Goal: Information Seeking & Learning: Learn about a topic

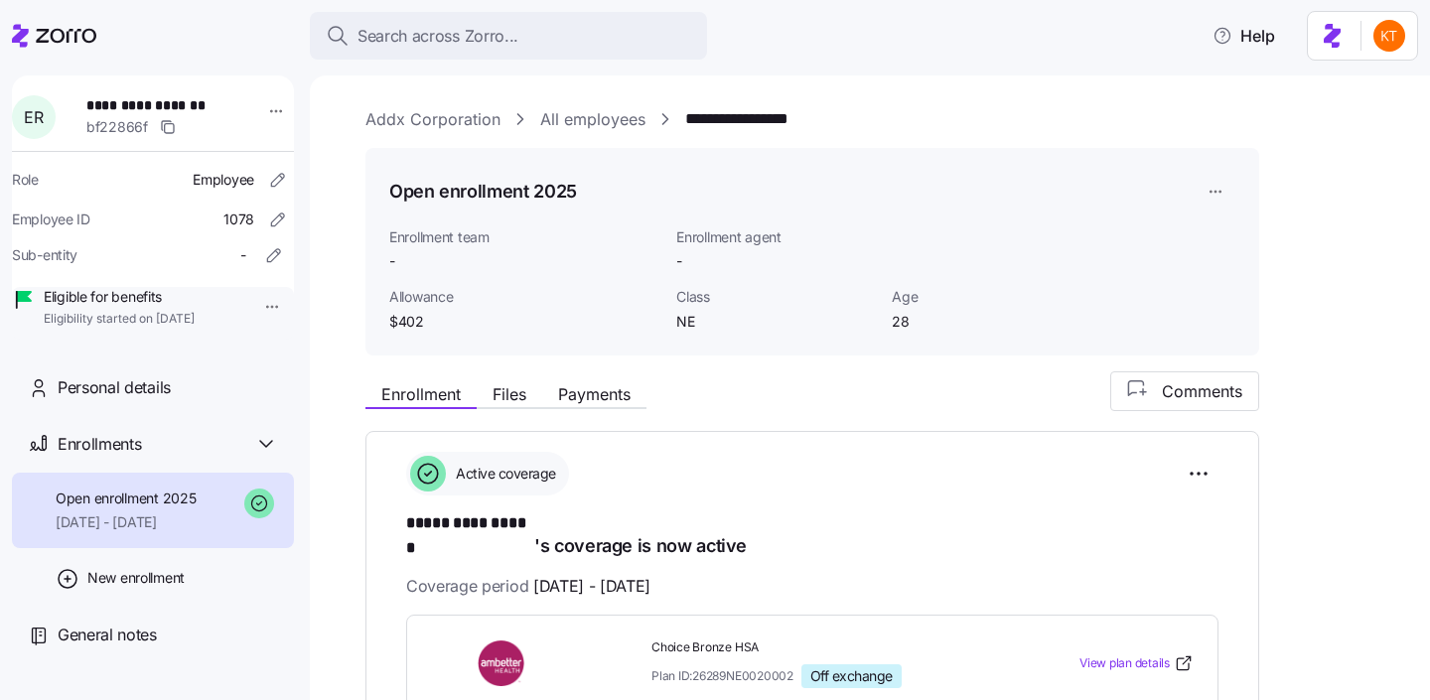
scroll to position [545, 0]
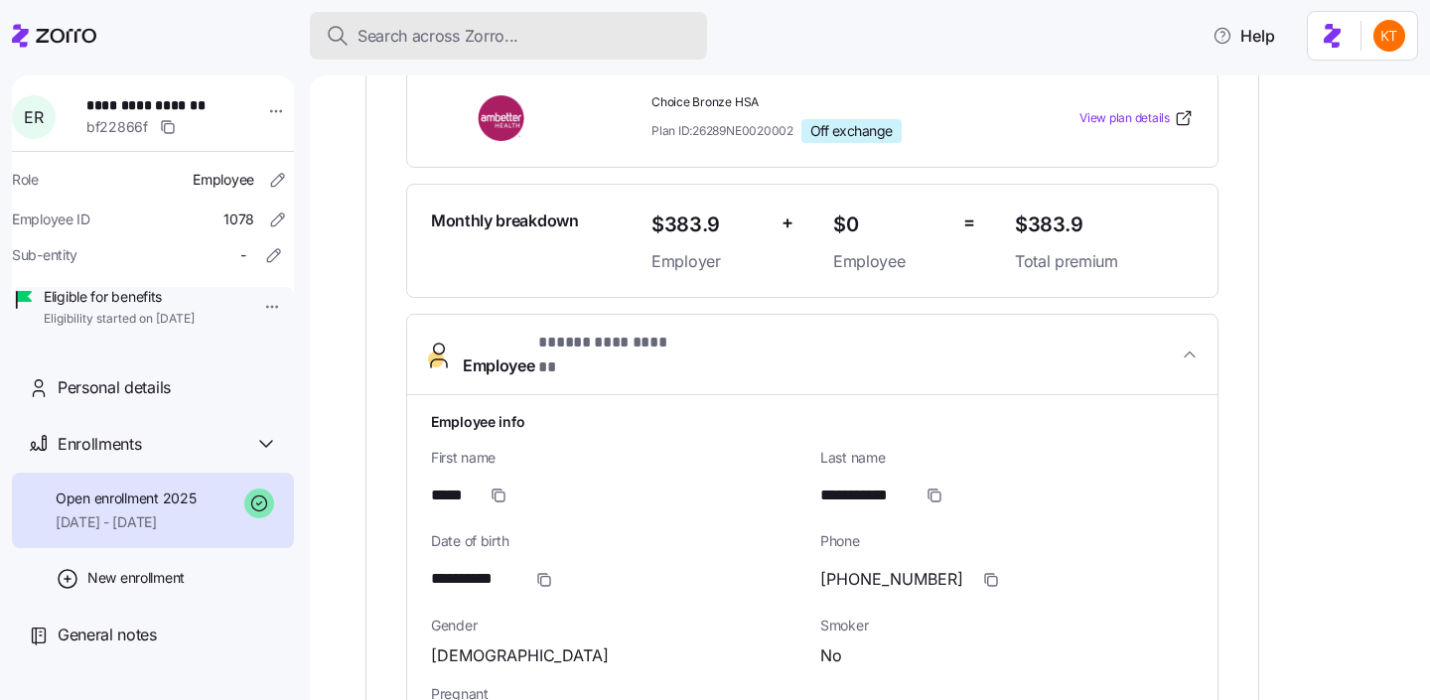
click at [481, 59] on button "Search across Zorro..." at bounding box center [508, 36] width 397 height 48
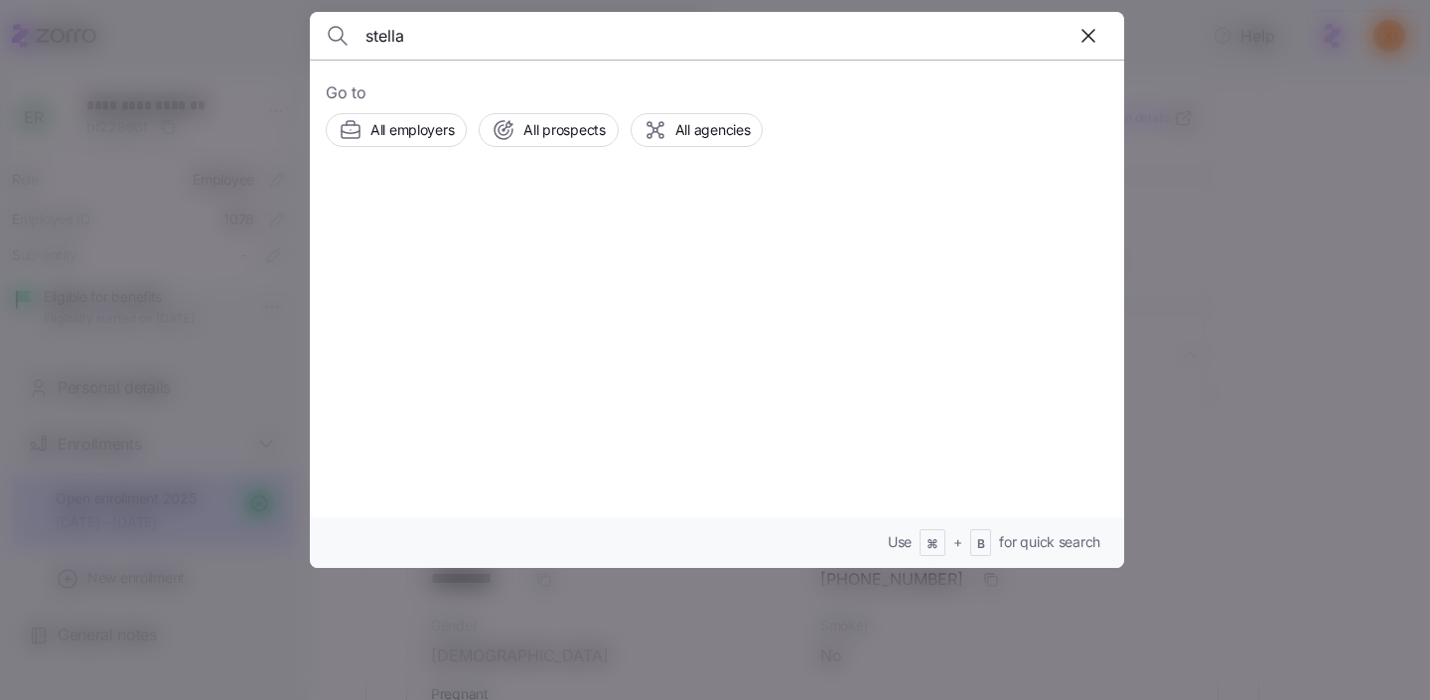
type input "stella"
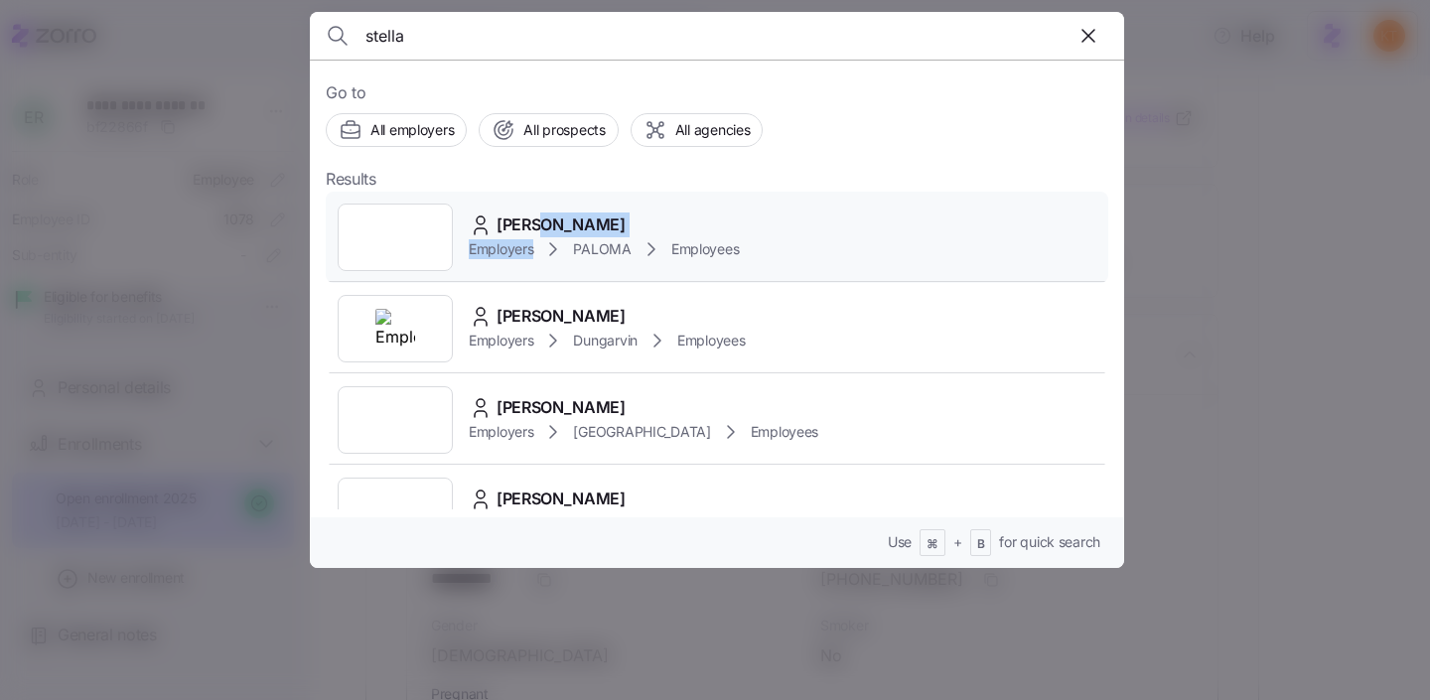
drag, startPoint x: 528, startPoint y: 223, endPoint x: 516, endPoint y: 265, distance: 43.4
click at [516, 265] on div "Stella Giometti Employers PALOMA Employees" at bounding box center [717, 237] width 783 height 91
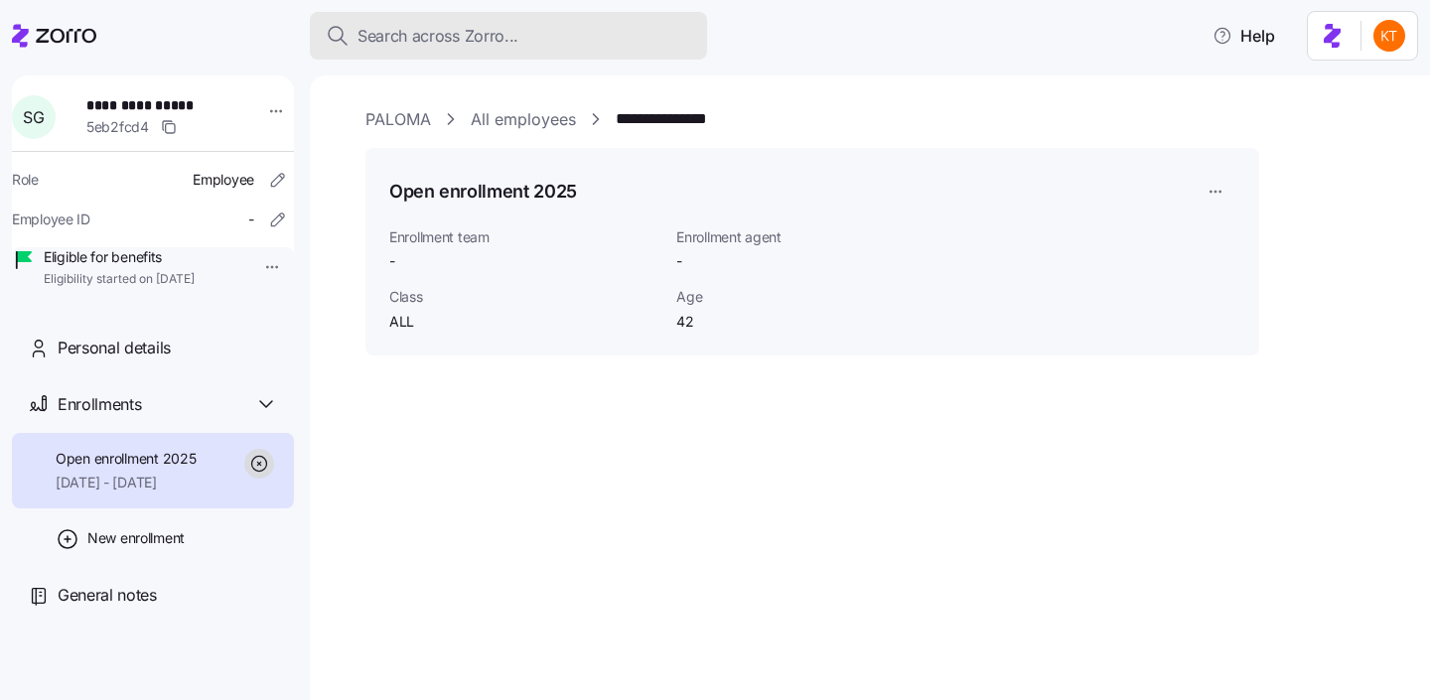
click at [577, 23] on button "Search across Zorro..." at bounding box center [508, 36] width 397 height 48
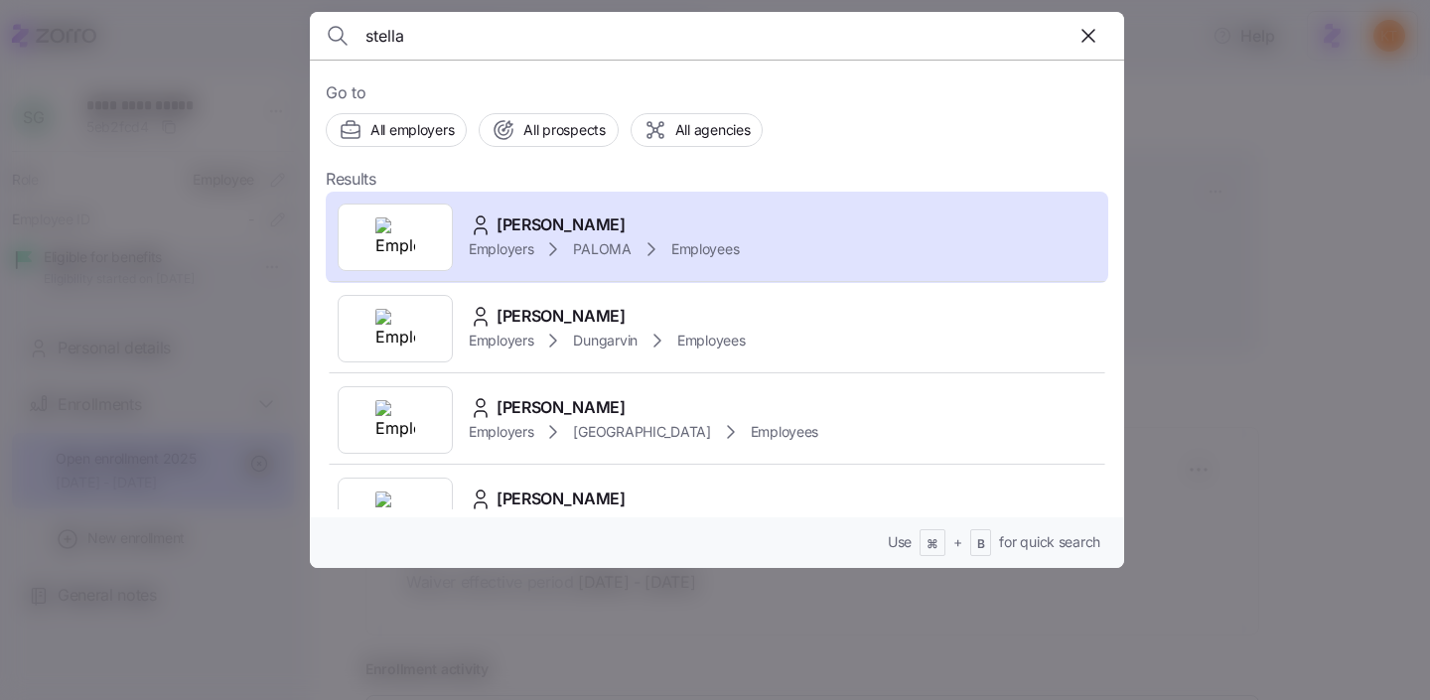
type input "stella"
click at [661, 320] on div "Stella Anyiakenfor" at bounding box center [607, 316] width 276 height 25
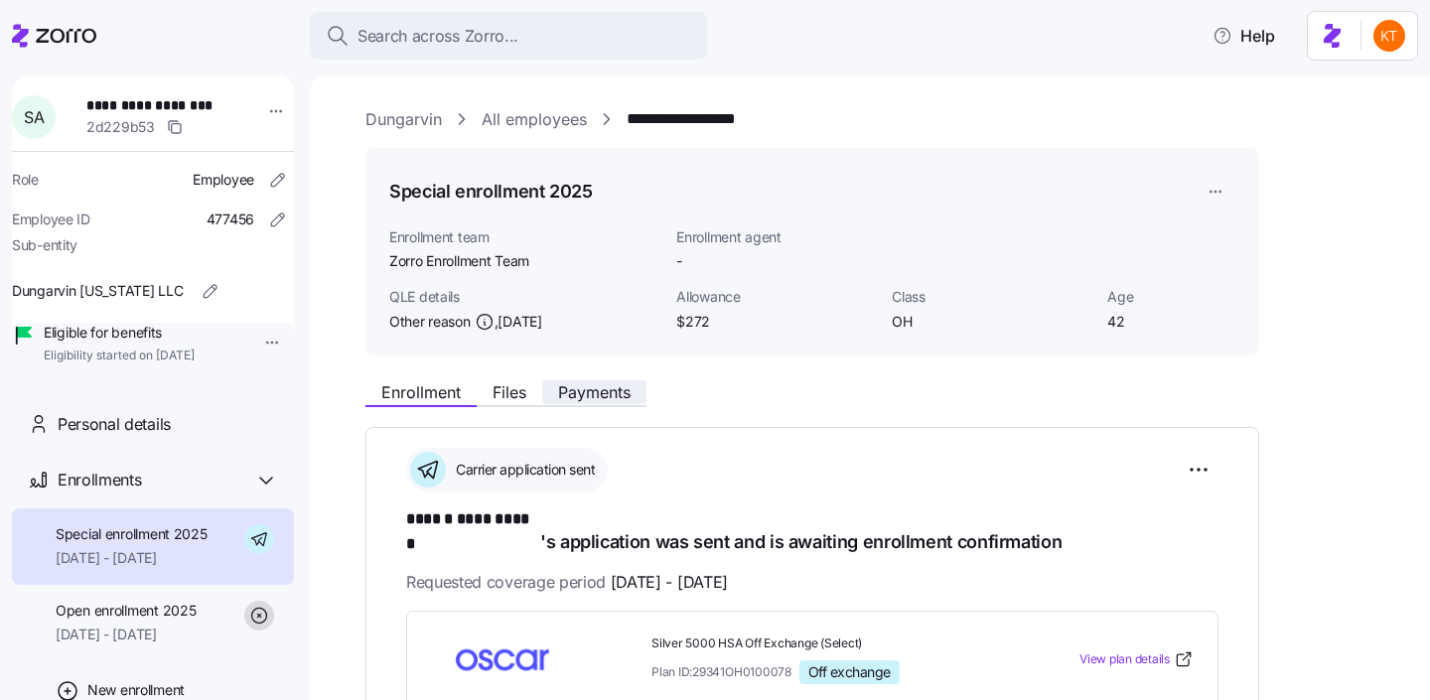
click at [615, 402] on button "Payments" at bounding box center [594, 392] width 104 height 24
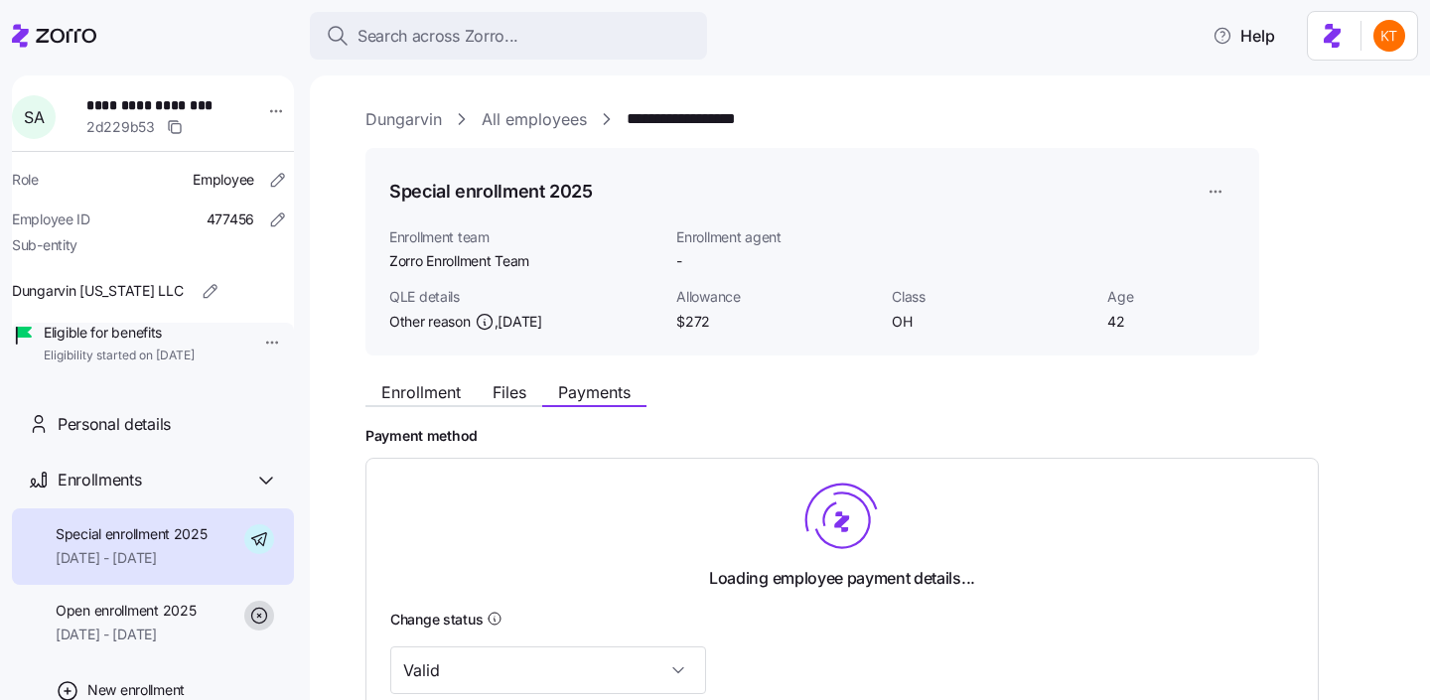
scroll to position [49, 0]
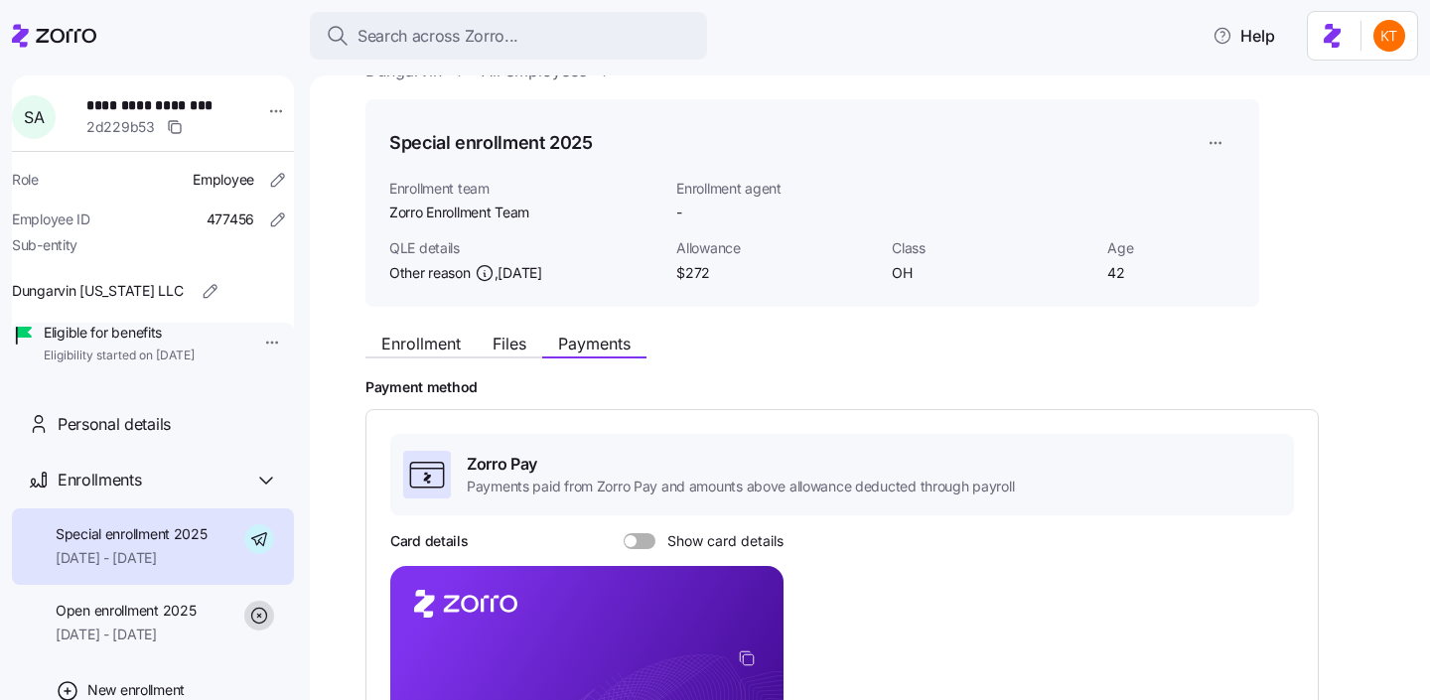
click at [647, 543] on span at bounding box center [647, 541] width 20 height 16
click at [624, 533] on input "Show card details" at bounding box center [624, 533] width 0 height 0
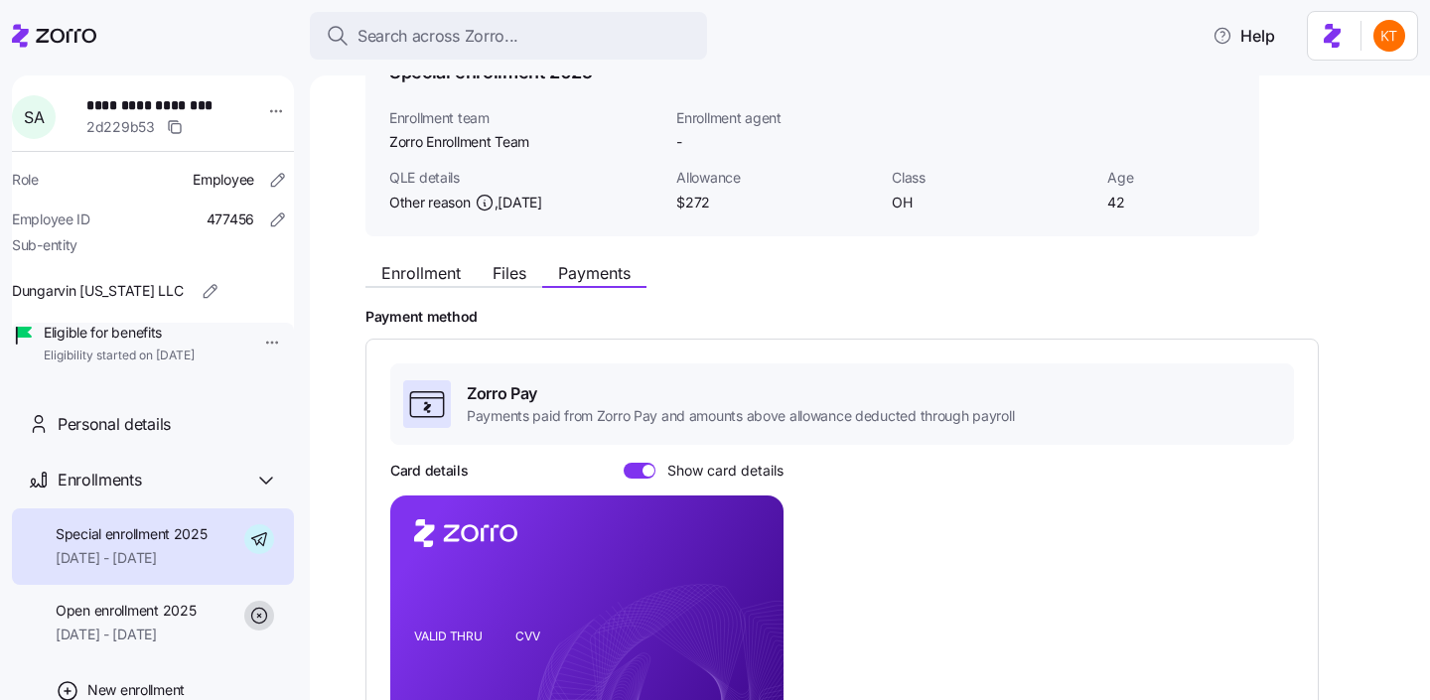
scroll to position [133, 0]
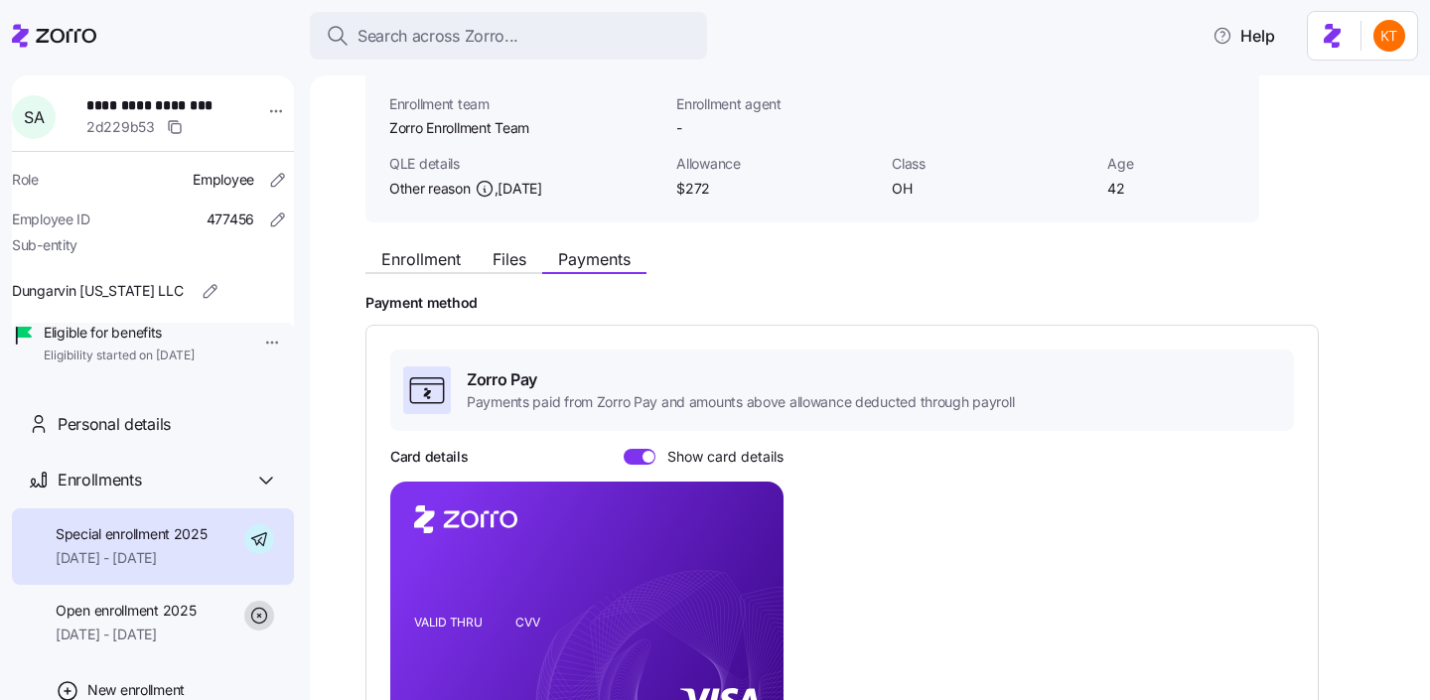
click at [634, 458] on span at bounding box center [634, 457] width 20 height 16
click at [624, 449] on input "Show card details" at bounding box center [624, 449] width 0 height 0
click at [747, 575] on icon "copy-to-clipboard" at bounding box center [747, 574] width 18 height 18
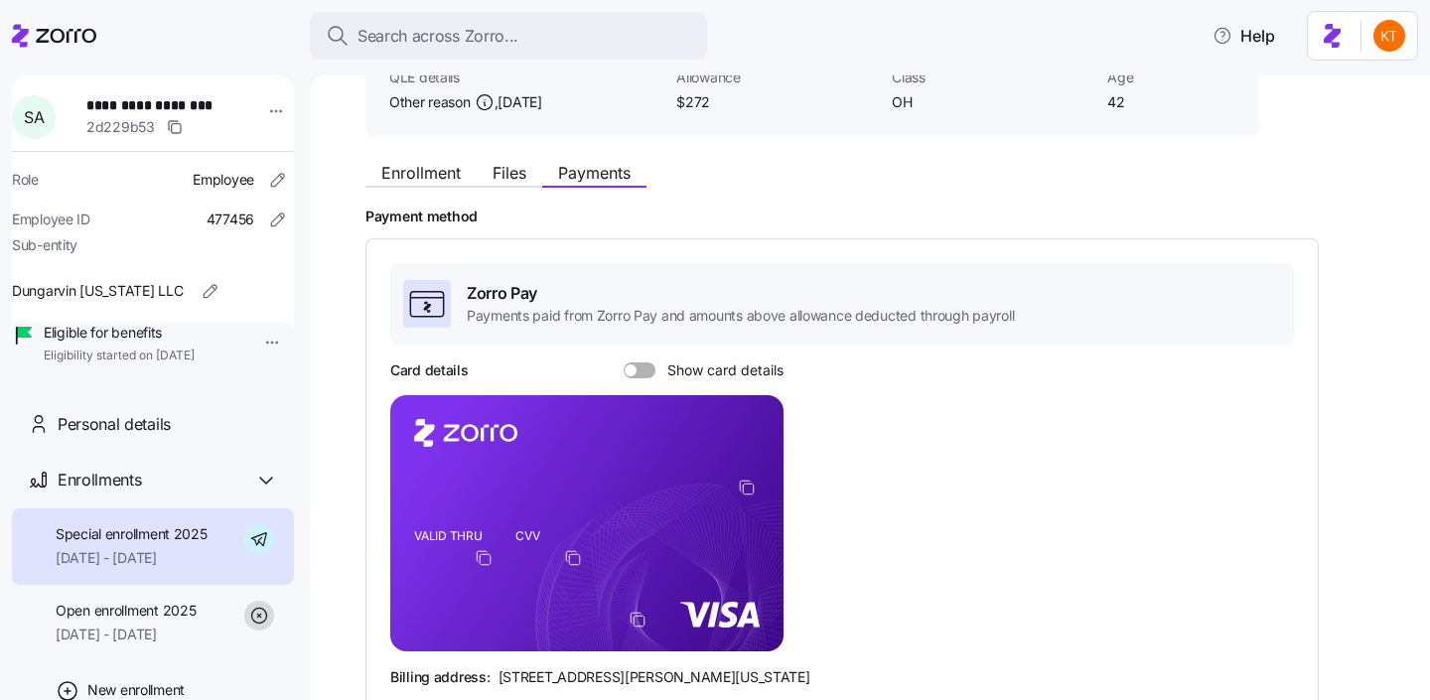
scroll to position [236, 0]
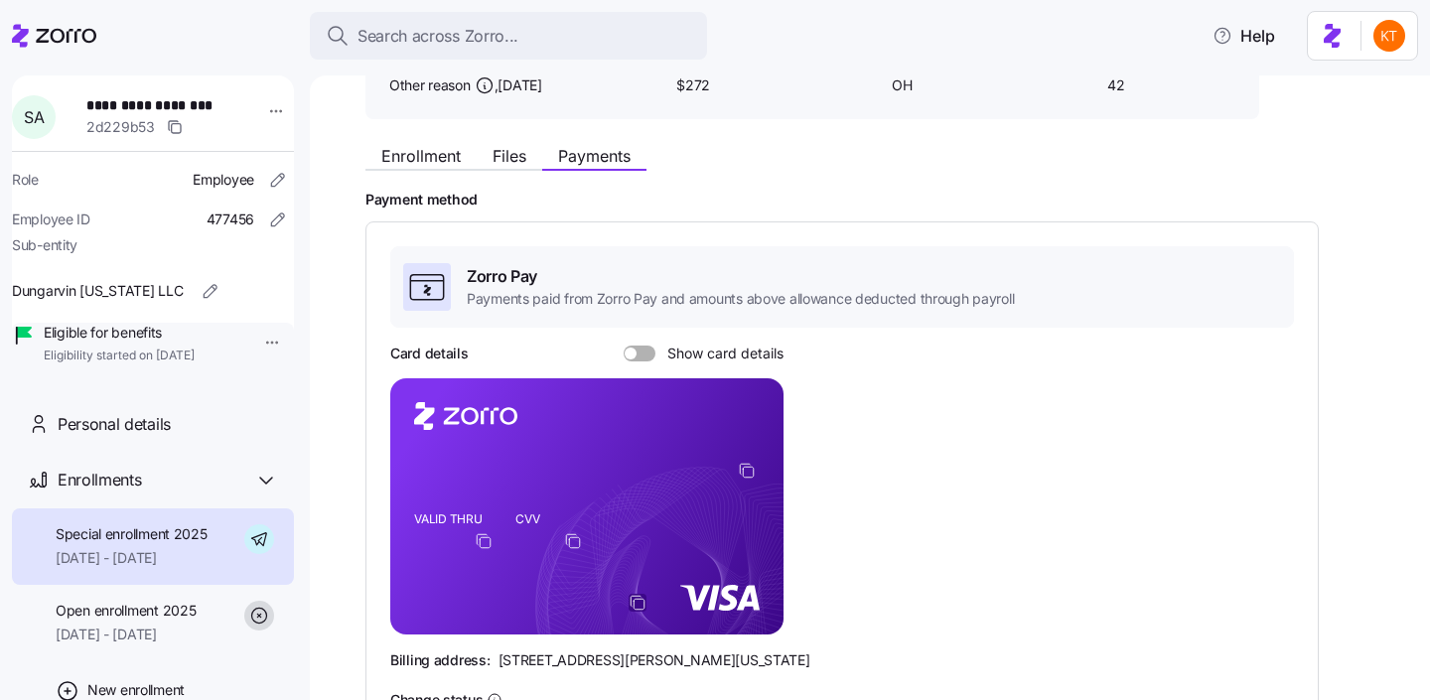
click at [638, 609] on icon "copy-to-clipboard" at bounding box center [638, 603] width 18 height 18
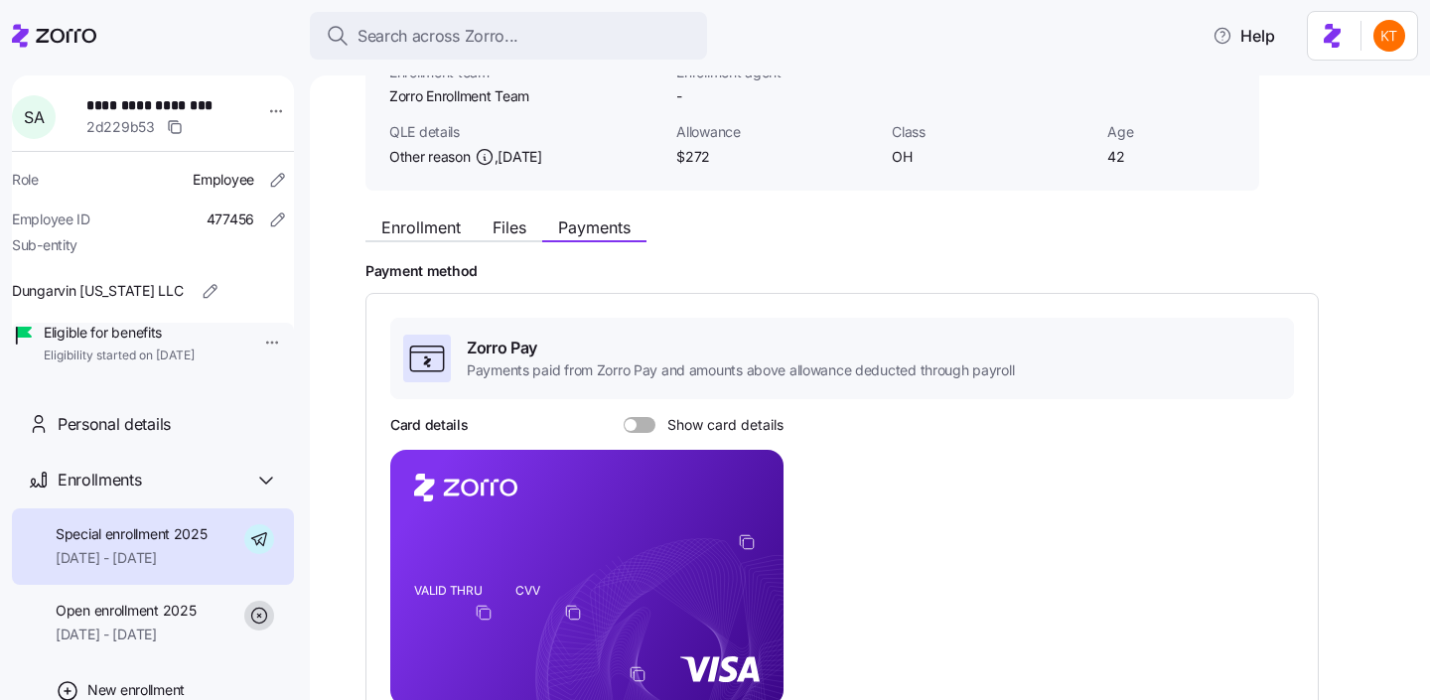
scroll to position [107, 0]
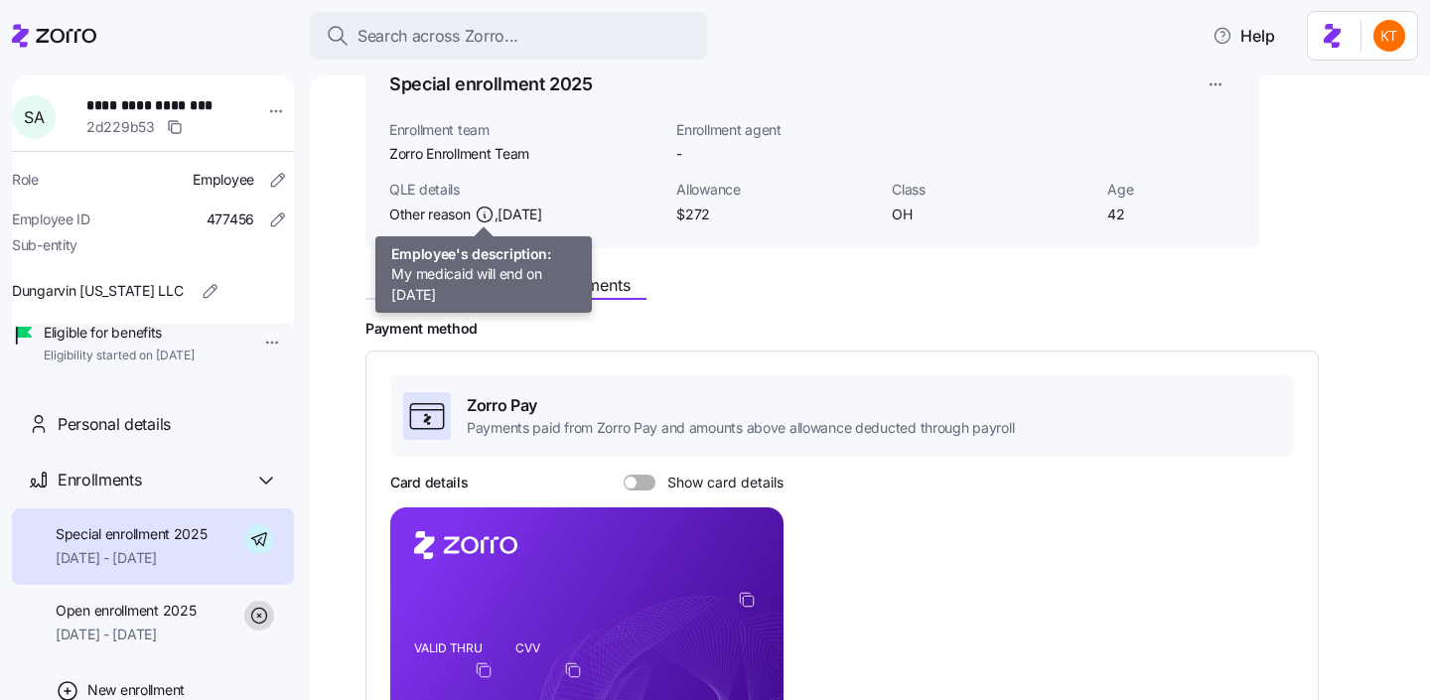
click at [423, 301] on div "Enrollment Files Payments Payment method Zorro Pay Payments paid from Zorro Pay…" at bounding box center [883, 682] width 1037 height 836
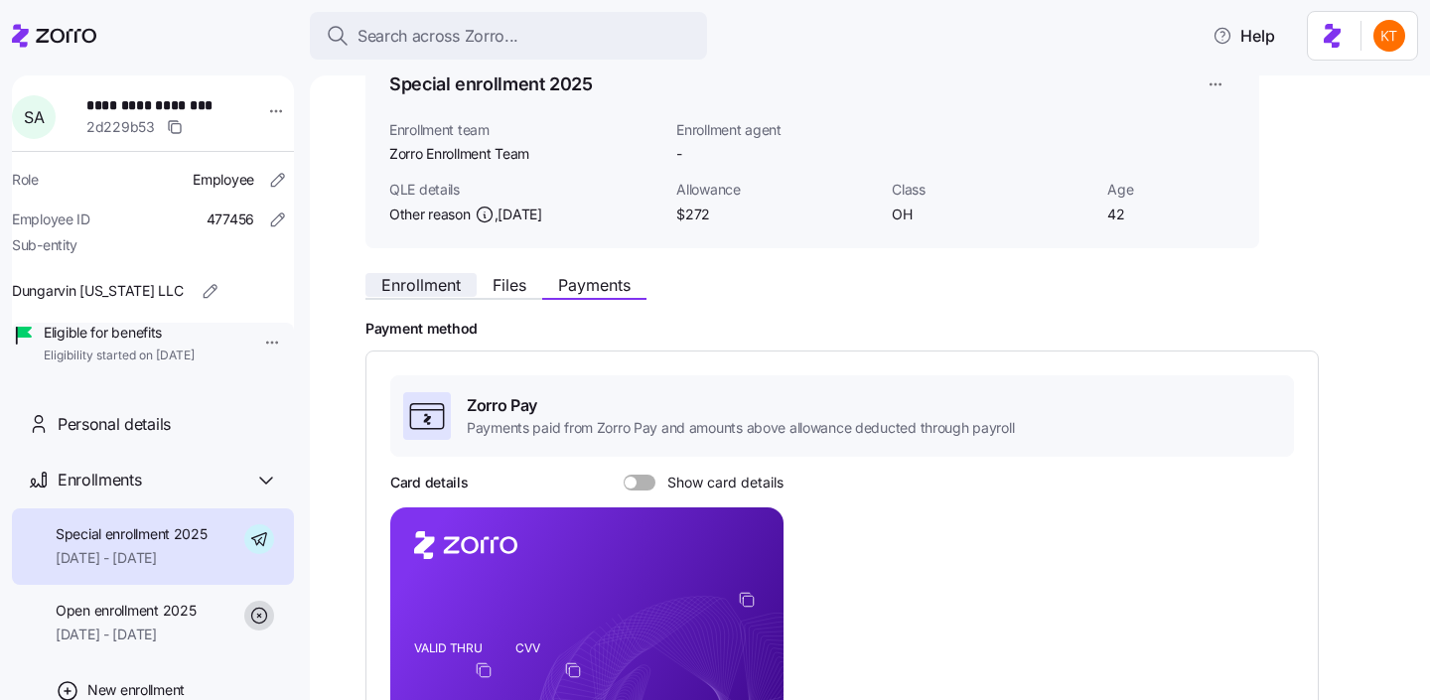
click at [409, 289] on span "Enrollment" at bounding box center [420, 285] width 79 height 16
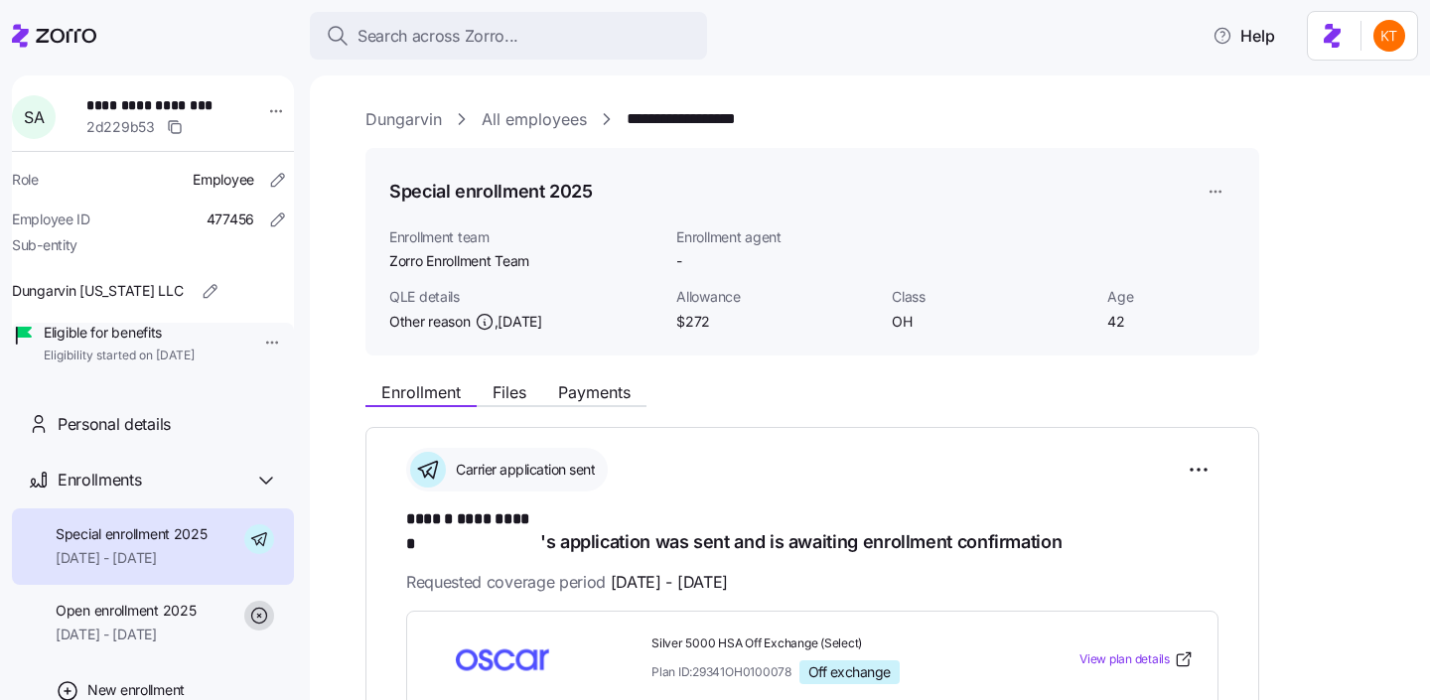
scroll to position [661, 0]
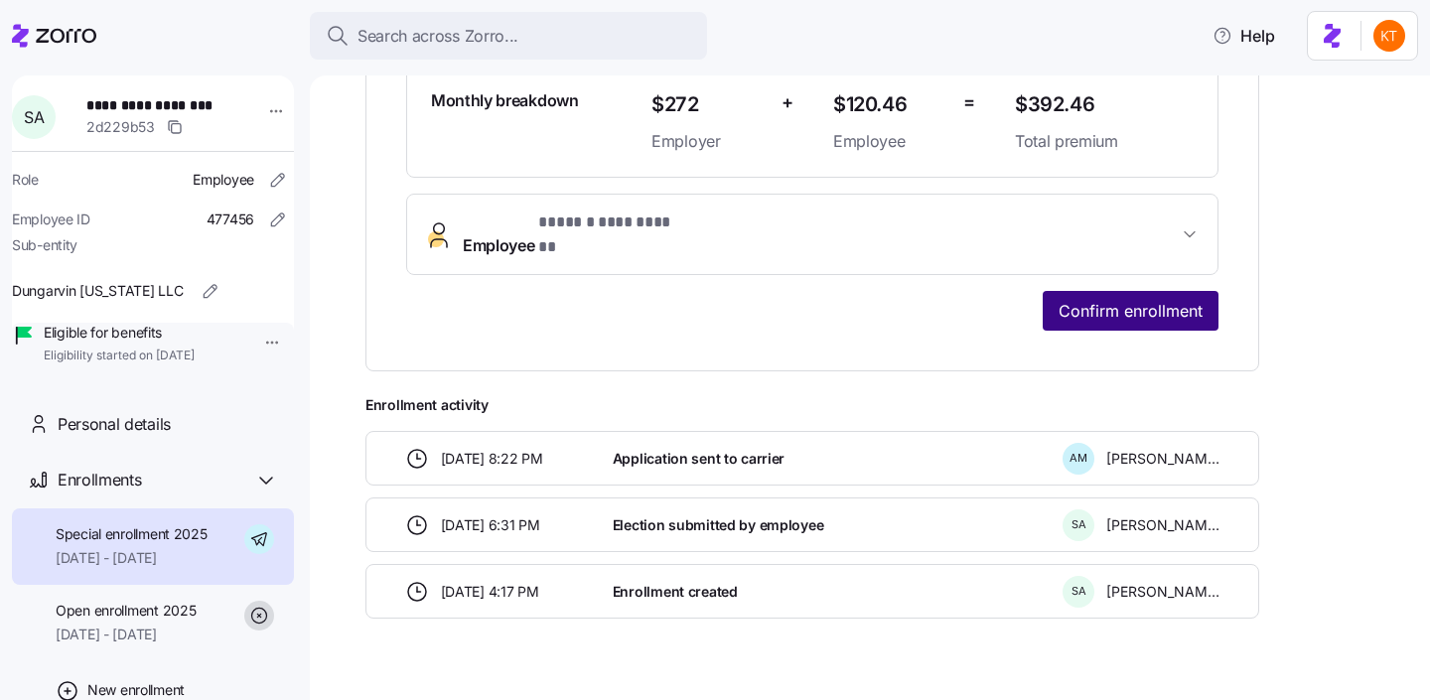
click at [1153, 299] on span "Confirm enrollment" at bounding box center [1131, 311] width 144 height 24
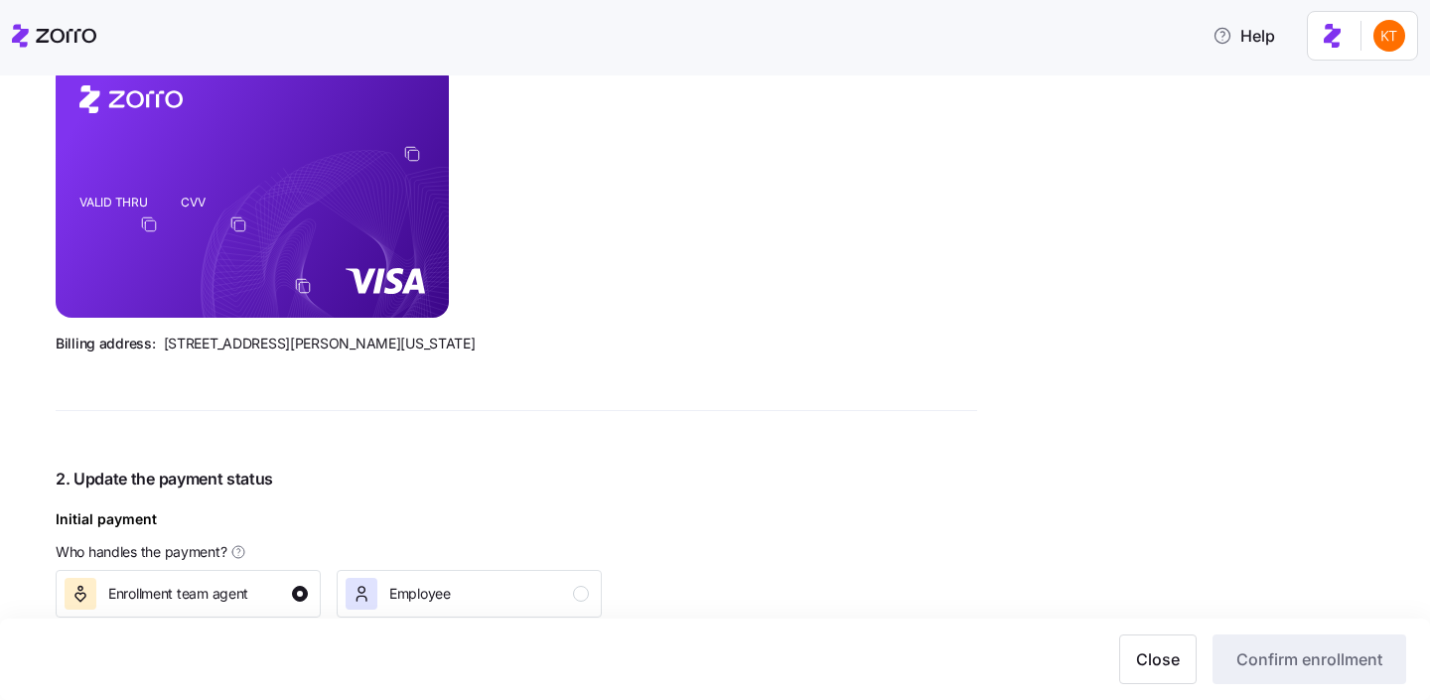
scroll to position [695, 0]
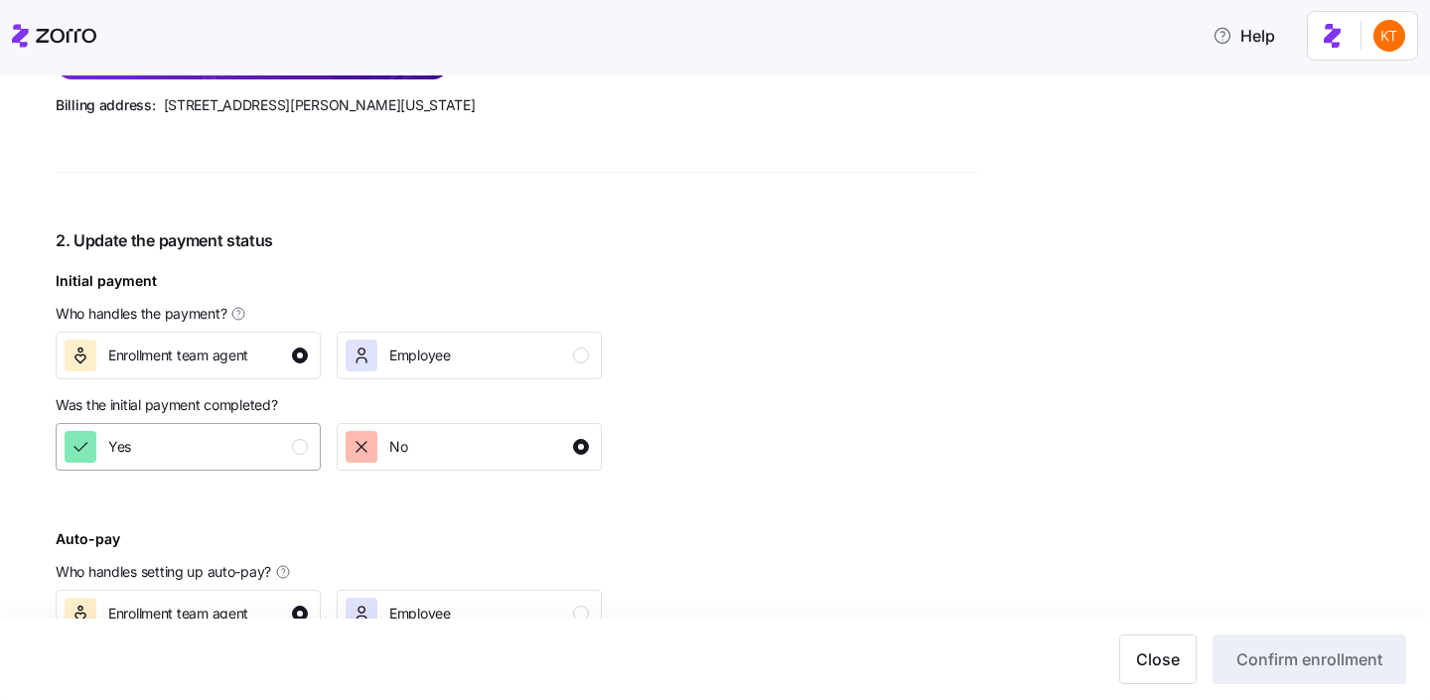
click at [278, 435] on div "Yes" at bounding box center [186, 447] width 243 height 32
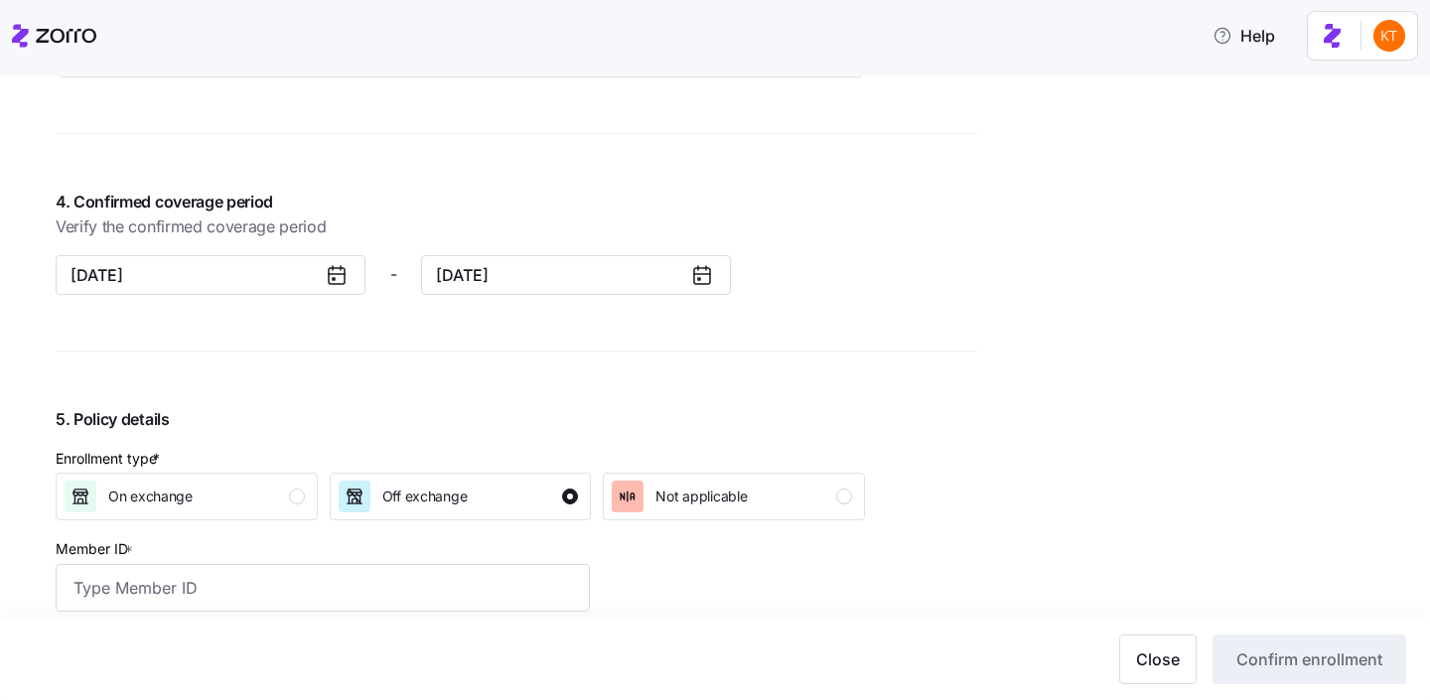
scroll to position [1641, 0]
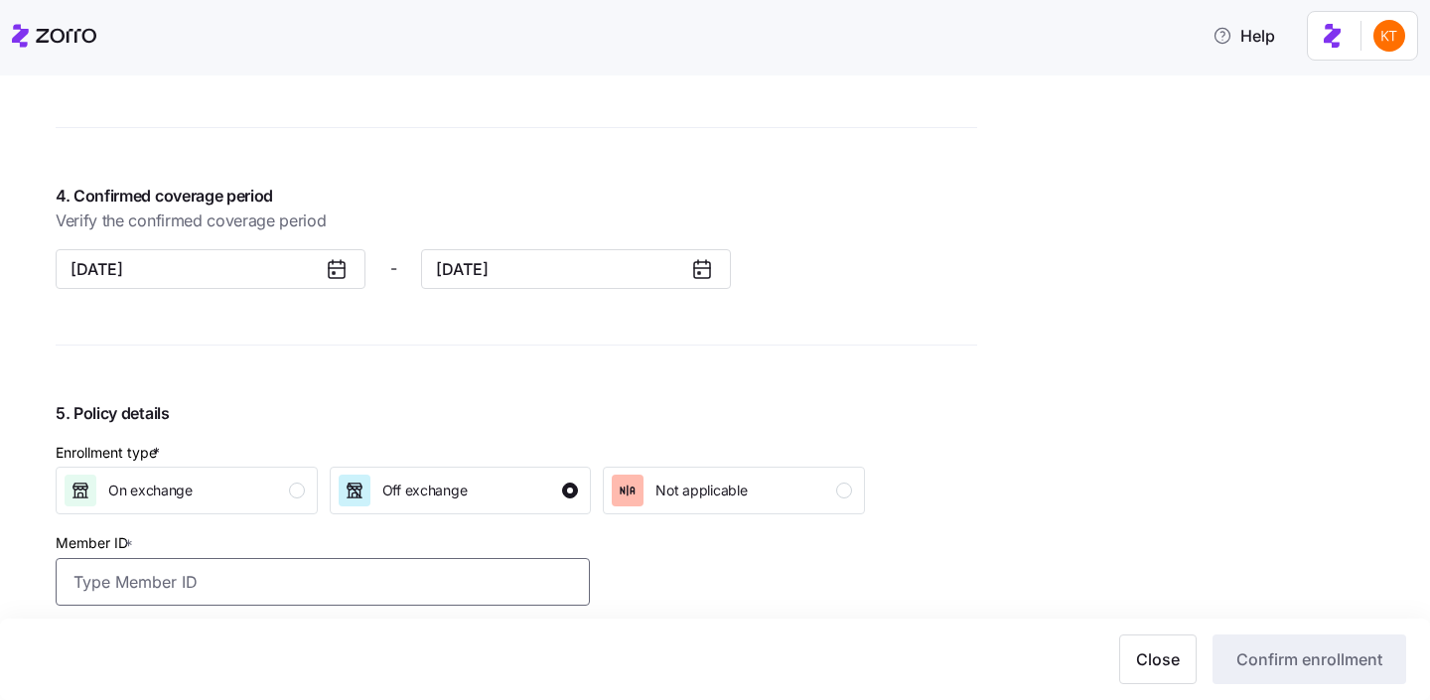
click at [334, 576] on input "Member ID *" at bounding box center [323, 582] width 534 height 48
paste input "OSC76017398-01"
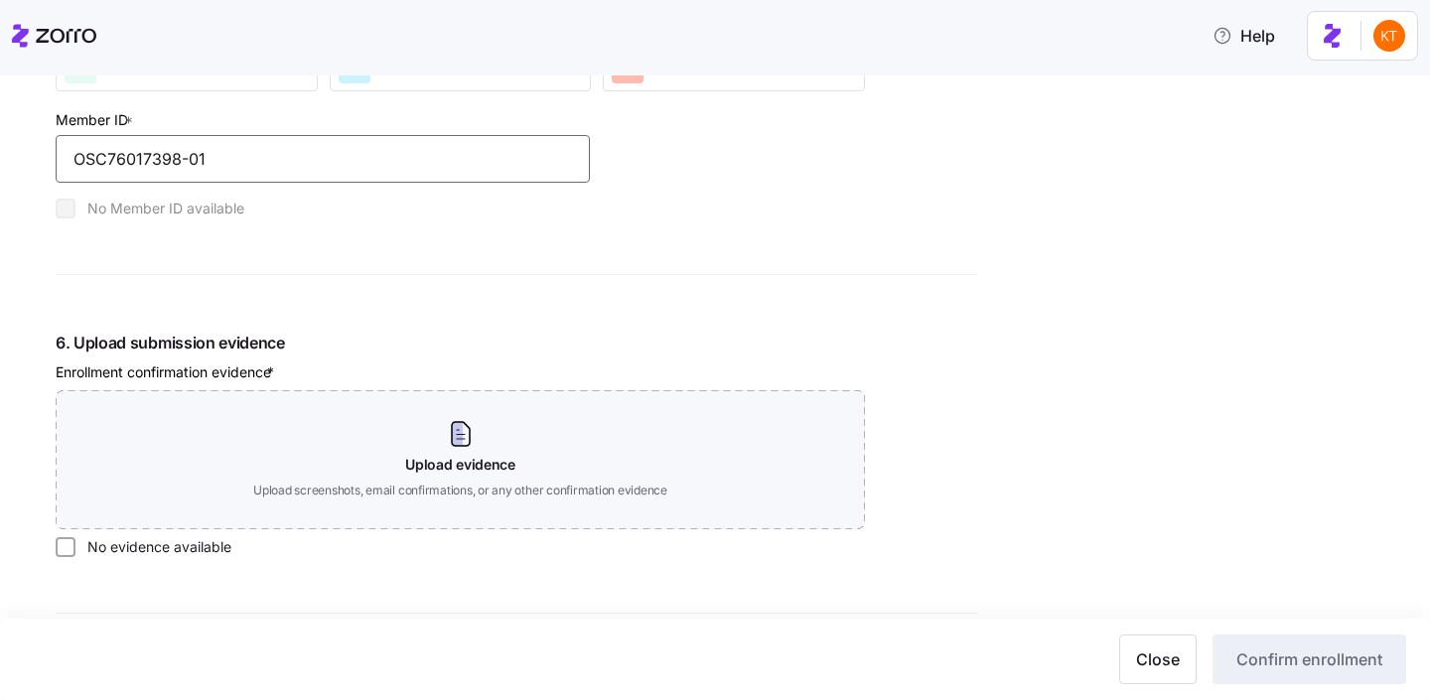
scroll to position [2098, 0]
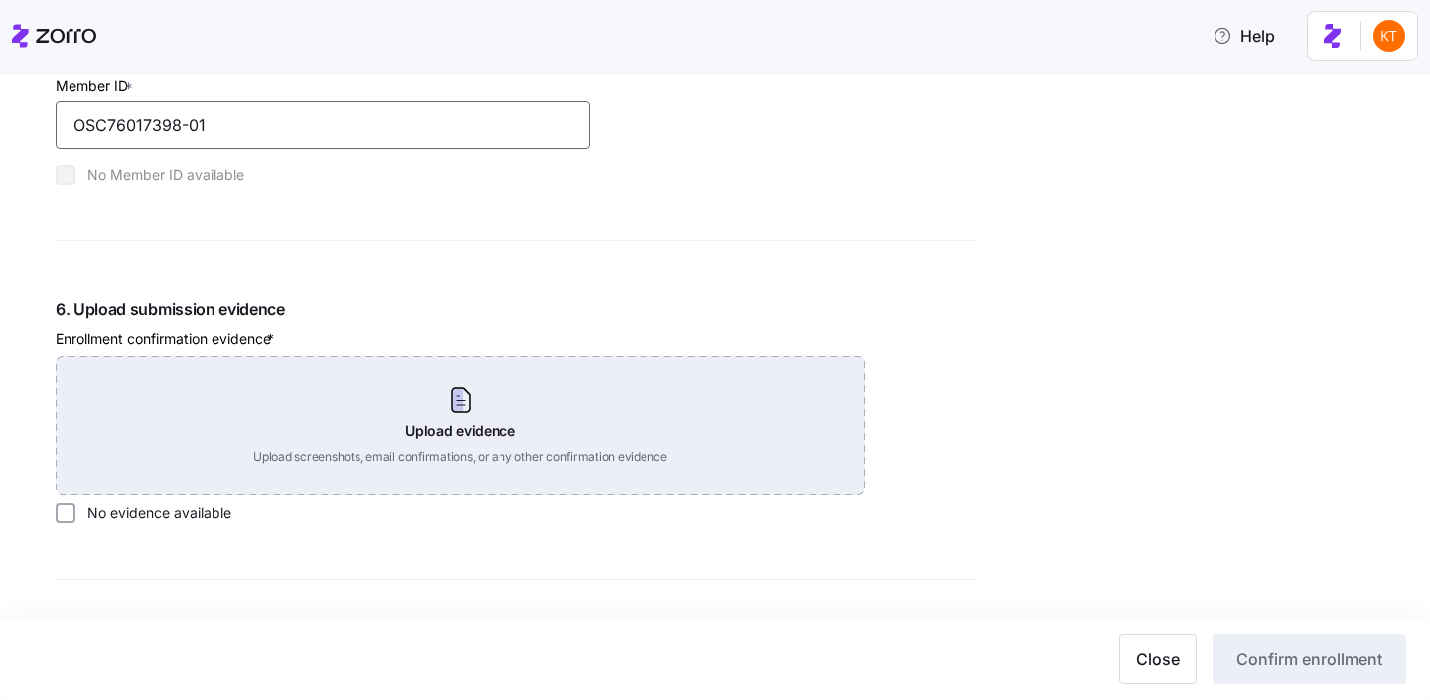
type input "OSC76017398-01"
click at [424, 474] on div "Upload evidence Upload screenshots, email confirmations, or any other confirmat…" at bounding box center [460, 426] width 809 height 139
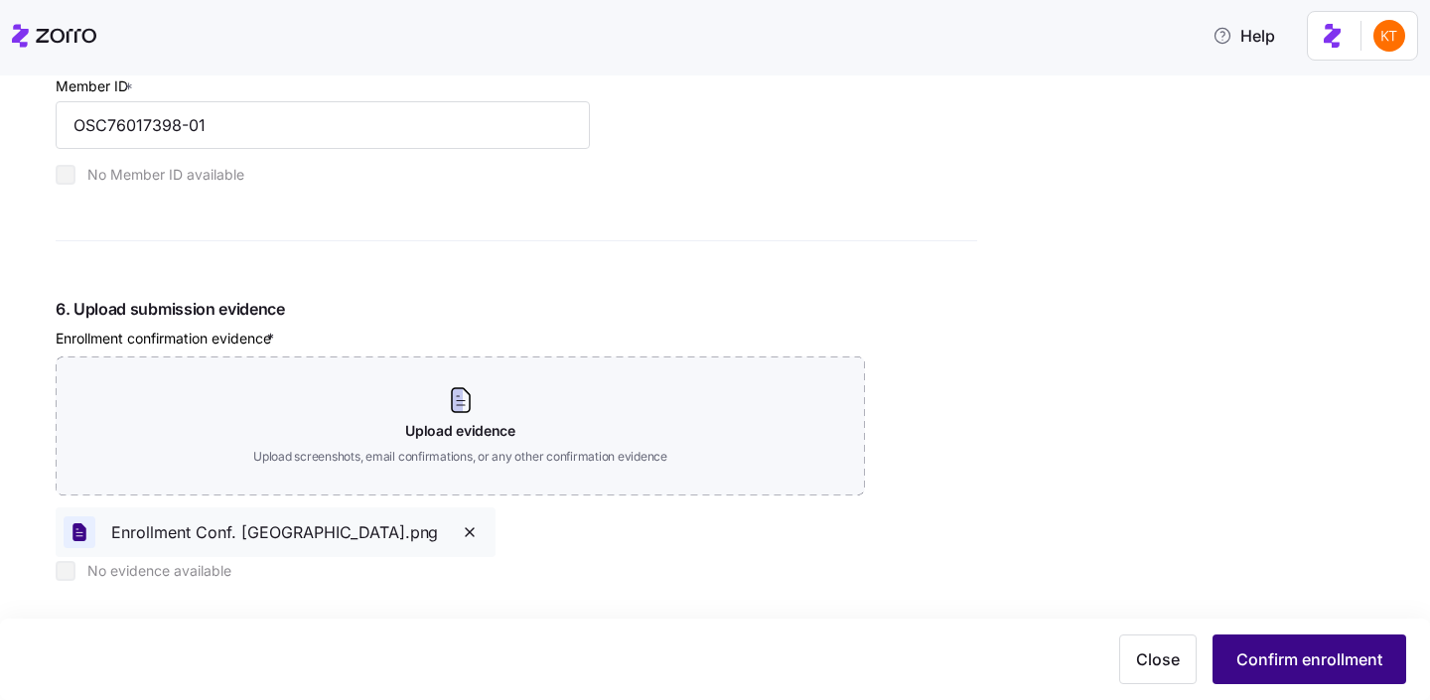
click at [1241, 655] on span "Confirm enrollment" at bounding box center [1309, 659] width 146 height 24
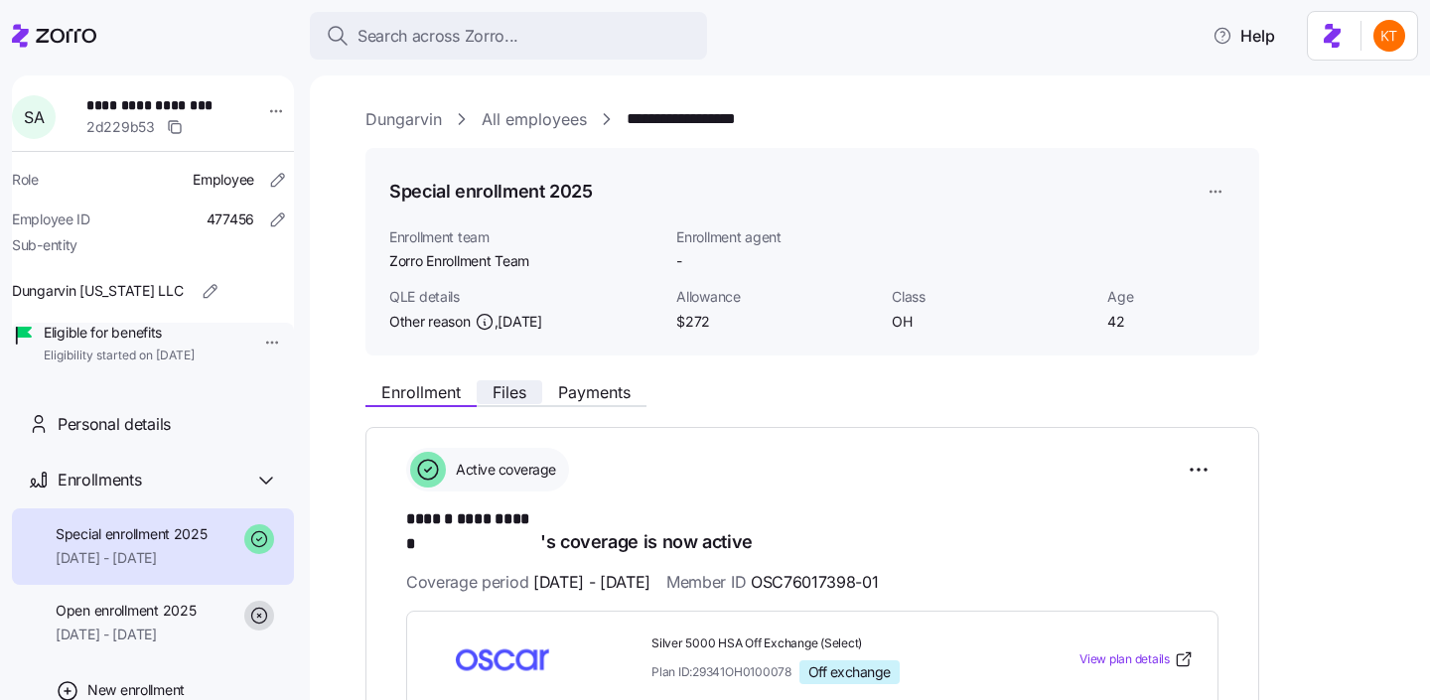
click at [520, 398] on span "Files" at bounding box center [510, 392] width 34 height 16
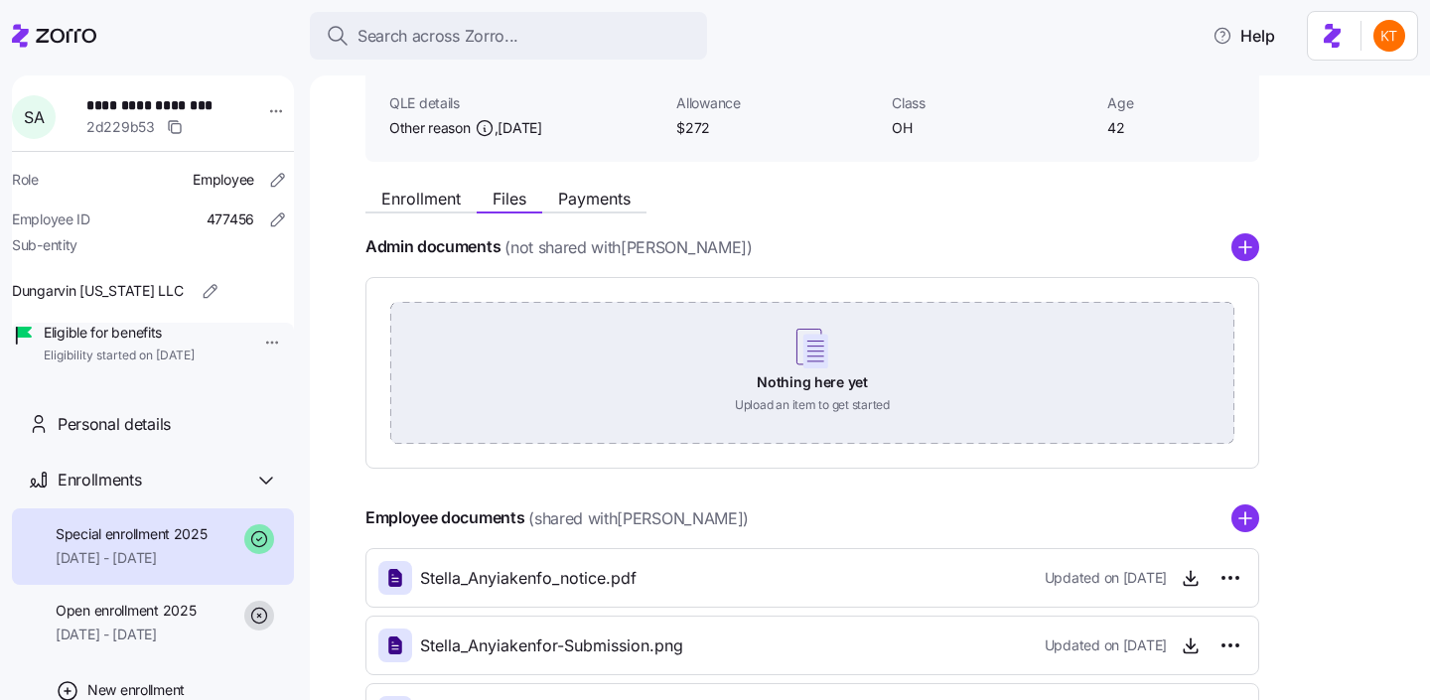
scroll to position [208, 0]
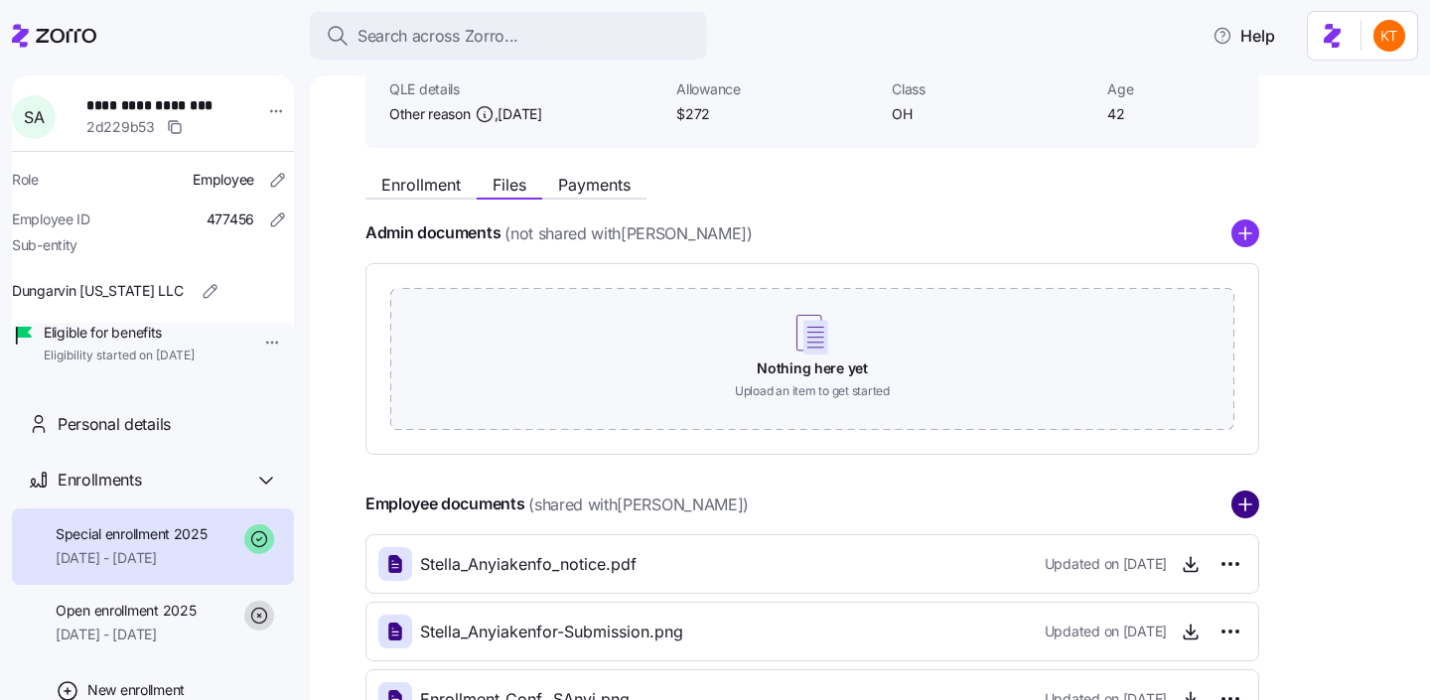
click at [1239, 507] on circle "add icon" at bounding box center [1245, 505] width 26 height 26
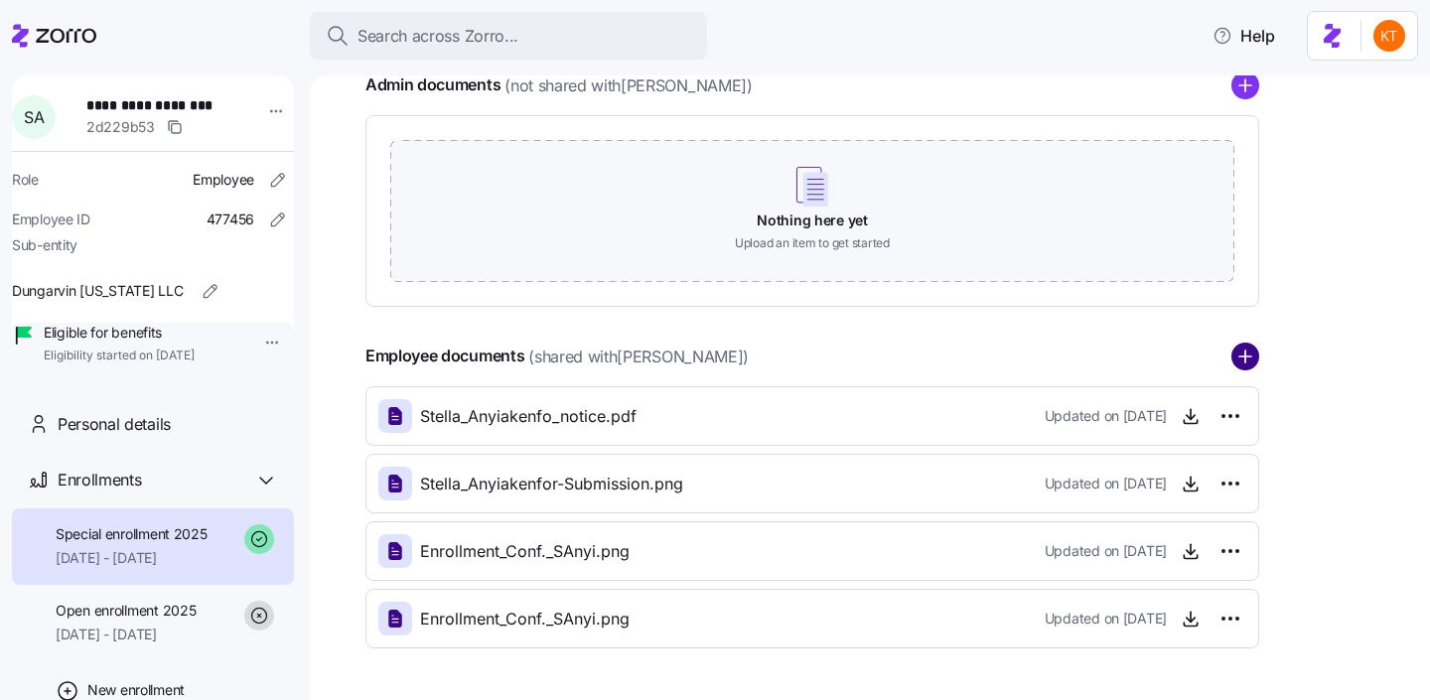
click at [1243, 364] on circle "add icon" at bounding box center [1245, 357] width 26 height 26
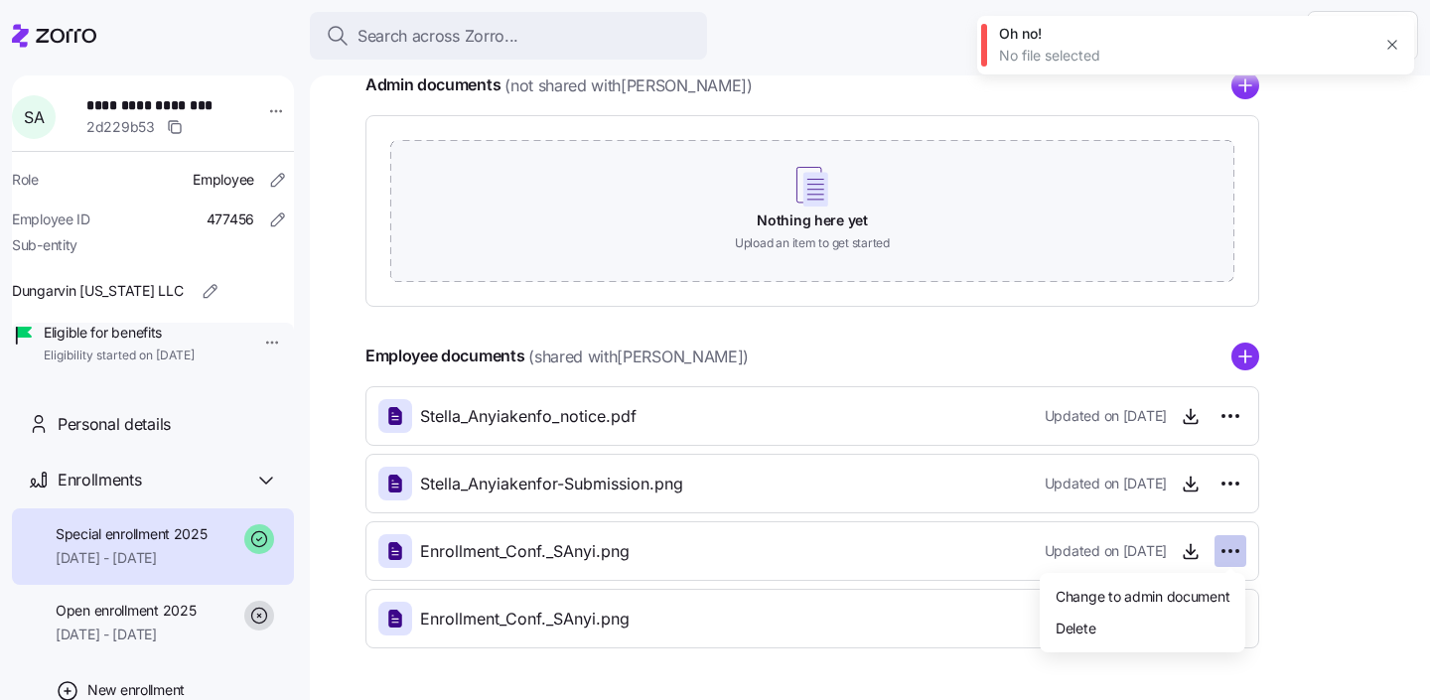
click at [1225, 548] on html "**********" at bounding box center [715, 344] width 1430 height 688
click at [1305, 575] on html "**********" at bounding box center [715, 344] width 1430 height 688
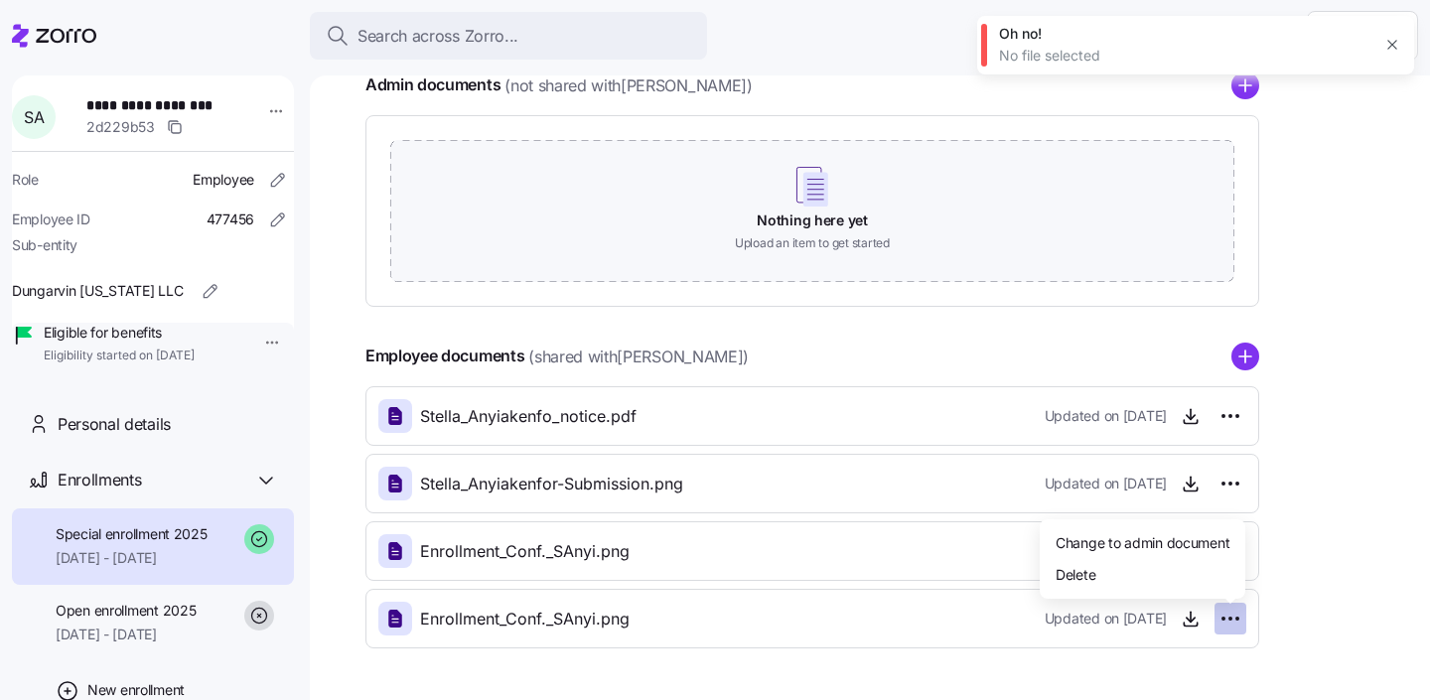
click at [1235, 625] on html "**********" at bounding box center [715, 344] width 1430 height 688
click at [1157, 575] on div "Delete" at bounding box center [1143, 574] width 190 height 32
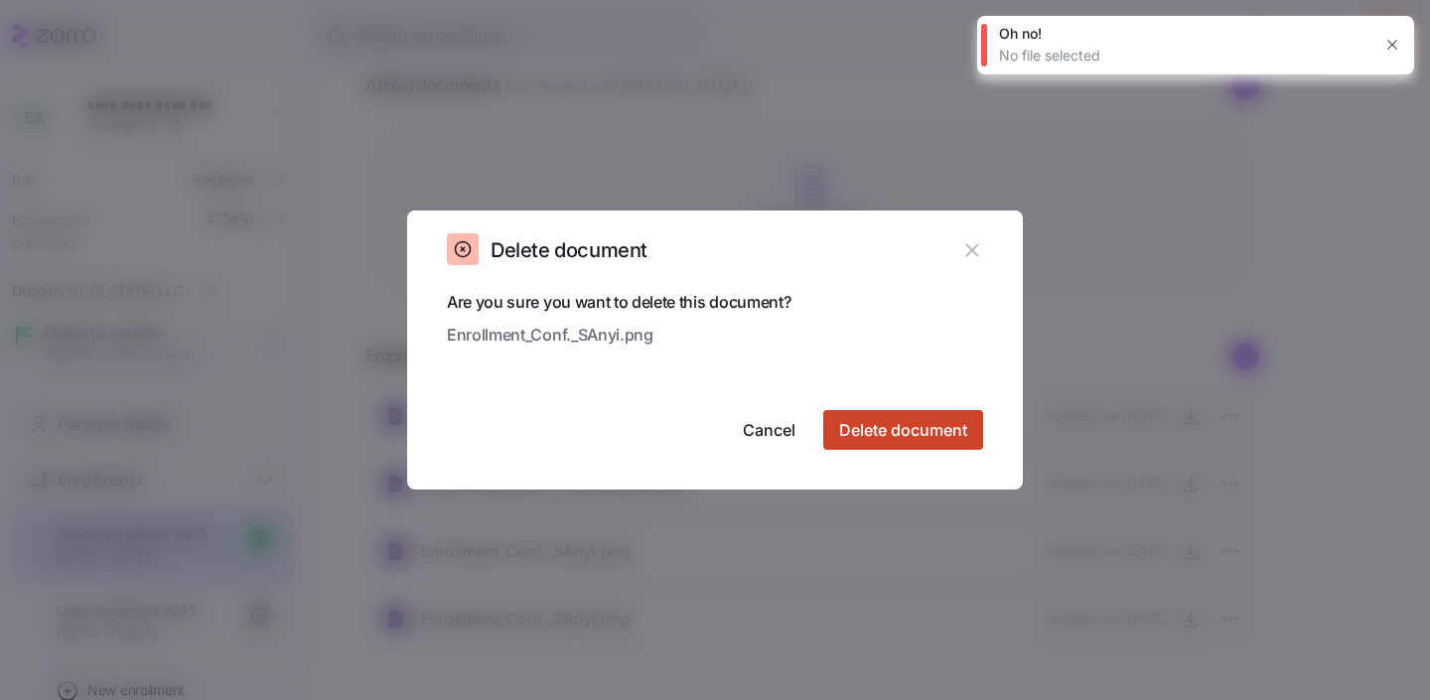
click at [897, 428] on span "Delete document" at bounding box center [903, 430] width 128 height 24
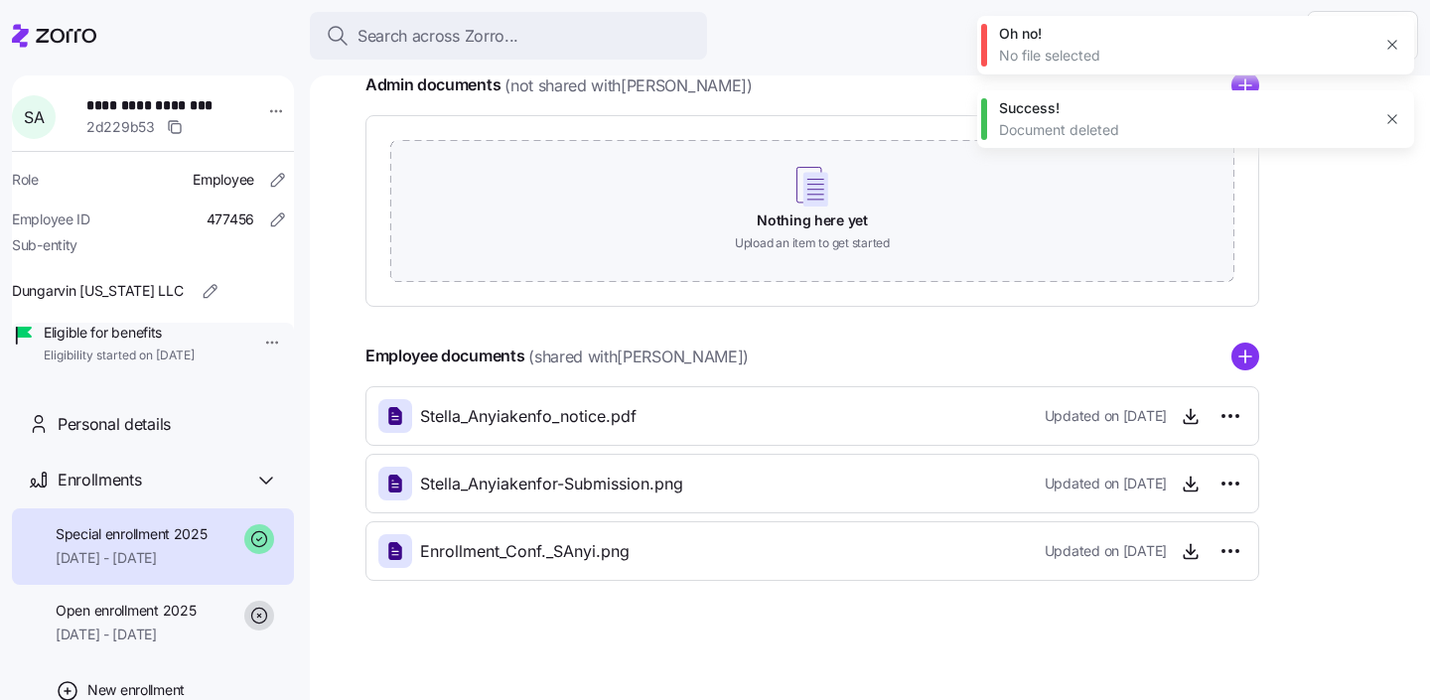
scroll to position [338, 0]
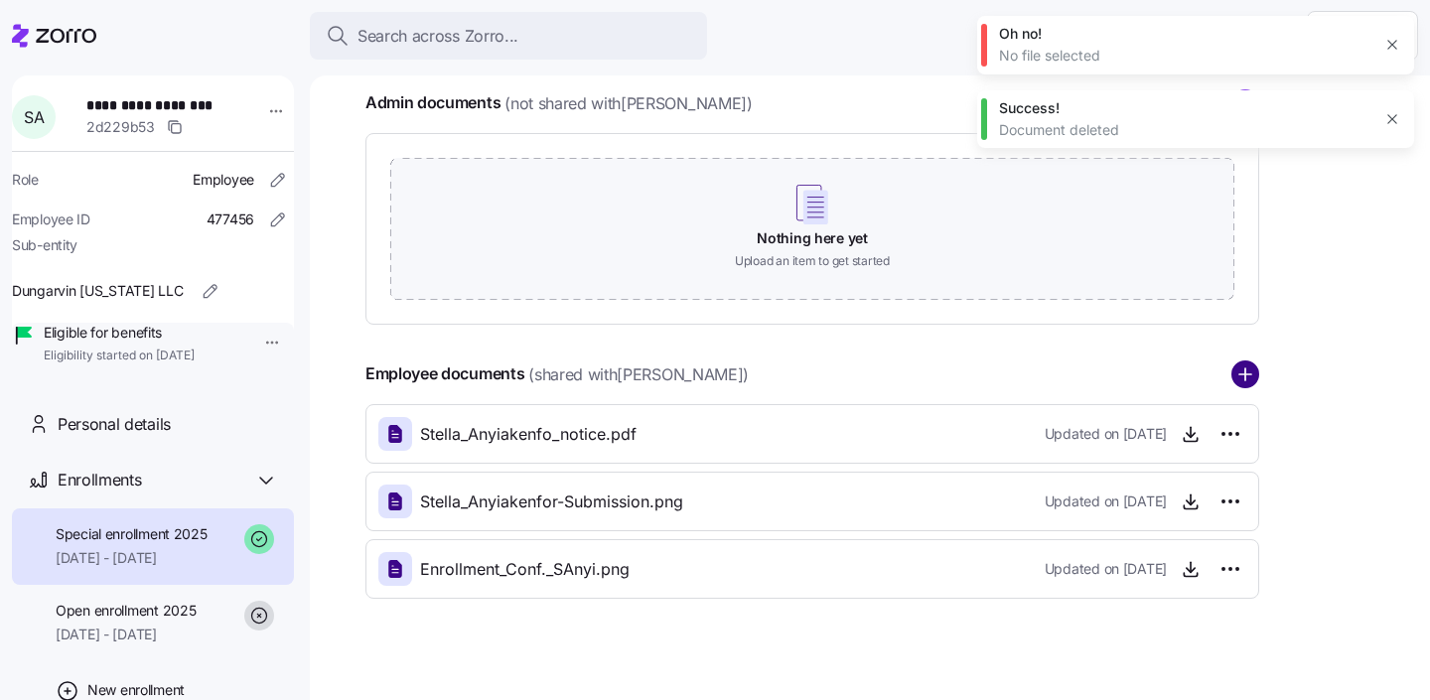
click at [1248, 370] on circle "add icon" at bounding box center [1245, 374] width 26 height 26
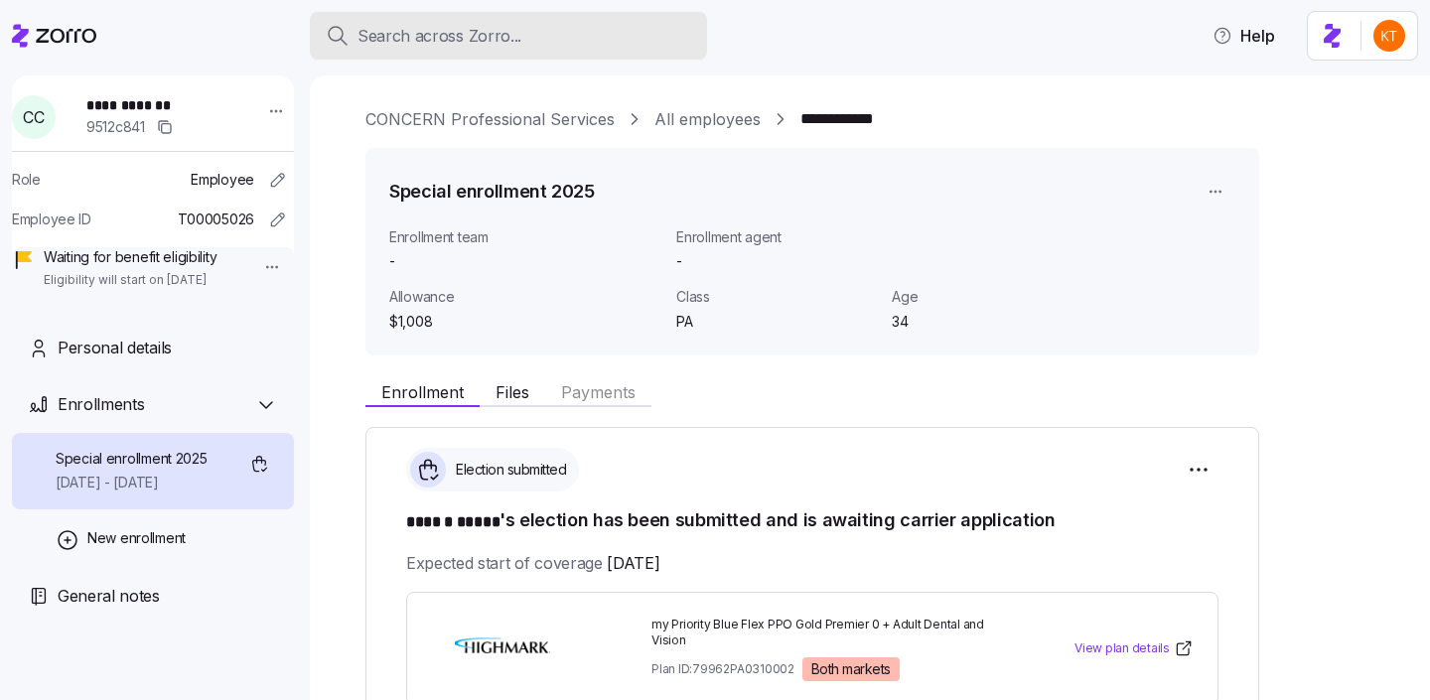
click at [400, 36] on span "Search across Zorro..." at bounding box center [439, 36] width 164 height 25
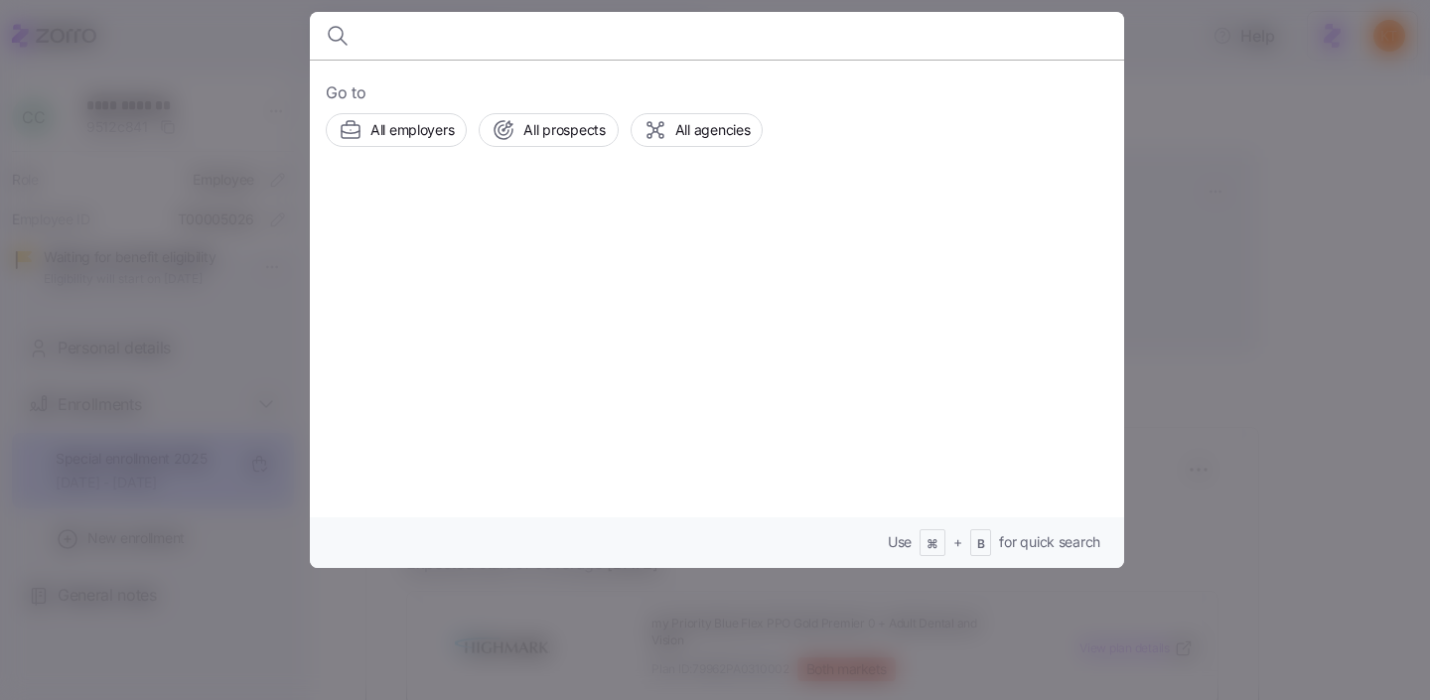
click at [155, 109] on div at bounding box center [715, 350] width 1430 height 700
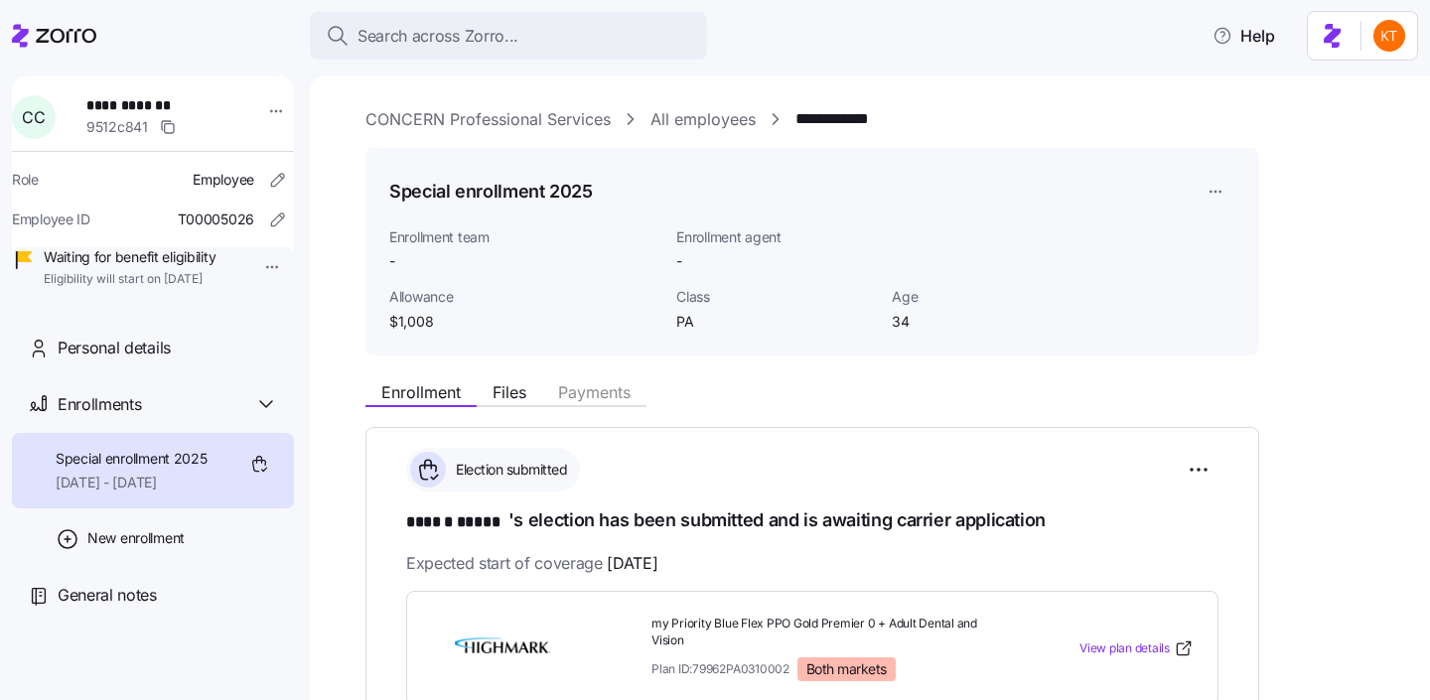
click at [391, 116] on link "CONCERN Professional Services" at bounding box center [487, 119] width 245 height 25
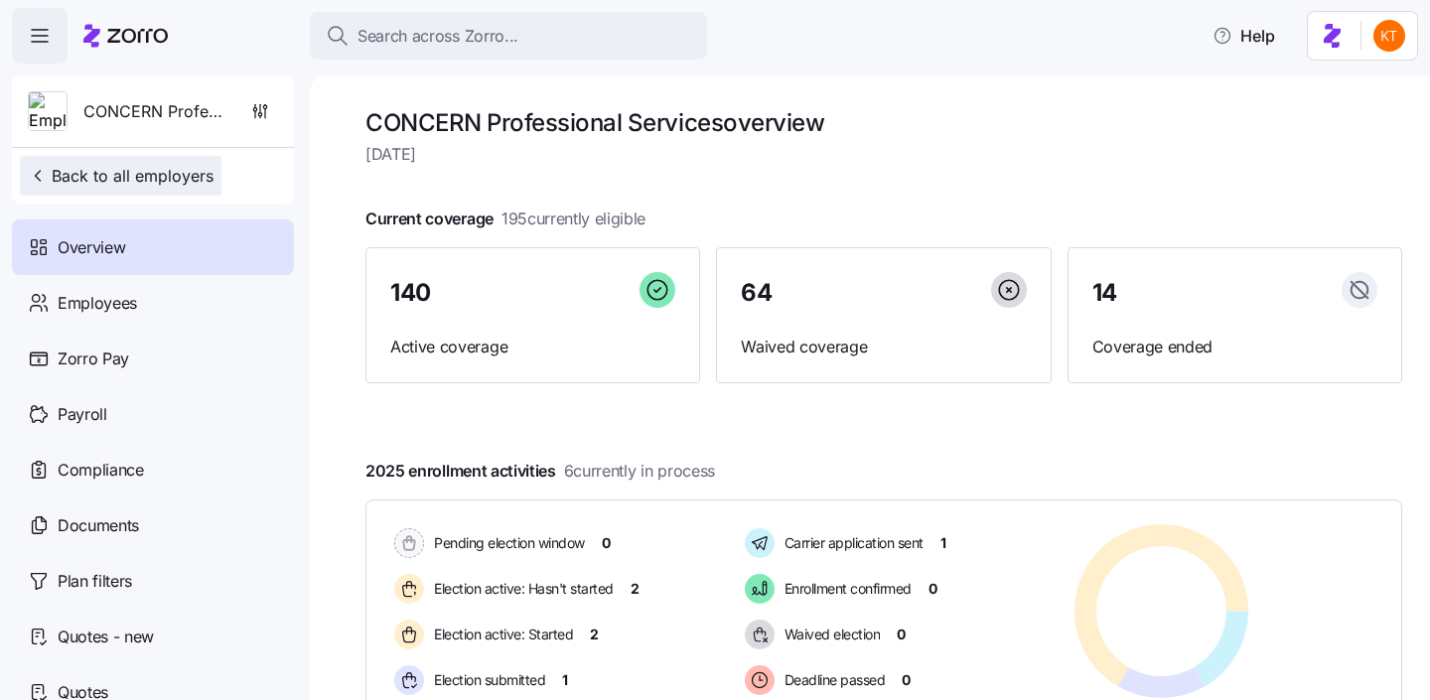
click at [160, 179] on span "Back to all employers" at bounding box center [121, 176] width 186 height 24
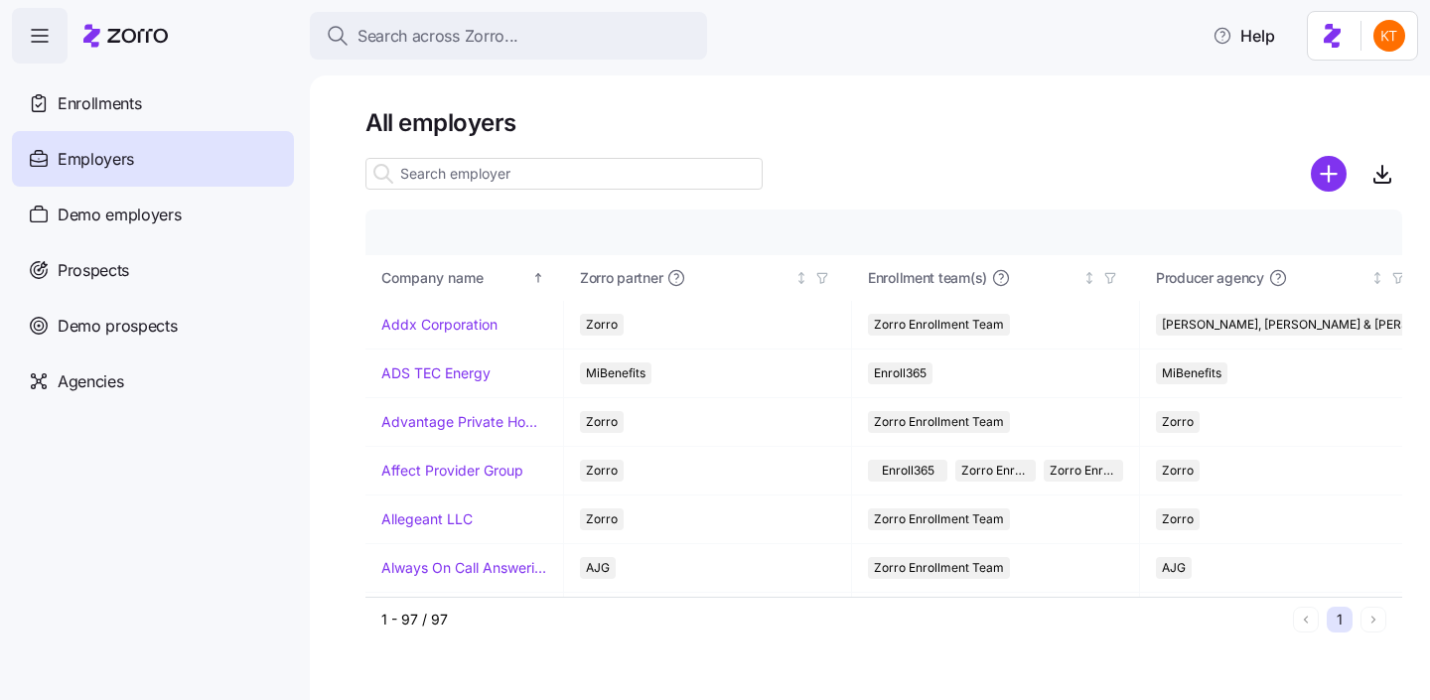
click at [237, 207] on div "Demo employers" at bounding box center [153, 215] width 282 height 56
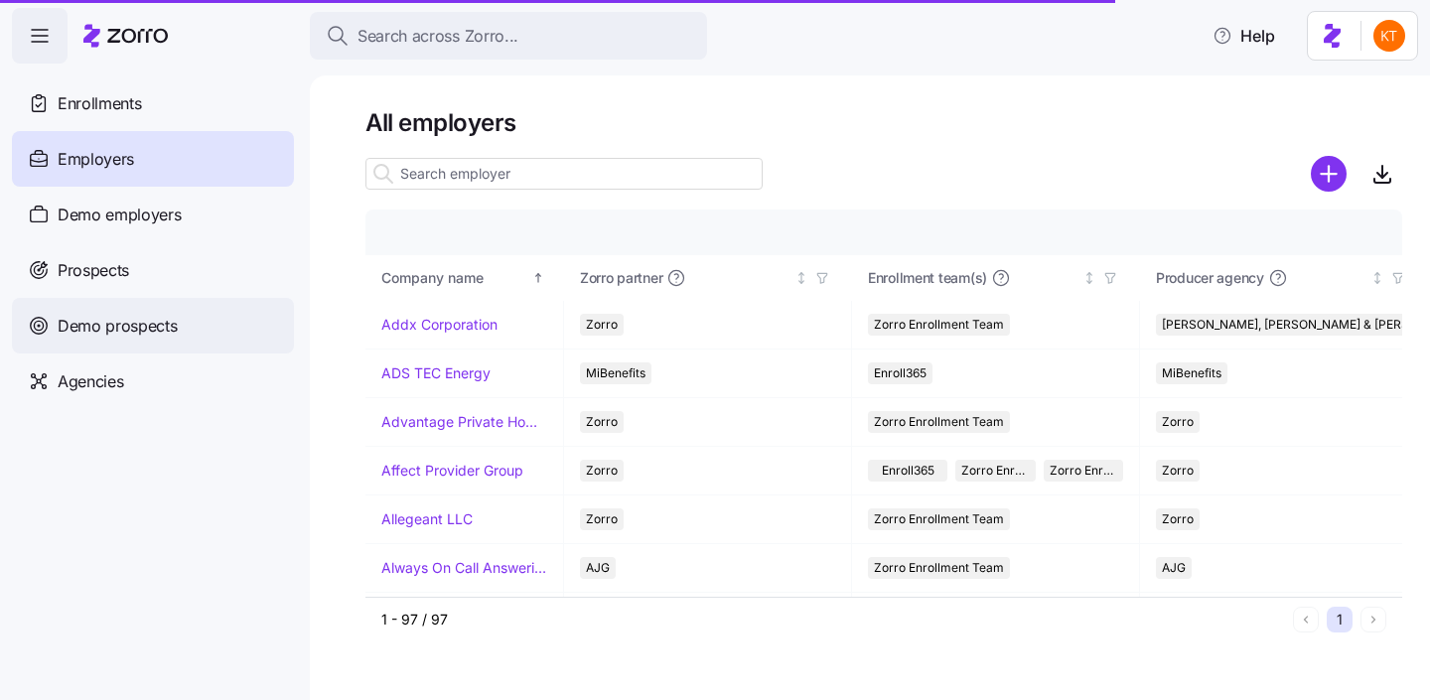
click at [246, 327] on div "Demo prospects" at bounding box center [153, 326] width 282 height 56
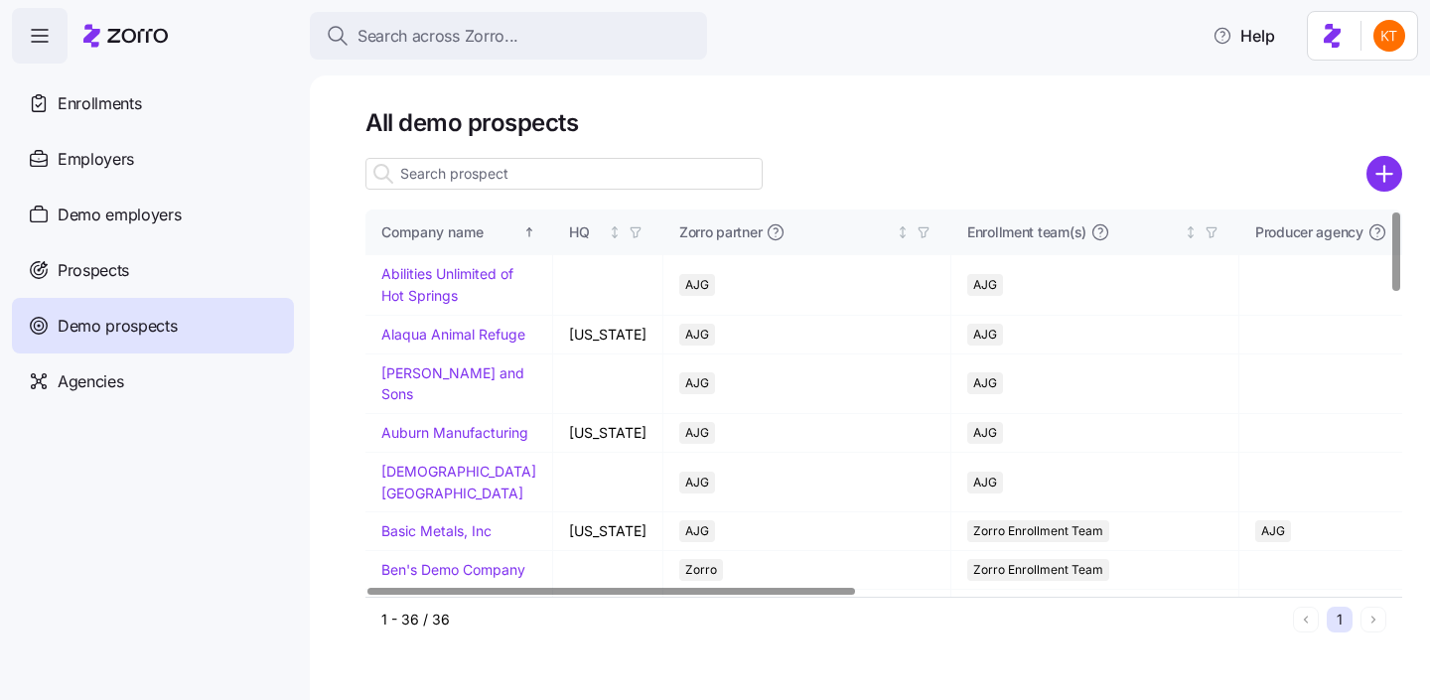
click at [518, 172] on input at bounding box center [563, 174] width 397 height 32
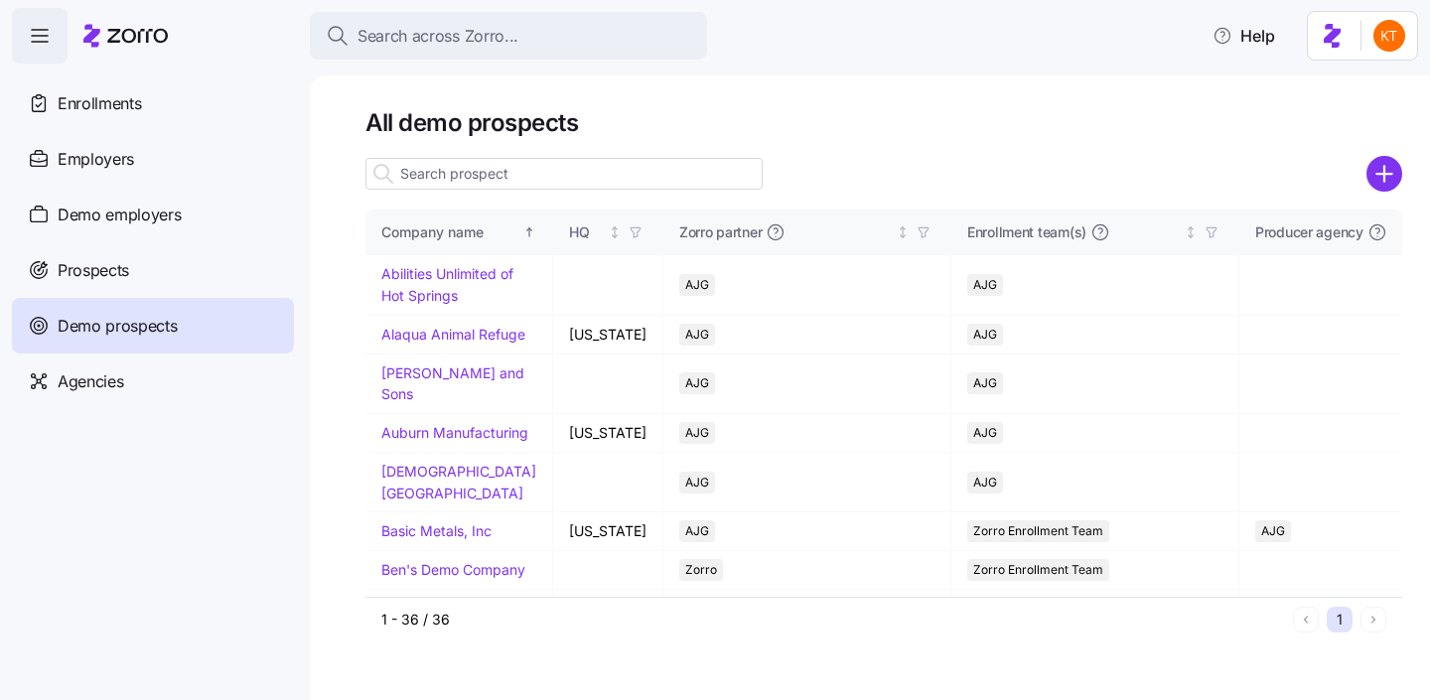
type input "k"
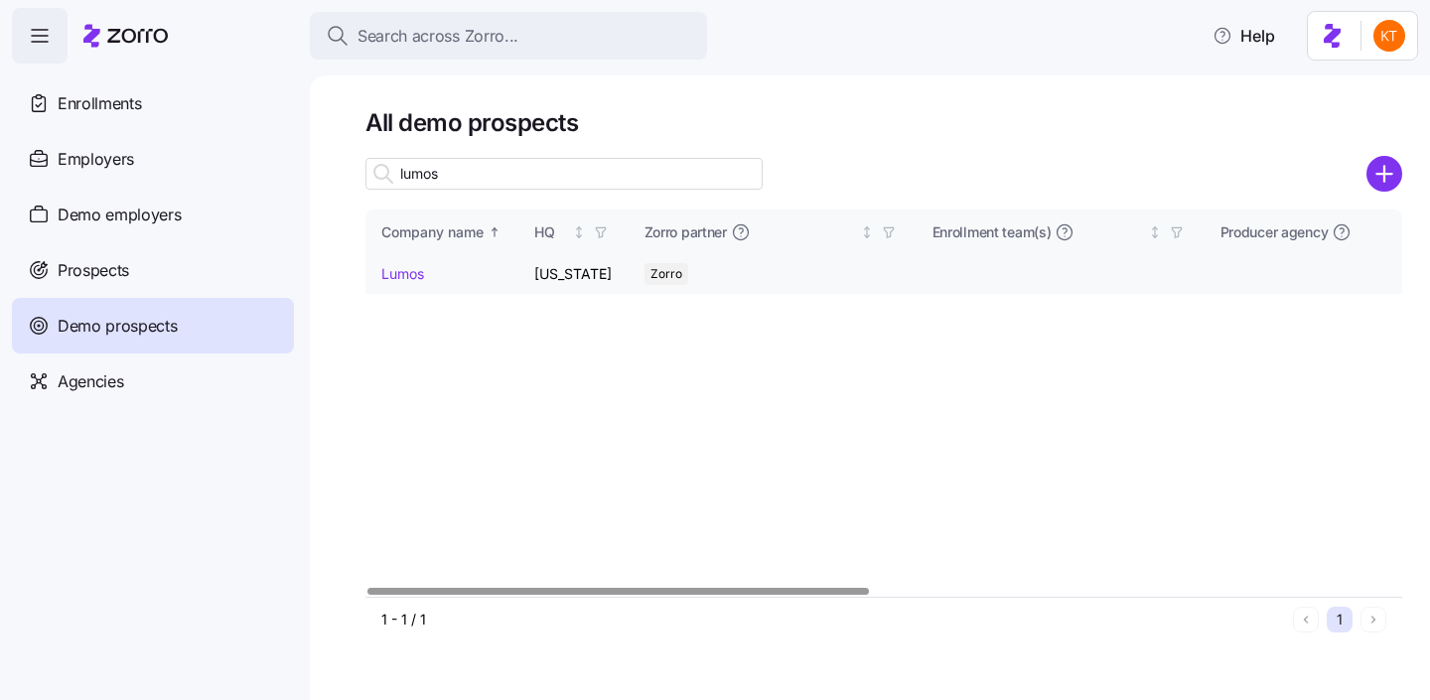
type input "lumos"
click at [400, 274] on link "Lumos" at bounding box center [402, 273] width 43 height 17
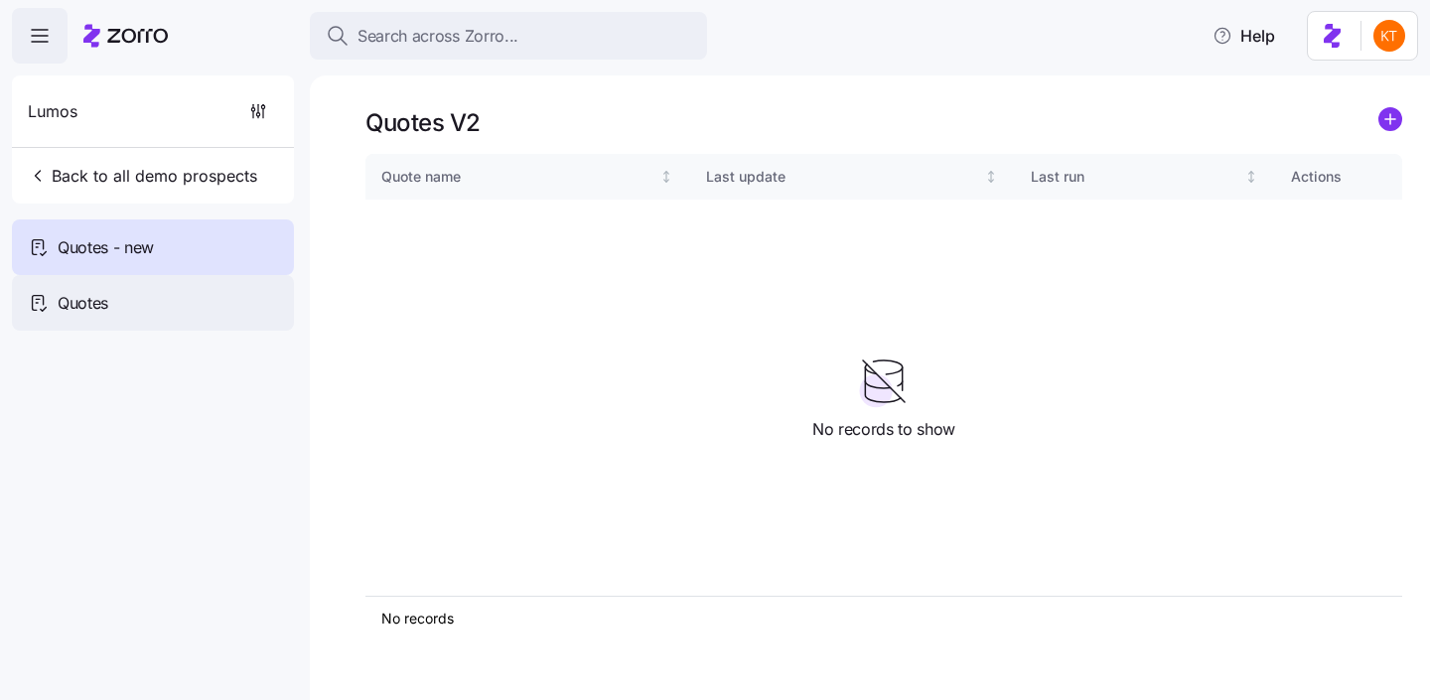
click at [136, 313] on div "Quotes" at bounding box center [153, 303] width 282 height 56
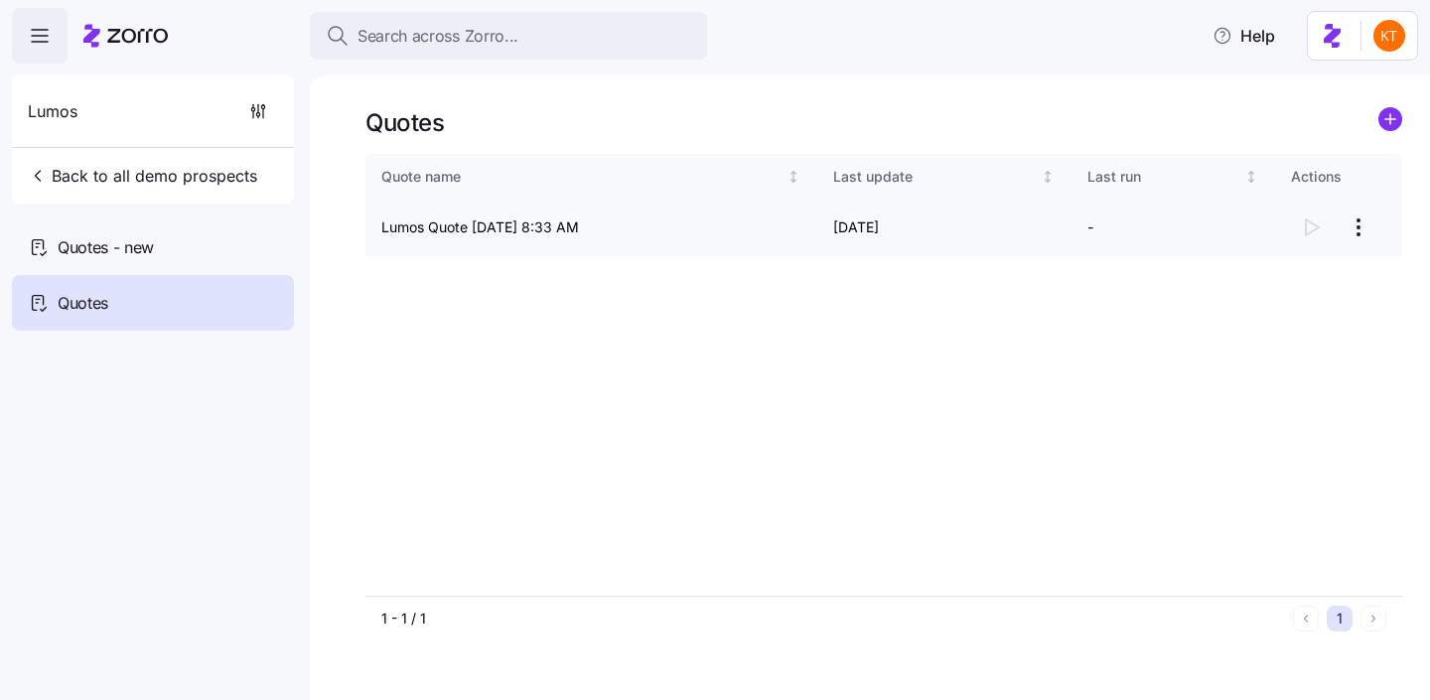
click at [471, 227] on td "Lumos Quote 07/31/2025 8:33 AM" at bounding box center [591, 228] width 452 height 57
click at [1316, 233] on div at bounding box center [1338, 228] width 95 height 40
click at [1361, 227] on html "Search across Zorro... Help Lumos Back to all demo prospects Quotes - new Quote…" at bounding box center [715, 344] width 1430 height 688
click at [1224, 278] on div "Continue setup" at bounding box center [1245, 276] width 98 height 22
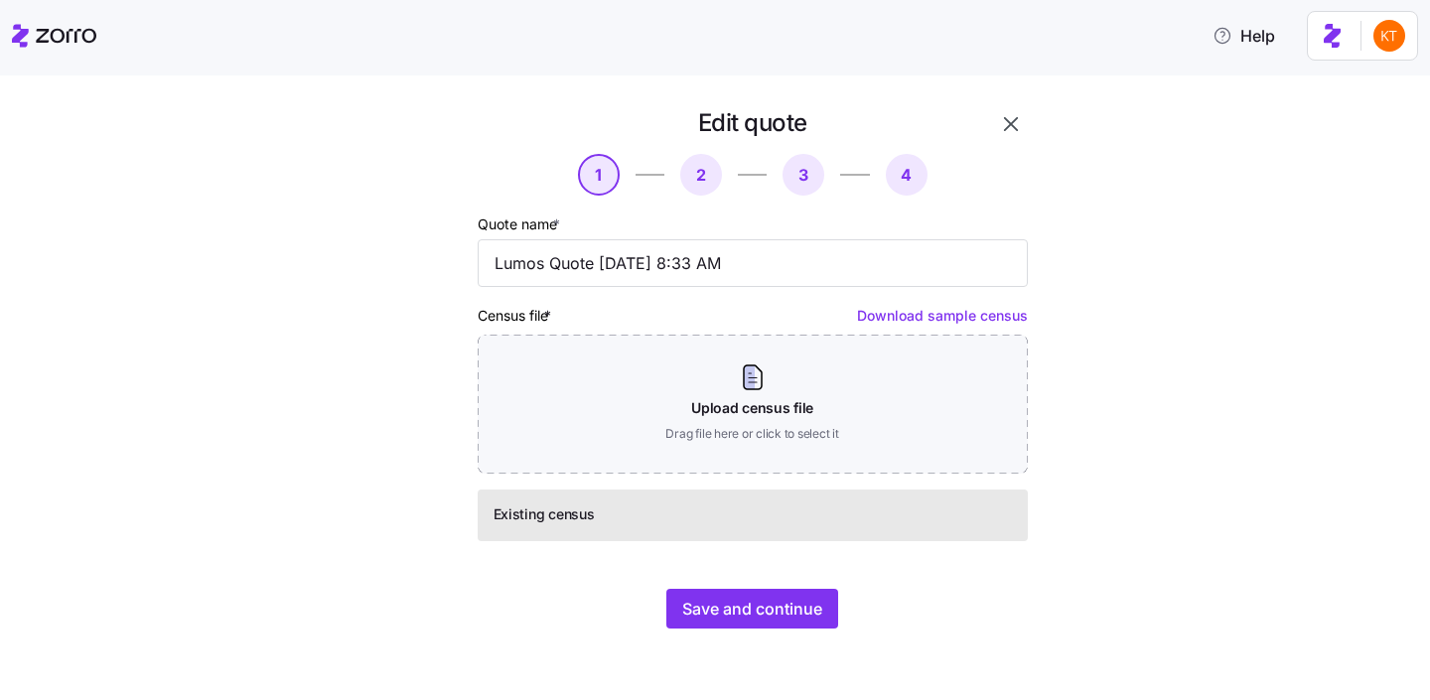
click at [970, 322] on link "Download sample census" at bounding box center [942, 315] width 171 height 17
click at [558, 517] on span "Existing census" at bounding box center [544, 514] width 101 height 20
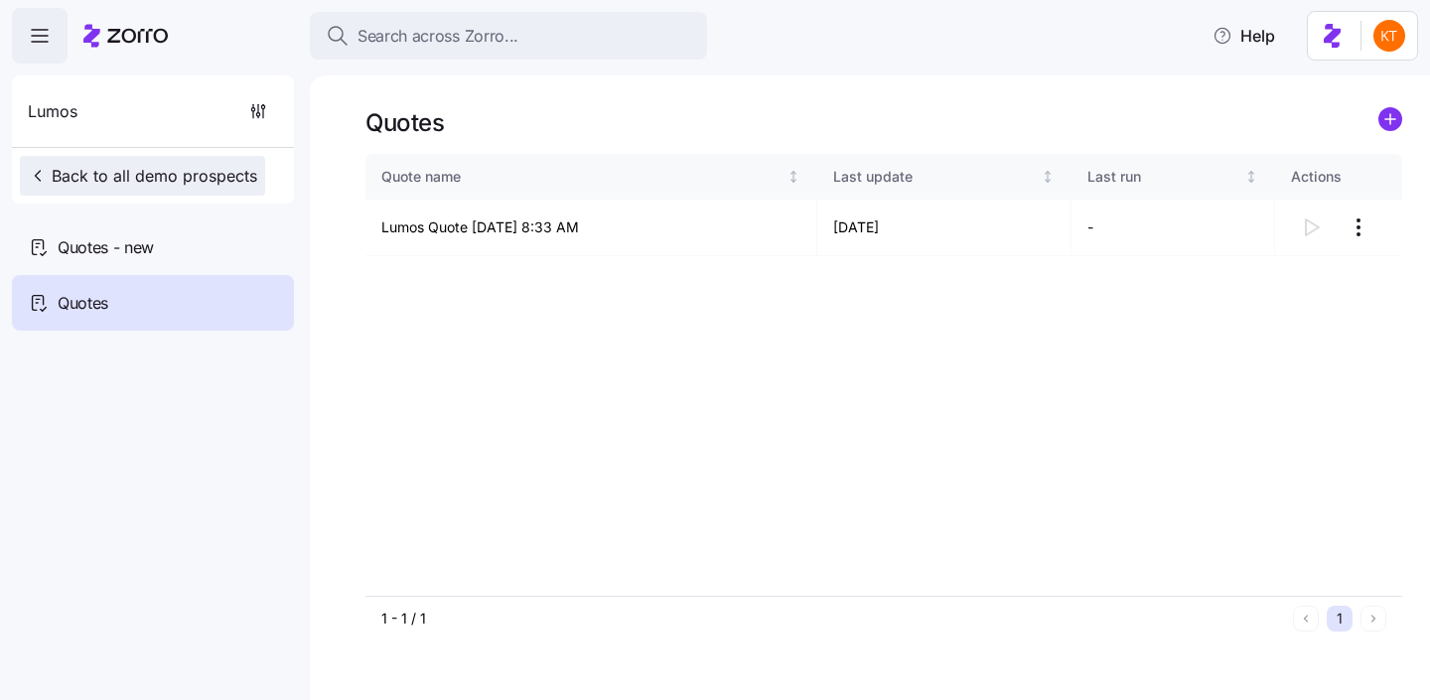
click at [95, 184] on span "Back to all demo prospects" at bounding box center [142, 176] width 229 height 24
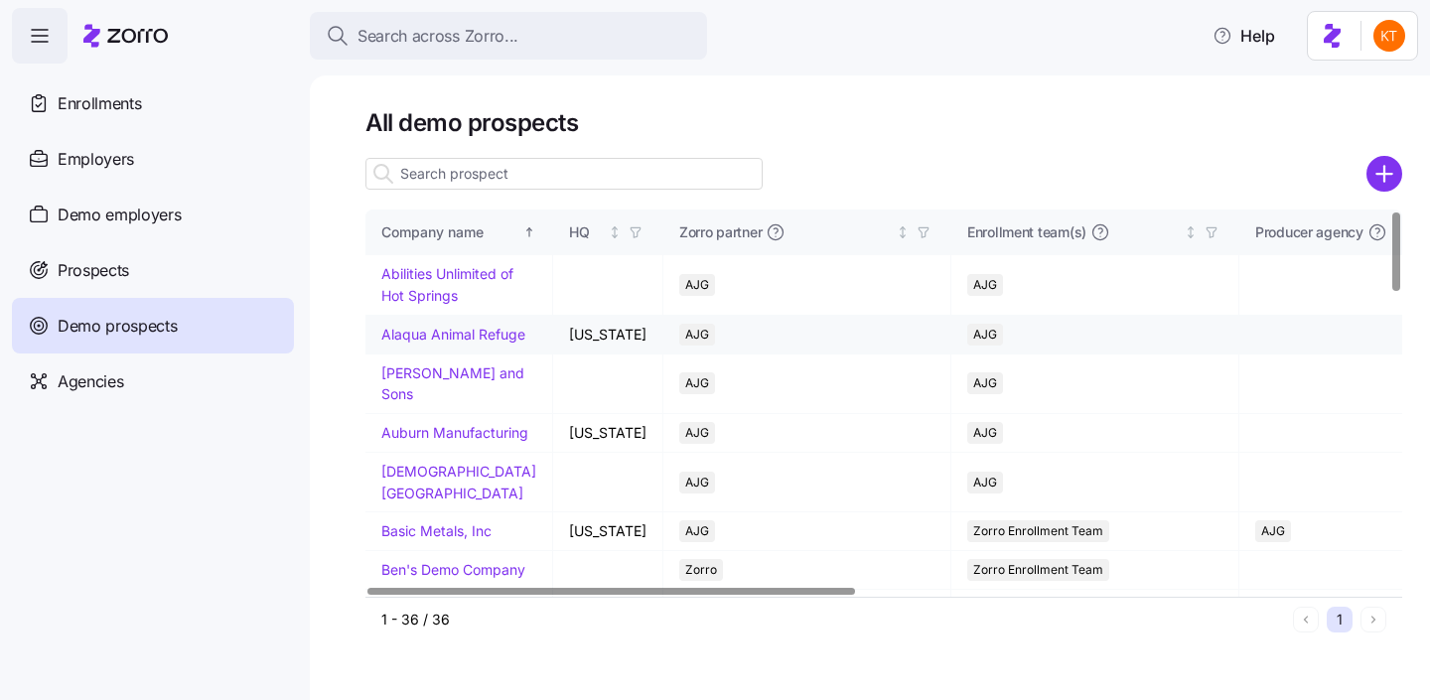
scroll to position [52, 0]
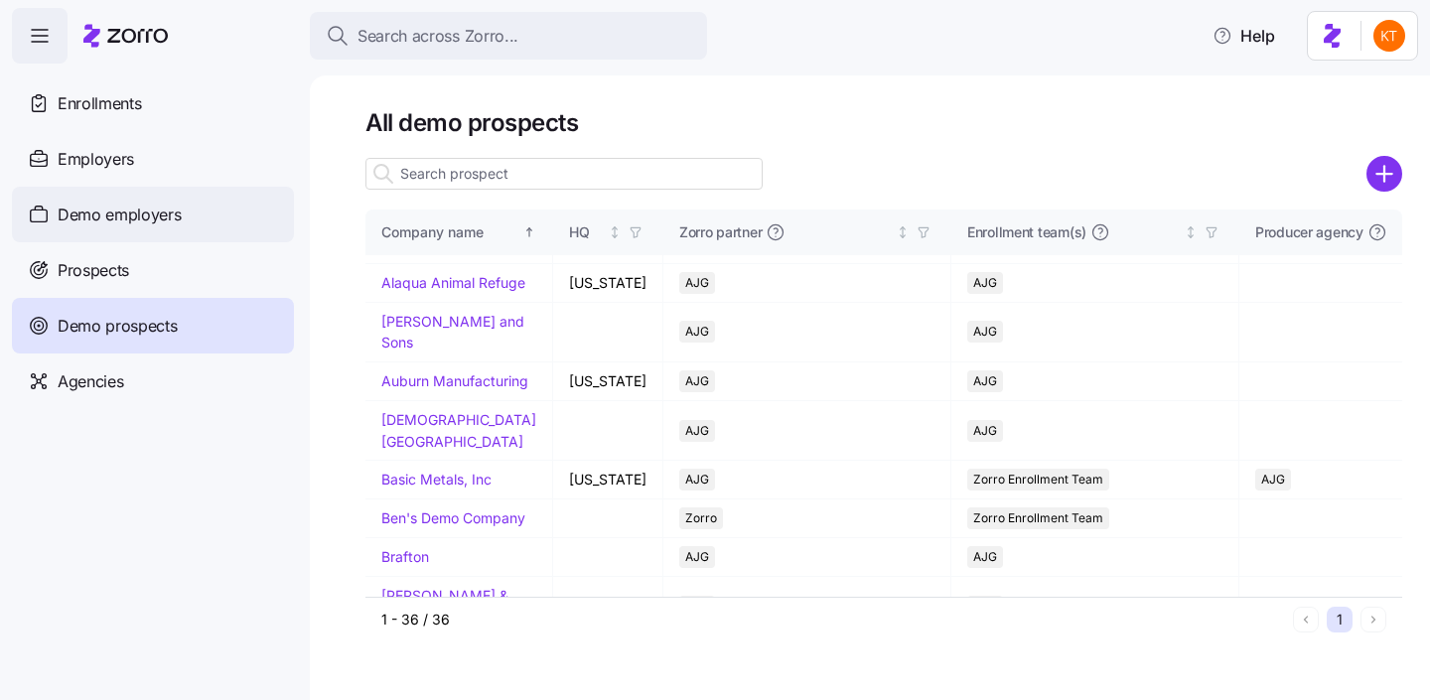
click at [111, 227] on div "Demo employers" at bounding box center [153, 215] width 282 height 56
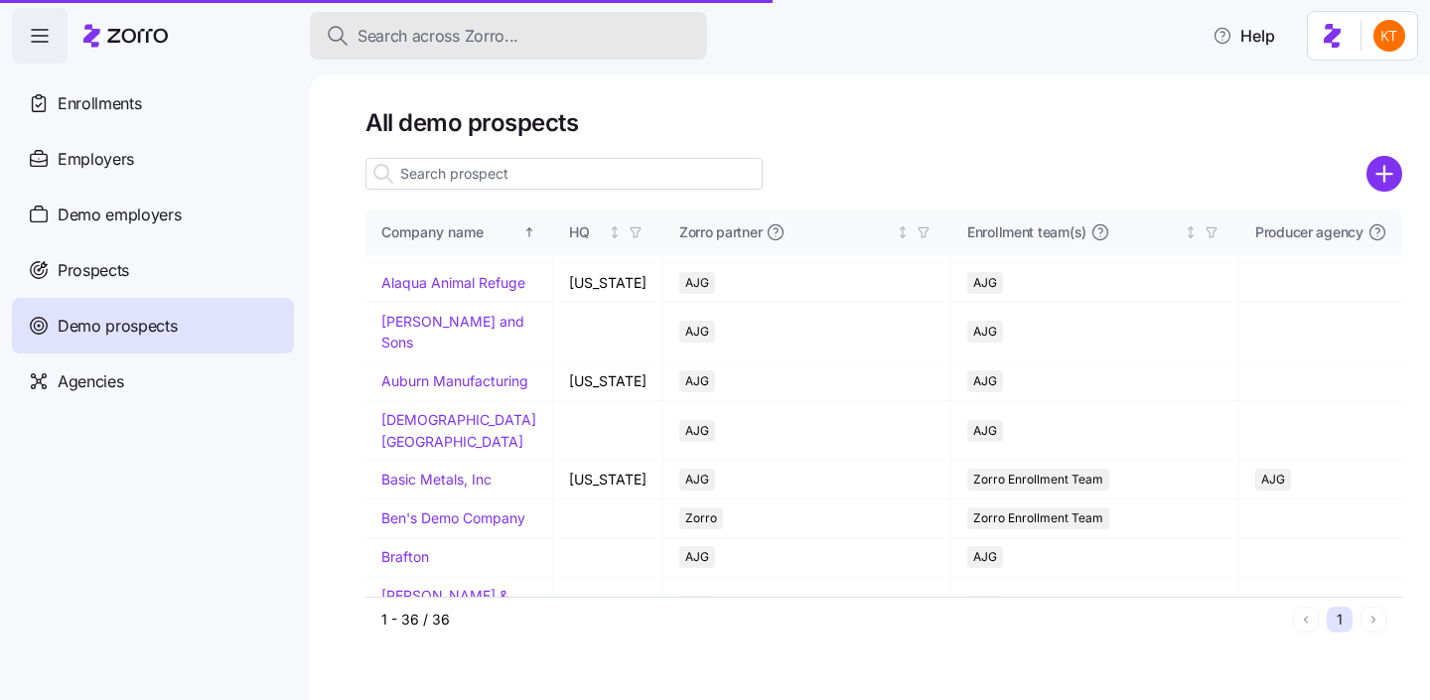
click at [428, 44] on span "Search across Zorro..." at bounding box center [437, 36] width 161 height 25
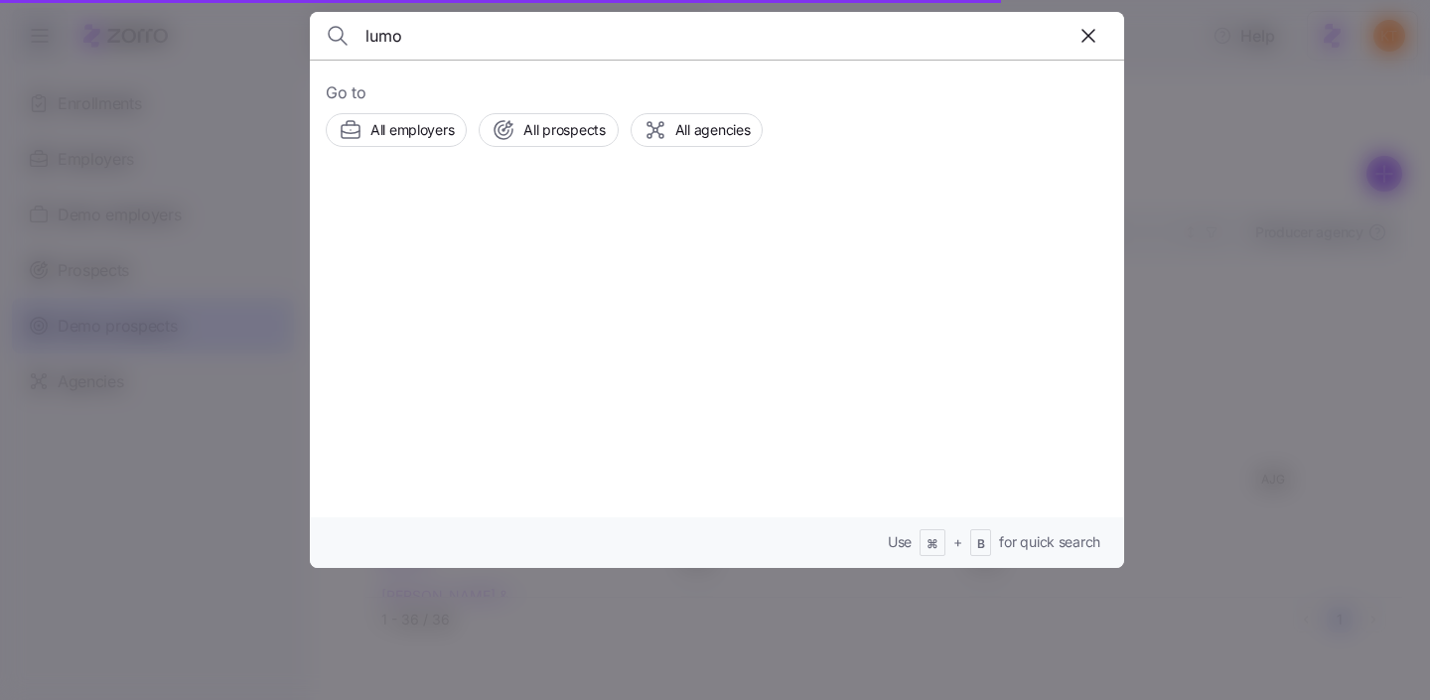
type input "lumos"
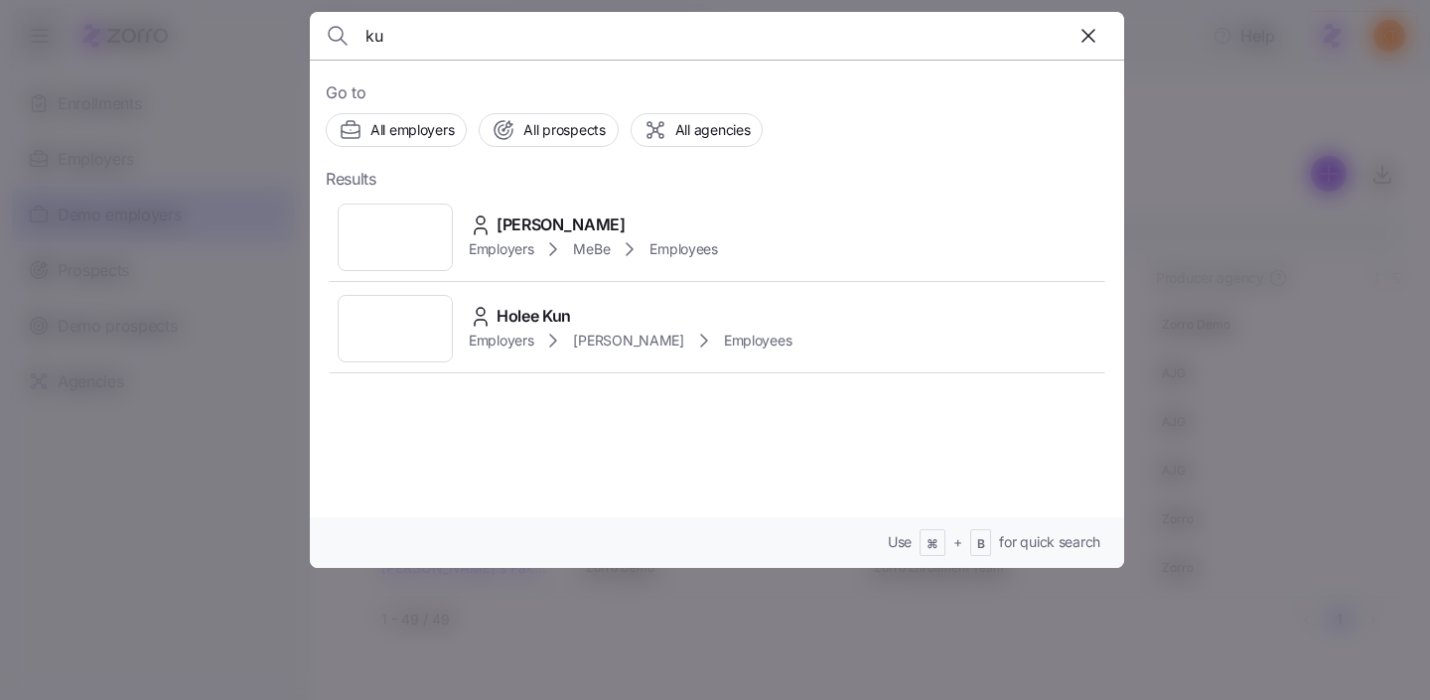
type input "k"
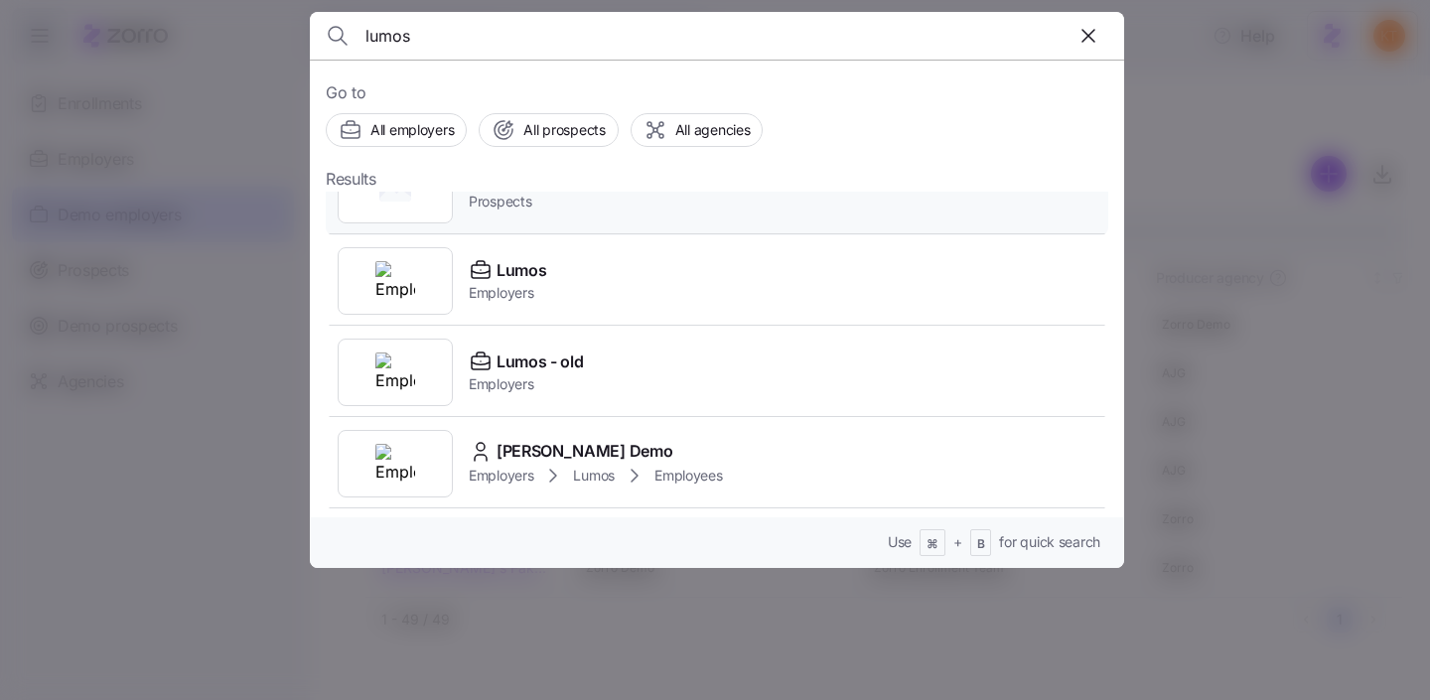
scroll to position [45, 0]
type input "lumos"
click at [618, 446] on span "Maya Lumos Demo" at bounding box center [585, 454] width 176 height 25
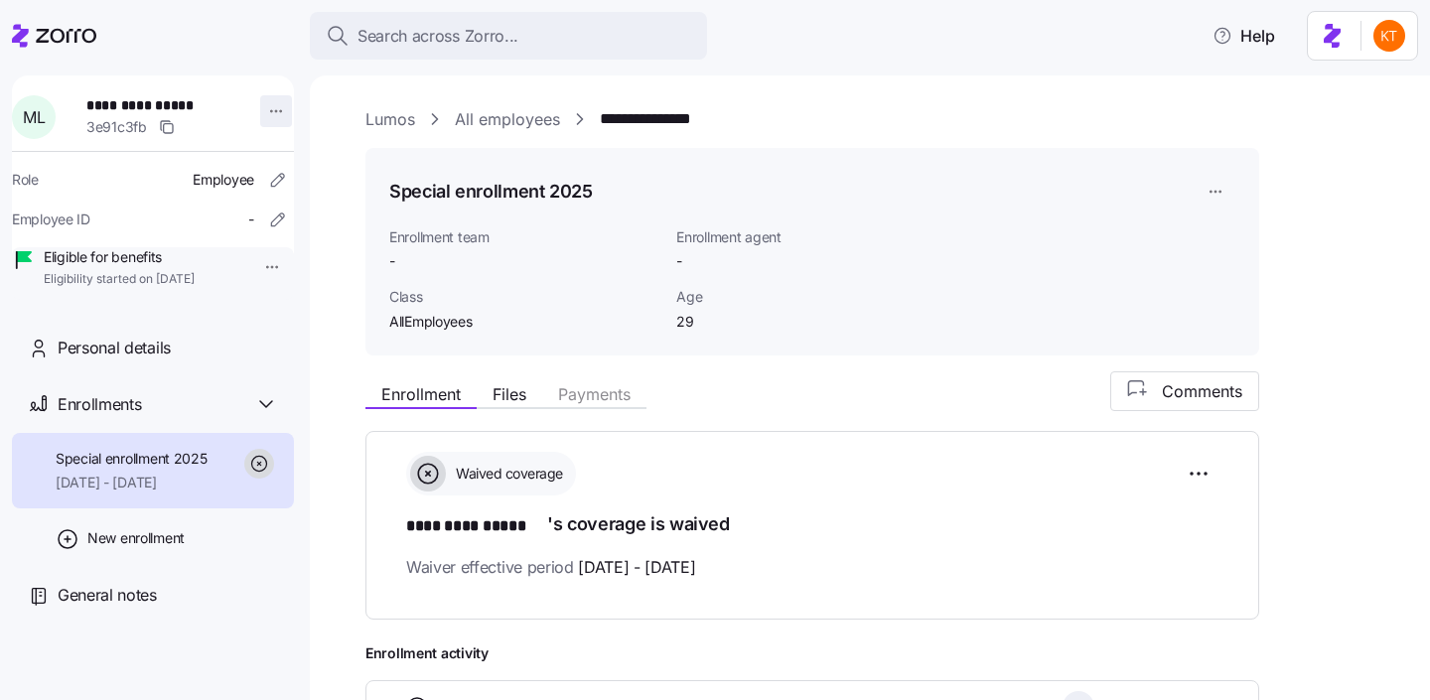
click at [266, 113] on html "**********" at bounding box center [715, 344] width 1430 height 688
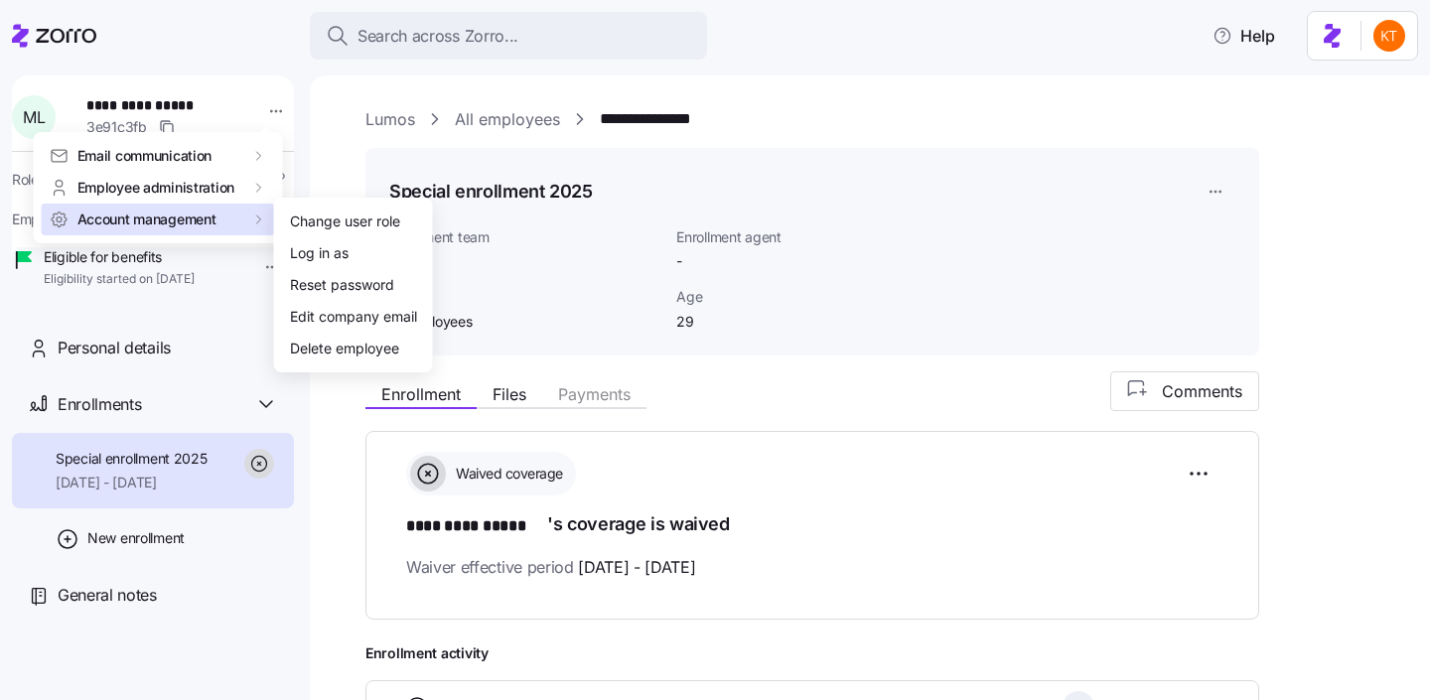
click at [223, 211] on div "Account management" at bounding box center [158, 220] width 217 height 20
click at [300, 257] on div "Log in as" at bounding box center [319, 253] width 59 height 22
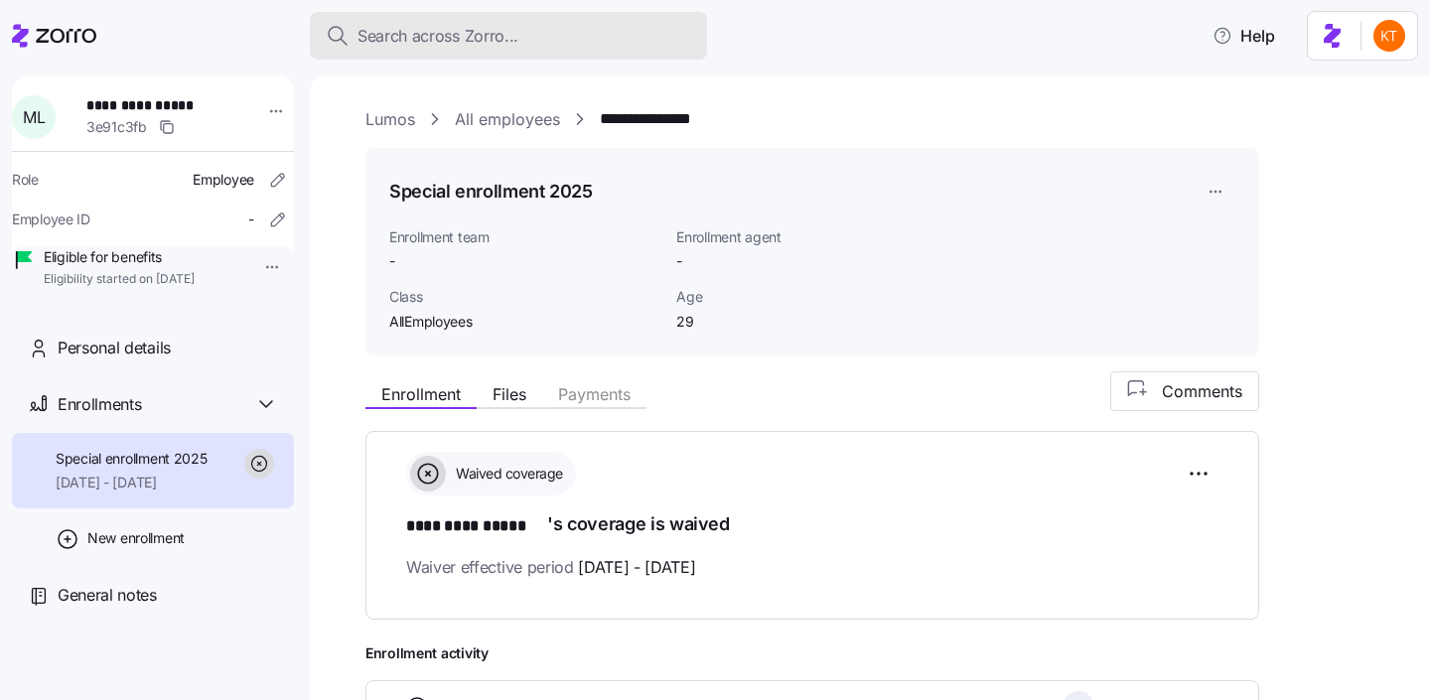
click at [410, 27] on span "Search across Zorro..." at bounding box center [437, 36] width 161 height 25
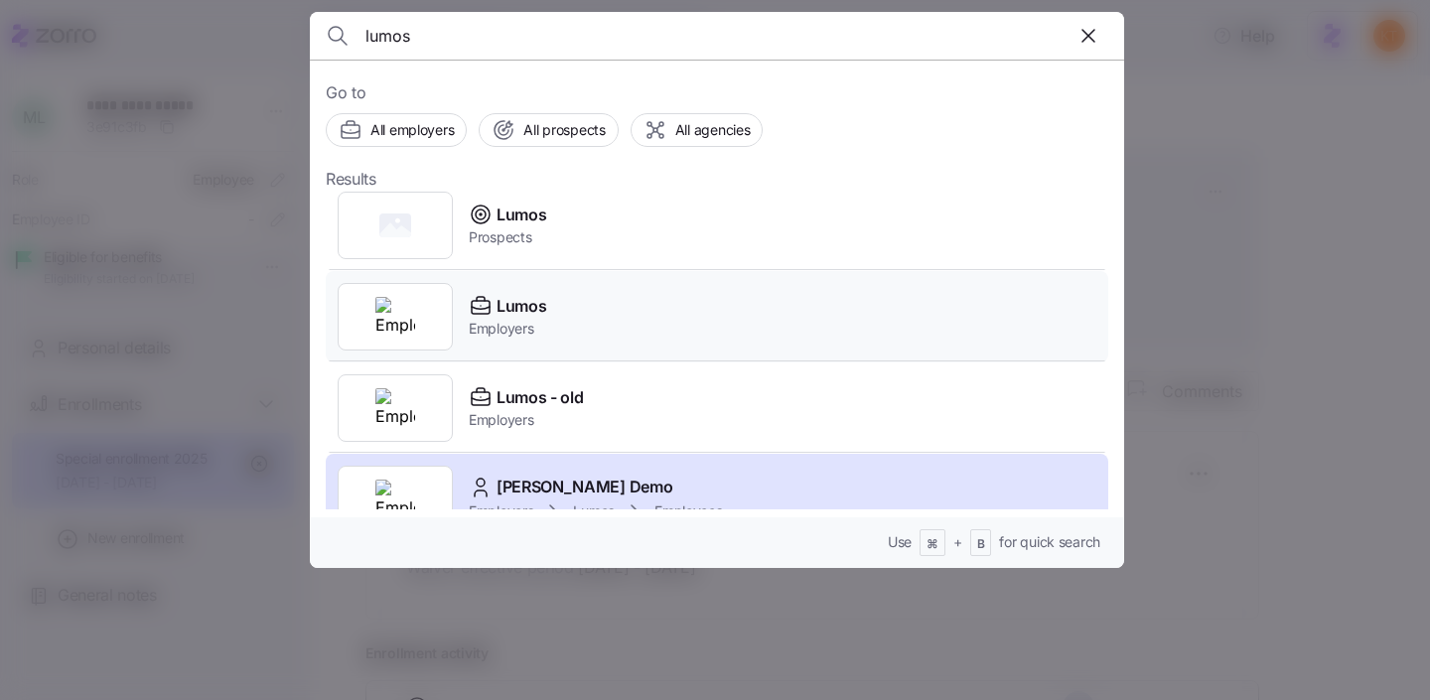
scroll to position [7, 0]
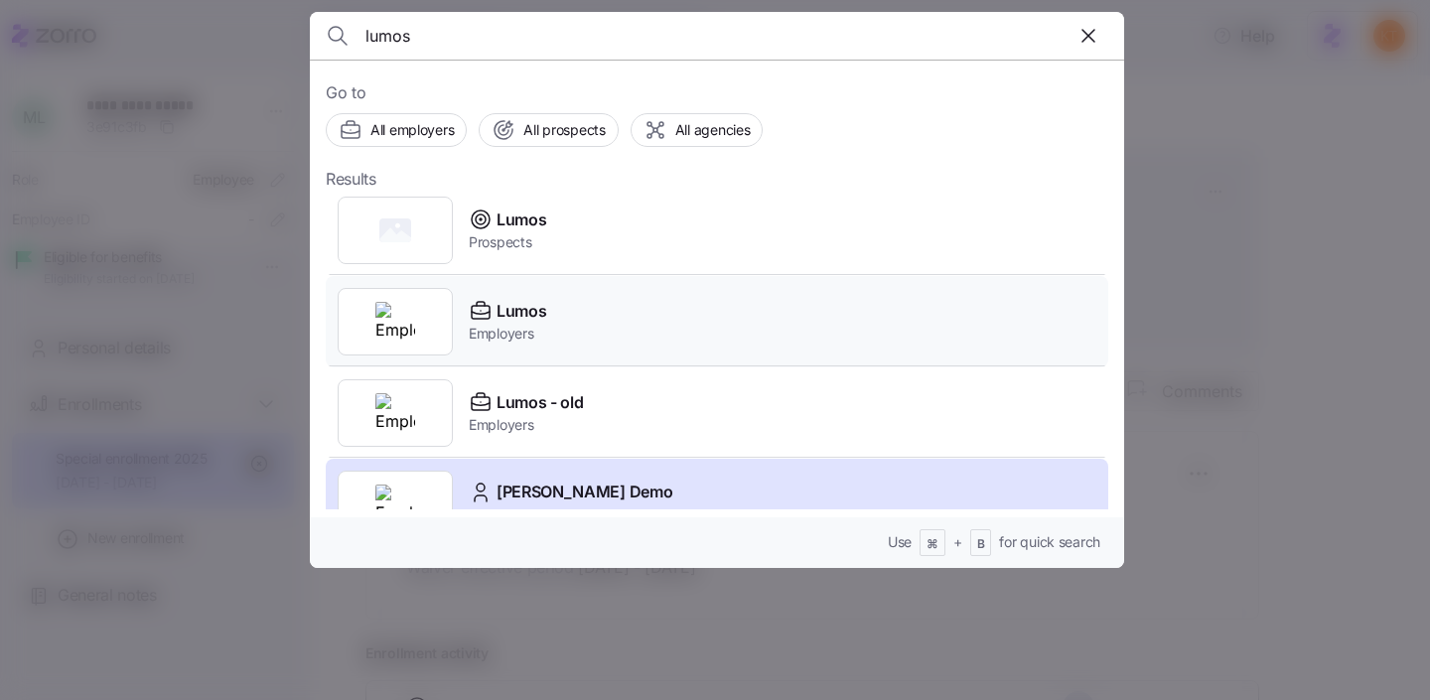
type input "lumos"
click at [566, 344] on div "Lumos Employers" at bounding box center [717, 321] width 783 height 91
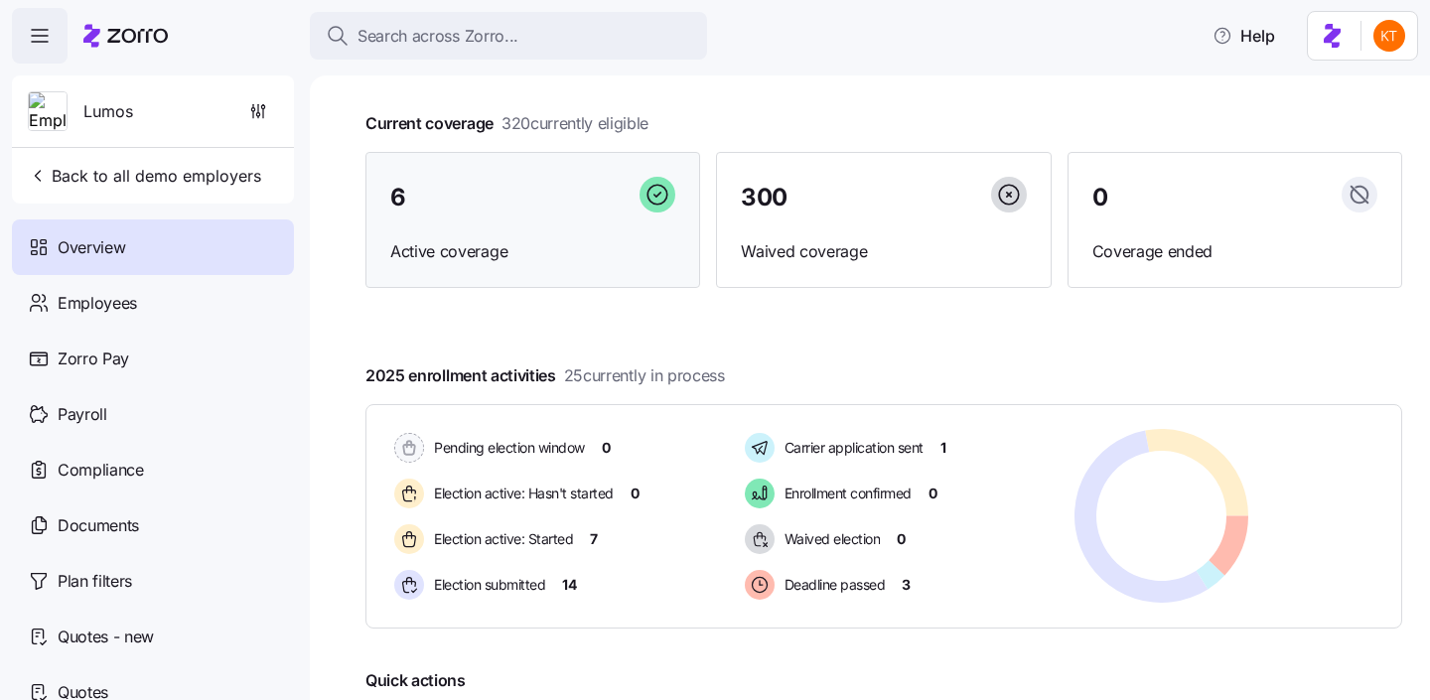
scroll to position [100, 0]
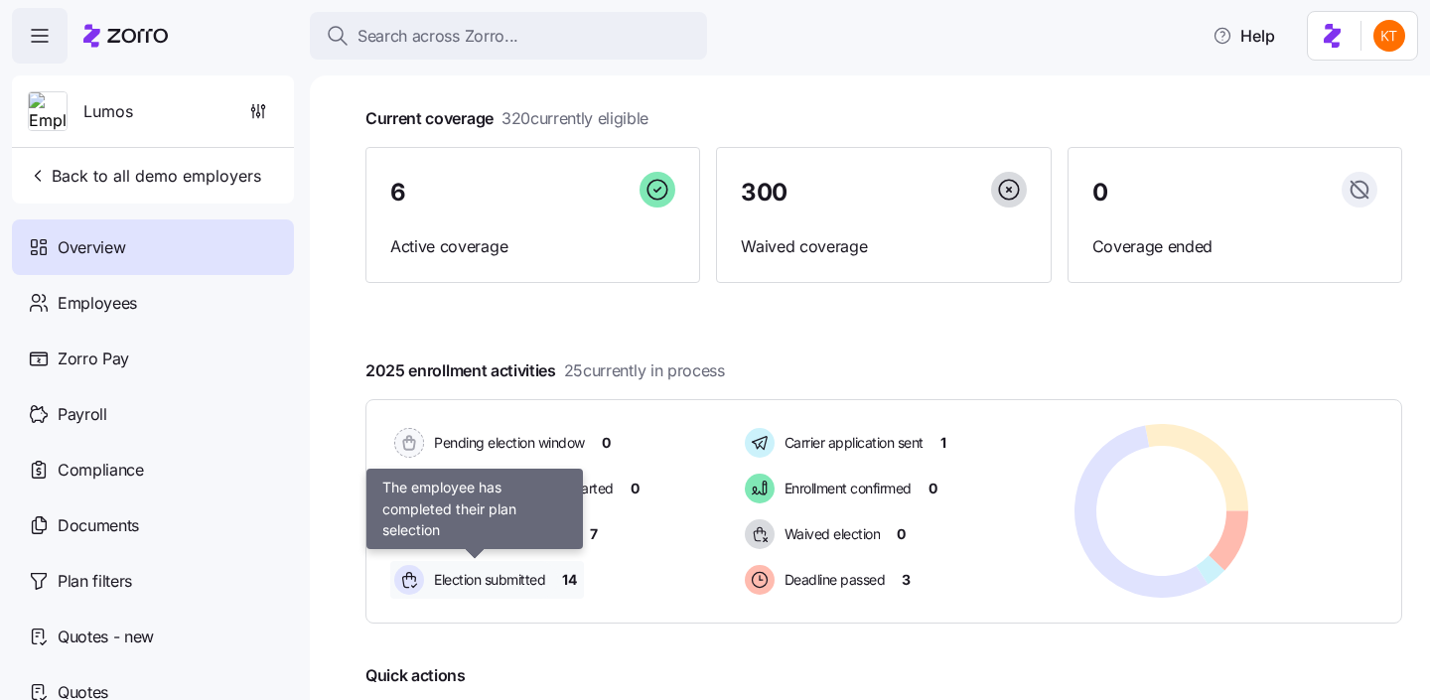
click at [538, 567] on div "Election submitted" at bounding box center [474, 580] width 168 height 38
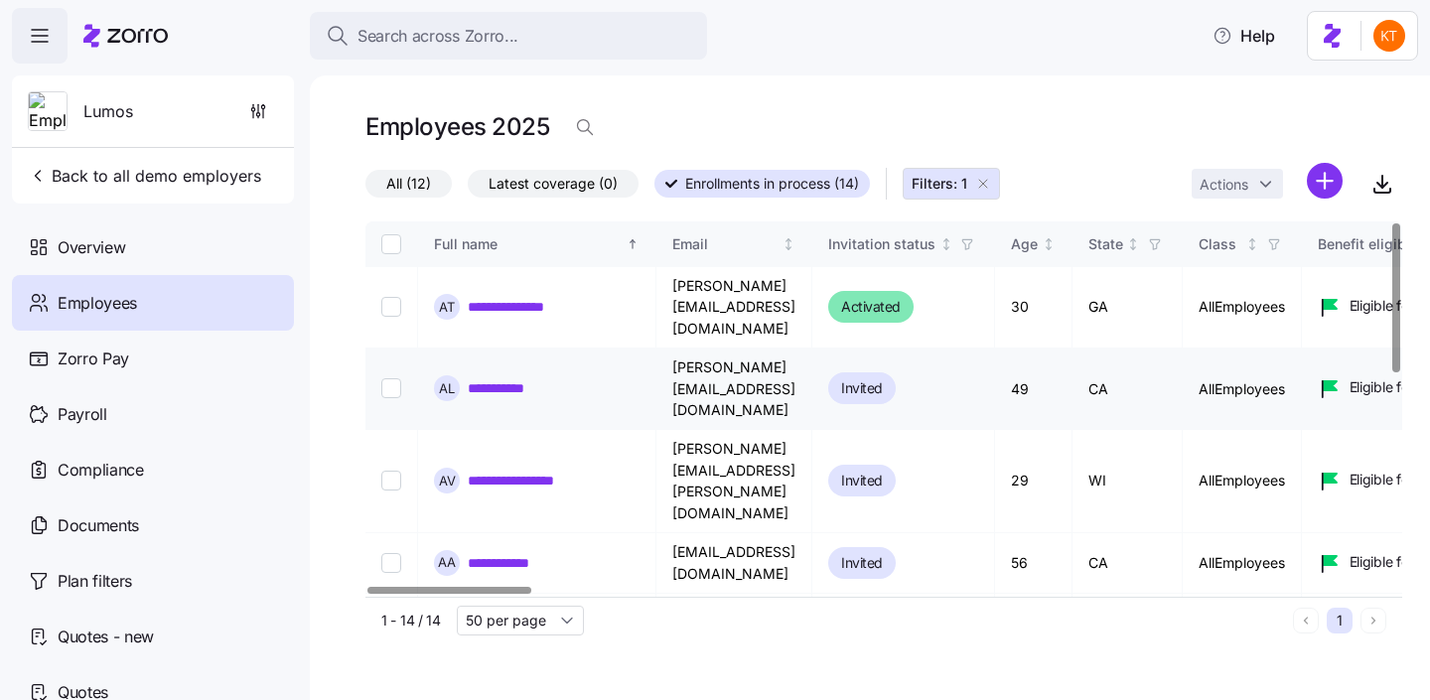
click at [519, 378] on link "**********" at bounding box center [504, 388] width 72 height 20
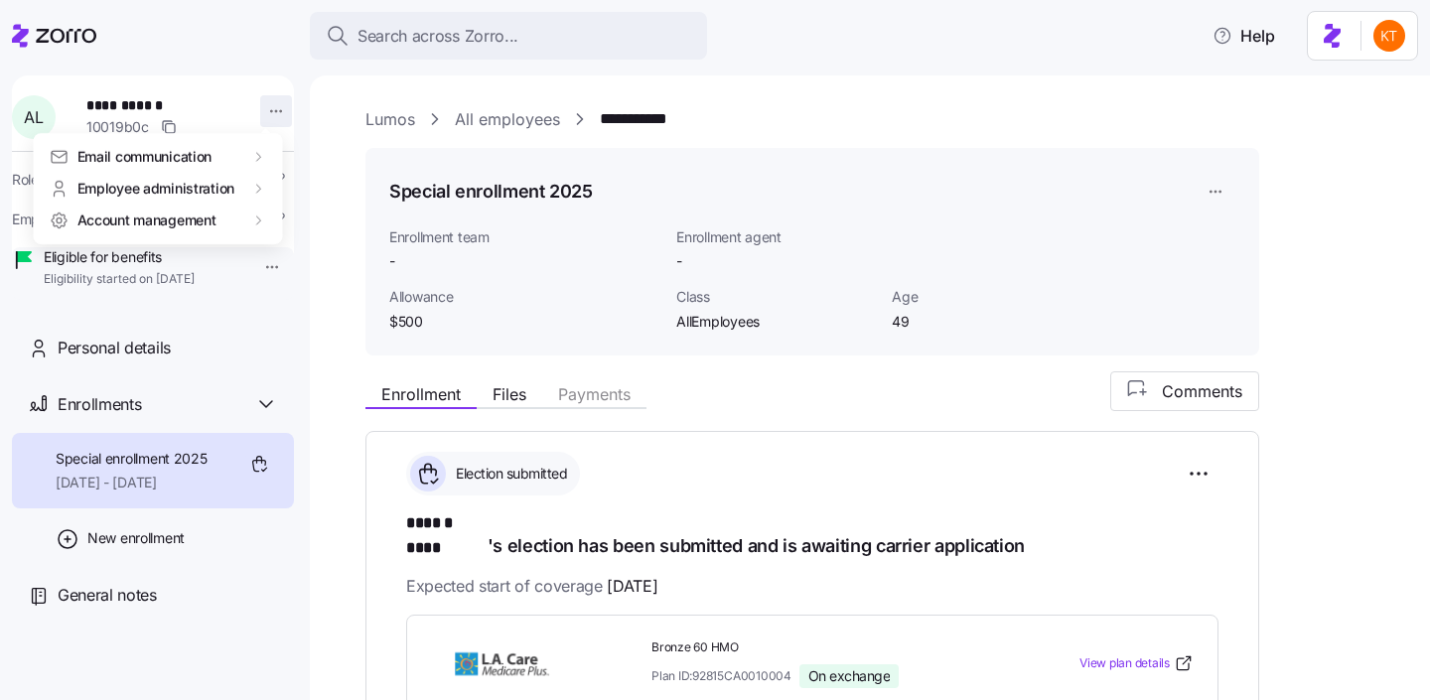
click at [267, 118] on html "**********" at bounding box center [715, 344] width 1430 height 688
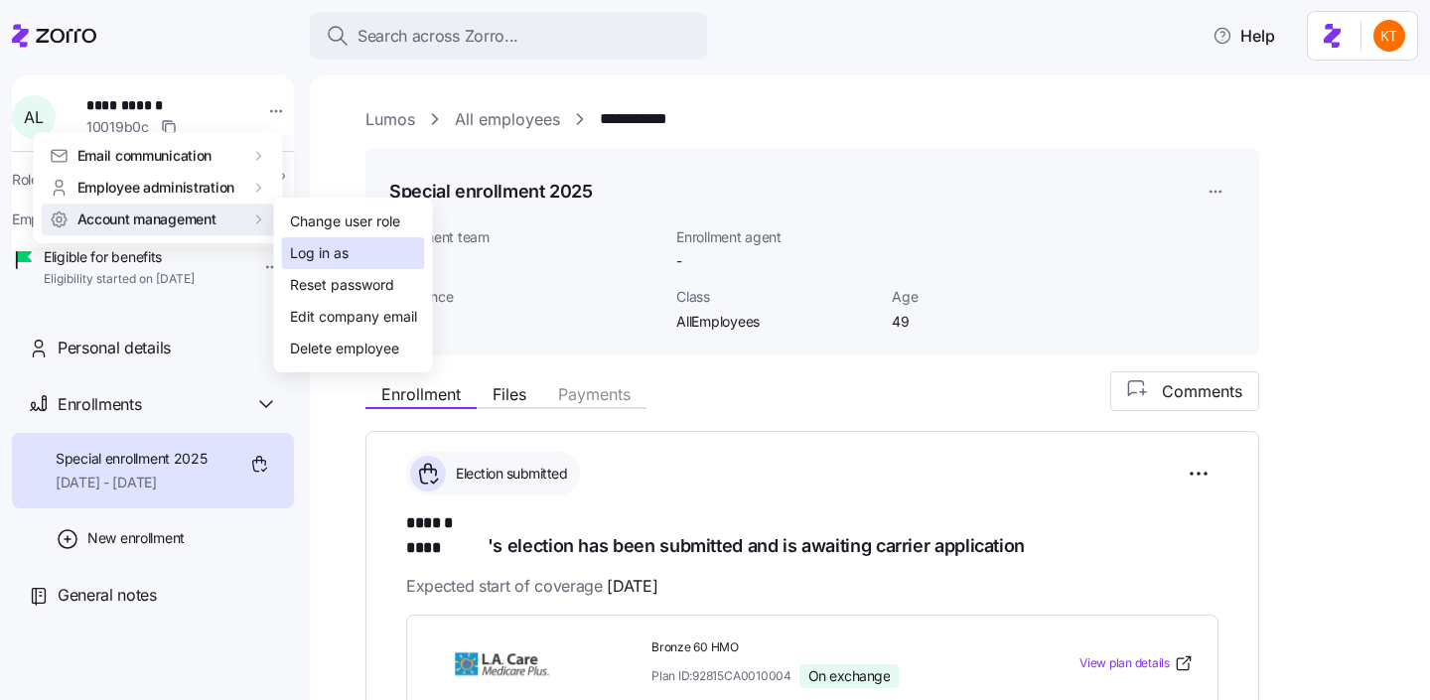
click at [285, 247] on div "Log in as" at bounding box center [353, 253] width 143 height 32
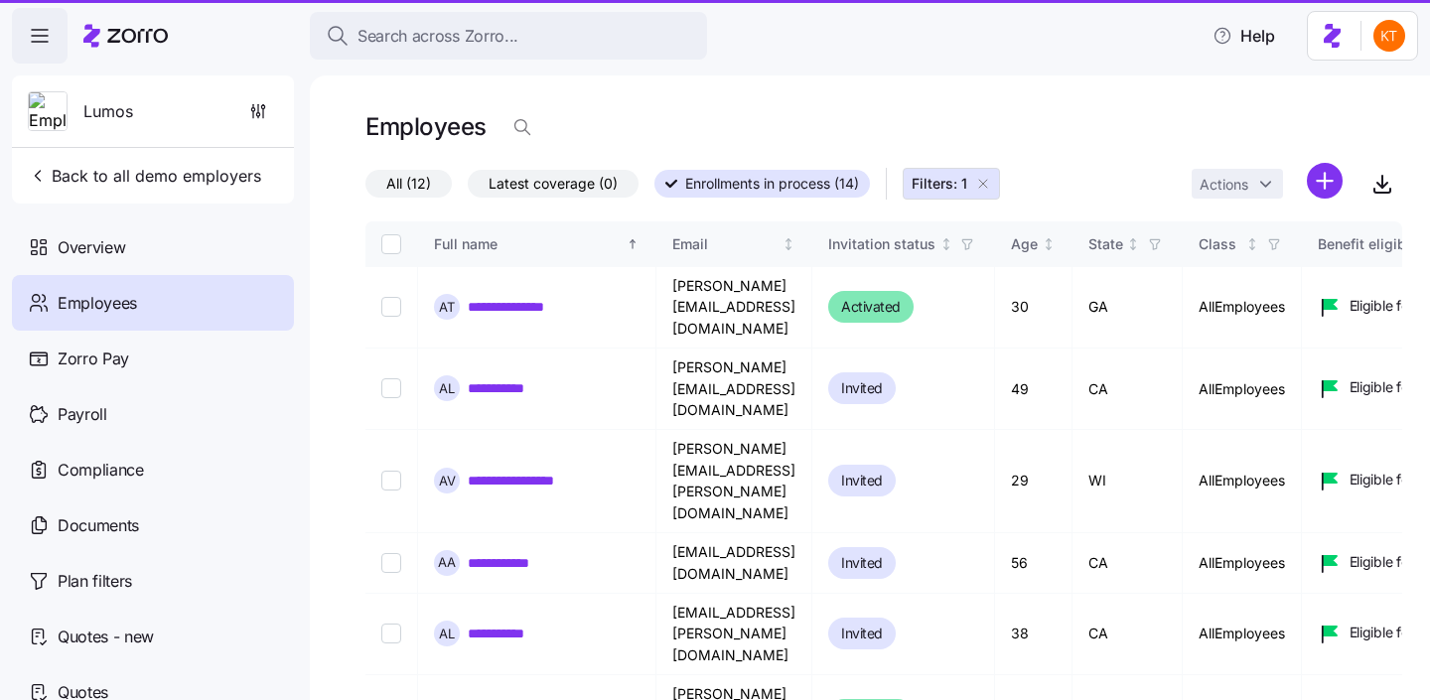
click at [498, 110] on div "Employees" at bounding box center [883, 127] width 1037 height 40
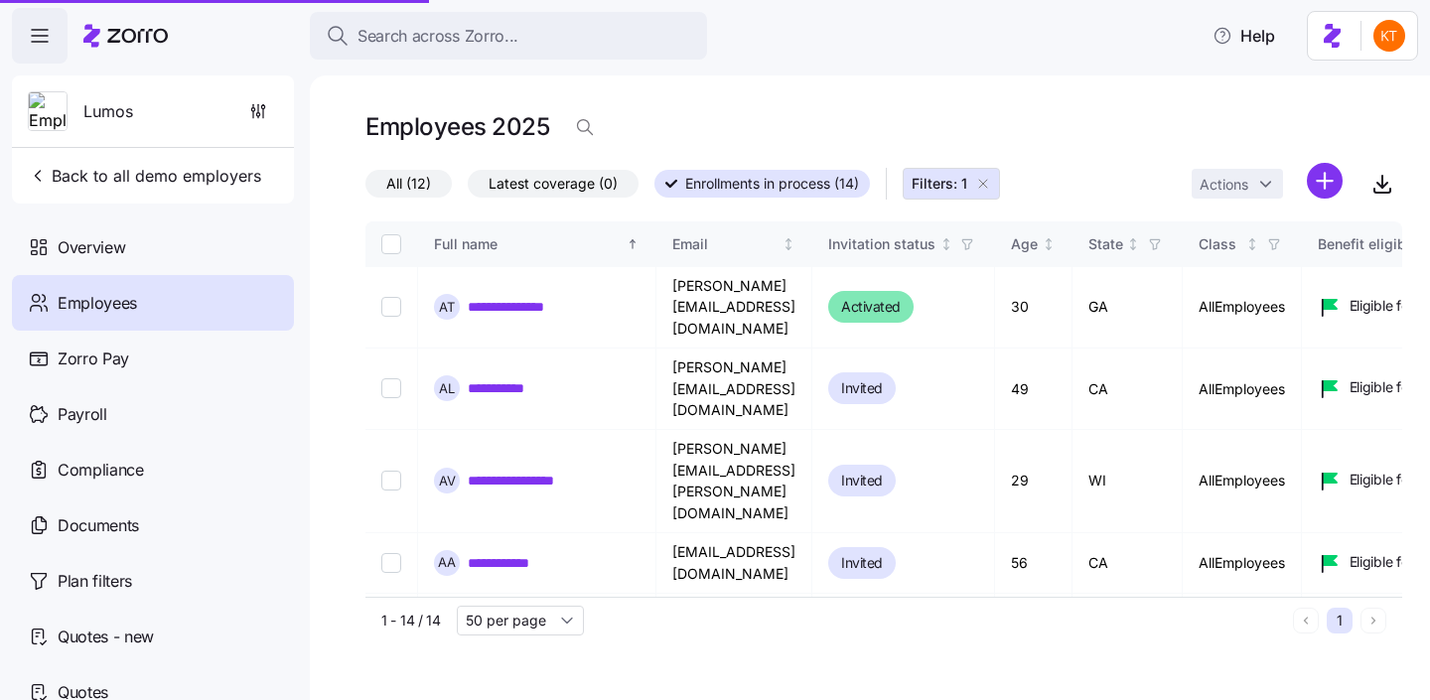
click at [181, 321] on div "Employees" at bounding box center [153, 303] width 282 height 56
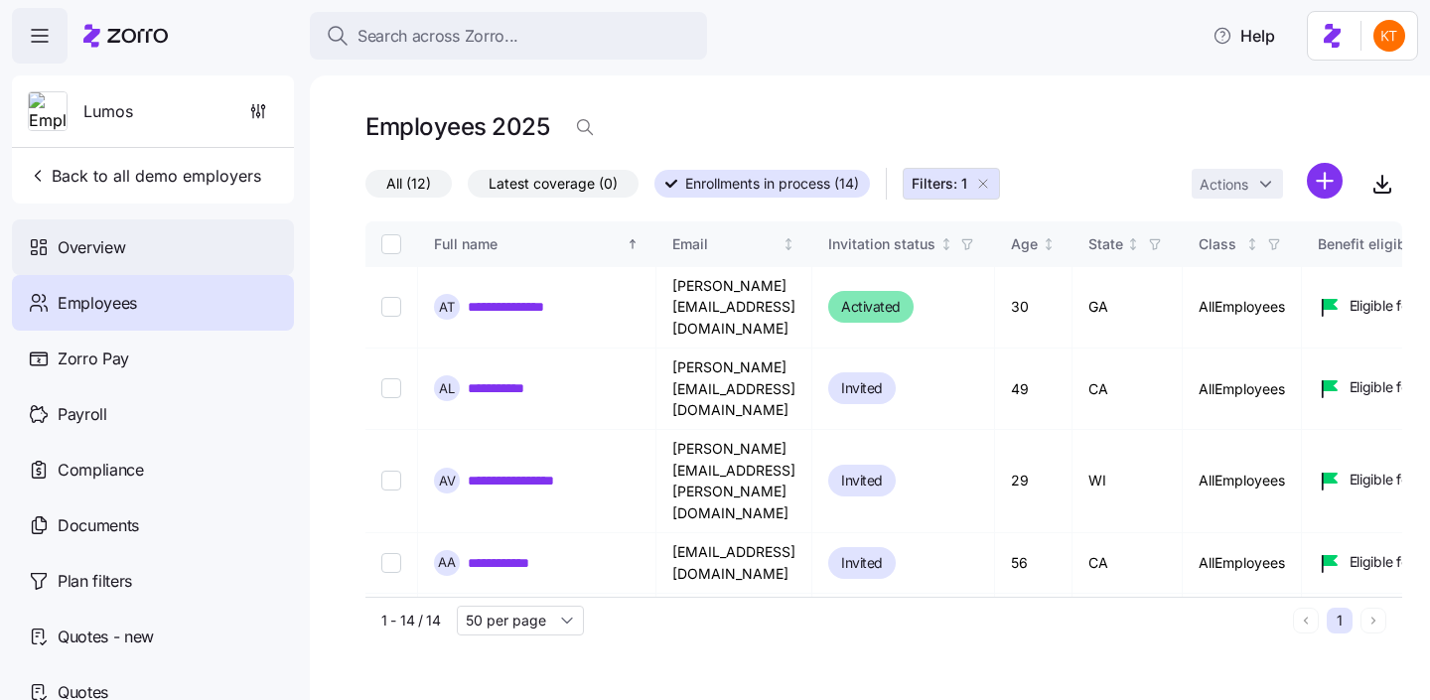
click at [210, 249] on div "Overview" at bounding box center [153, 247] width 282 height 56
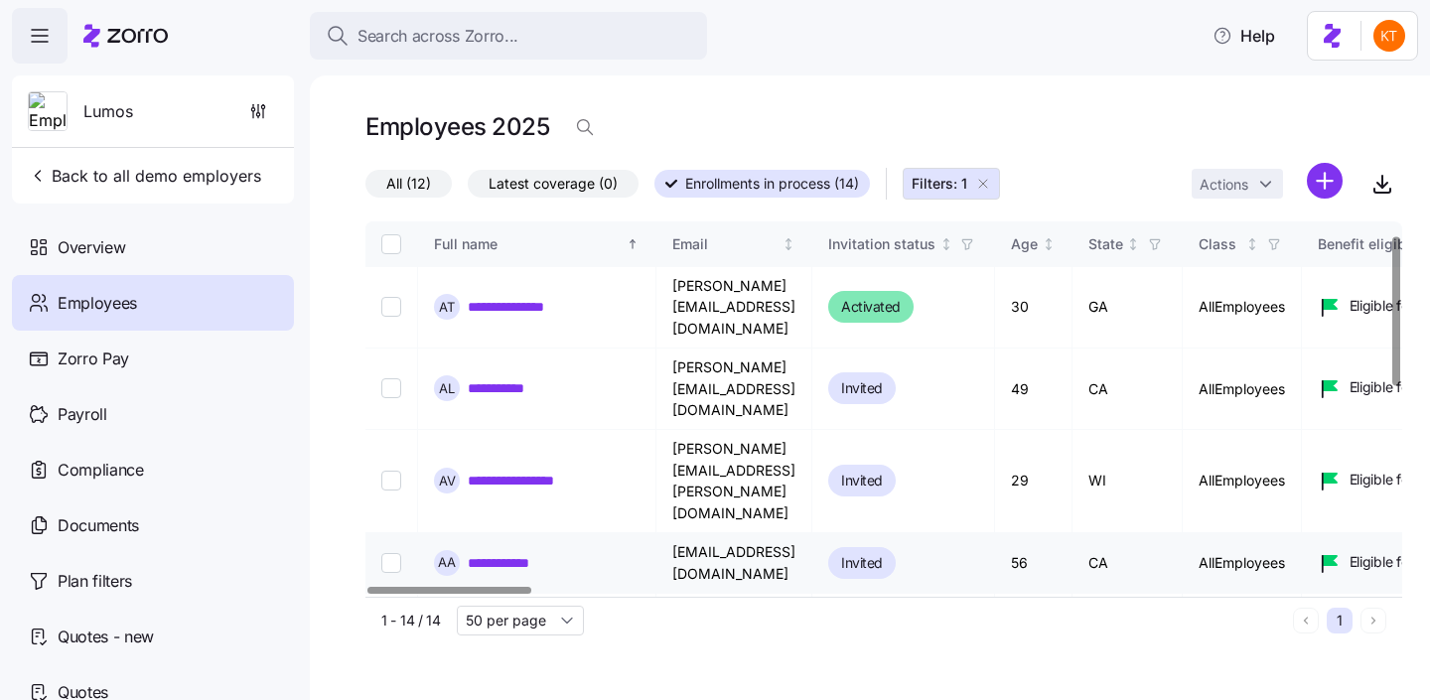
scroll to position [34, 0]
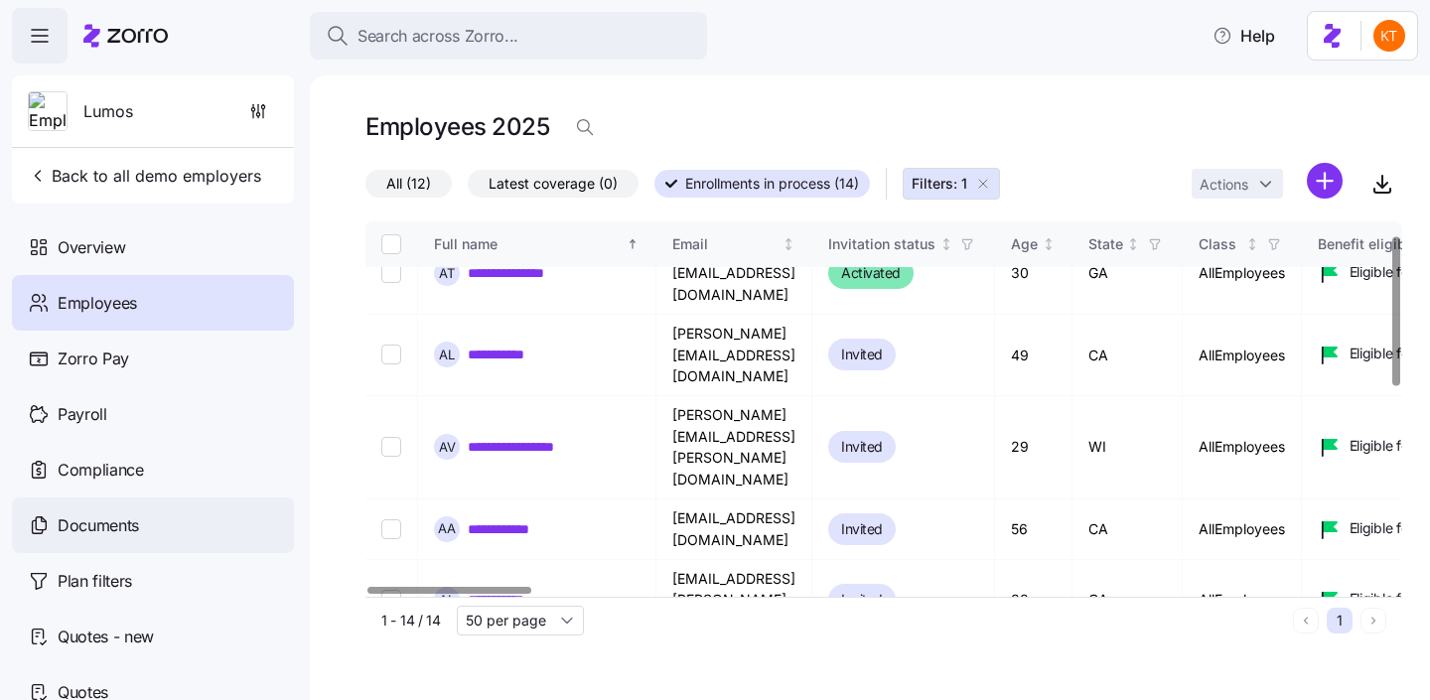
click at [157, 526] on div "Documents" at bounding box center [153, 526] width 282 height 56
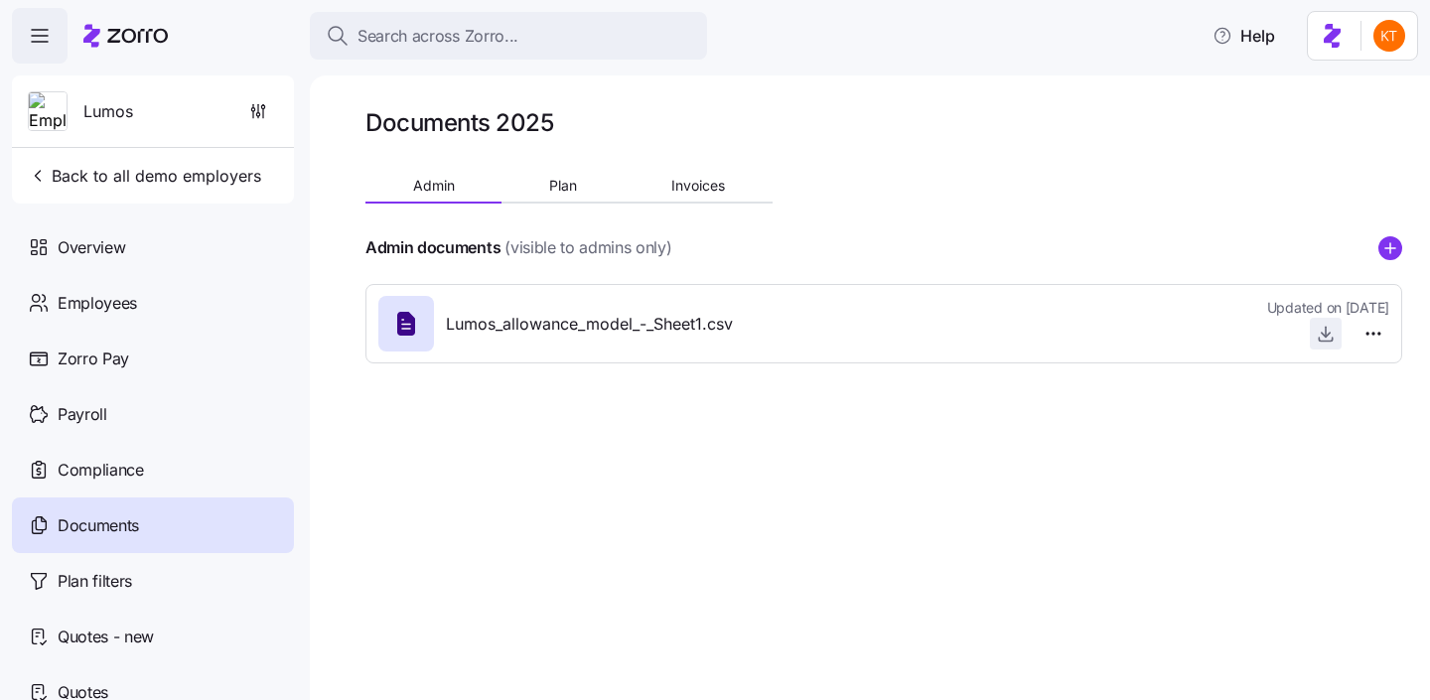
click at [1325, 327] on icon "button" at bounding box center [1326, 334] width 20 height 20
click at [148, 491] on div "Compliance" at bounding box center [153, 470] width 282 height 56
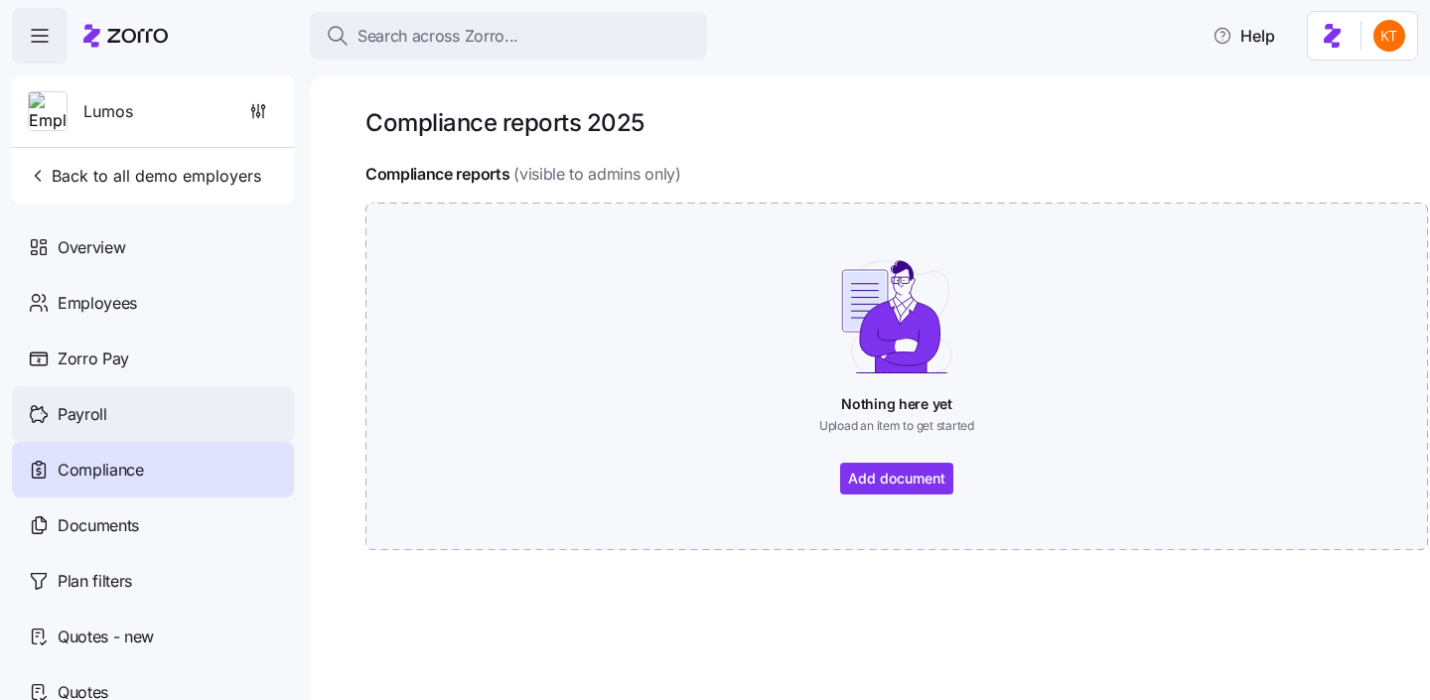
click at [98, 433] on div "Payroll" at bounding box center [153, 414] width 282 height 56
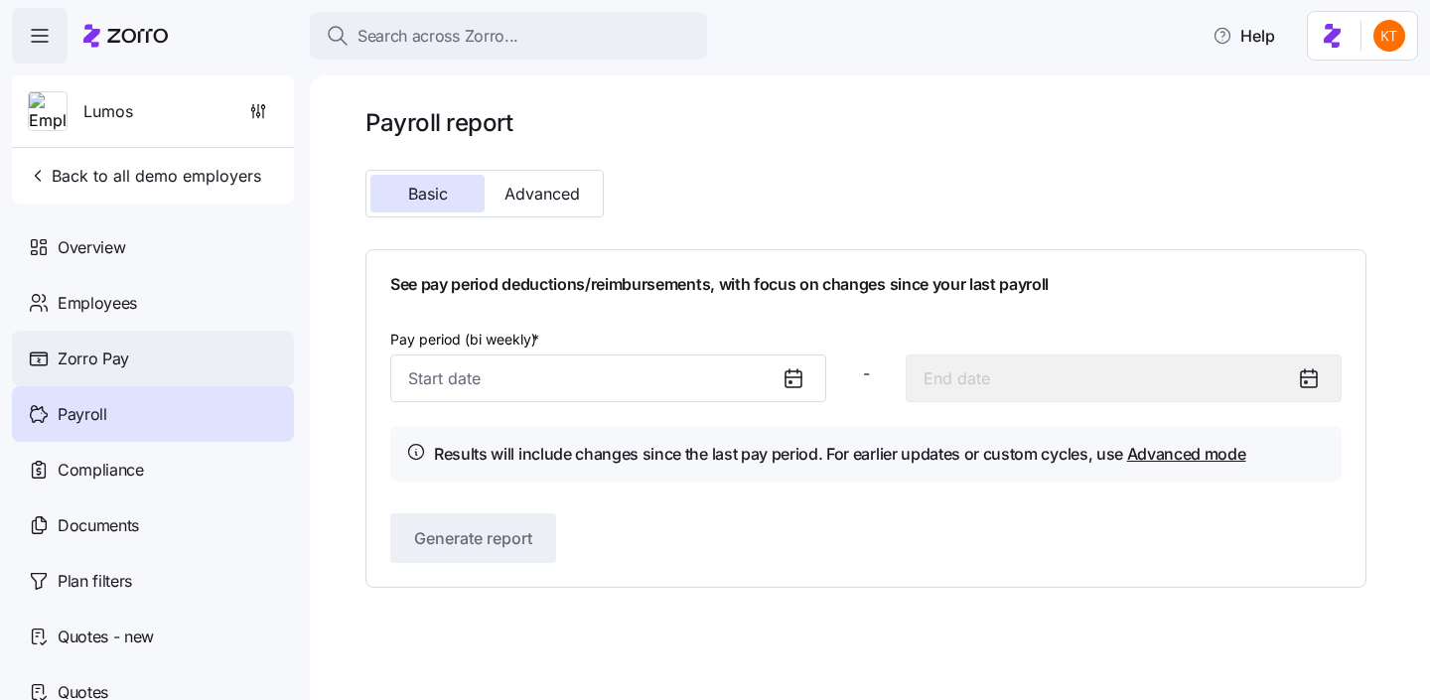
click at [122, 371] on div "Zorro Pay" at bounding box center [153, 359] width 282 height 56
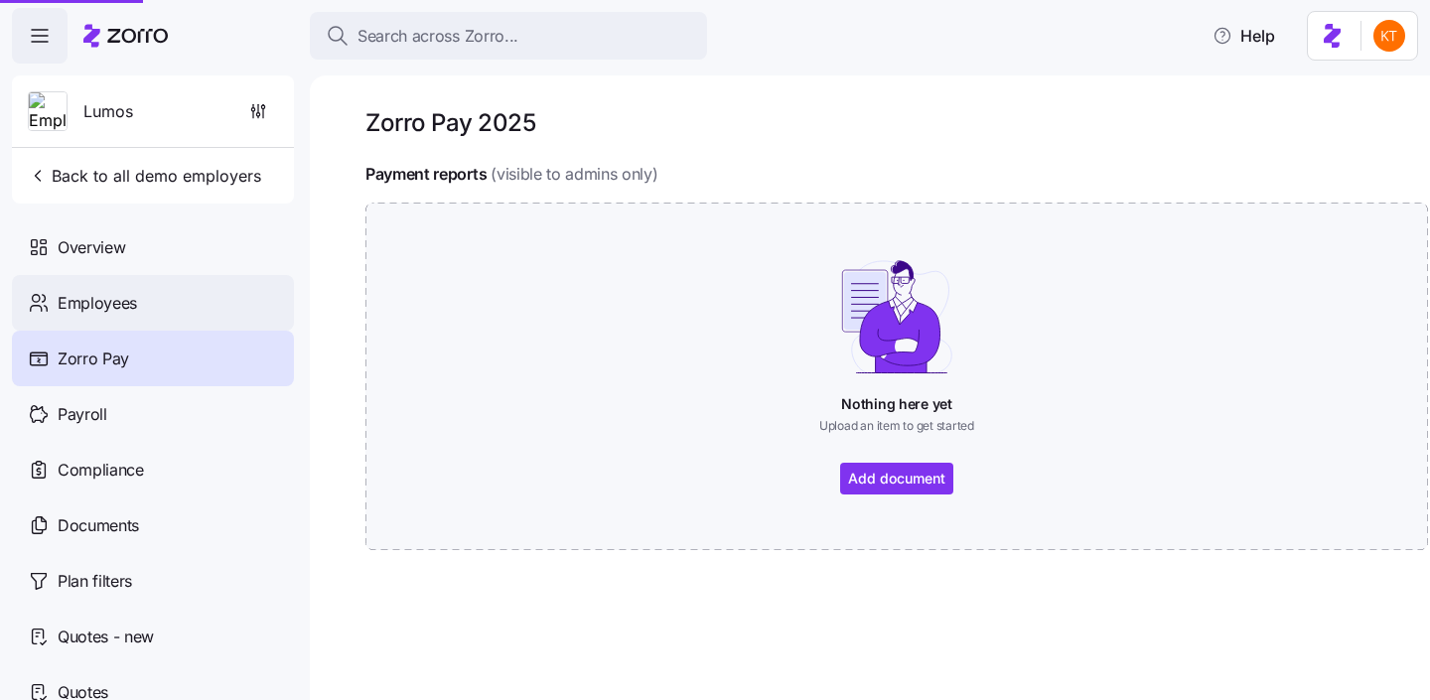
click at [96, 313] on span "Employees" at bounding box center [97, 303] width 79 height 25
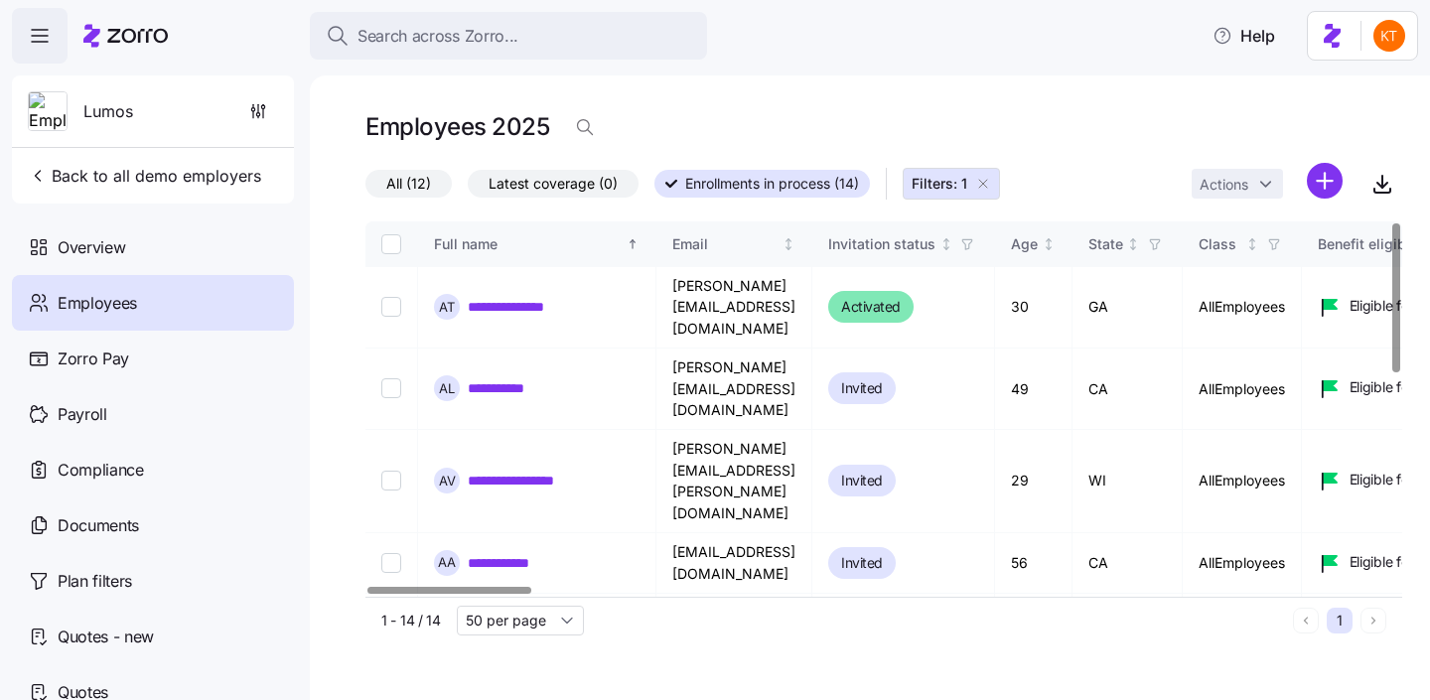
click at [407, 187] on span "All (12)" at bounding box center [408, 184] width 45 height 26
click at [365, 189] on input "All (12)" at bounding box center [365, 189] width 0 height 0
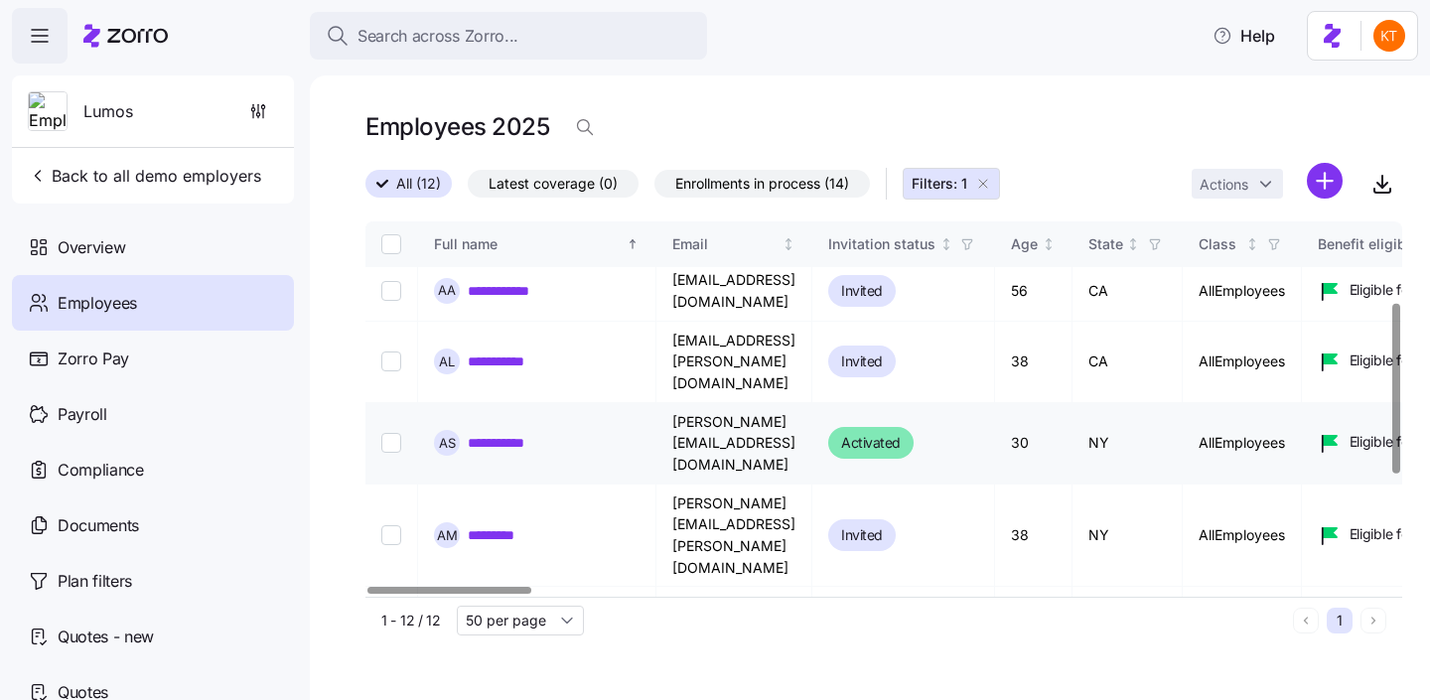
scroll to position [179, 0]
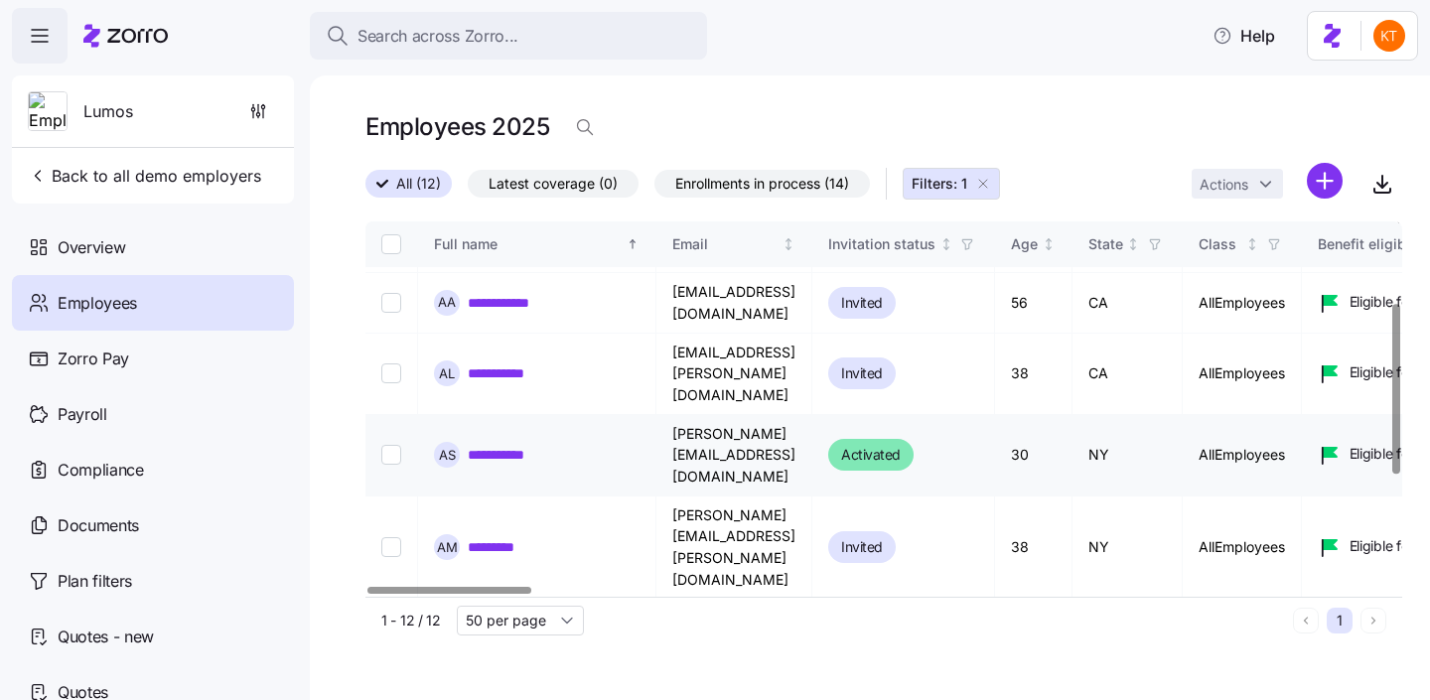
click at [481, 445] on link "**********" at bounding box center [508, 455] width 80 height 20
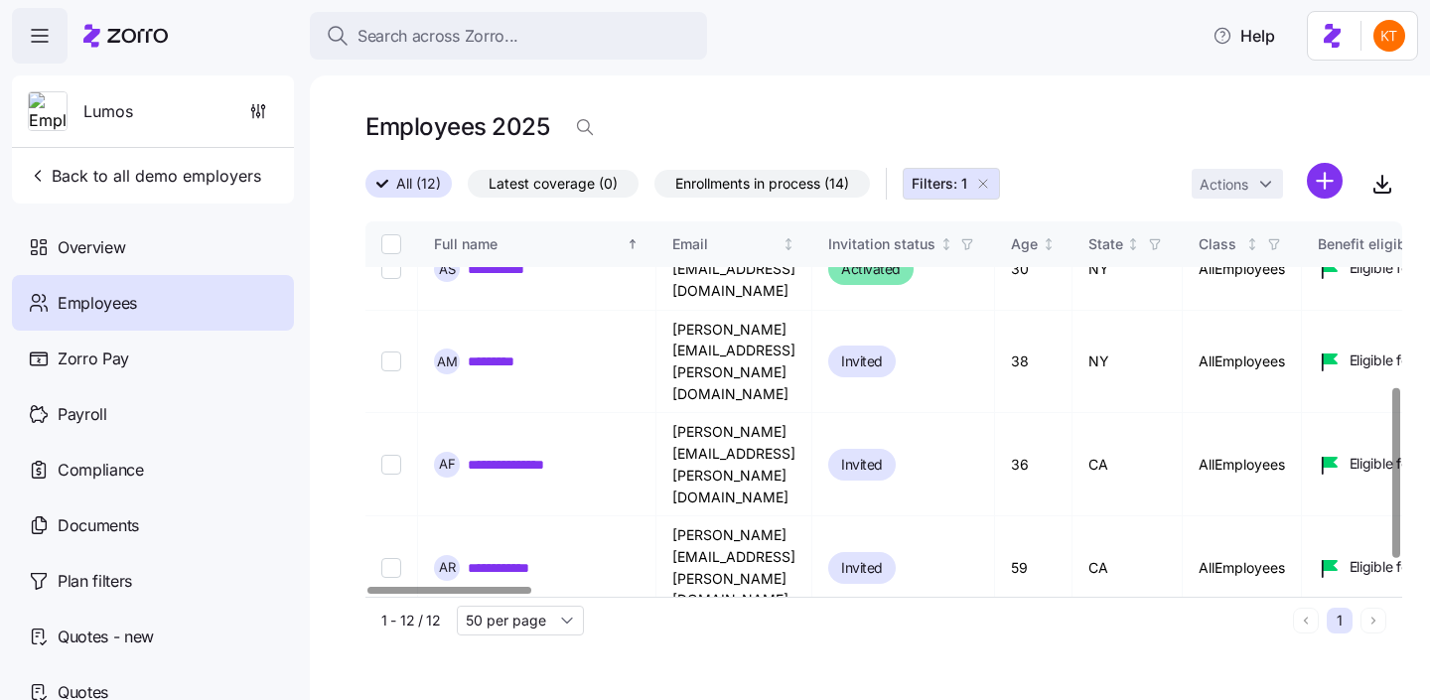
scroll to position [420, 0]
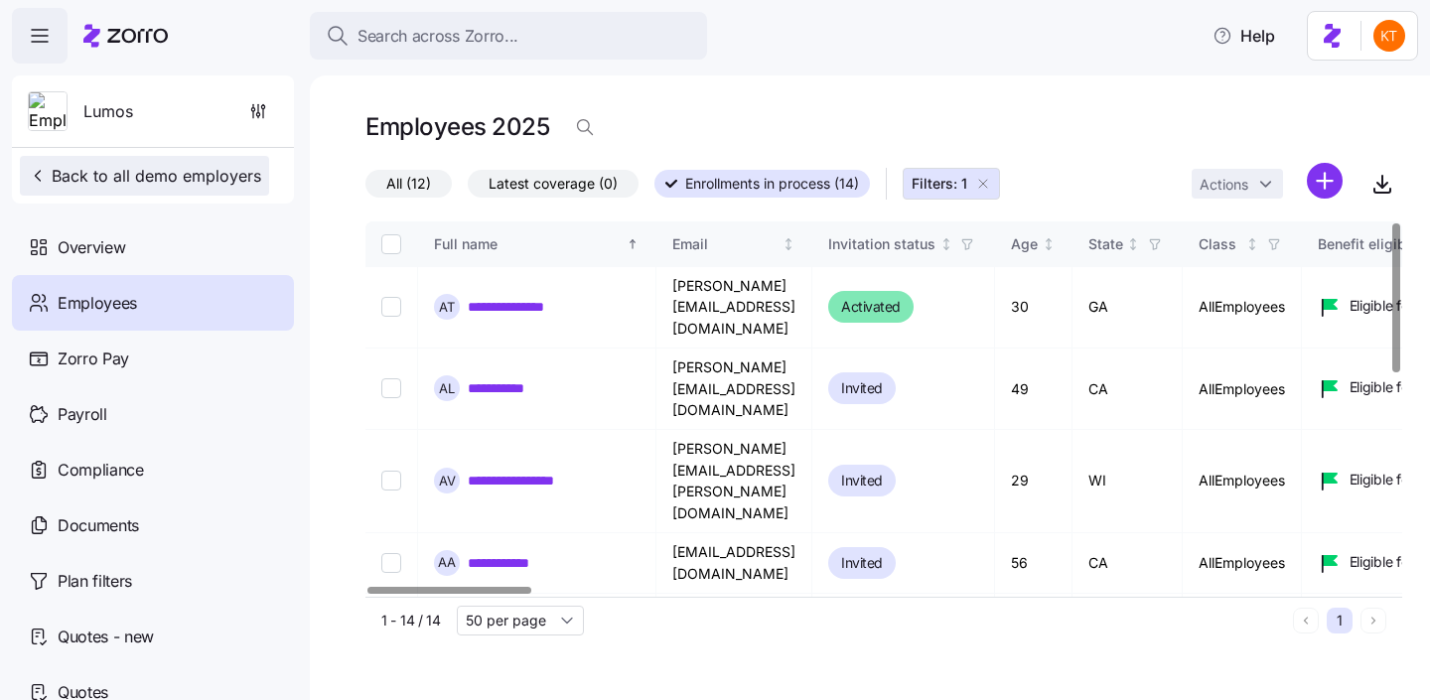
click at [168, 165] on span "Back to all demo employers" at bounding box center [144, 176] width 233 height 24
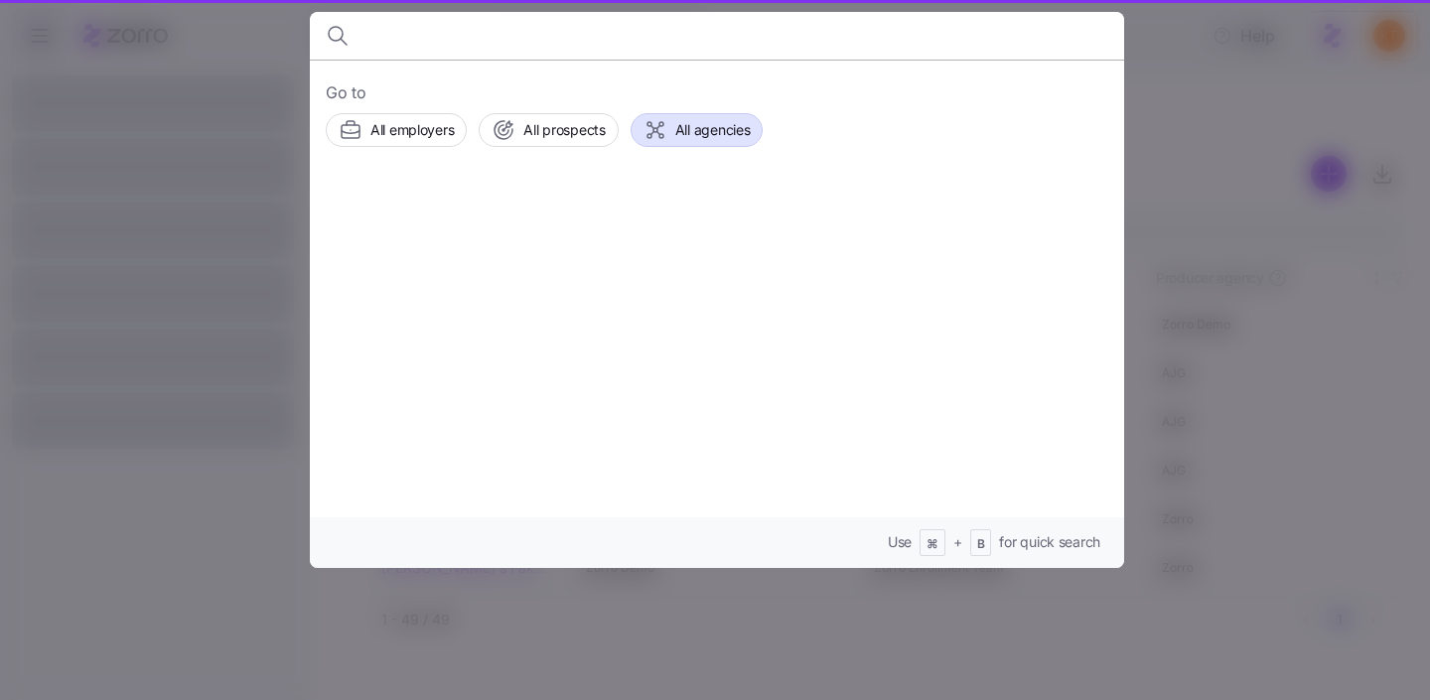
click at [1205, 166] on div at bounding box center [715, 350] width 1430 height 700
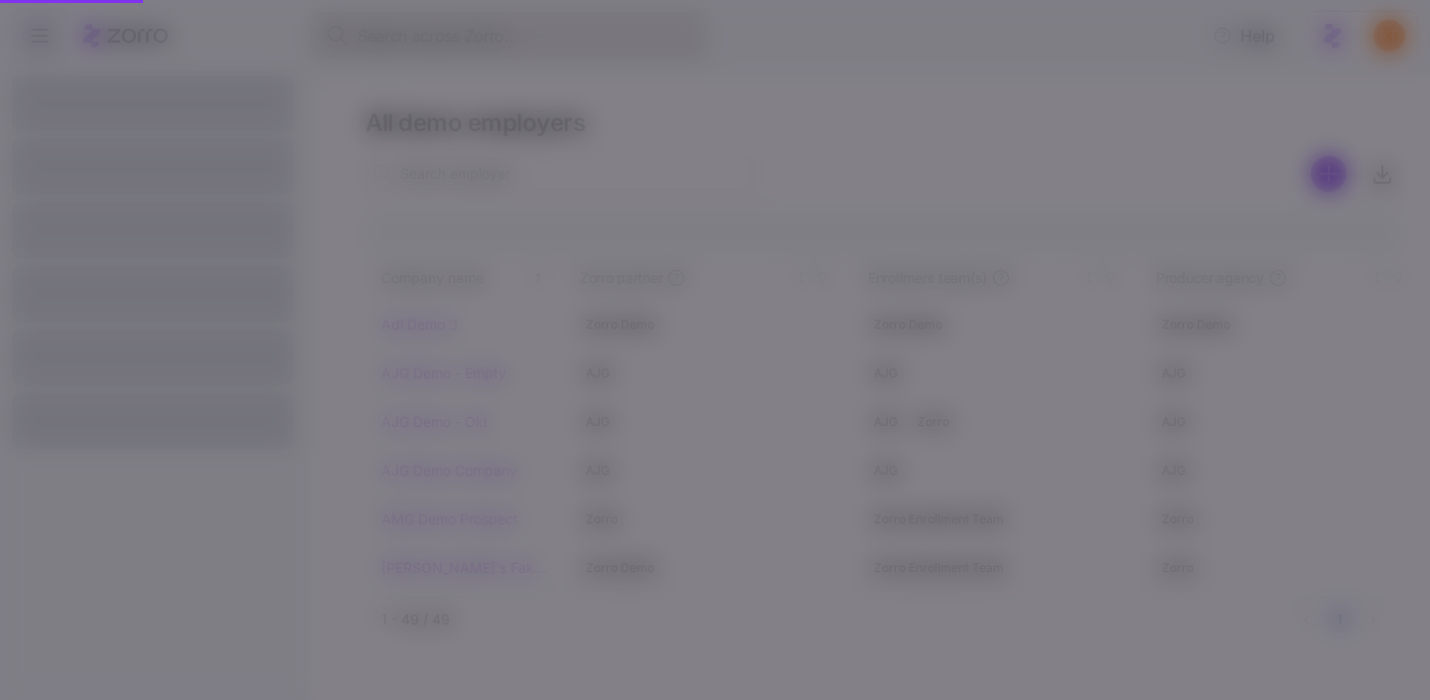
click at [354, 35] on div "Search across Zorro..." at bounding box center [508, 36] width 365 height 25
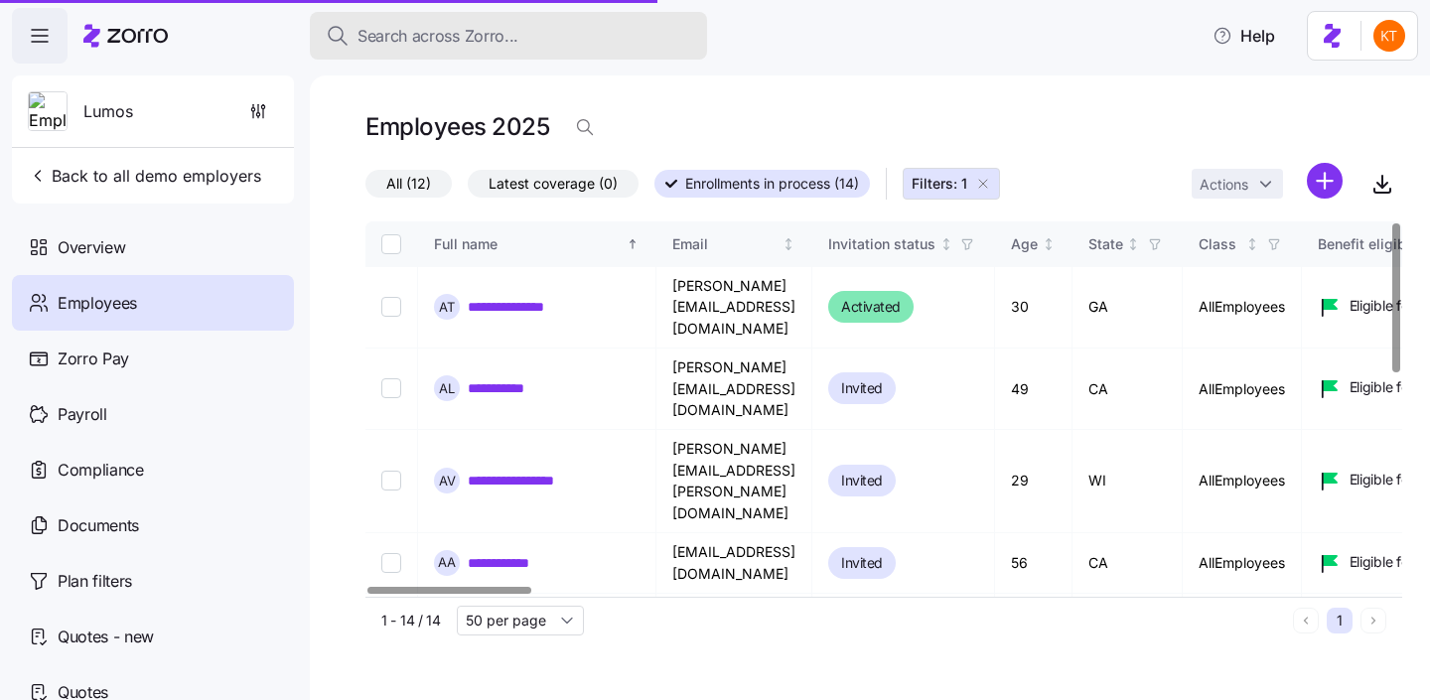
click at [385, 43] on span "Search across Zorro..." at bounding box center [437, 36] width 161 height 25
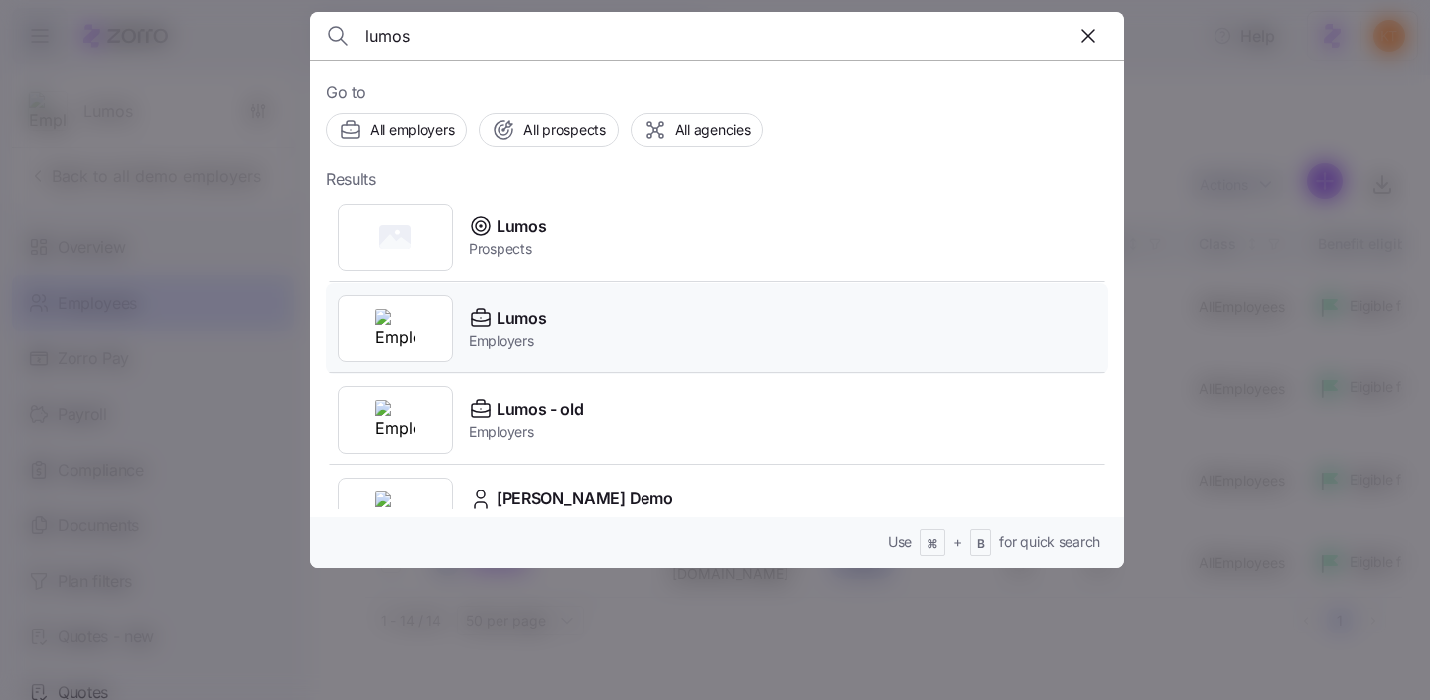
type input "lumos"
click at [551, 329] on div "Lumos Employers" at bounding box center [717, 328] width 783 height 91
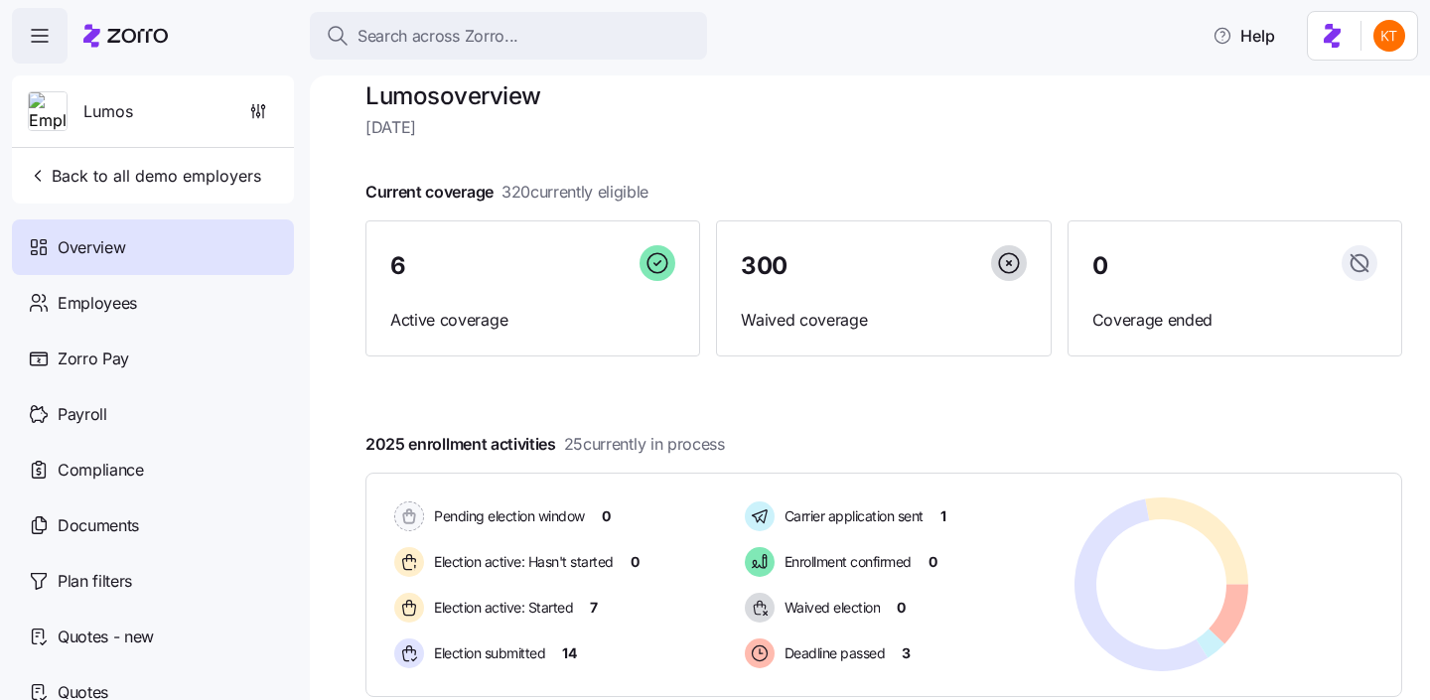
scroll to position [32, 0]
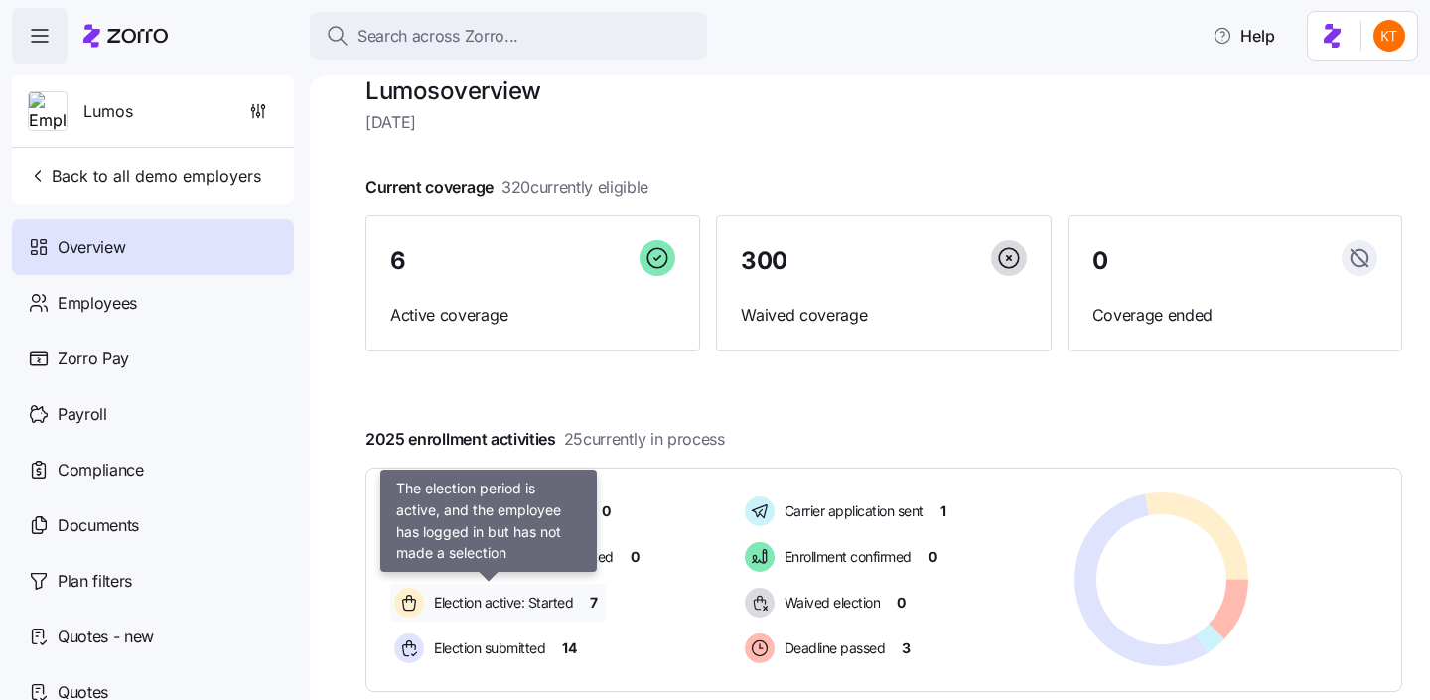
click at [554, 603] on span "Election active: Started" at bounding box center [500, 603] width 145 height 20
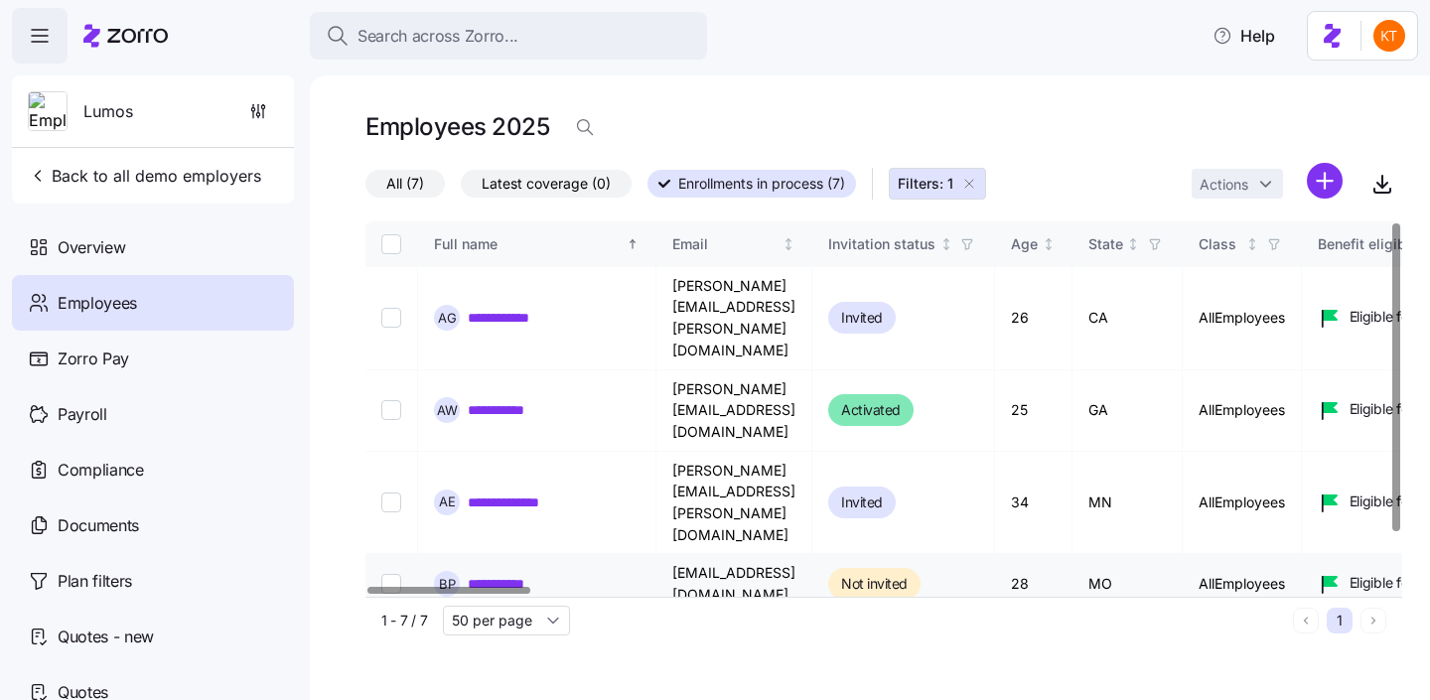
click at [526, 574] on link "**********" at bounding box center [508, 584] width 80 height 20
click at [489, 493] on link "**********" at bounding box center [511, 503] width 86 height 20
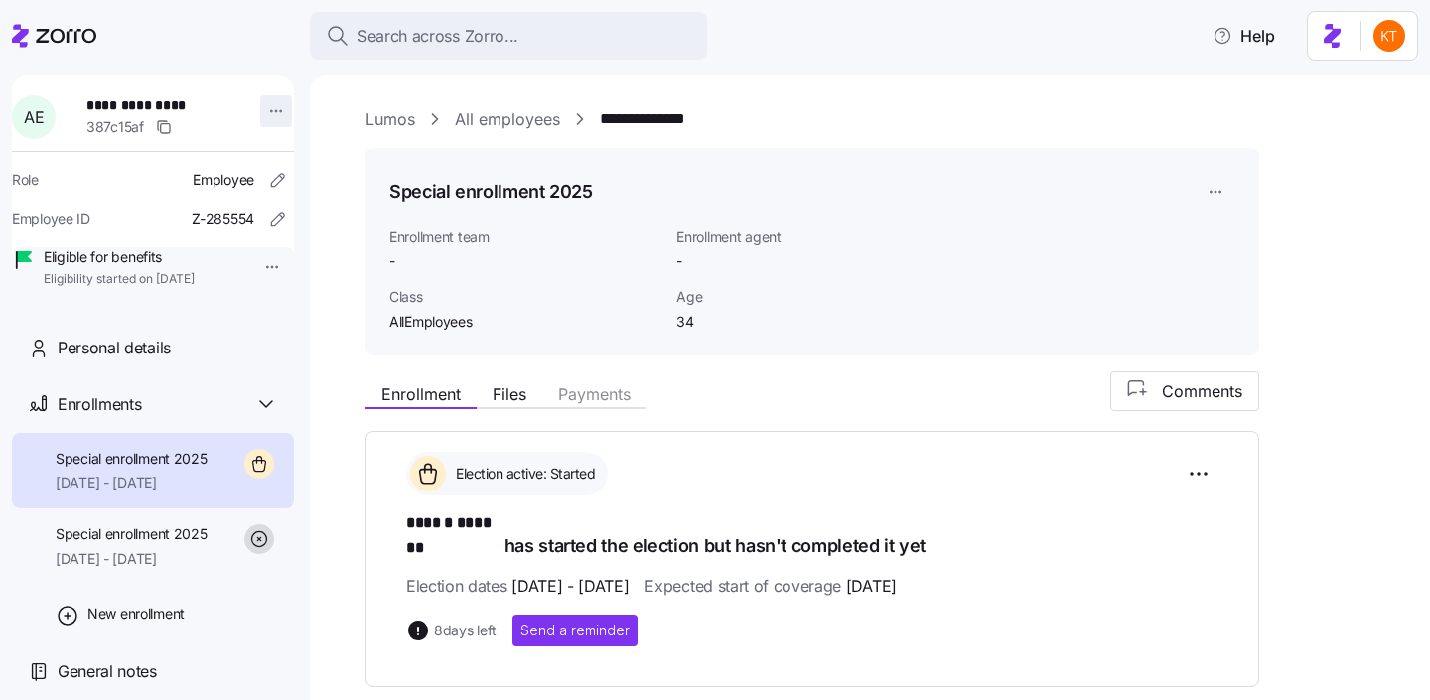
click at [251, 113] on html "**********" at bounding box center [715, 344] width 1430 height 688
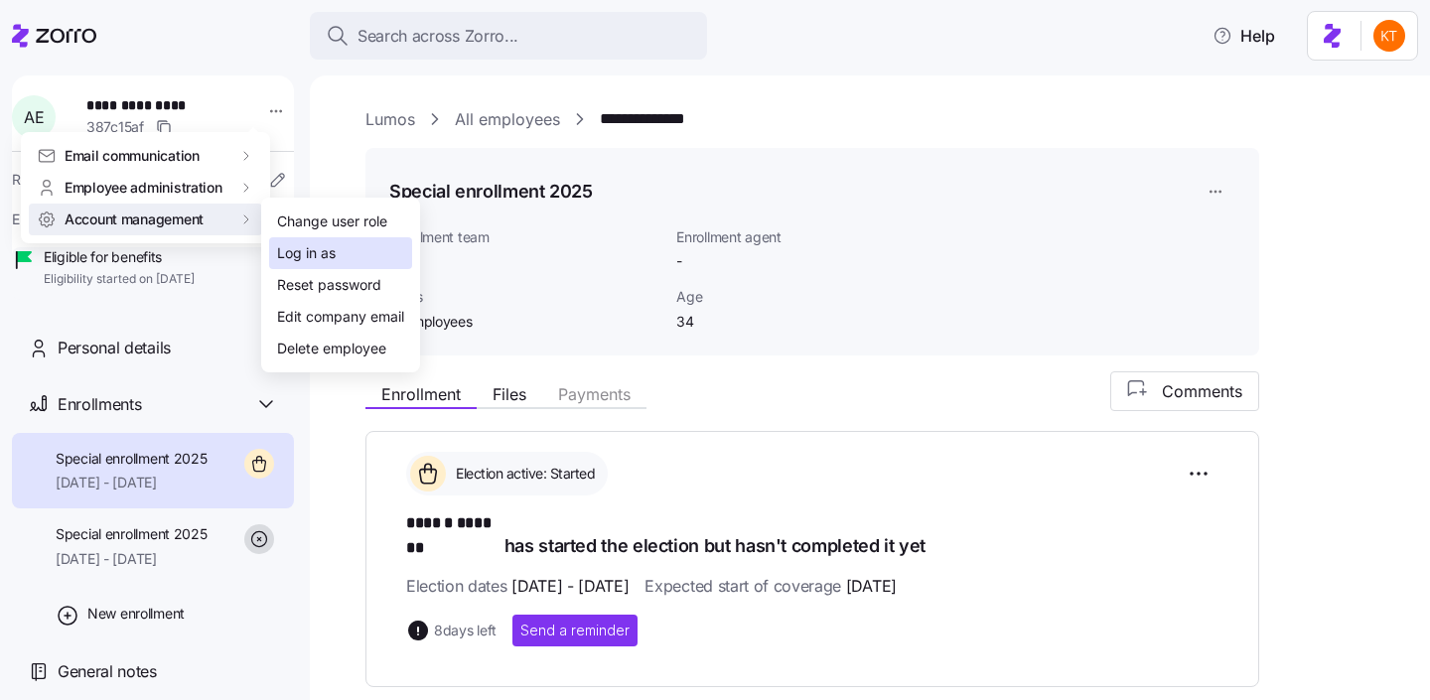
click at [318, 259] on div "Log in as" at bounding box center [306, 253] width 59 height 22
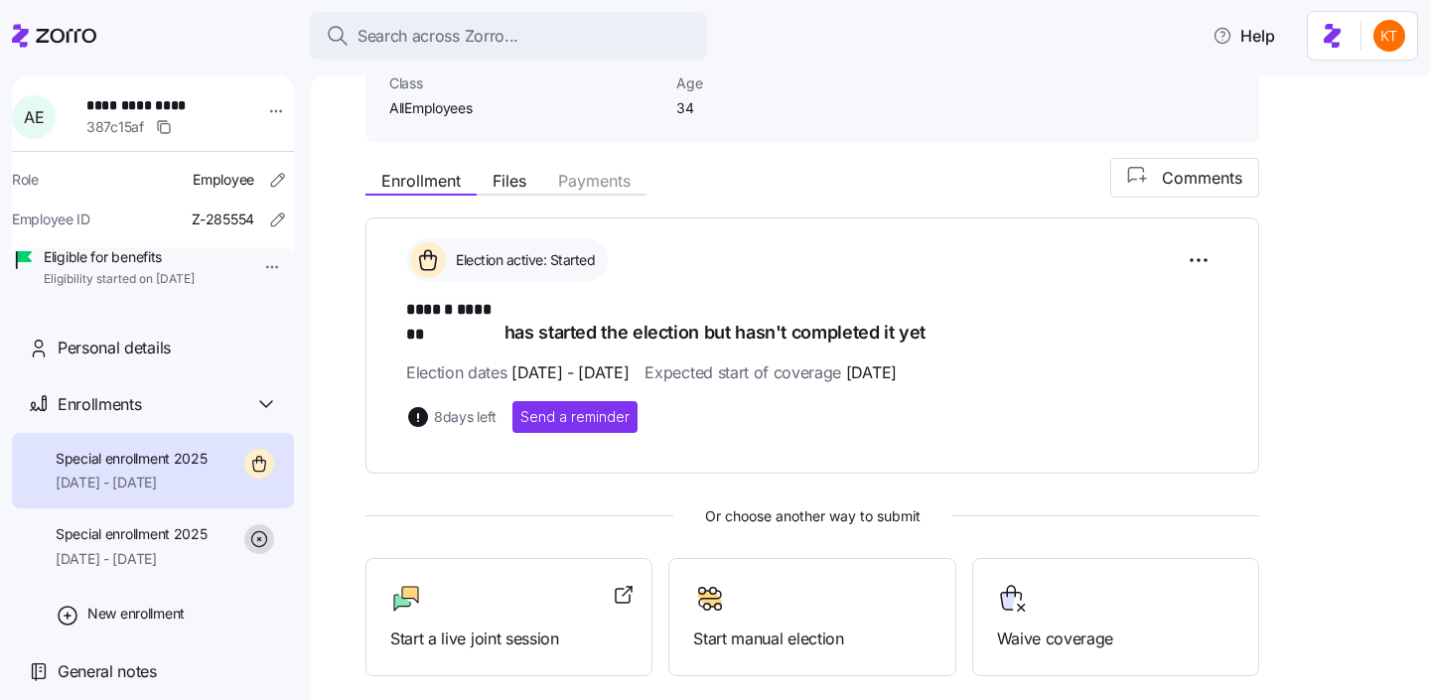
scroll to position [208, 0]
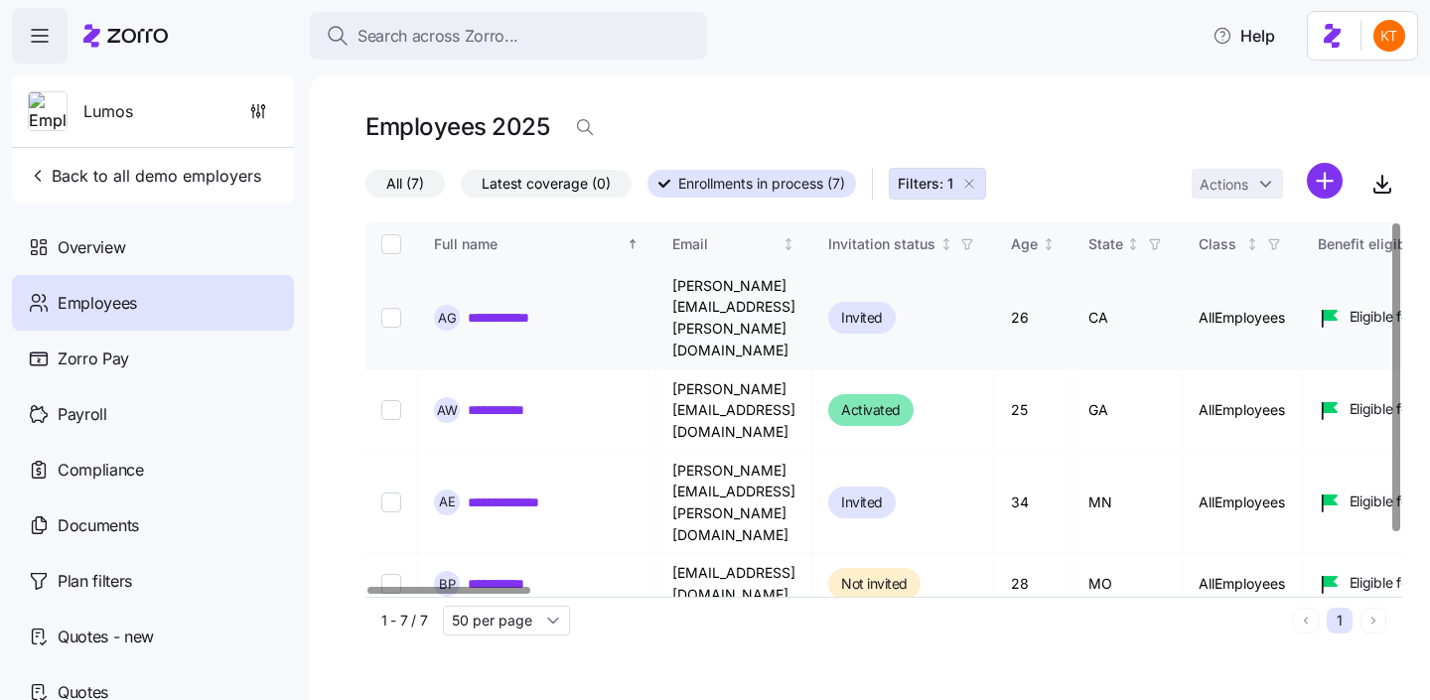
click at [502, 308] on link "**********" at bounding box center [513, 318] width 91 height 20
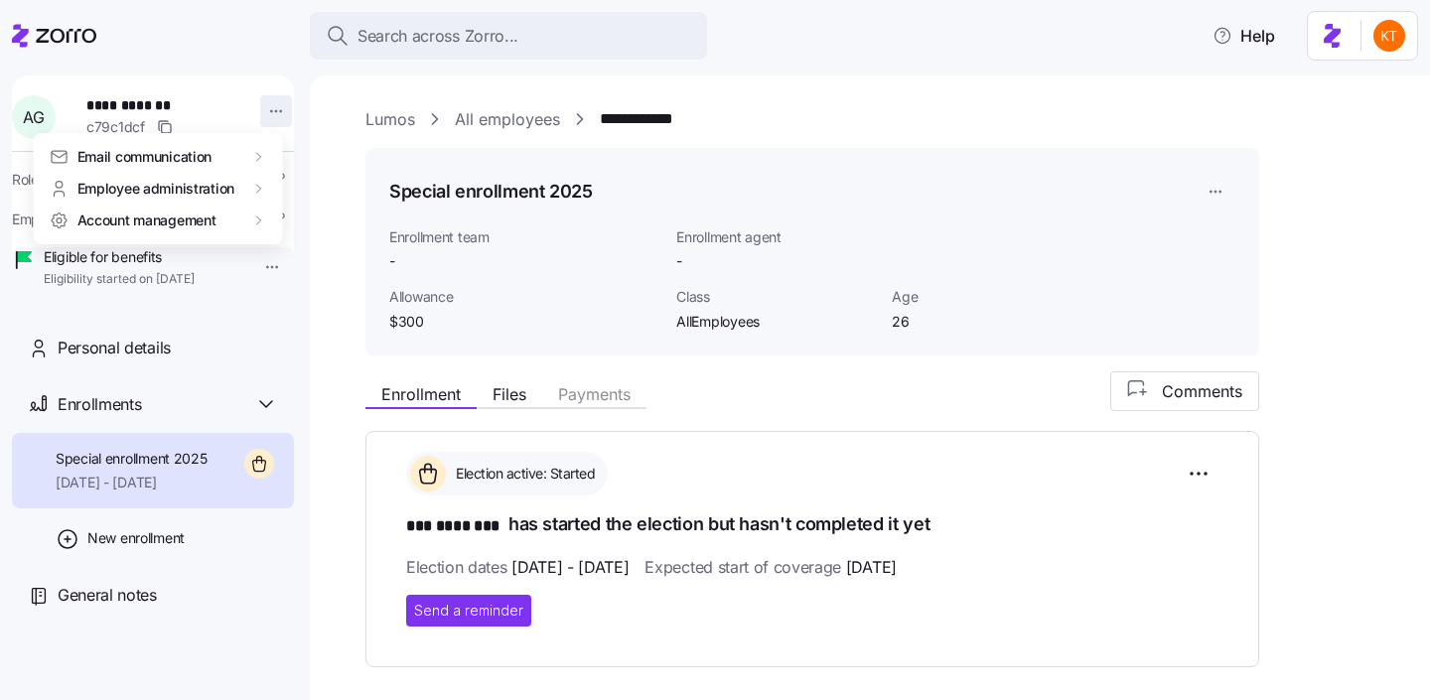
click at [269, 114] on html "**********" at bounding box center [715, 344] width 1430 height 688
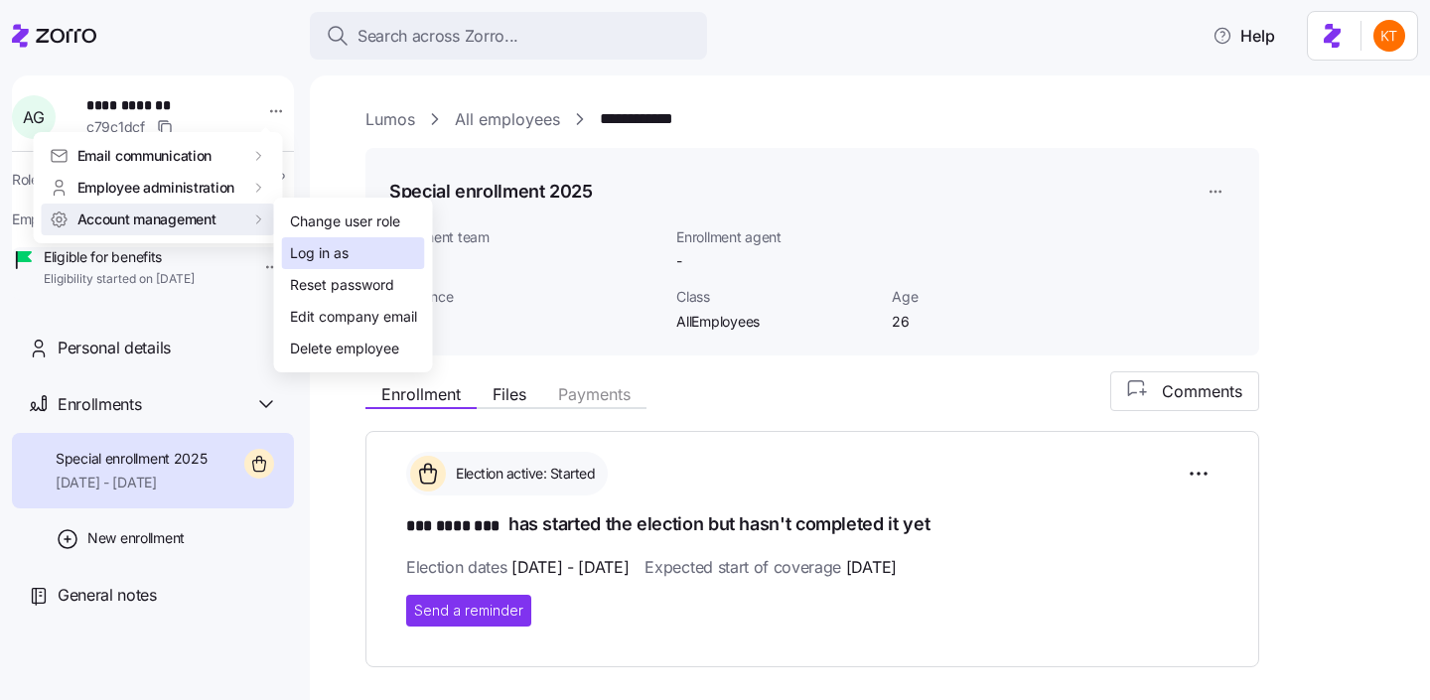
click at [333, 248] on div "Log in as" at bounding box center [319, 253] width 59 height 22
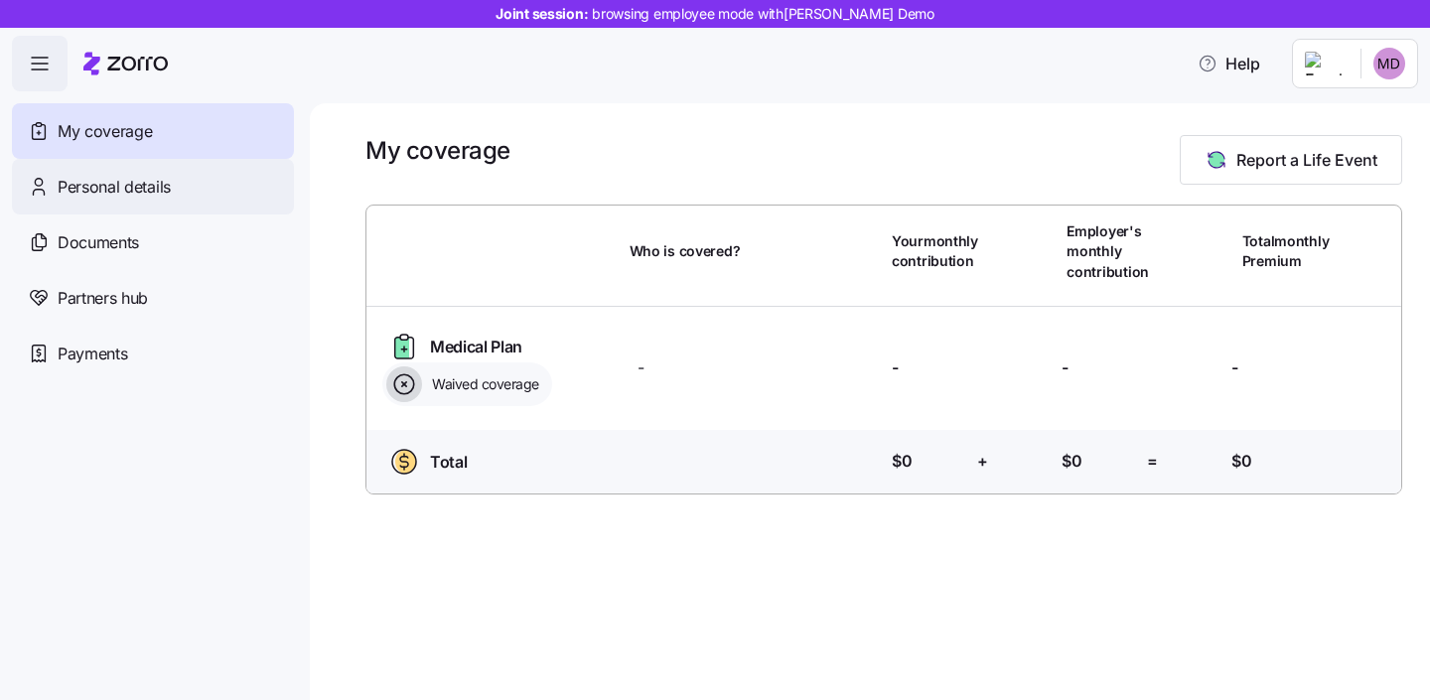
click at [233, 188] on div "Personal details" at bounding box center [153, 187] width 282 height 56
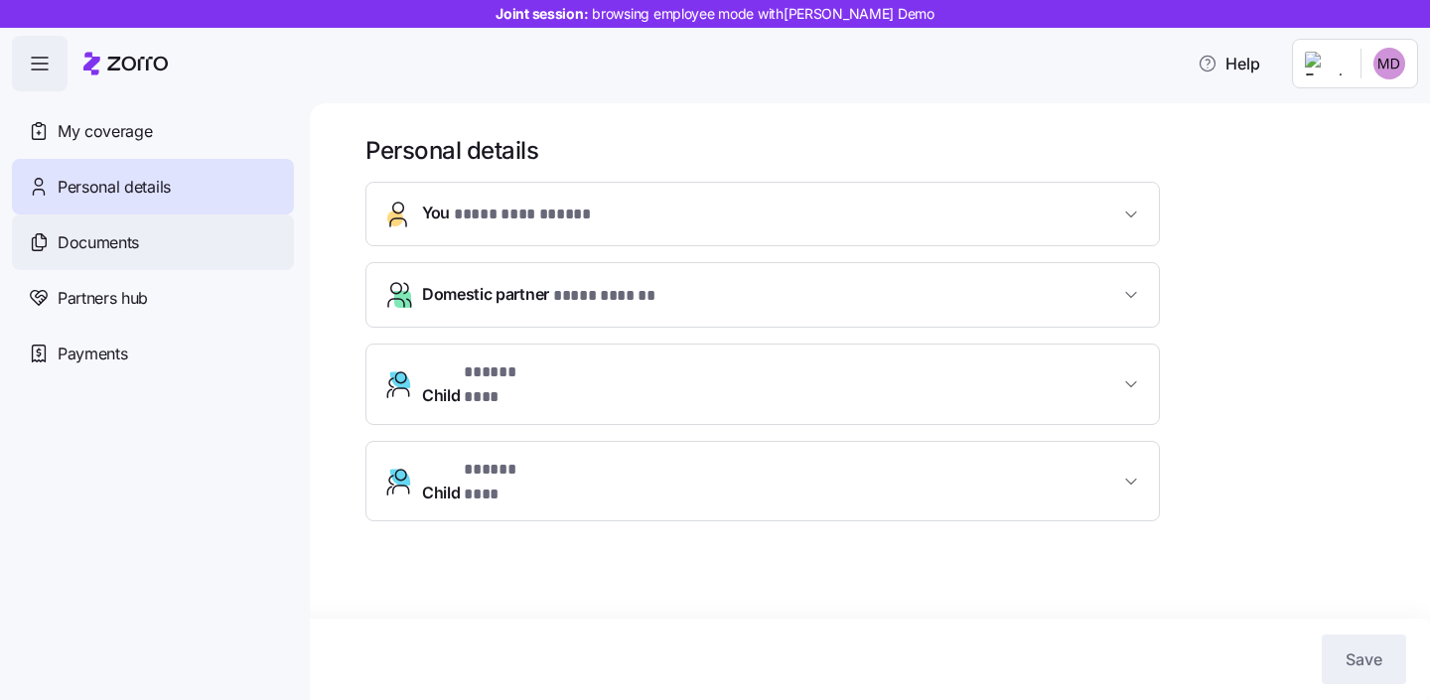
click at [211, 258] on div "Documents" at bounding box center [153, 242] width 282 height 56
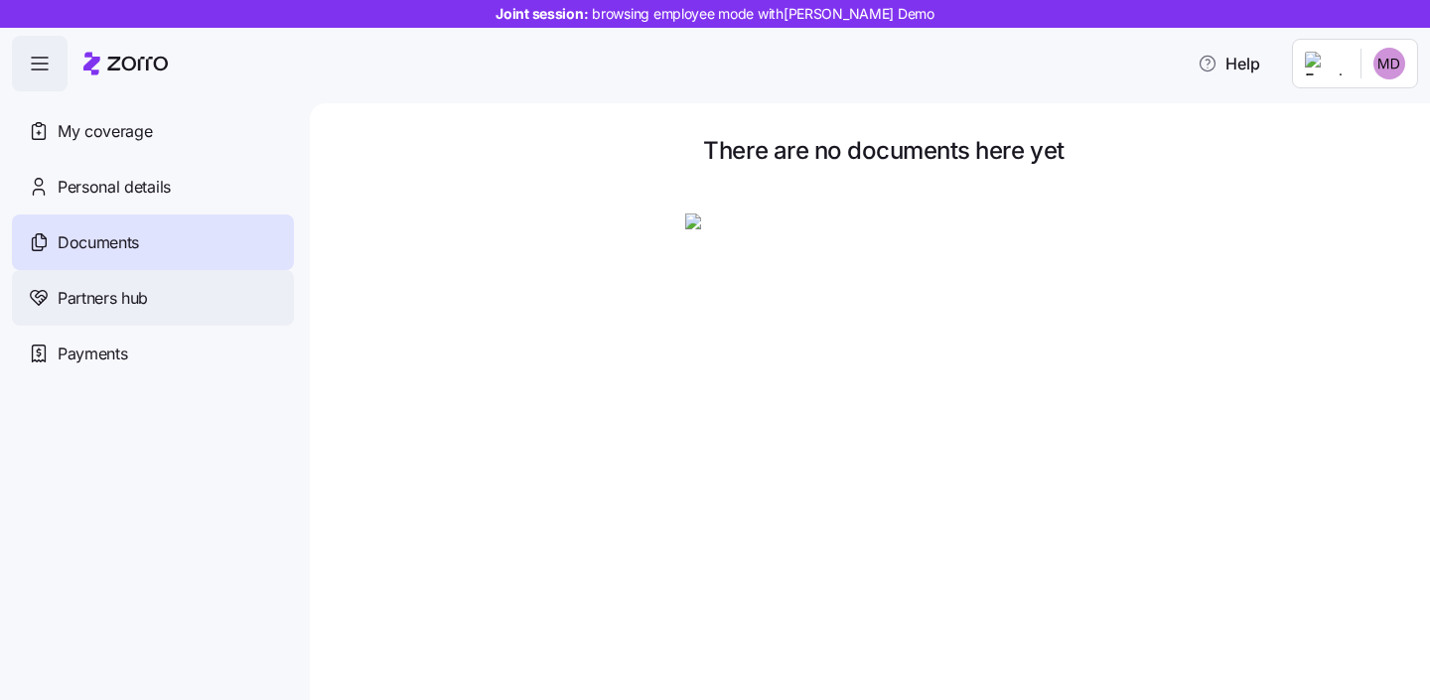
click at [189, 286] on div "Partners hub" at bounding box center [153, 298] width 282 height 56
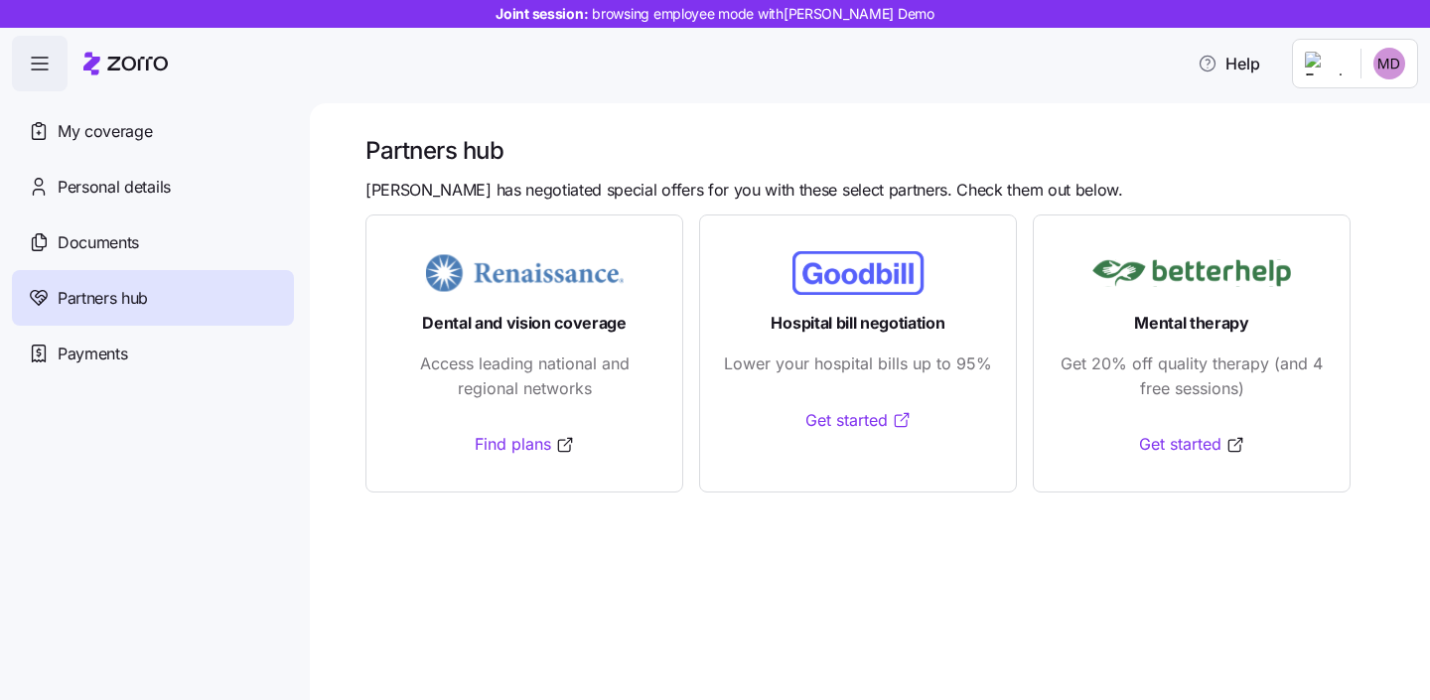
click at [837, 427] on link "Get started" at bounding box center [858, 420] width 106 height 25
click at [1151, 437] on link "Get started" at bounding box center [1192, 444] width 106 height 25
click at [506, 437] on link "Find plans" at bounding box center [525, 444] width 100 height 25
click at [136, 356] on div "Payments" at bounding box center [153, 354] width 282 height 56
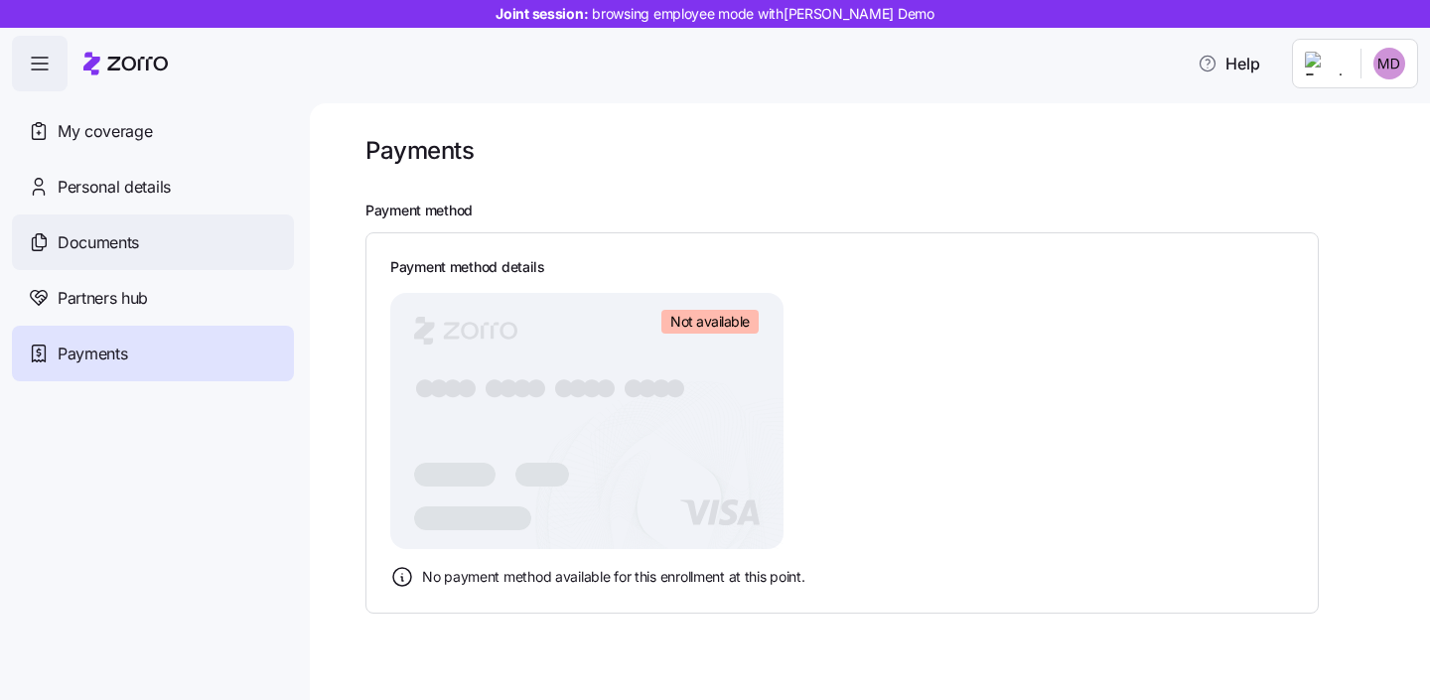
click at [162, 253] on div "Documents" at bounding box center [153, 242] width 282 height 56
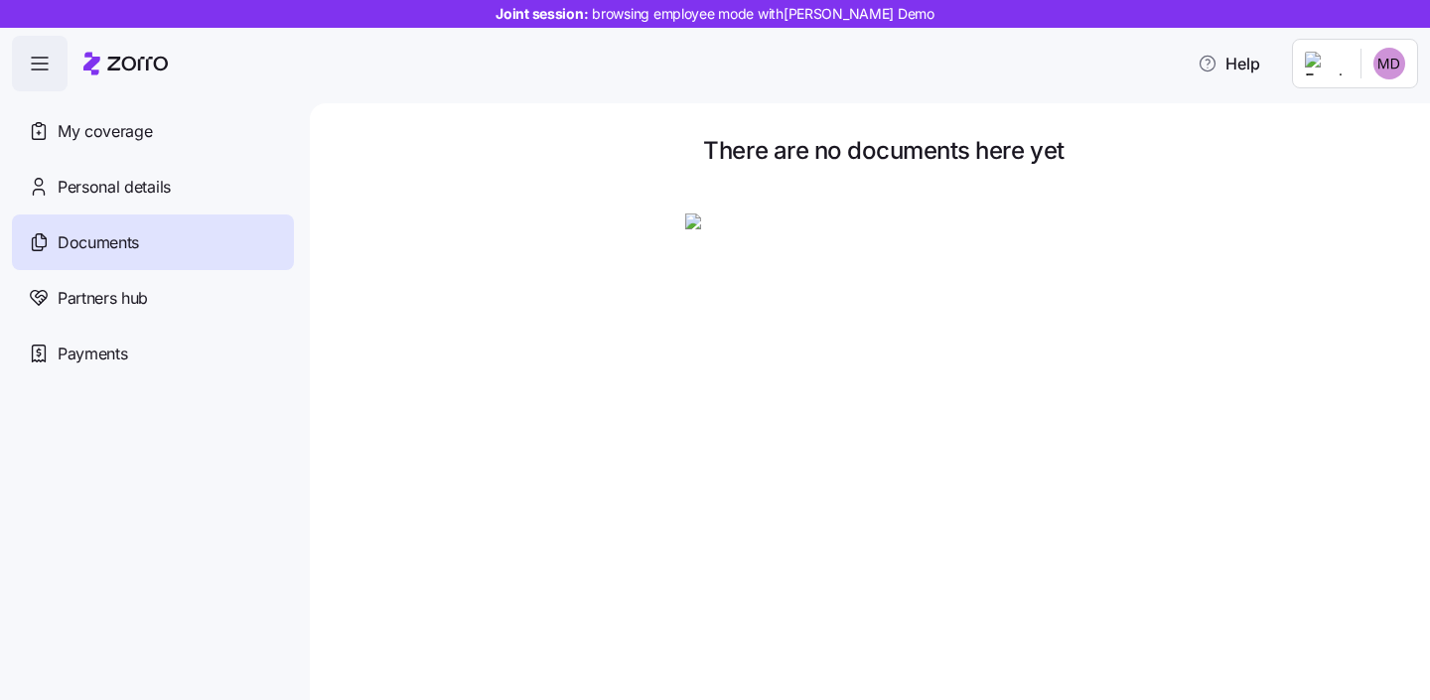
click at [151, 201] on div "Personal details" at bounding box center [153, 187] width 282 height 56
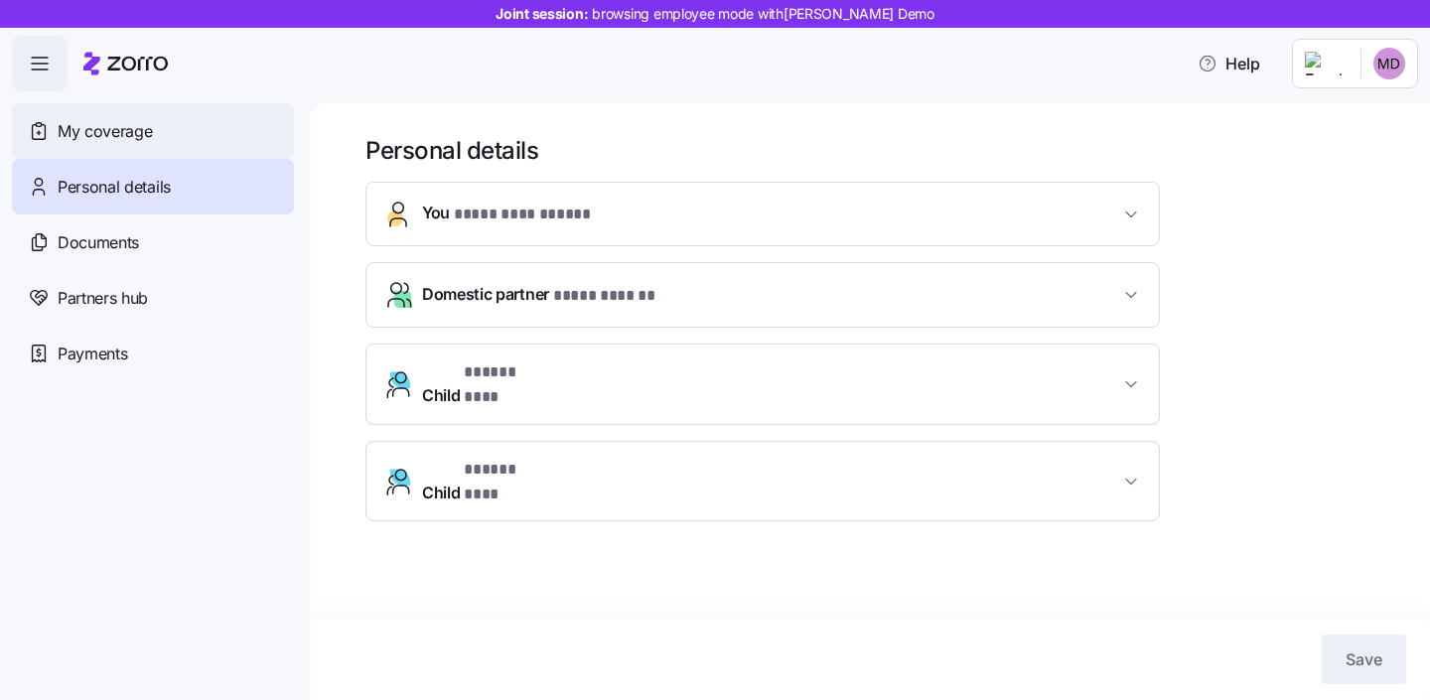
click at [184, 144] on div "My coverage" at bounding box center [153, 131] width 282 height 56
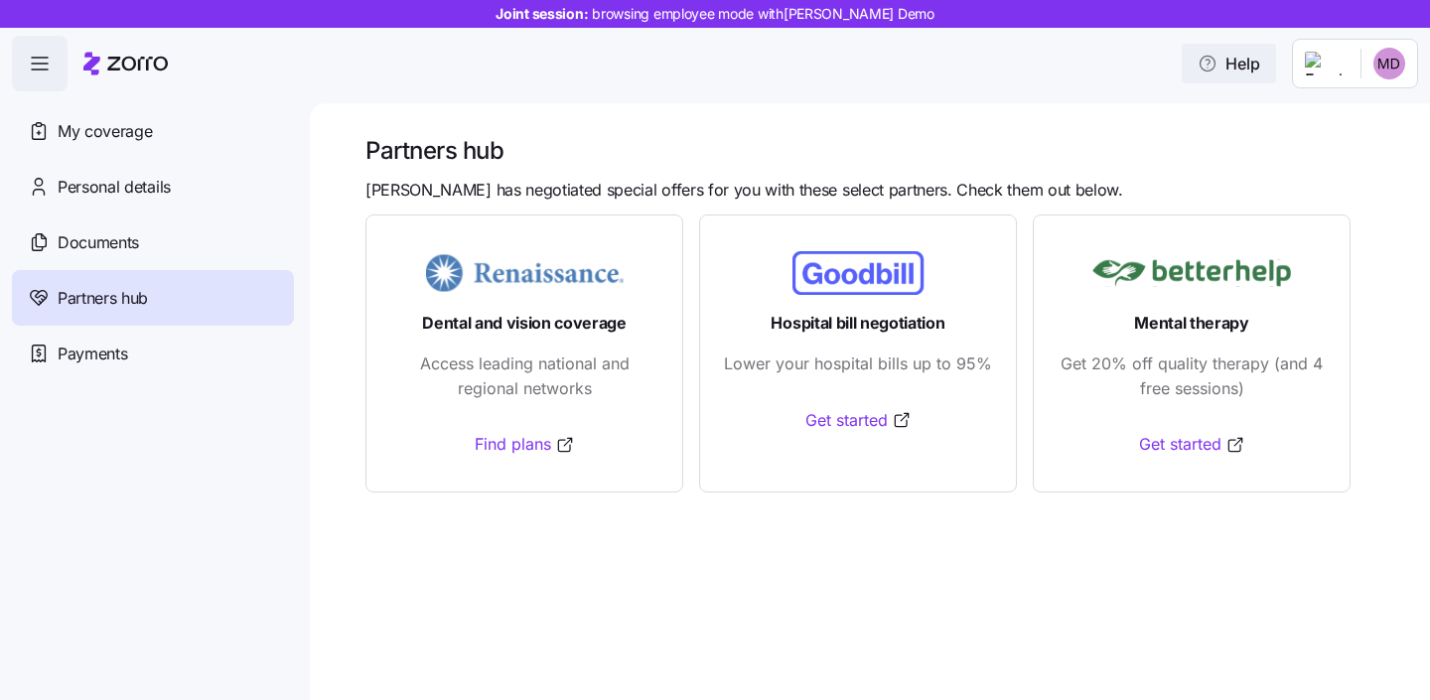
click at [1260, 54] on span "Help" at bounding box center [1229, 64] width 63 height 24
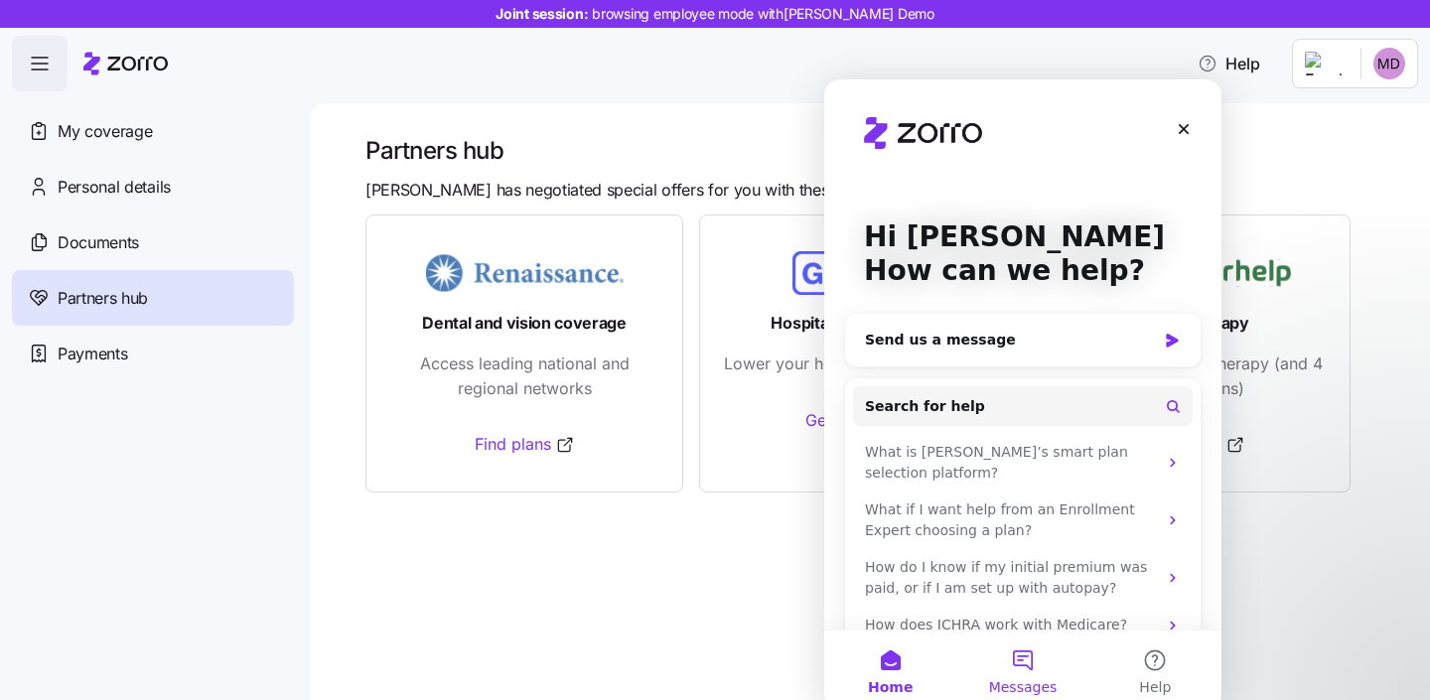
click at [1043, 668] on button "Messages" at bounding box center [1022, 670] width 132 height 79
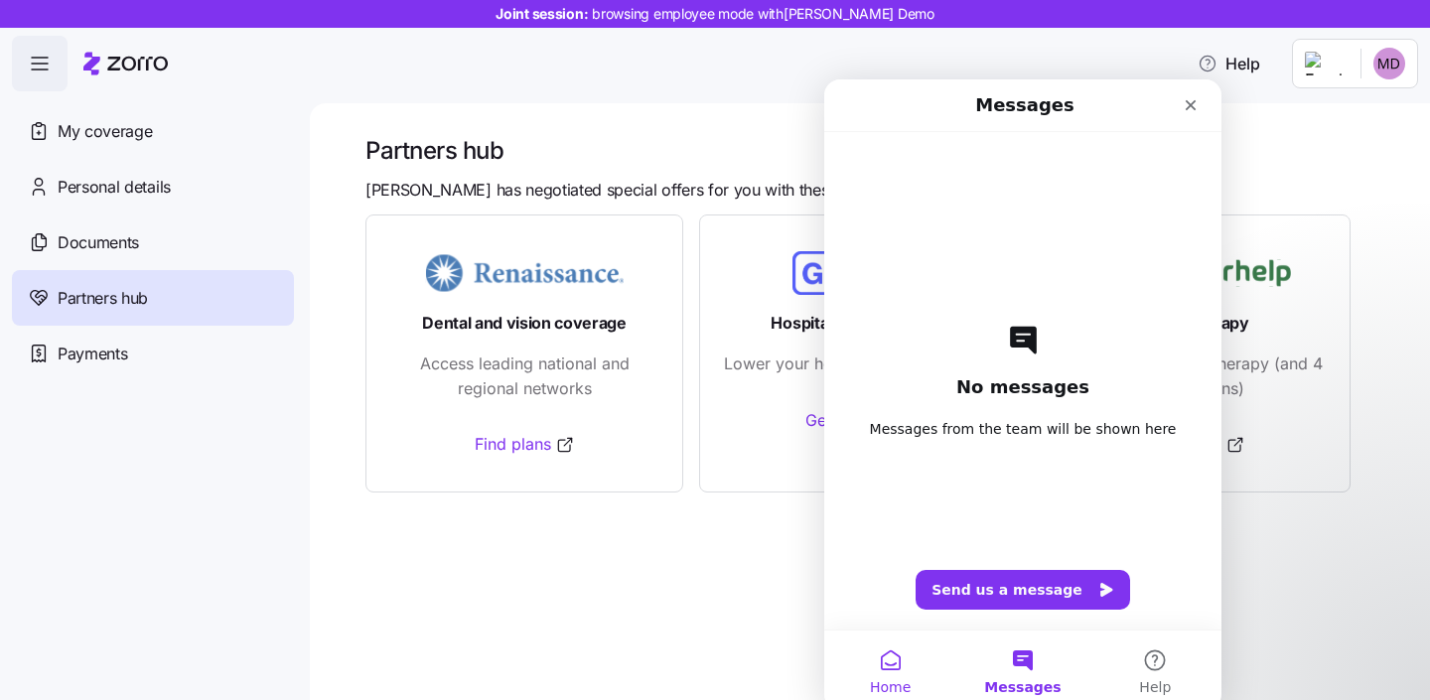
click at [909, 662] on button "Home" at bounding box center [890, 670] width 132 height 79
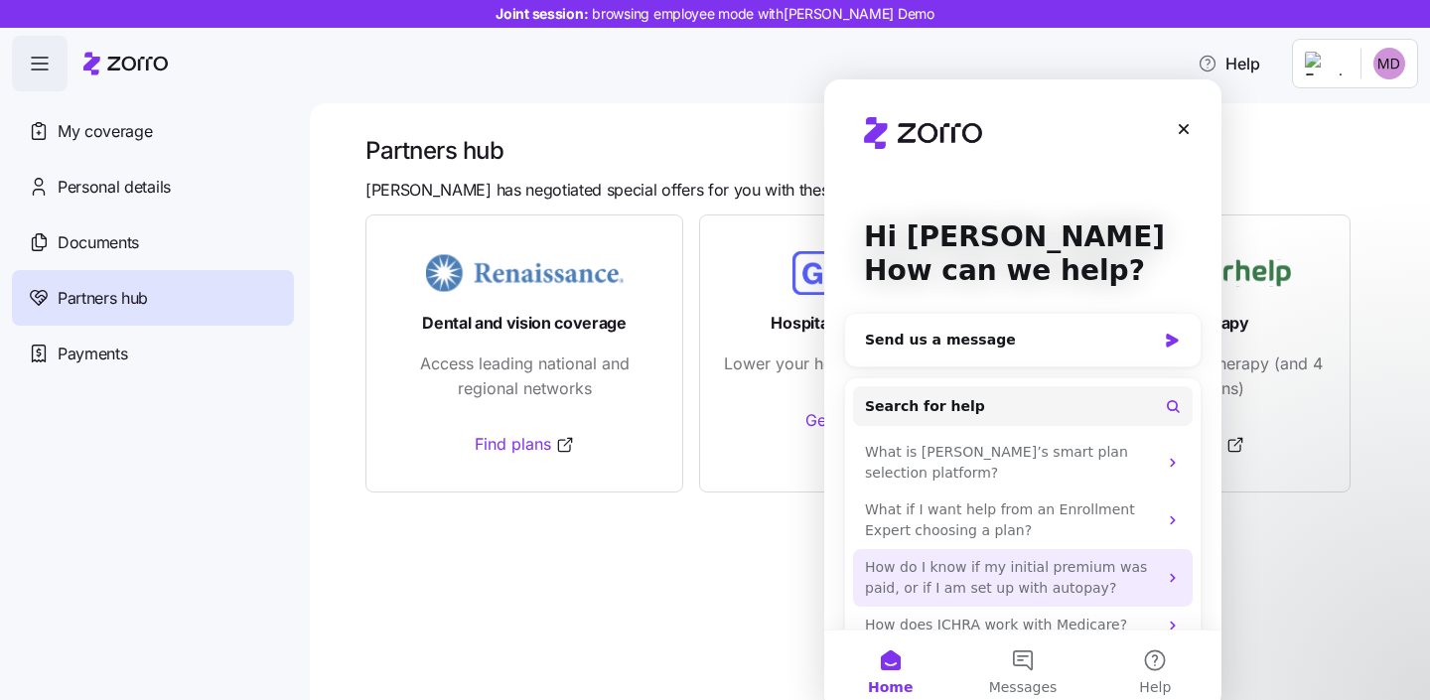
scroll to position [33, 0]
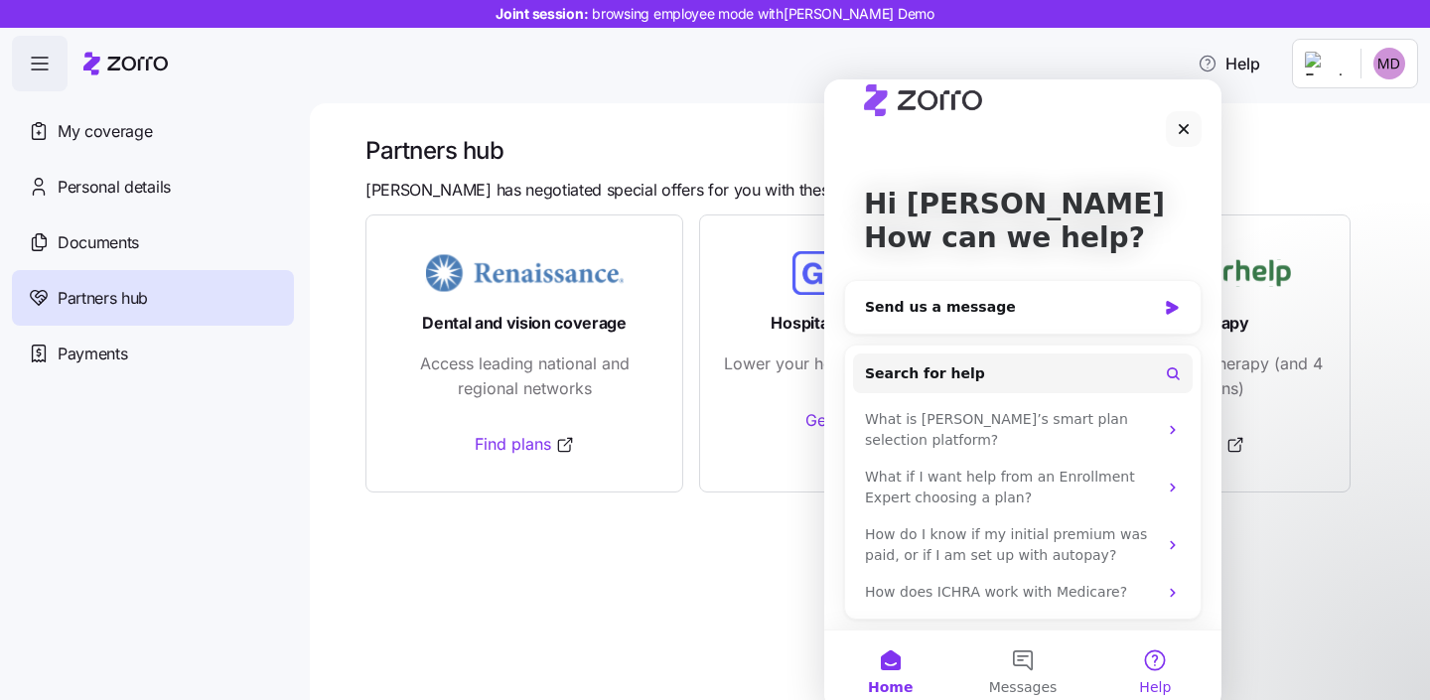
click at [1150, 674] on button "Help" at bounding box center [1155, 670] width 132 height 79
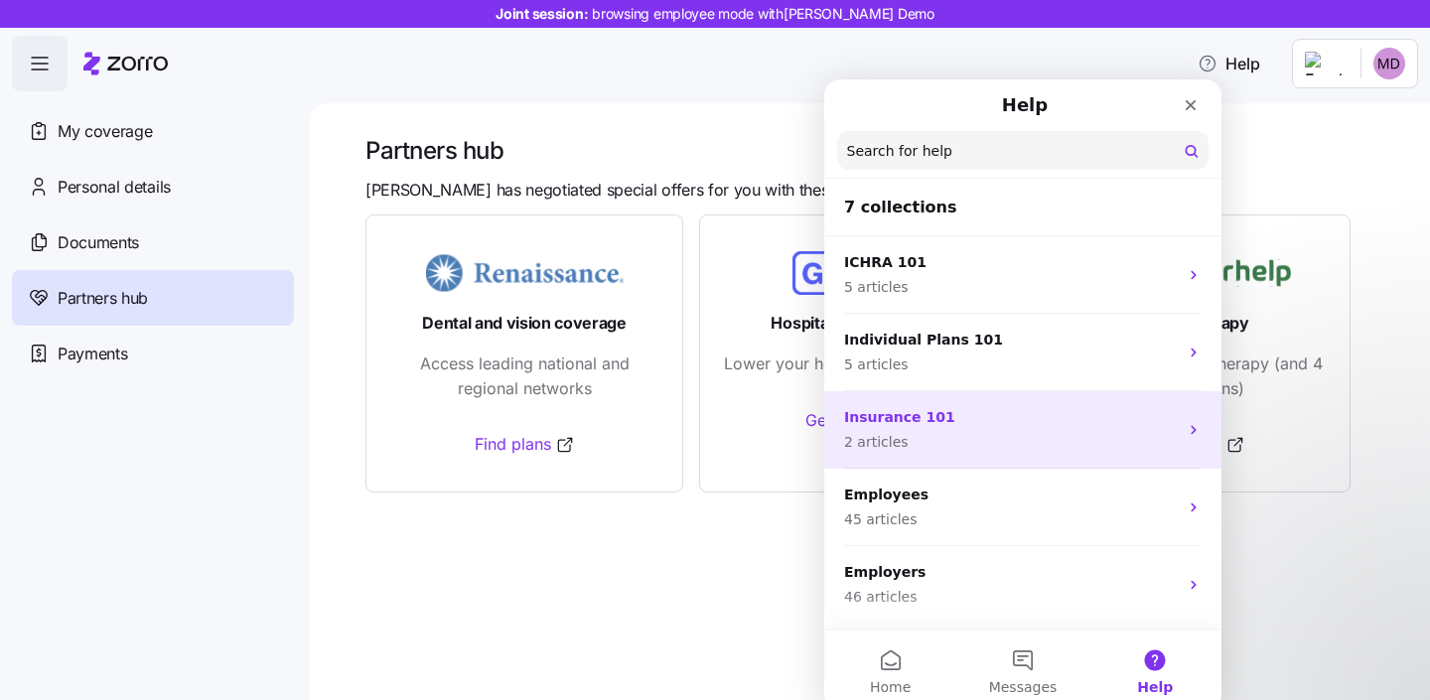
scroll to position [148, 0]
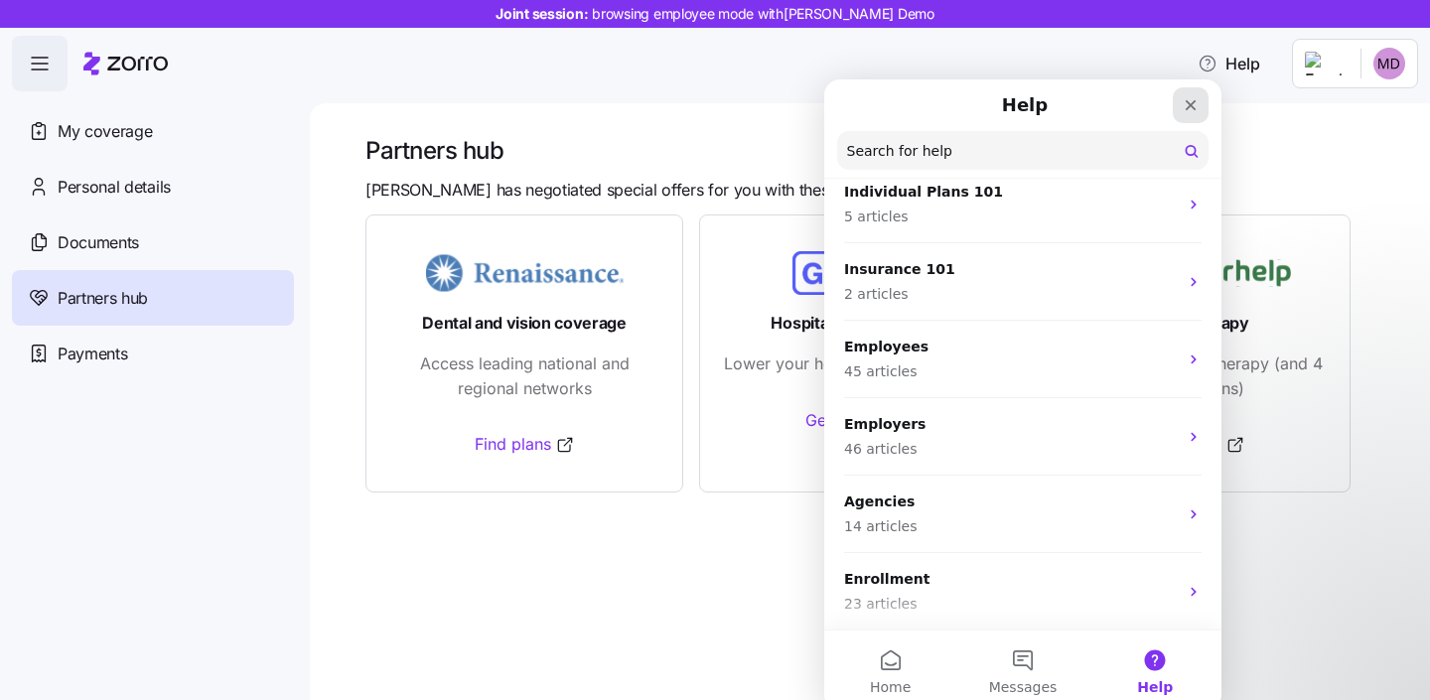
click at [1184, 96] on div "Close" at bounding box center [1191, 105] width 36 height 36
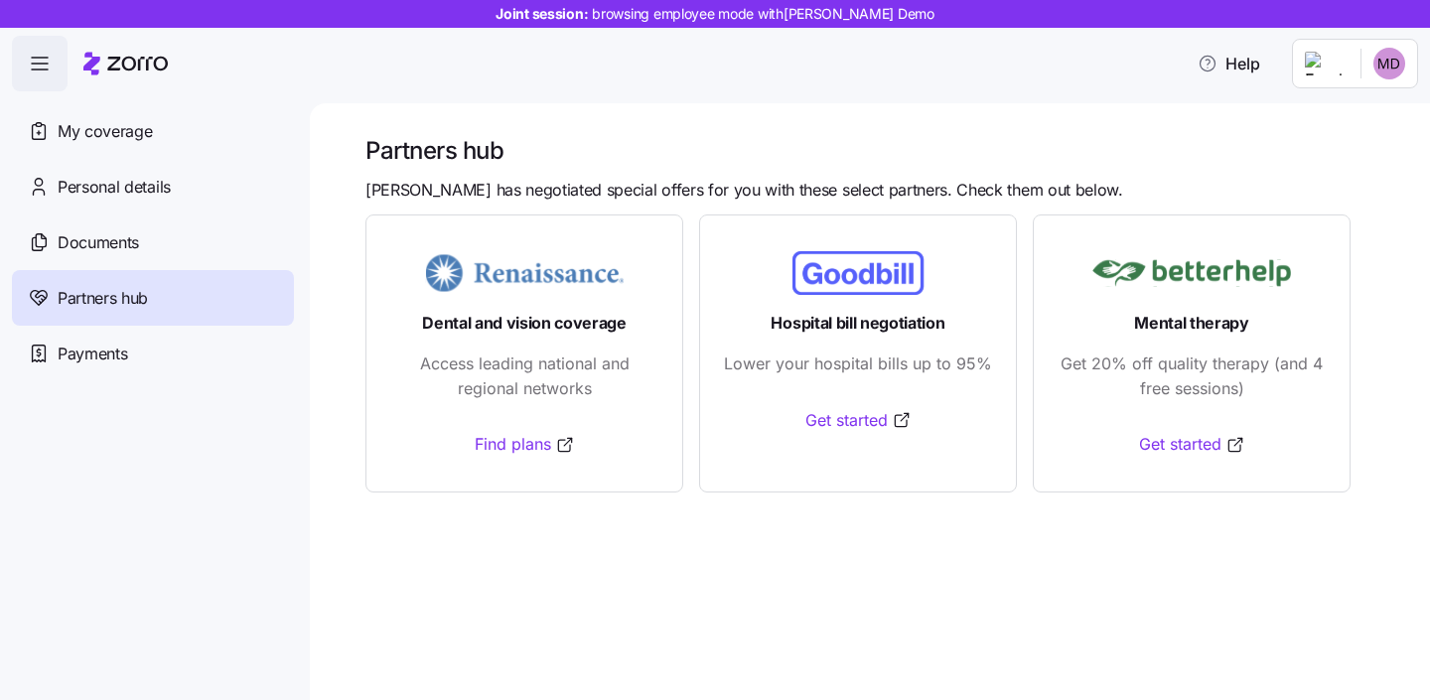
scroll to position [0, 0]
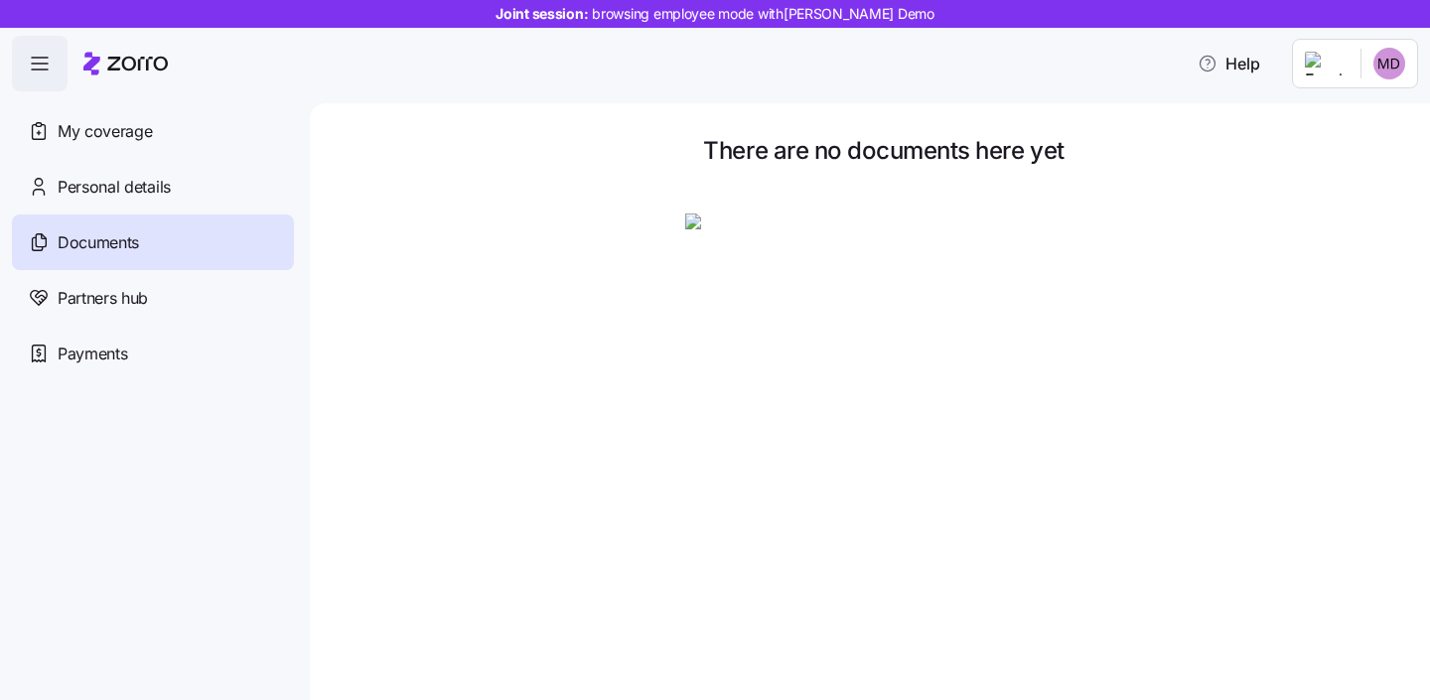
click at [83, 67] on icon at bounding box center [125, 64] width 84 height 24
click at [51, 60] on icon "button" at bounding box center [40, 64] width 24 height 24
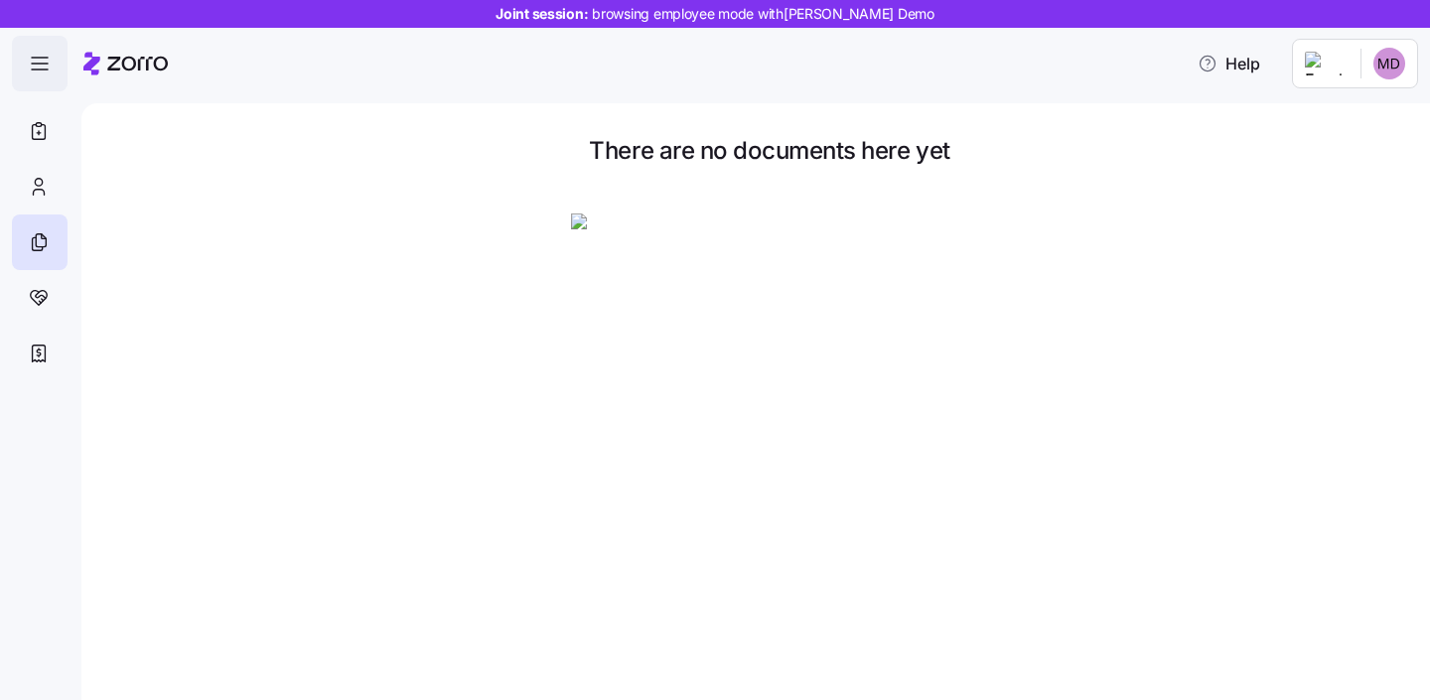
click at [51, 60] on icon "button" at bounding box center [40, 64] width 24 height 24
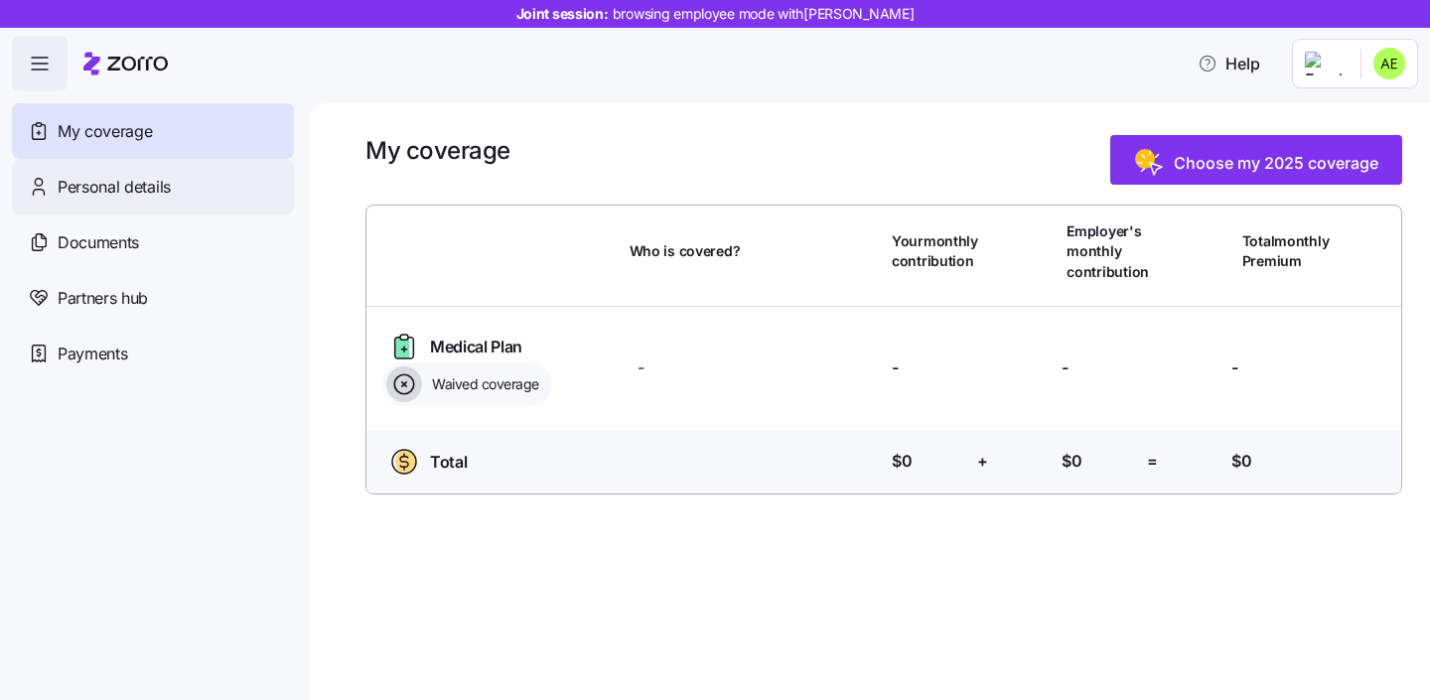
click at [159, 204] on div "Personal details" at bounding box center [153, 187] width 282 height 56
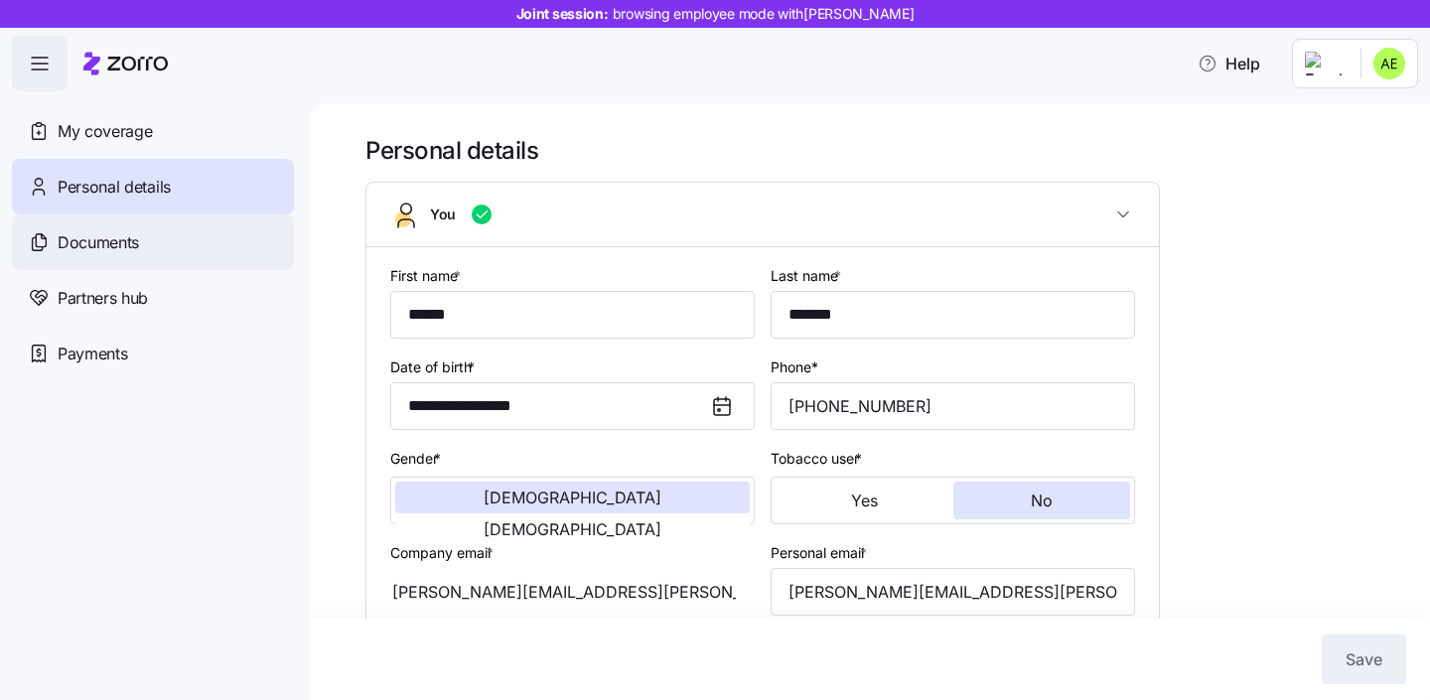
click at [155, 241] on div "Documents" at bounding box center [153, 242] width 282 height 56
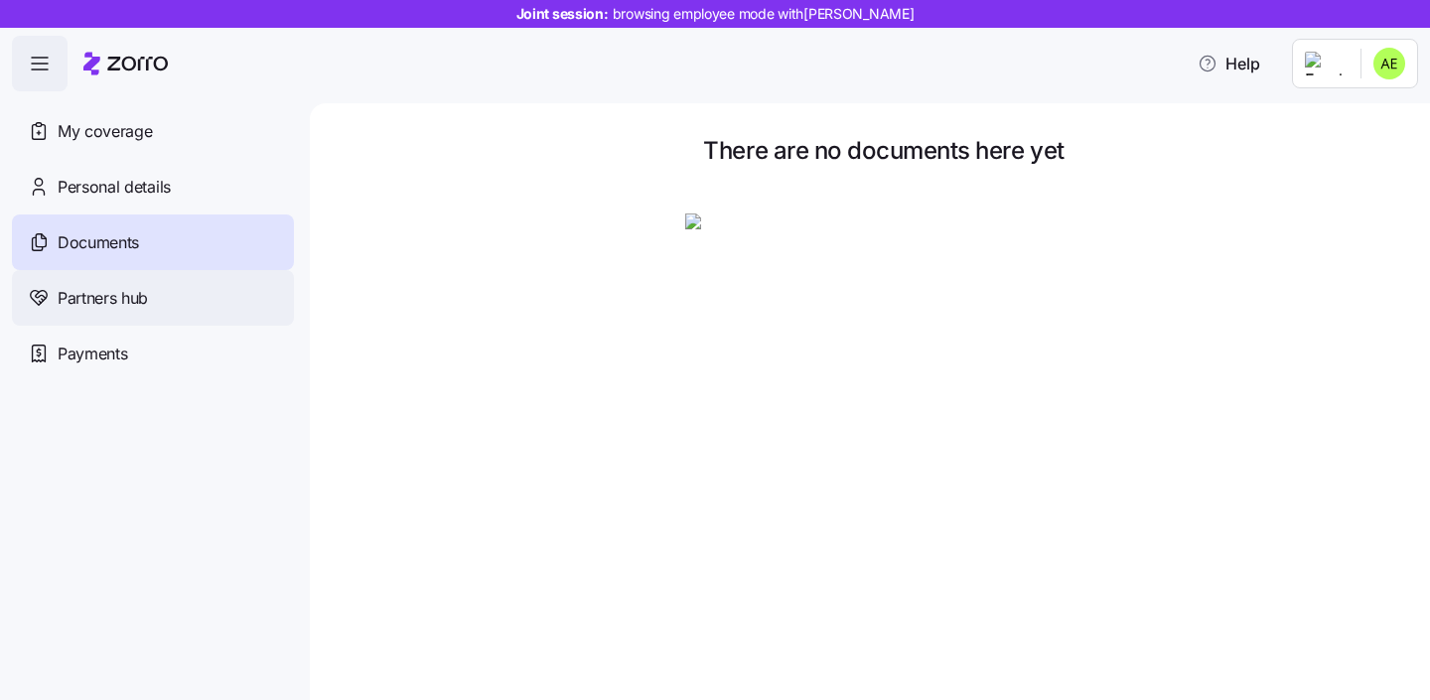
click at [170, 283] on div "Partners hub" at bounding box center [153, 298] width 282 height 56
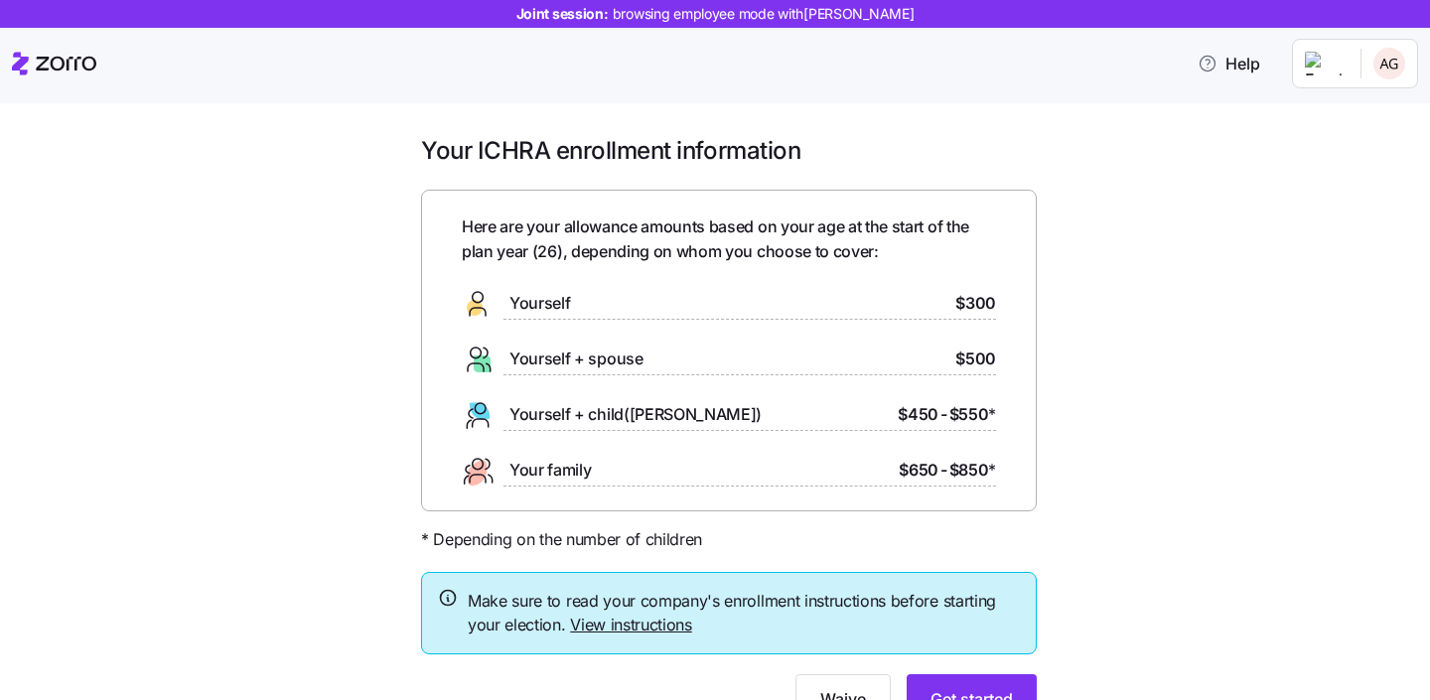
scroll to position [49, 0]
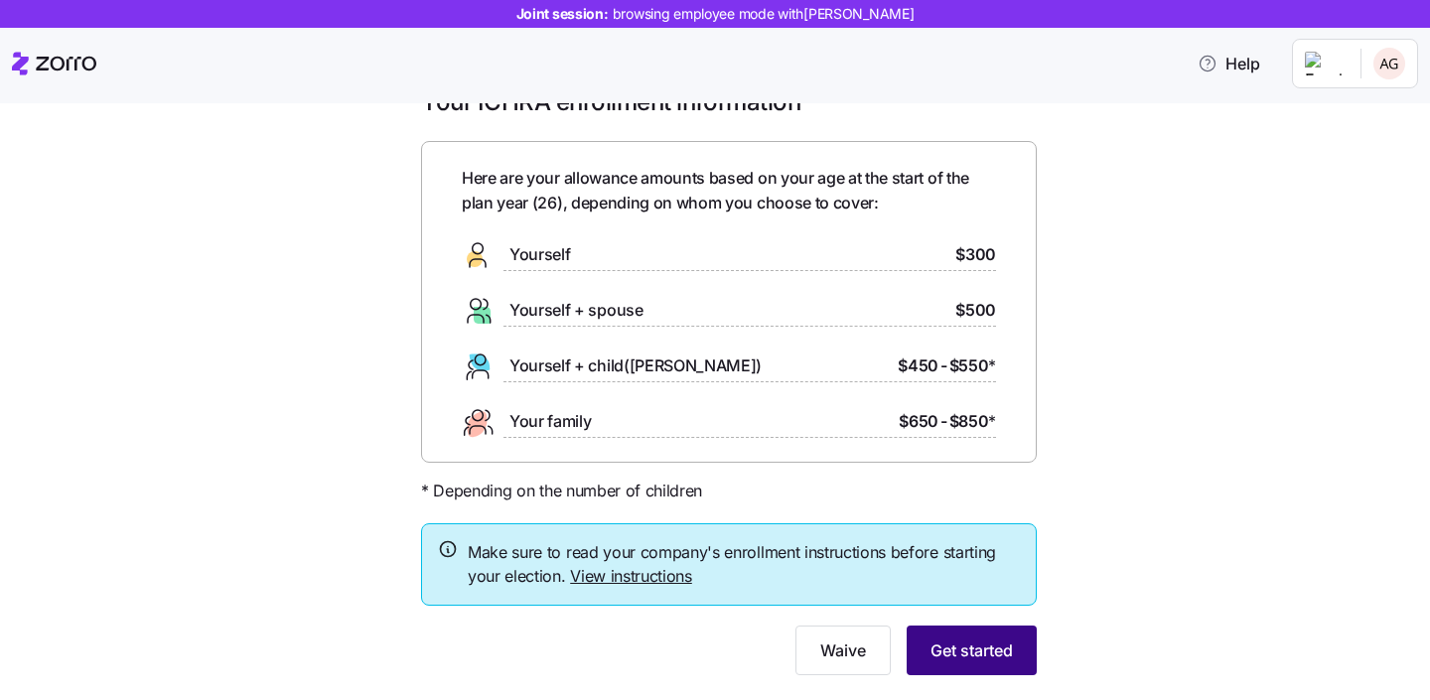
click at [972, 658] on span "Get started" at bounding box center [971, 651] width 82 height 24
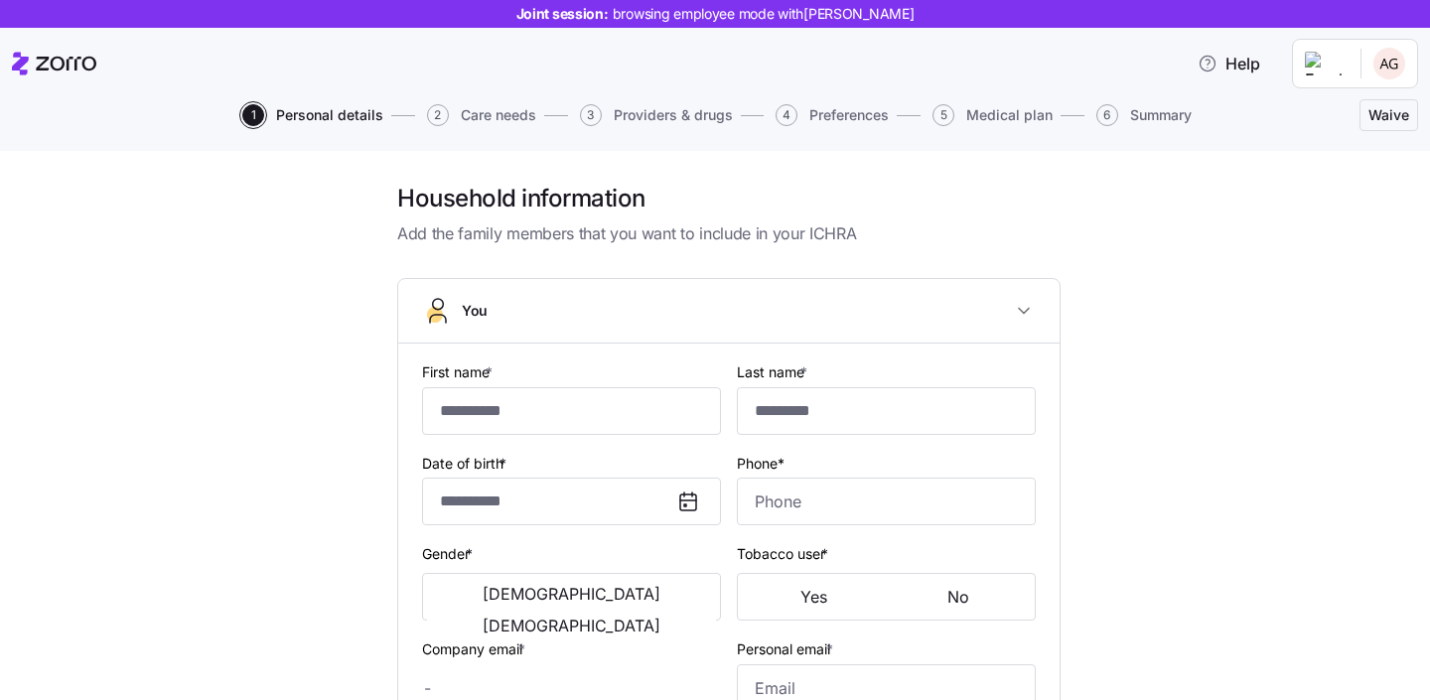
type input "***"
type input "********"
type input "[PERSON_NAME][EMAIL_ADDRESS][PERSON_NAME][DOMAIN_NAME]"
type input "[EMAIL_ADDRESS][DOMAIN_NAME]"
type input "**********"
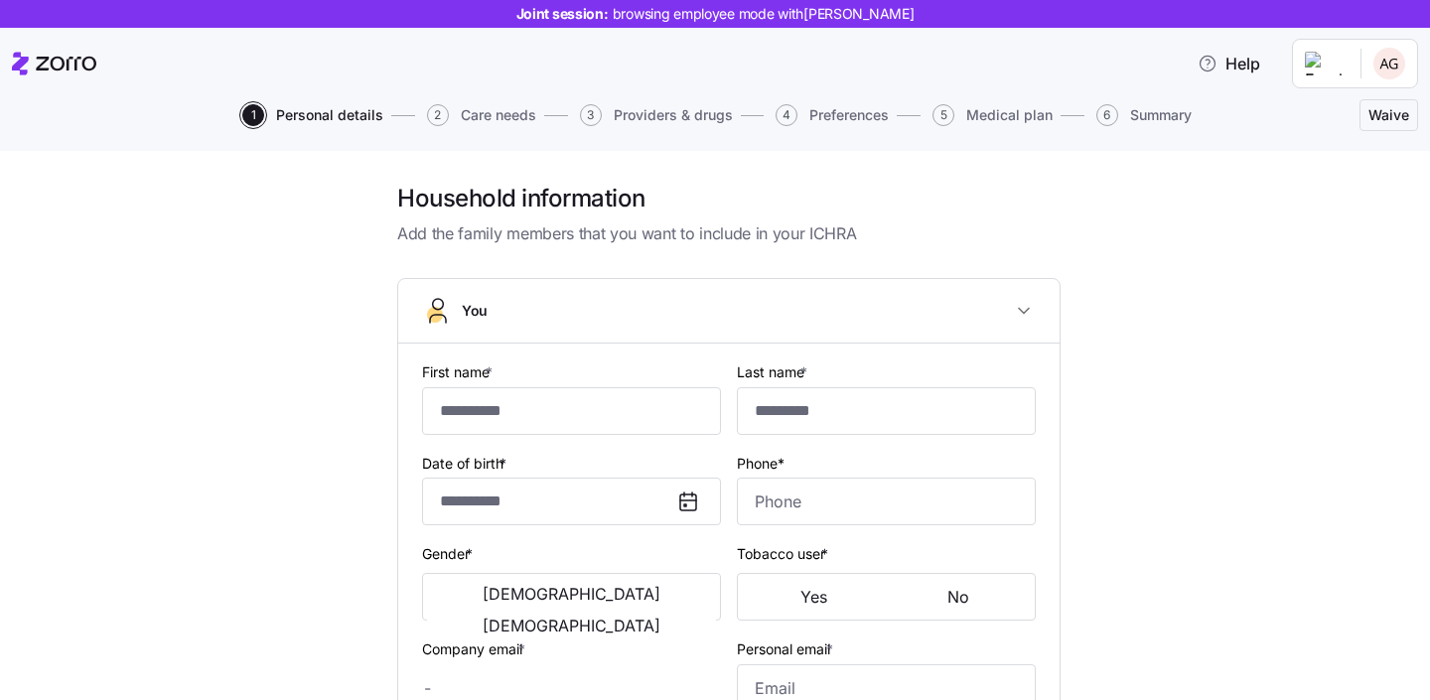
checkbox input "true"
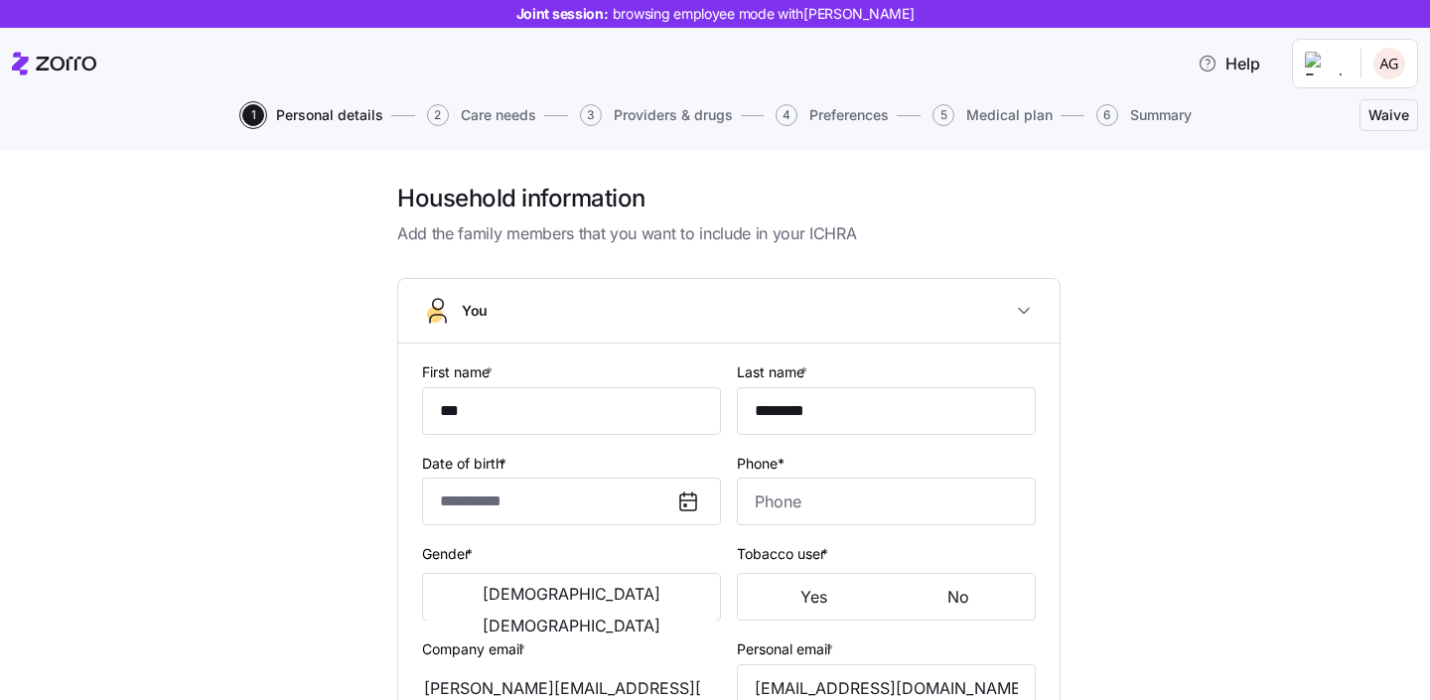
type input "**********"
type input "[PHONE_NUMBER]"
type input "[DEMOGRAPHIC_DATA] citizen"
type input "Single"
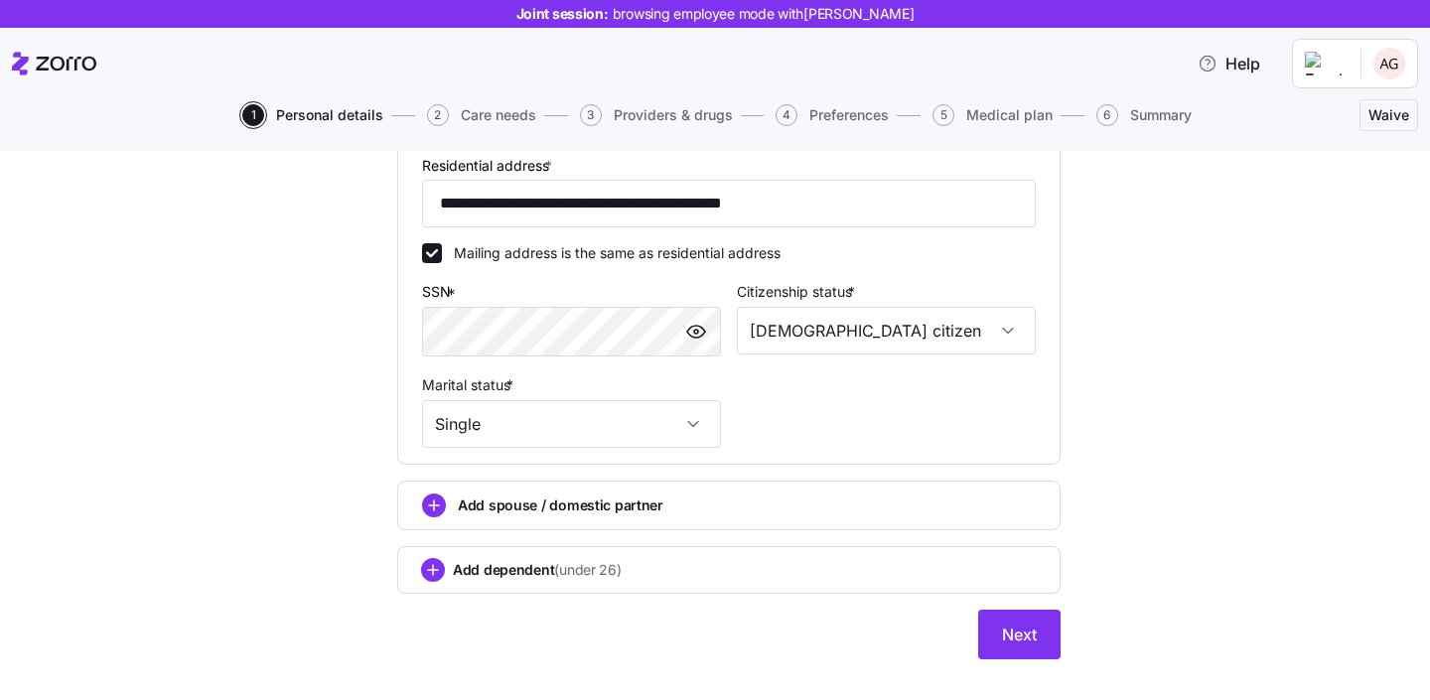
scroll to position [595, 0]
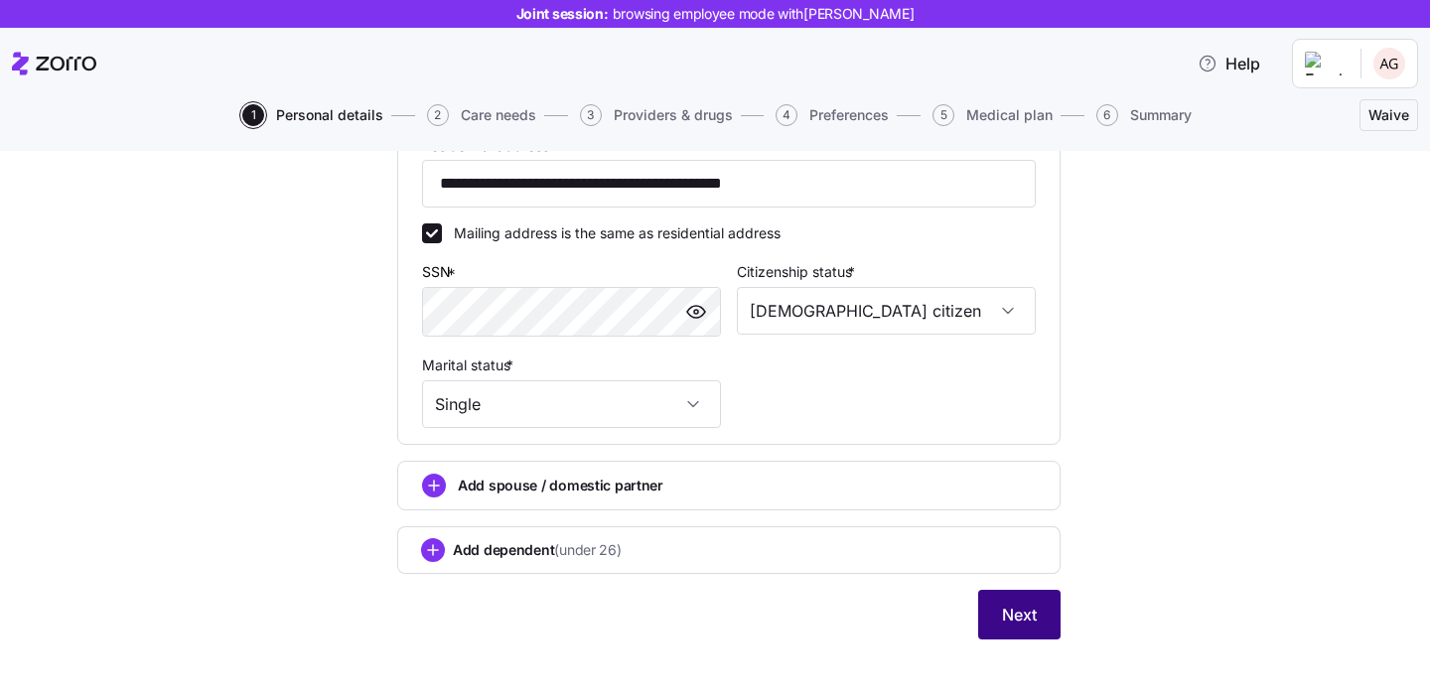
click at [1028, 631] on button "Next" at bounding box center [1019, 615] width 82 height 50
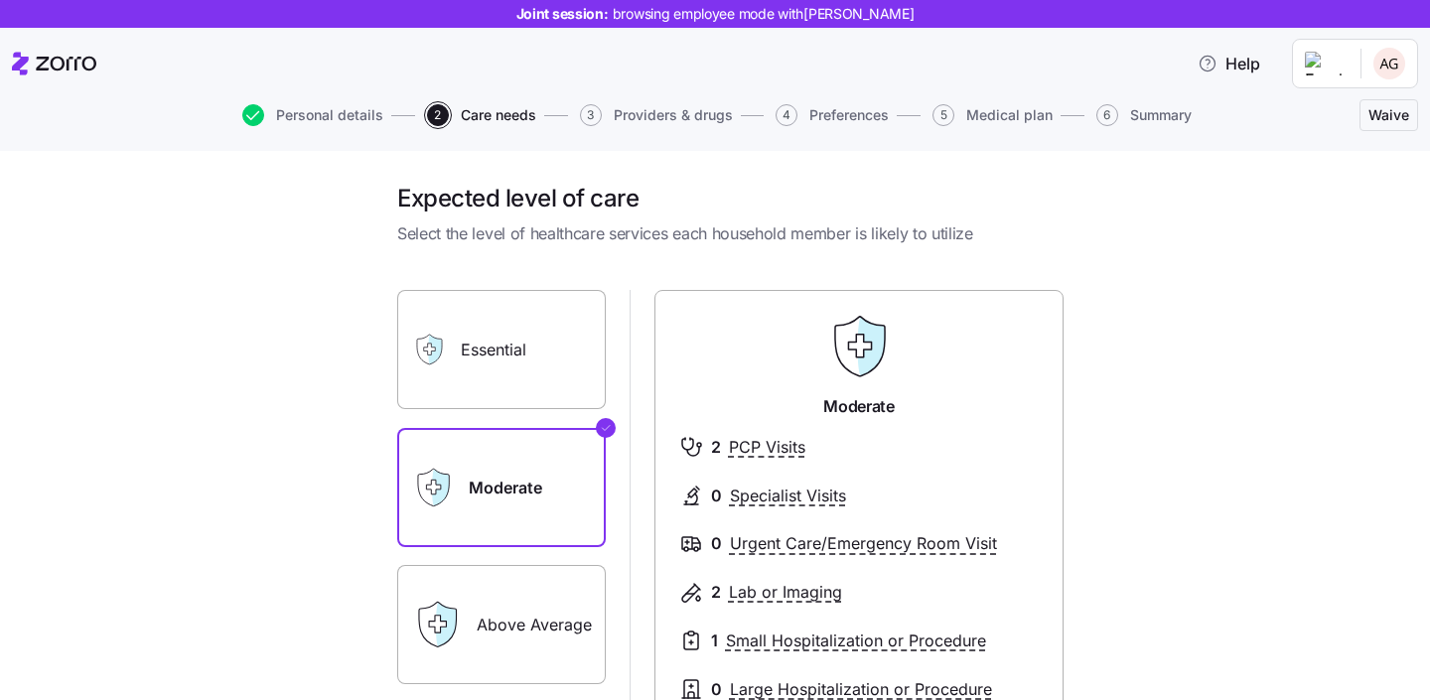
scroll to position [368, 0]
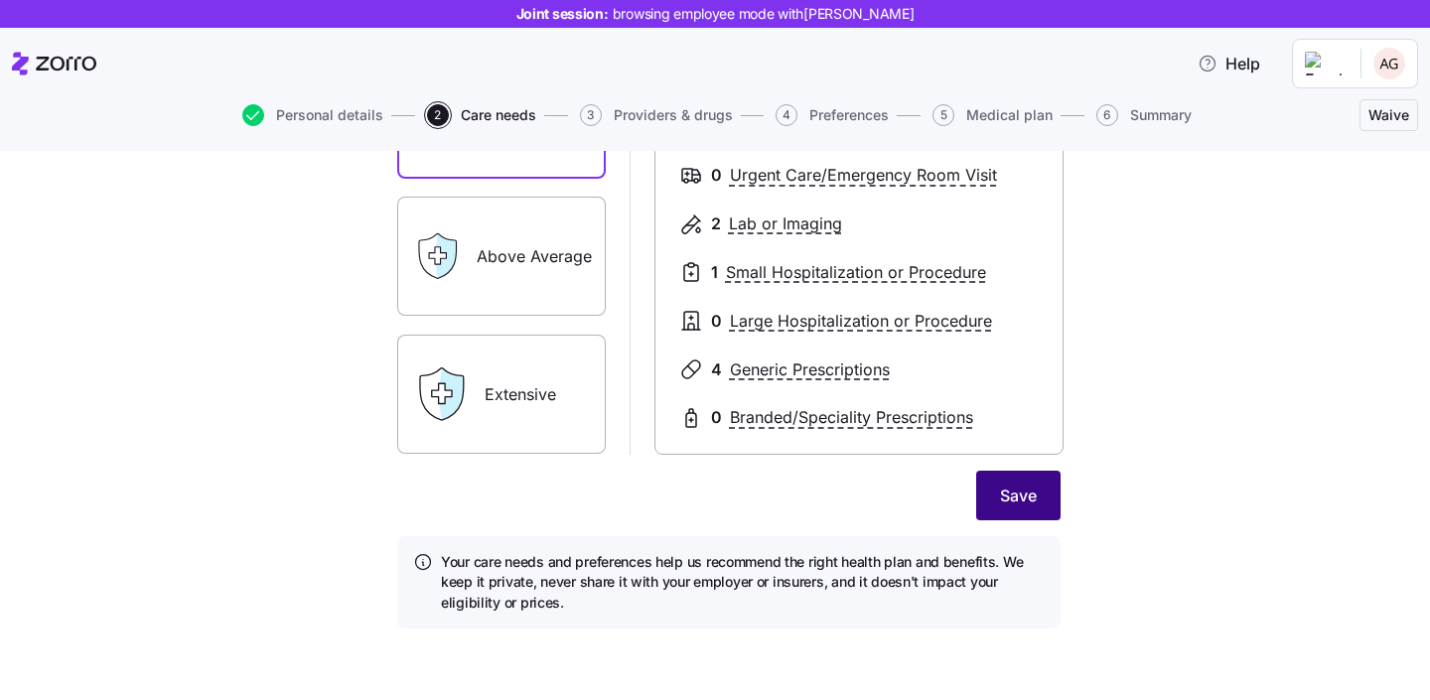
click at [995, 516] on button "Save" at bounding box center [1018, 496] width 84 height 50
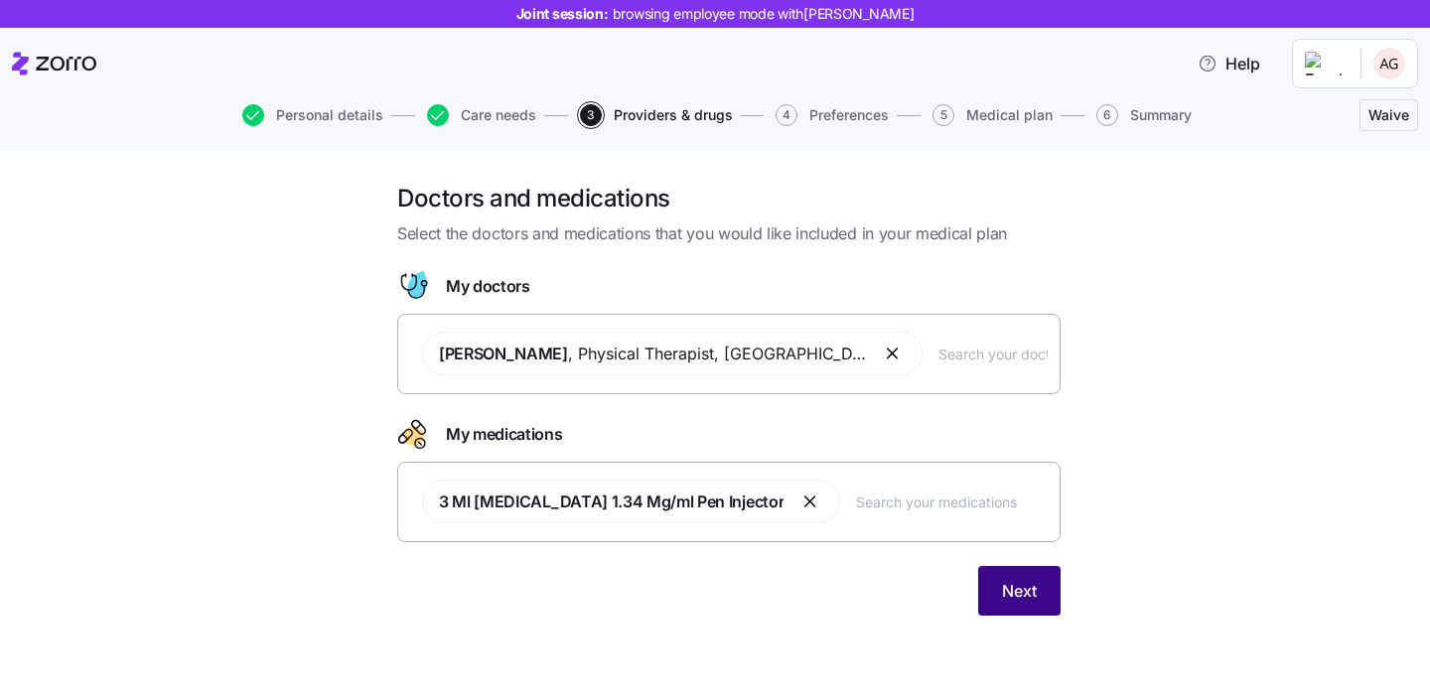
click at [1039, 583] on button "Next" at bounding box center [1019, 591] width 82 height 50
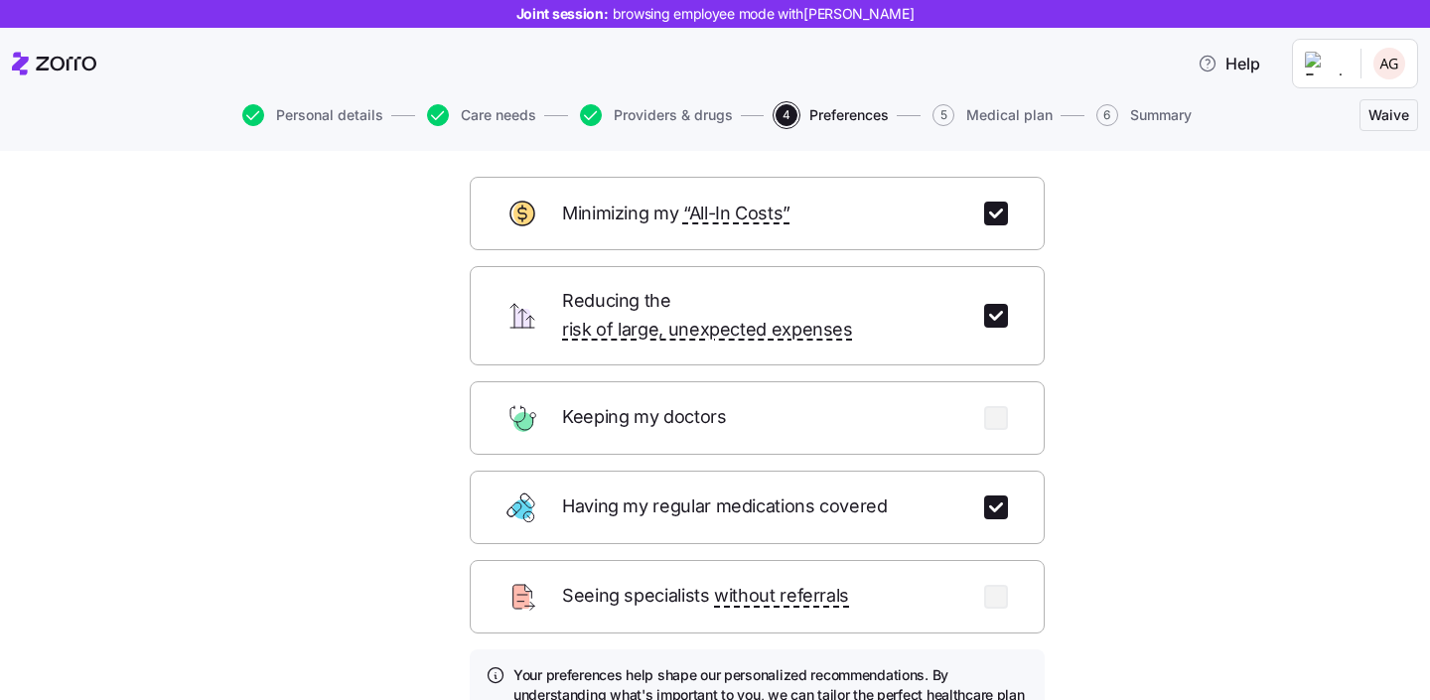
scroll to position [158, 0]
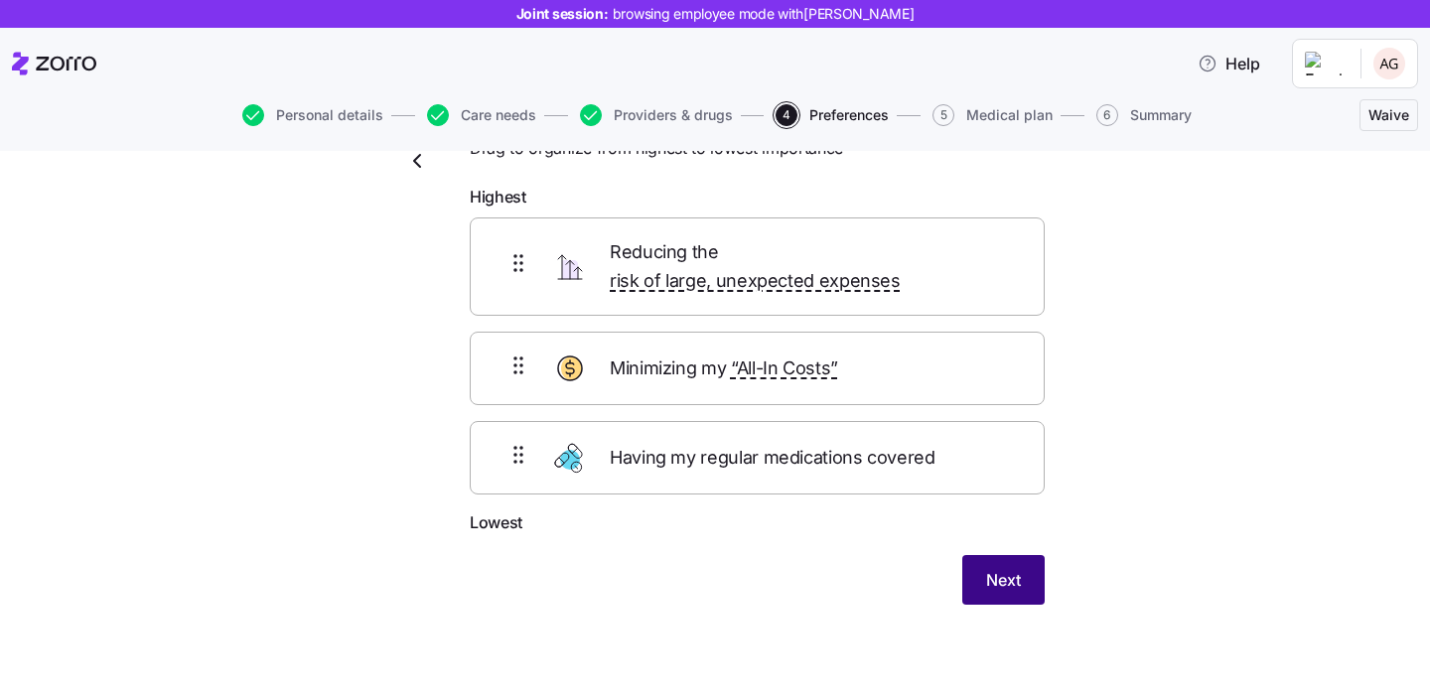
scroll to position [60, 0]
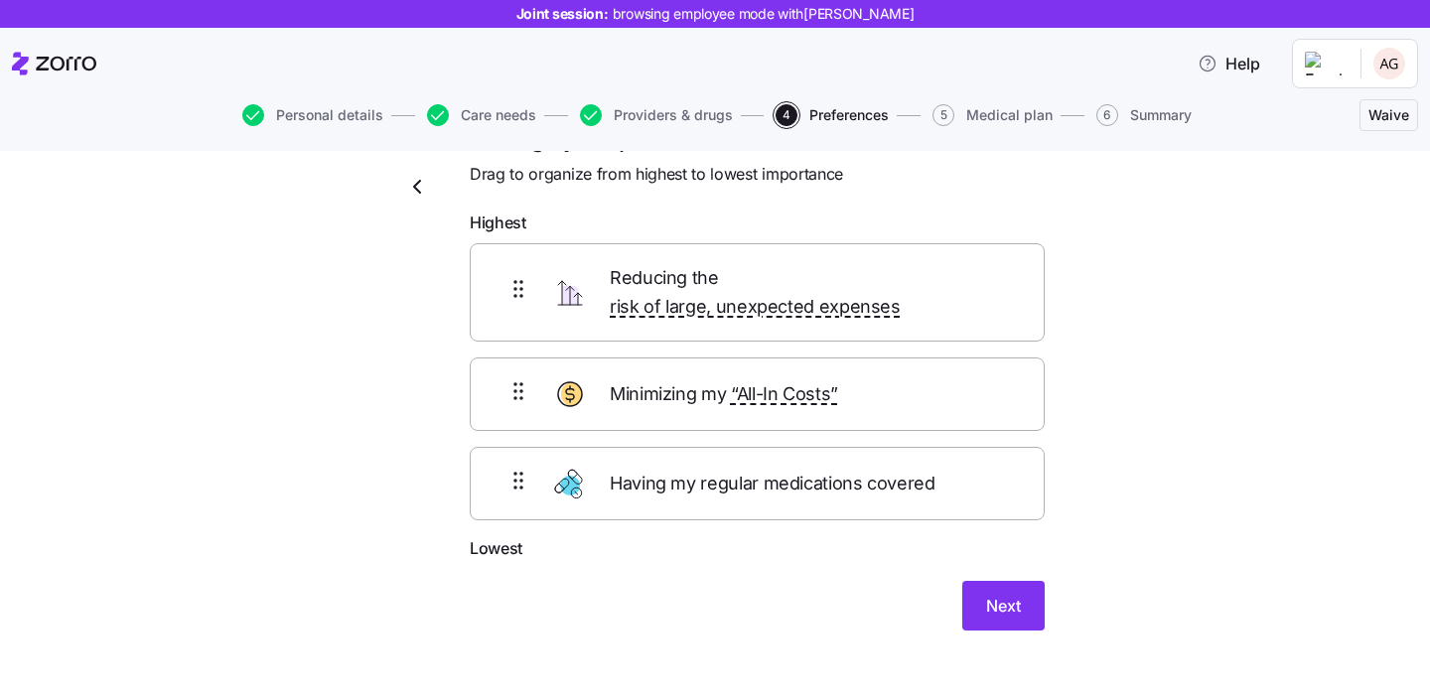
click at [409, 187] on icon "button" at bounding box center [417, 187] width 24 height 24
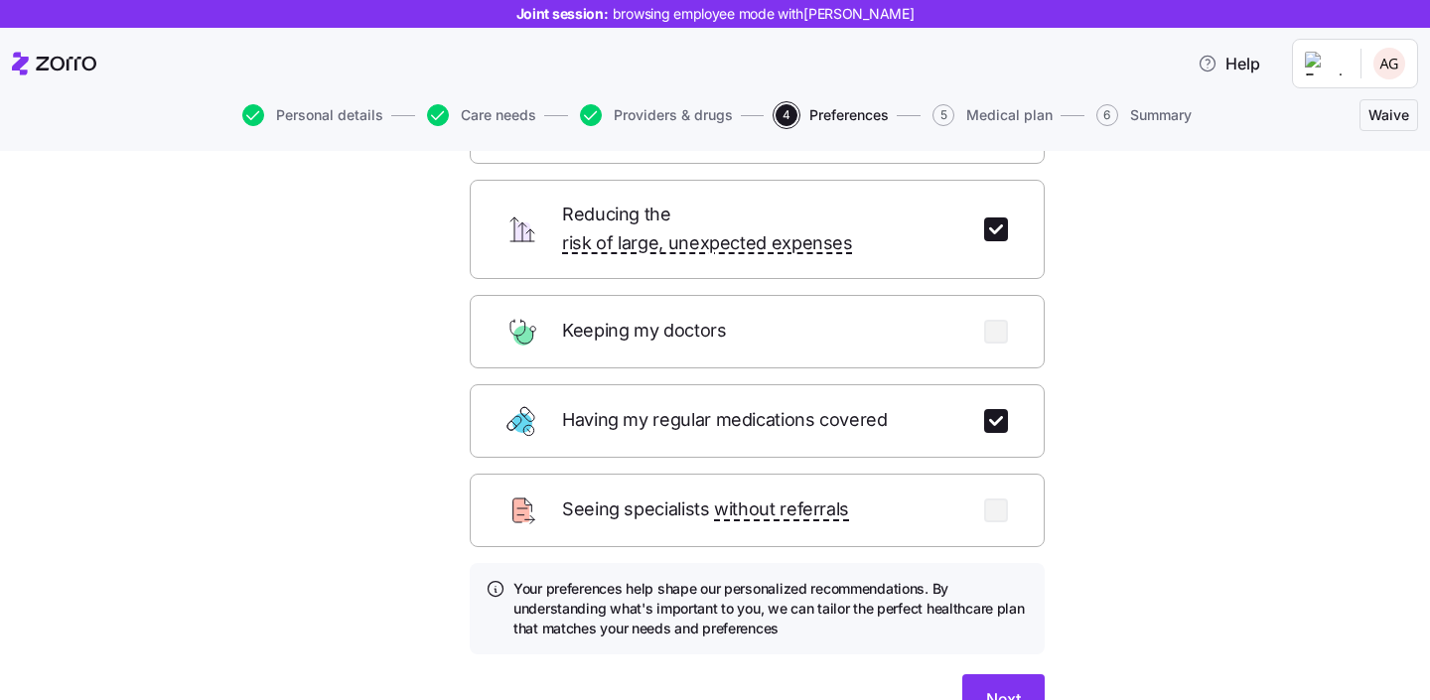
scroll to position [274, 0]
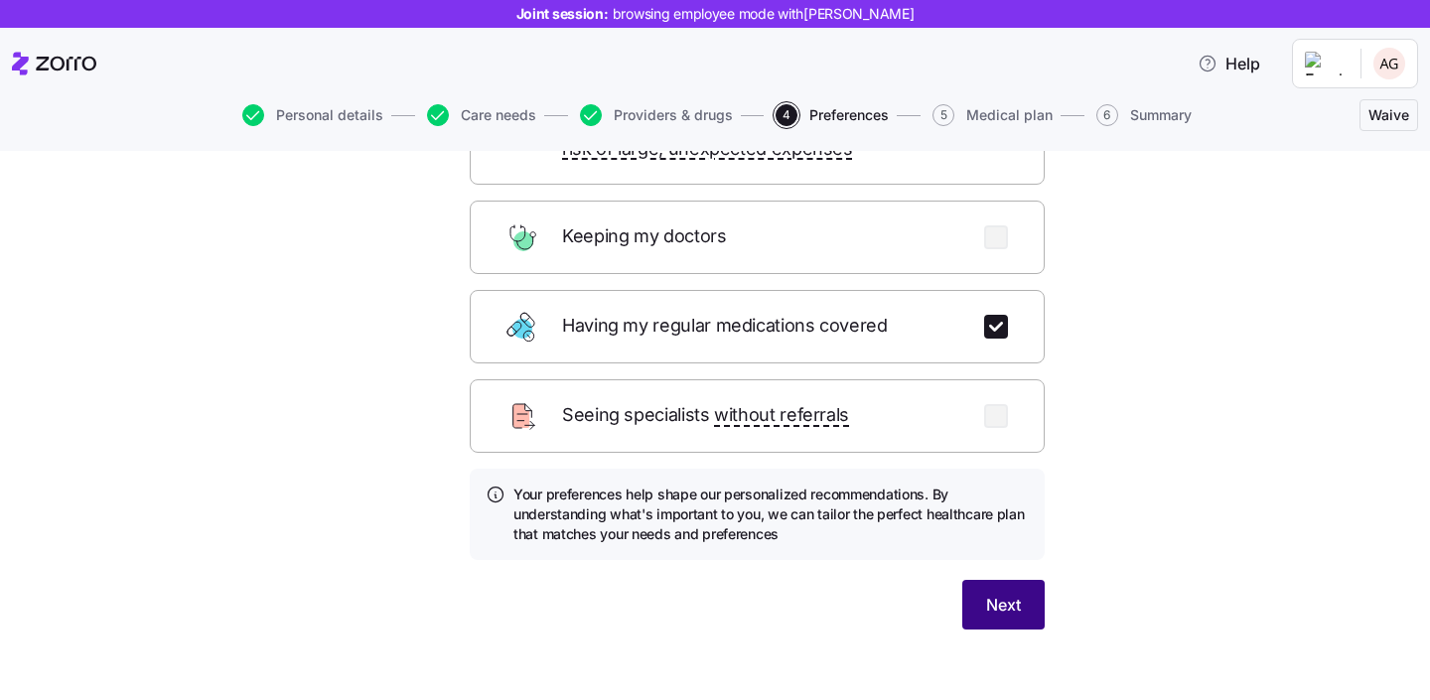
click at [1005, 593] on span "Next" at bounding box center [1003, 605] width 35 height 24
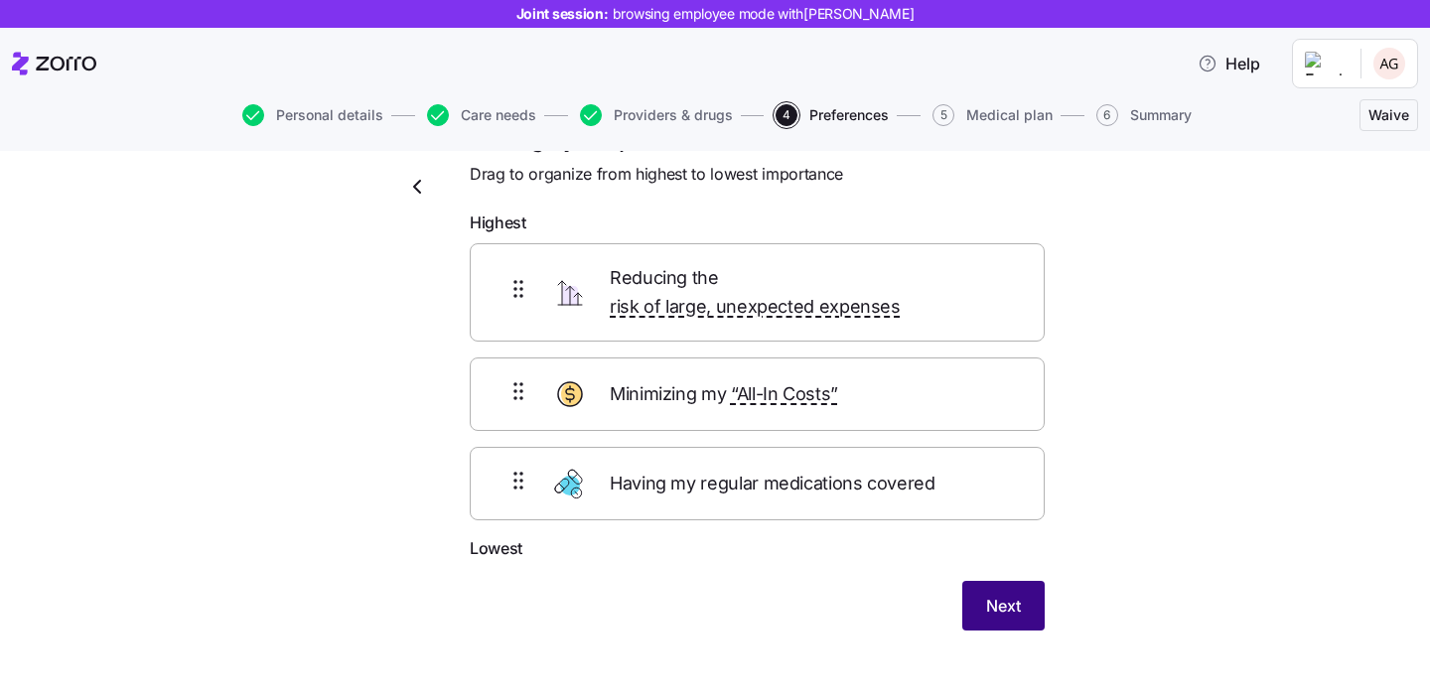
click at [1005, 594] on span "Next" at bounding box center [1003, 606] width 35 height 24
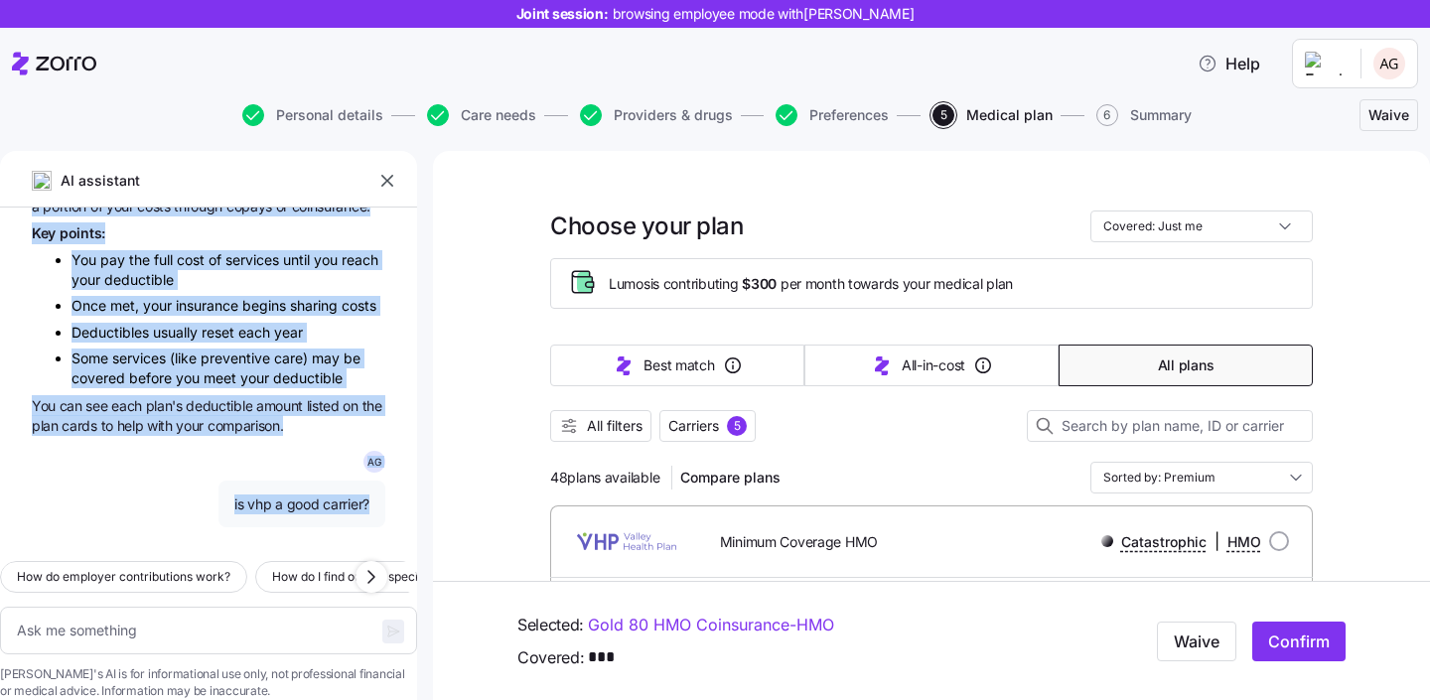
scroll to position [349, 0]
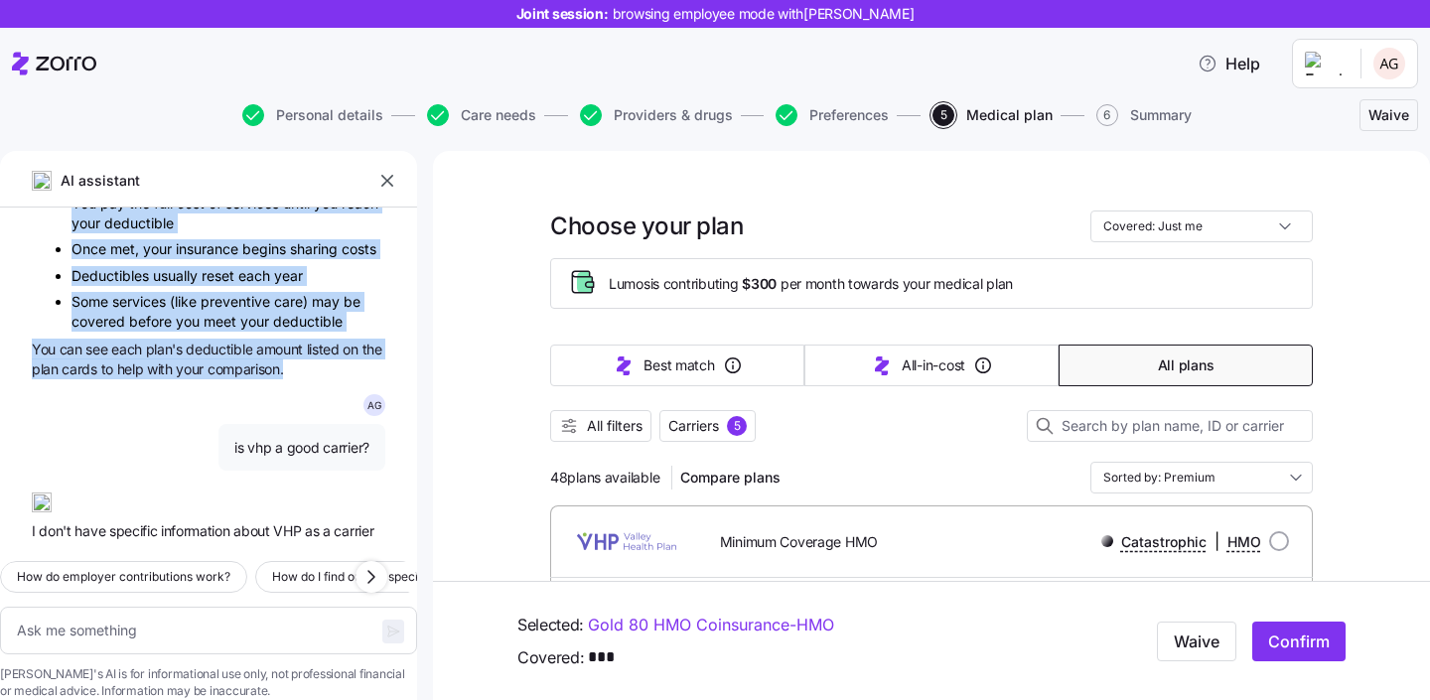
drag, startPoint x: 33, startPoint y: 320, endPoint x: 328, endPoint y: 425, distance: 313.2
click at [328, 425] on div "A G what is deductible? A deductible is the amount you have to pay for covered …" at bounding box center [208, 377] width 417 height 338
copy div "A deductible is the amount you have to pay for covered health care services bef…"
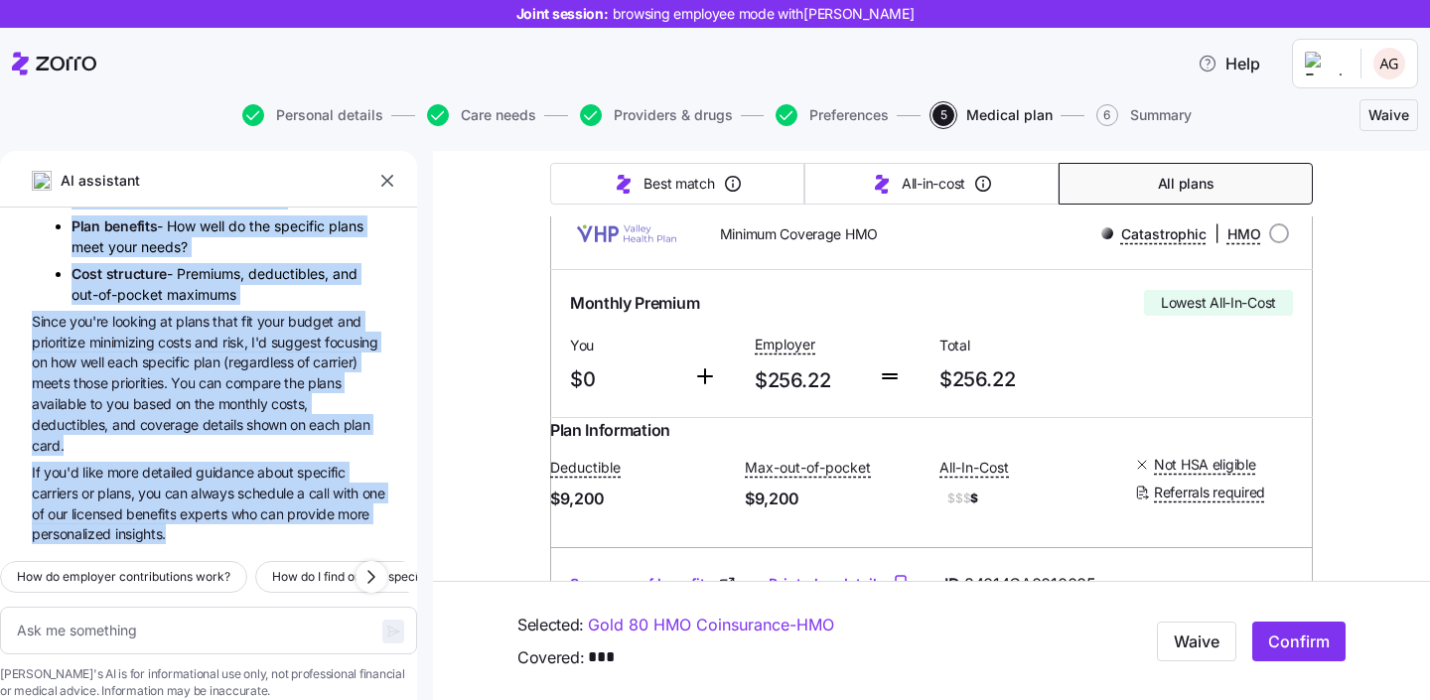
scroll to position [910, 0]
drag, startPoint x: 31, startPoint y: 363, endPoint x: 272, endPoint y: 530, distance: 293.4
click at [272, 530] on div "AI assistant A G what is deductible? A deductible is the amount you have to pay…" at bounding box center [208, 425] width 417 height 549
copy div "I don't have specific information about VHP as a carrier in my knowledge base. …"
click at [359, 565] on icon "button" at bounding box center [371, 577] width 24 height 24
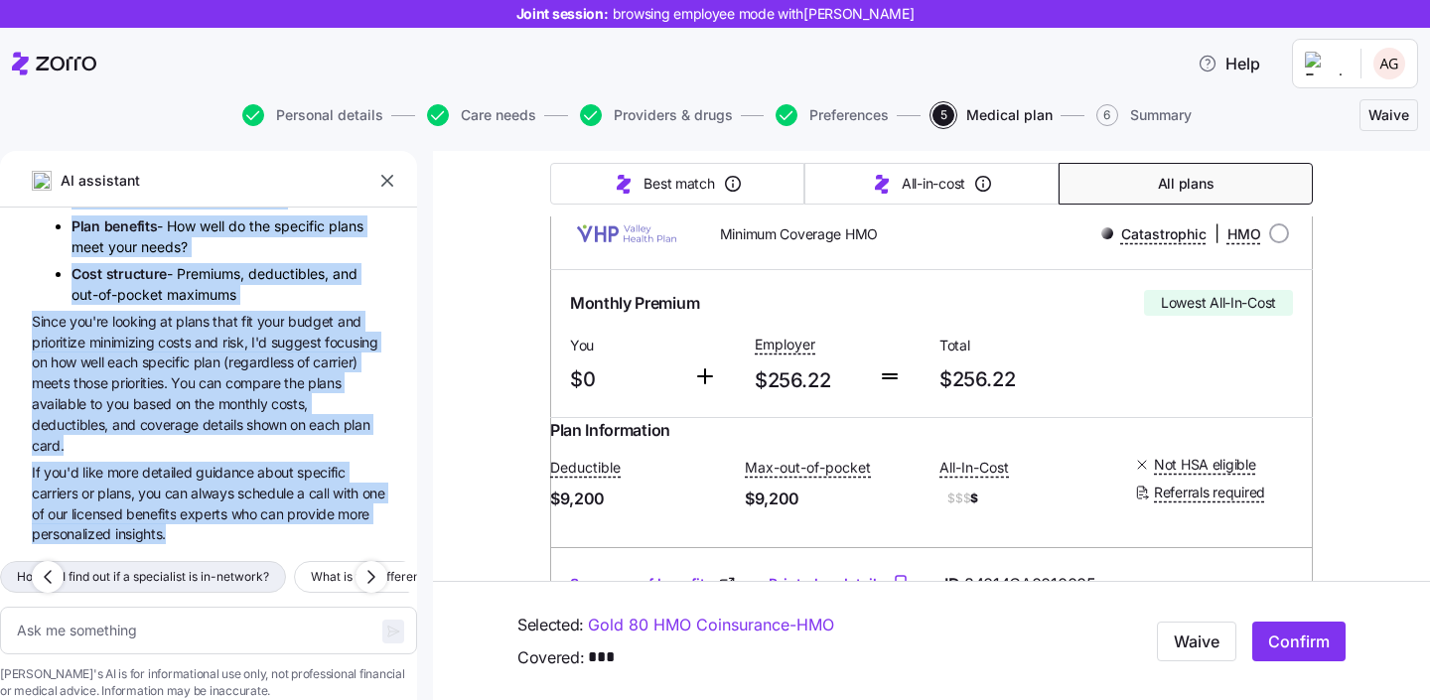
click at [269, 567] on span "How do I find out if a specialist is in-network?" at bounding box center [143, 577] width 252 height 20
type textarea "x"
type textarea "How do I find out if a specialist is in-network?"
click at [385, 624] on icon "button" at bounding box center [393, 632] width 16 height 16
type textarea "x"
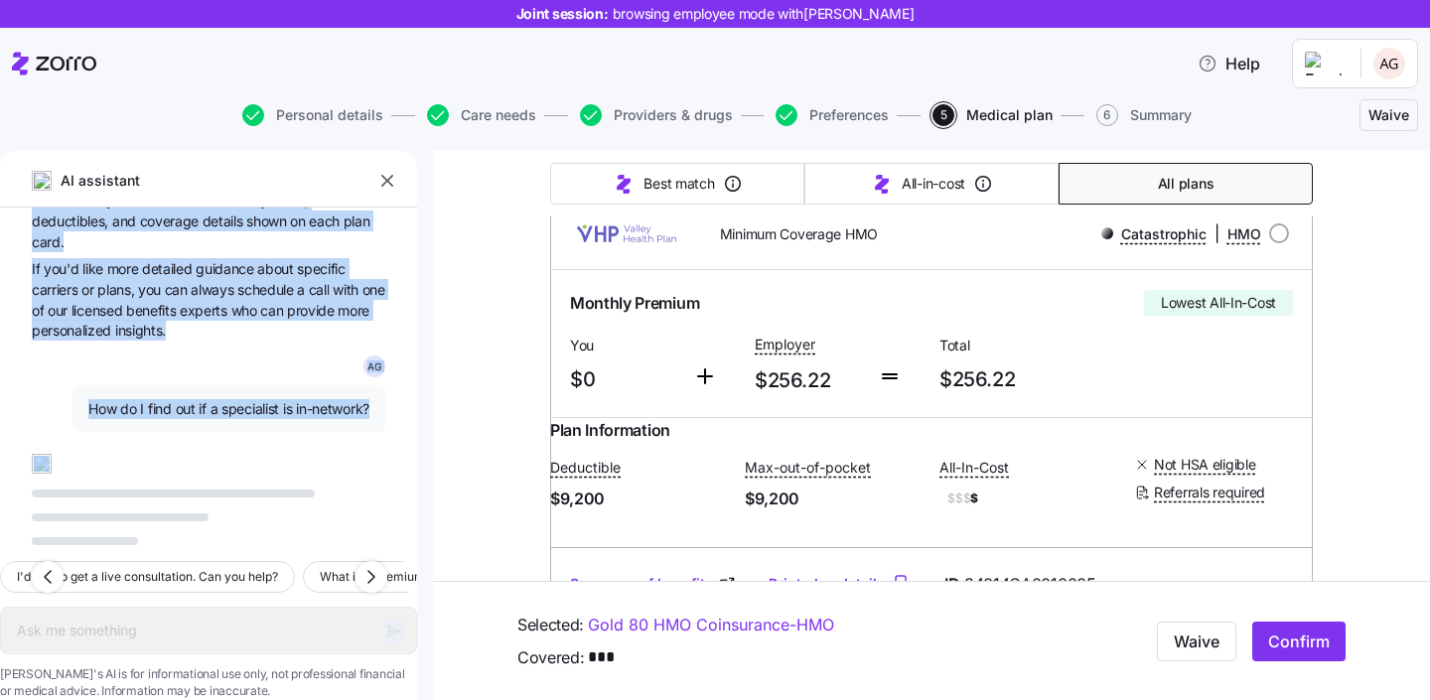
scroll to position [320, 0]
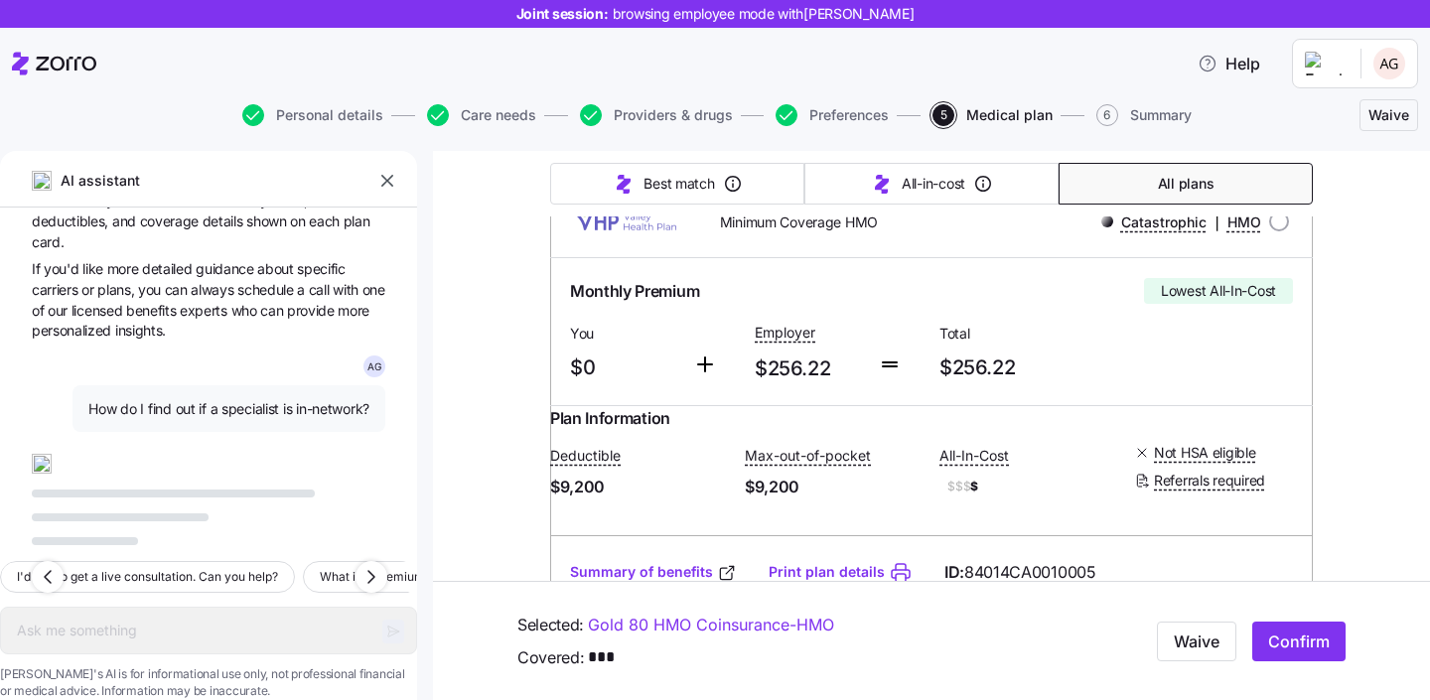
click at [286, 421] on div "A G what is deductible? A deductible is the amount you have to pay for covered …" at bounding box center [208, 377] width 417 height 338
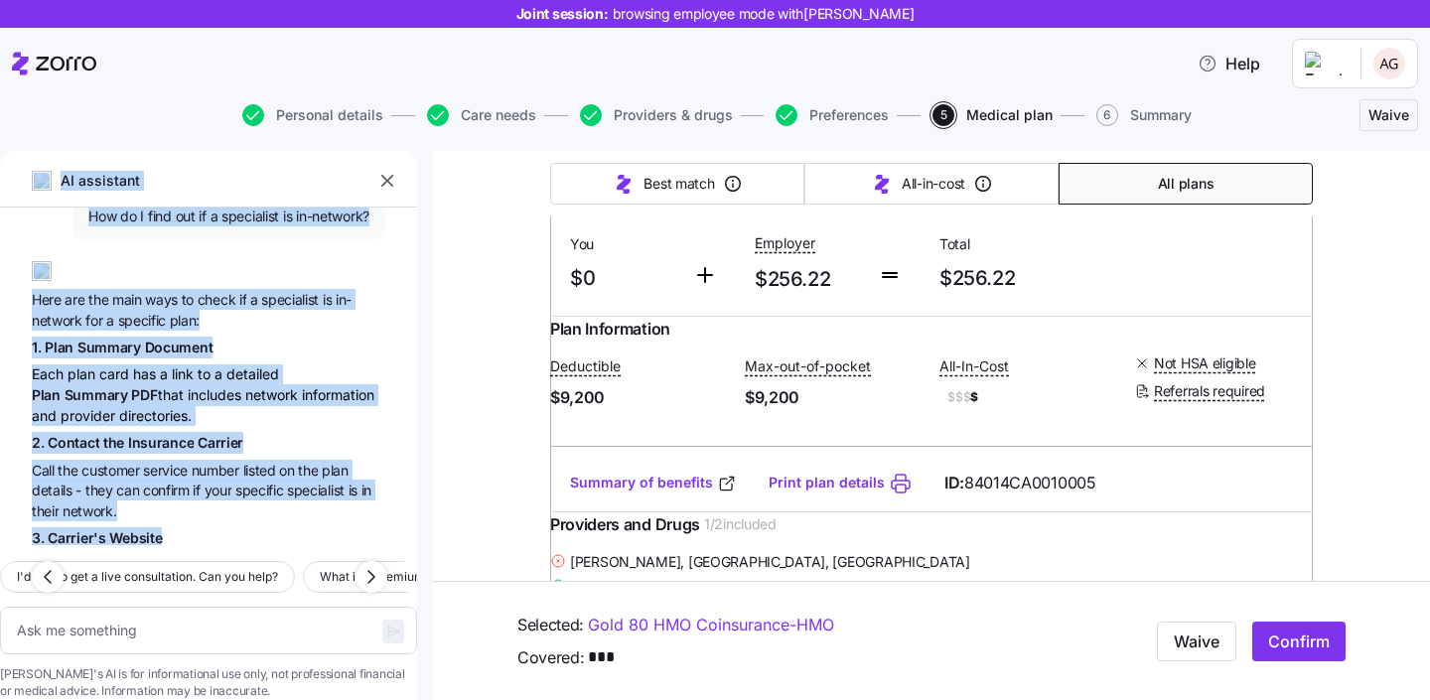
scroll to position [1132, 0]
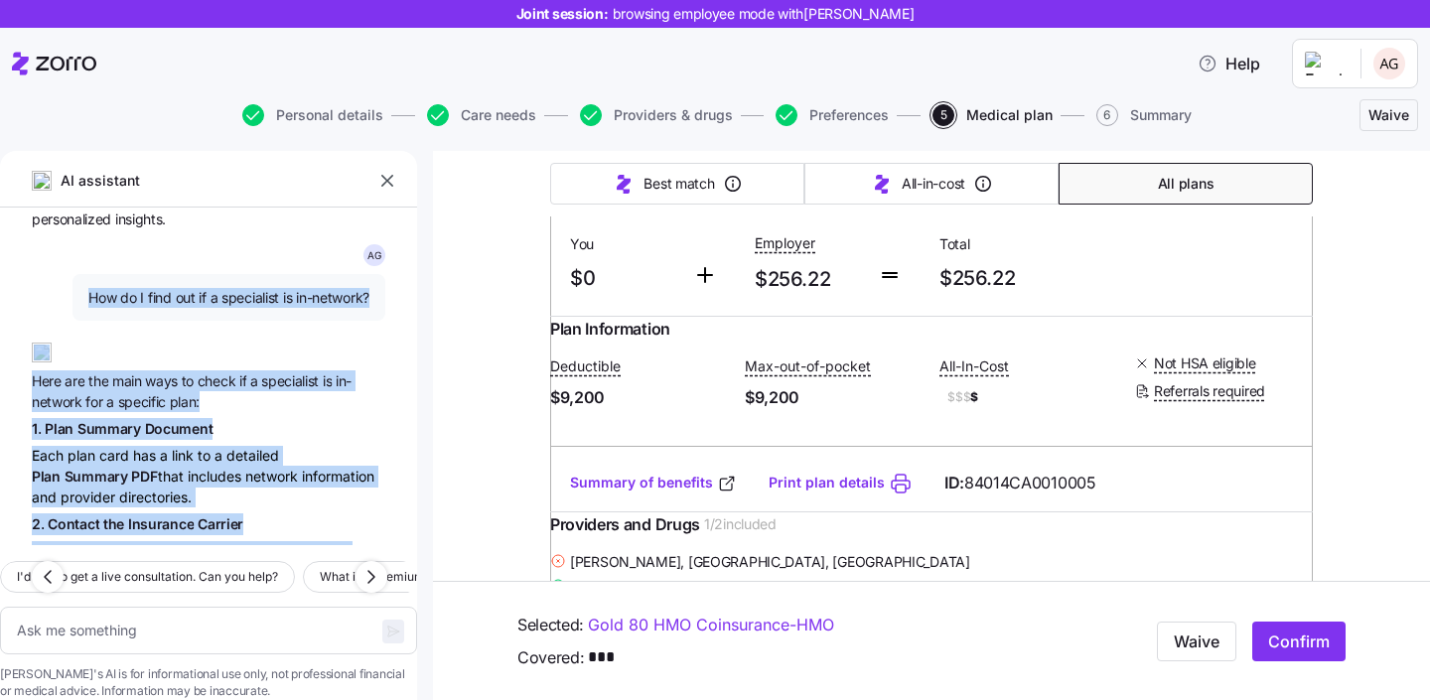
drag, startPoint x: 236, startPoint y: 503, endPoint x: 55, endPoint y: 353, distance: 236.2
click at [55, 353] on div "A G what is deductible? A deductible is the amount you have to pay for covered …" at bounding box center [208, 377] width 417 height 338
copy div "How do I find out if a specialist is in-network? Here are the main ways to chec…"
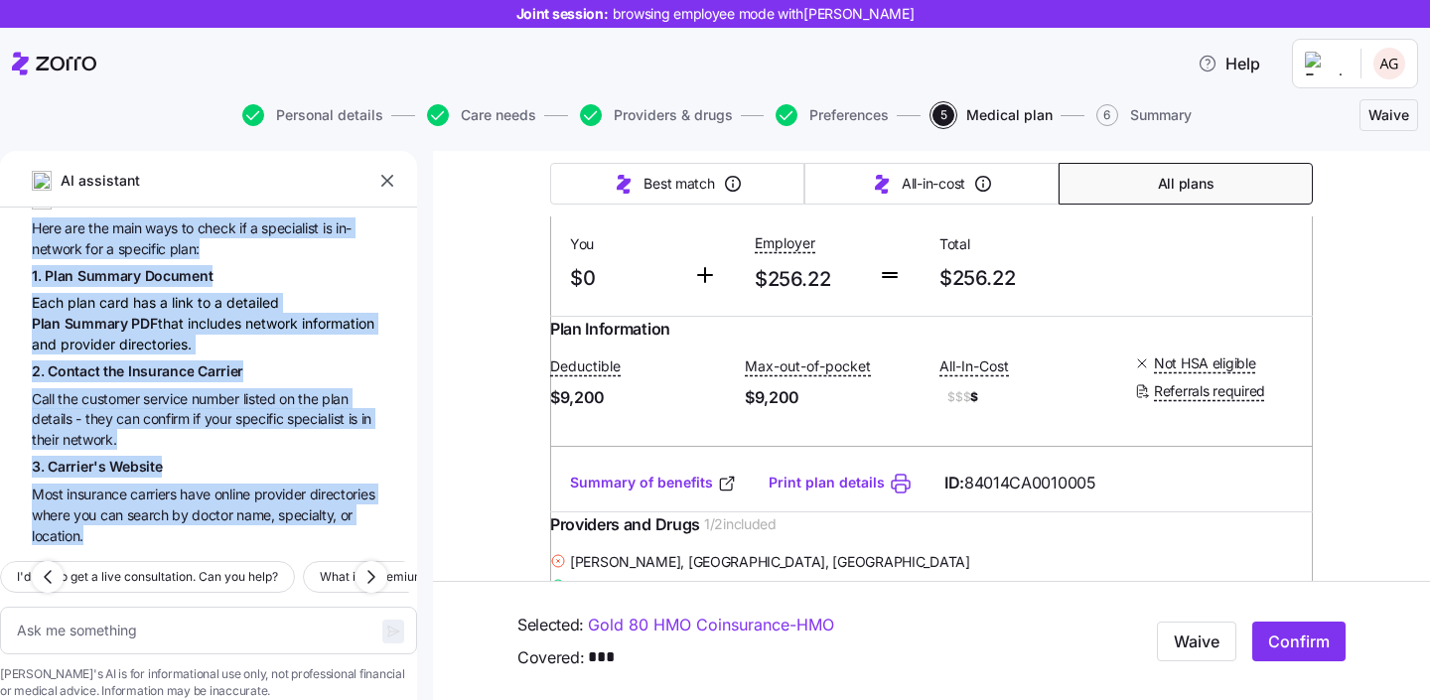
scroll to position [1294, 0]
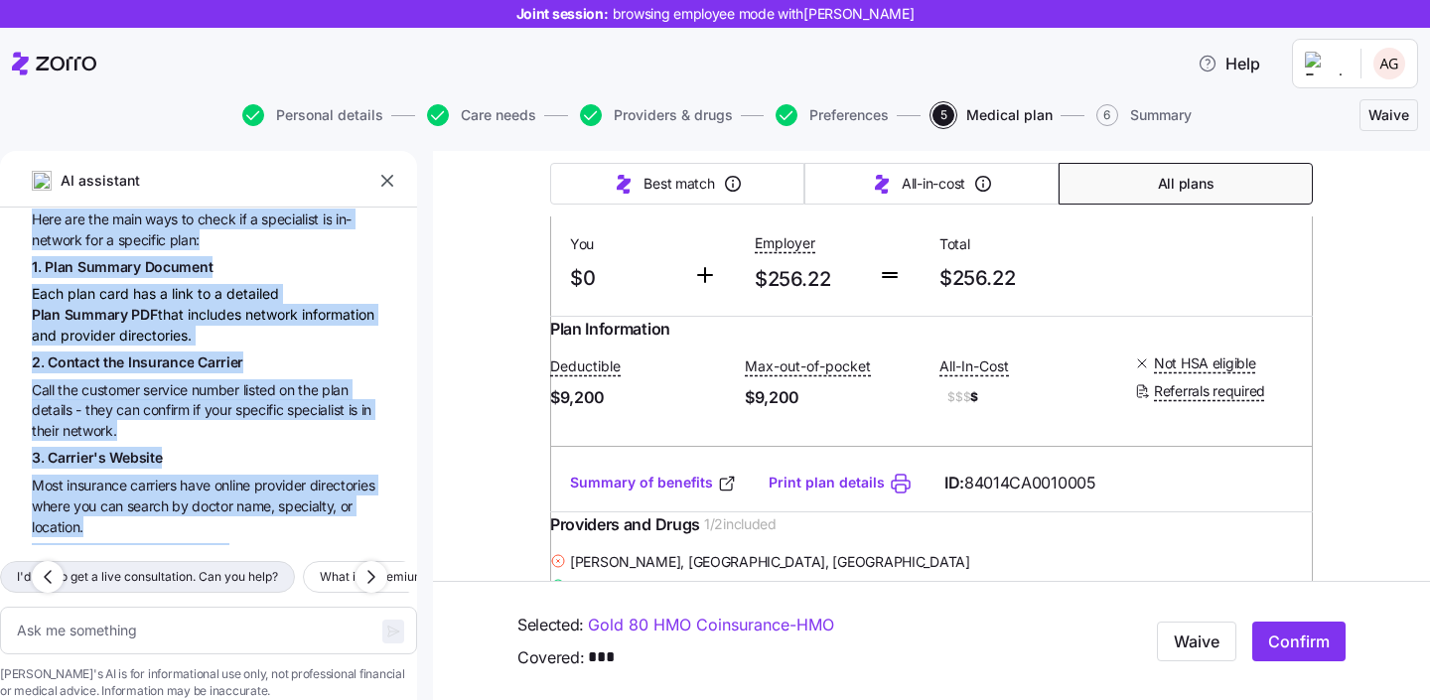
click at [221, 567] on span "I'd like to get a live consultation. Can you help?" at bounding box center [147, 577] width 261 height 20
type textarea "x"
type textarea "I'd like to get a live consultation. Can you help?"
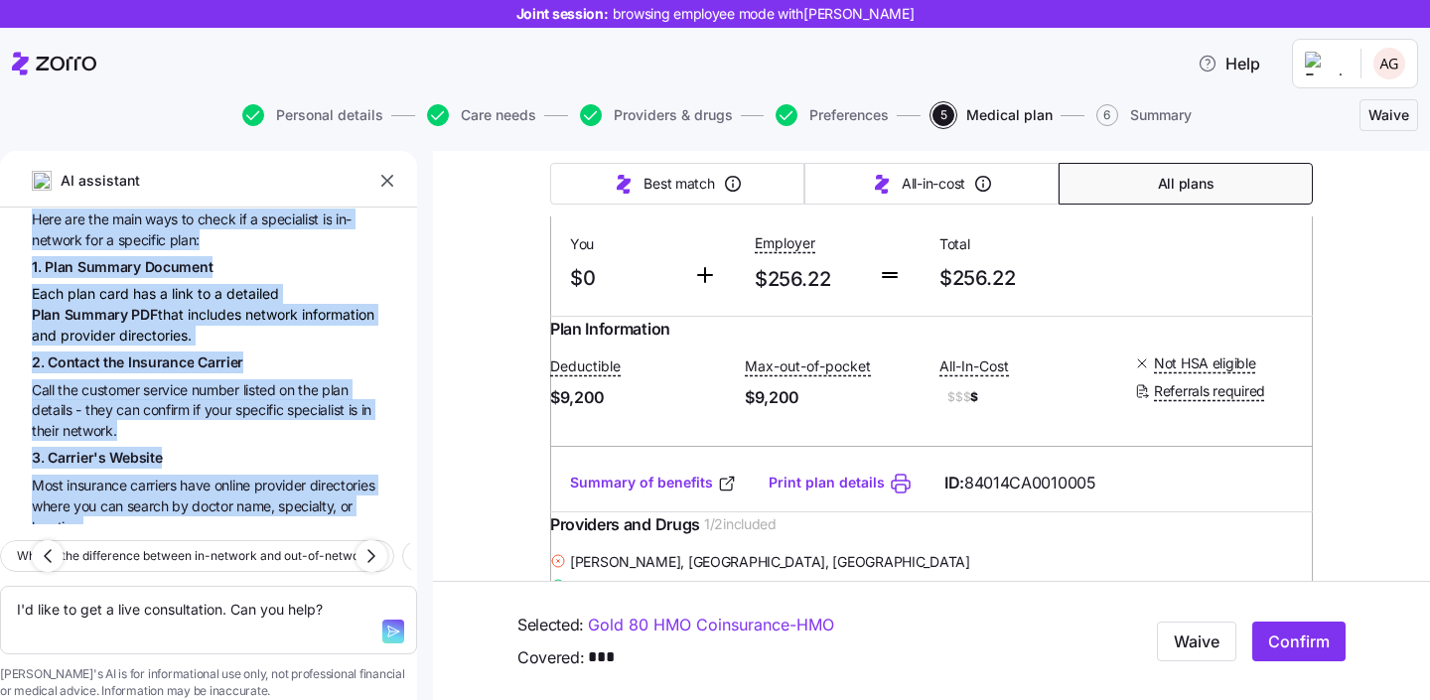
click at [382, 620] on span "button" at bounding box center [393, 632] width 22 height 24
type textarea "x"
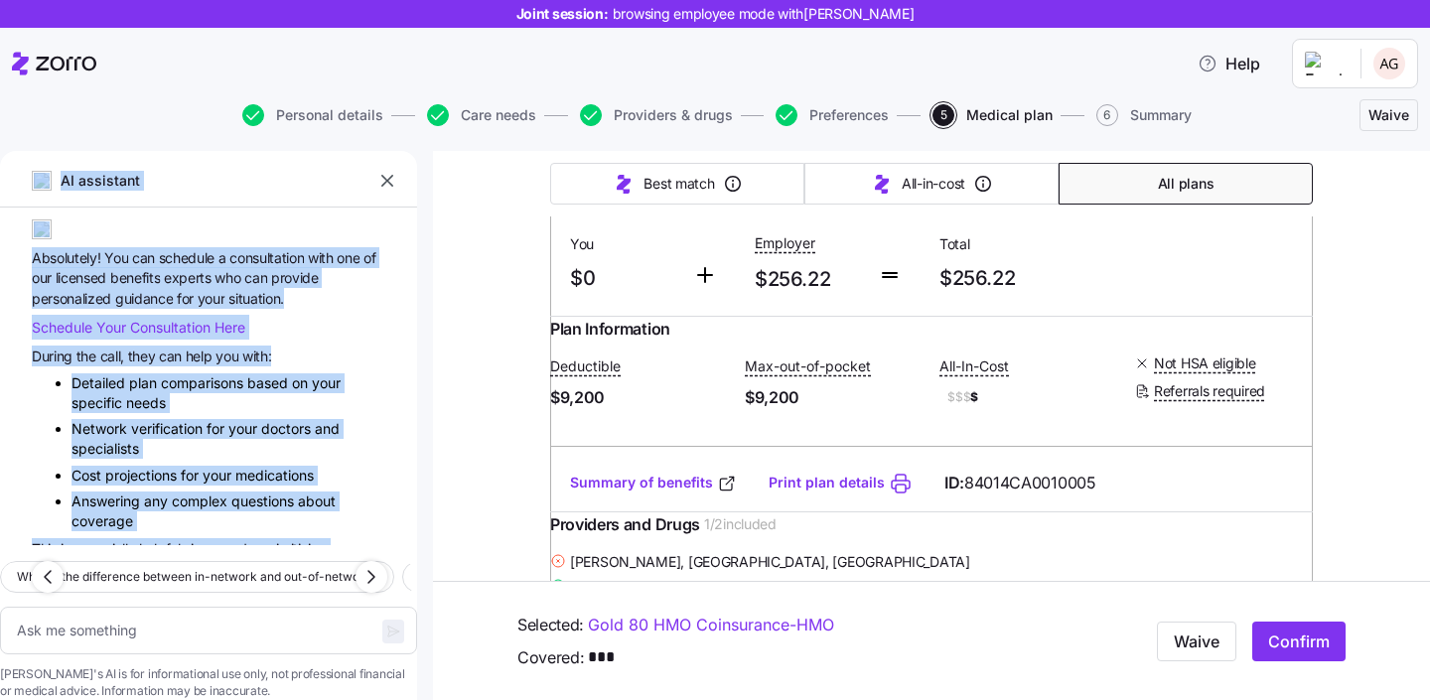
scroll to position [1874, 0]
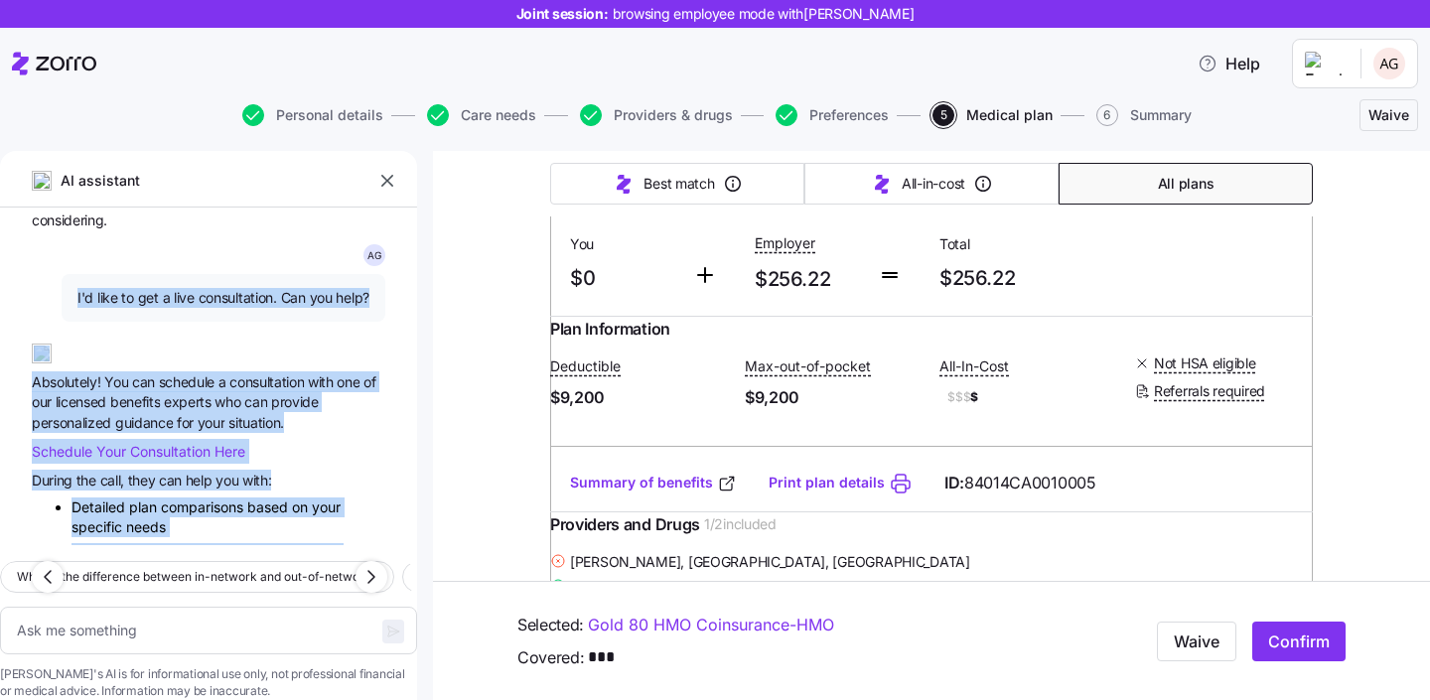
drag, startPoint x: 182, startPoint y: 498, endPoint x: 49, endPoint y: 342, distance: 205.0
click at [49, 342] on div "A G what is deductible? A deductible is the amount you have to pay for covered …" at bounding box center [208, 377] width 417 height 338
copy div "I'd like to get a live consultation. Can you help? Absolutely! You can schedule…"
click at [206, 567] on span "What is the difference between in-network and out-of-network?" at bounding box center [197, 577] width 360 height 20
type textarea "x"
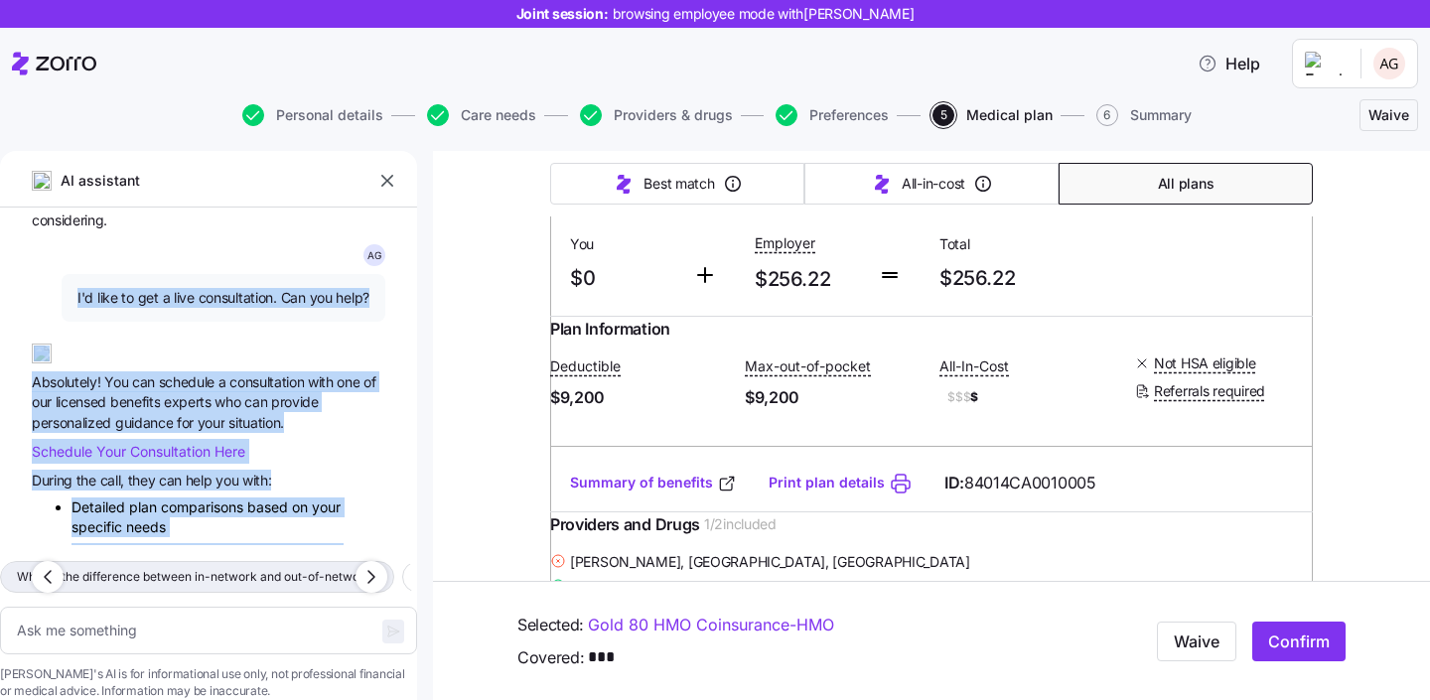
type textarea "What is the difference between in-network and out-of-network?"
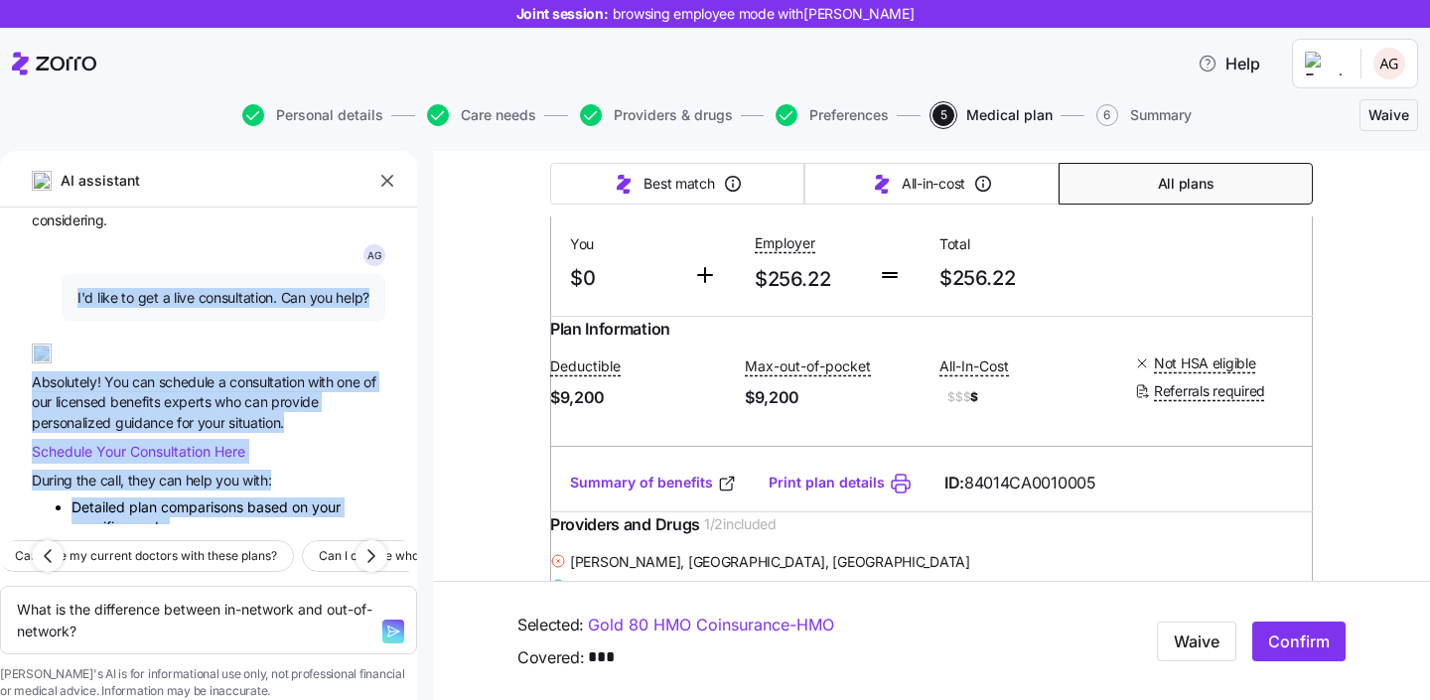
click at [385, 624] on icon "button" at bounding box center [393, 632] width 16 height 16
type textarea "x"
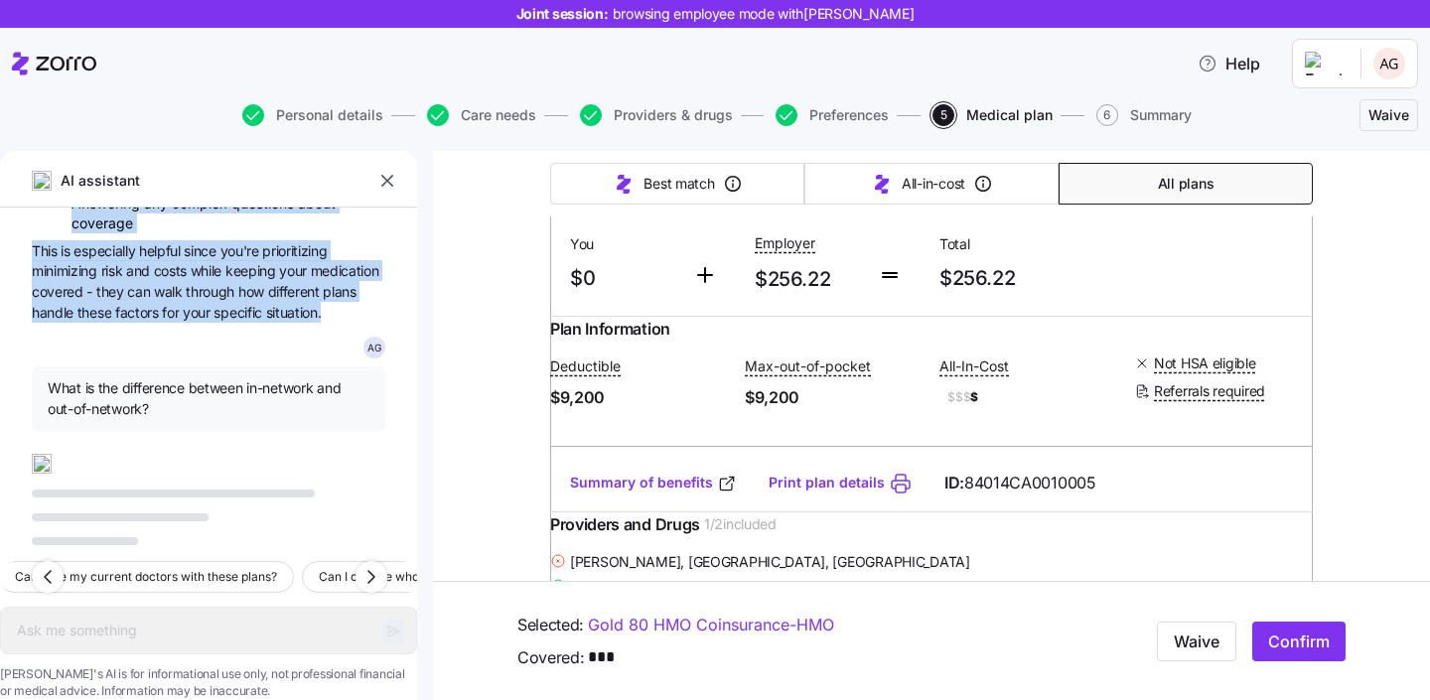
scroll to position [2409, 0]
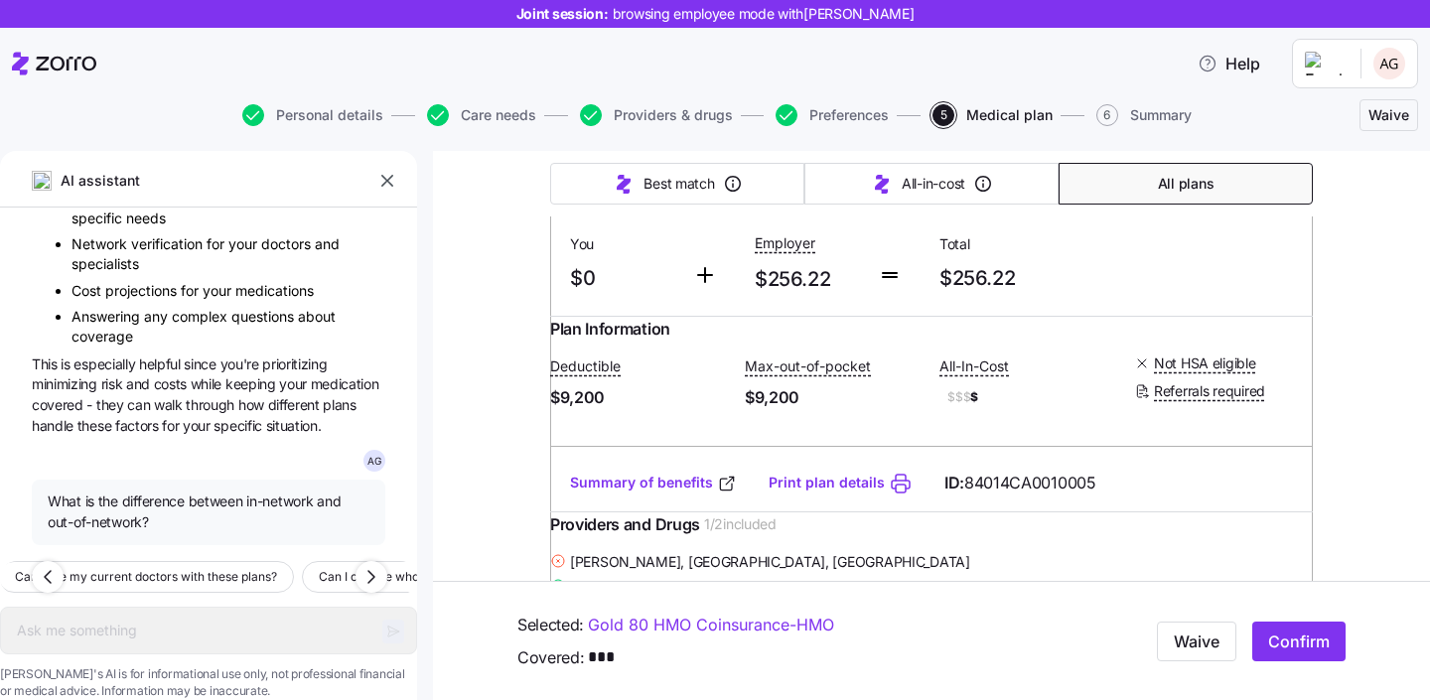
click at [49, 352] on div "A G what is deductible? A deductible is the amount you have to pay for covered …" at bounding box center [208, 377] width 417 height 338
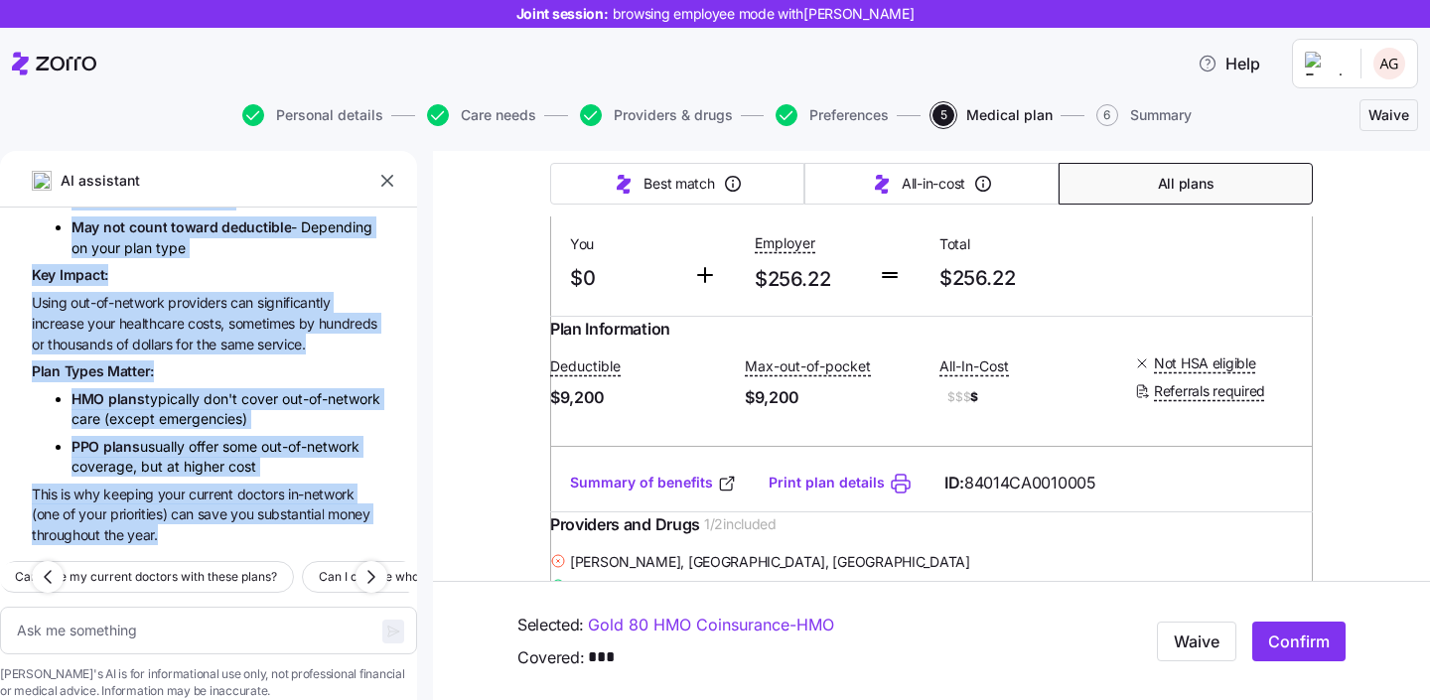
scroll to position [3076, 0]
drag, startPoint x: 49, startPoint y: 301, endPoint x: 294, endPoint y: 504, distance: 318.8
click at [294, 504] on div "A G what is deductible? A deductible is the amount you have to pay for covered …" at bounding box center [208, 377] width 417 height 338
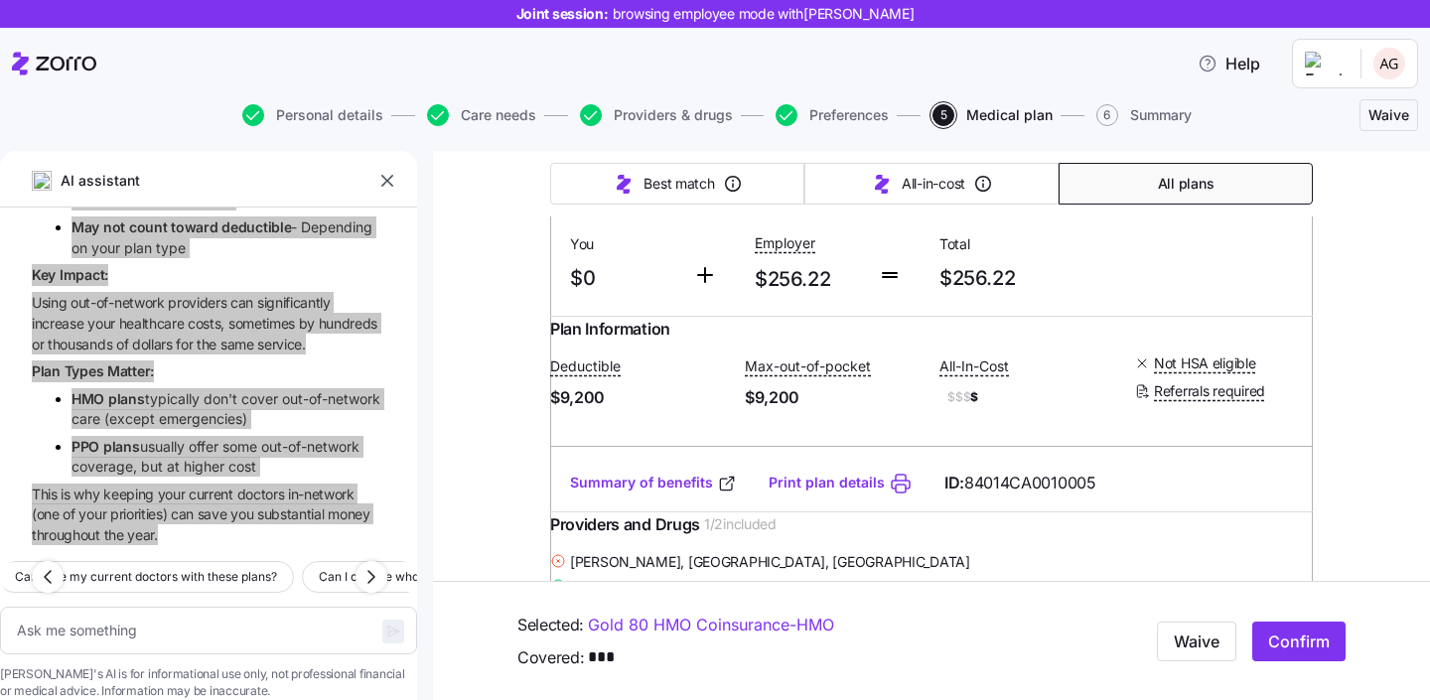
copy div "What is the difference between in-network and out-of-network? In-Network means …"
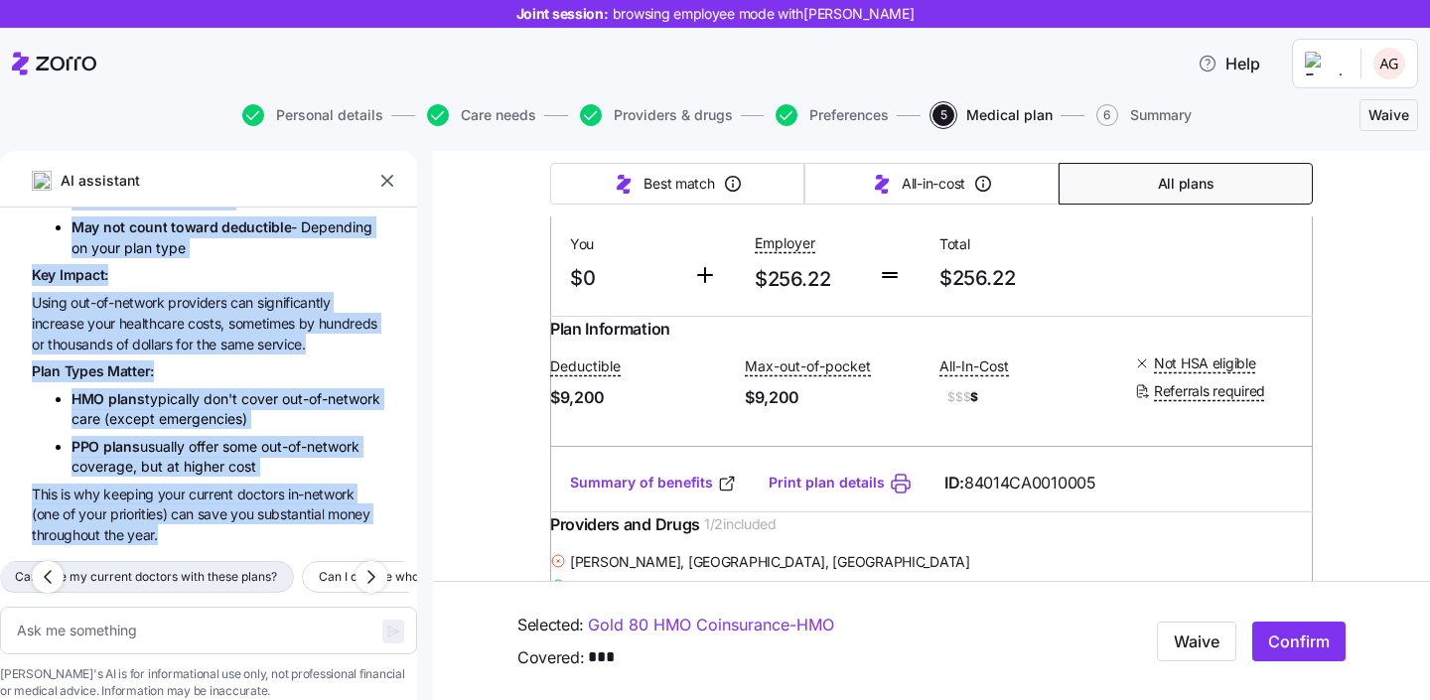
click at [277, 567] on span "Can I use my current doctors with these plans?" at bounding box center [146, 577] width 262 height 20
type textarea "x"
type textarea "Can I use my current doctors with these plans?"
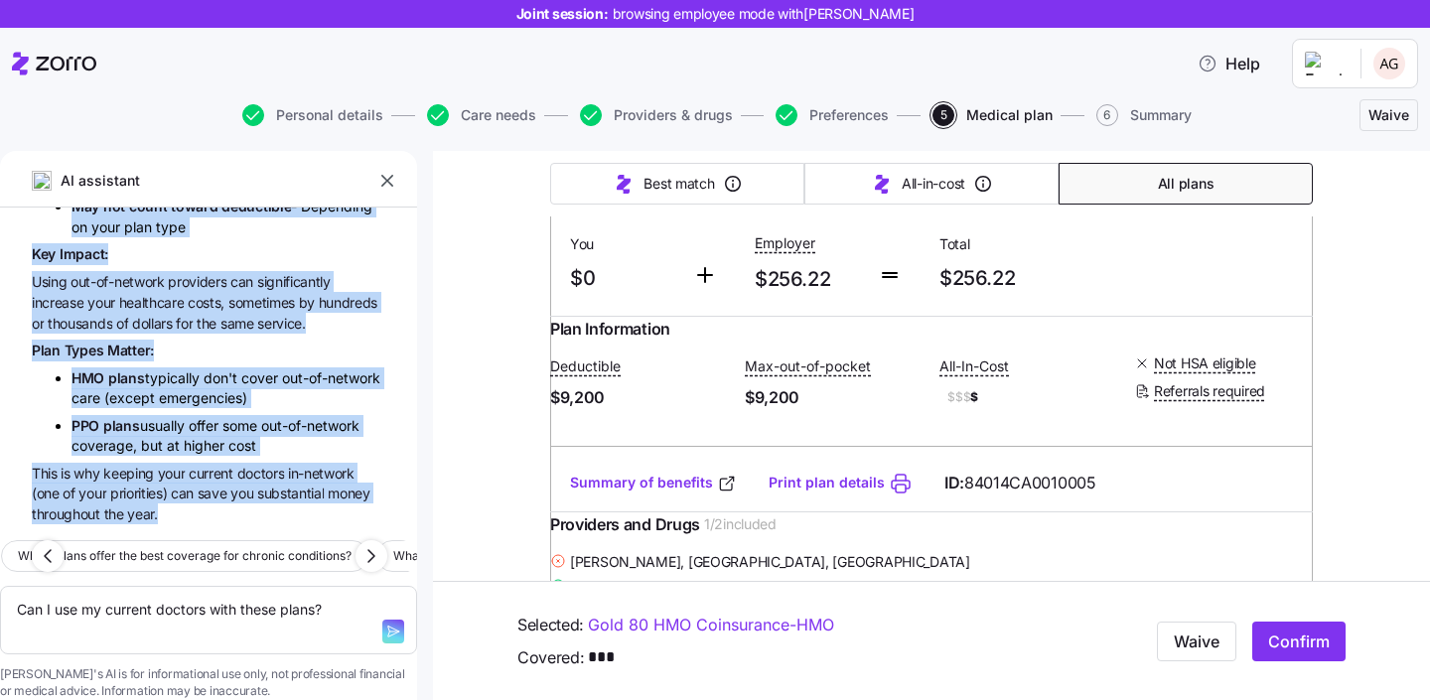
click at [385, 624] on icon "button" at bounding box center [393, 632] width 16 height 16
type textarea "x"
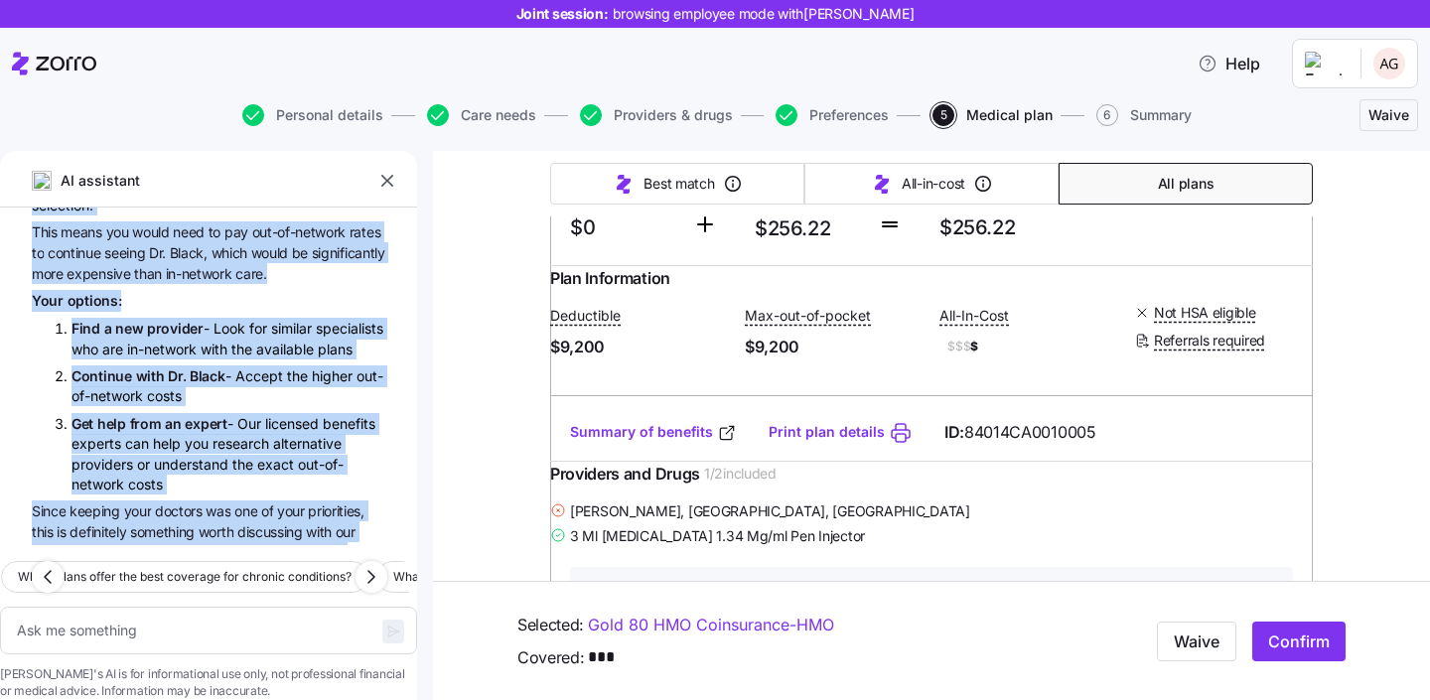
scroll to position [3756, 0]
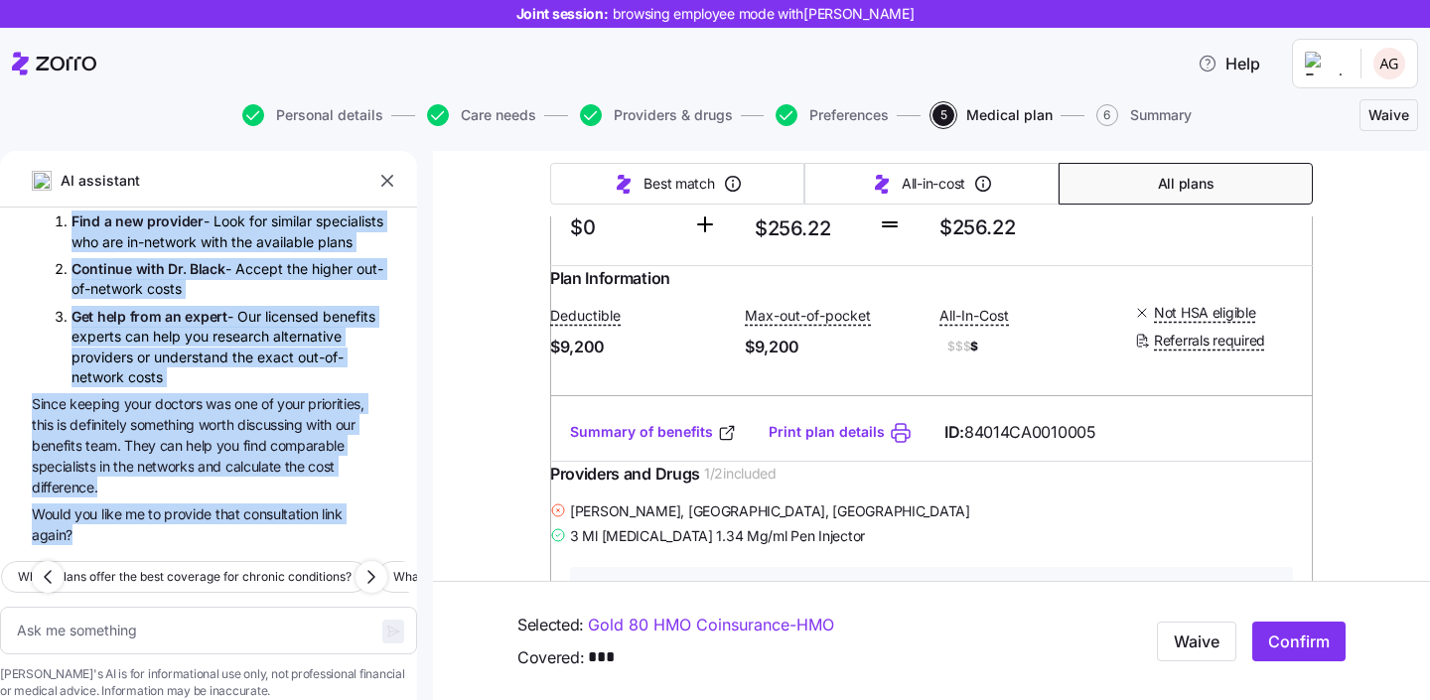
drag, startPoint x: 60, startPoint y: 263, endPoint x: 221, endPoint y: 519, distance: 303.1
click at [221, 519] on div "AI assistant A G what is deductible? A deductible is the amount you have to pay…" at bounding box center [208, 425] width 417 height 549
copy div "Can I use my current doctors with these plans? Let me check which plans cover y…"
click at [249, 567] on span "Which plans offer the best coverage for chronic conditions?" at bounding box center [185, 577] width 334 height 20
type textarea "x"
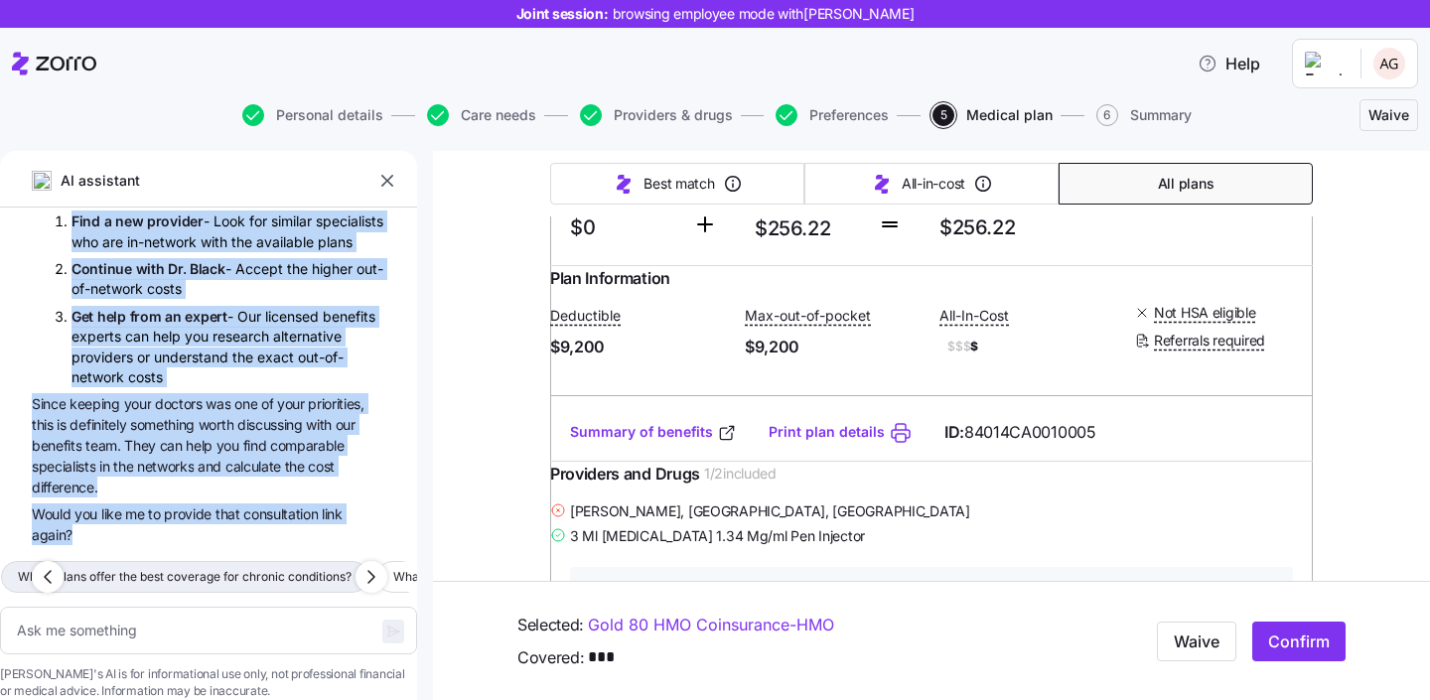
type textarea "Which plans offer the best coverage for chronic conditions?"
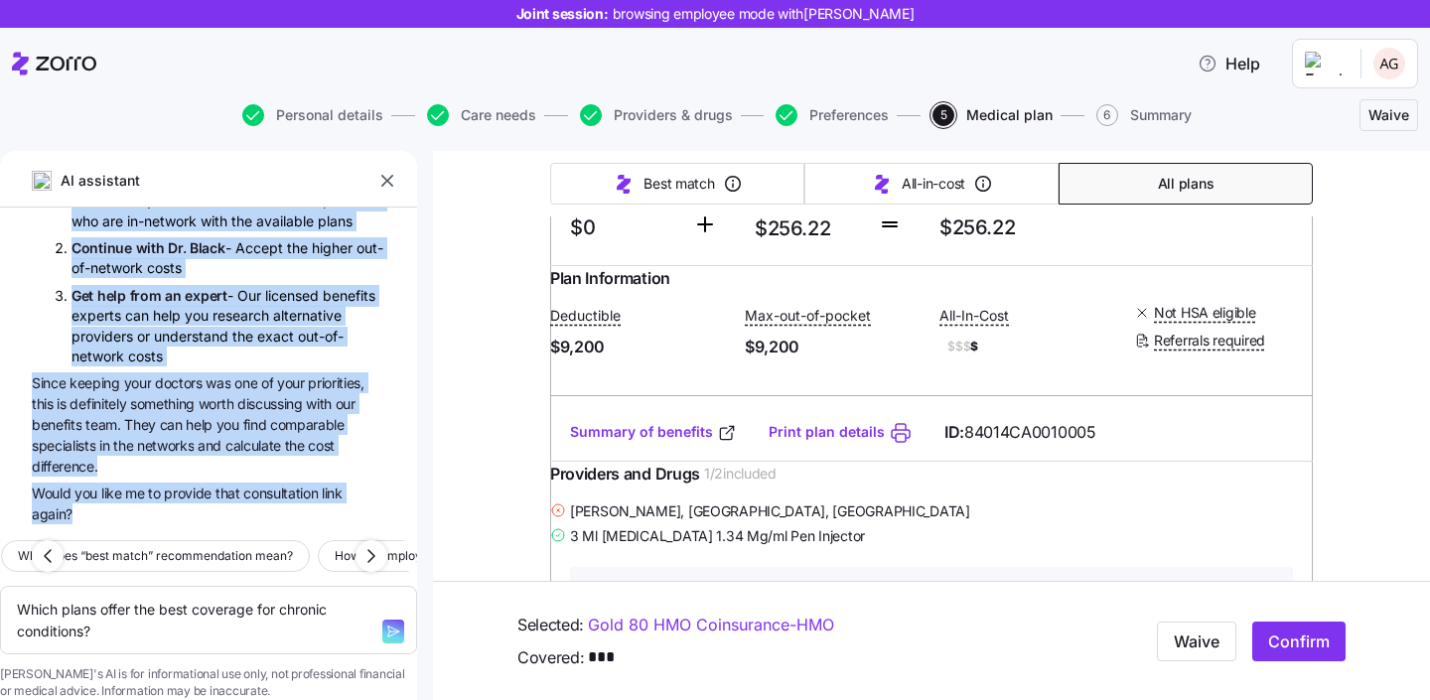
click at [385, 624] on icon "button" at bounding box center [393, 632] width 16 height 16
type textarea "x"
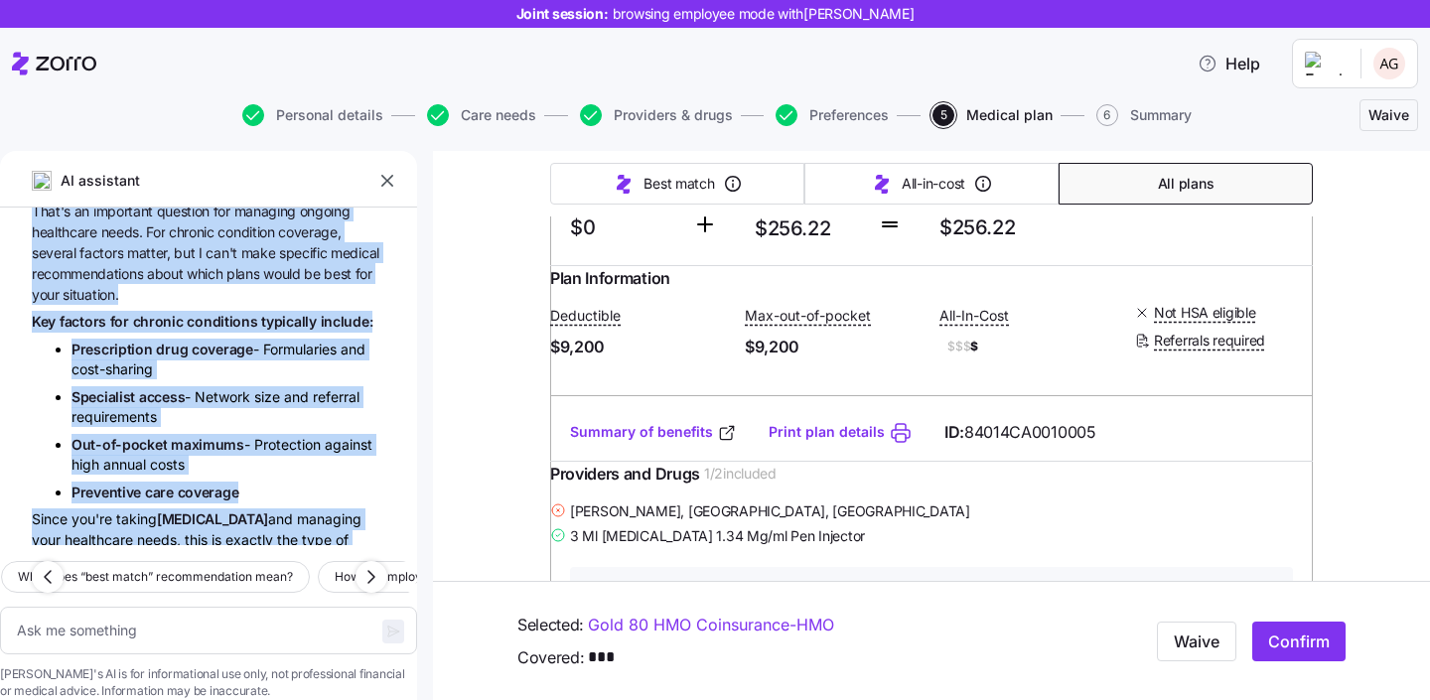
scroll to position [4028, 0]
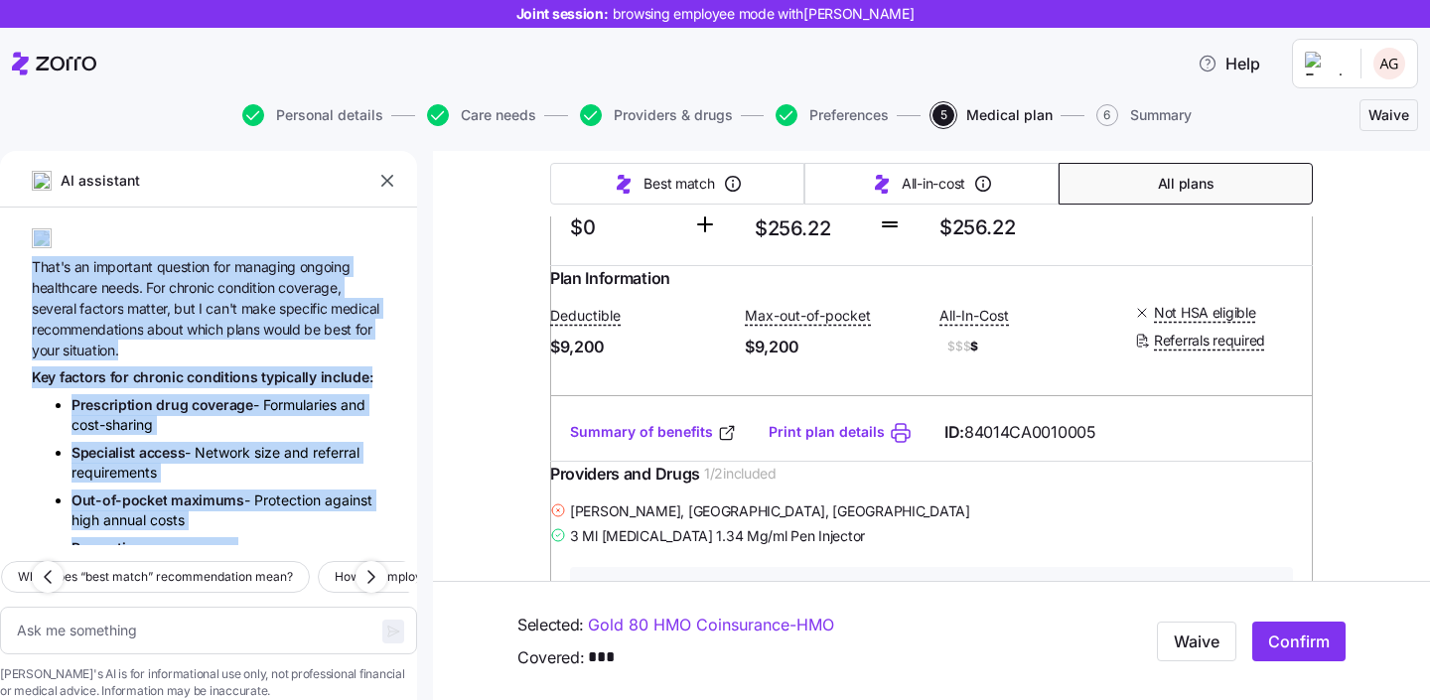
click at [136, 275] on span "important" at bounding box center [125, 266] width 64 height 17
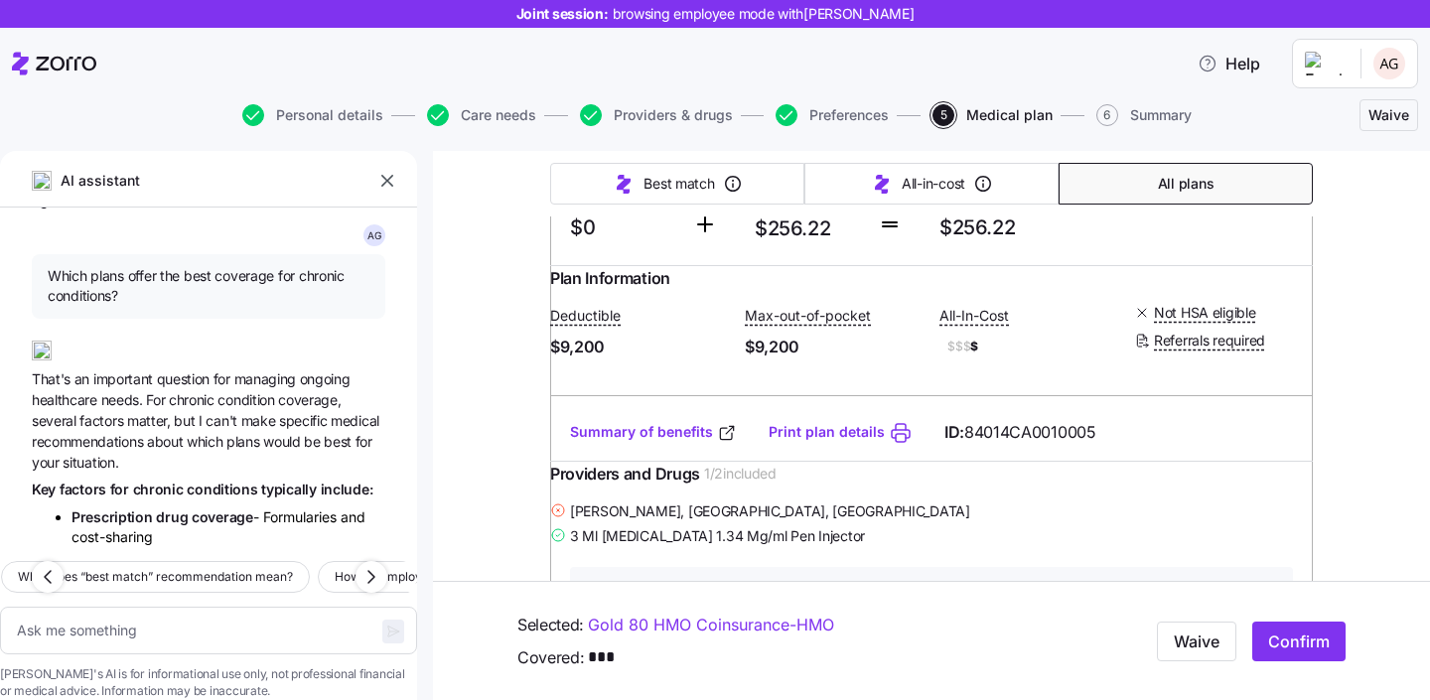
scroll to position [3913, 0]
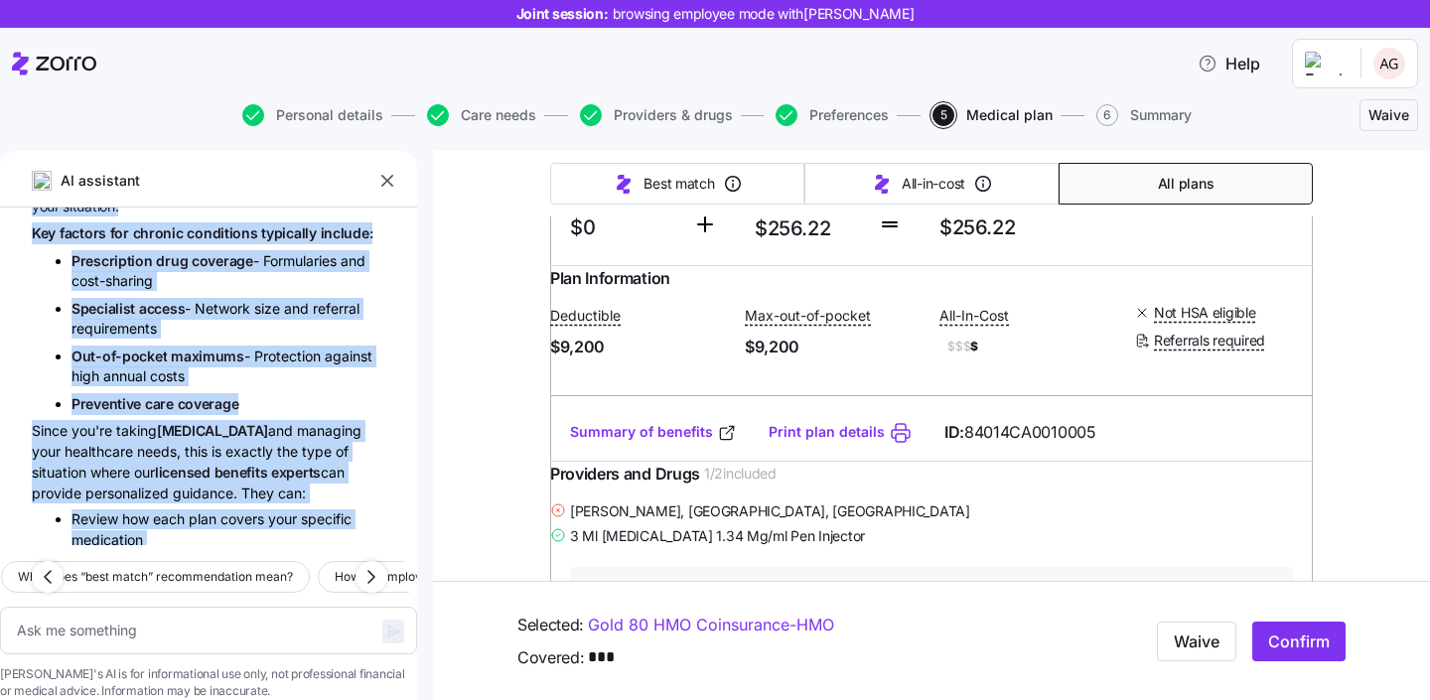
drag, startPoint x: 55, startPoint y: 414, endPoint x: 224, endPoint y: 521, distance: 200.8
click at [224, 516] on div "AI assistant A G what is deductible? A deductible is the amount you have to pay…" at bounding box center [208, 425] width 417 height 549
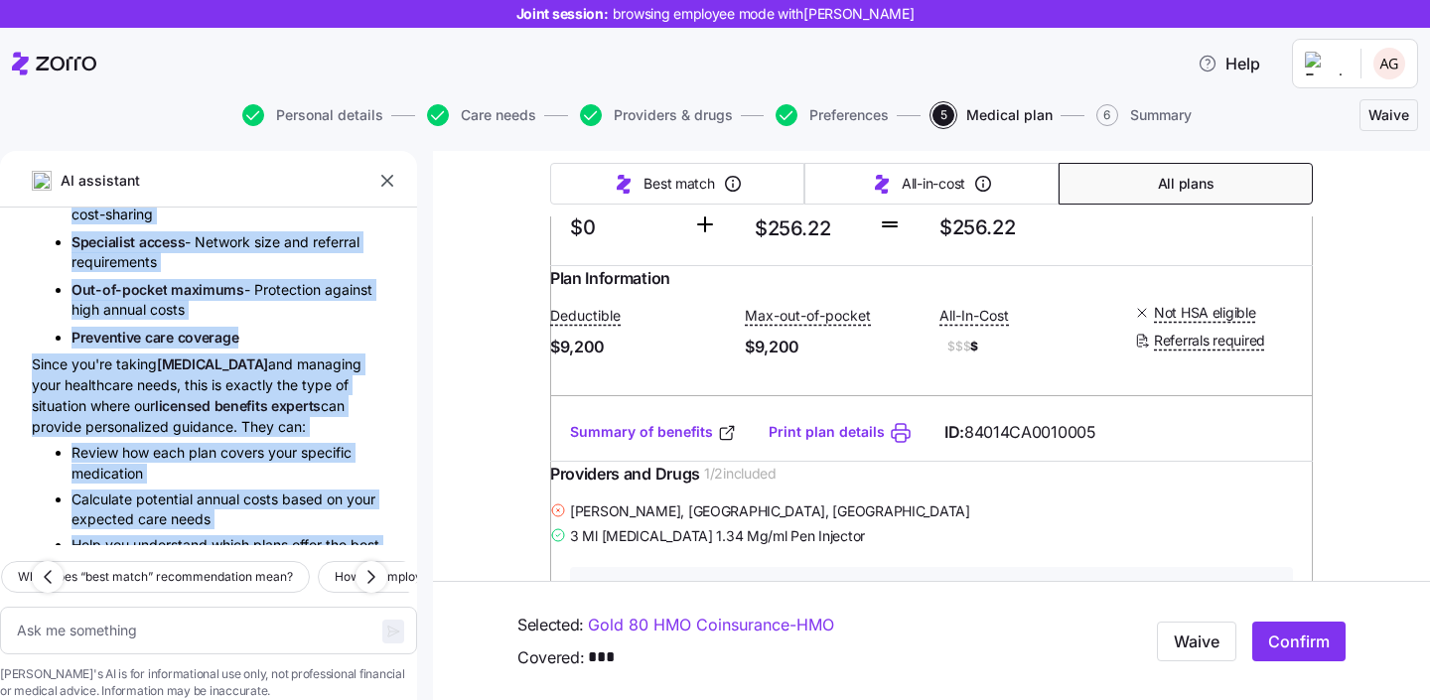
scroll to position [4038, 0]
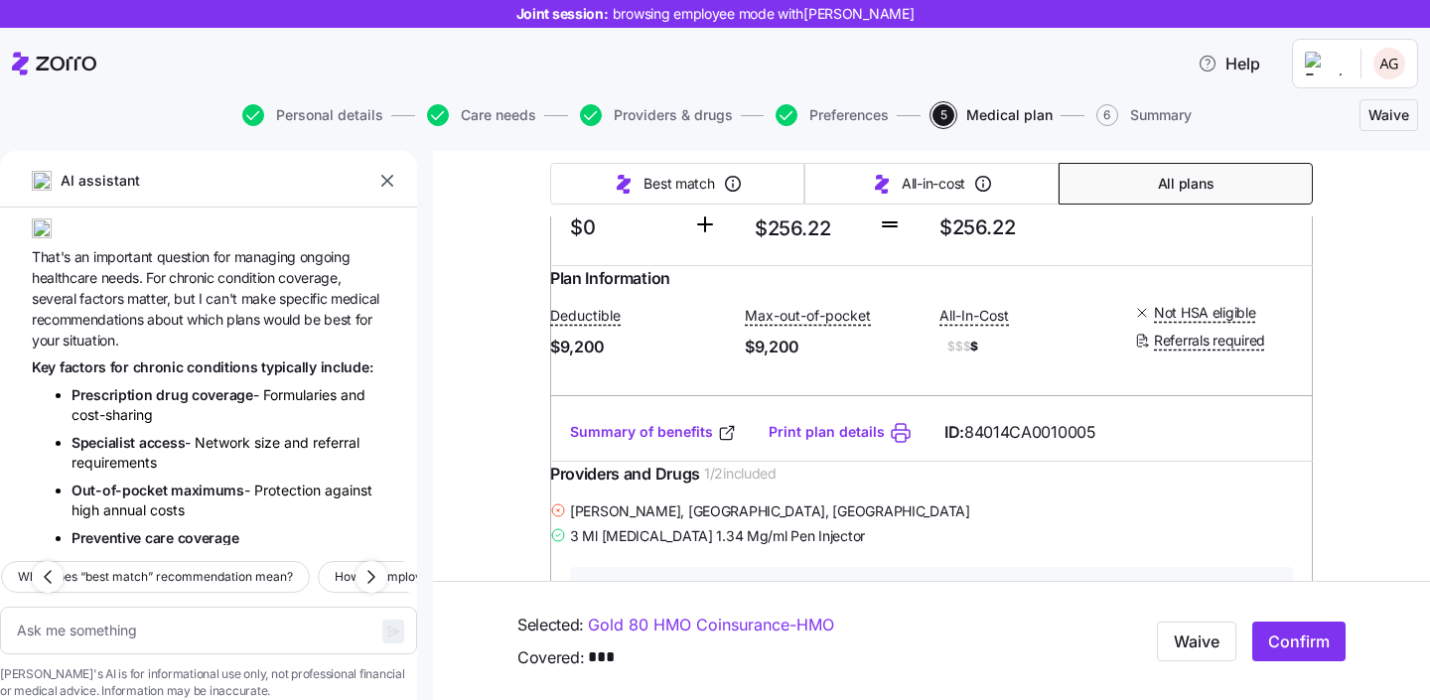
click at [62, 185] on span "Which plans offer the best coverage for chronic conditions?" at bounding box center [209, 164] width 322 height 41
click at [51, 185] on span "Which plans offer the best coverage for chronic conditions?" at bounding box center [209, 164] width 322 height 41
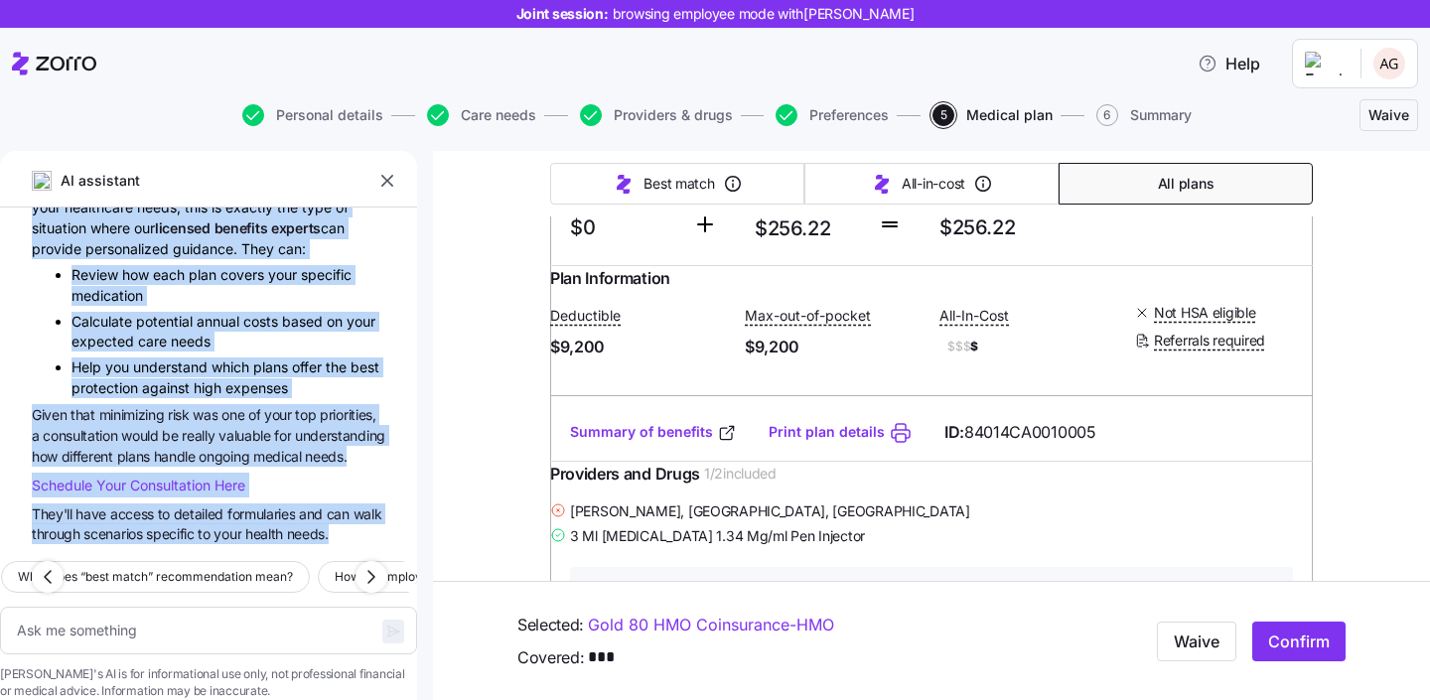
scroll to position [4611, 0]
drag, startPoint x: 47, startPoint y: 293, endPoint x: 345, endPoint y: 554, distance: 396.2
click at [345, 554] on div "AI assistant A G what is deductible? A deductible is the amount you have to pay…" at bounding box center [208, 425] width 417 height 549
copy div "Which plans offer the best coverage for chronic conditions? That's an important…"
click at [251, 473] on div "Schedule Your Consultation Here" at bounding box center [209, 485] width 354 height 25
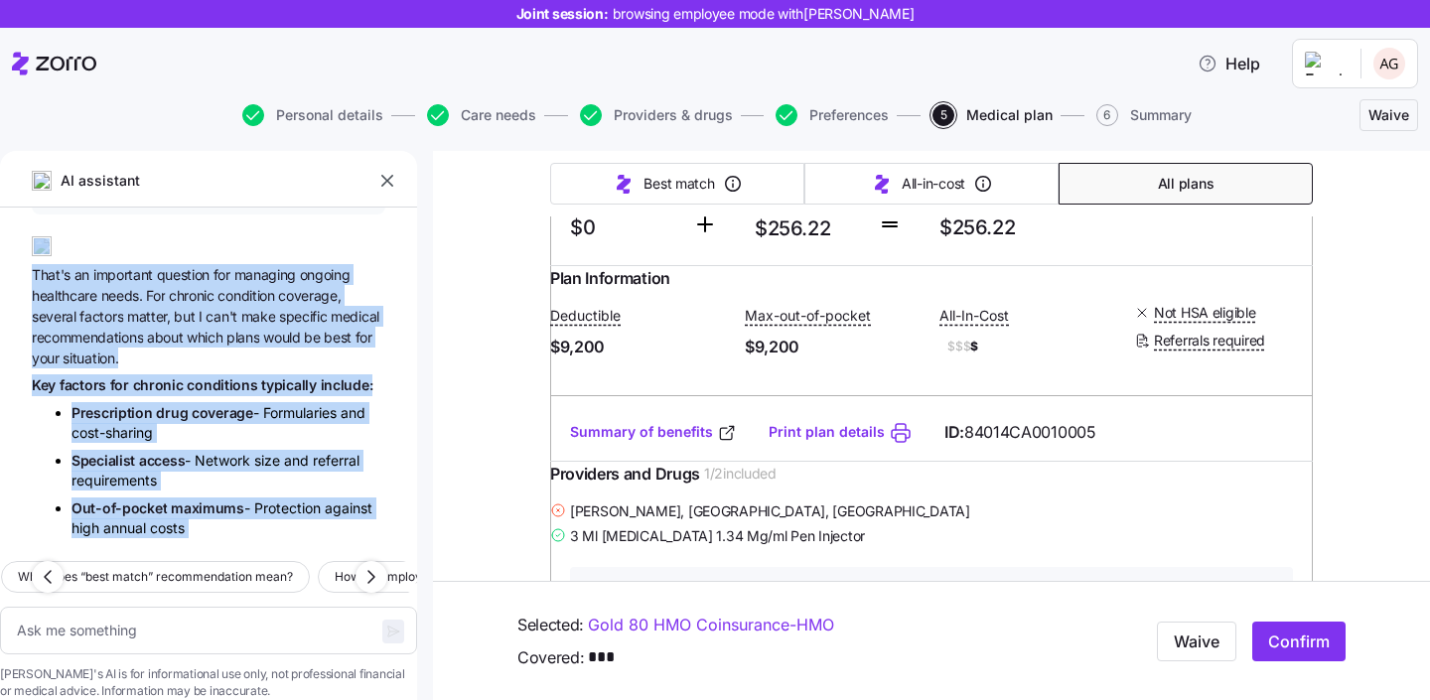
scroll to position [3977, 0]
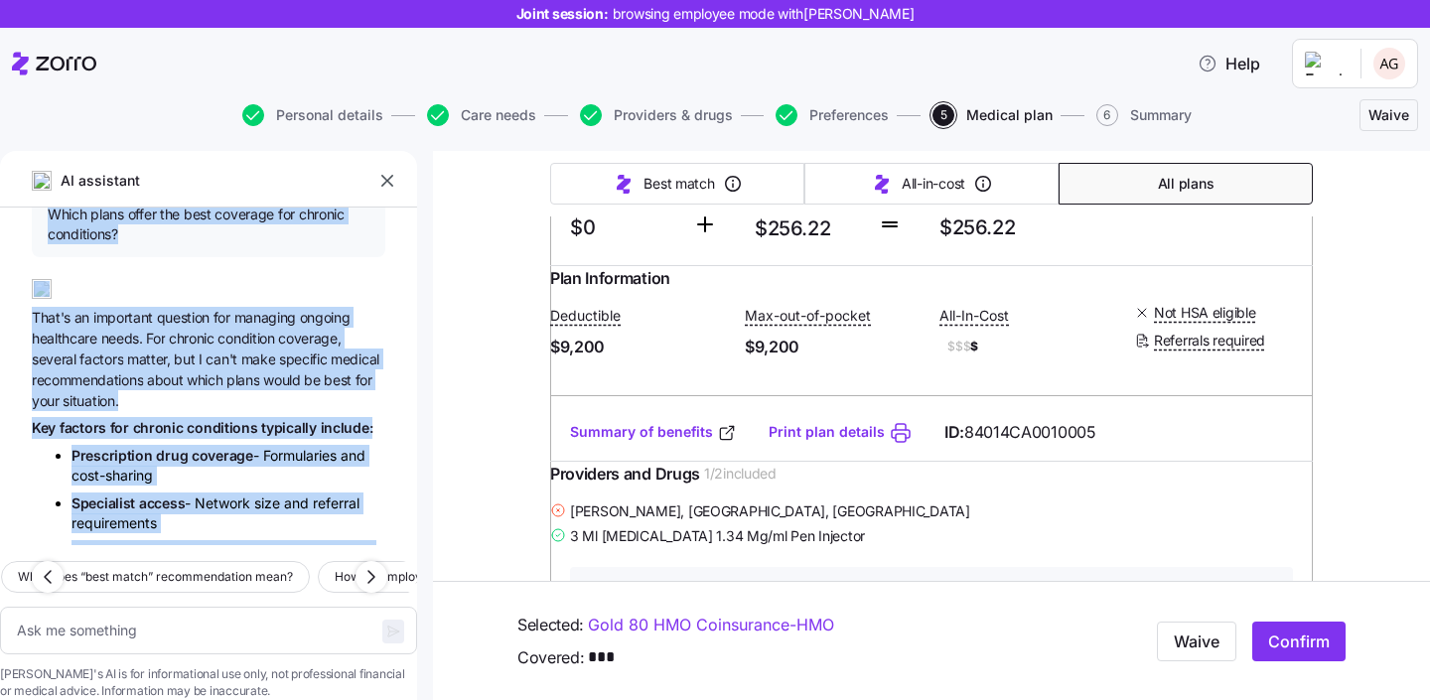
drag, startPoint x: 367, startPoint y: 500, endPoint x: 31, endPoint y: 357, distance: 365.8
click at [34, 357] on div "A G what is deductible? A deductible is the amount you have to pay for covered …" at bounding box center [208, 377] width 417 height 338
copy div "Which plans offer the best coverage for chronic conditions? That's an important…"
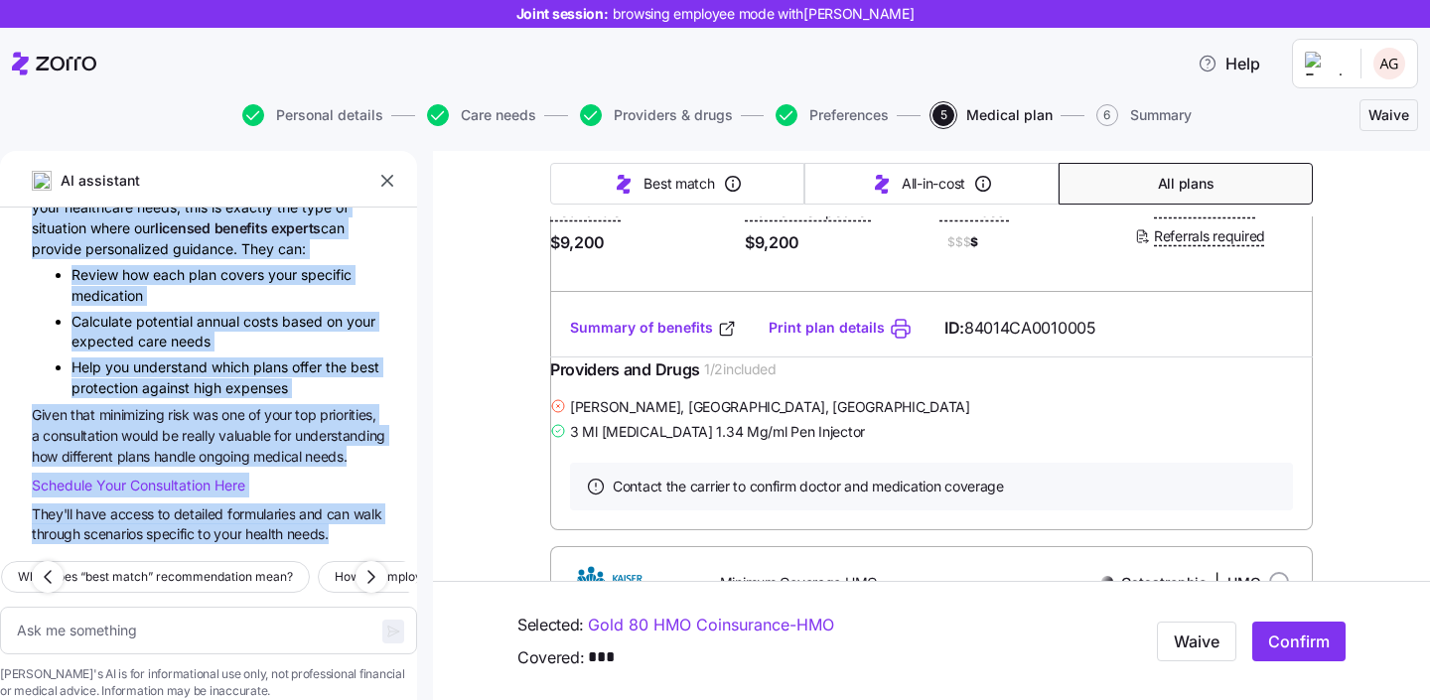
scroll to position [628, 0]
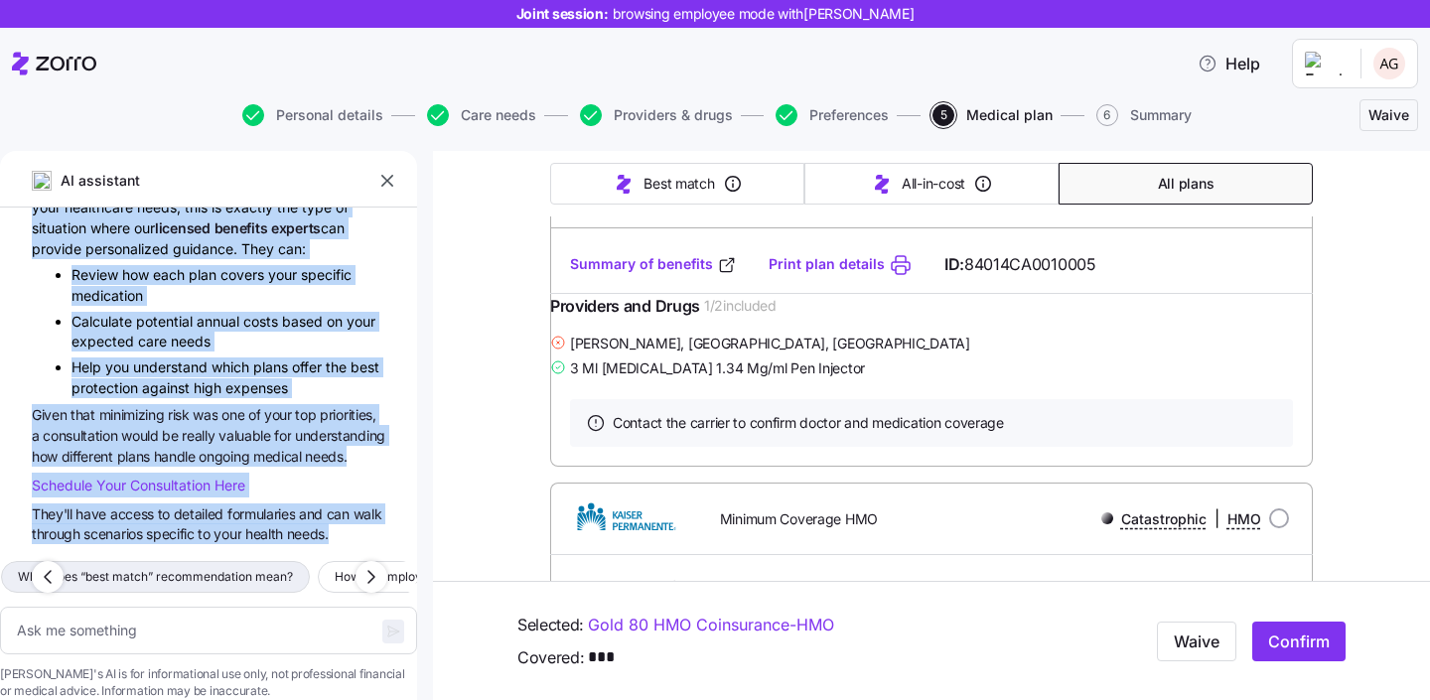
click at [284, 567] on span "What does “best match” recommendation mean?" at bounding box center [155, 577] width 275 height 20
type textarea "x"
type textarea "What does “best match” recommendation mean?"
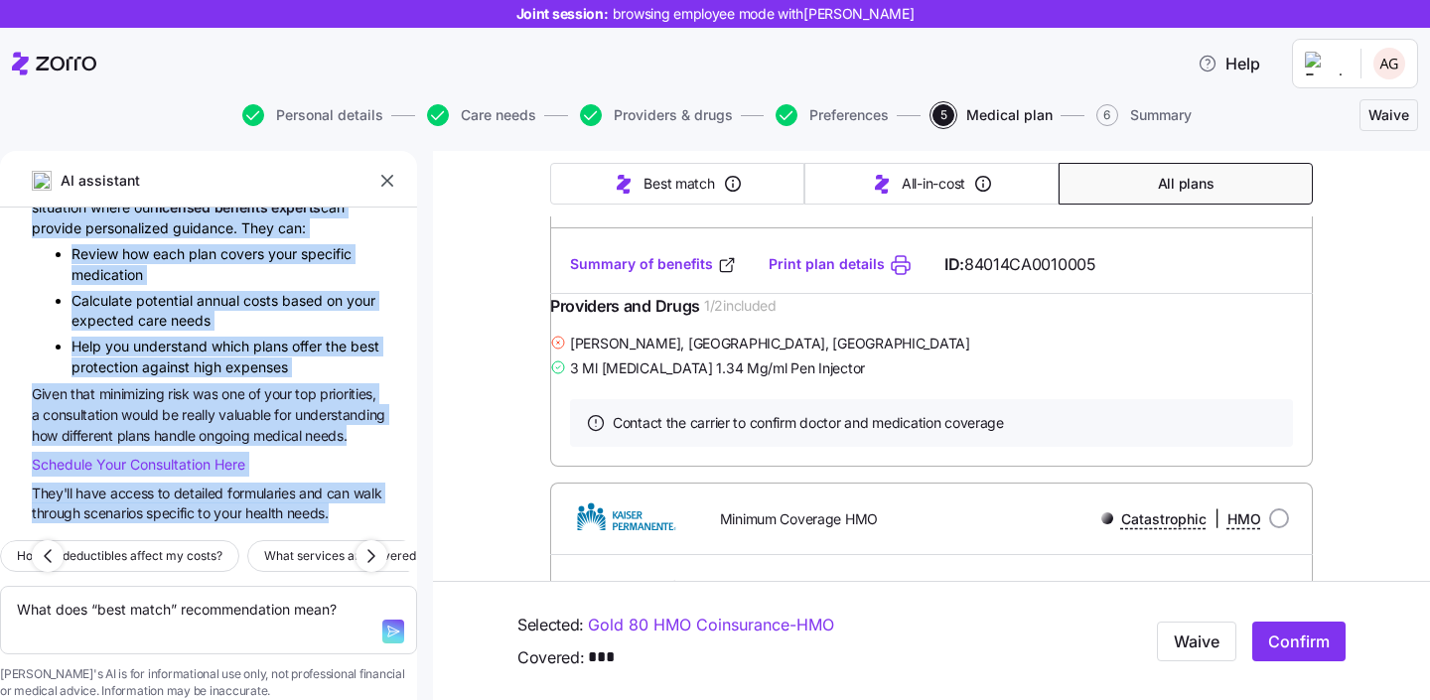
click at [385, 624] on icon "button" at bounding box center [393, 632] width 16 height 16
type textarea "x"
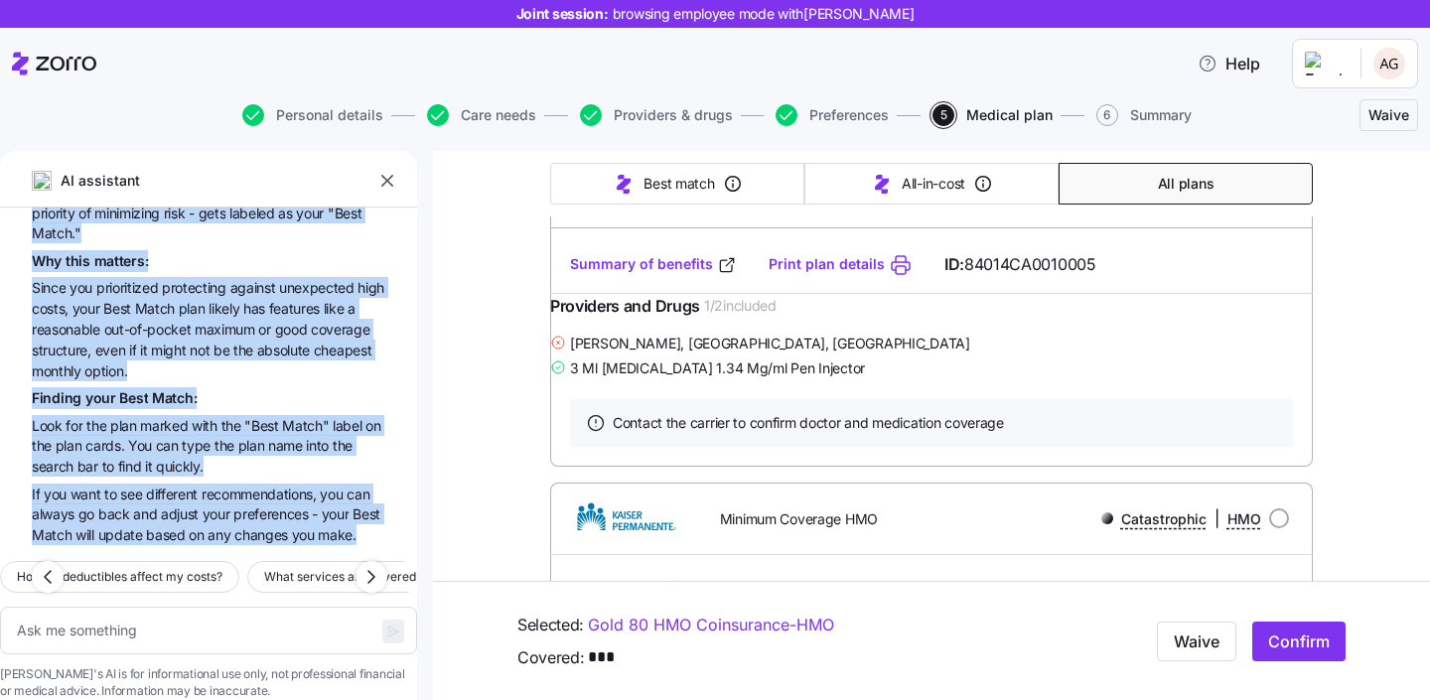
scroll to position [5400, 0]
drag, startPoint x: 50, startPoint y: 305, endPoint x: 254, endPoint y: 519, distance: 296.4
click at [254, 519] on div "AI assistant A G what is deductible? A deductible is the amount you have to pay…" at bounding box center [208, 425] width 417 height 549
copy div "Lore ipsu “dolo sitam” consecteturadi elit? Sed "Doei Tempo" incididuntutla et …"
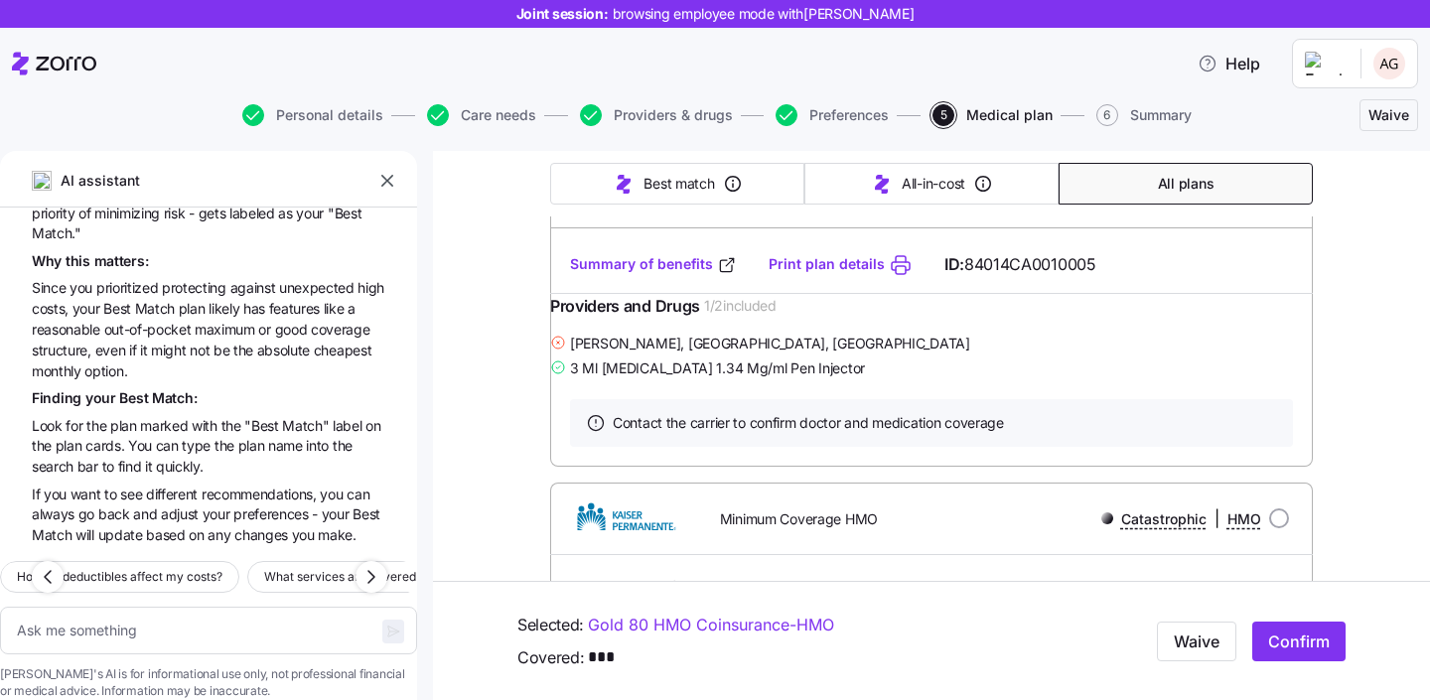
click at [205, 545] on div "Which plans cover my medications? How do deductibles affect my costs? What serv…" at bounding box center [208, 622] width 417 height 155
click at [201, 561] on button "How do deductibles affect my costs?" at bounding box center [119, 577] width 239 height 32
type textarea "x"
type textarea "How do deductibles affect my costs?"
click at [382, 612] on div at bounding box center [399, 631] width 34 height 46
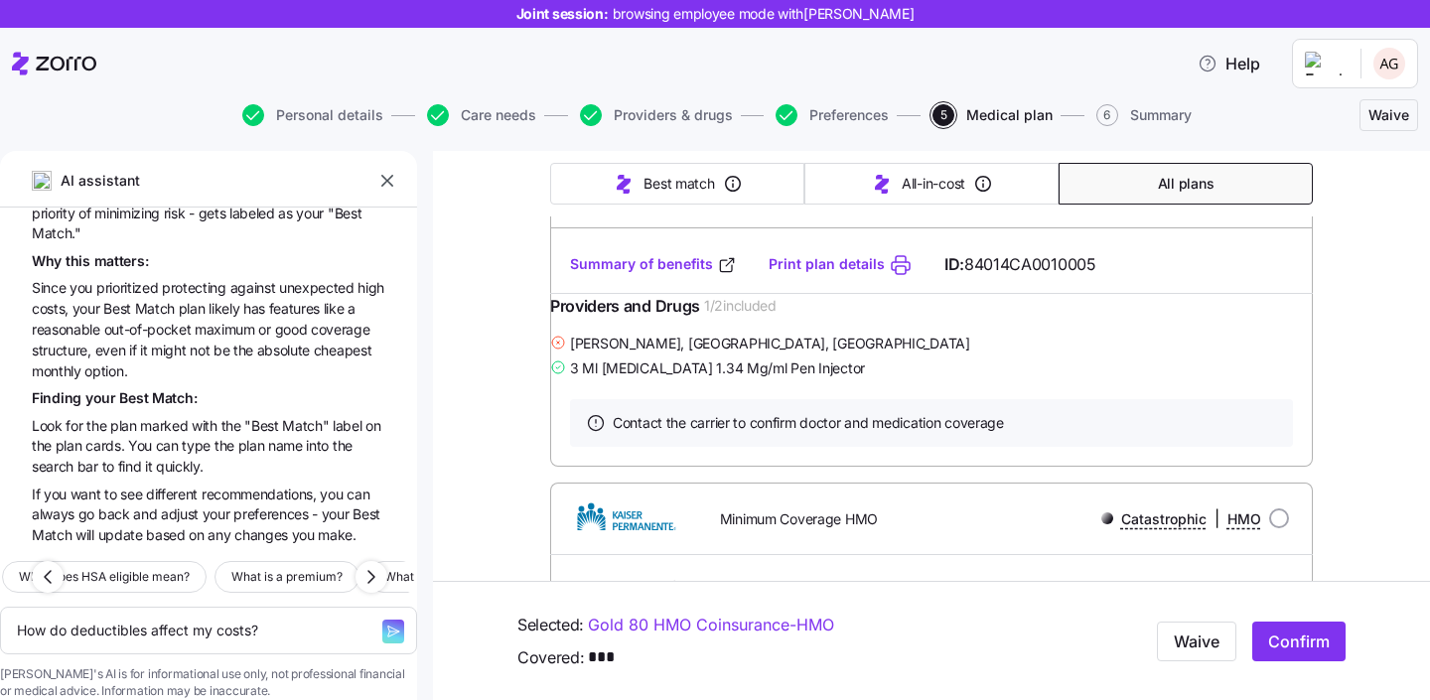
click at [385, 624] on icon "button" at bounding box center [393, 632] width 16 height 16
type textarea "x"
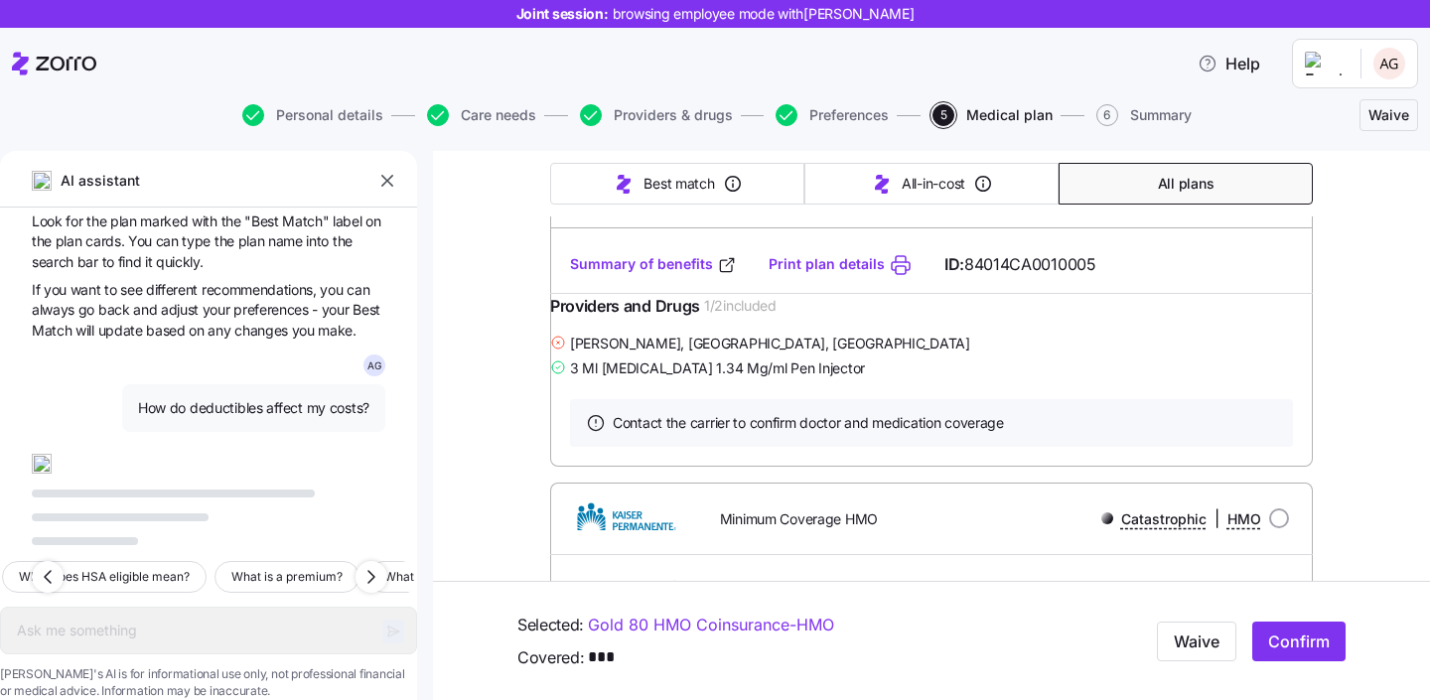
scroll to position [5604, 0]
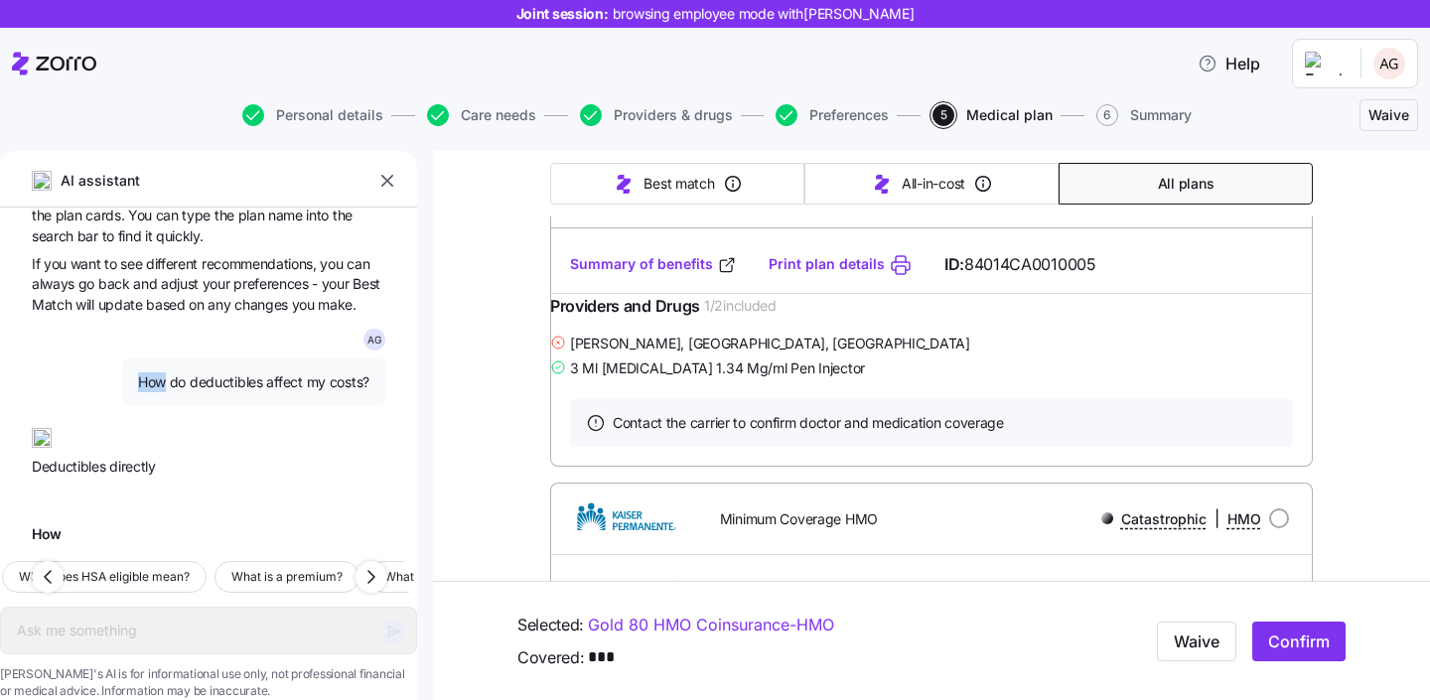
drag, startPoint x: 123, startPoint y: 377, endPoint x: 148, endPoint y: 386, distance: 26.4
click at [149, 386] on span "How do deductibles affect my costs?" at bounding box center [253, 382] width 231 height 20
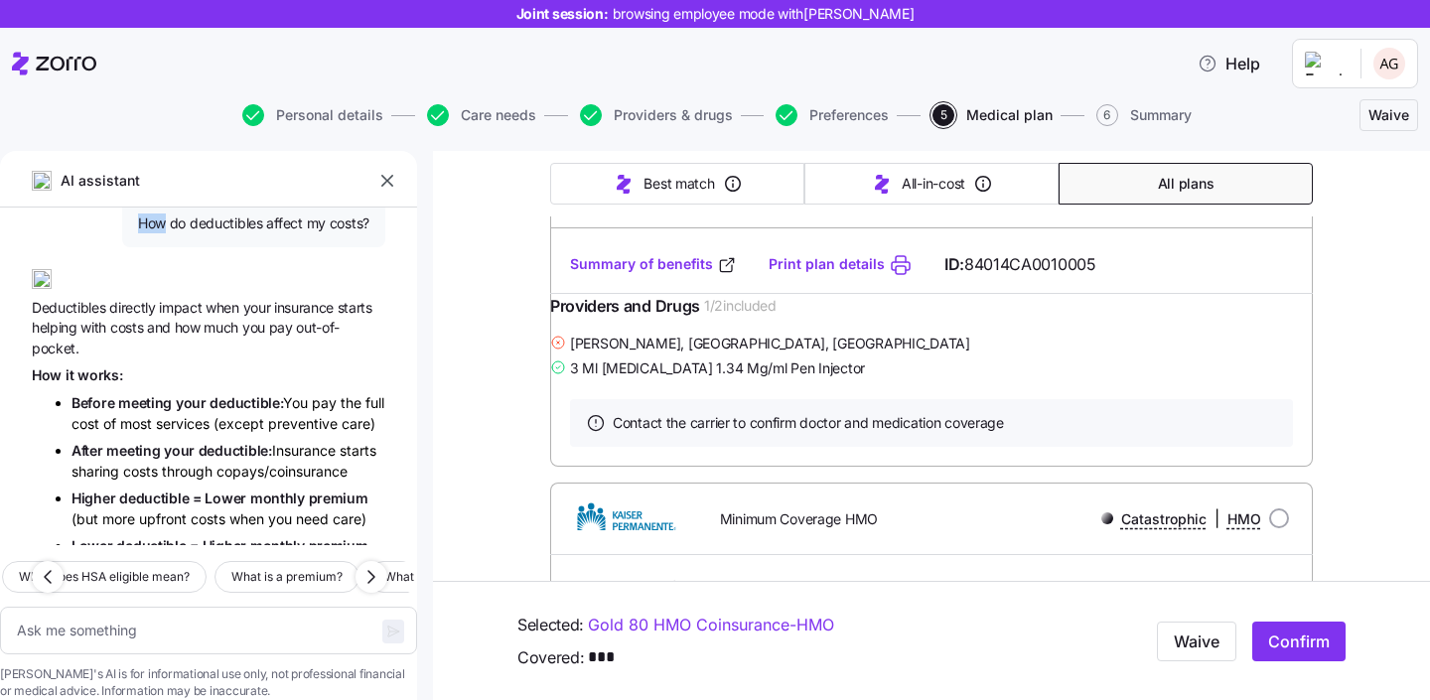
scroll to position [5545, 0]
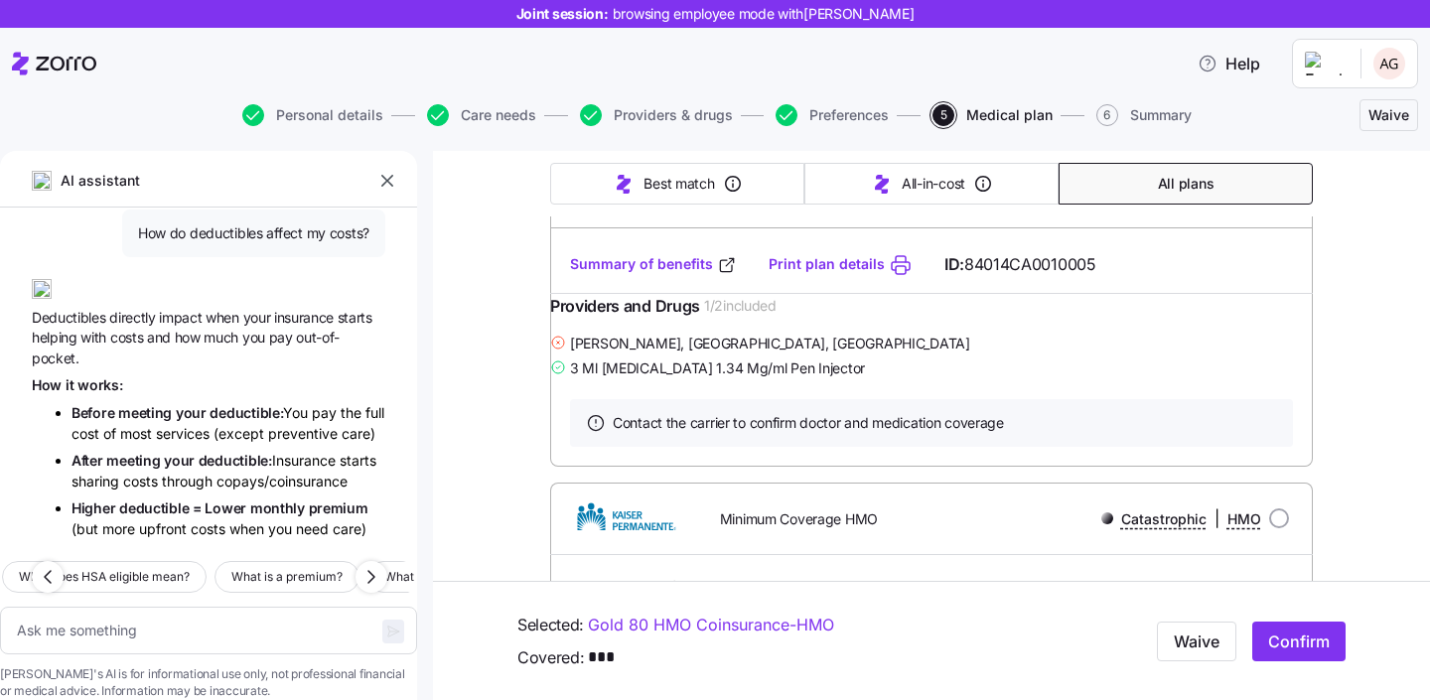
click at [137, 256] on div "A G How do deductibles affect my costs?" at bounding box center [209, 218] width 354 height 76
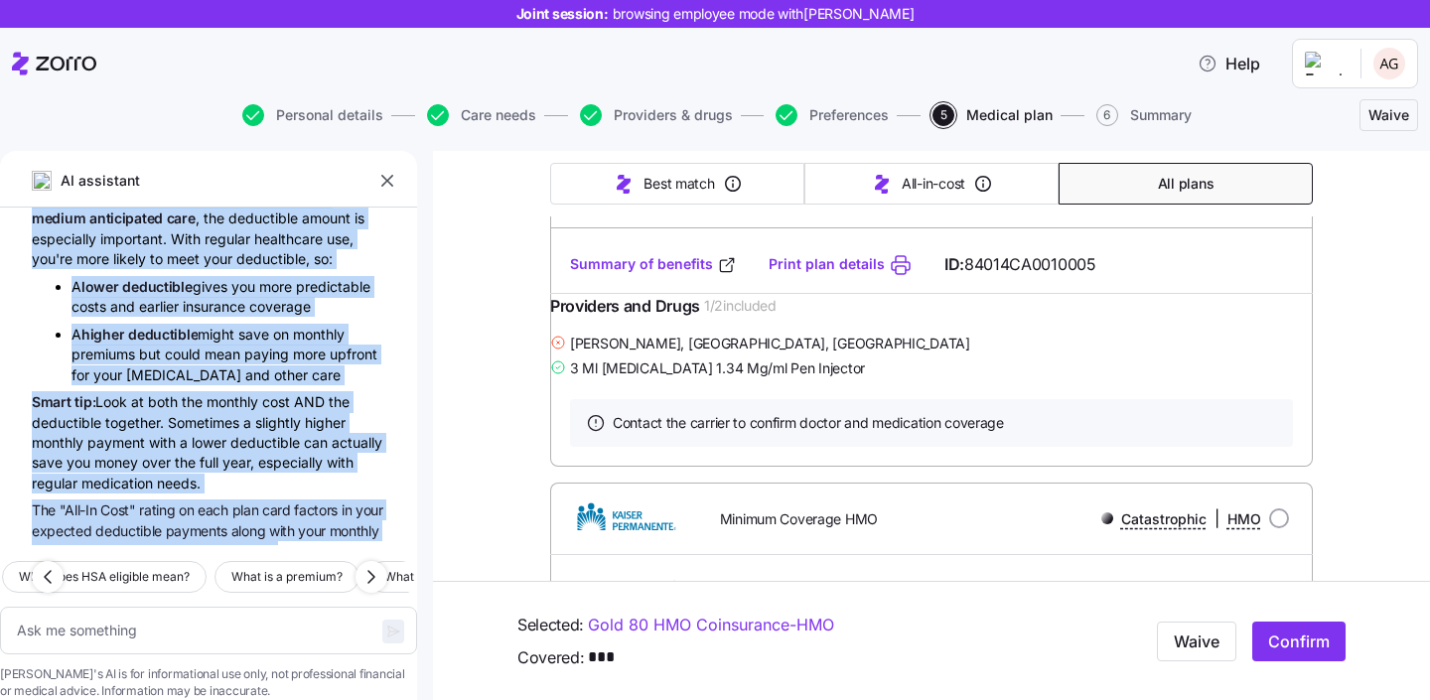
scroll to position [6290, 0]
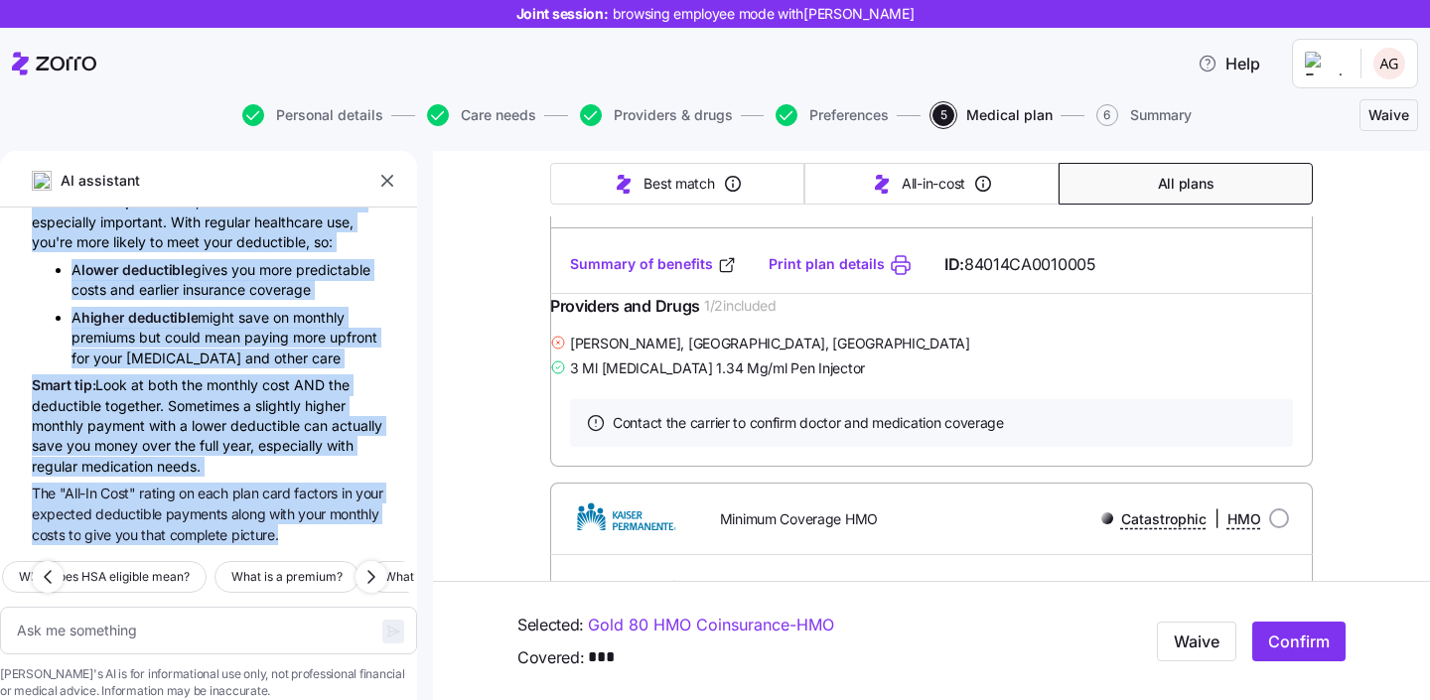
drag, startPoint x: 122, startPoint y: 435, endPoint x: 320, endPoint y: 515, distance: 213.4
click at [320, 515] on div "AI assistant A G what is deductible? A deductible is the amount you have to pay…" at bounding box center [208, 425] width 417 height 549
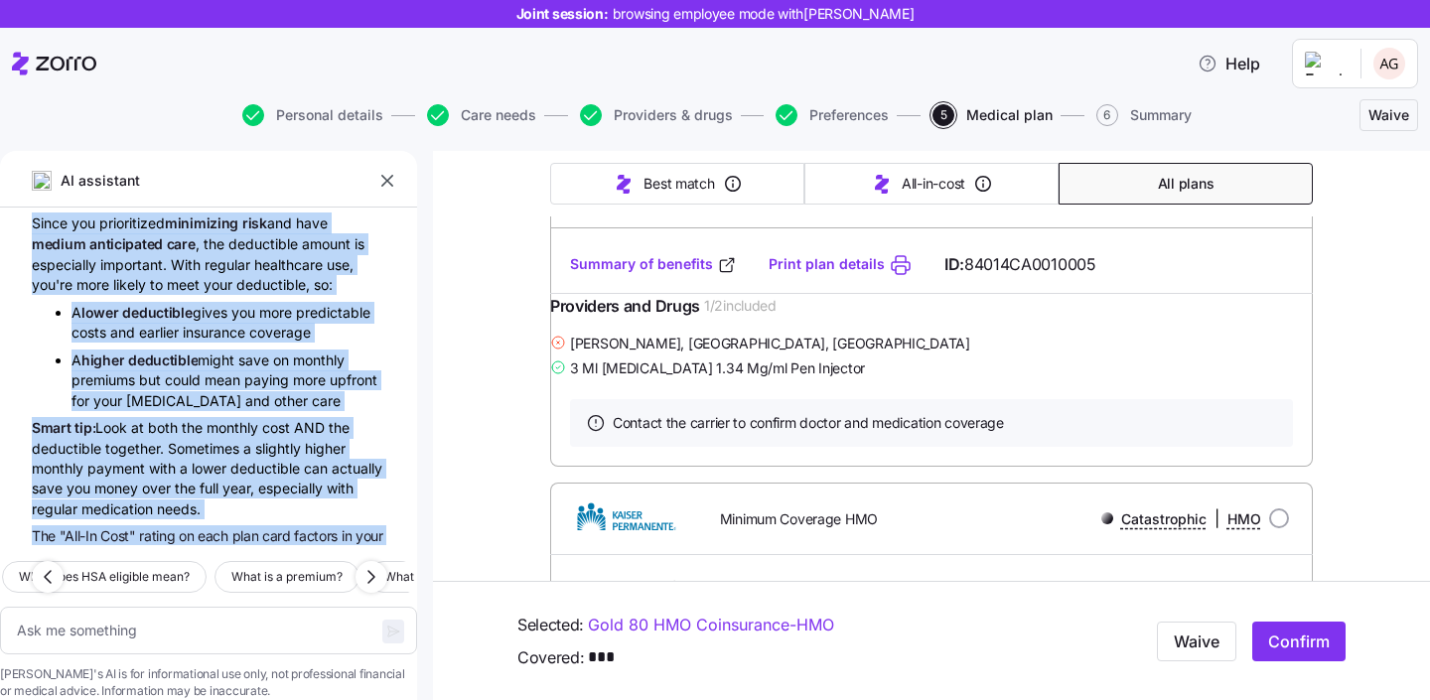
scroll to position [5958, 0]
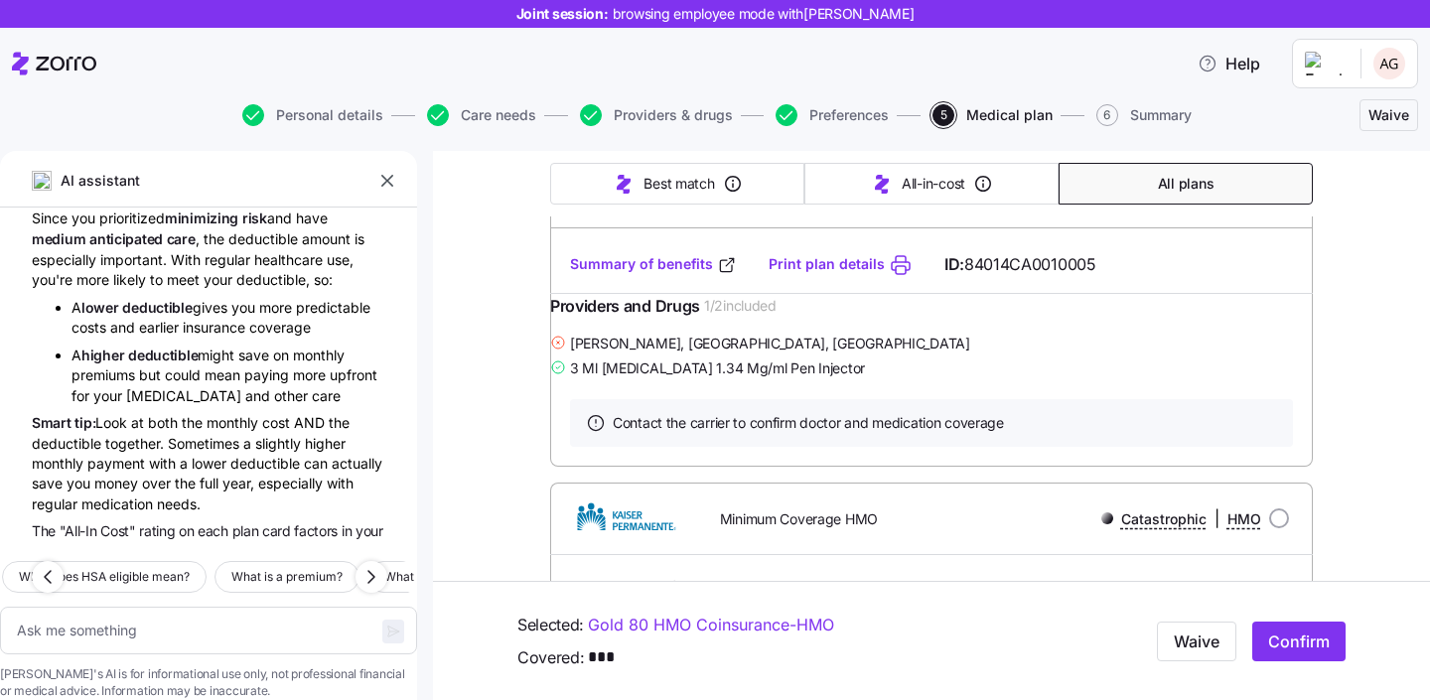
click at [325, 291] on div "Since you prioritized minimizing risk and have medium anticipated care , the de…" at bounding box center [209, 249] width 354 height 83
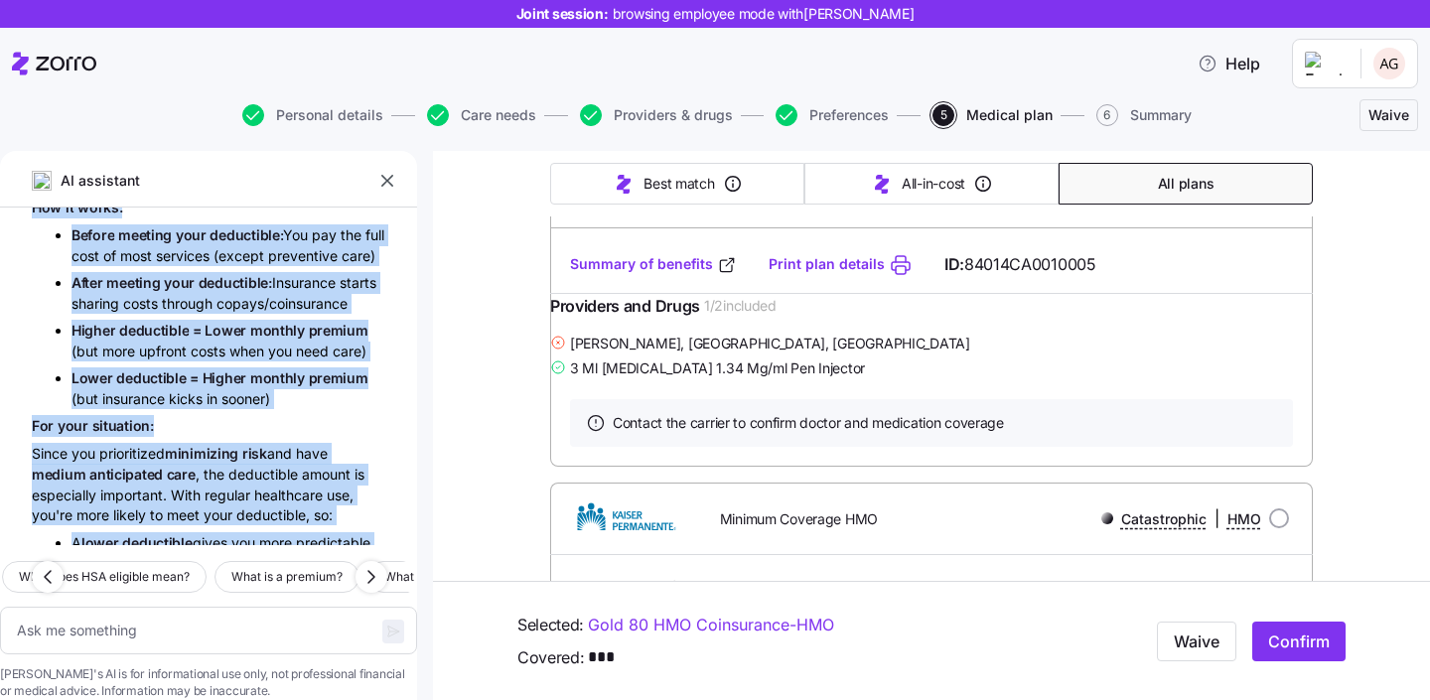
scroll to position [5696, 0]
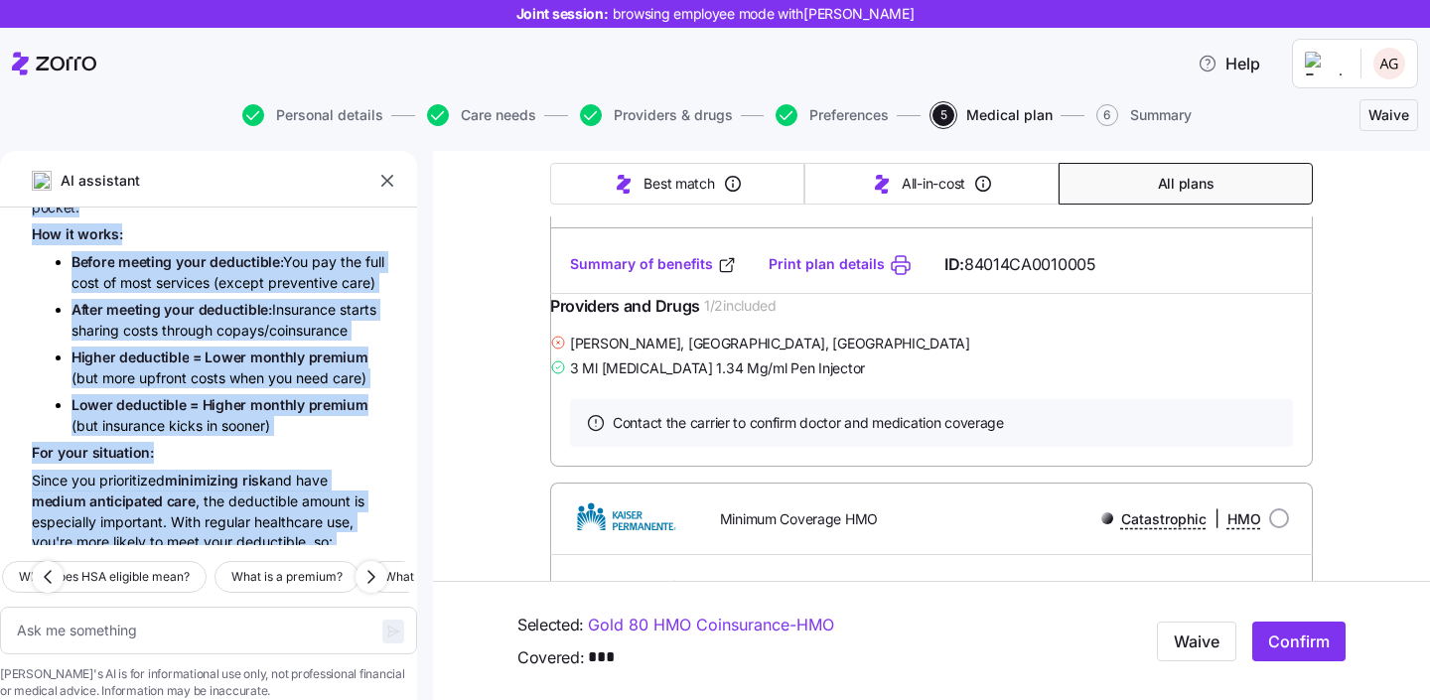
drag, startPoint x: 329, startPoint y: 502, endPoint x: 55, endPoint y: 260, distance: 365.8
click at [55, 260] on div "A G what is deductible? A deductible is the amount you have to pay for covered …" at bounding box center [208, 377] width 417 height 338
click at [178, 567] on span "What does HSA eligible mean?" at bounding box center [104, 577] width 171 height 20
type textarea "x"
type textarea "What does HSA eligible mean?"
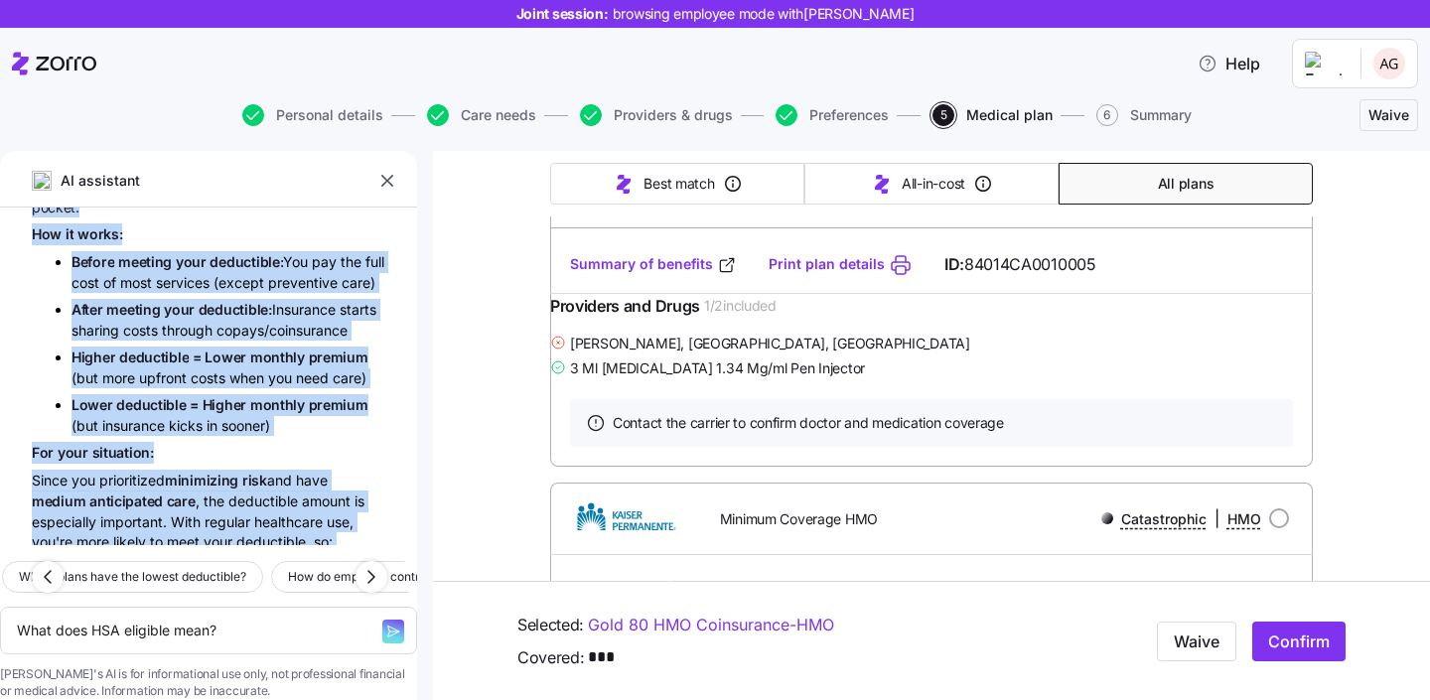
click at [385, 624] on icon "button" at bounding box center [393, 632] width 16 height 16
type textarea "x"
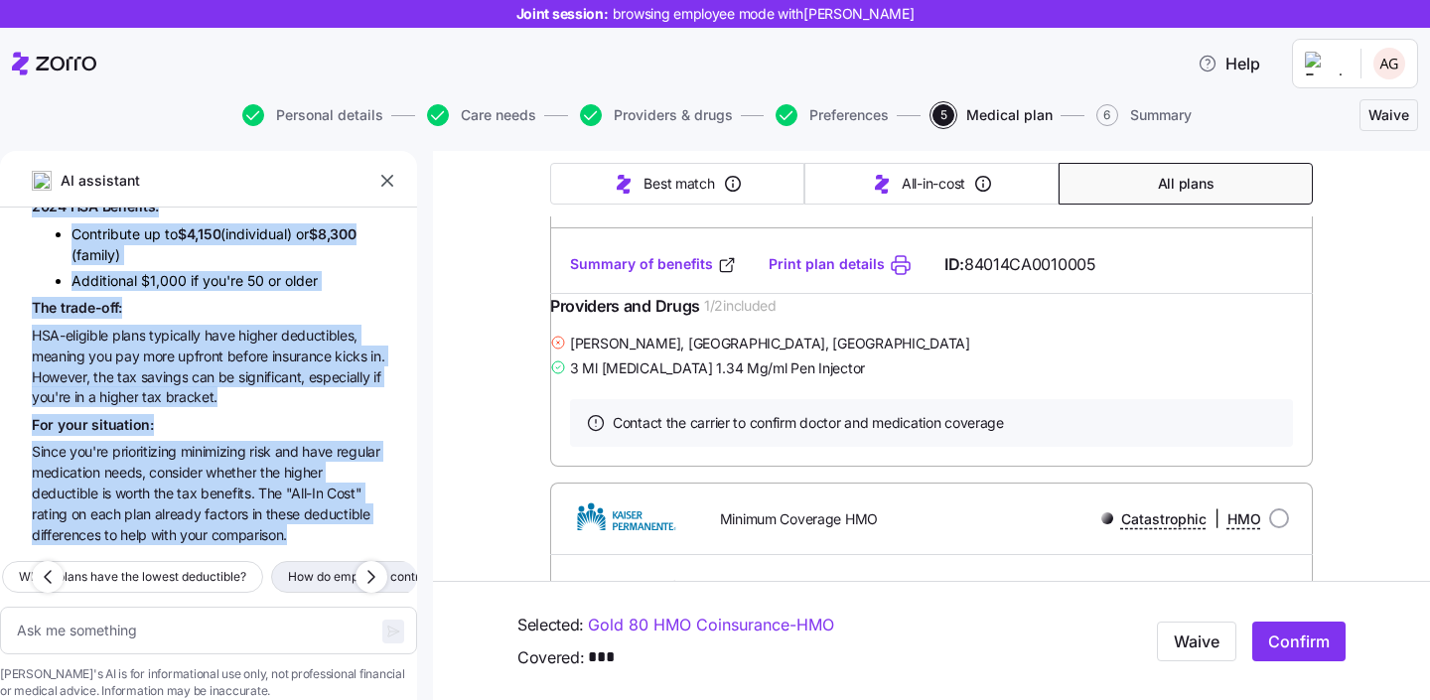
scroll to position [7189, 0]
drag, startPoint x: 165, startPoint y: 334, endPoint x: 358, endPoint y: 502, distance: 256.9
click at [358, 502] on div "A G what is deductible? A deductible is the amount you have to pay for covered …" at bounding box center [208, 377] width 417 height 338
click at [238, 567] on span "Which plans have the lowest deductible?" at bounding box center [132, 577] width 227 height 20
type textarea "x"
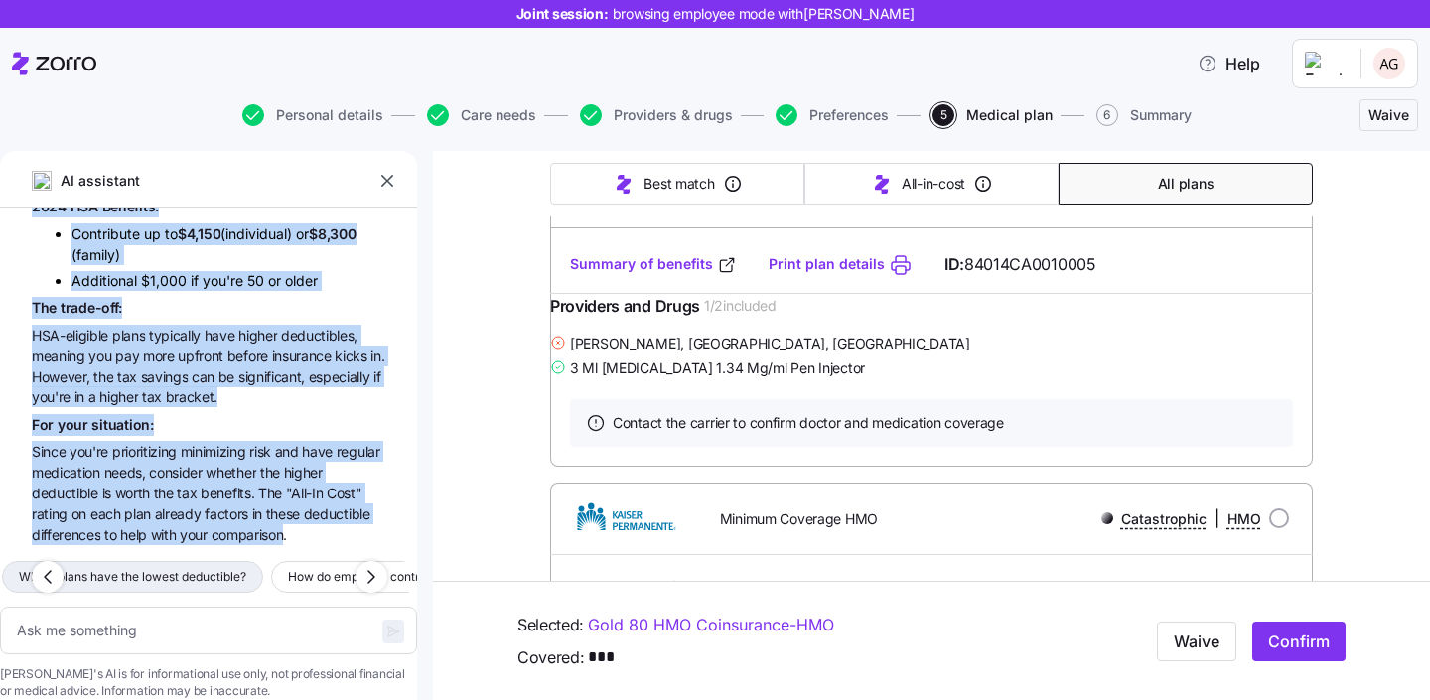
type textarea "Which plans have the lowest deductible?"
click at [385, 624] on icon "button" at bounding box center [393, 632] width 16 height 16
type textarea "x"
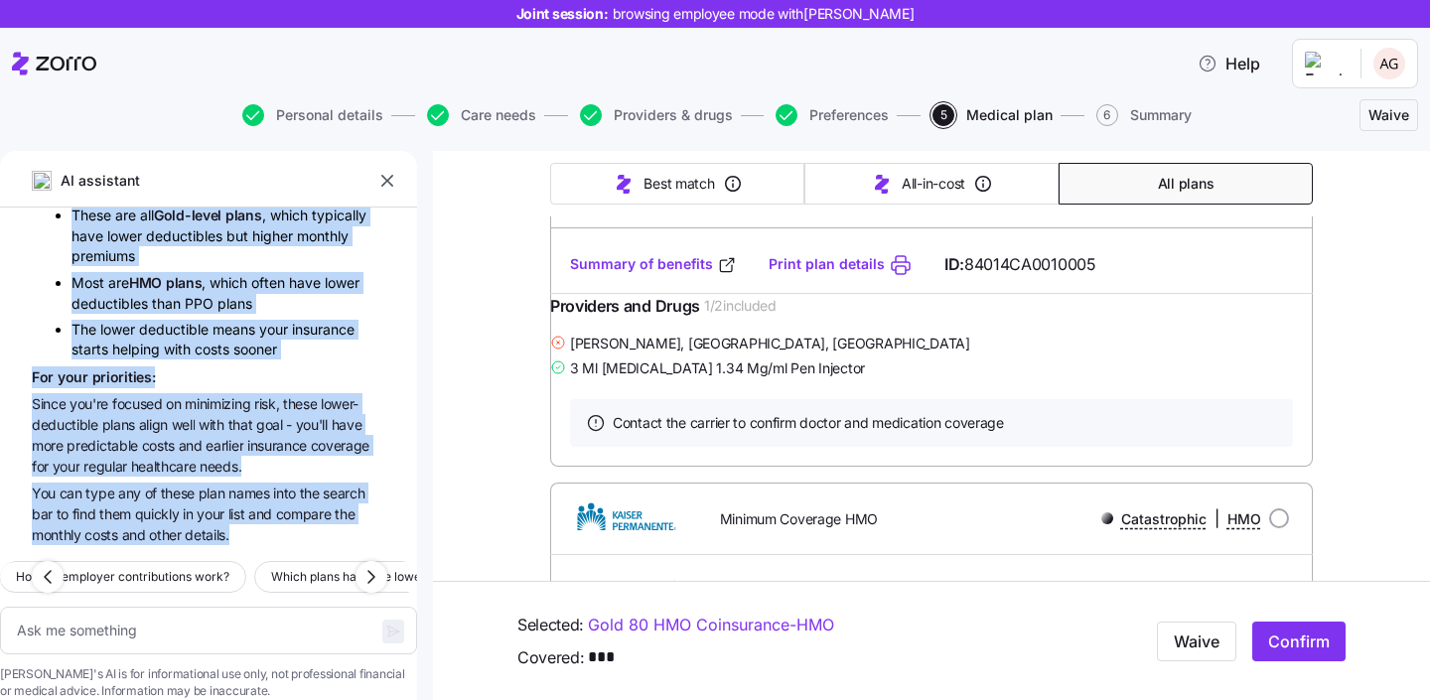
scroll to position [7862, 0]
drag, startPoint x: 101, startPoint y: 259, endPoint x: 333, endPoint y: 514, distance: 344.5
click at [334, 514] on div "AI assistant A G what is deductible? A deductible is the amount you have to pay…" at bounding box center [208, 425] width 417 height 549
click at [273, 485] on span "names" at bounding box center [250, 493] width 45 height 17
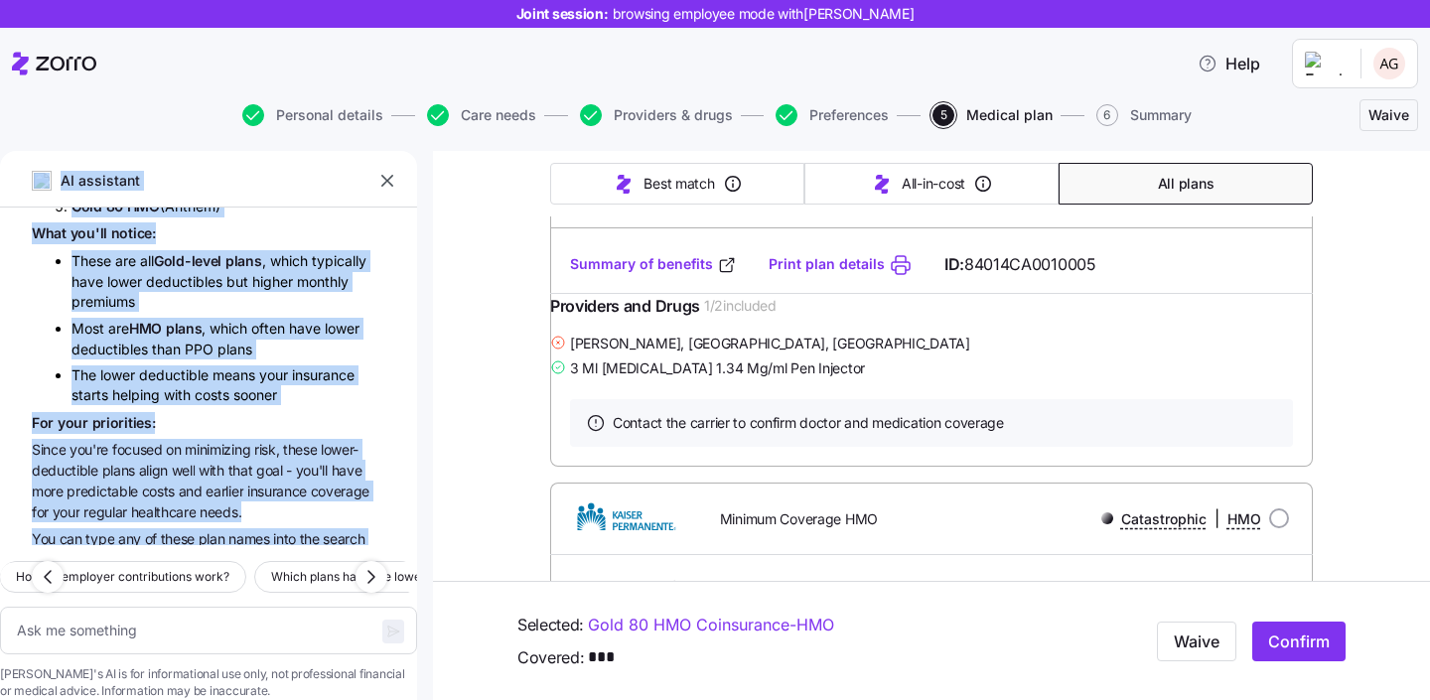
scroll to position [7438, 0]
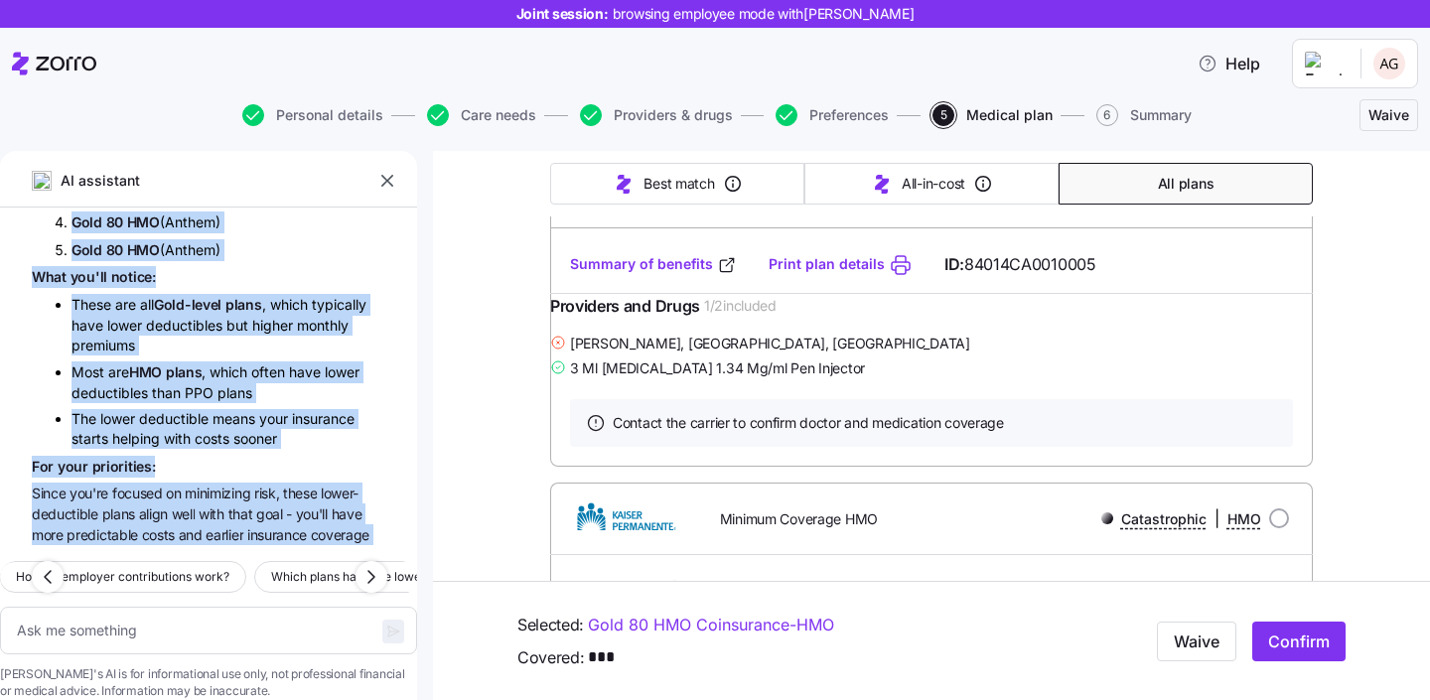
drag, startPoint x: 228, startPoint y: 502, endPoint x: 73, endPoint y: 340, distance: 224.8
click at [73, 340] on div "A G what is deductible? A deductible is the amount you have to pay for covered …" at bounding box center [208, 377] width 417 height 338
click at [229, 567] on span "How do employer contributions work?" at bounding box center [123, 577] width 214 height 20
type textarea "x"
type textarea "How do employer contributions work?"
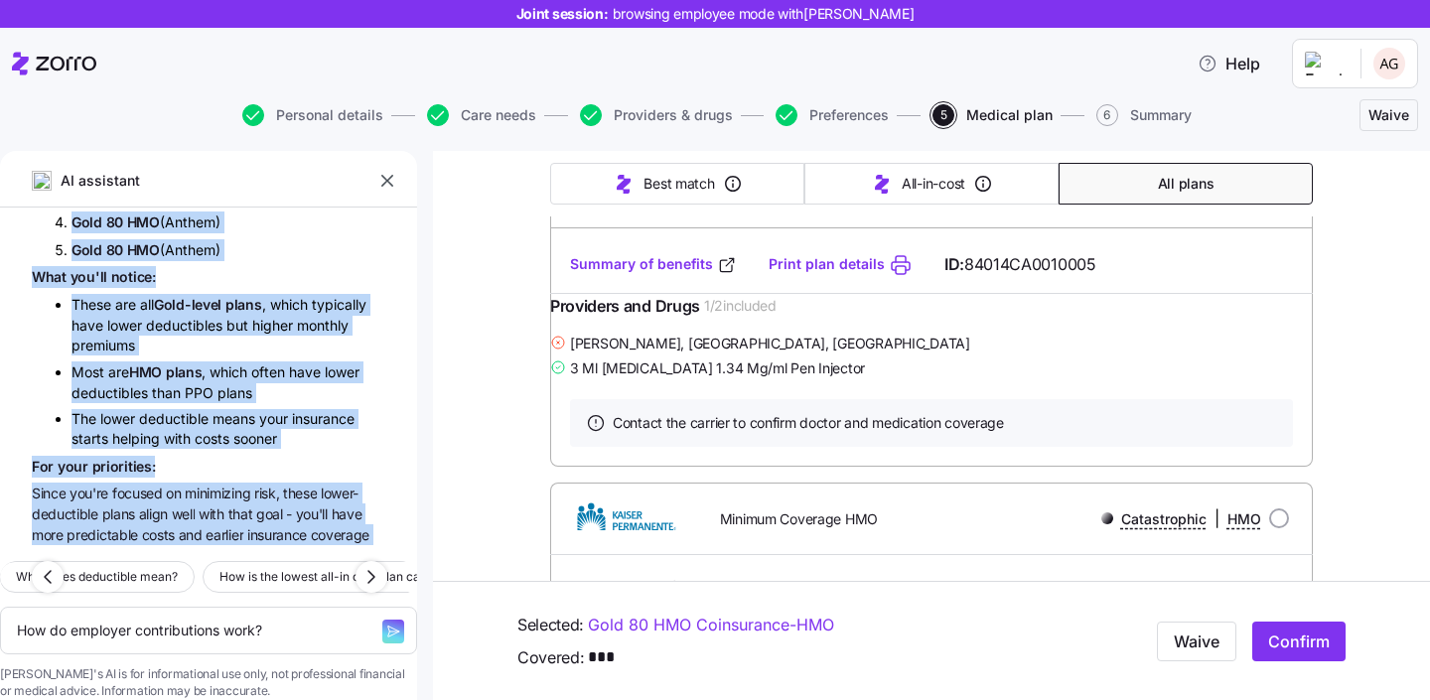
click at [385, 624] on icon "button" at bounding box center [393, 632] width 16 height 16
type textarea "x"
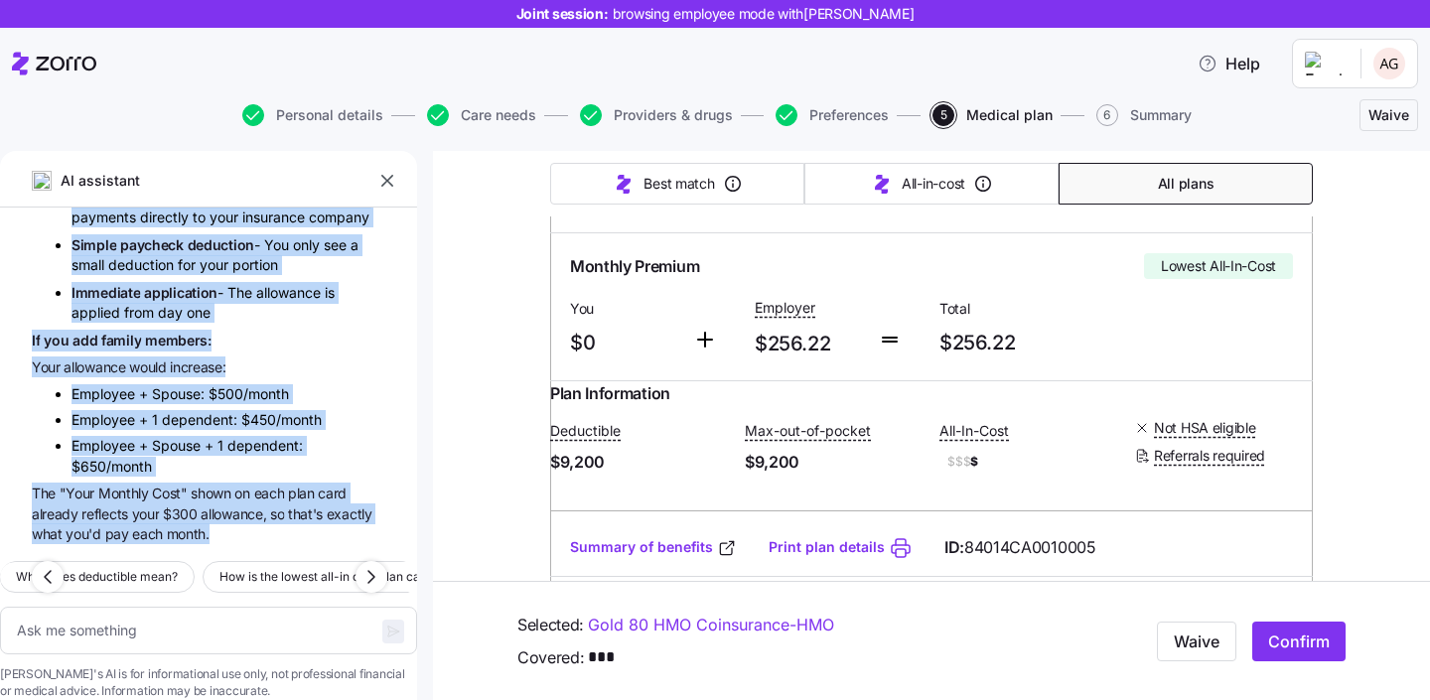
scroll to position [8772, 0]
drag, startPoint x: 118, startPoint y: 305, endPoint x: 333, endPoint y: 508, distance: 295.7
click at [333, 508] on div "A G what is deductible? A deductible is the amount you have to pay for covered …" at bounding box center [208, 377] width 417 height 338
click at [370, 565] on icon "button" at bounding box center [371, 577] width 24 height 24
click at [265, 567] on span "How is the lowest all-in cost plan calculated?" at bounding box center [139, 577] width 251 height 20
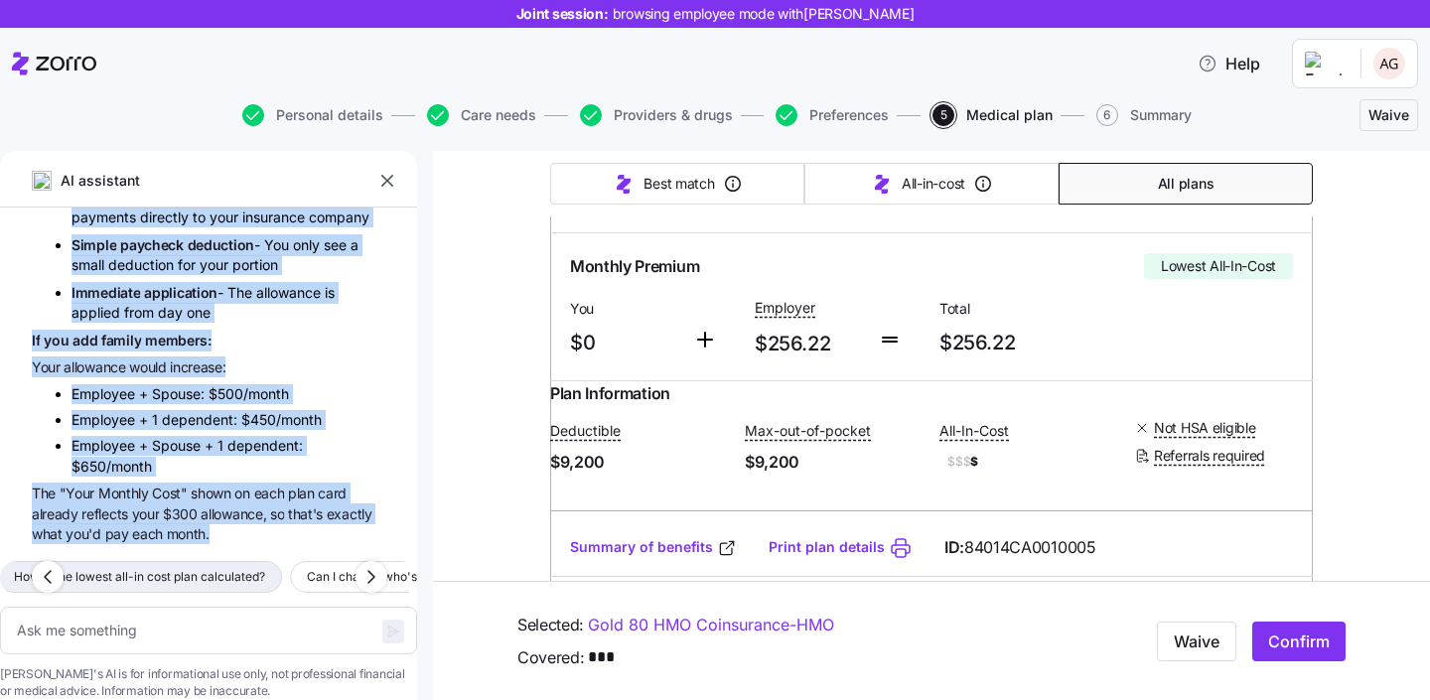
type textarea "x"
type textarea "How is the lowest all-in cost plan calculated?"
click at [385, 624] on icon "button" at bounding box center [393, 632] width 16 height 16
type textarea "x"
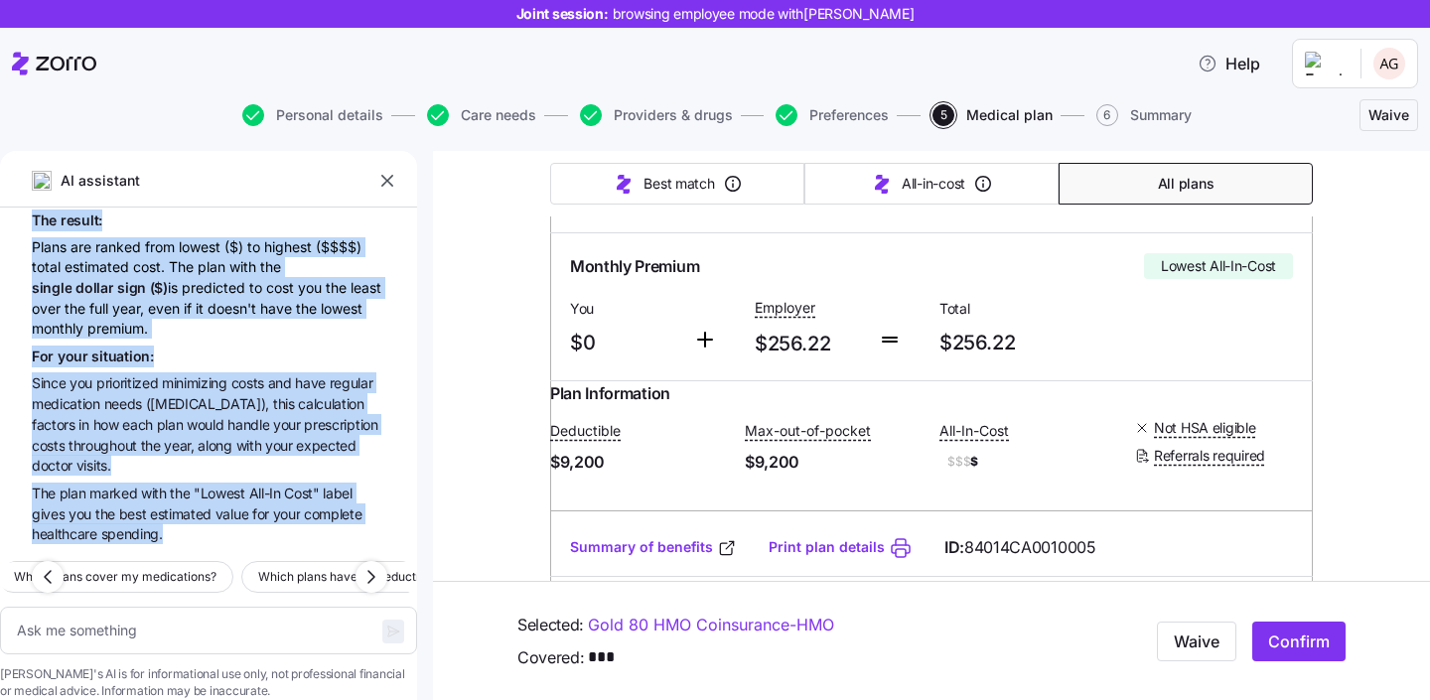
scroll to position [9667, 0]
drag, startPoint x: 75, startPoint y: 346, endPoint x: 159, endPoint y: 501, distance: 176.8
click at [160, 501] on div "A G what is deductible? A deductible is the amount you have to pay for covered …" at bounding box center [208, 377] width 417 height 338
click at [216, 567] on span "Which plans cover my medications?" at bounding box center [115, 577] width 203 height 20
type textarea "x"
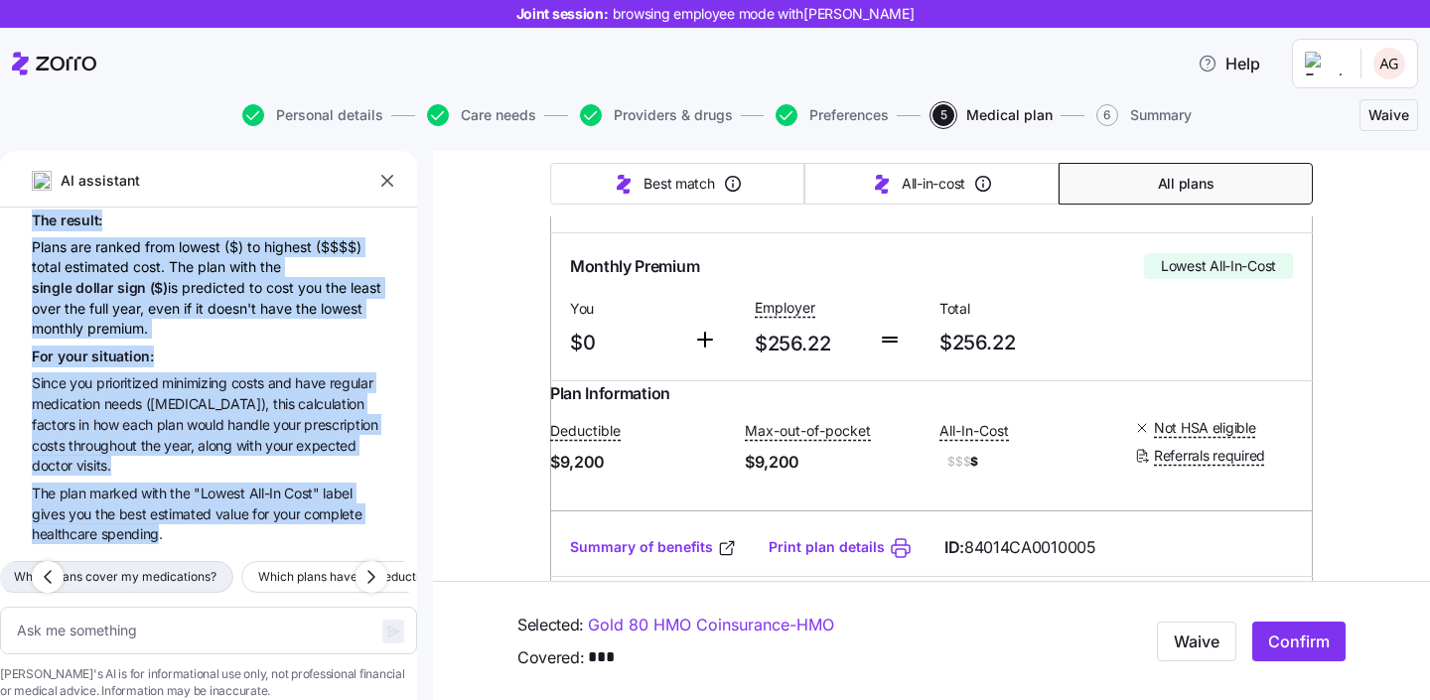
type textarea "Which plans cover my medications?"
click at [385, 624] on icon "button" at bounding box center [393, 632] width 16 height 16
type textarea "x"
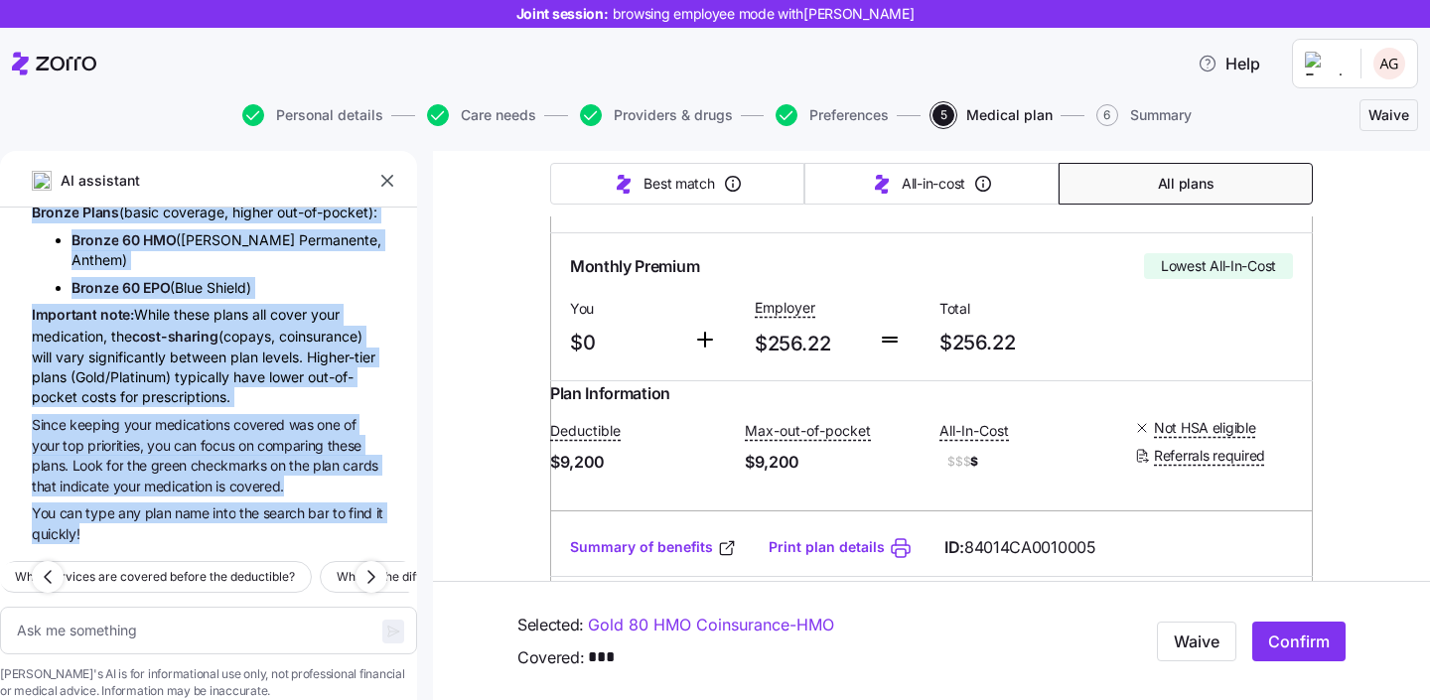
scroll to position [10519, 0]
drag, startPoint x: 129, startPoint y: 337, endPoint x: 152, endPoint y: 505, distance: 170.4
click at [152, 505] on div "A G what is deductible? A deductible is the amount you have to pay for covered …" at bounding box center [208, 377] width 417 height 338
click at [205, 567] on span "What services are covered before the deductible?" at bounding box center [155, 577] width 280 height 20
type textarea "x"
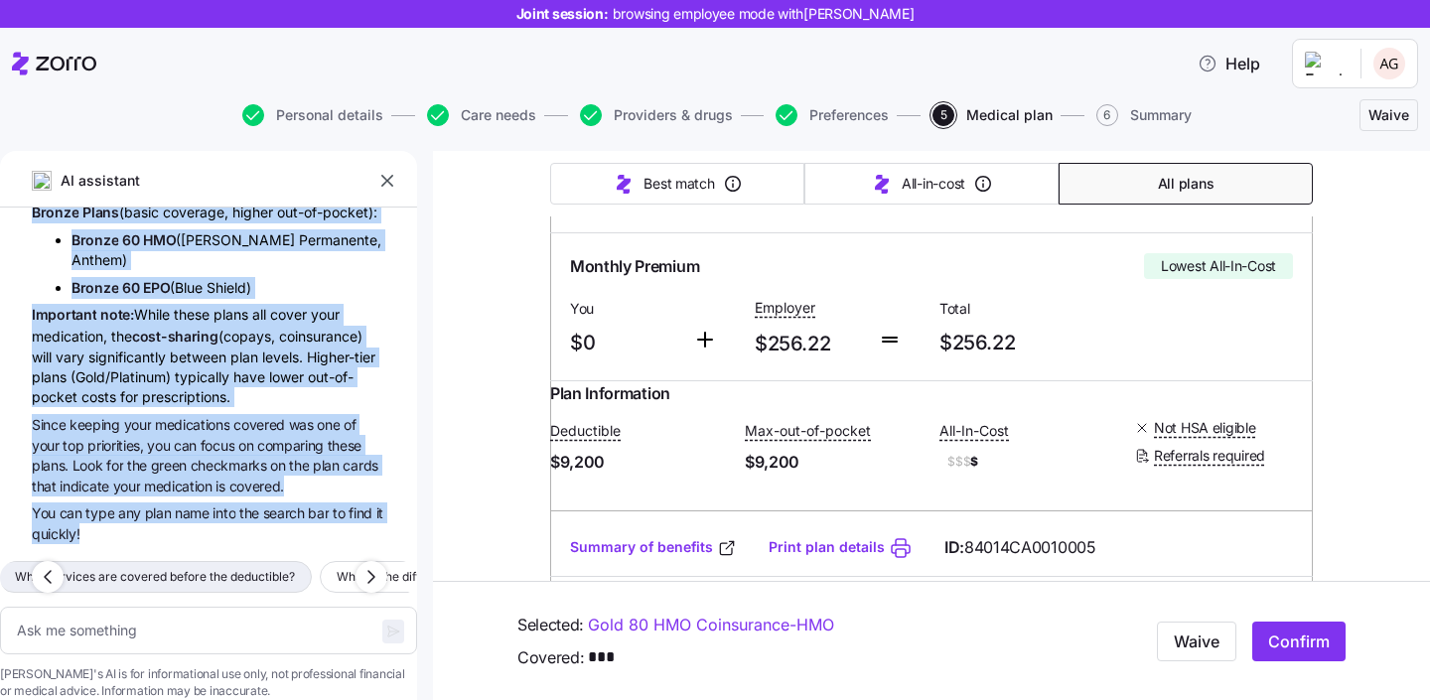
type textarea "What services are covered before the deductible?"
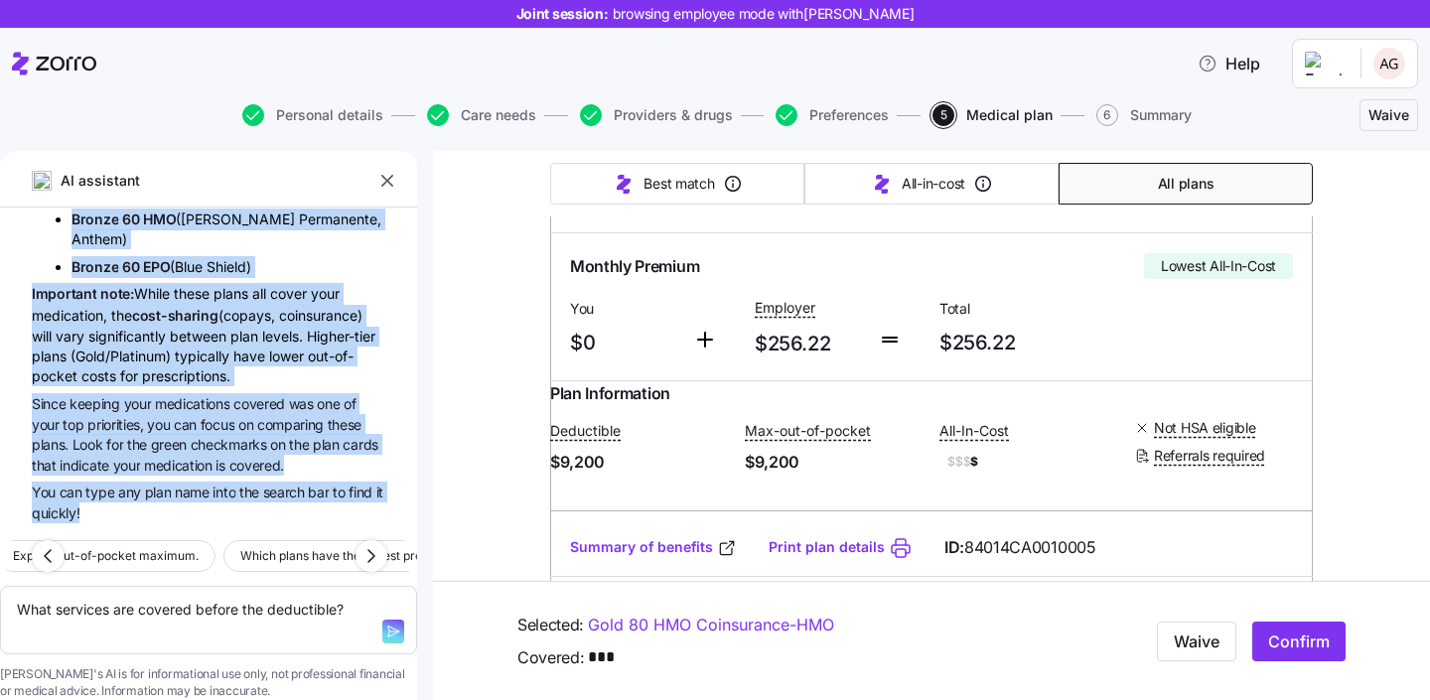
click at [385, 624] on icon "button" at bounding box center [393, 632] width 16 height 16
type textarea "x"
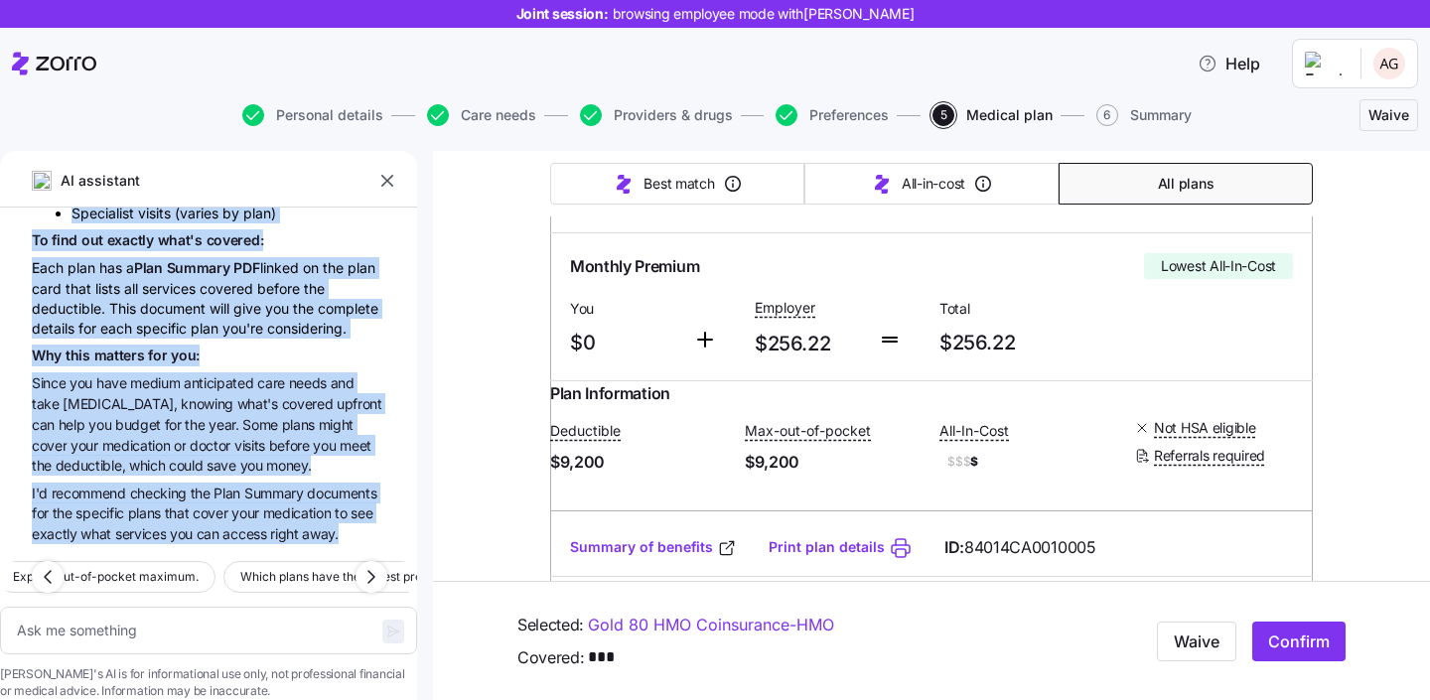
scroll to position [11432, 0]
drag, startPoint x: 49, startPoint y: 335, endPoint x: 151, endPoint y: 508, distance: 201.6
click at [151, 508] on div "A G what is deductible? A deductible is the amount you have to pay for covered …" at bounding box center [208, 377] width 417 height 338
click at [377, 565] on icon "button" at bounding box center [371, 577] width 24 height 24
click at [234, 567] on span "Which plans have the lowest premium?" at bounding box center [124, 577] width 219 height 20
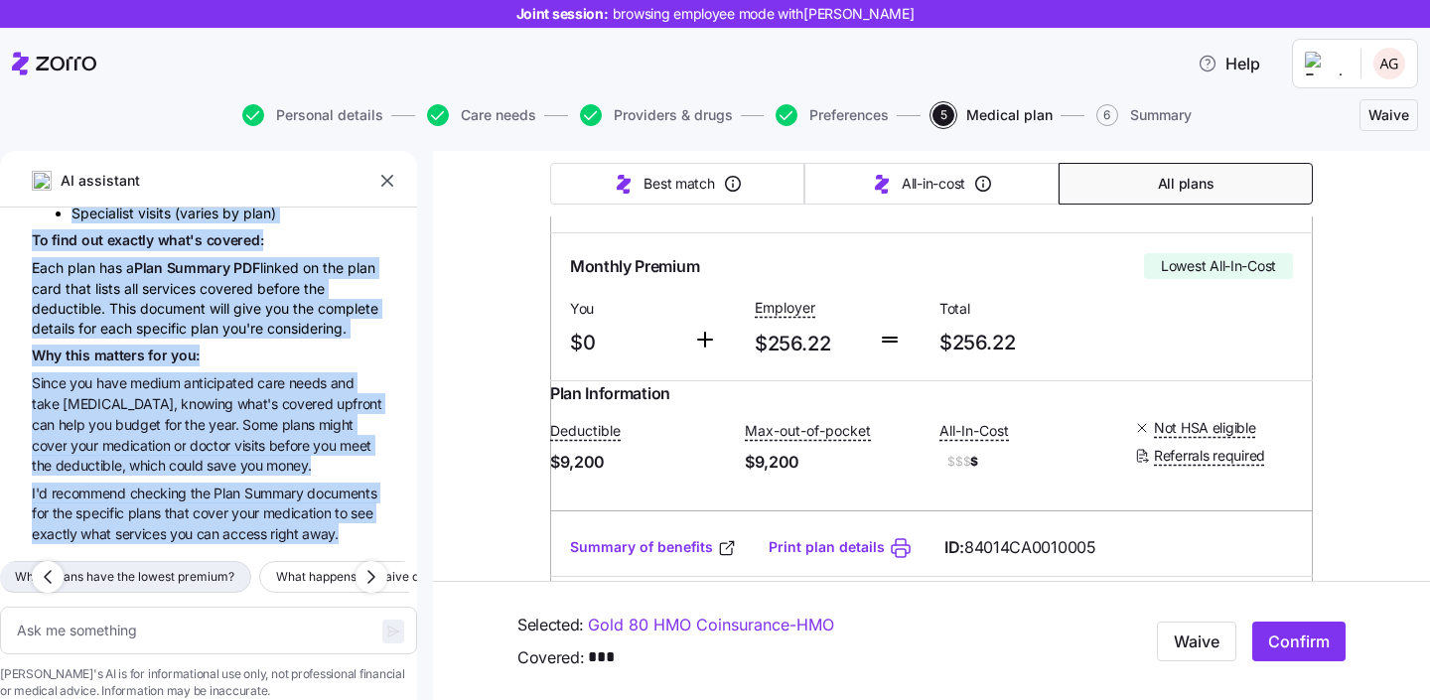
type textarea "x"
type textarea "Which plans have the lowest premium?"
click at [385, 624] on icon "button" at bounding box center [393, 632] width 16 height 16
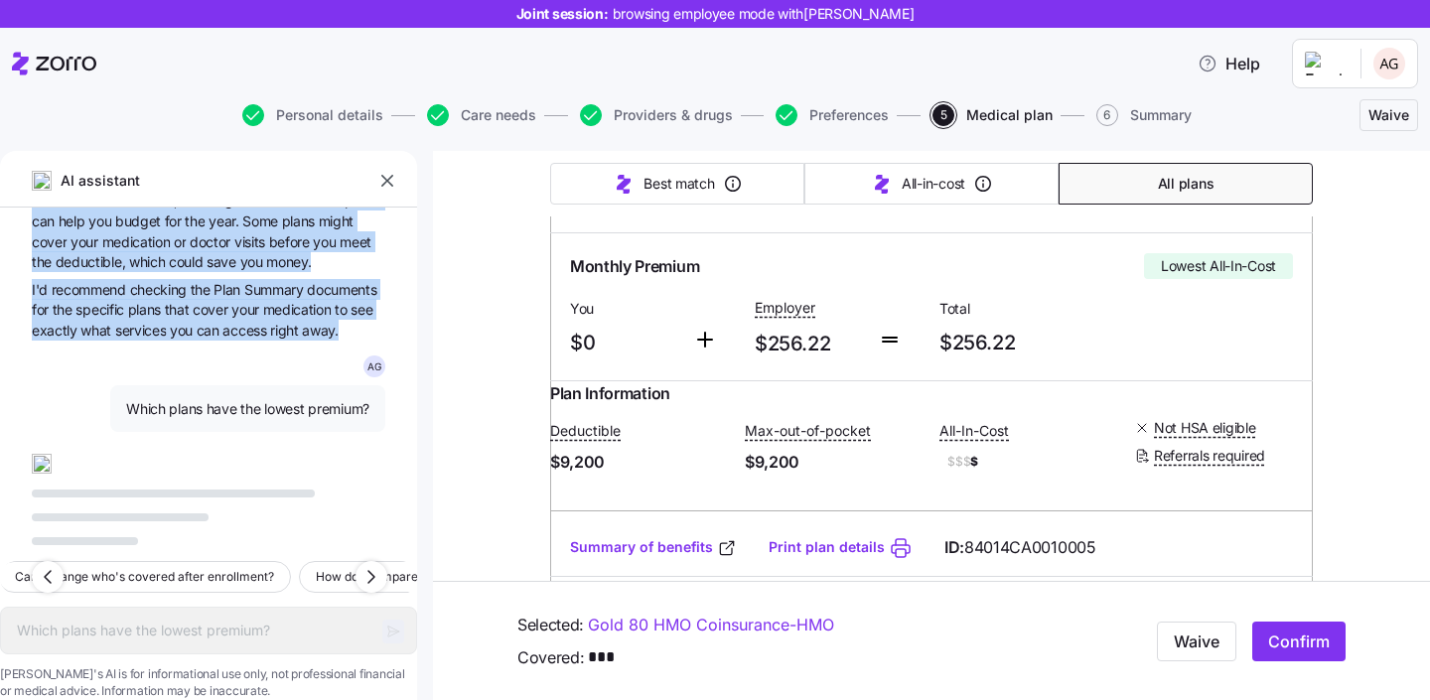
type textarea "x"
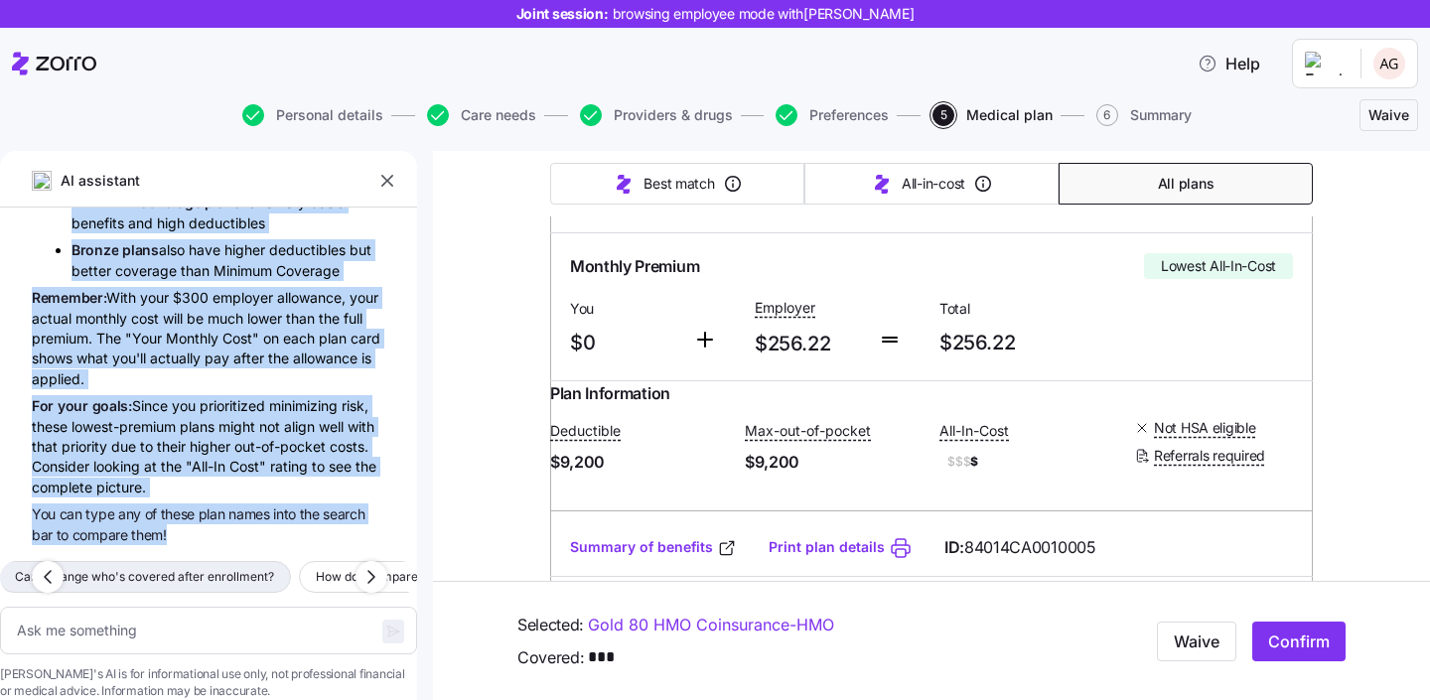
scroll to position [12206, 0]
drag, startPoint x: 111, startPoint y: 285, endPoint x: 185, endPoint y: 504, distance: 231.4
click at [185, 504] on div "A G what is deductible? A deductible is the amount you have to pay for covered …" at bounding box center [208, 377] width 417 height 338
click at [273, 567] on span "Can I change who's covered after enrollment?" at bounding box center [144, 577] width 259 height 20
type textarea "x"
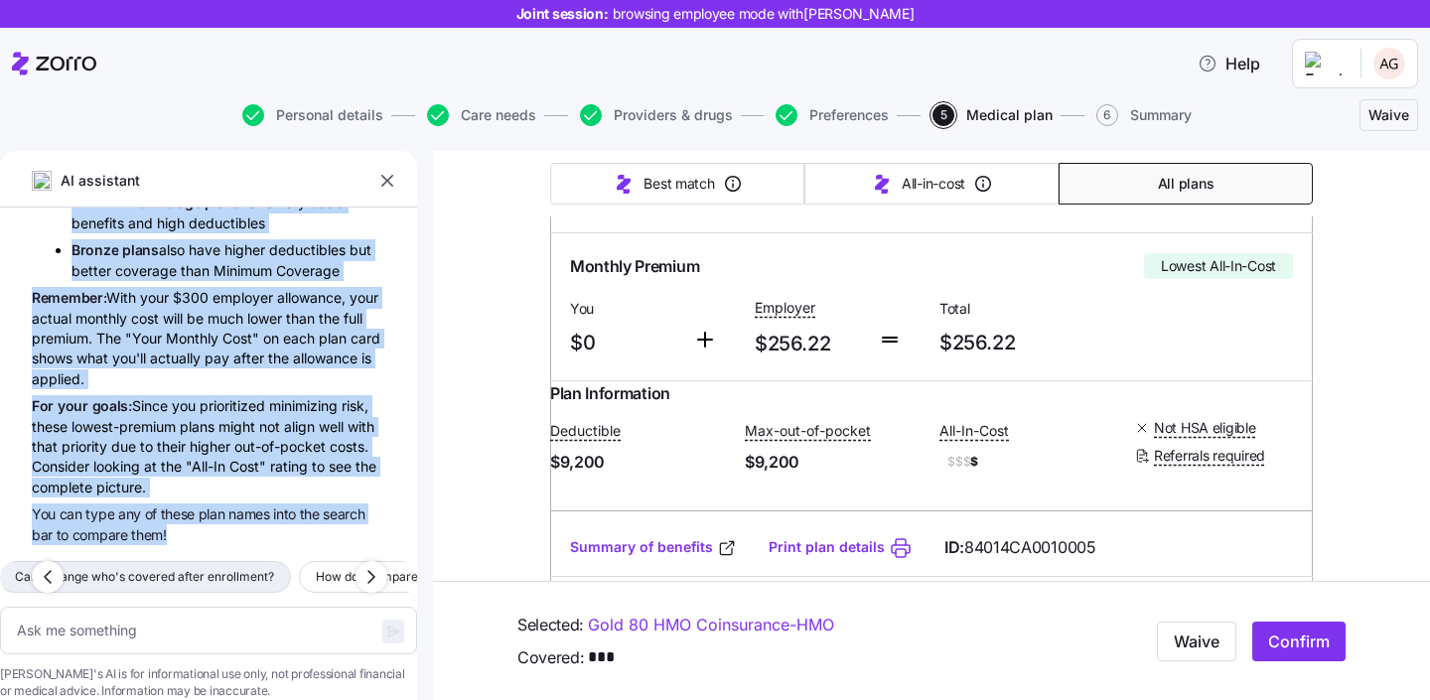
type textarea "Can I change who's covered after enrollment?"
click at [382, 620] on span "button" at bounding box center [393, 632] width 22 height 24
type textarea "x"
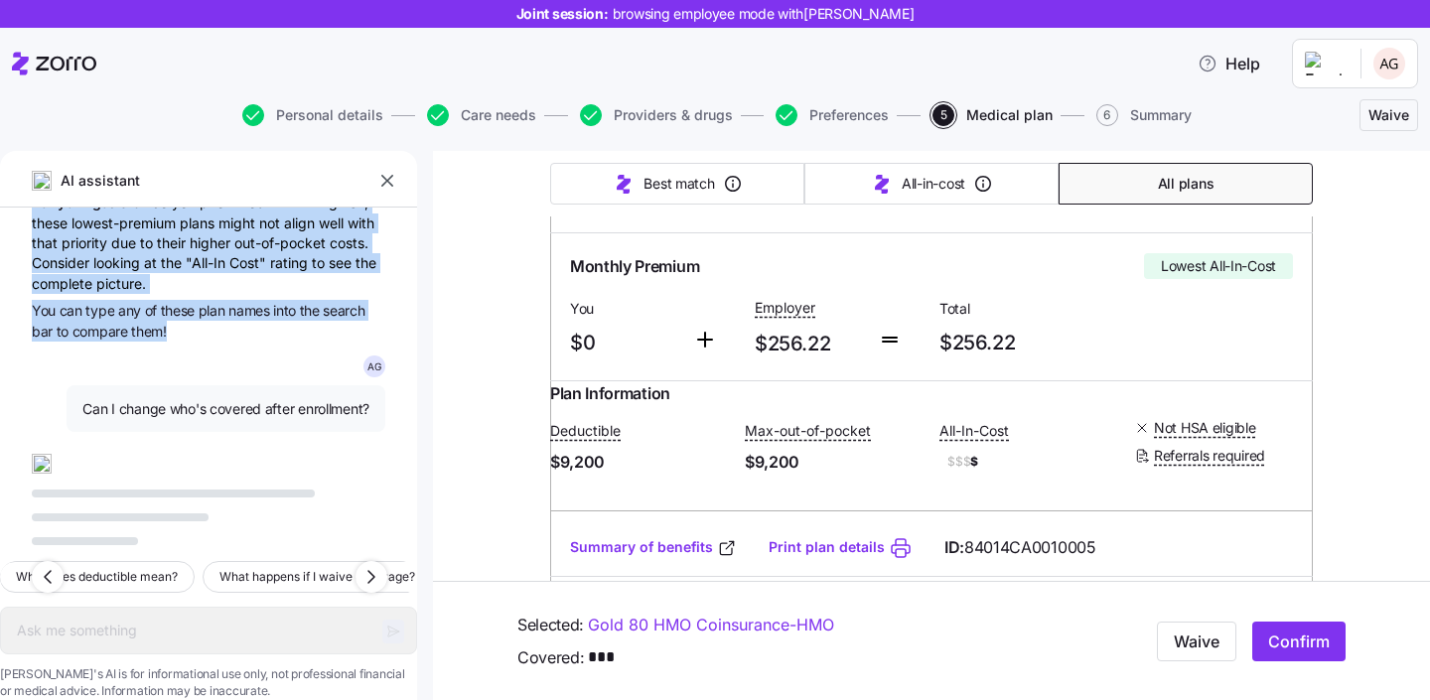
scroll to position [12410, 0]
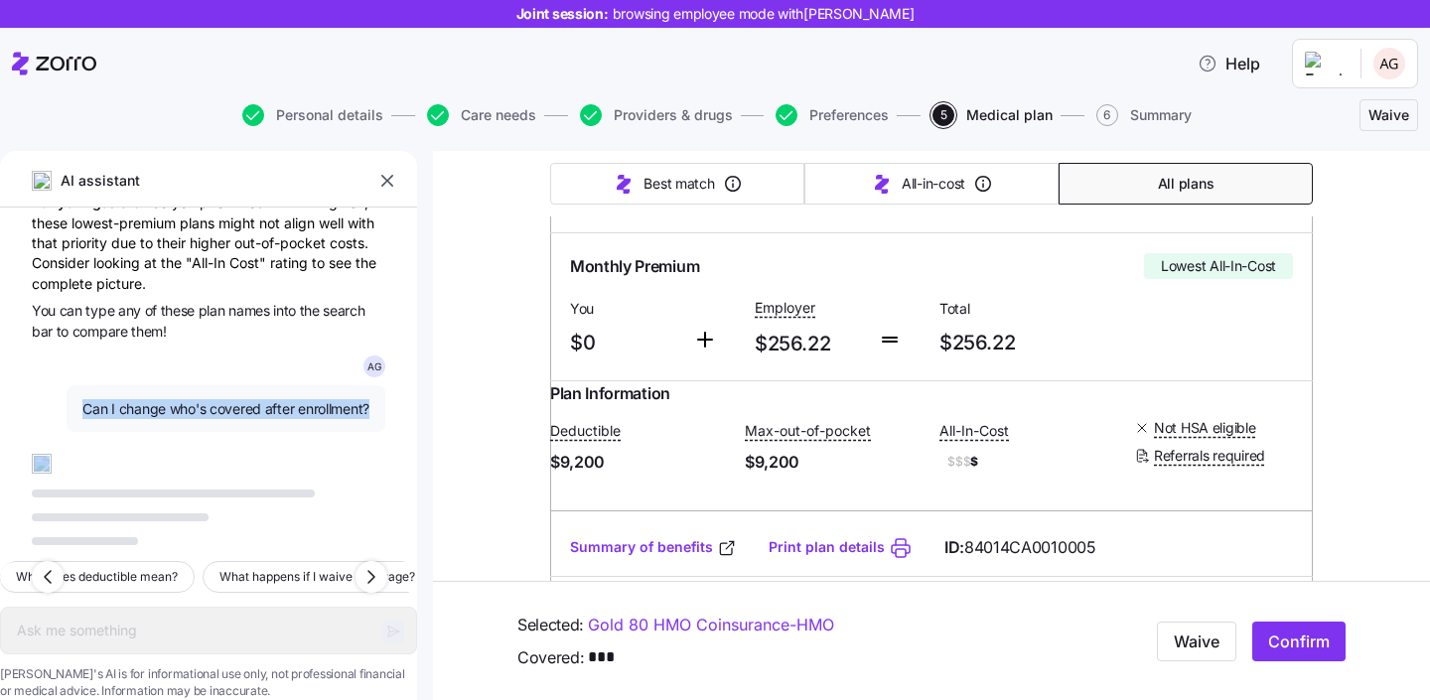
drag, startPoint x: 68, startPoint y: 380, endPoint x: 284, endPoint y: 516, distance: 255.7
click at [284, 516] on div "AI assistant A G what is deductible? A deductible is the amount you have to pay…" at bounding box center [208, 425] width 417 height 549
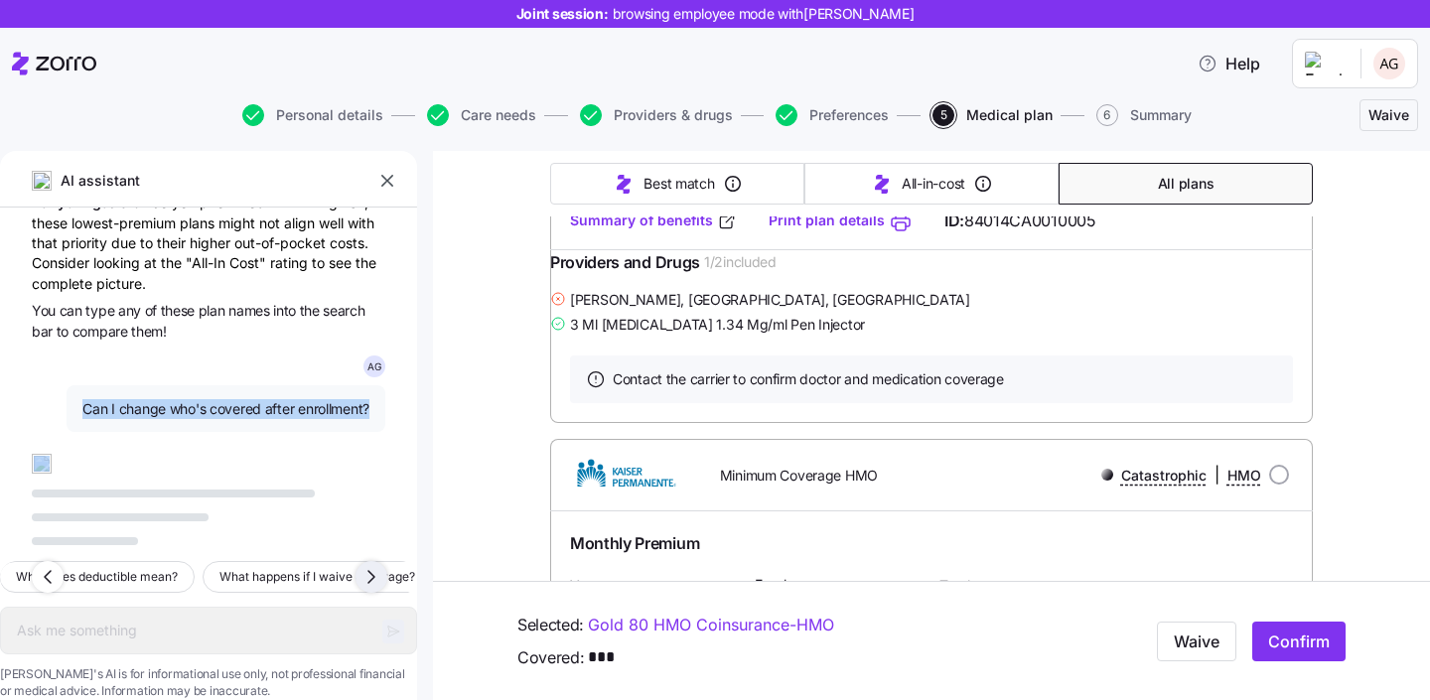
click at [361, 565] on icon "button" at bounding box center [371, 577] width 24 height 24
click at [197, 561] on button "What happens if I waive coverage?" at bounding box center [111, 577] width 229 height 32
type textarea "x"
type textarea "What happens if I waive coverage?"
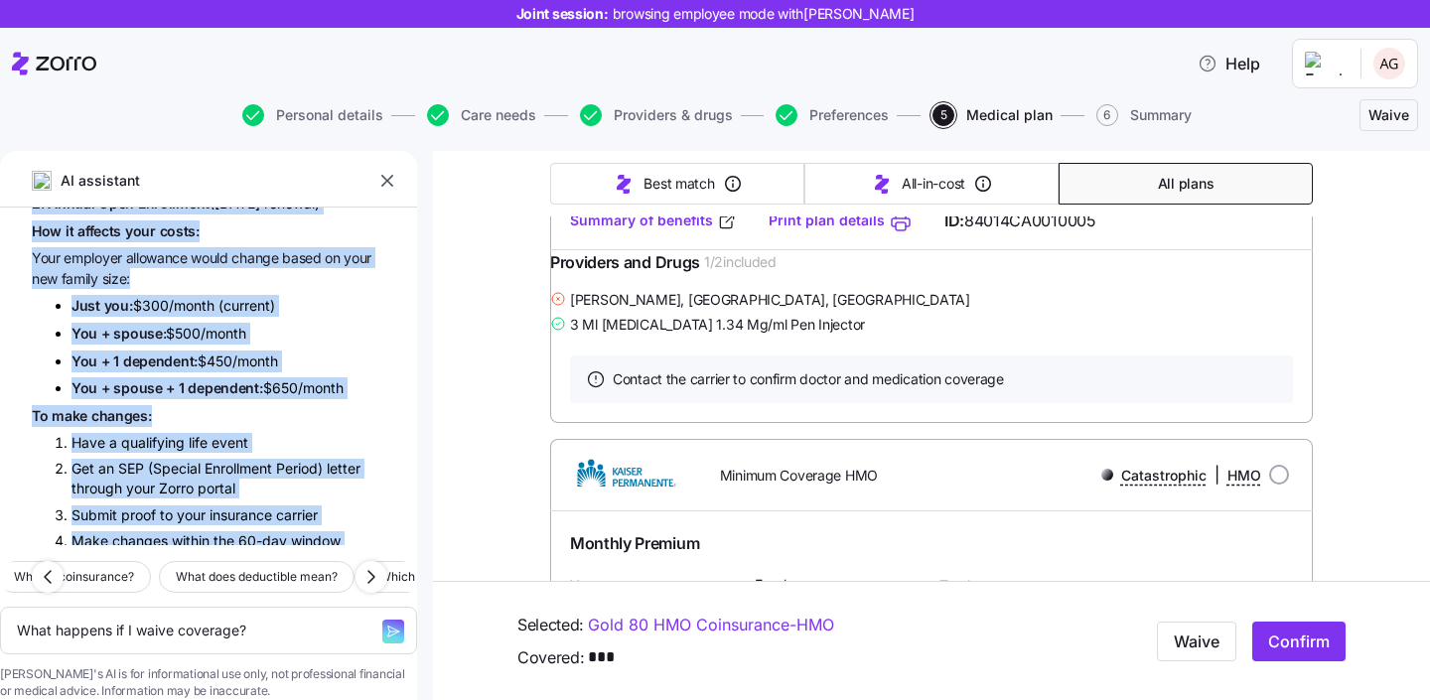
scroll to position [12494, 0]
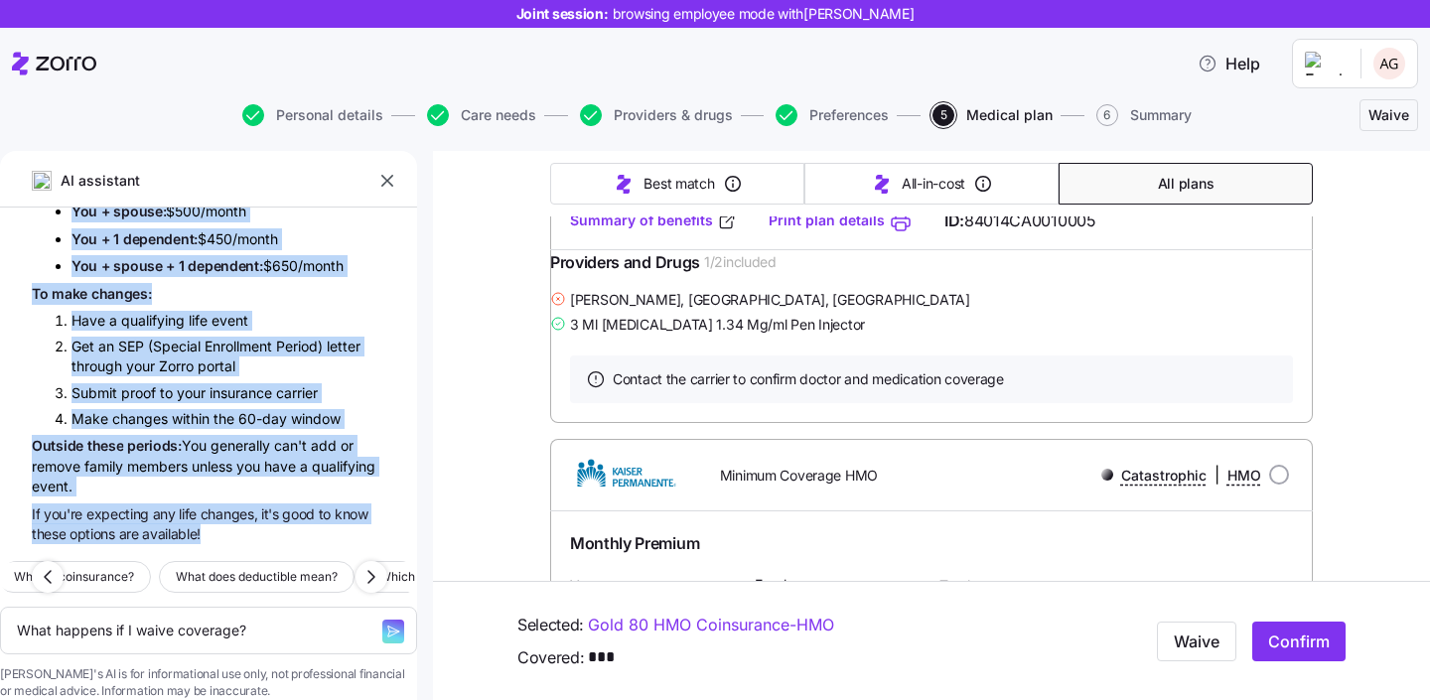
scroll to position [13074, 0]
drag, startPoint x: 70, startPoint y: 289, endPoint x: 205, endPoint y: 499, distance: 249.3
click at [205, 499] on div "A G what is deductible? A deductible is the amount you have to pay for covered …" at bounding box center [208, 377] width 417 height 338
click at [144, 505] on span "expecting" at bounding box center [119, 513] width 67 height 17
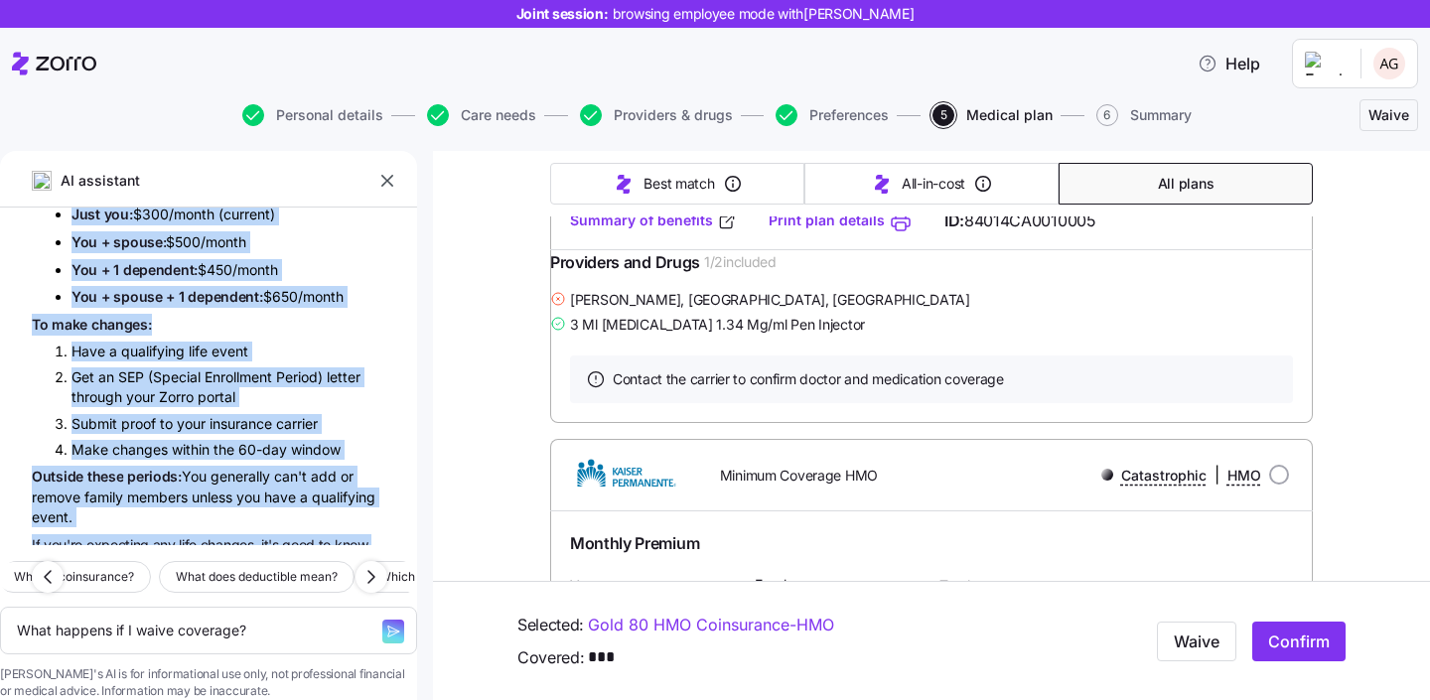
scroll to position [12533, 0]
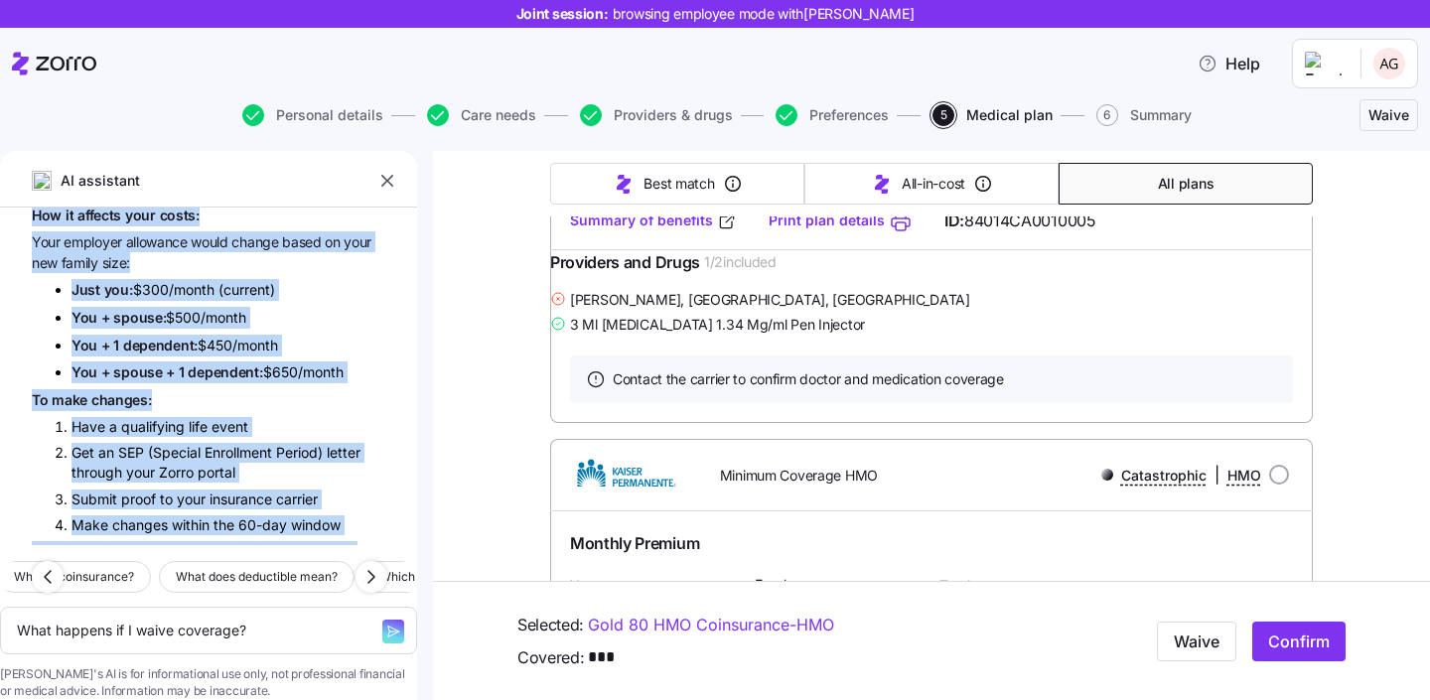
drag, startPoint x: 204, startPoint y: 503, endPoint x: 67, endPoint y: 259, distance: 280.1
click at [67, 259] on div "A G what is deductible? A deductible is the amount you have to pay for covered …" at bounding box center [208, 377] width 417 height 338
click at [385, 624] on icon "button" at bounding box center [393, 632] width 16 height 16
type textarea "x"
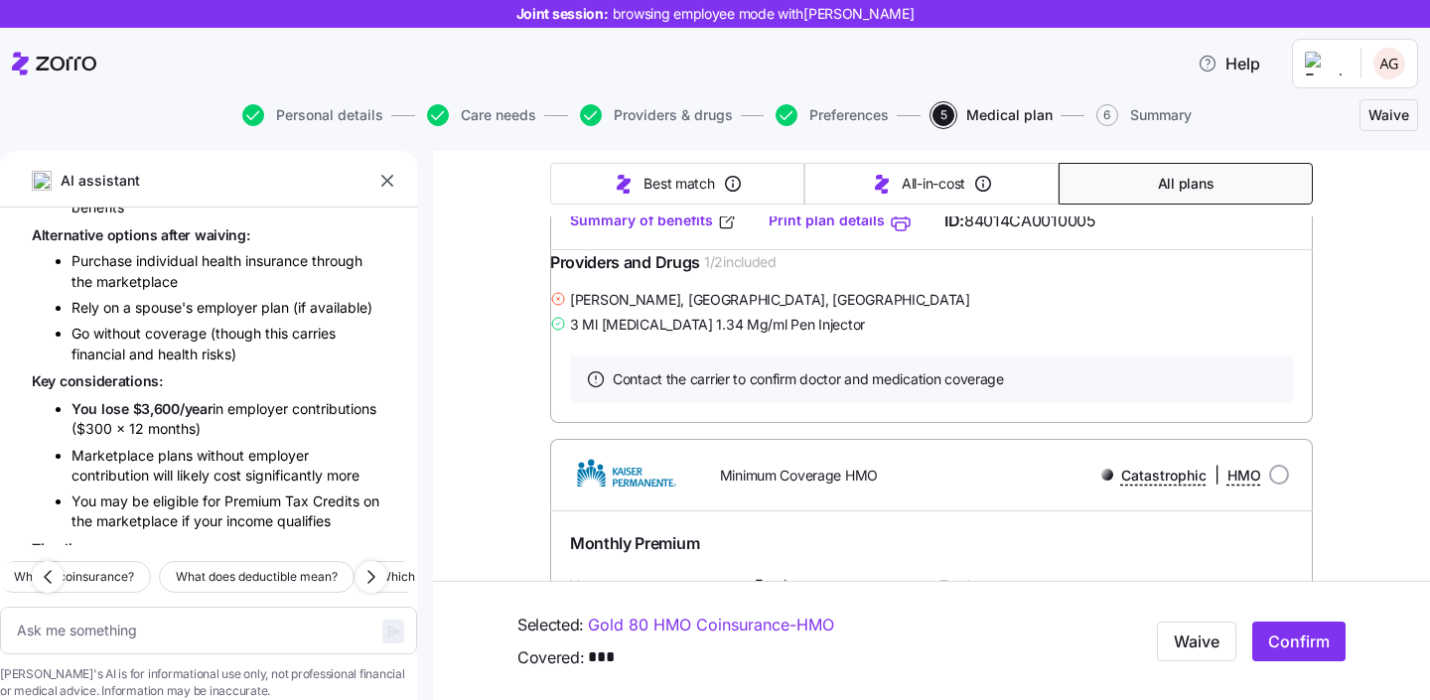
scroll to position [13318, 0]
click at [220, 49] on div "Yes, you can waive (opt out of) ICHRA coverage , but there are important things…" at bounding box center [209, 5] width 354 height 85
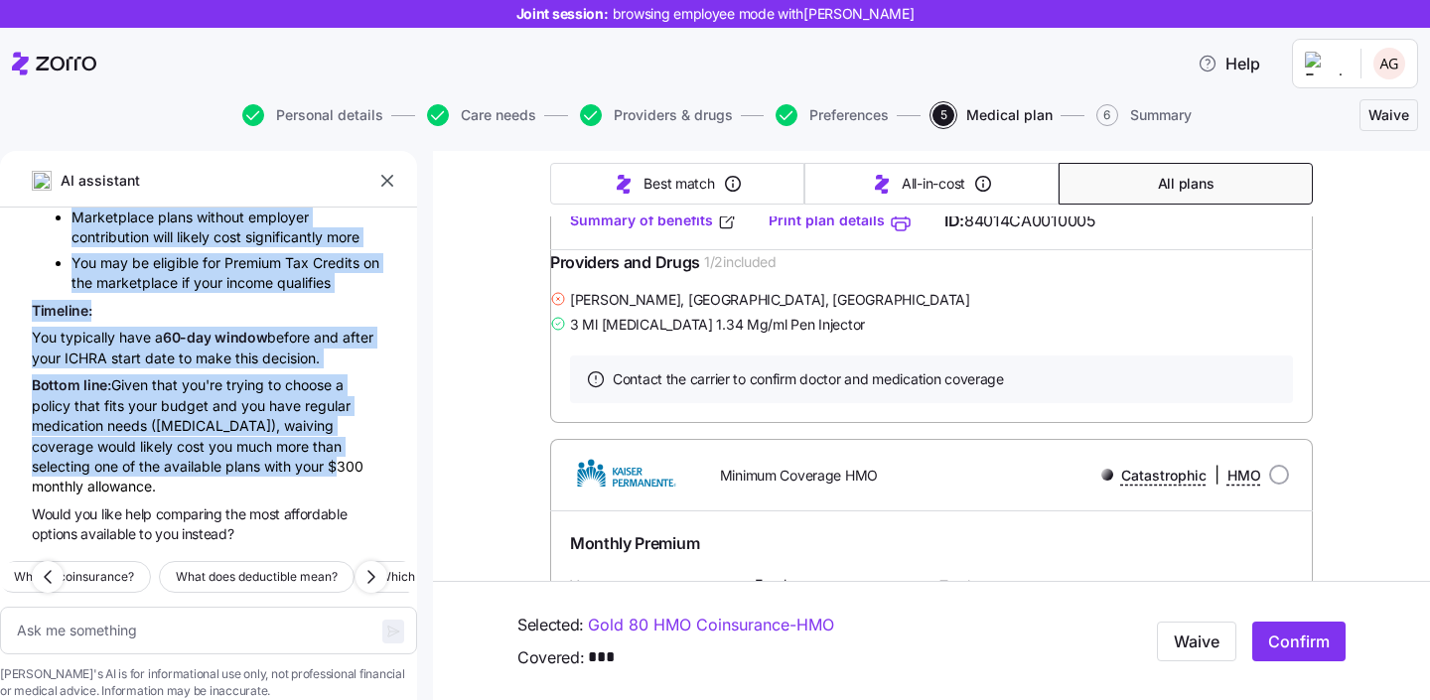
scroll to position [14009, 0]
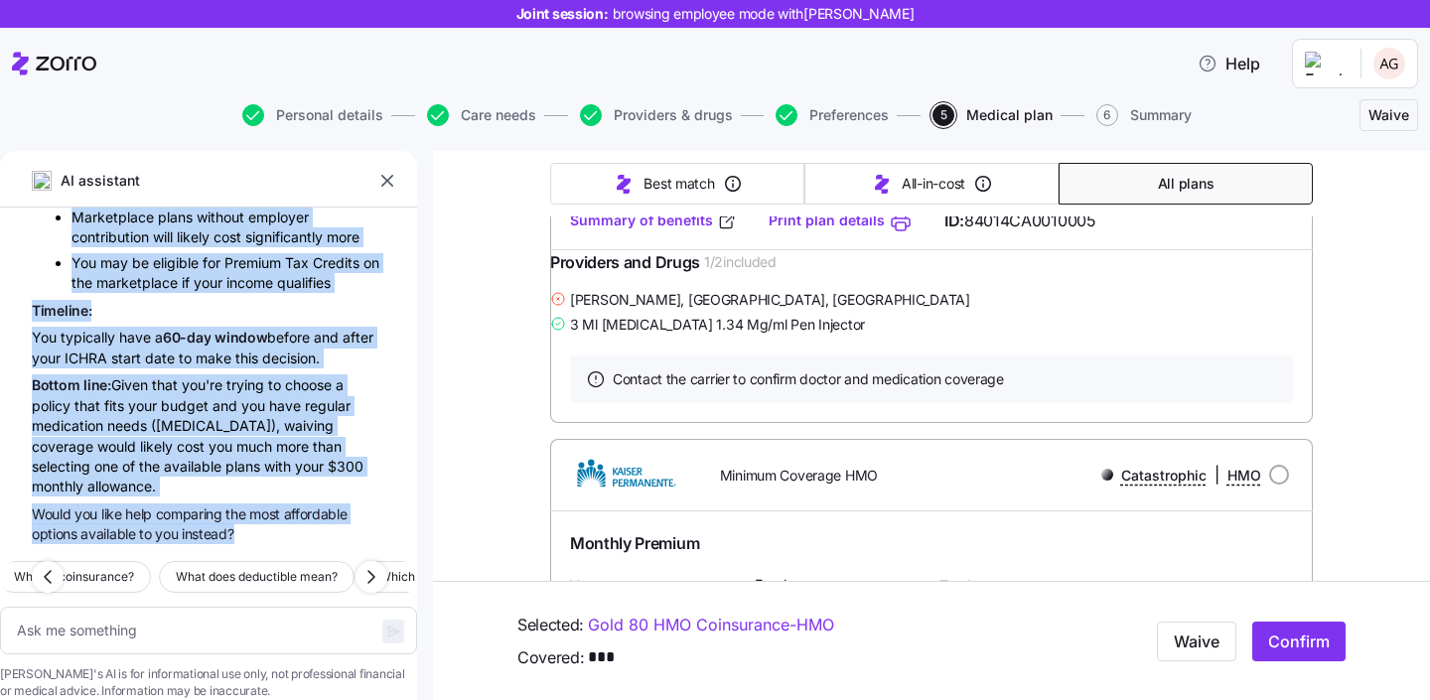
drag, startPoint x: 137, startPoint y: 343, endPoint x: 234, endPoint y: 509, distance: 193.1
click at [234, 509] on div "A G what is deductible? A deductible is the amount you have to pay for covered …" at bounding box center [208, 377] width 417 height 338
click at [378, 565] on icon "button" at bounding box center [371, 577] width 24 height 24
click at [377, 565] on icon "button" at bounding box center [371, 577] width 24 height 24
click at [307, 567] on span "Which plans have no deductible for preventive care?" at bounding box center [159, 577] width 295 height 20
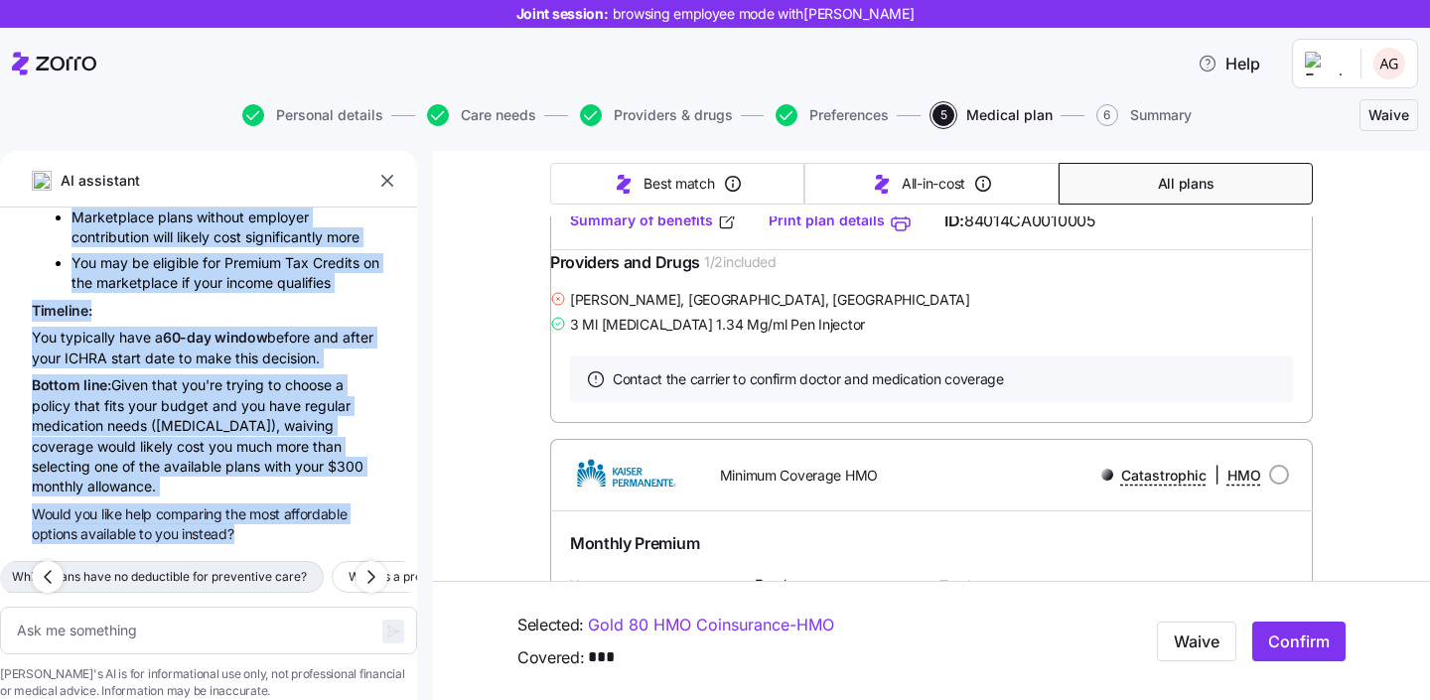
type textarea "x"
type textarea "Which plans have no deductible for preventive care?"
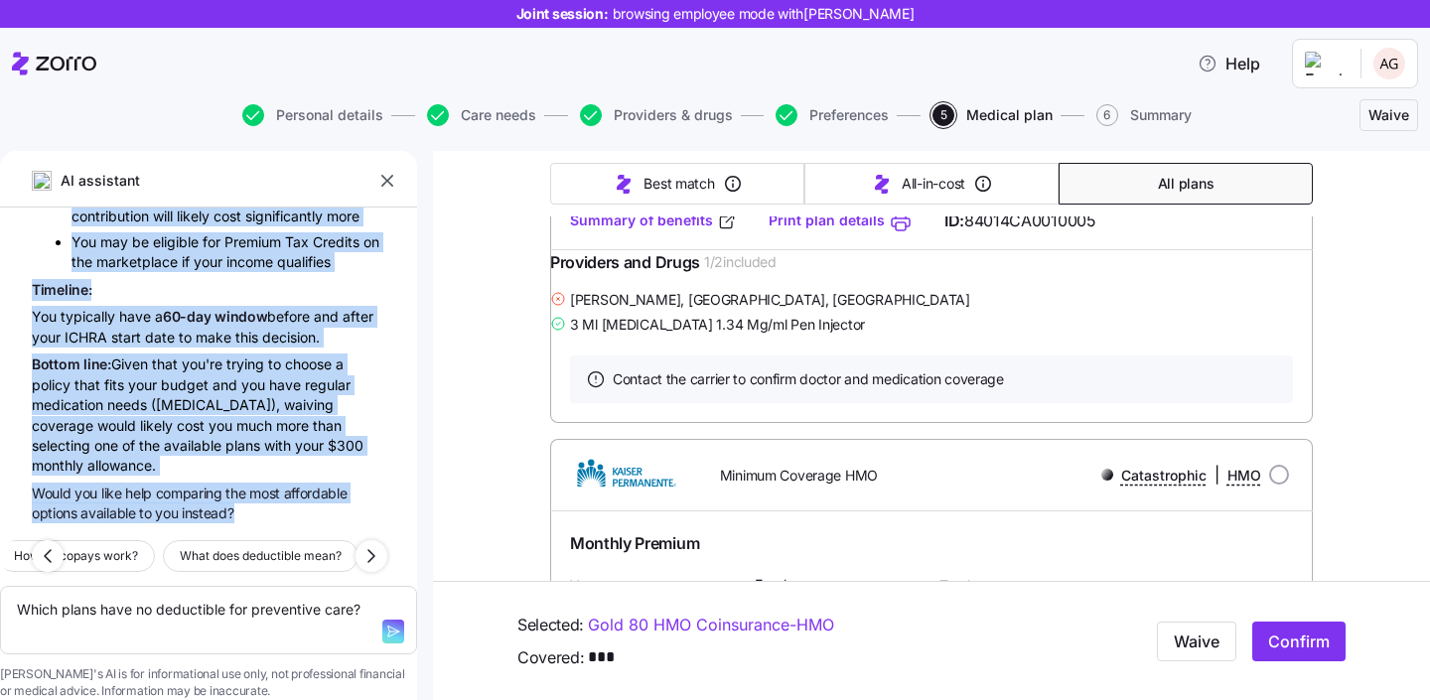
click at [382, 620] on span "button" at bounding box center [393, 632] width 22 height 24
type textarea "x"
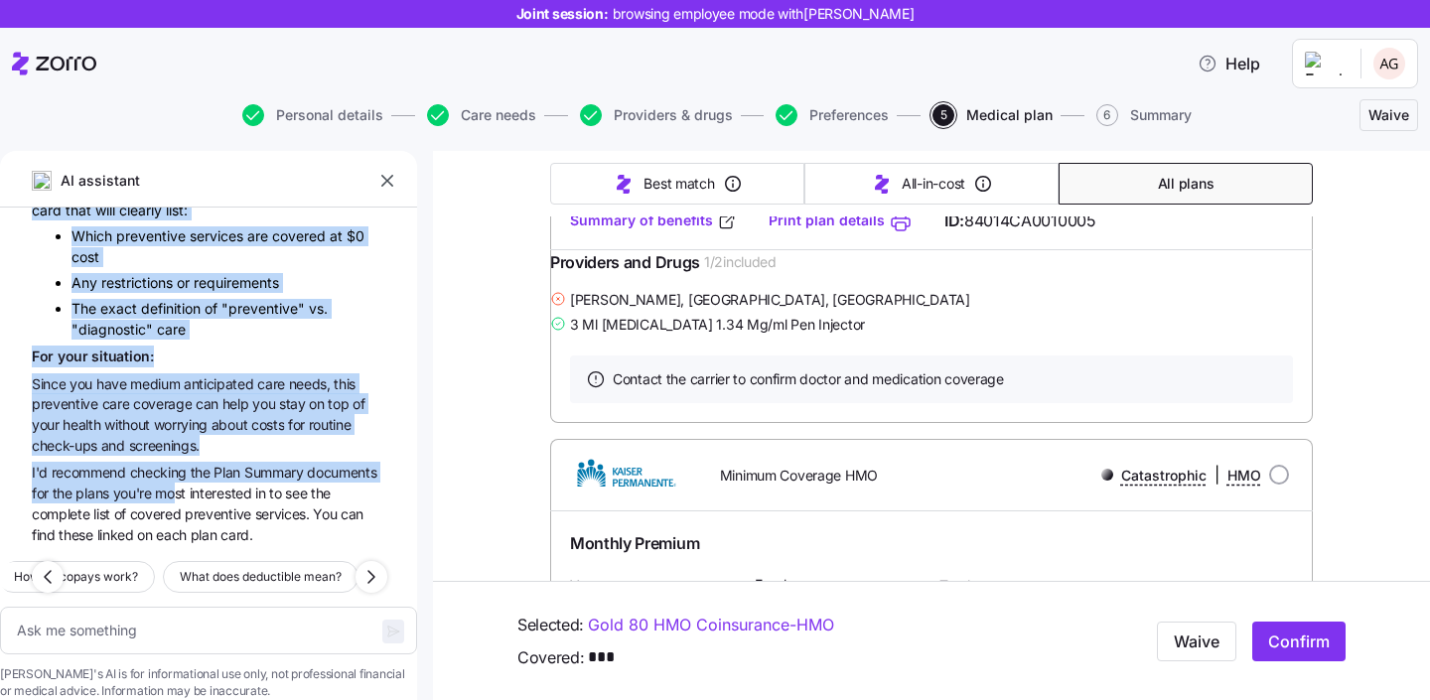
scroll to position [14868, 0]
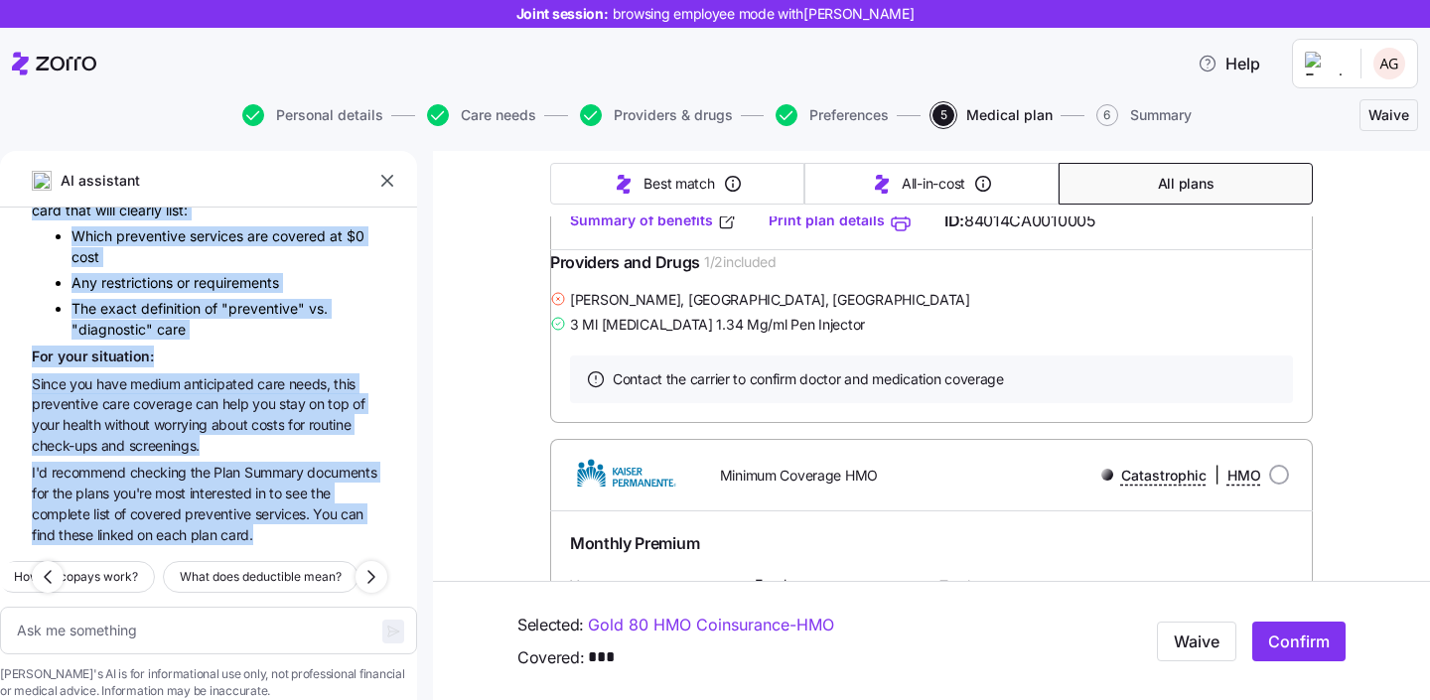
drag, startPoint x: 50, startPoint y: 364, endPoint x: 308, endPoint y: 510, distance: 296.6
click at [308, 510] on div "A G what is deductible? A deductible is the amount you have to pay for covered …" at bounding box center [208, 377] width 417 height 338
click at [138, 567] on span "How do copays work?" at bounding box center [76, 577] width 124 height 20
type textarea "x"
type textarea "How do copays work?"
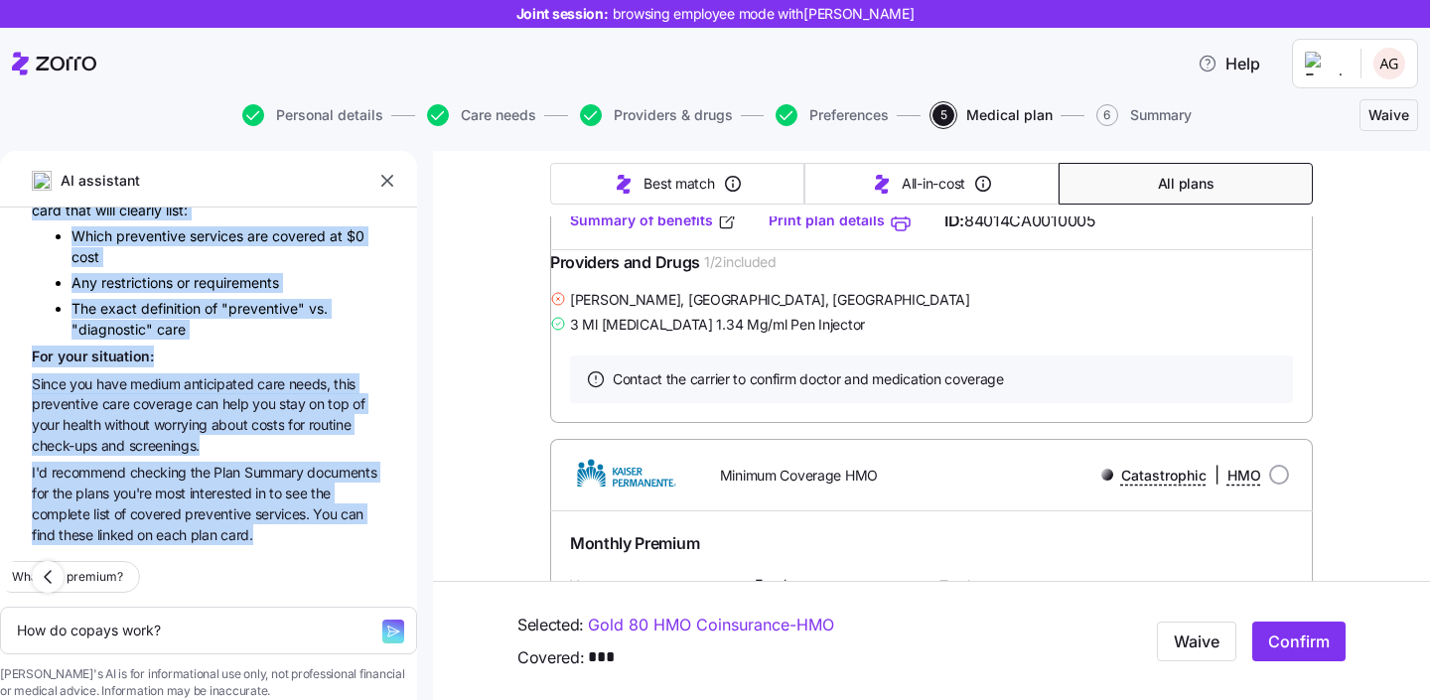
click at [385, 624] on icon "button" at bounding box center [393, 632] width 16 height 16
type textarea "x"
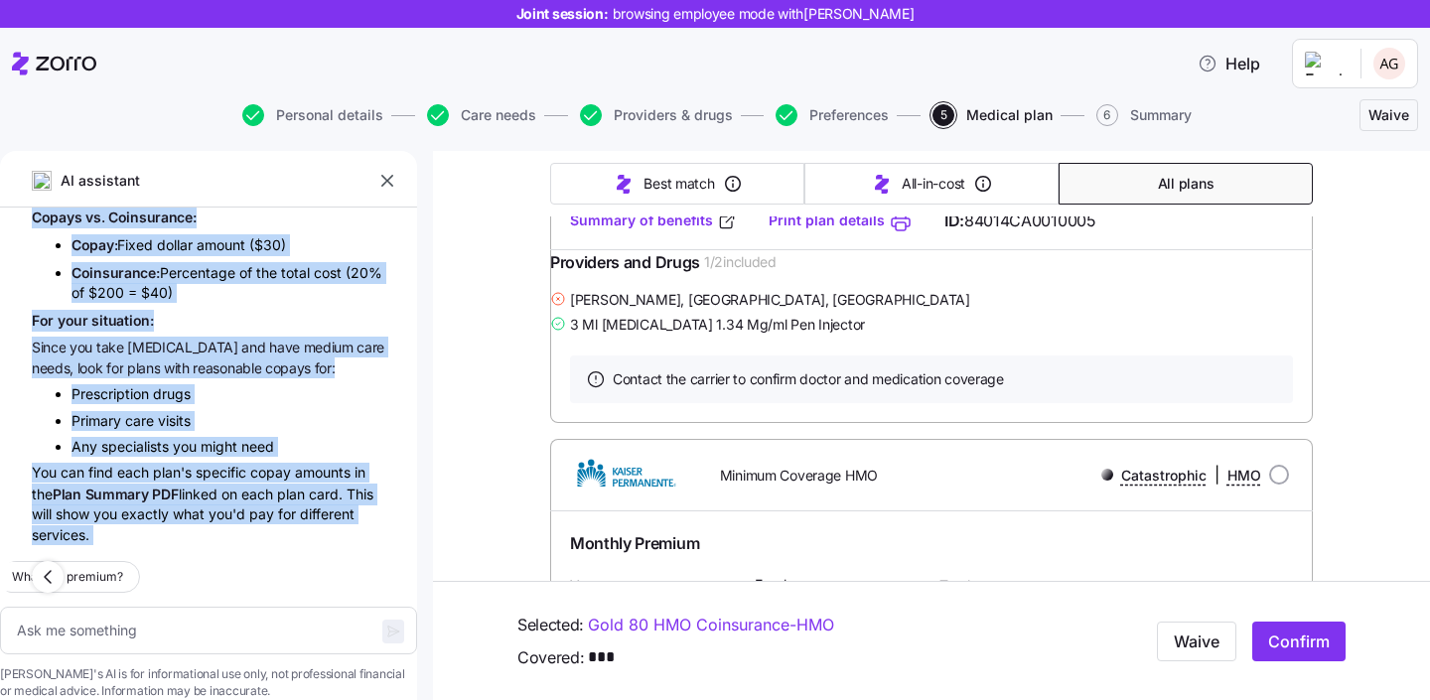
scroll to position [15790, 0]
drag, startPoint x: 216, startPoint y: 398, endPoint x: 156, endPoint y: 508, distance: 125.8
click at [156, 508] on div "A G what is deductible? A deductible is the amount you have to pay for covered …" at bounding box center [208, 377] width 417 height 338
click at [123, 567] on span "What is a premium?" at bounding box center [67, 577] width 111 height 20
type textarea "x"
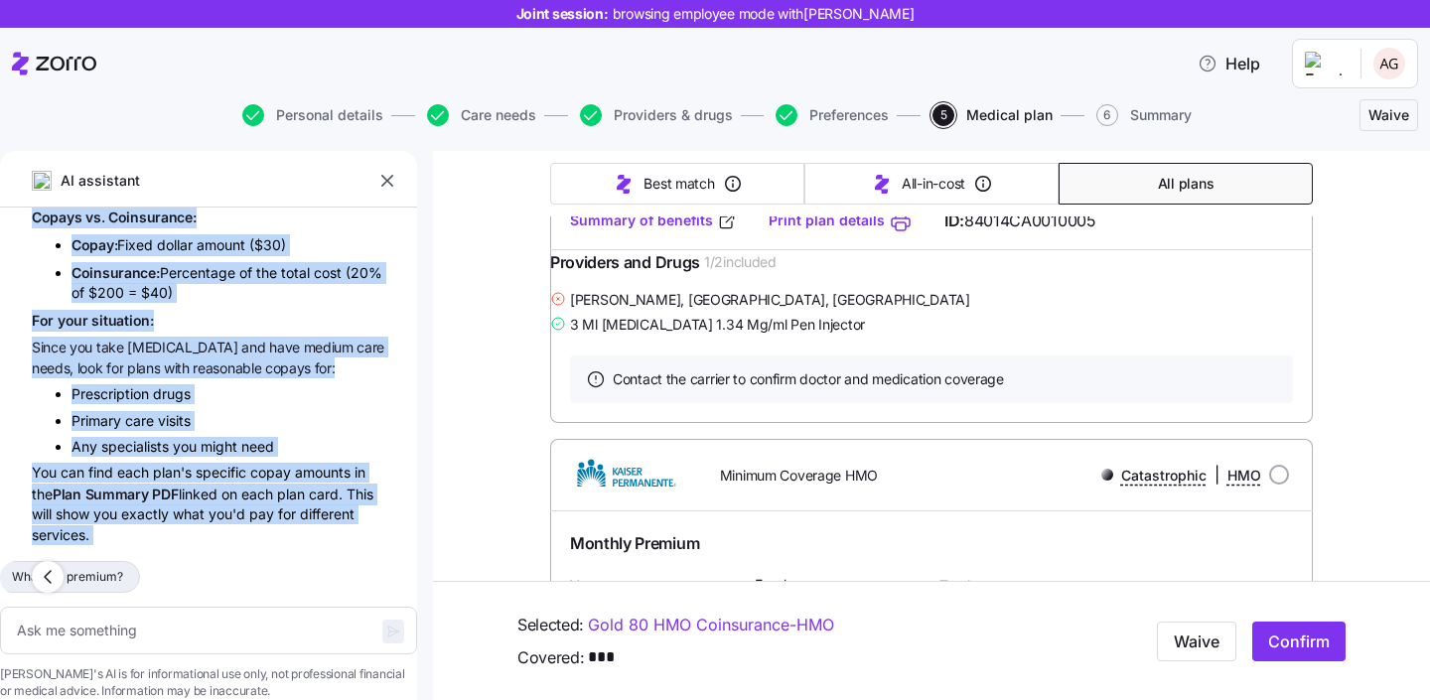
type textarea "What is a premium?"
click at [385, 624] on icon "button" at bounding box center [393, 632] width 16 height 16
type textarea "x"
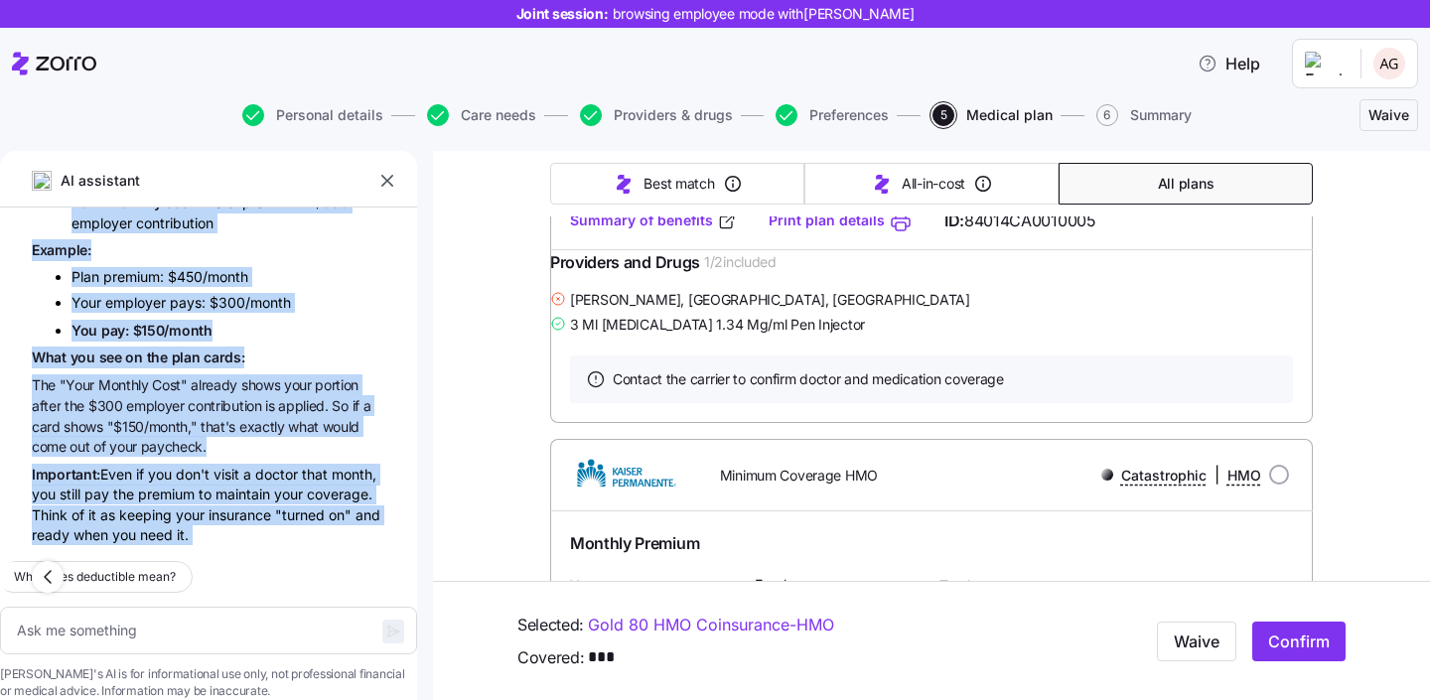
scroll to position [16645, 0]
drag, startPoint x: 231, startPoint y: 297, endPoint x: 359, endPoint y: 517, distance: 255.0
click at [359, 517] on div "AI assistant A G what is deductible? A deductible is the amount you have to pay…" at bounding box center [208, 425] width 417 height 549
click at [268, 495] on div "Important: Even if you don't visit a doctor that month, you still pay the premi…" at bounding box center [209, 505] width 354 height 82
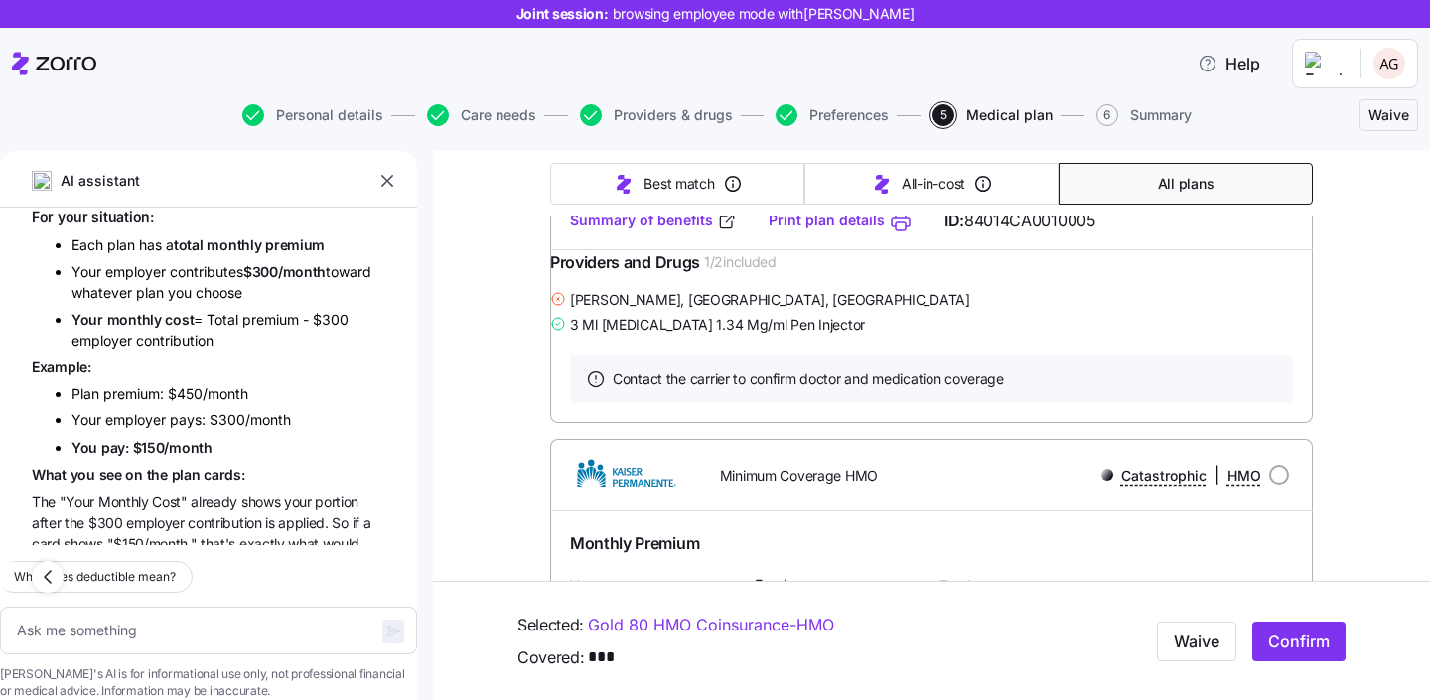
scroll to position [16048, 0]
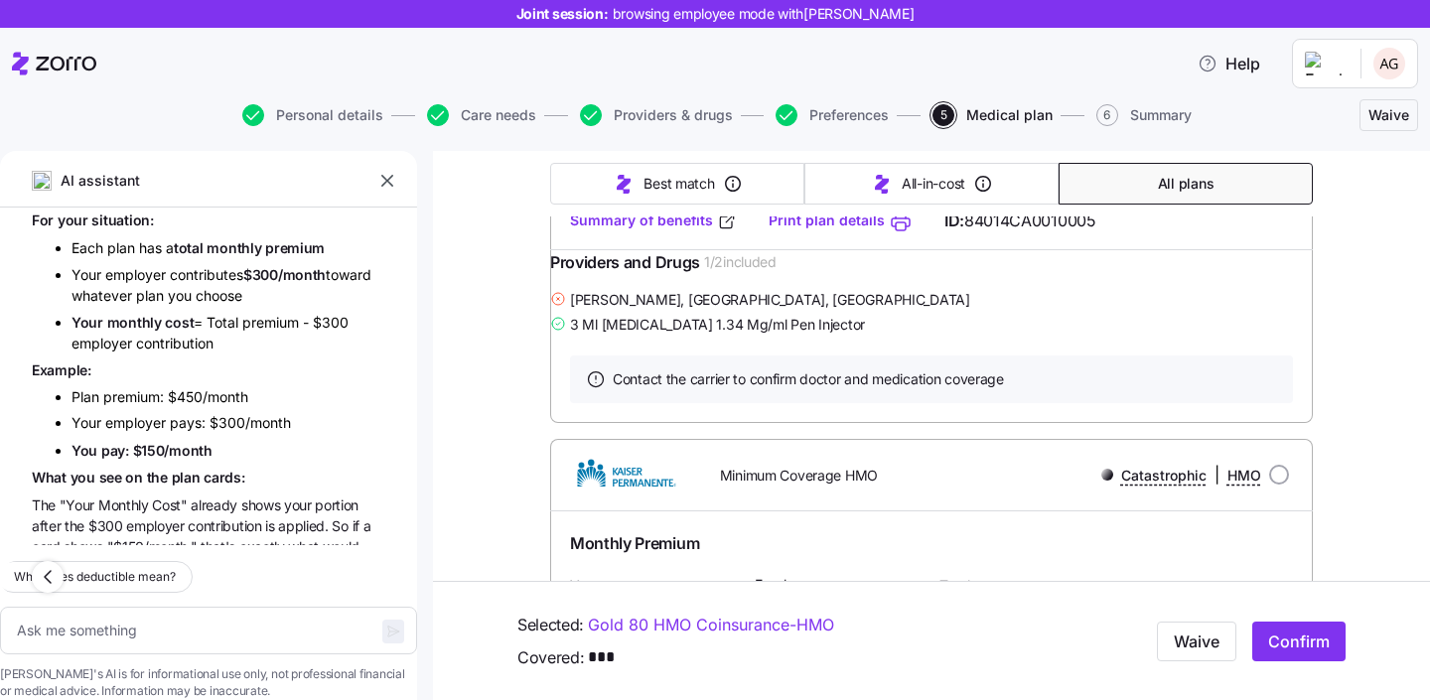
drag, startPoint x: 311, startPoint y: 502, endPoint x: 229, endPoint y: 332, distance: 189.2
click at [229, 332] on div "A G what is deductible? A deductible is the amount you have to pay for covered …" at bounding box center [208, 377] width 417 height 338
click at [52, 561] on button "button" at bounding box center [48, 577] width 32 height 32
click at [51, 565] on icon "button" at bounding box center [48, 577] width 24 height 24
click at [49, 571] on icon "button" at bounding box center [48, 577] width 6 height 12
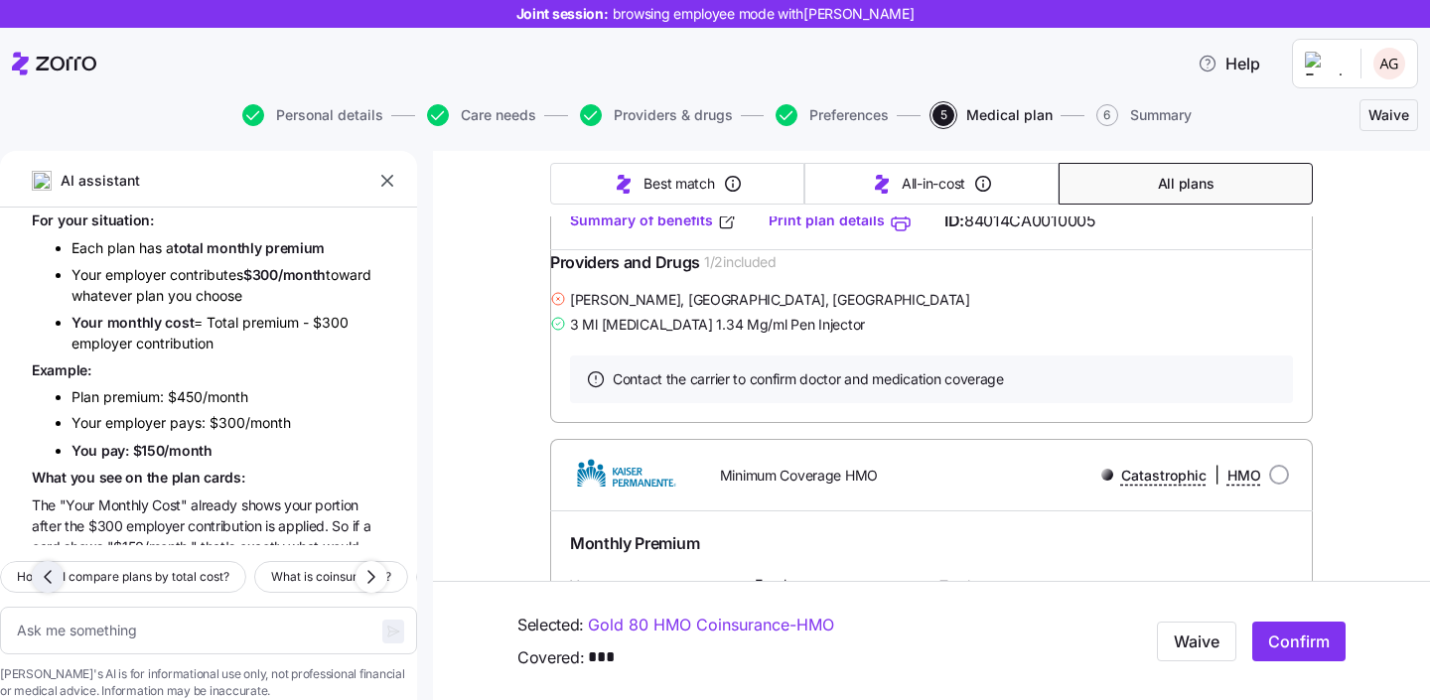
click at [48, 571] on icon "button" at bounding box center [48, 577] width 6 height 12
click at [365, 565] on icon "button" at bounding box center [371, 577] width 24 height 24
click at [248, 561] on button "How do I compare plans by total cost?" at bounding box center [125, 577] width 246 height 32
type textarea "x"
type textarea "How do I compare plans by total cost?"
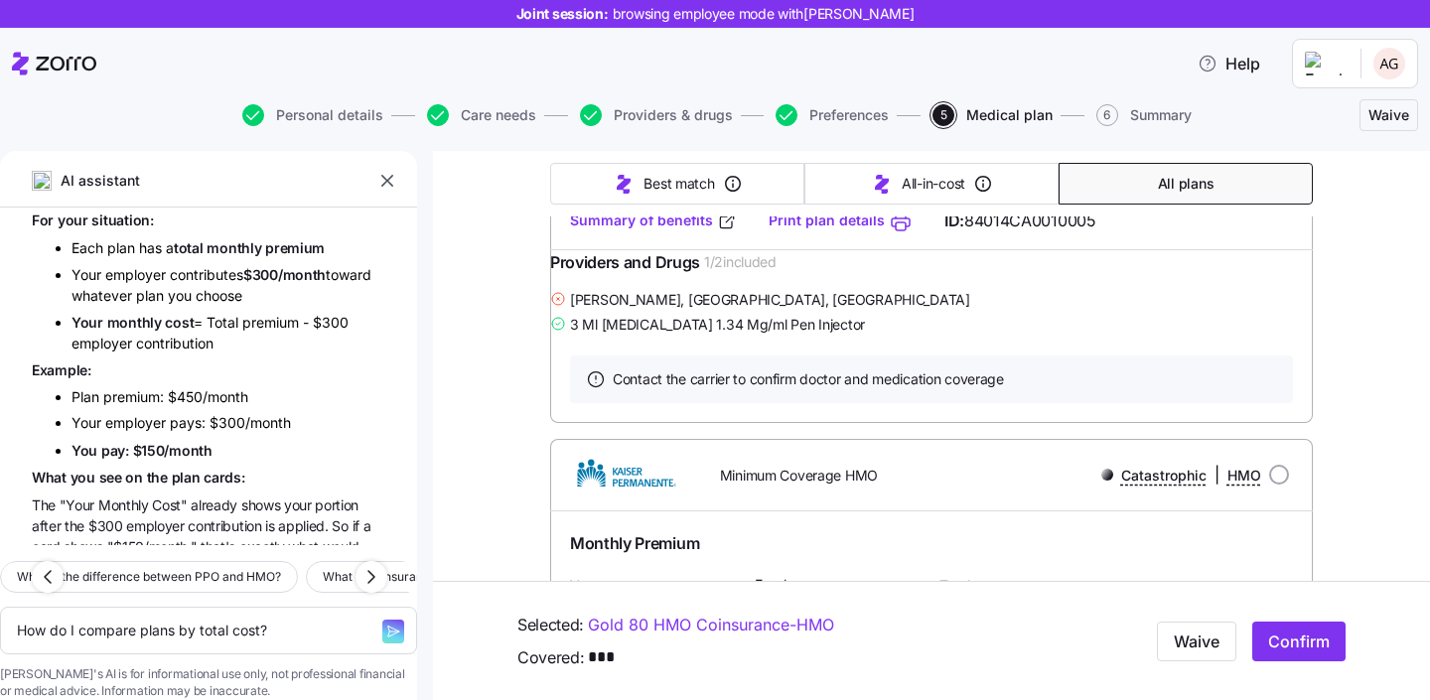
click at [382, 620] on span "button" at bounding box center [393, 632] width 22 height 24
type textarea "x"
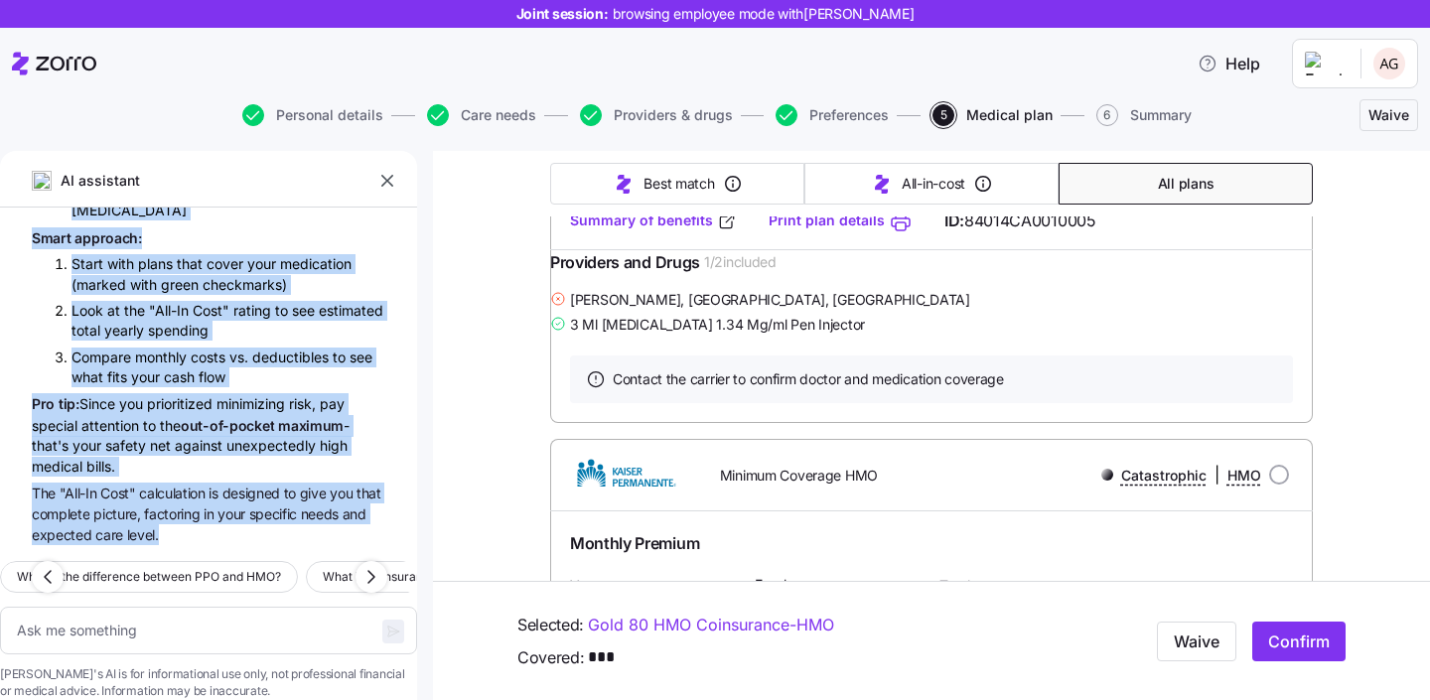
scroll to position [17558, 0]
drag, startPoint x: 116, startPoint y: 429, endPoint x: 186, endPoint y: 503, distance: 101.9
click at [186, 503] on div "A G what is deductible? A deductible is the amount you have to pay for covered …" at bounding box center [208, 377] width 417 height 338
click at [239, 567] on span "What is the difference between PPO and HMO?" at bounding box center [149, 577] width 264 height 20
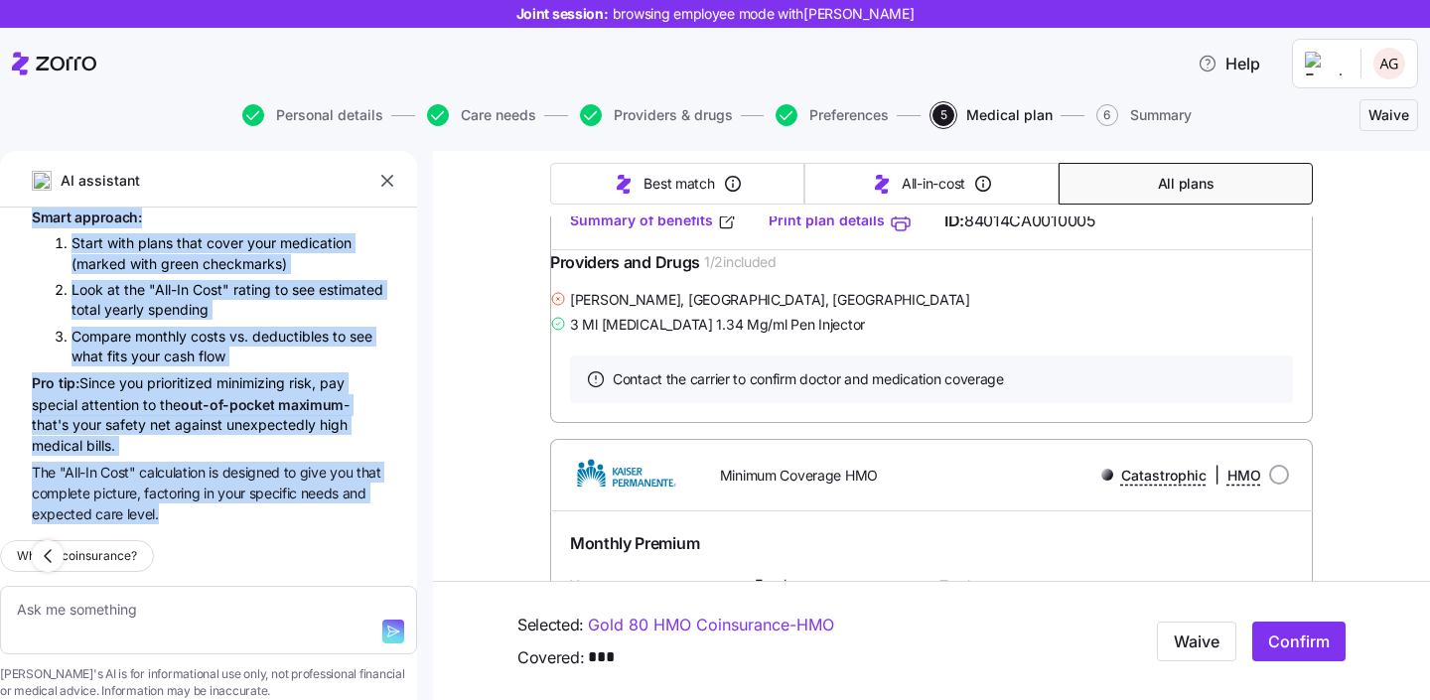
type textarea "x"
type textarea "What is the difference between PPO and HMO?"
click at [385, 624] on icon "button" at bounding box center [393, 632] width 16 height 16
type textarea "x"
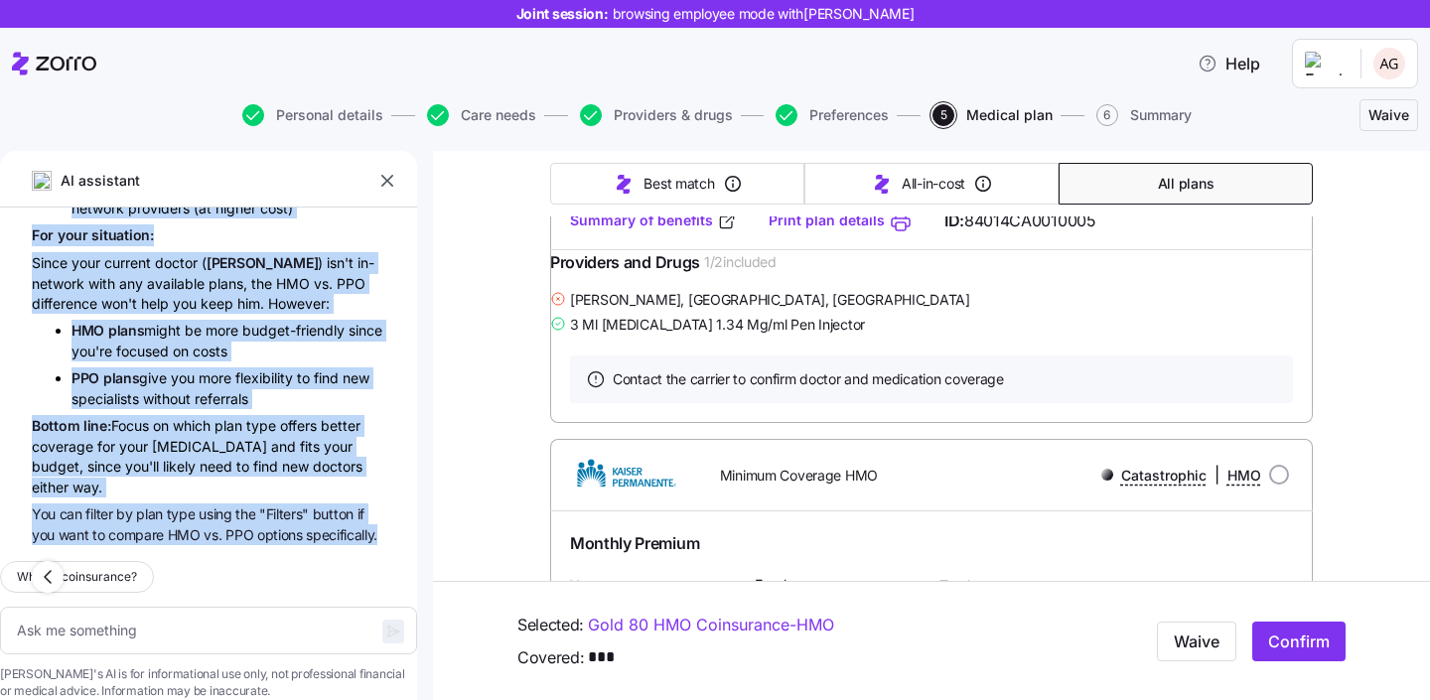
scroll to position [18571, 0]
drag, startPoint x: 59, startPoint y: 311, endPoint x: 105, endPoint y: 499, distance: 194.4
click at [105, 499] on div "A G what is deductible? A deductible is the amount you have to pay for covered …" at bounding box center [208, 377] width 417 height 338
click at [53, 565] on icon "button" at bounding box center [48, 577] width 24 height 24
click at [52, 565] on icon "button" at bounding box center [48, 577] width 24 height 24
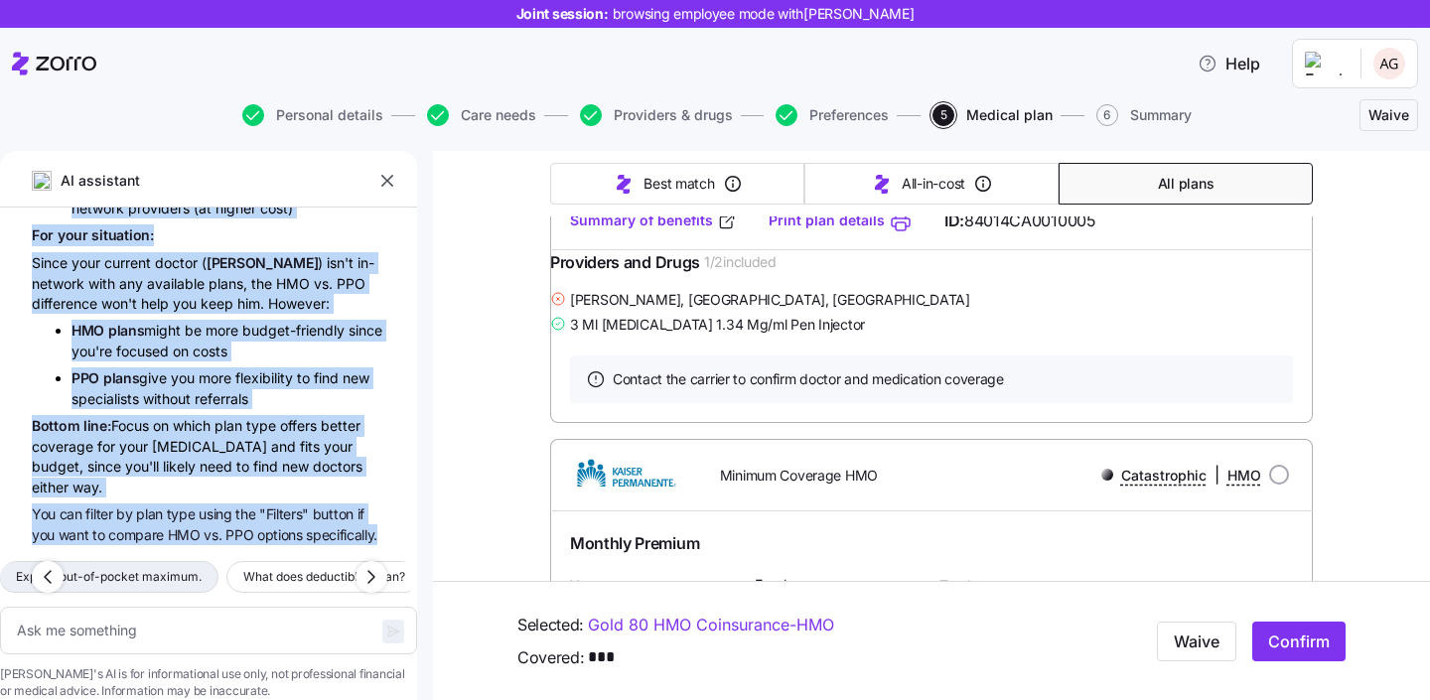
click at [100, 567] on span "Explain out-of-pocket maximum." at bounding box center [109, 577] width 186 height 20
type textarea "x"
type textarea "Explain out-of-pocket maximum."
click at [385, 624] on icon "button" at bounding box center [393, 632] width 16 height 16
type textarea "x"
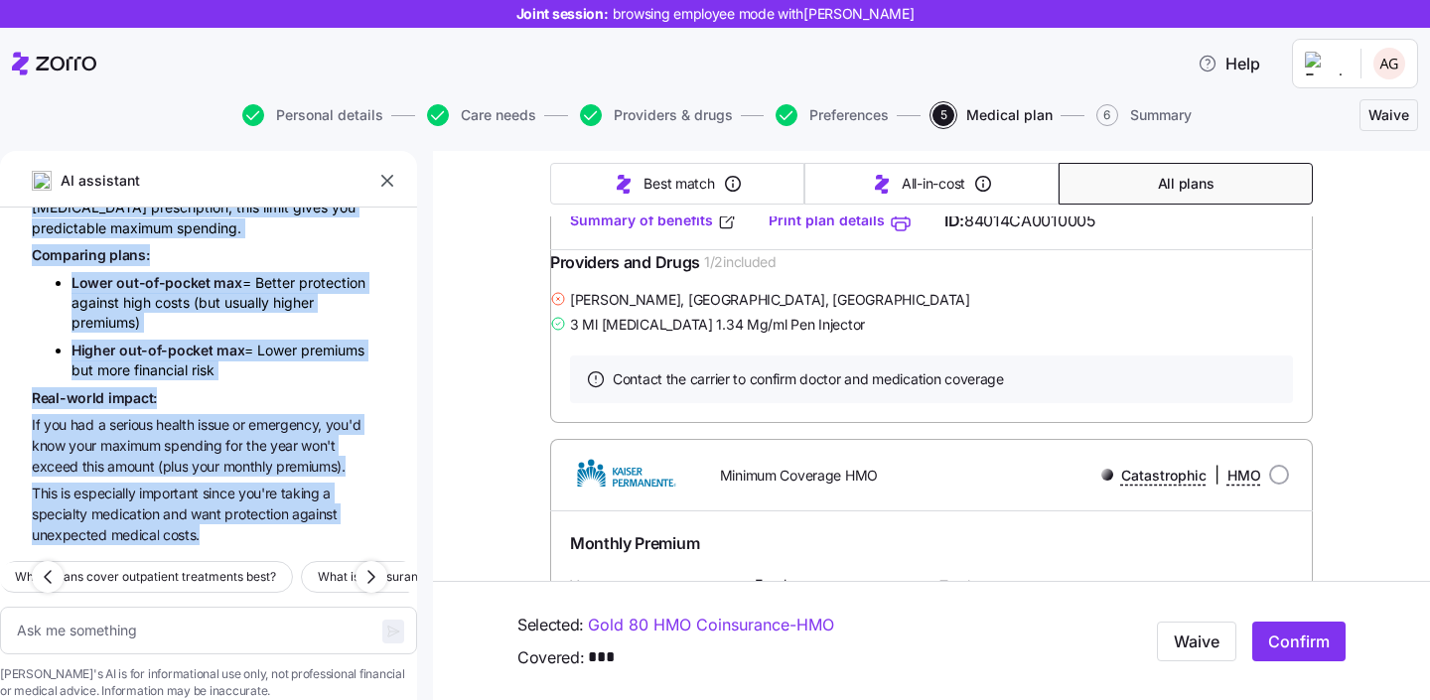
scroll to position [19553, 0]
drag, startPoint x: 150, startPoint y: 286, endPoint x: 201, endPoint y: 502, distance: 222.3
click at [201, 502] on div "A G what is deductible? A deductible is the amount you have to pay for covered …" at bounding box center [208, 377] width 417 height 338
click at [226, 567] on span "Which plans cover outpatient treatments best?" at bounding box center [145, 577] width 261 height 20
type textarea "x"
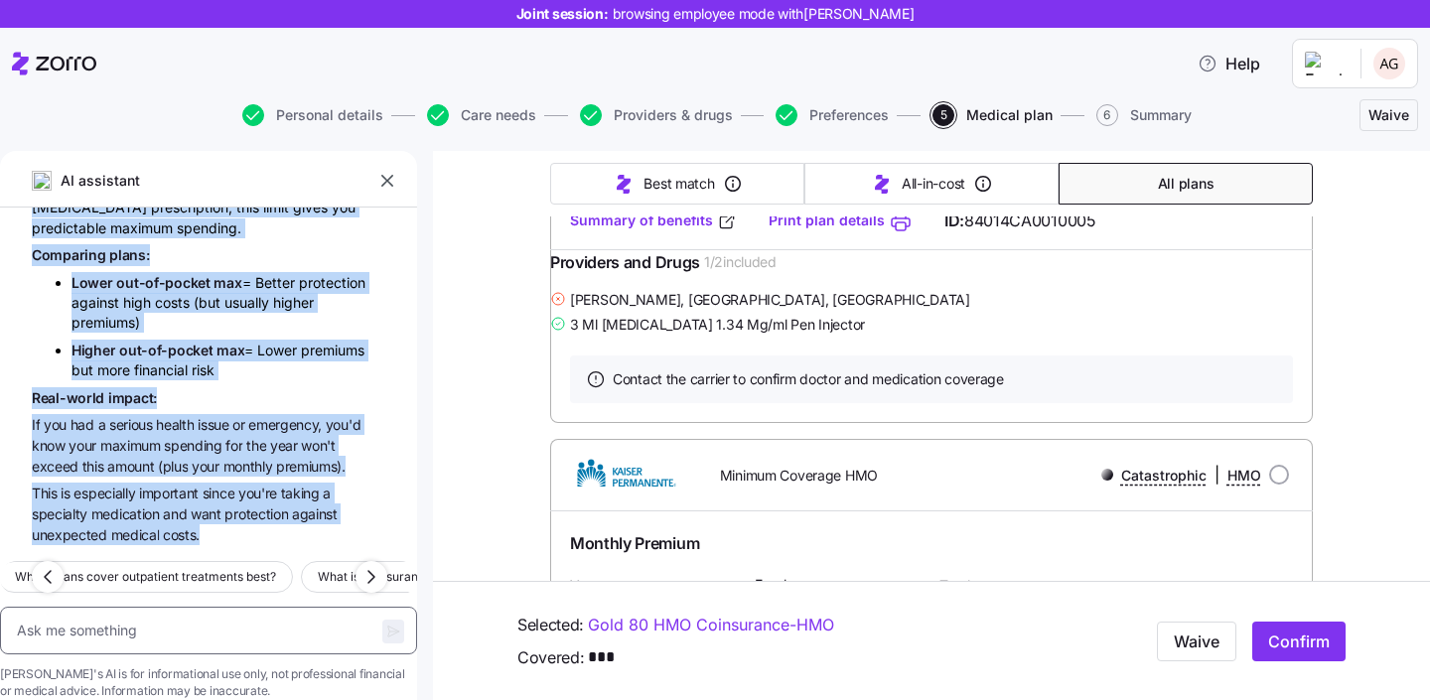
type textarea "Which plans cover outpatient treatments best?"
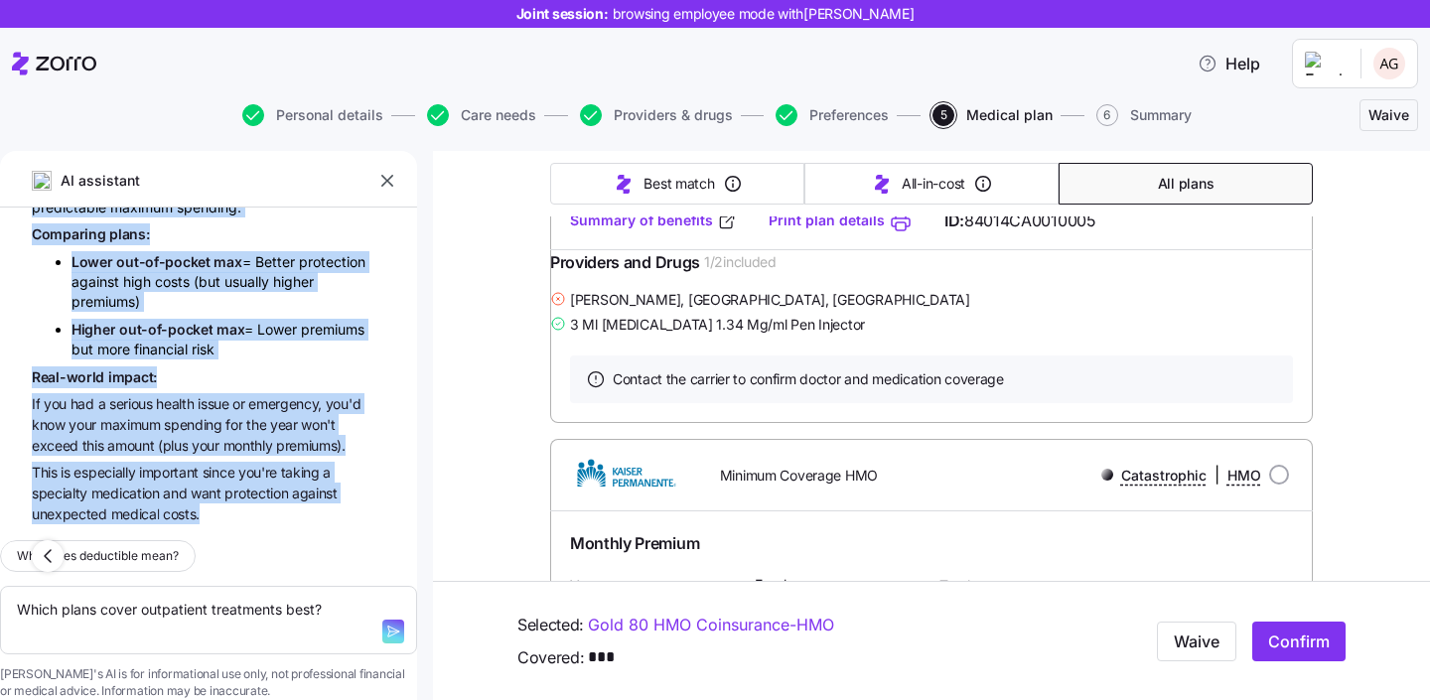
click at [385, 624] on icon "button" at bounding box center [393, 632] width 16 height 16
type textarea "x"
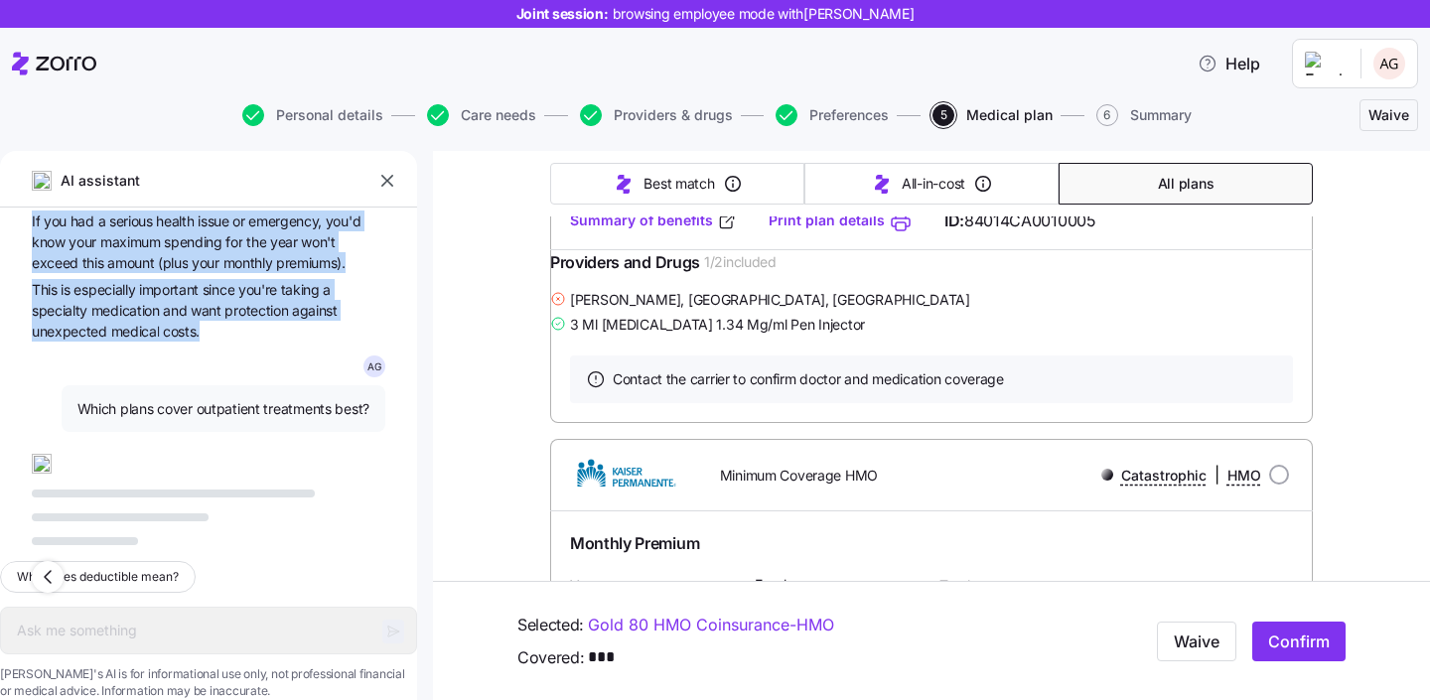
scroll to position [19756, 0]
click at [52, 565] on icon "button" at bounding box center [48, 577] width 24 height 24
click at [52, 567] on span "What is coinsurance?" at bounding box center [75, 577] width 120 height 20
type textarea "x"
type textarea "What is coinsurance?"
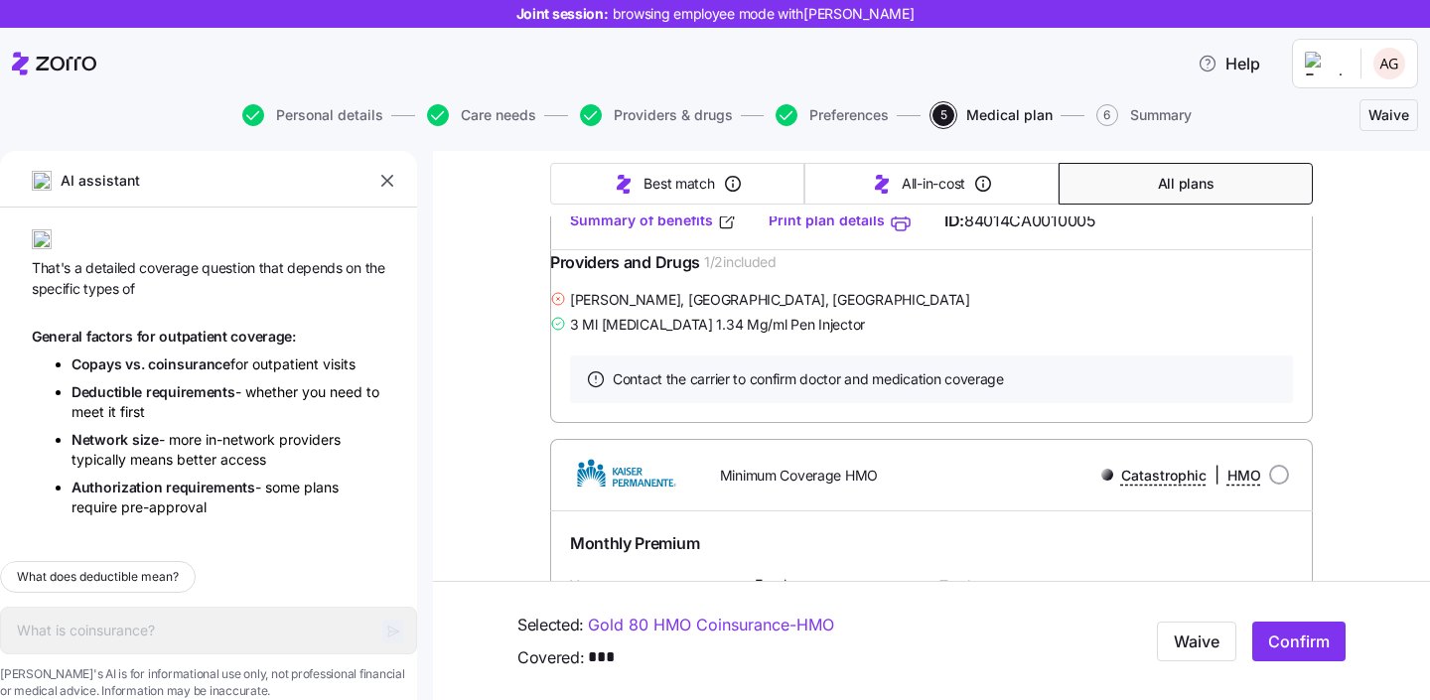
scroll to position [19974, 0]
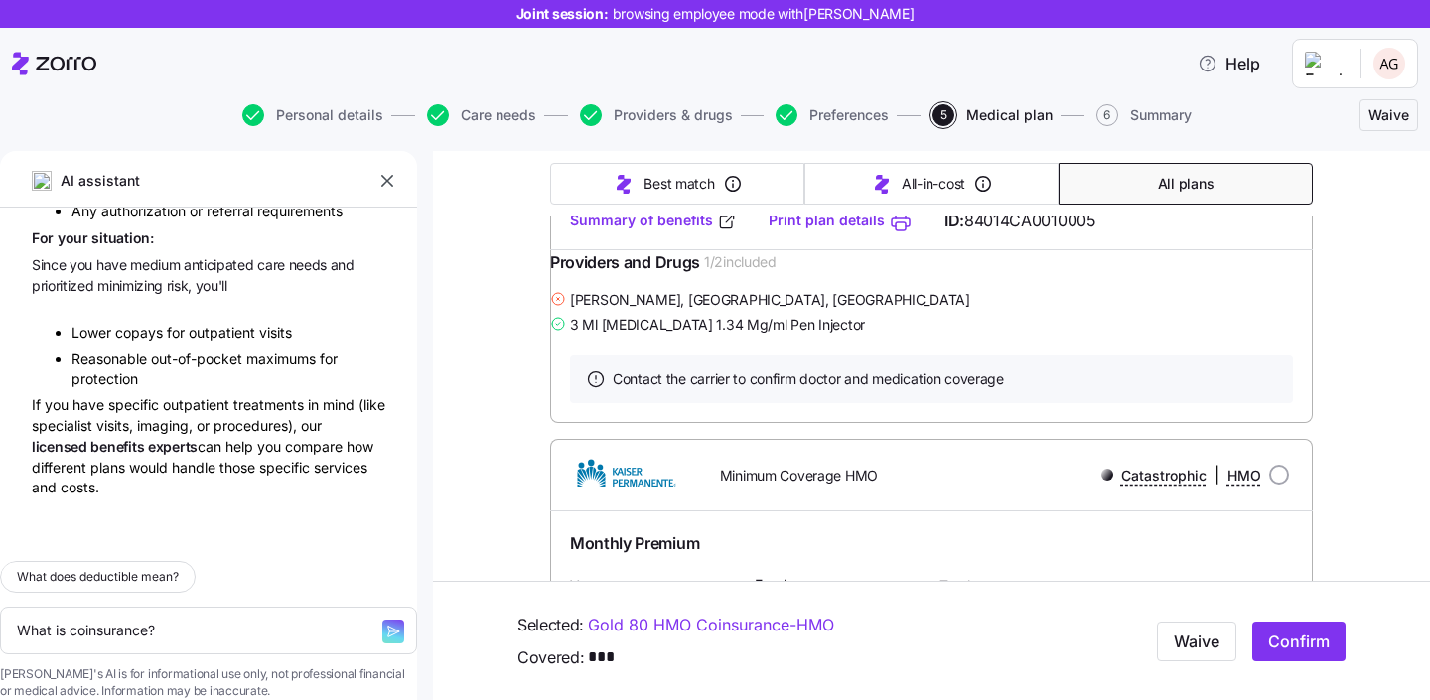
type textarea "x"
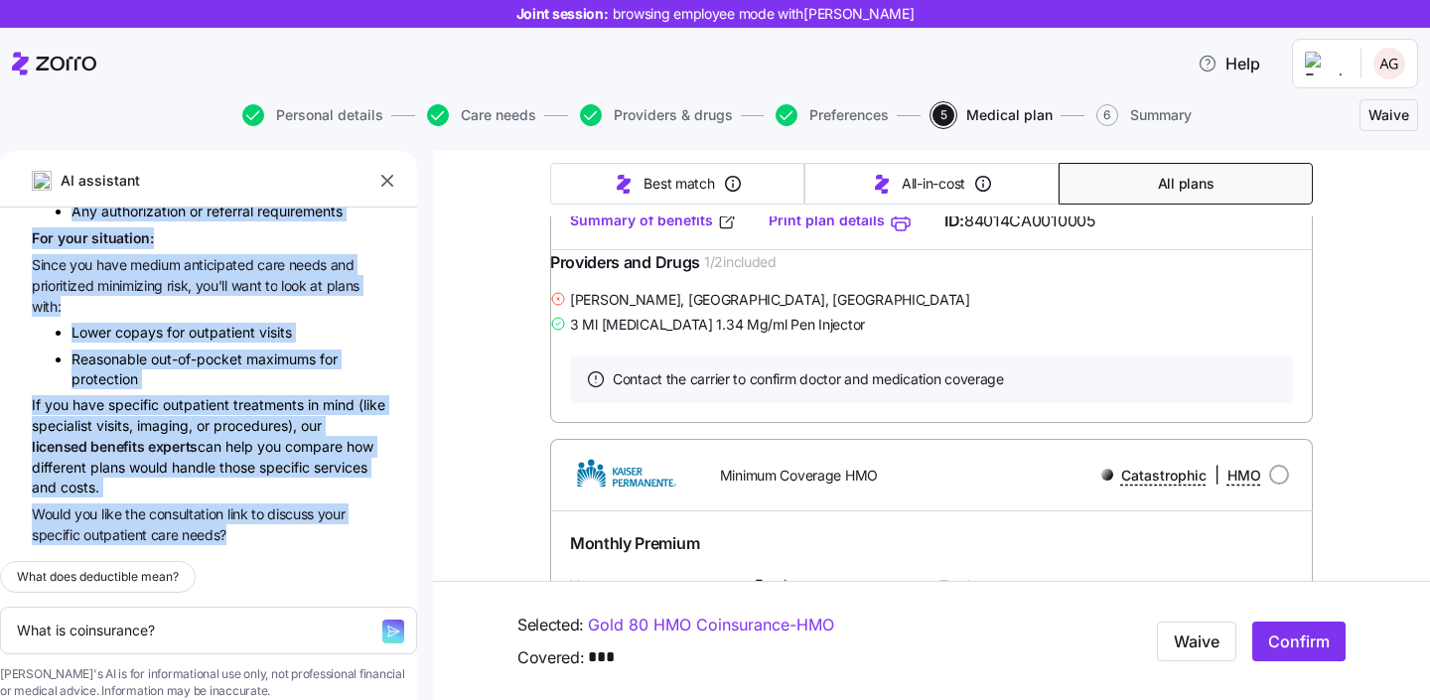
scroll to position [20518, 0]
drag, startPoint x: 65, startPoint y: 302, endPoint x: 253, endPoint y: 501, distance: 274.7
click at [253, 501] on div "A G what is deductible? A deductible is the amount you have to pay for covered …" at bounding box center [208, 377] width 417 height 338
click at [209, 607] on textarea "What is coinsurance?" at bounding box center [208, 631] width 417 height 48
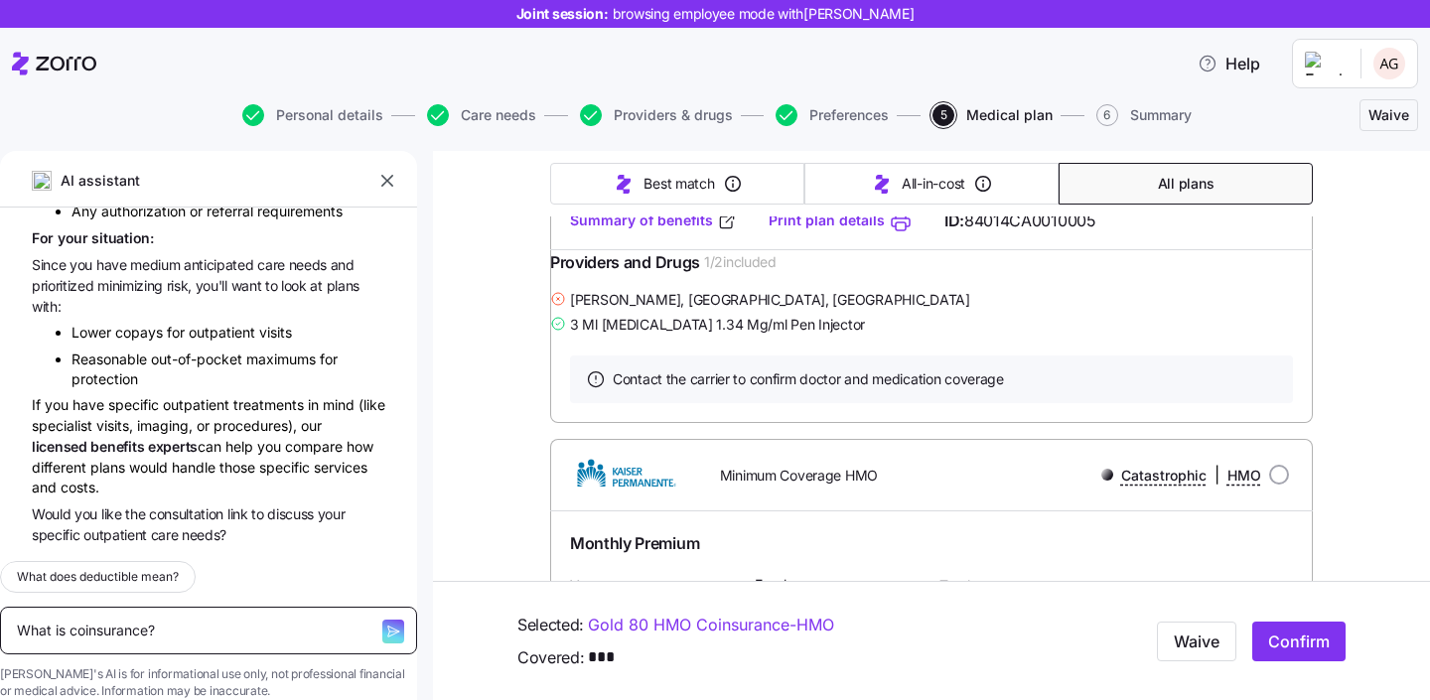
click at [209, 607] on textarea "What is coinsurance?" at bounding box center [208, 631] width 417 height 48
type textarea "x"
type textarea "W"
type textarea "x"
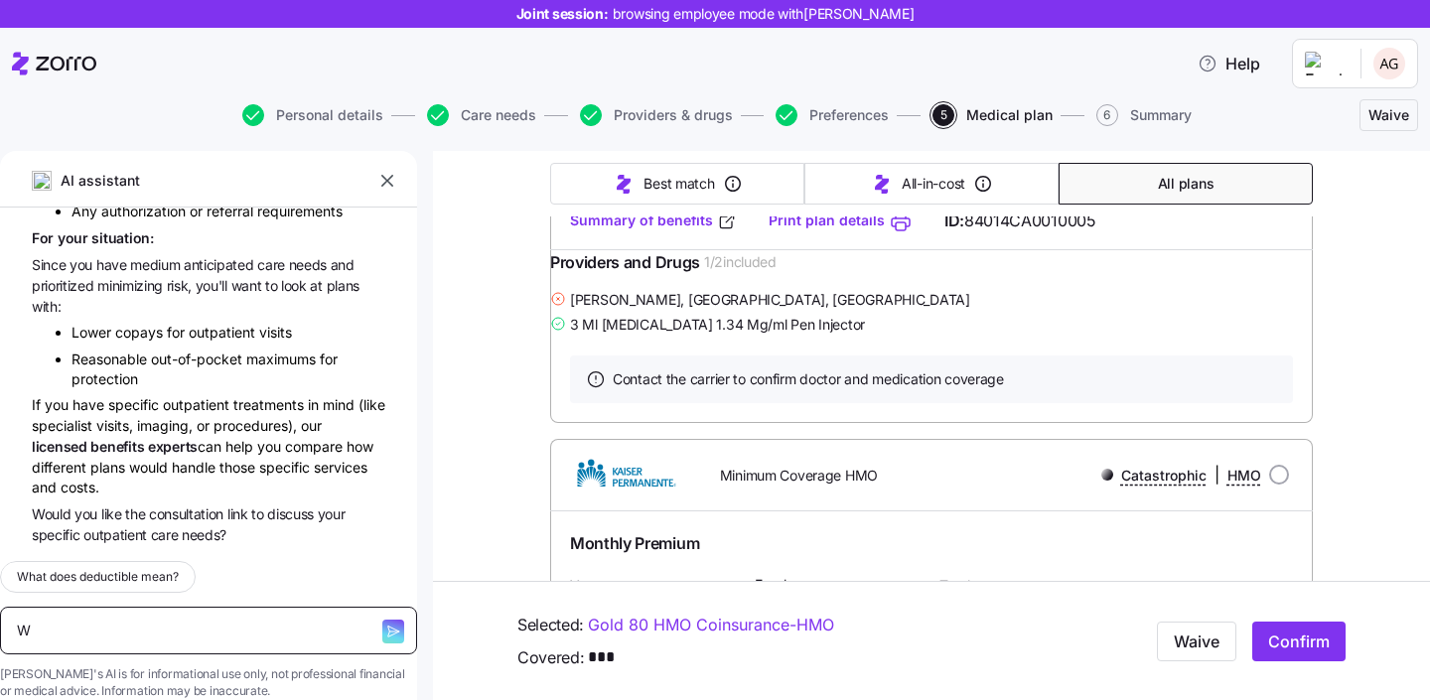
type textarea "Wh"
type textarea "x"
type textarea "What are all the"
type textarea "x"
type textarea "What are all the questions"
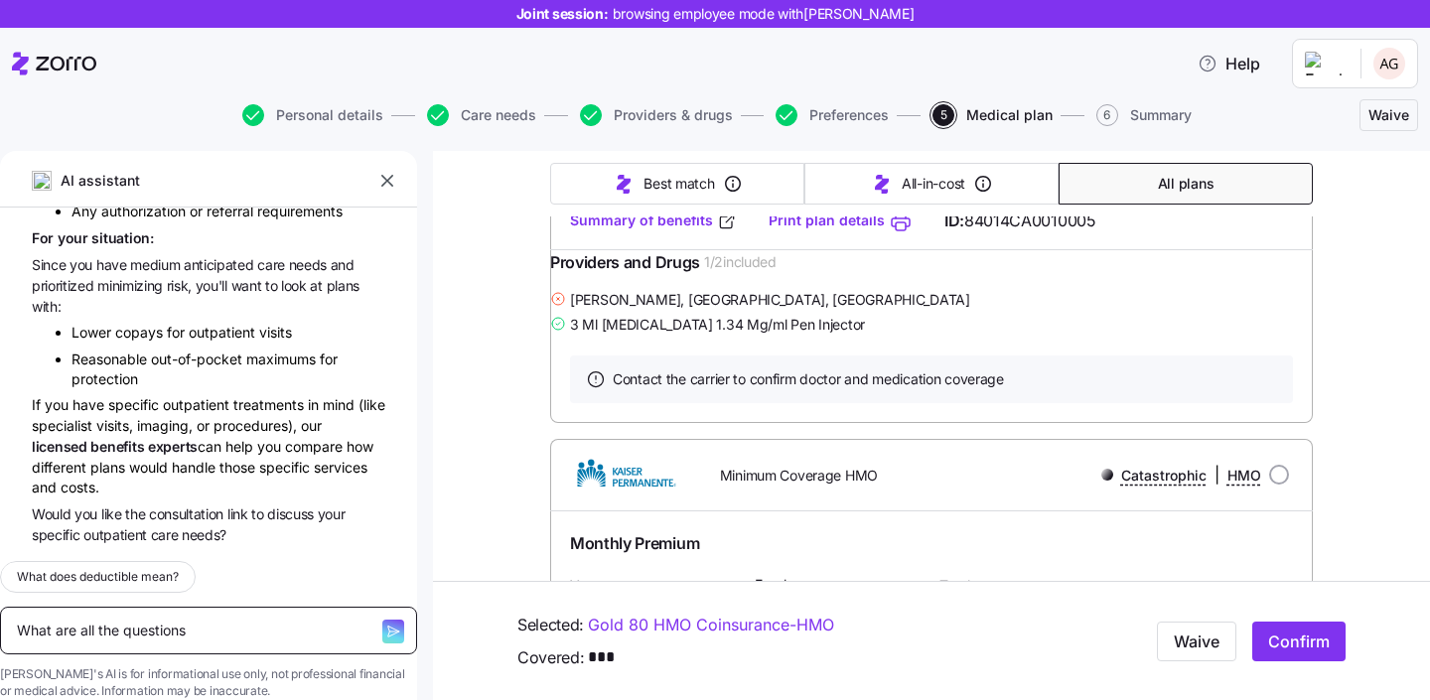
type textarea "x"
type textarea "What are all the questions th"
type textarea "x"
type textarea "What are all the questions that"
type textarea "x"
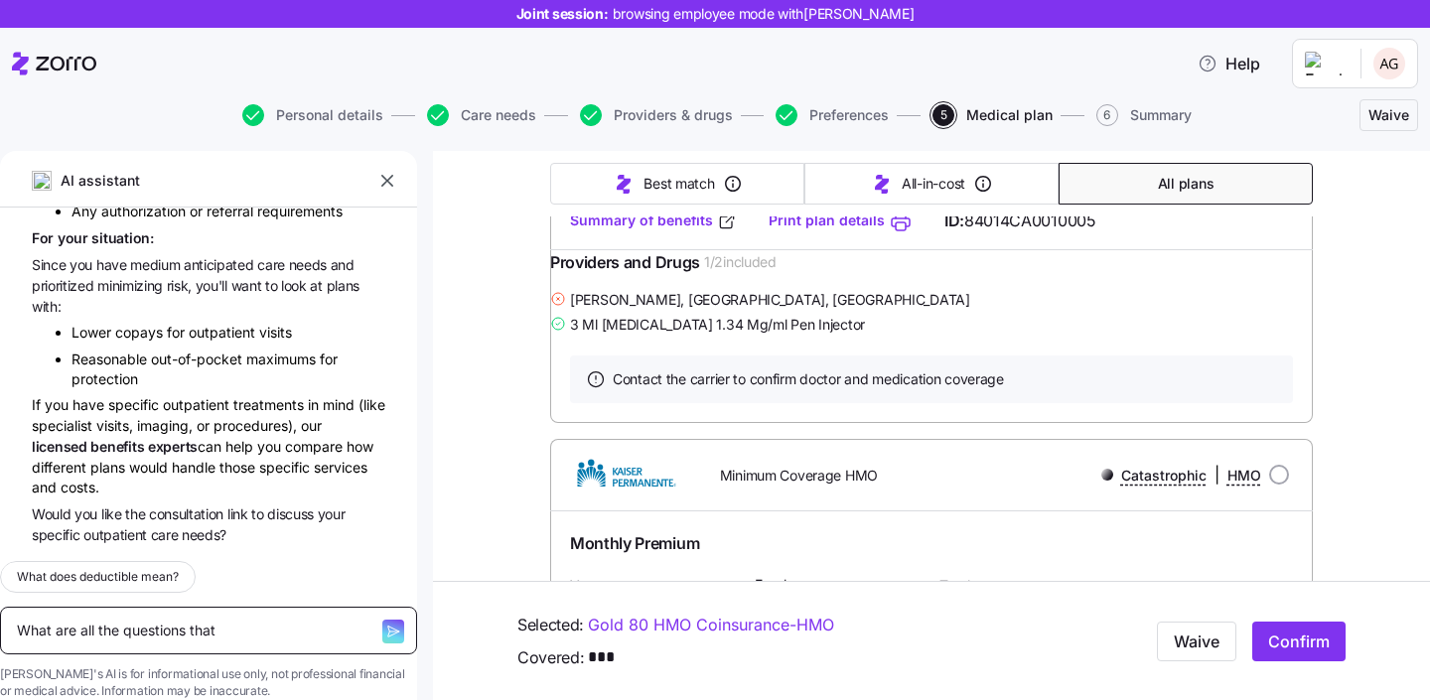
type textarea "What are all the questions that y"
type textarea "x"
type textarea "What are all the questions that you"
type textarea "x"
type textarea "What are all the questions that you hav"
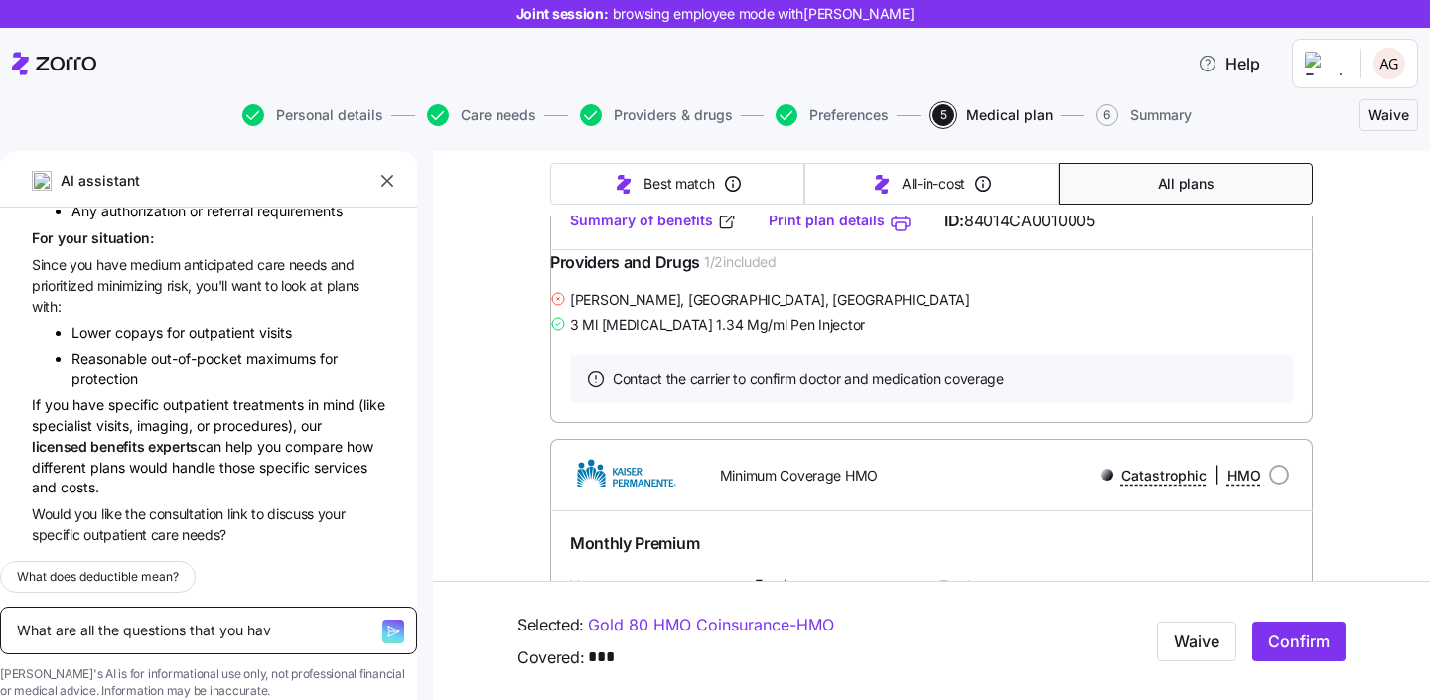
type textarea "x"
type textarea "What are all the questions that you have"
type textarea "x"
type textarea "What are all the questions that you have a"
type textarea "x"
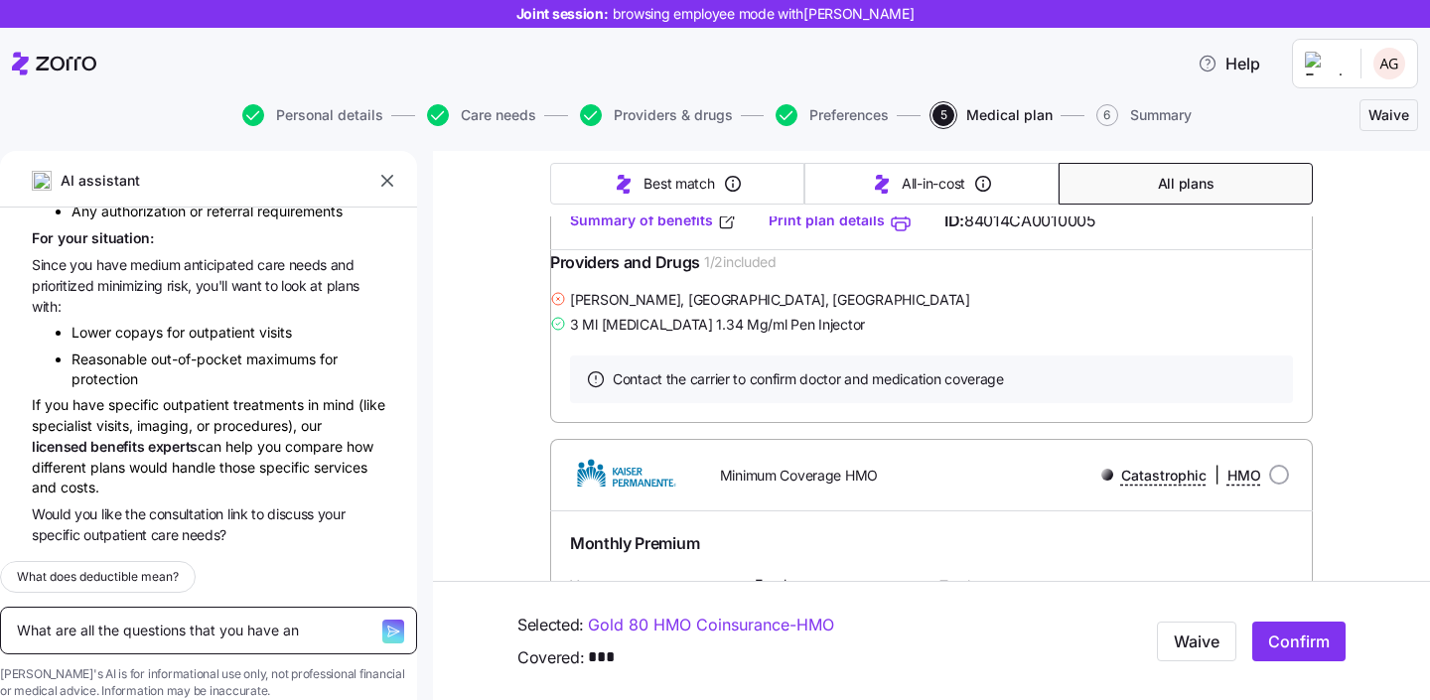
type textarea "What are all the questions that you have ans"
type textarea "x"
type textarea "What are all the questions that you have answers"
type textarea "x"
type textarea "What are all the questions that you have answers"
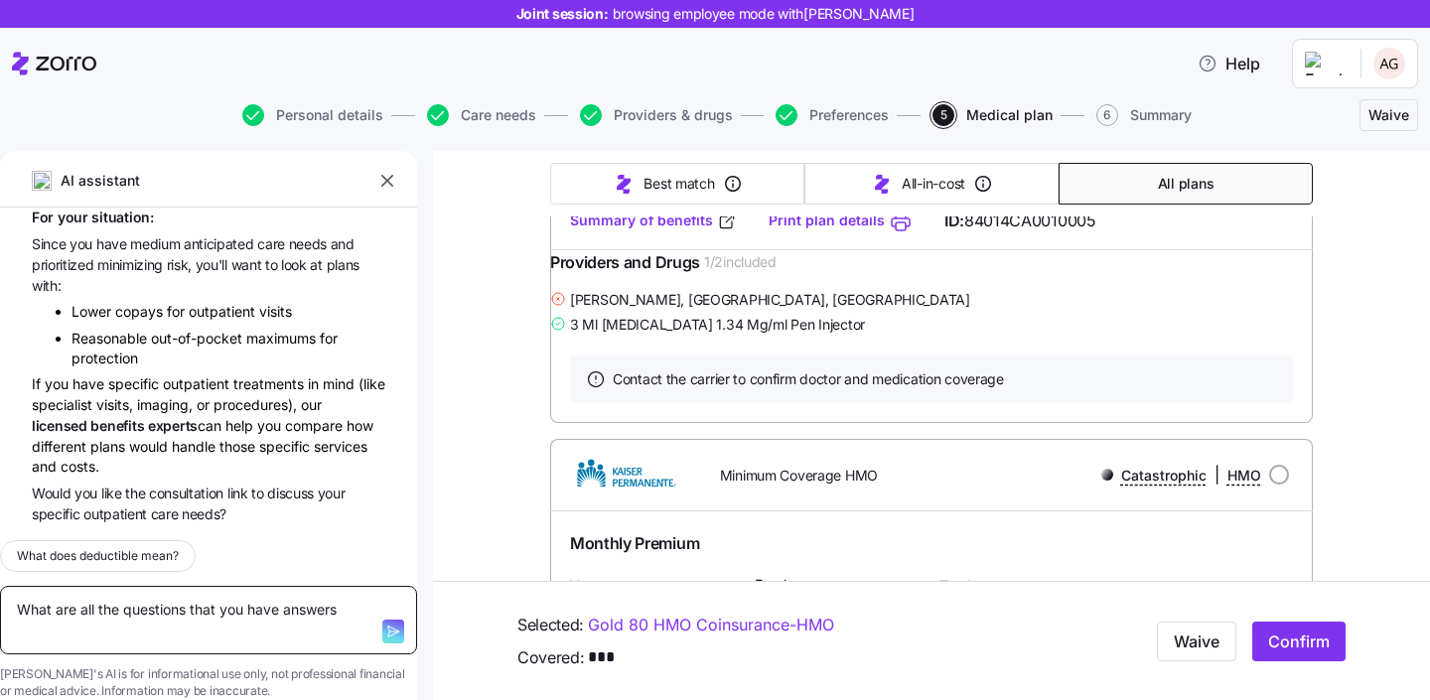
type textarea "x"
type textarea "What are all the questions that you have answers fo"
type textarea "x"
type textarea "What are all the questions that you have answers for"
type textarea "x"
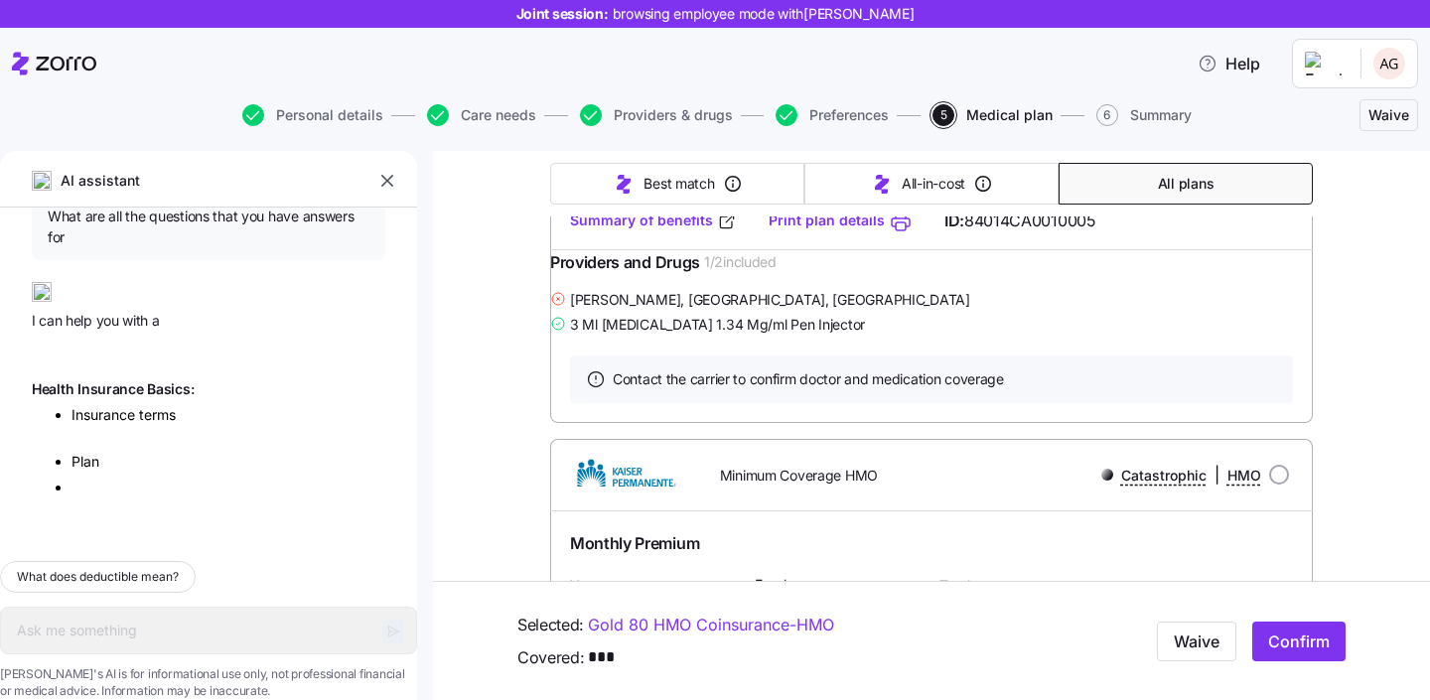
scroll to position [20839, 0]
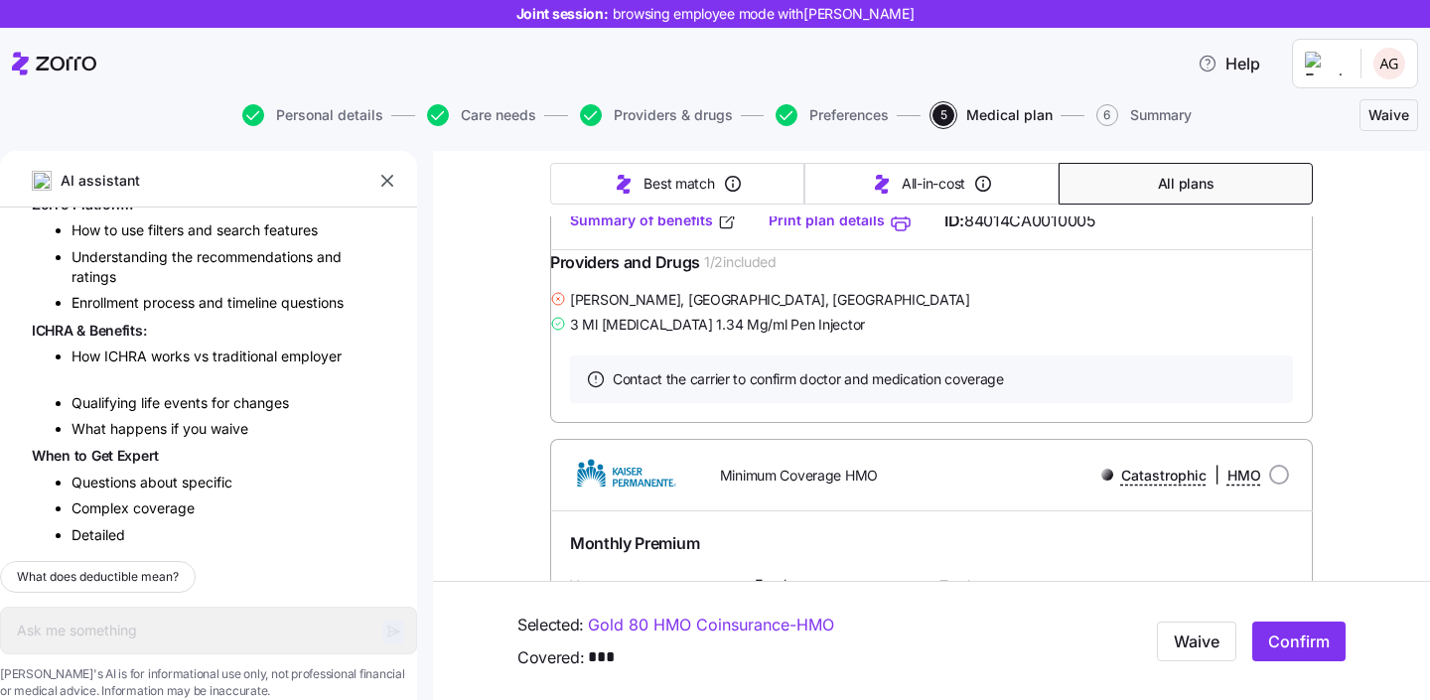
type textarea "x"
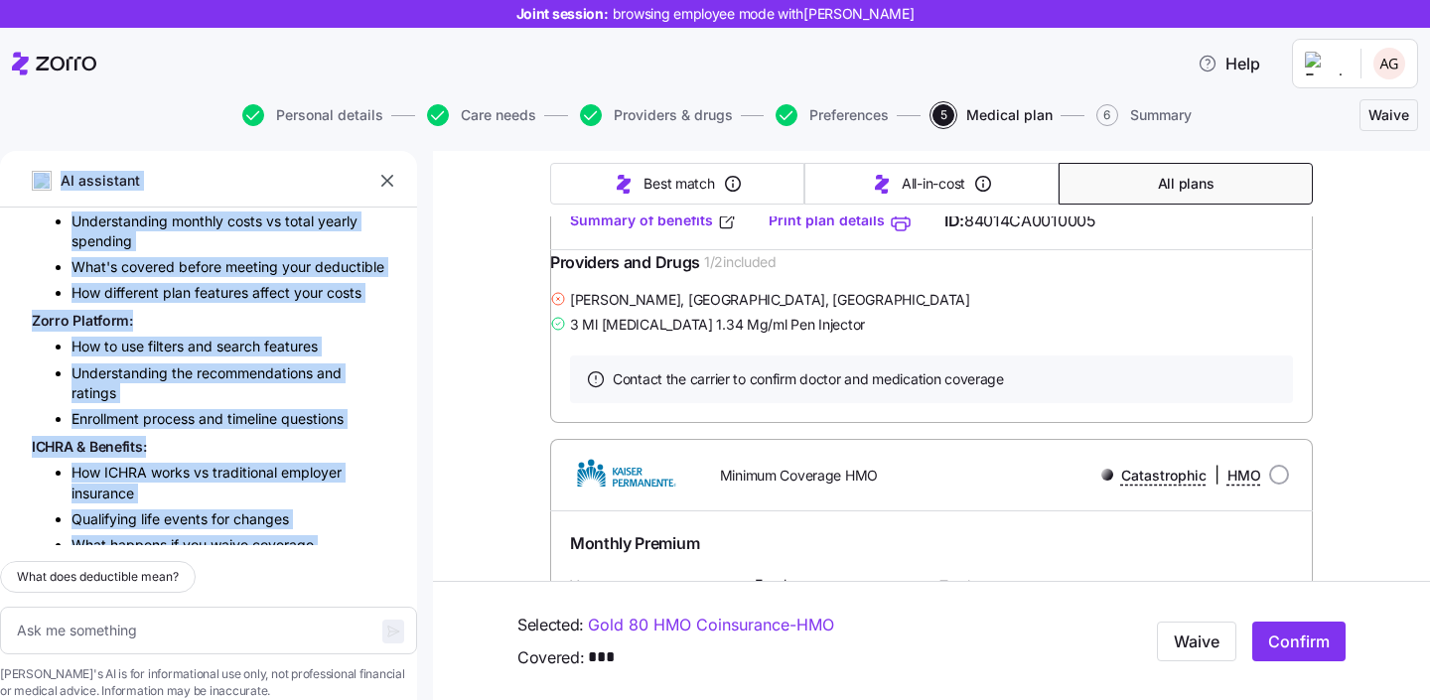
scroll to position [20847, 0]
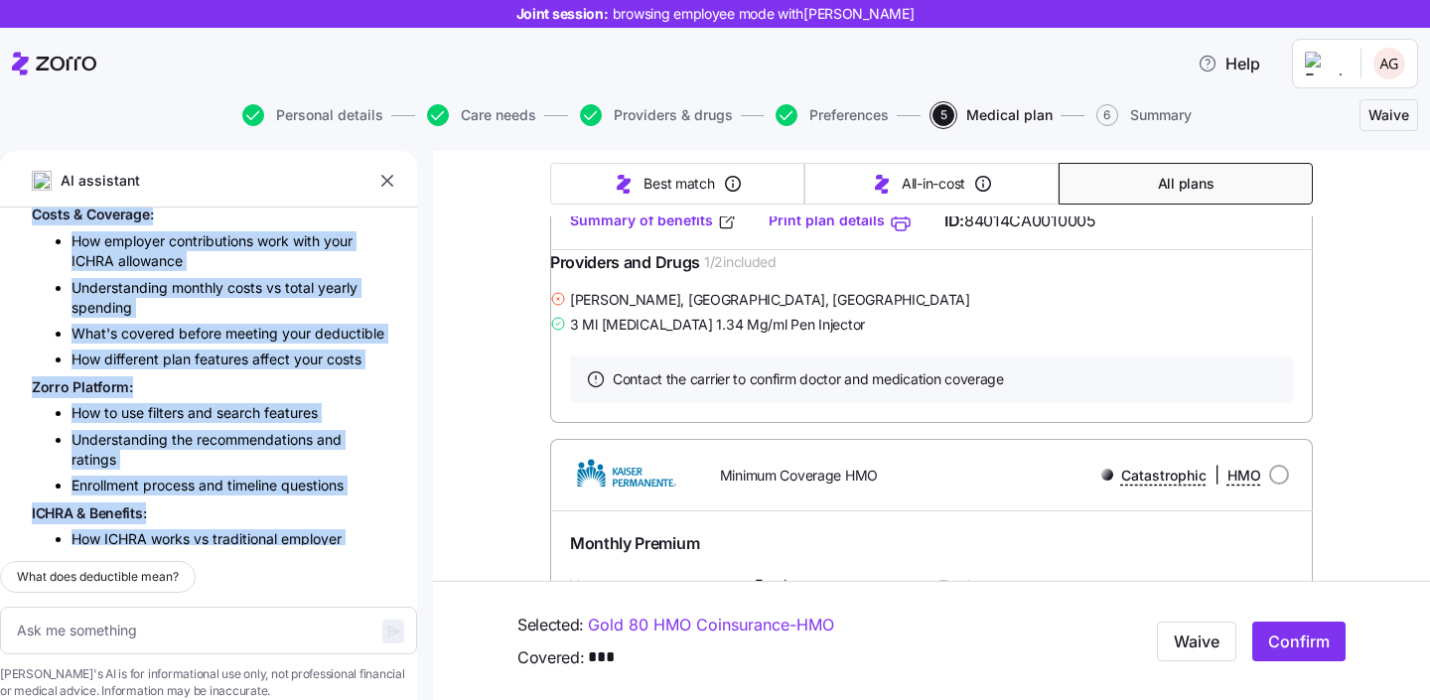
drag, startPoint x: 365, startPoint y: 459, endPoint x: 43, endPoint y: 260, distance: 379.0
click at [43, 260] on div "A G what is deductible? A deductible is the amount you have to pay for covered …" at bounding box center [208, 377] width 417 height 338
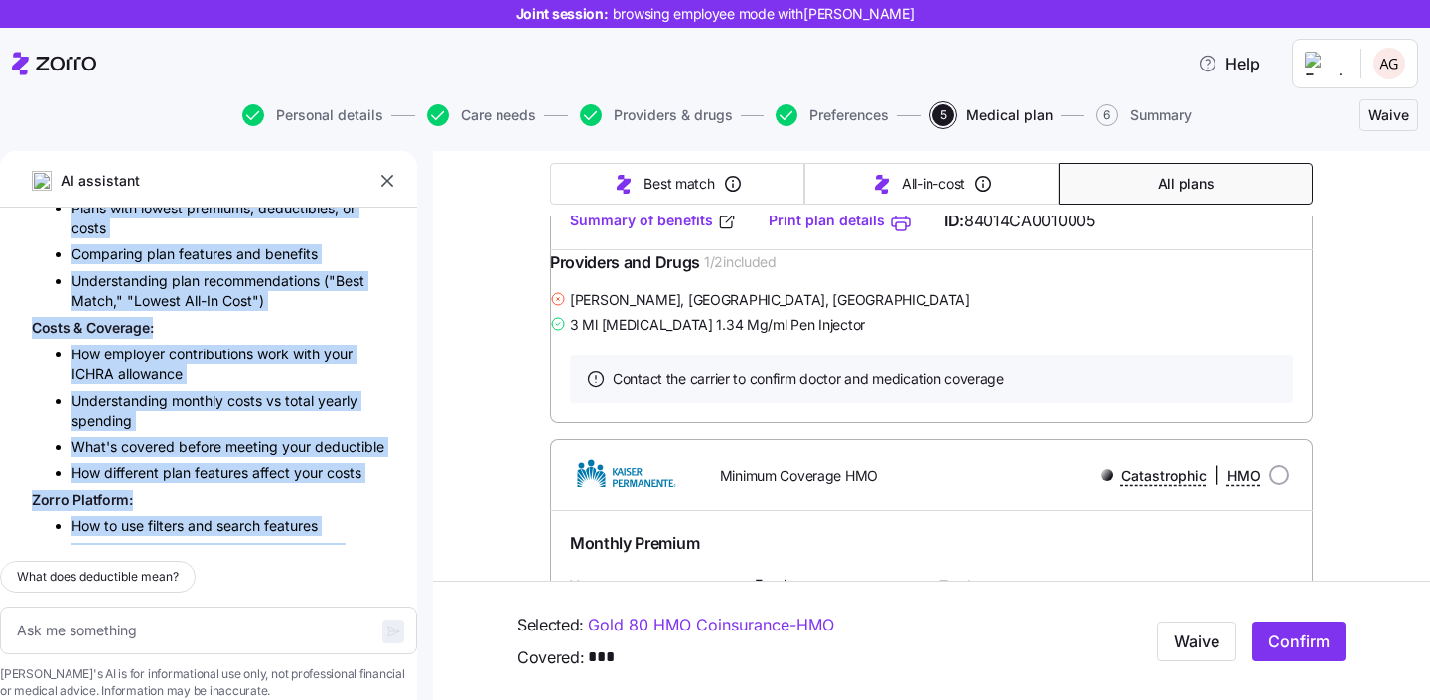
scroll to position [20714, 0]
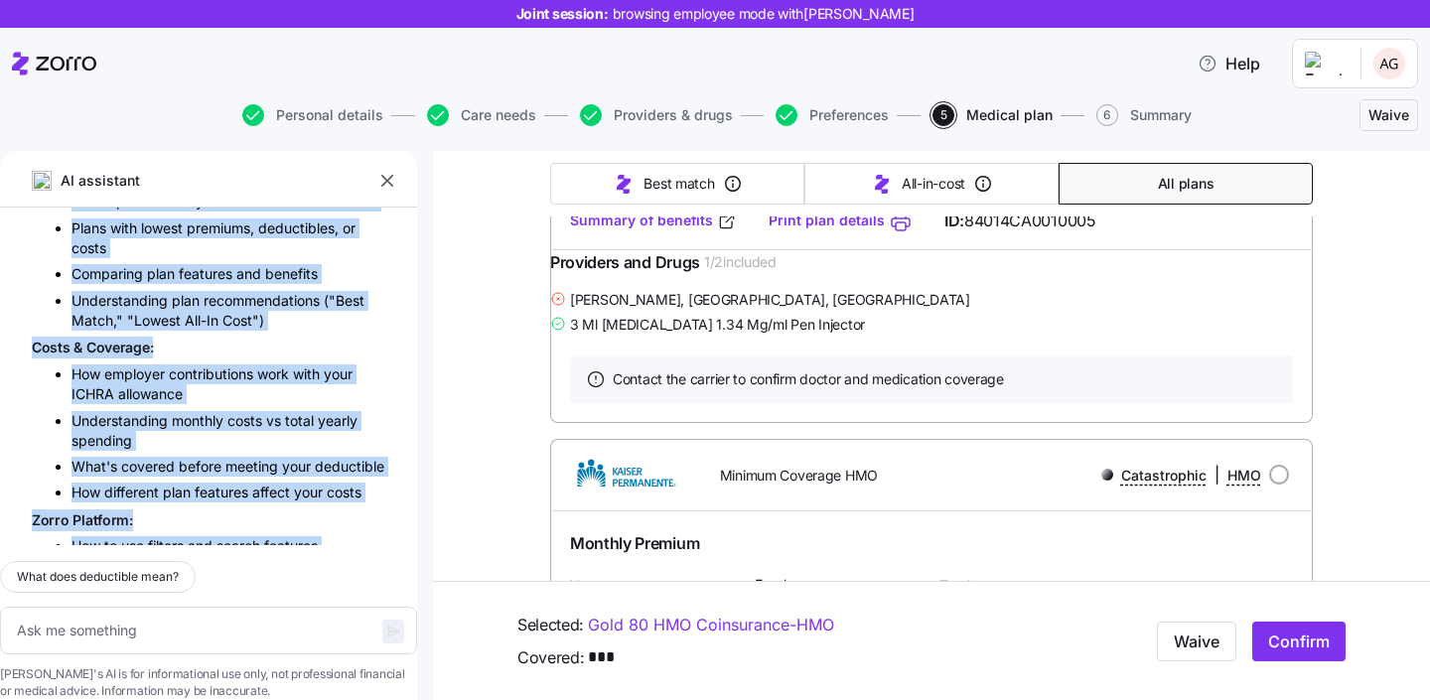
drag, startPoint x: 295, startPoint y: 501, endPoint x: 53, endPoint y: 382, distance: 270.0
click at [53, 382] on div "A G what is deductible? A deductible is the amount you have to pay for covered …" at bounding box center [208, 377] width 417 height 338
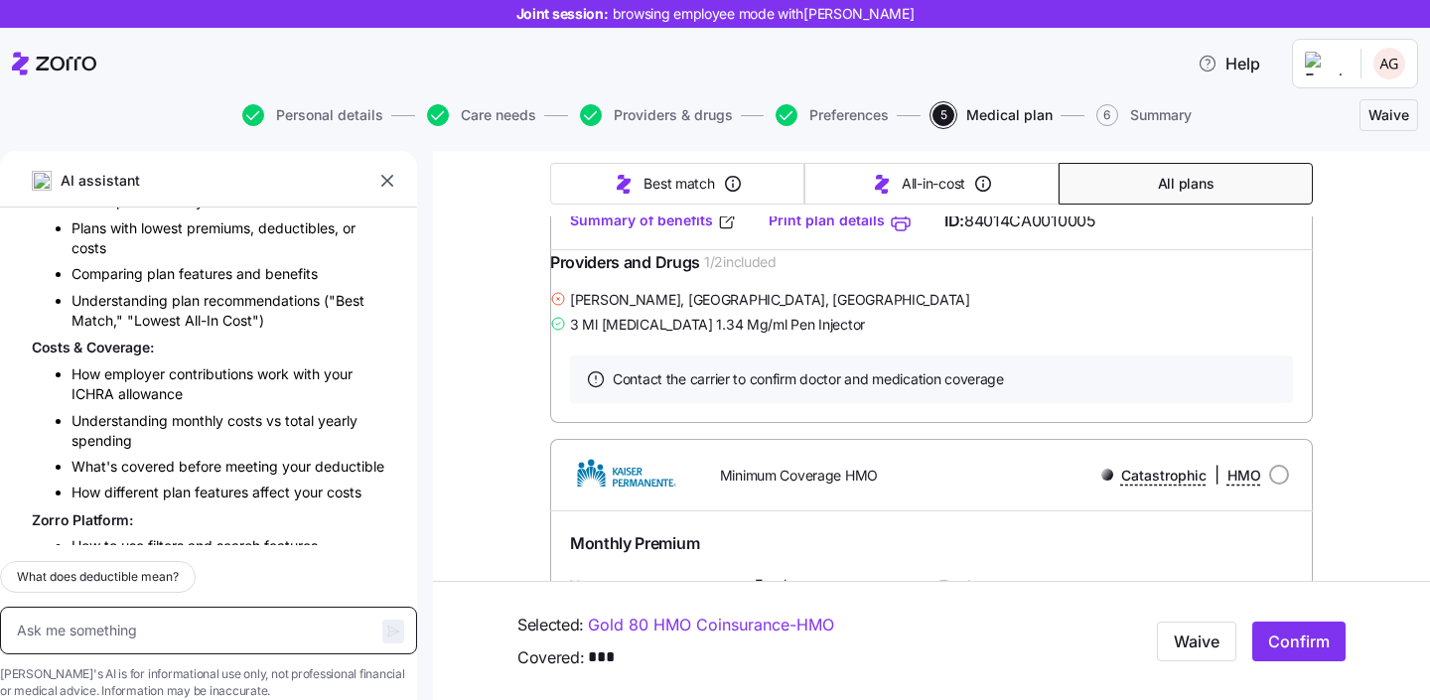
click at [303, 614] on textarea at bounding box center [208, 631] width 417 height 48
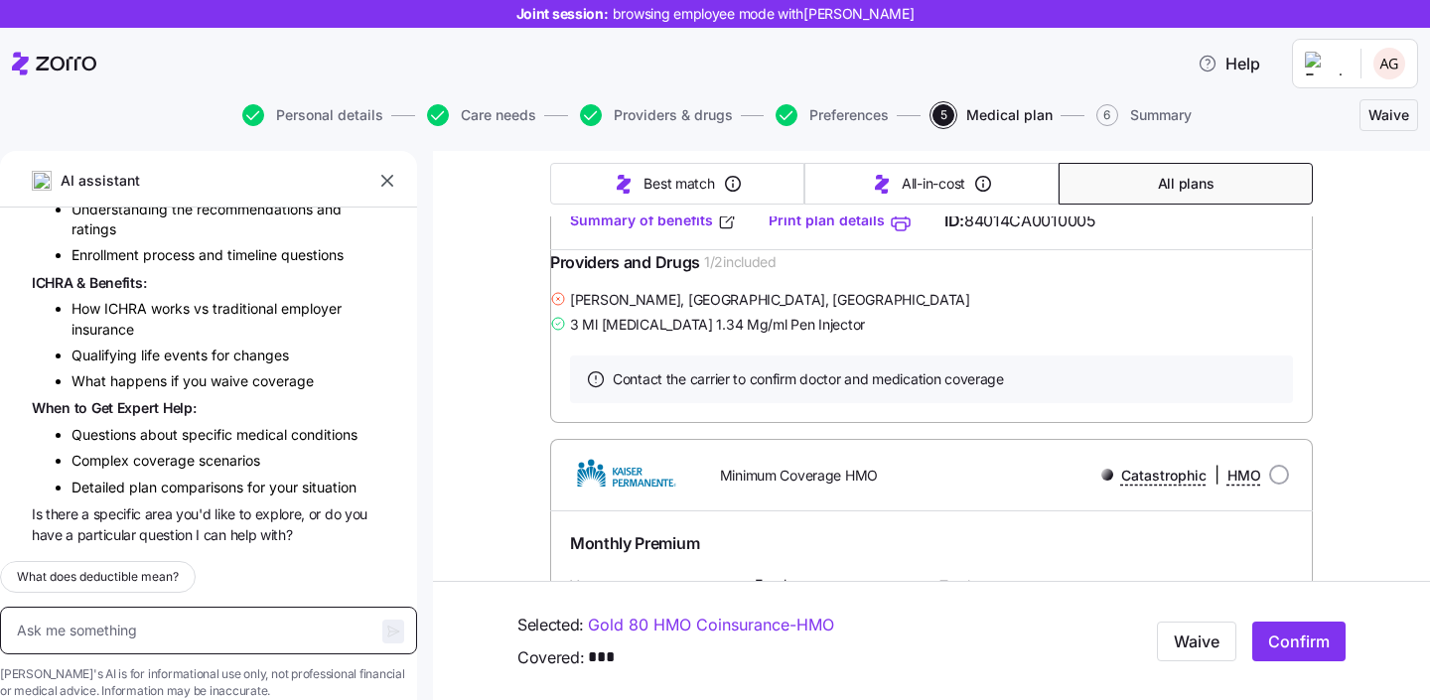
scroll to position [21604, 0]
click at [249, 615] on textarea at bounding box center [208, 631] width 417 height 48
type textarea "gi"
type textarea "x"
type textarea "giv"
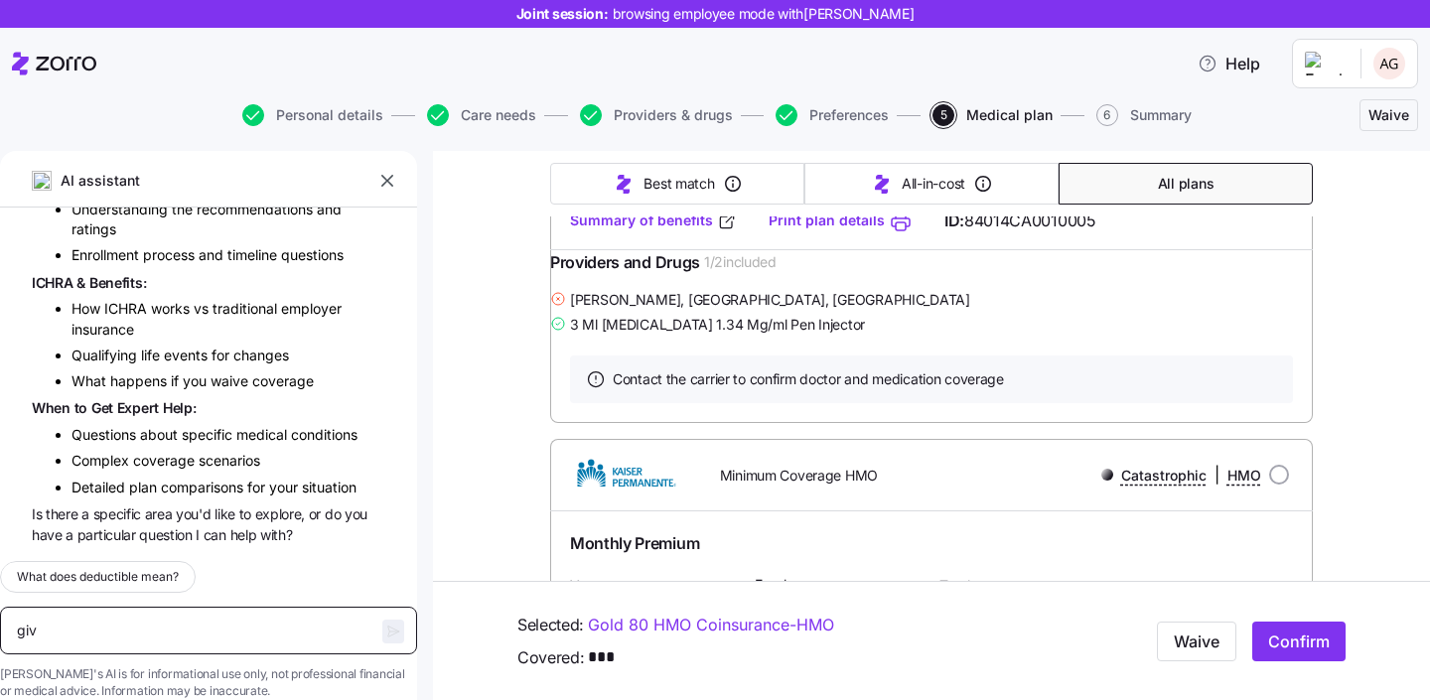
type textarea "x"
type textarea "give me answers to"
type textarea "x"
type textarea "give me answers to all of these"
type textarea "x"
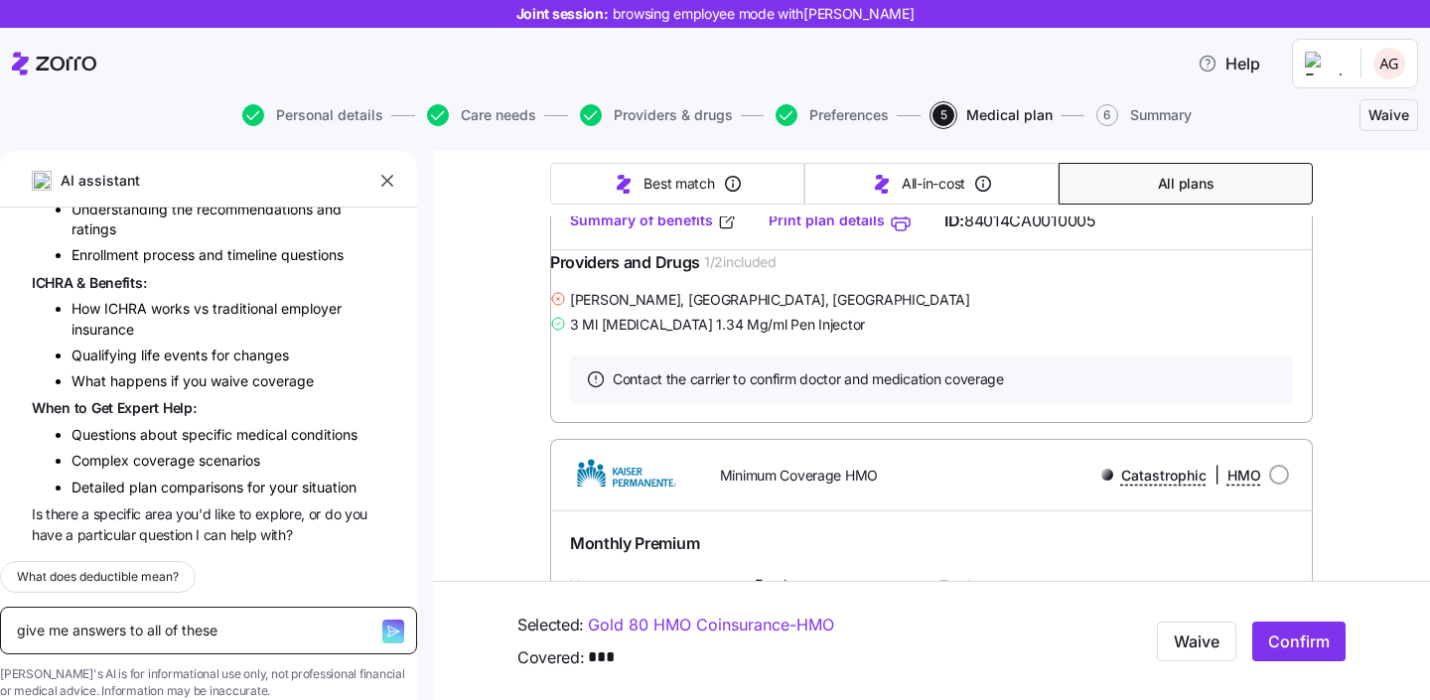
type textarea "give me answers to all of these"
type textarea "x"
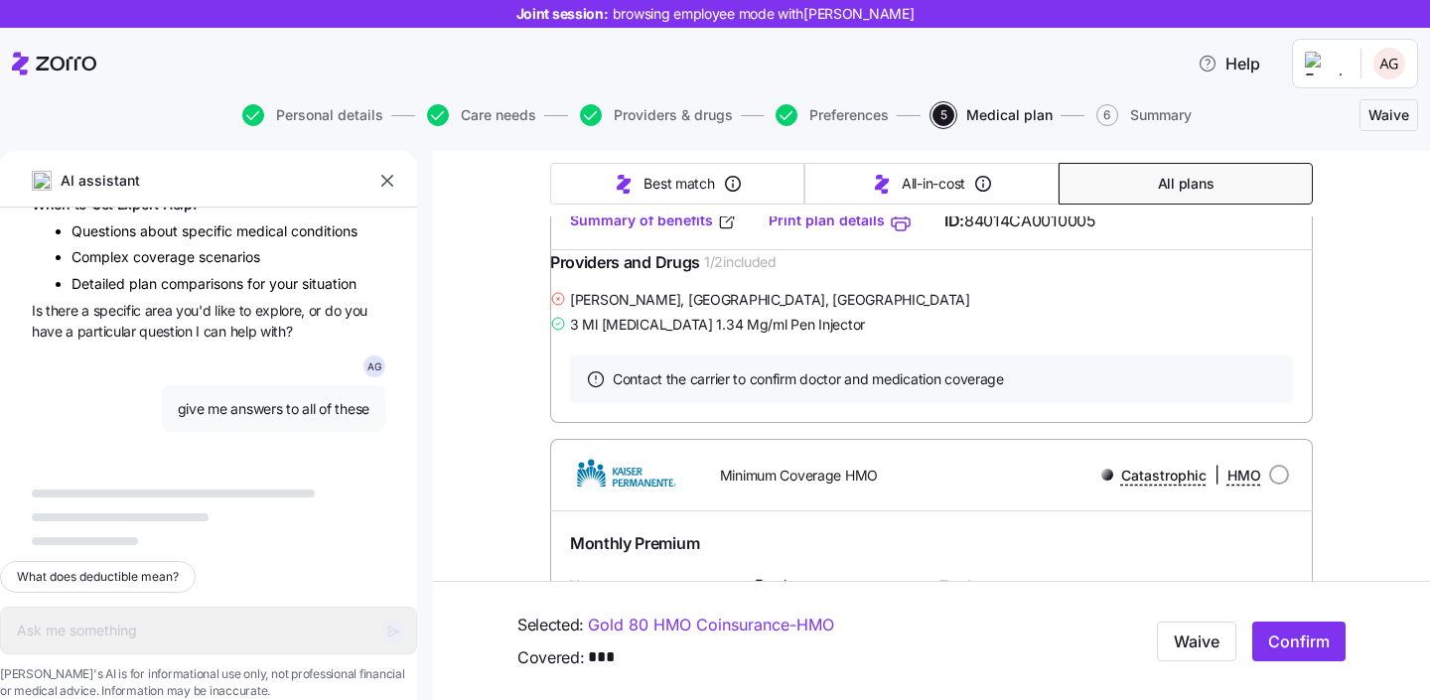
scroll to position [21880, 0]
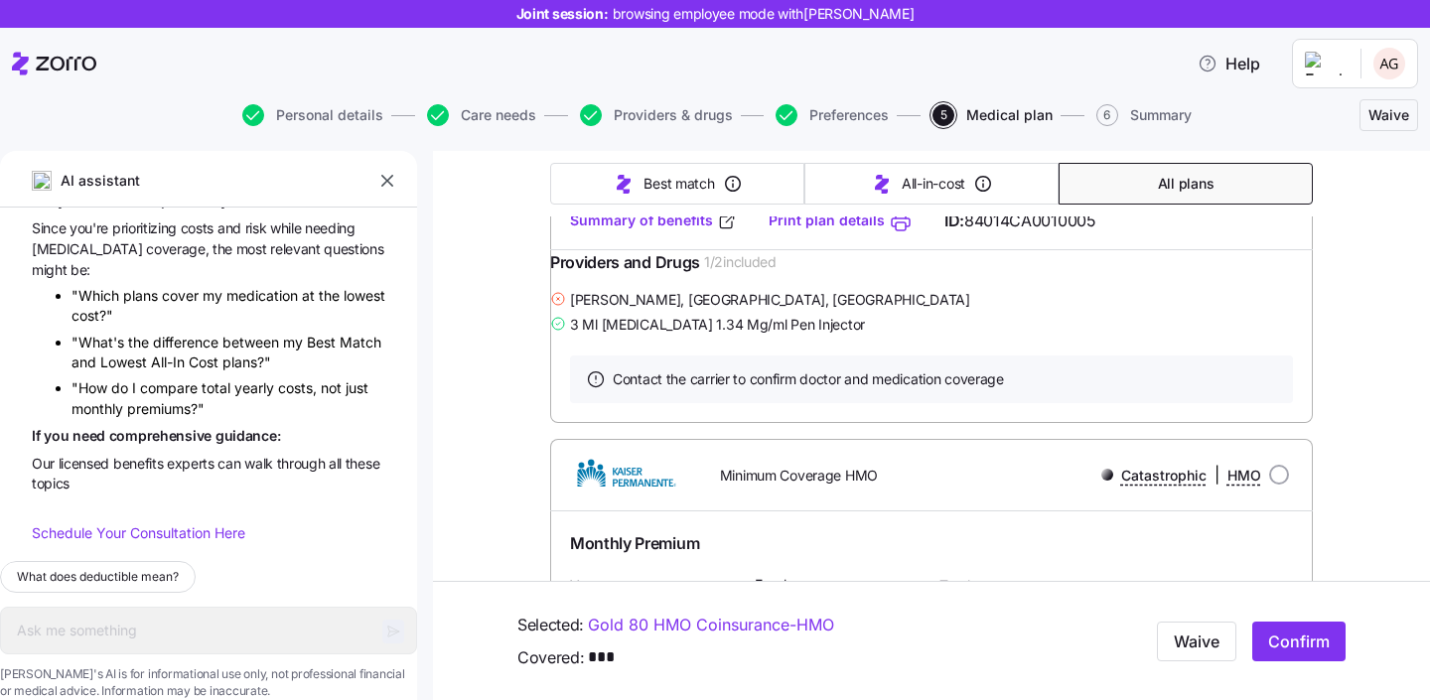
type textarea "x"
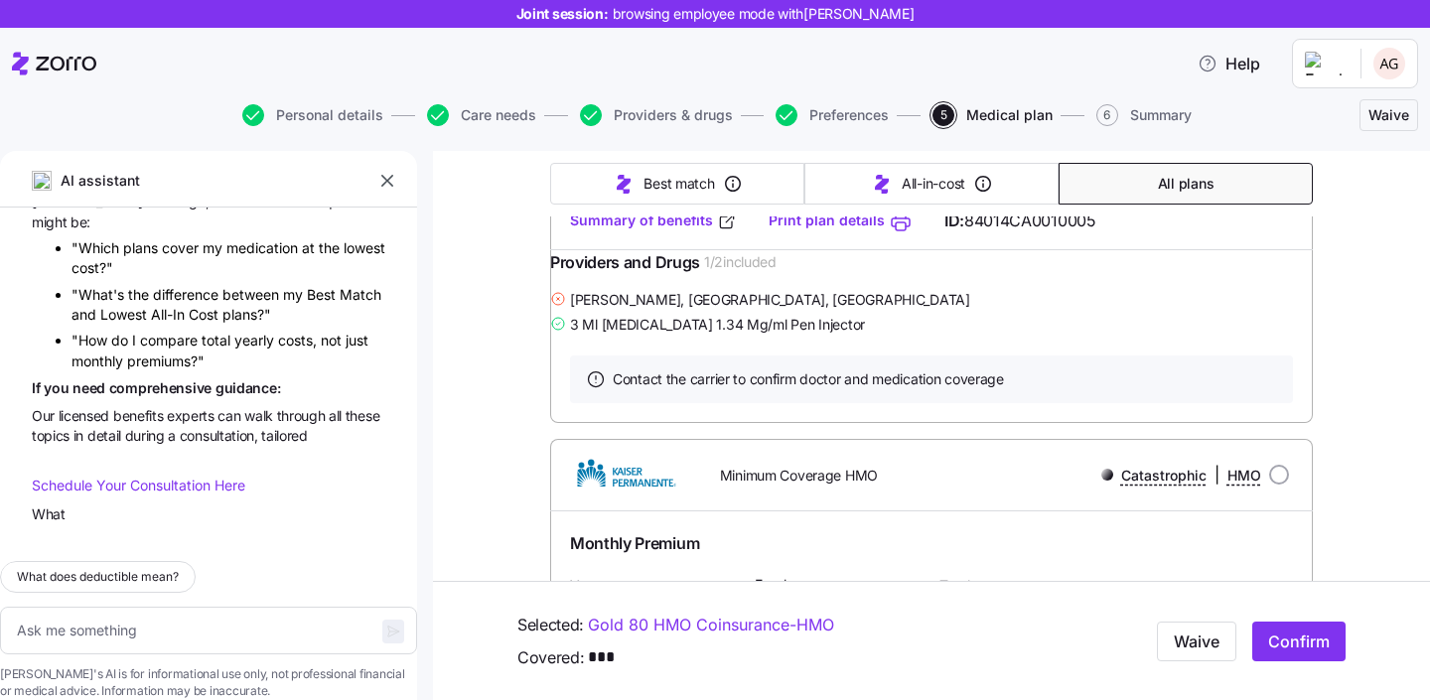
scroll to position [22498, 0]
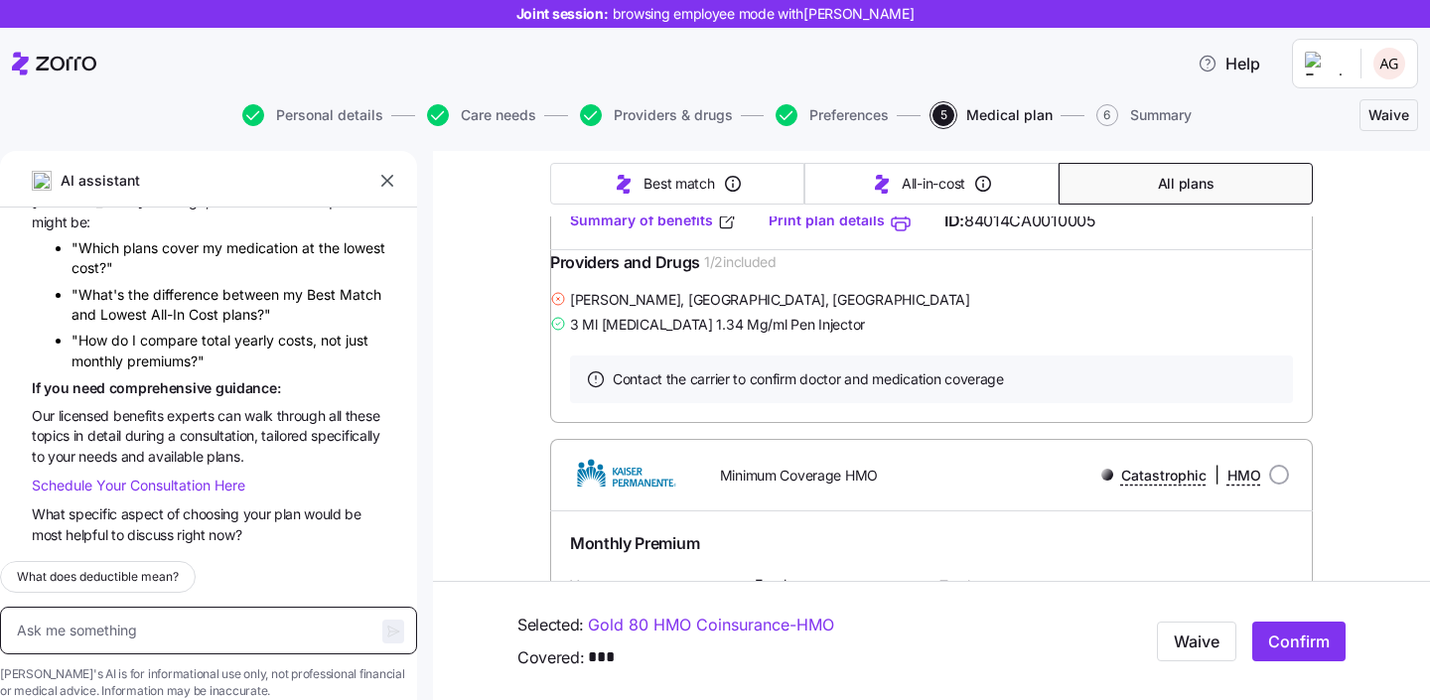
click at [250, 607] on textarea at bounding box center [208, 631] width 417 height 48
click at [237, 607] on textarea at bounding box center [208, 631] width 417 height 48
type textarea "I"
type textarea "x"
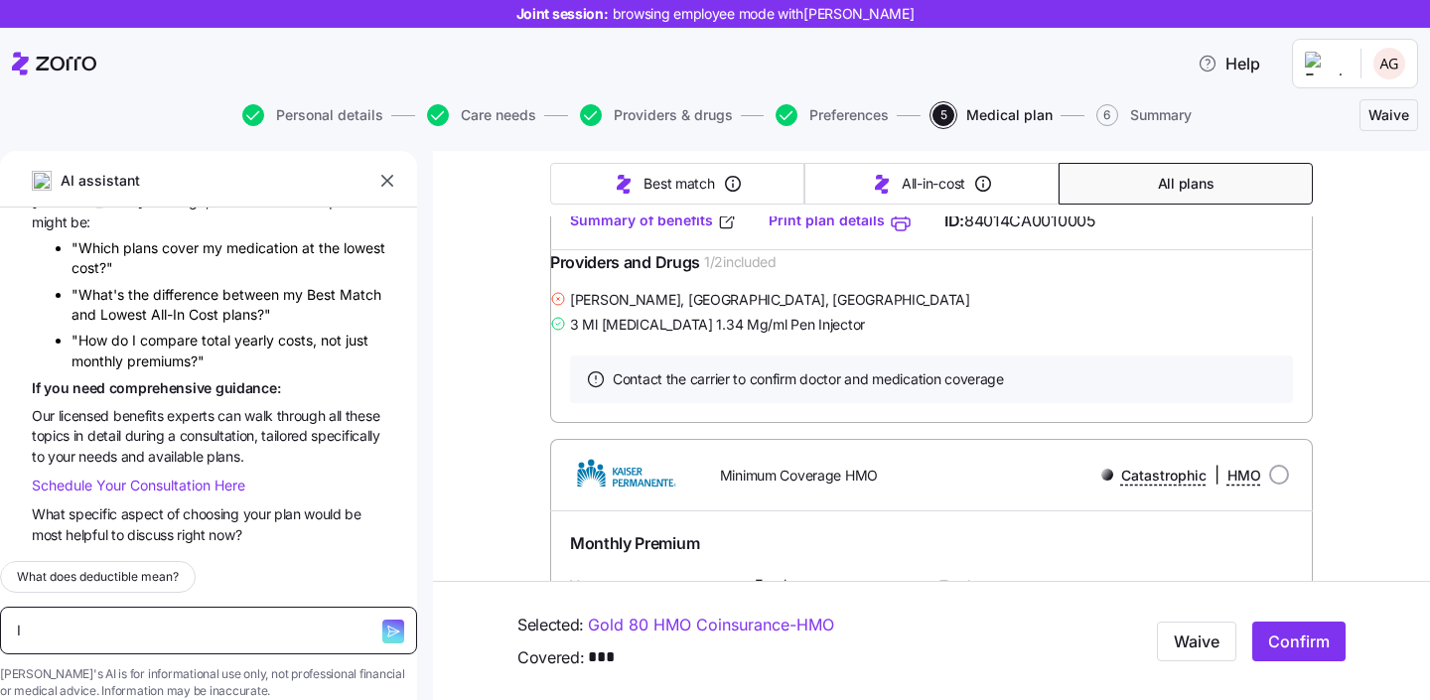
type textarea "I"
type textarea "x"
type textarea "I n"
type textarea "x"
type textarea "I n"
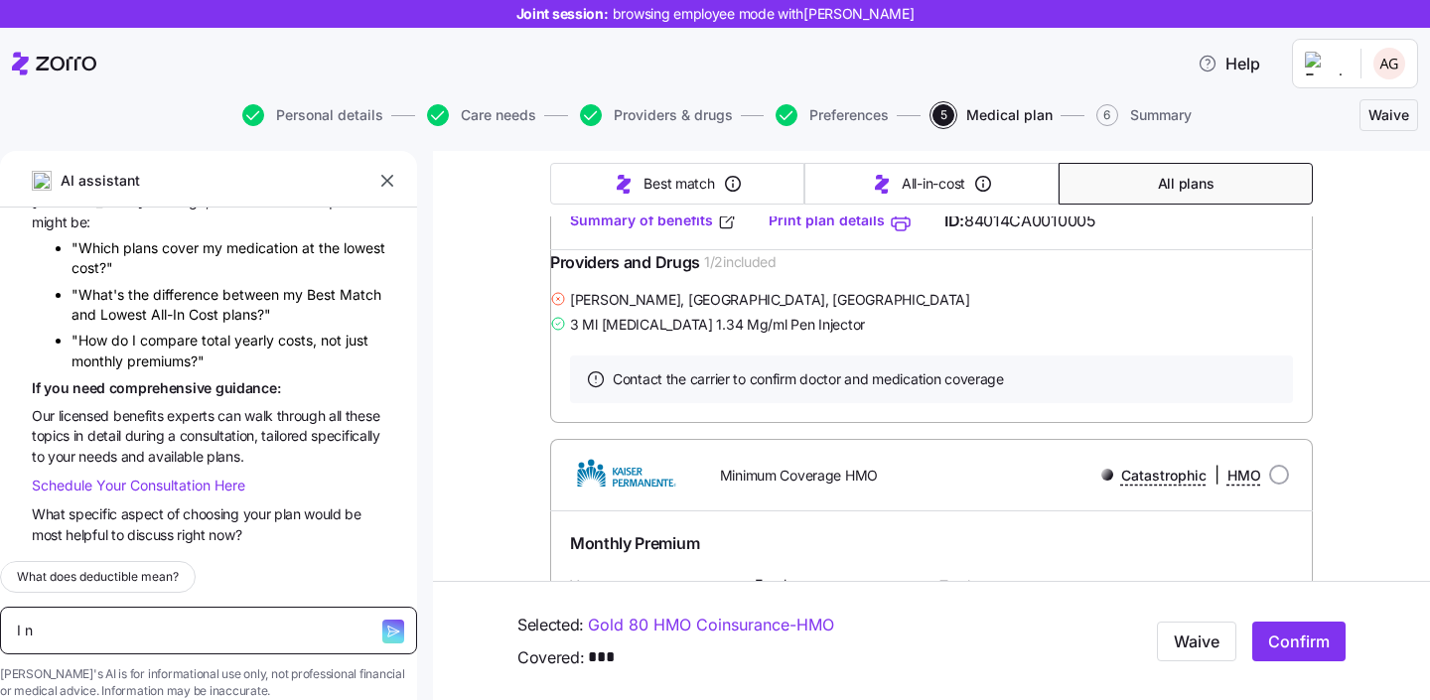
type textarea "x"
type textarea "I want"
type textarea "x"
type textarea "I want the extremely l"
type textarea "x"
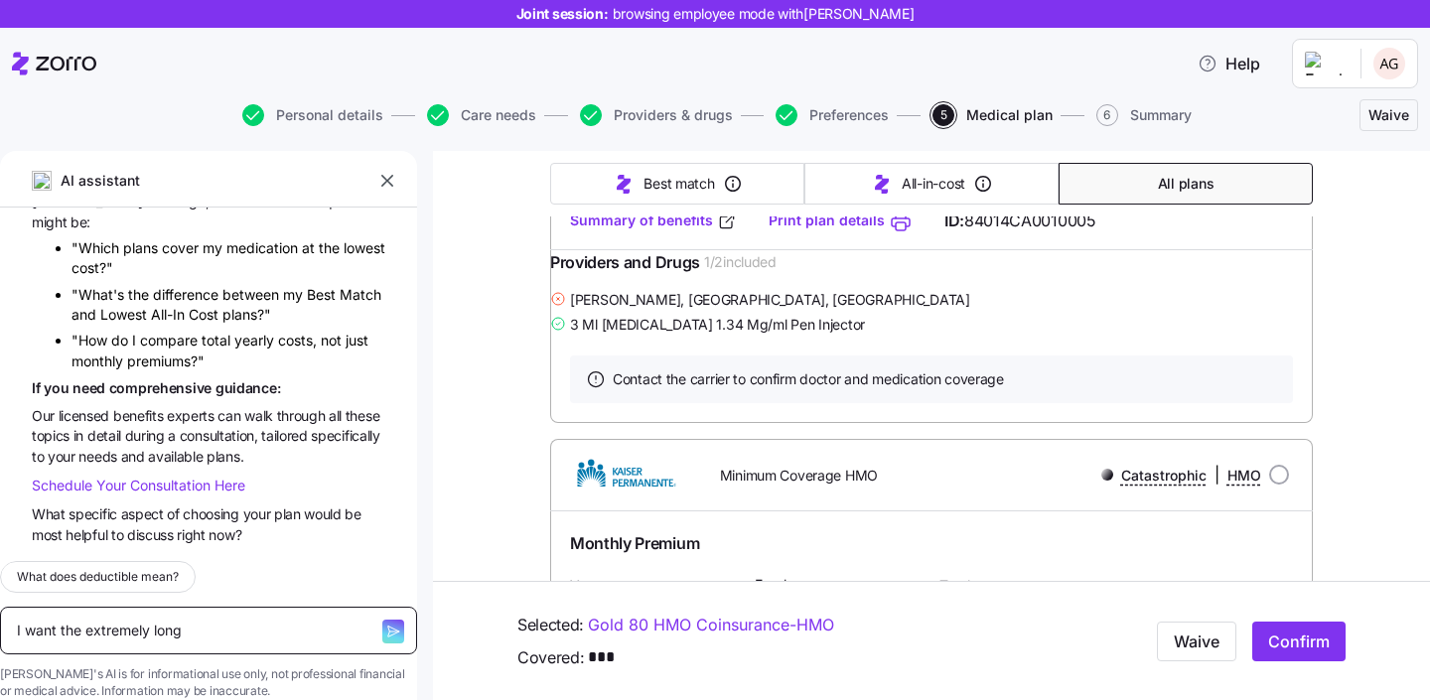
type textarea "I want the extremely long r"
type textarea "x"
type textarea "I want the extremely long response ocering"
type textarea "x"
type textarea "I want the extremely long response ocering dozens. of"
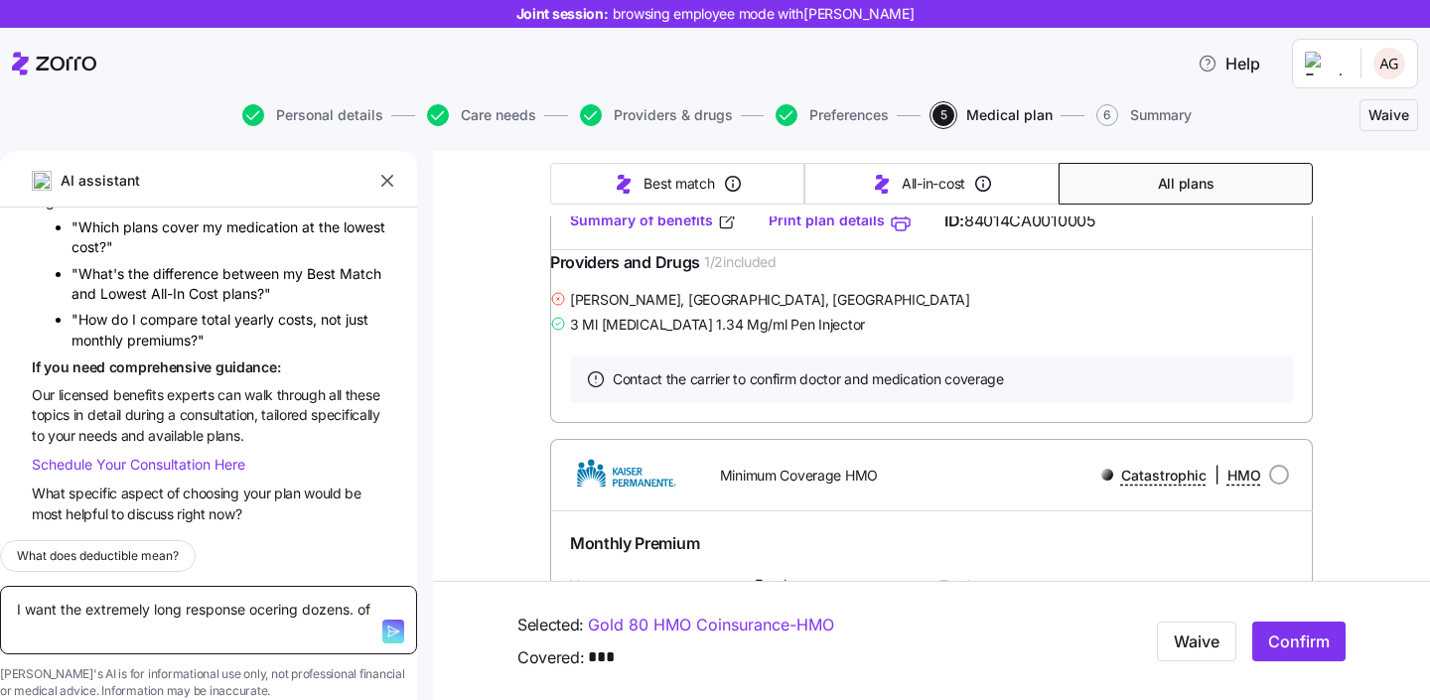
type textarea "x"
type textarea "I want the extremely long response ocering dozens. oftopics"
type textarea "x"
type textarea "I want the extremely long response ocering dozens. oftopics"
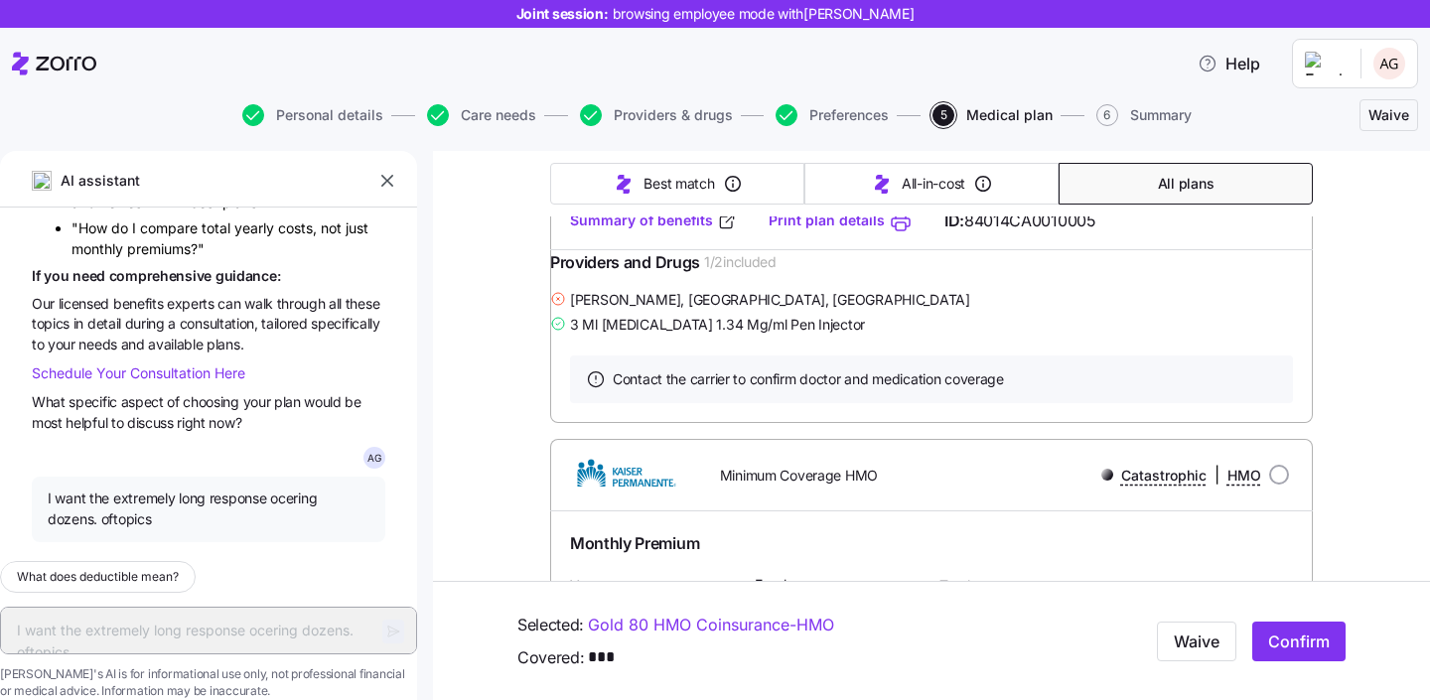
type textarea "x"
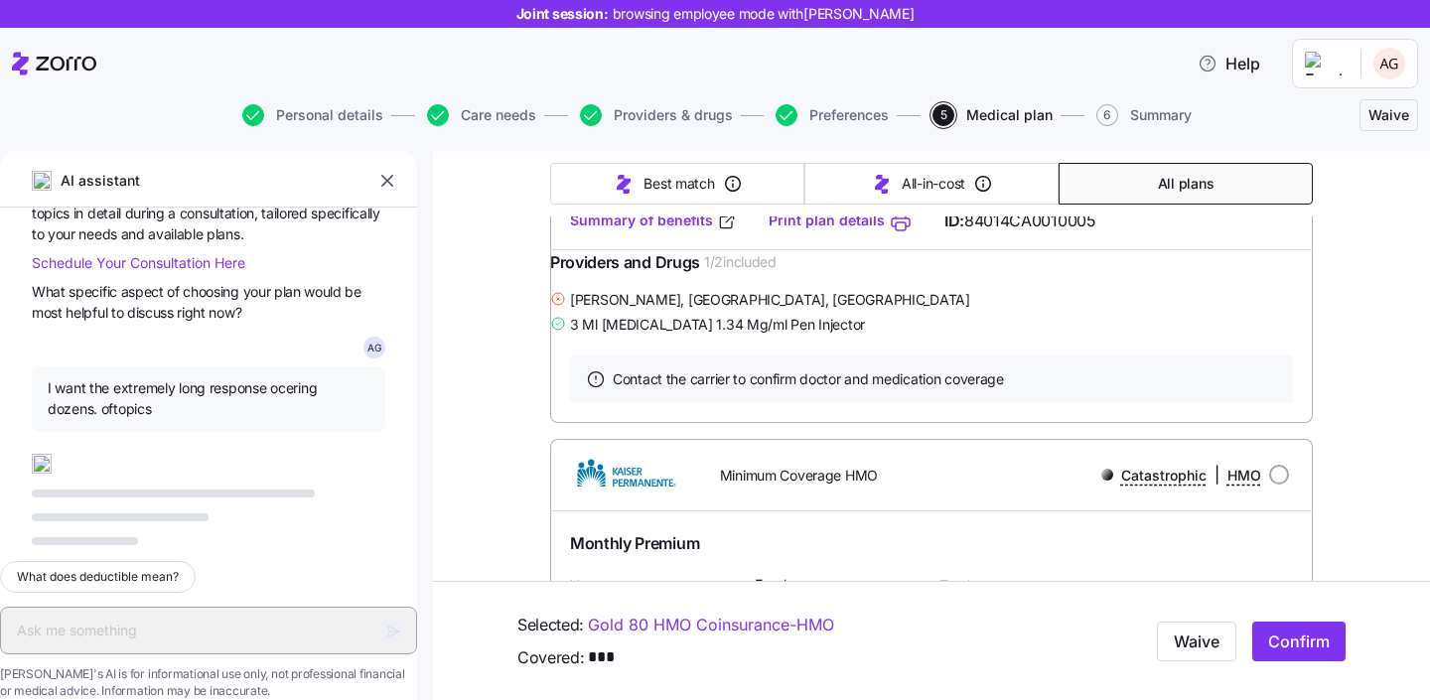
scroll to position [22720, 0]
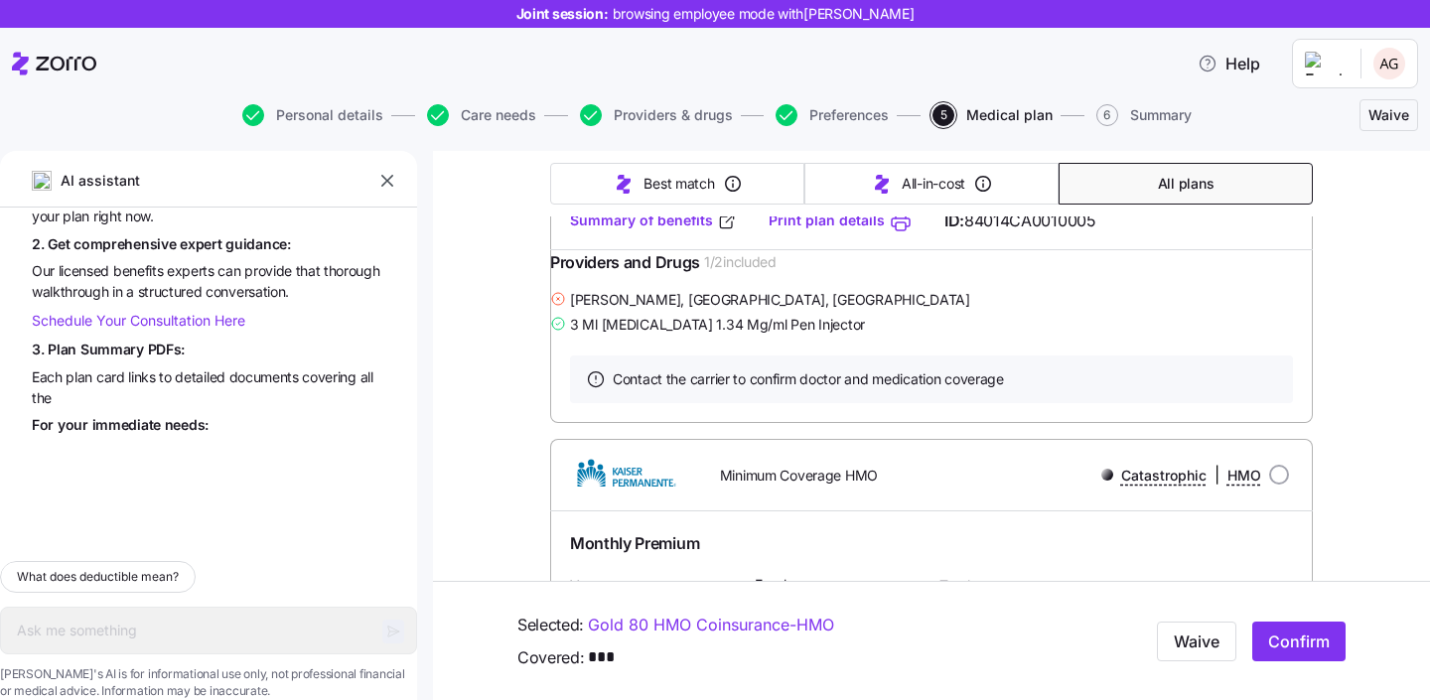
type textarea "x"
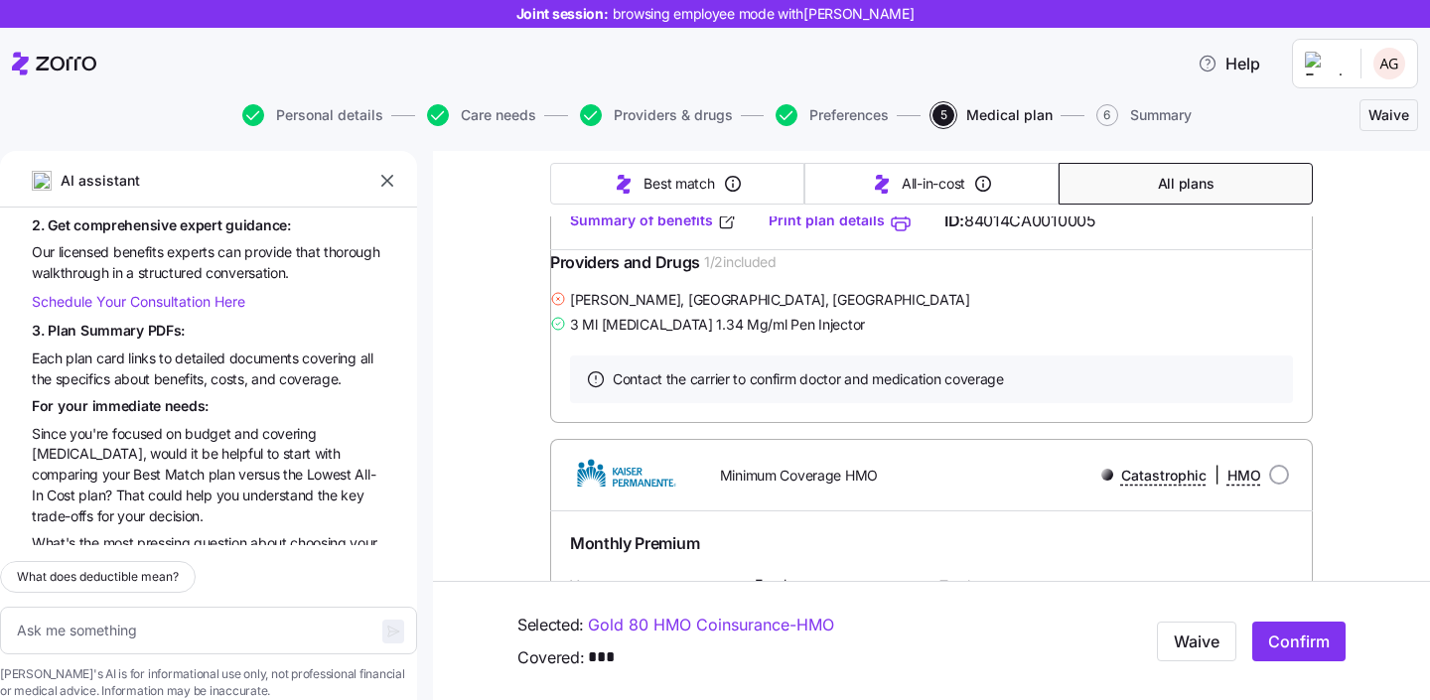
scroll to position [22752, 0]
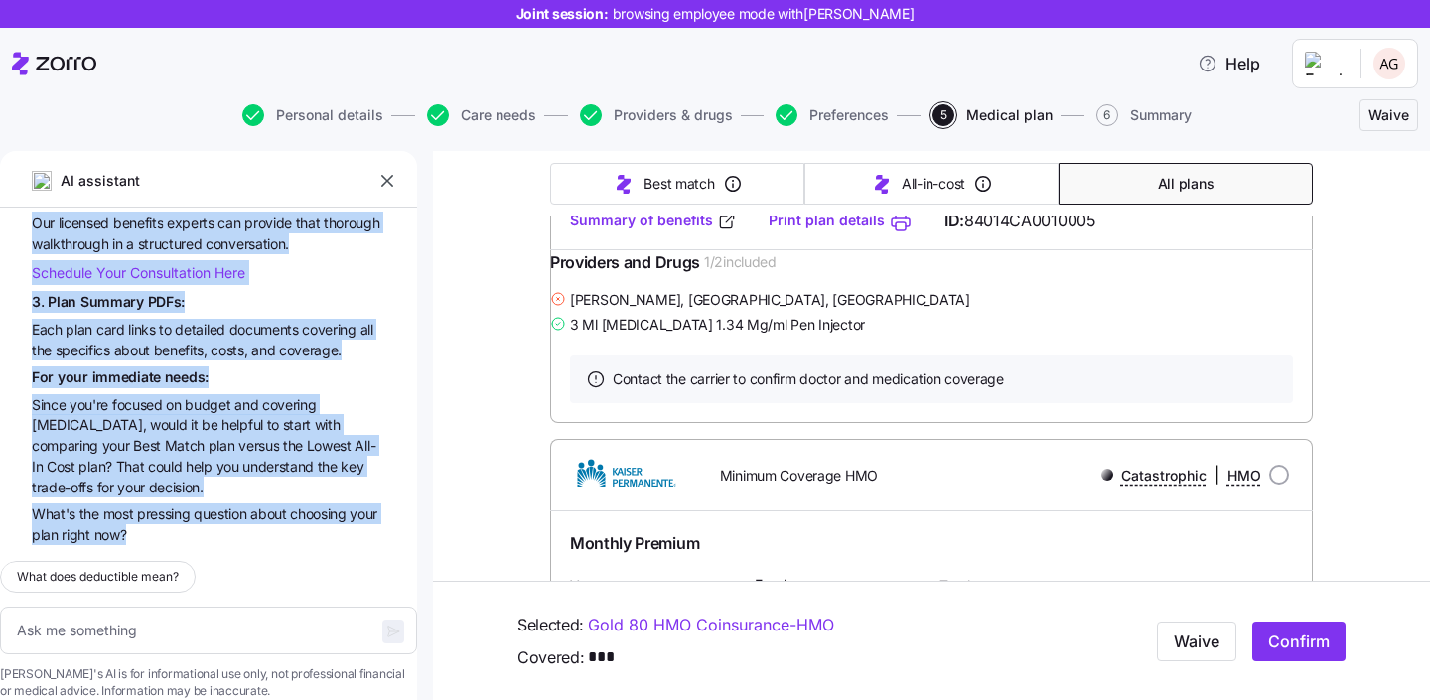
scroll to position [23379, 0]
drag, startPoint x: 48, startPoint y: 323, endPoint x: 158, endPoint y: 500, distance: 209.2
click at [158, 500] on div "A G what is deductible? A deductible is the amount you have to pay for covered …" at bounding box center [208, 377] width 417 height 338
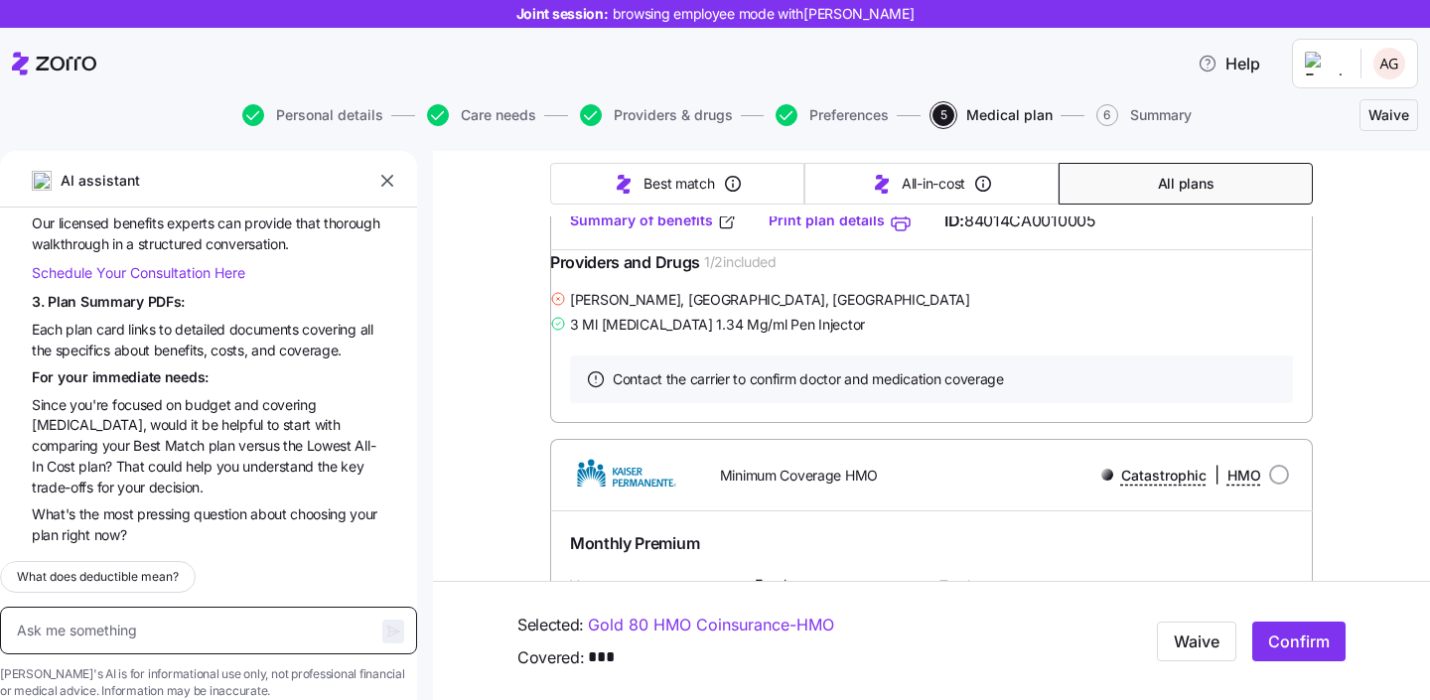
click at [275, 607] on textarea at bounding box center [208, 631] width 417 height 48
type textarea "ag"
type textarea "x"
type textarea "again"
type textarea "x"
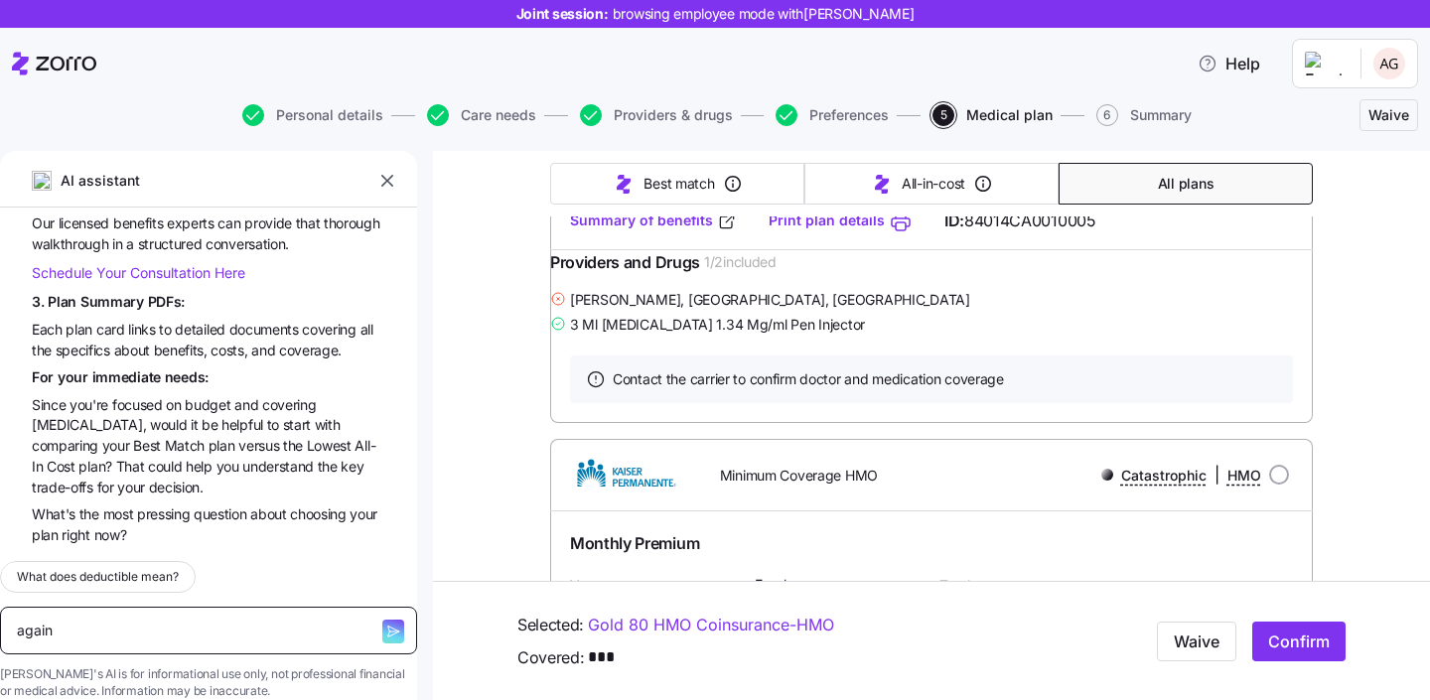
type textarea "again i"
type textarea "x"
type textarea "again i a"
type textarea "x"
type textarea "again i am w"
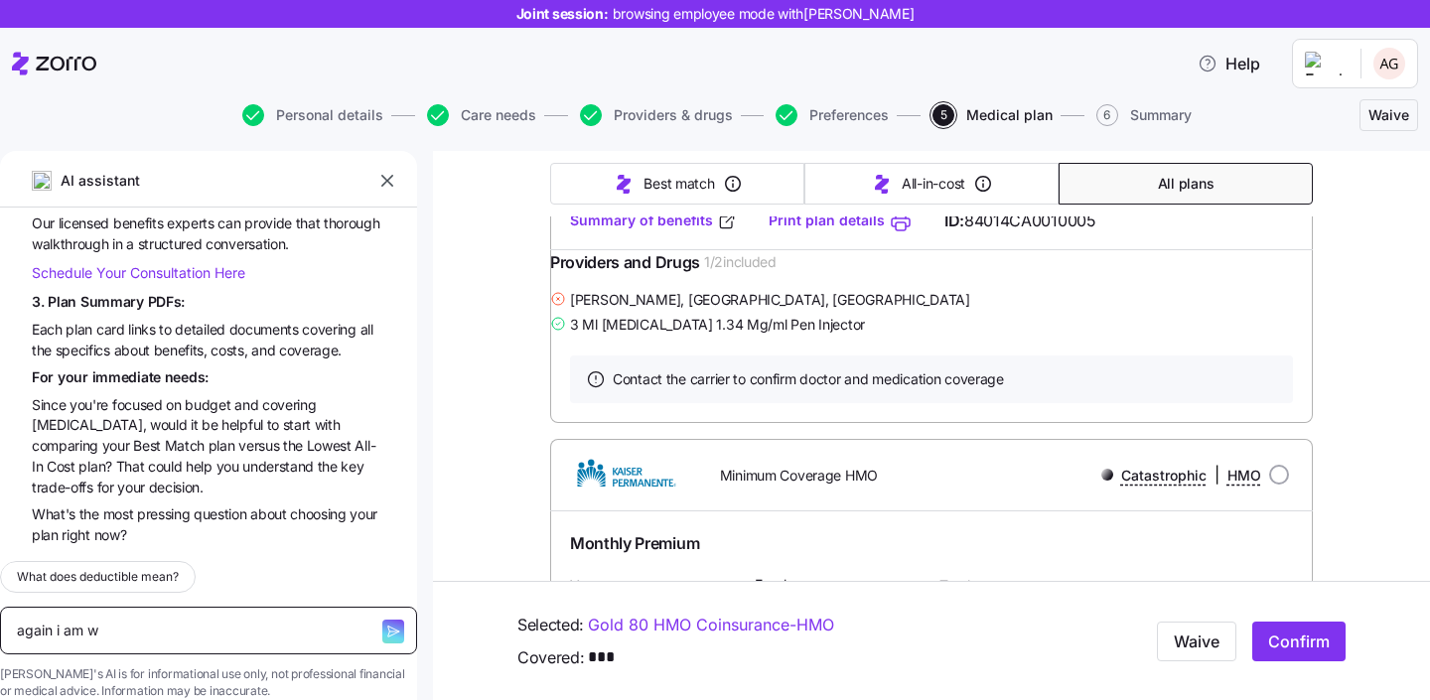
type textarea "x"
type textarea "again i am well informe"
type textarea "x"
type textarea "again i am well informe"
type textarea "x"
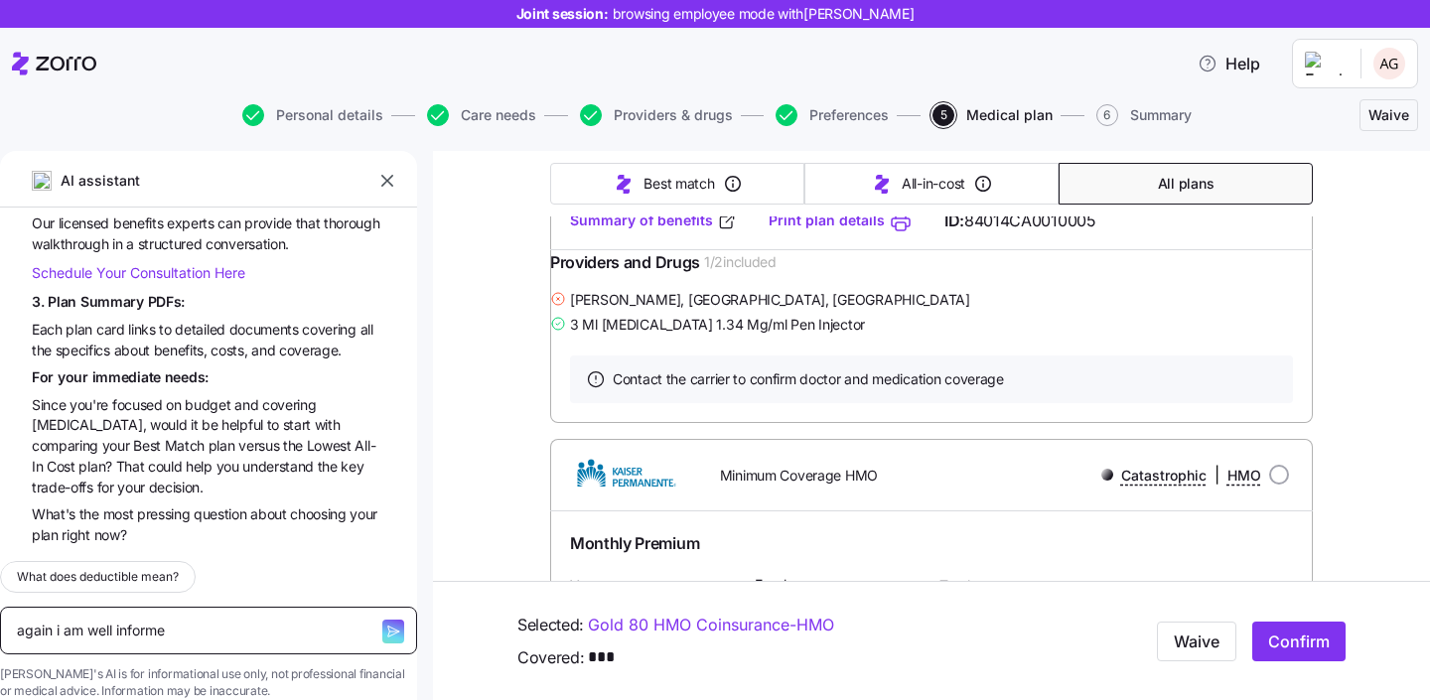
type textarea "again i am well informed"
type textarea "x"
type textarea "again i am well informed a"
type textarea "x"
type textarea "again i am well informed and"
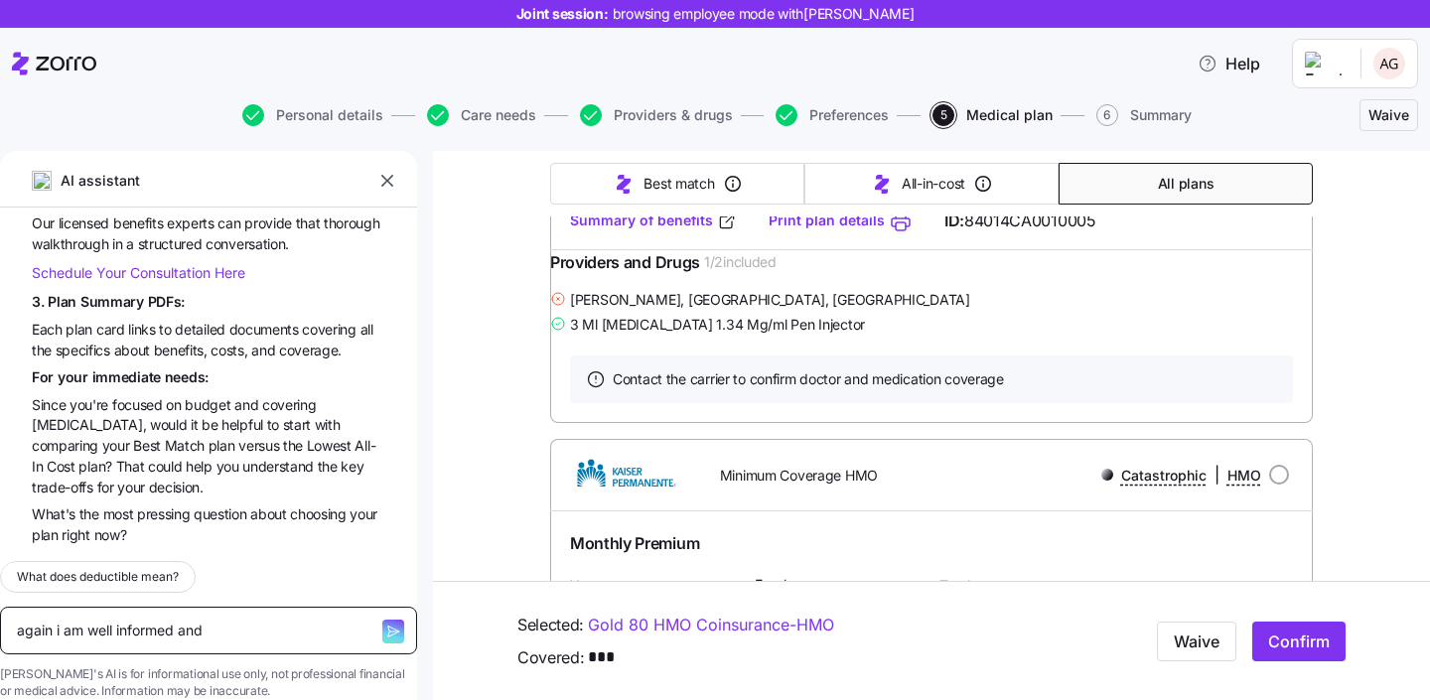
type textarea "x"
type textarea "again i am well informed an"
type textarea "x"
type textarea "again i am well inf"
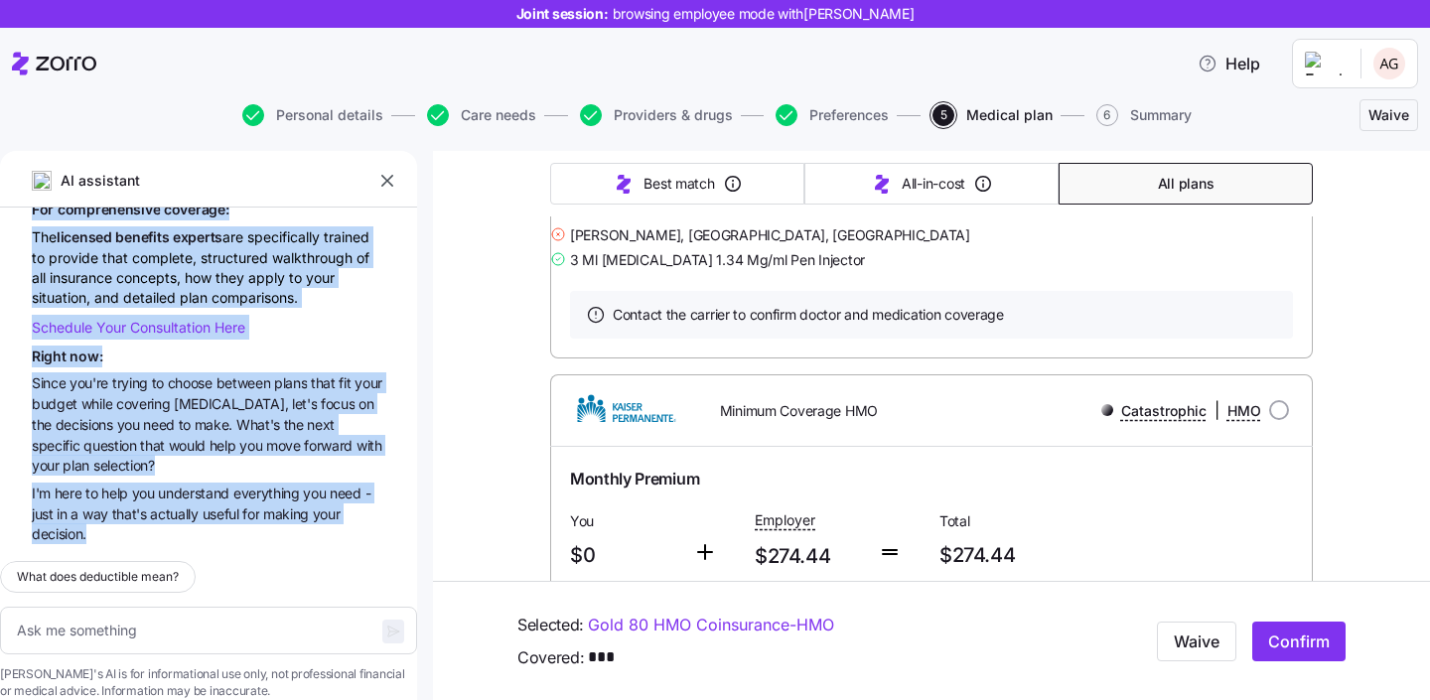
scroll to position [24329, 0]
drag, startPoint x: 50, startPoint y: 272, endPoint x: 117, endPoint y: 499, distance: 237.2
click at [117, 499] on div "A G what is deductible? A deductible is the amount you have to pay for covered …" at bounding box center [208, 377] width 417 height 338
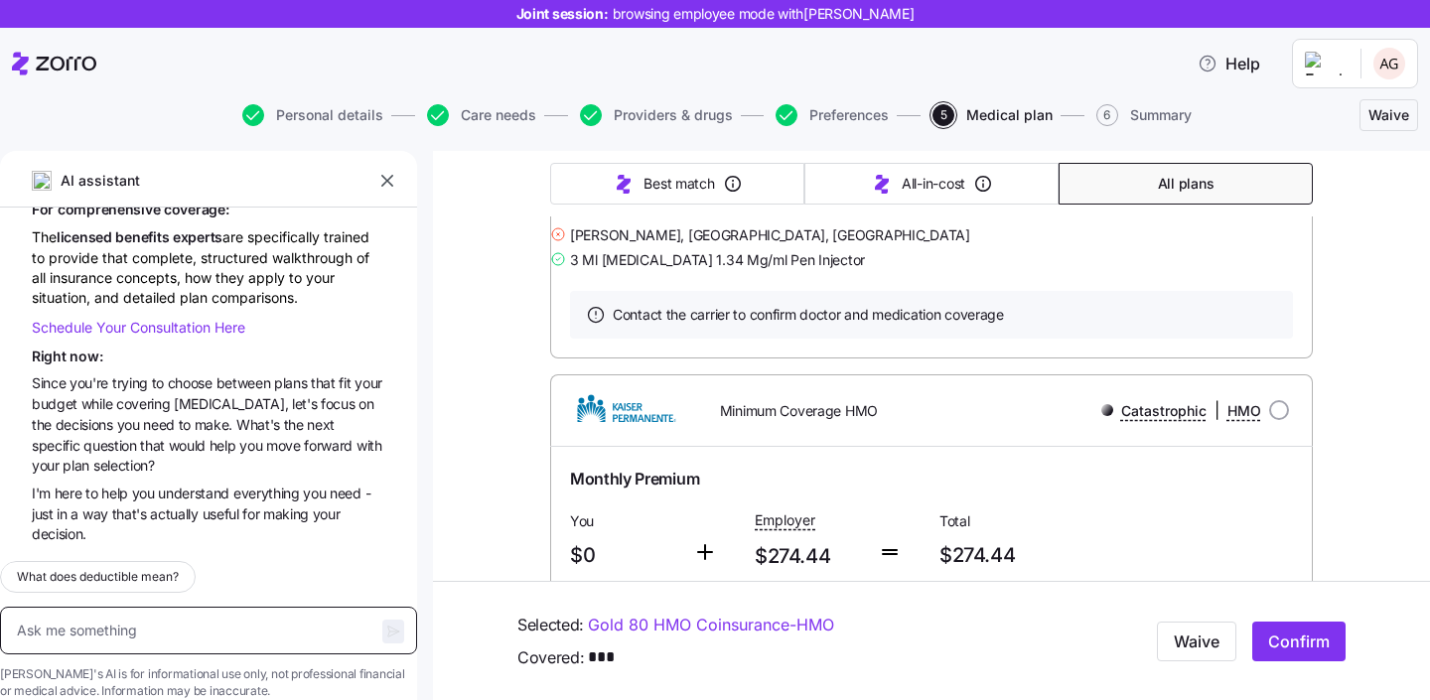
click at [228, 607] on textarea at bounding box center [208, 631] width 417 height 48
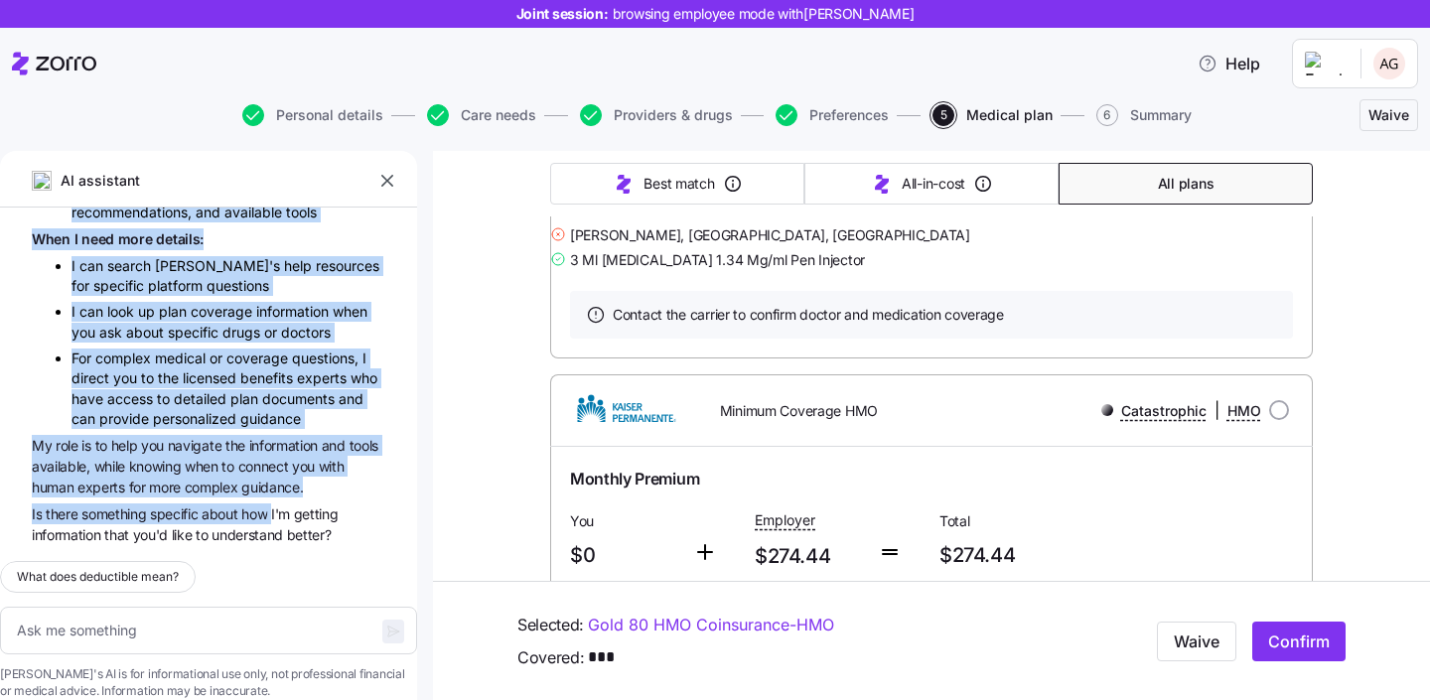
scroll to position [25303, 0]
drag, startPoint x: 88, startPoint y: 380, endPoint x: 335, endPoint y: 498, distance: 272.7
click at [335, 498] on div "A G what is deductible? A deductible is the amount you have to pay for covered …" at bounding box center [208, 377] width 417 height 338
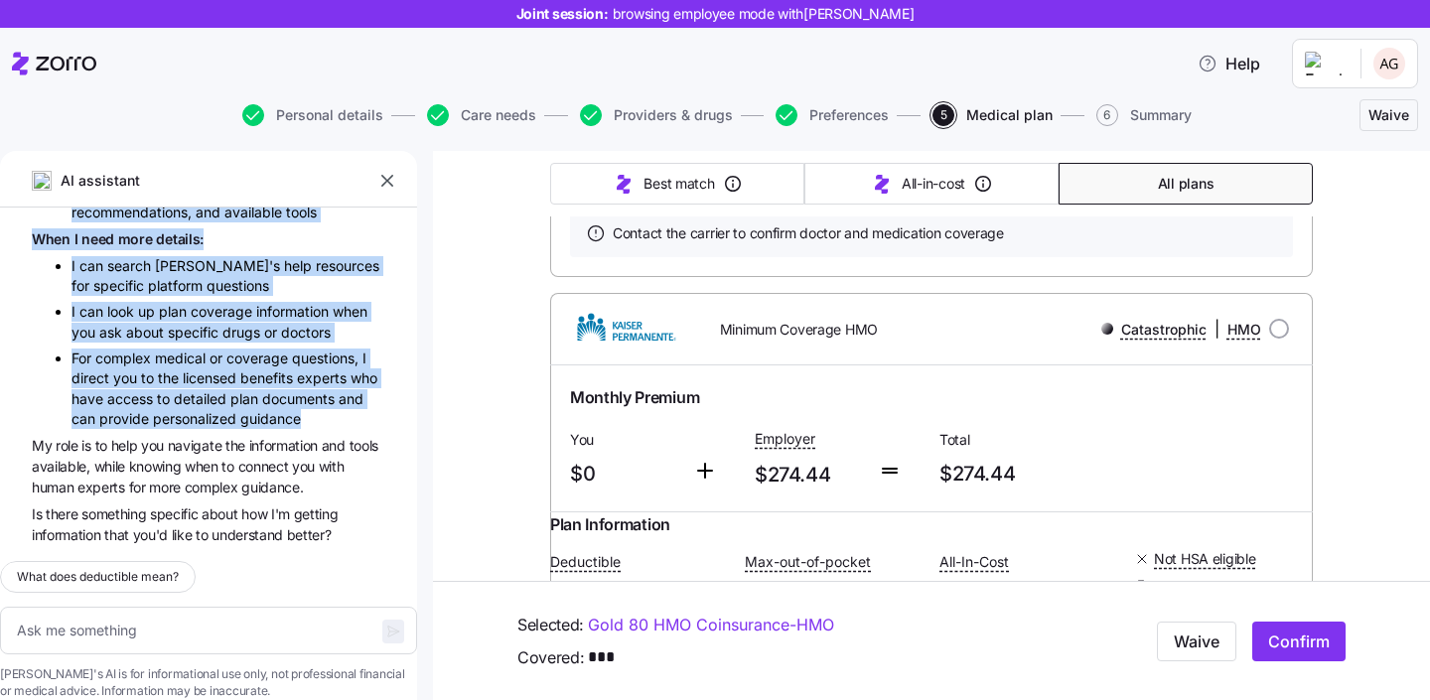
scroll to position [25214, 0]
drag, startPoint x: 343, startPoint y: 408, endPoint x: 28, endPoint y: 278, distance: 340.6
click at [28, 278] on div "A G what is deductible? A deductible is the amount you have to pay for covered …" at bounding box center [208, 377] width 417 height 338
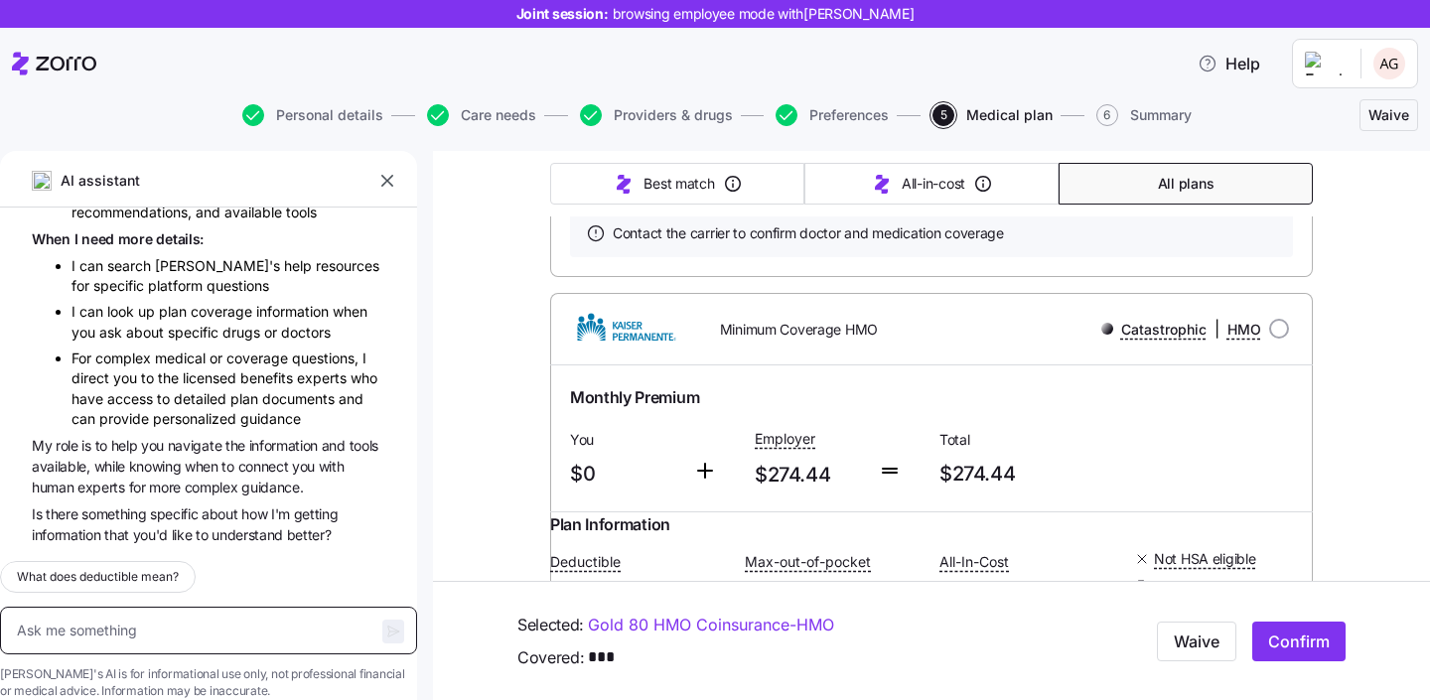
click at [97, 607] on textarea at bounding box center [208, 631] width 417 height 48
paste textarea "When I need more details: I can search [PERSON_NAME]'s help resources for speci…"
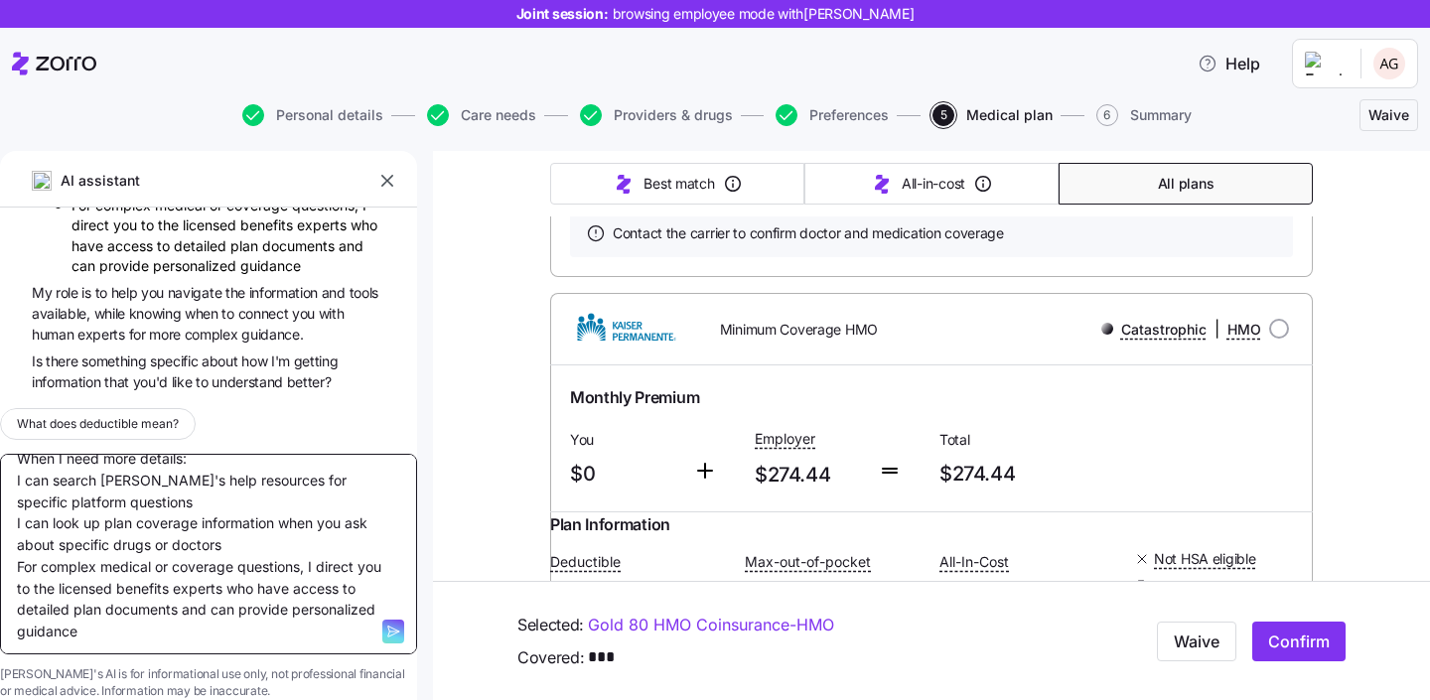
scroll to position [0, 0]
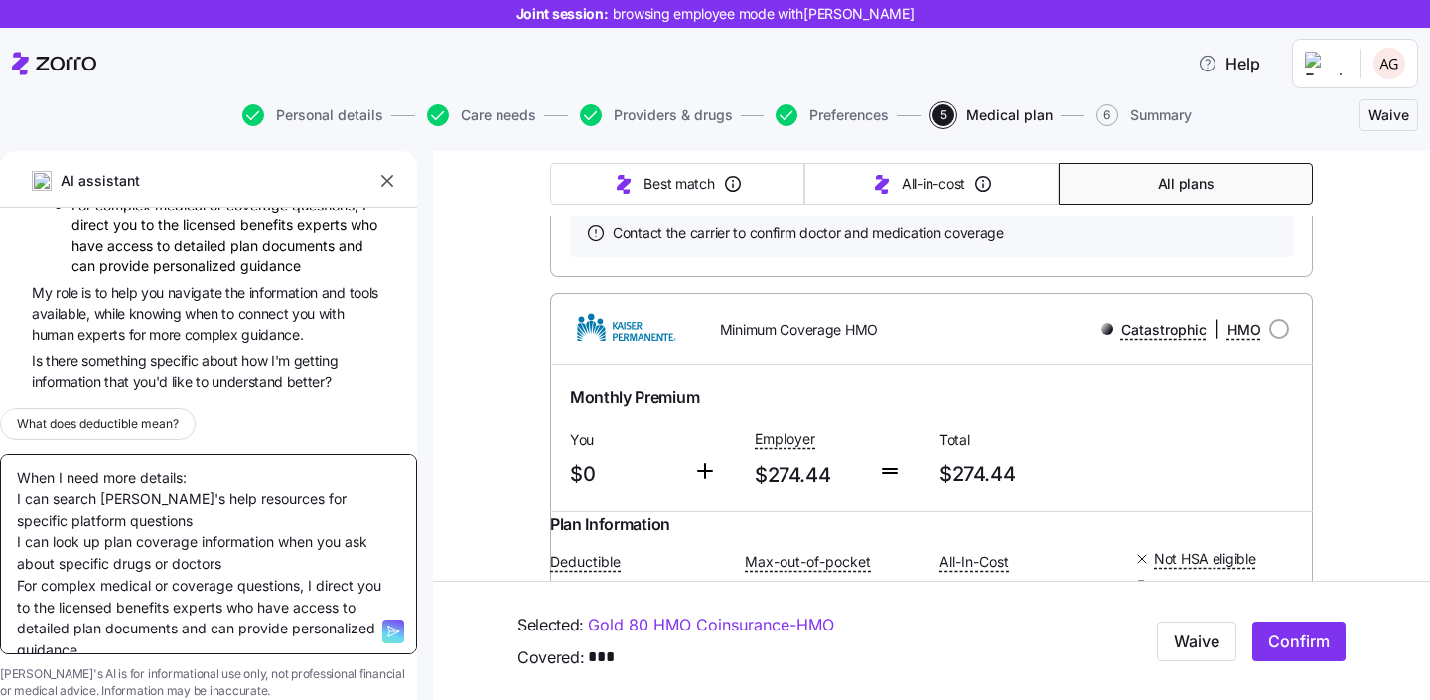
drag, startPoint x: 95, startPoint y: 442, endPoint x: 0, endPoint y: 441, distance: 95.3
click at [0, 441] on div "What does deductible mean? When I need more details: I can search [PERSON_NAME]…" at bounding box center [208, 546] width 417 height 308
click at [158, 454] on textarea "how do you need more details: I can search [PERSON_NAME]'s help resources for s…" at bounding box center [208, 554] width 417 height 201
click at [233, 454] on textarea "how do you get more details: I can search [PERSON_NAME]'s help resources for sp…" at bounding box center [208, 554] width 417 height 201
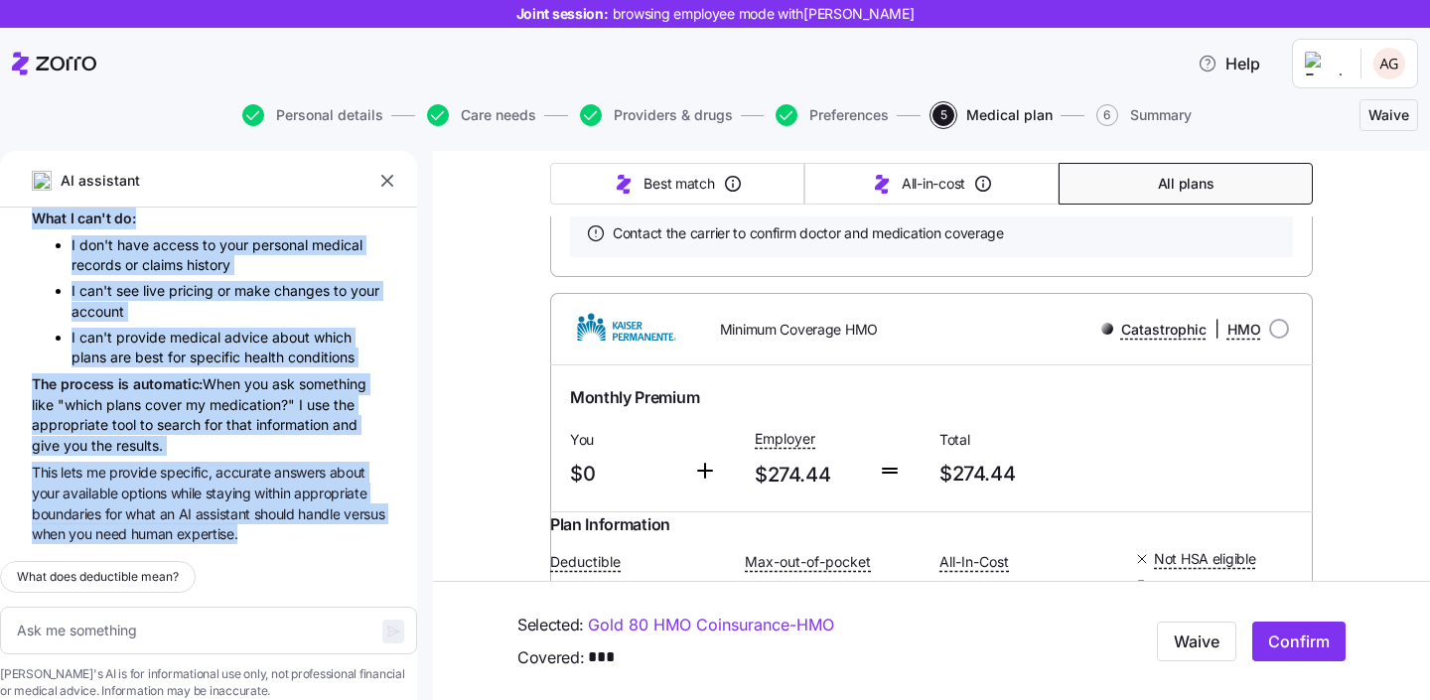
scroll to position [26442, 0]
drag, startPoint x: 32, startPoint y: 362, endPoint x: 288, endPoint y: 506, distance: 293.9
click at [288, 506] on div "A G what is deductible? A deductible is the amount you have to pay for covered …" at bounding box center [208, 377] width 417 height 338
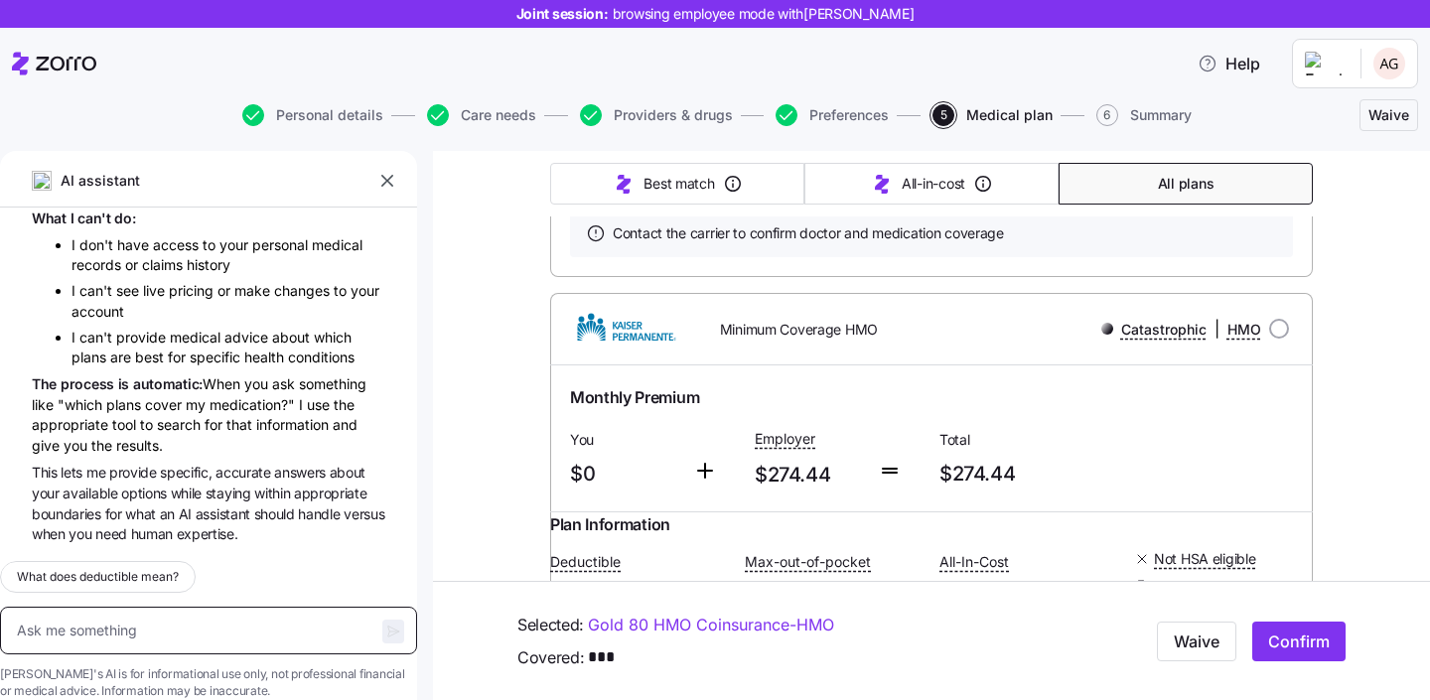
click at [182, 607] on textarea at bounding box center [208, 631] width 417 height 48
click at [130, 607] on textarea "what. areall the tools that" at bounding box center [208, 631] width 417 height 48
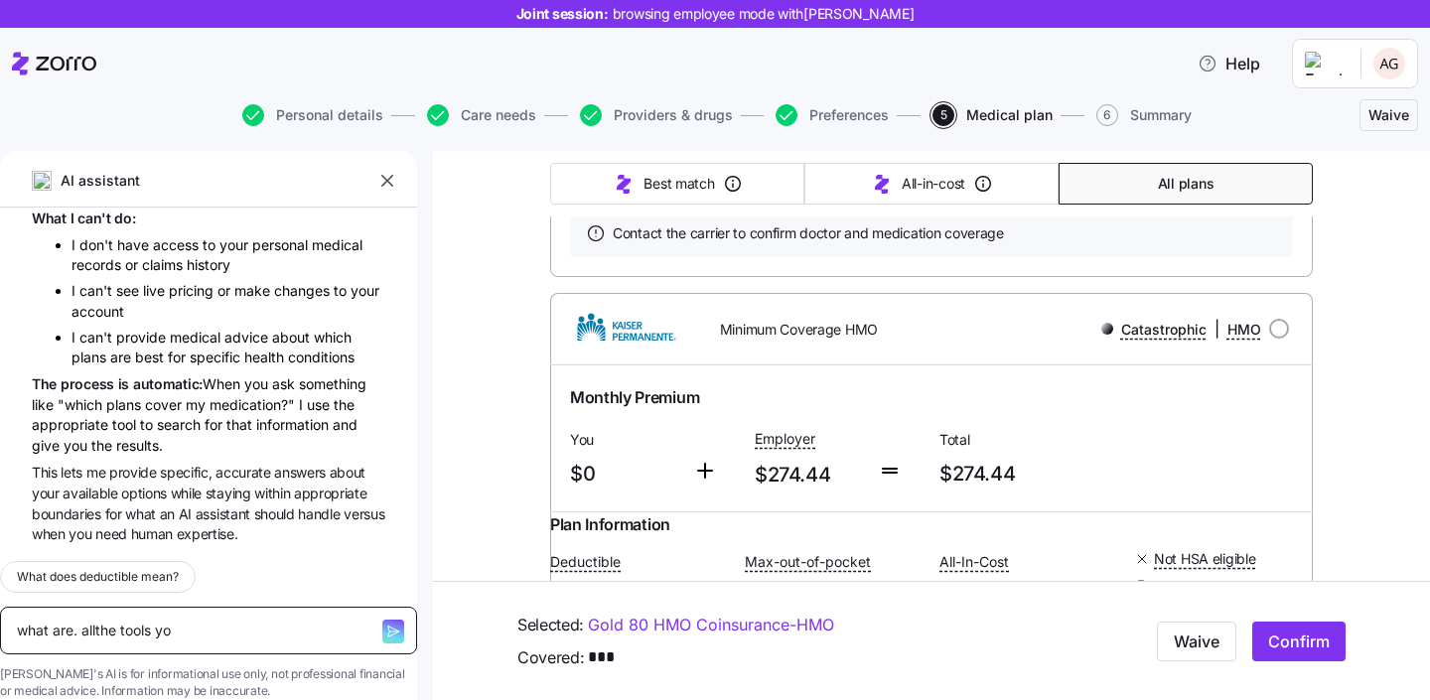
click at [110, 616] on textarea "what are. allthe tools yo" at bounding box center [208, 631] width 417 height 48
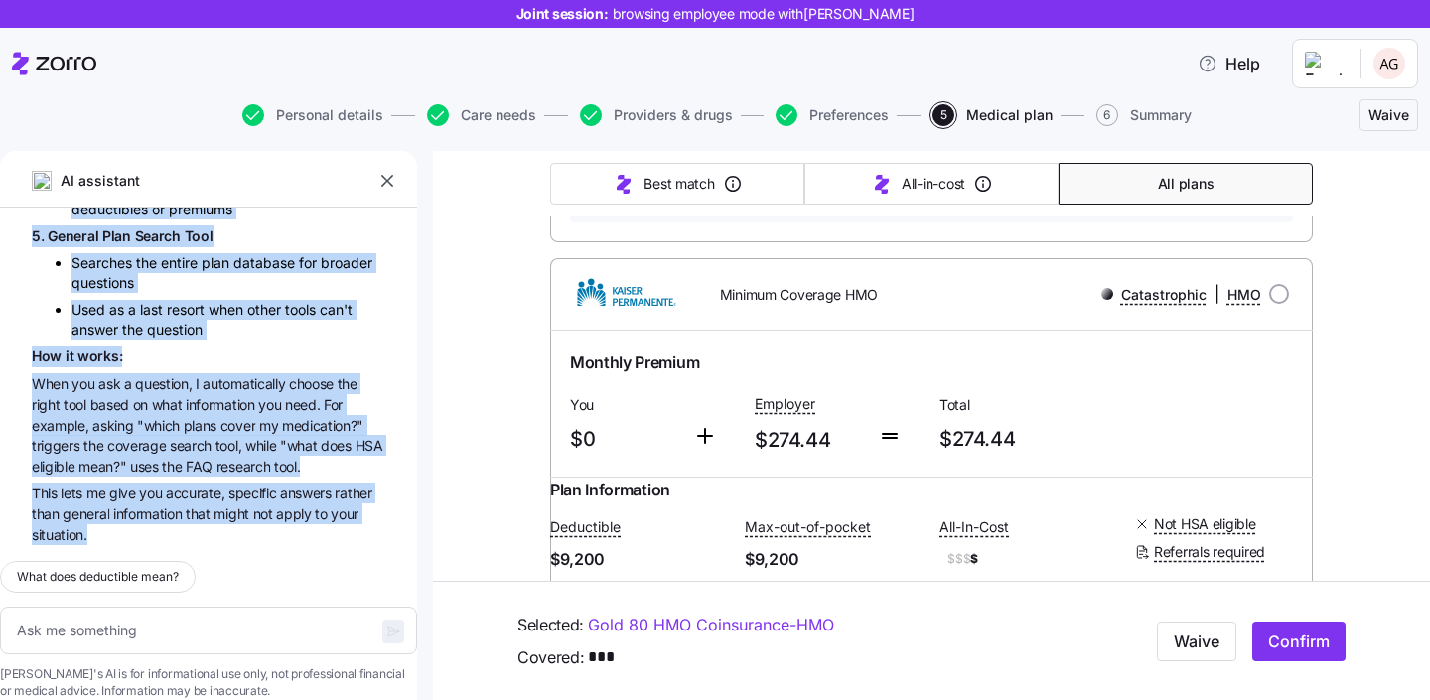
scroll to position [27514, 0]
drag, startPoint x: 50, startPoint y: 333, endPoint x: 130, endPoint y: 499, distance: 184.3
click at [130, 499] on div "A G what is deductible? A deductible is the amount you have to pay for covered …" at bounding box center [208, 377] width 417 height 338
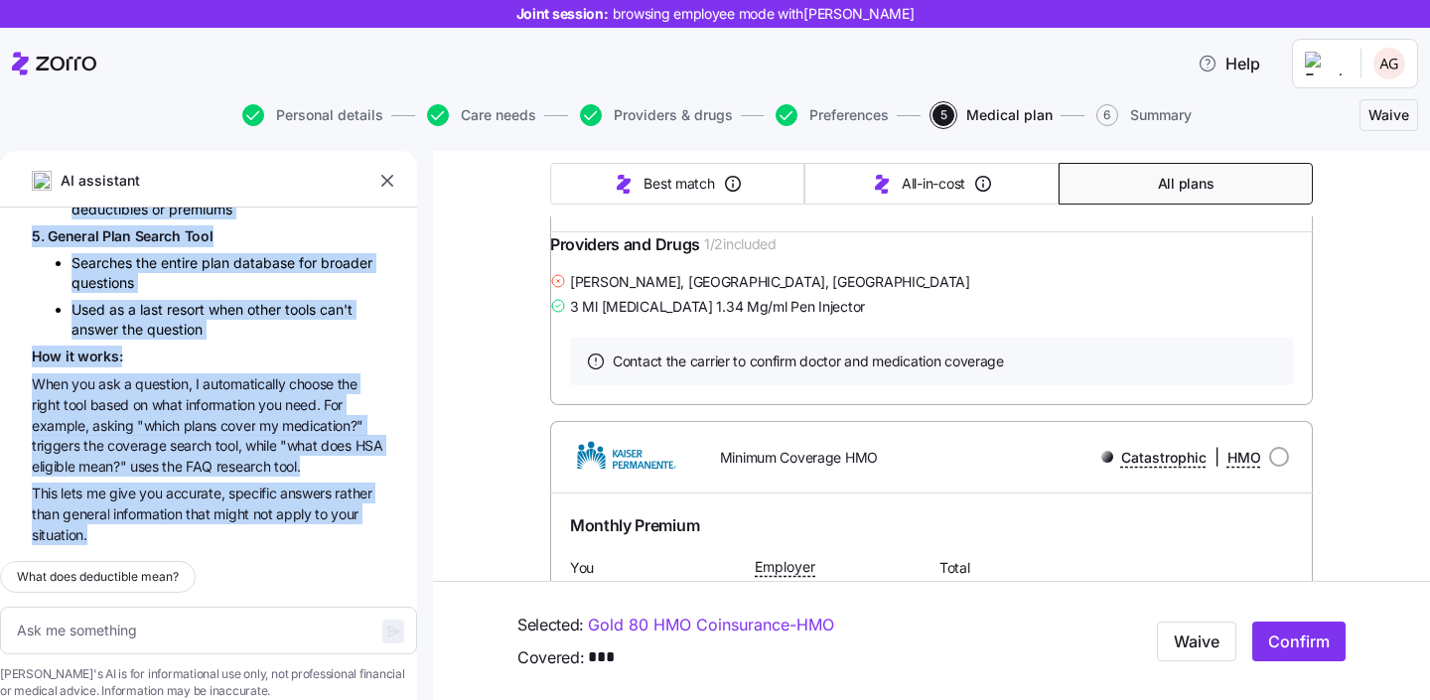
scroll to position [705, 0]
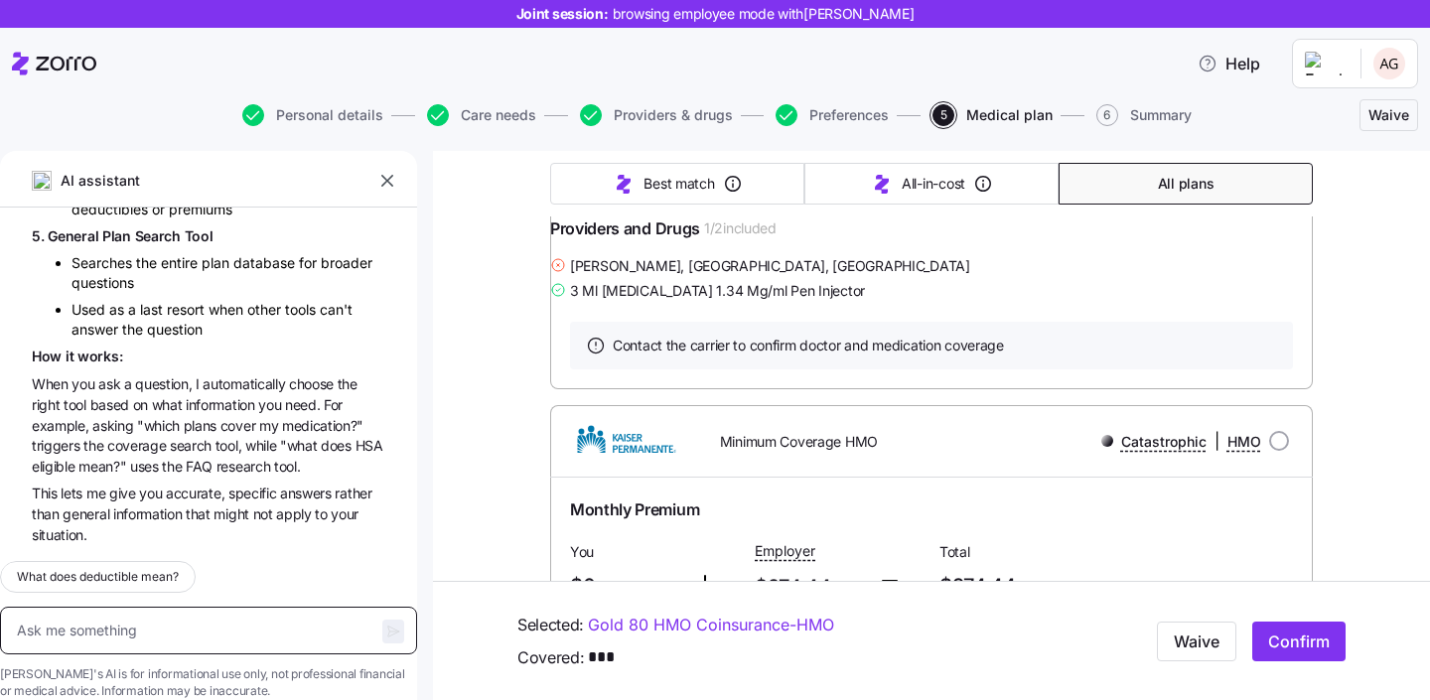
click at [165, 607] on textarea at bounding box center [208, 631] width 417 height 48
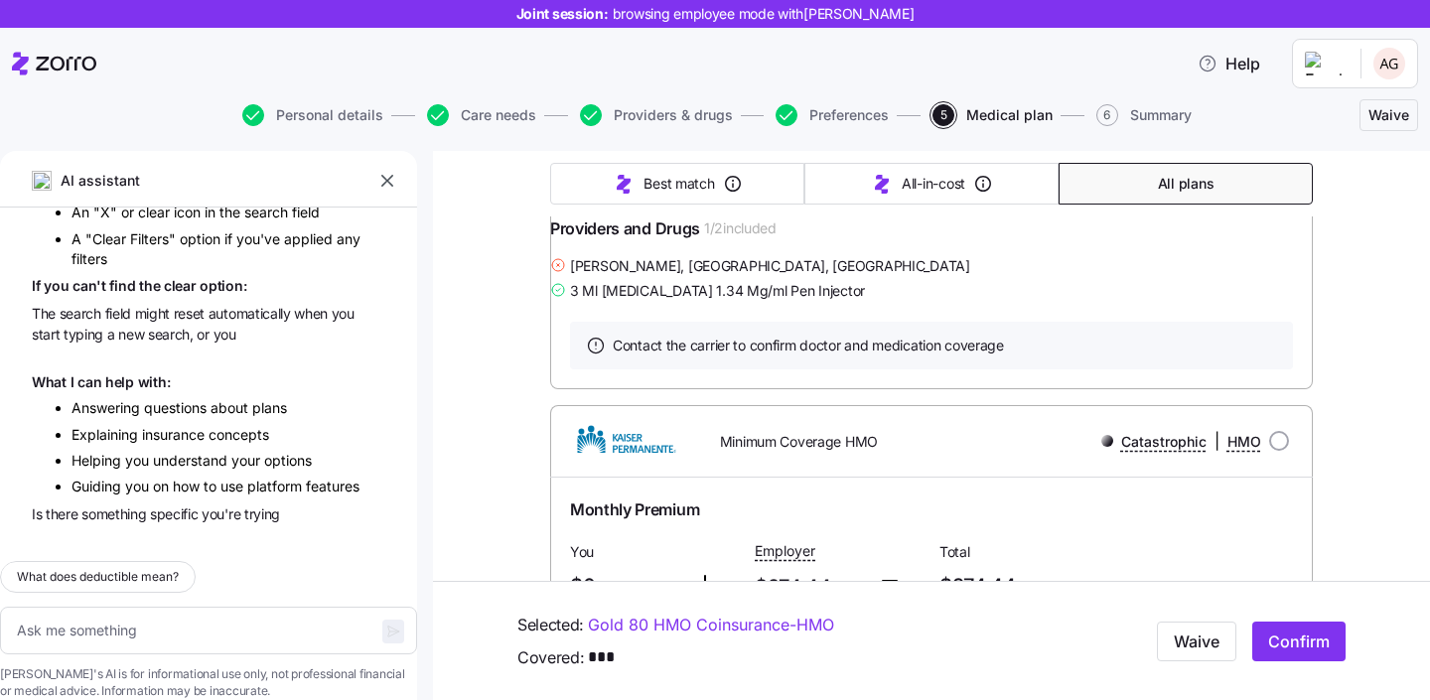
scroll to position [27929, 0]
click at [385, 182] on icon "button" at bounding box center [387, 181] width 12 height 12
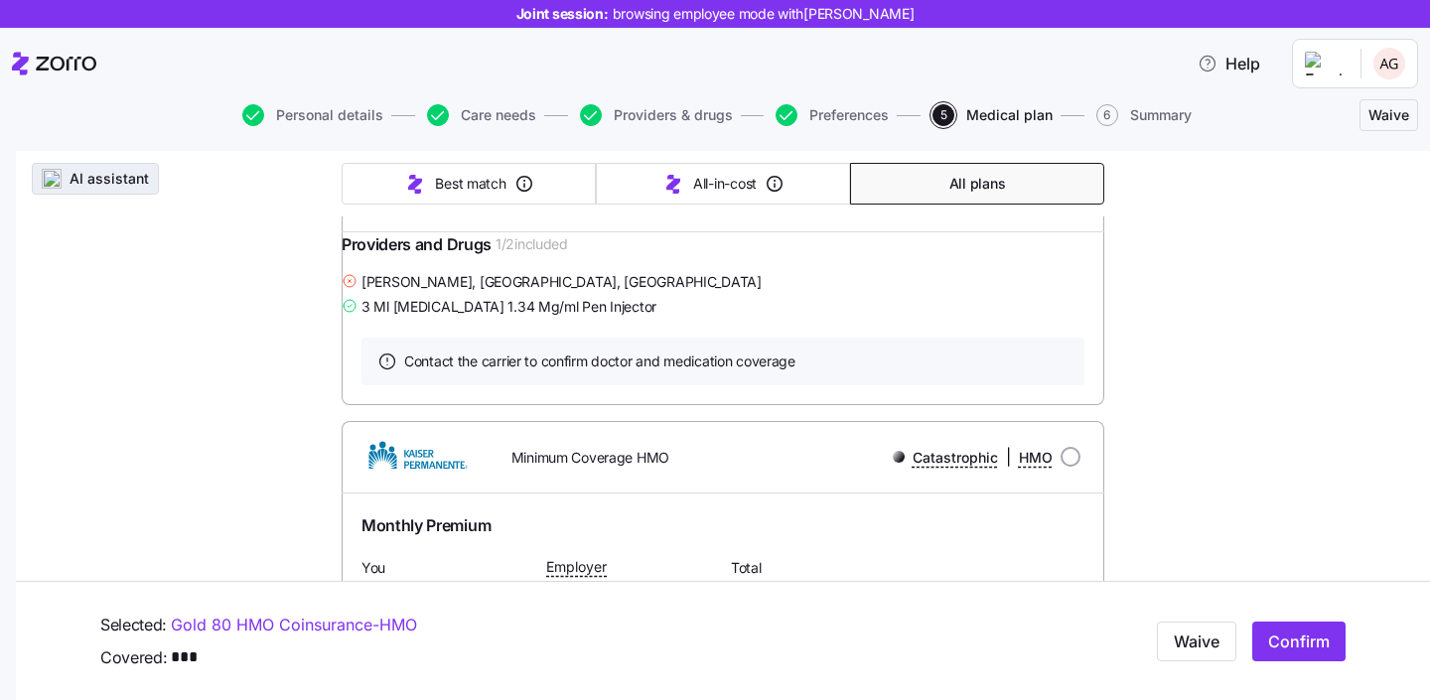
click at [129, 189] on button "AI assistant" at bounding box center [95, 179] width 127 height 32
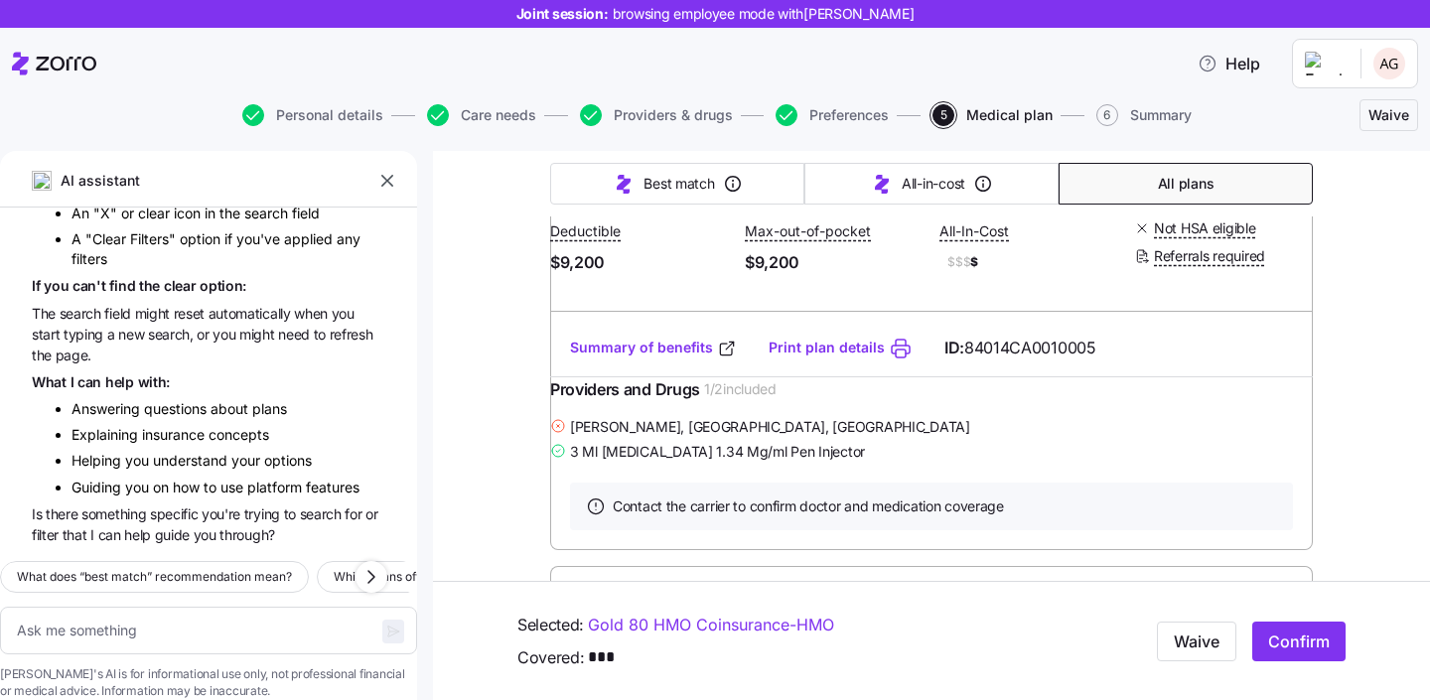
scroll to position [28207, 0]
click at [277, 607] on textarea at bounding box center [208, 631] width 417 height 48
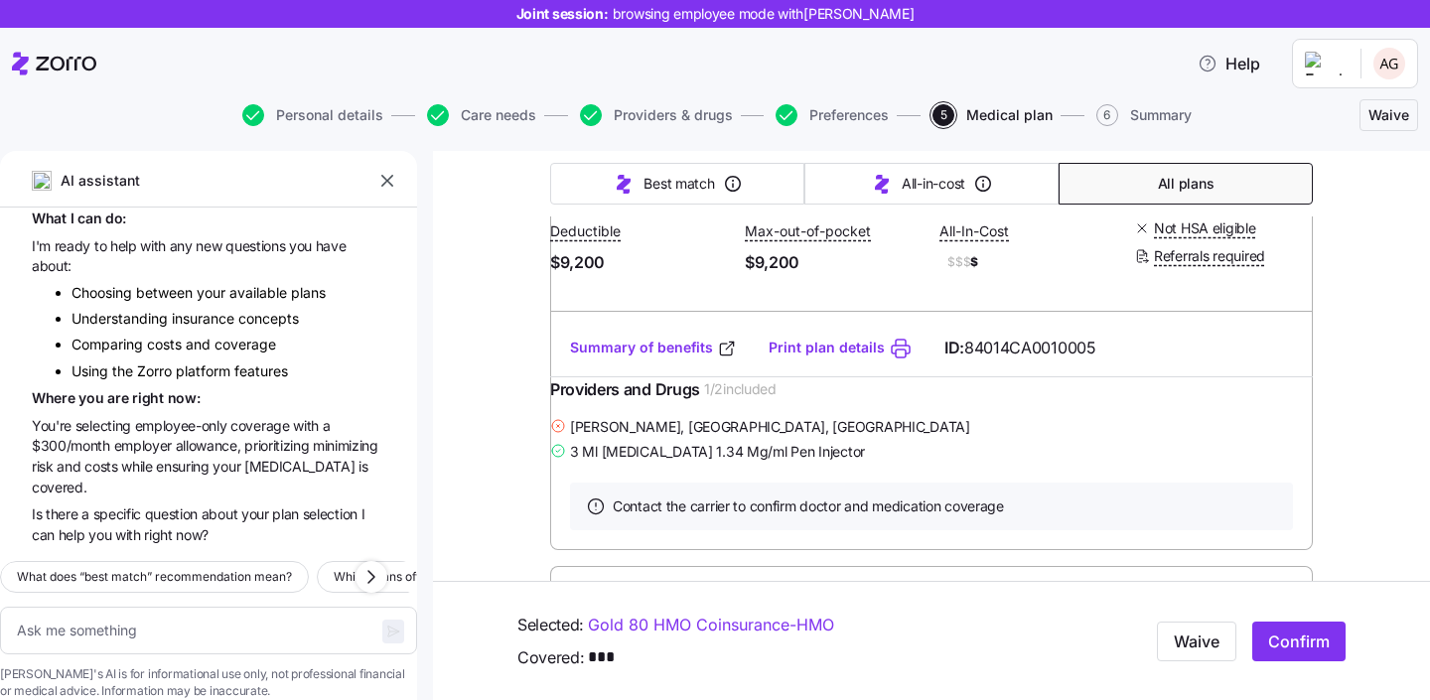
scroll to position [28874, 0]
click at [35, 389] on span "Where" at bounding box center [55, 397] width 47 height 17
click at [157, 607] on textarea at bounding box center [208, 631] width 417 height 48
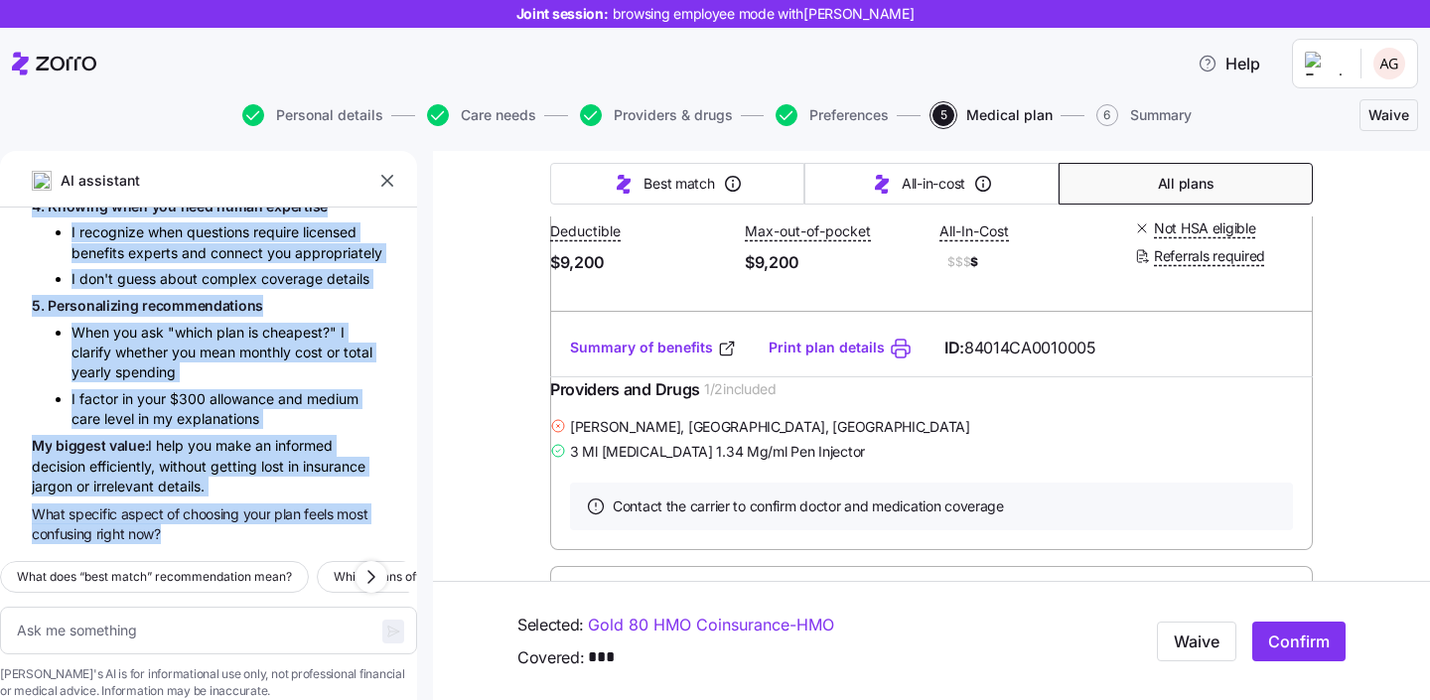
scroll to position [29874, 0]
drag, startPoint x: 148, startPoint y: 296, endPoint x: 211, endPoint y: 497, distance: 210.1
click at [211, 497] on div "A G what is deductible? A deductible is the amount you have to pay for covered …" at bounding box center [208, 377] width 417 height 338
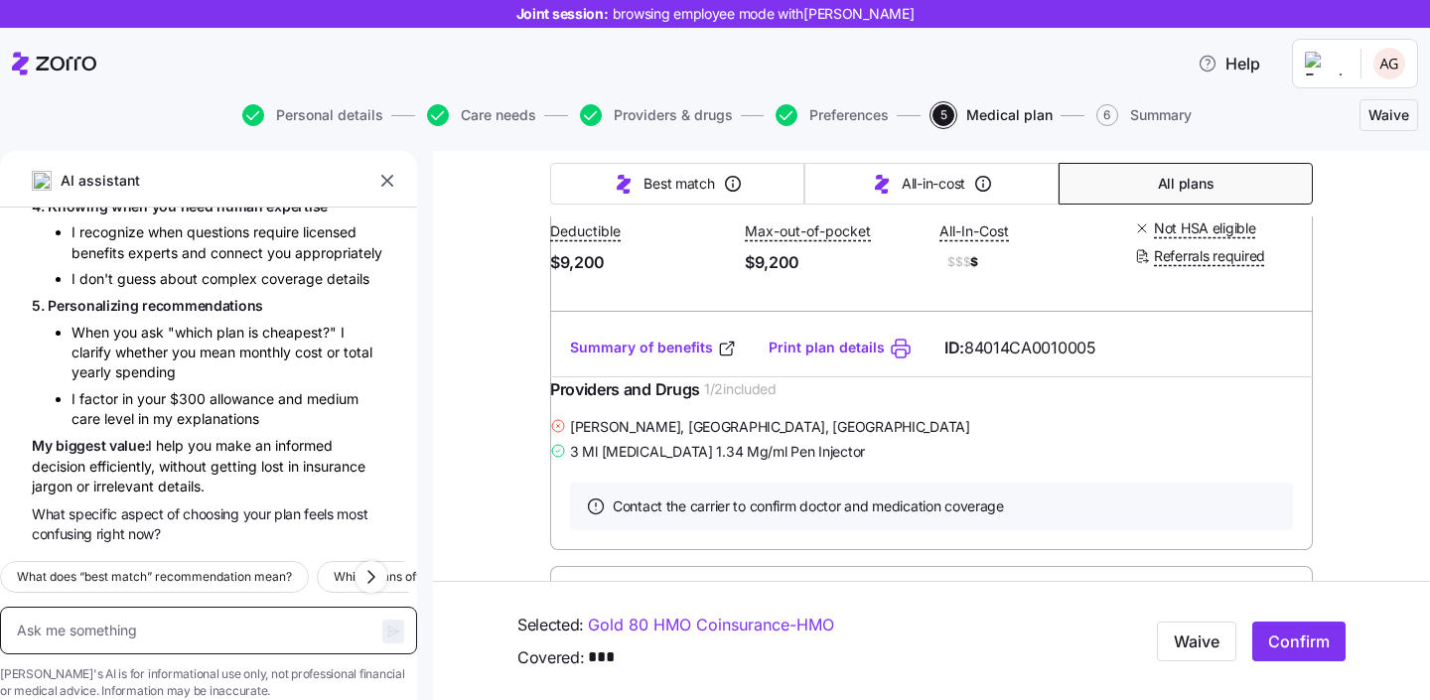
click at [227, 613] on textarea at bounding box center [208, 631] width 417 height 48
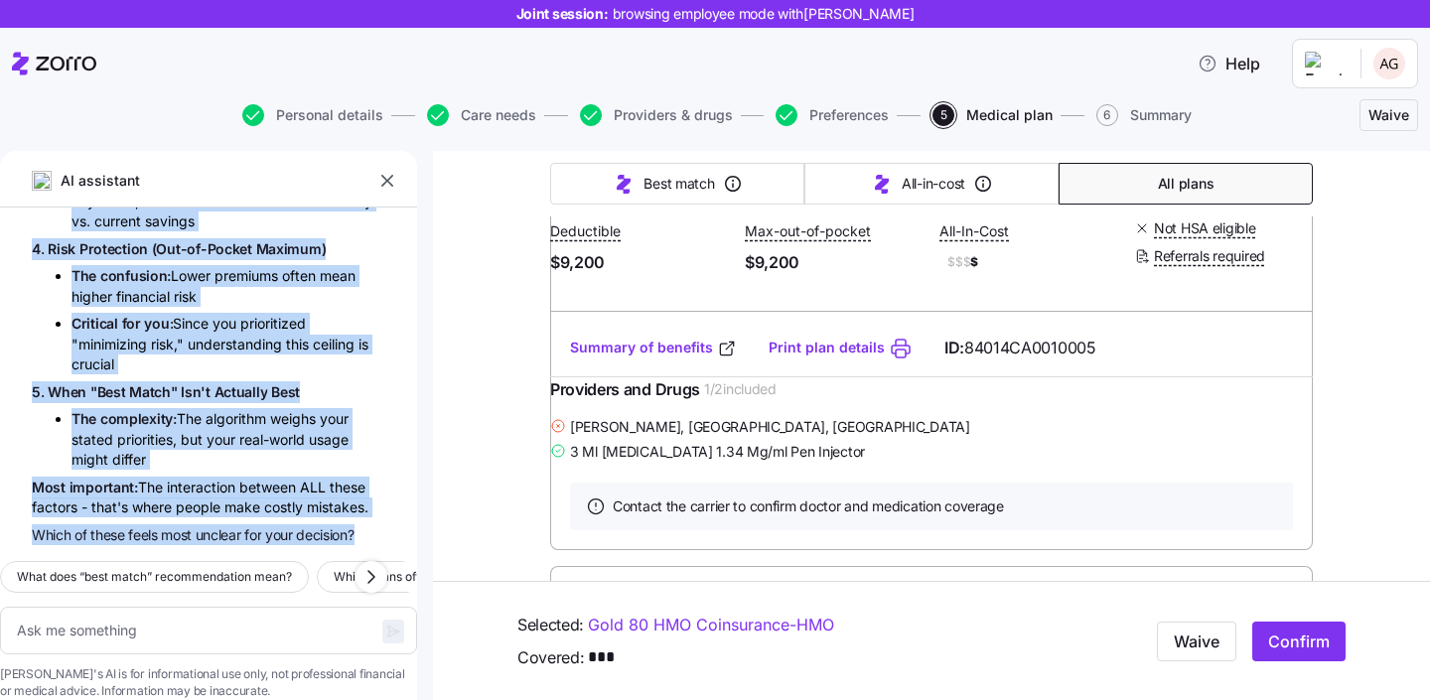
scroll to position [30992, 0]
drag, startPoint x: 50, startPoint y: 262, endPoint x: 360, endPoint y: 503, distance: 393.5
click at [360, 503] on div "A G what is deductible? A deductible is the amount you have to pay for covered …" at bounding box center [208, 377] width 417 height 338
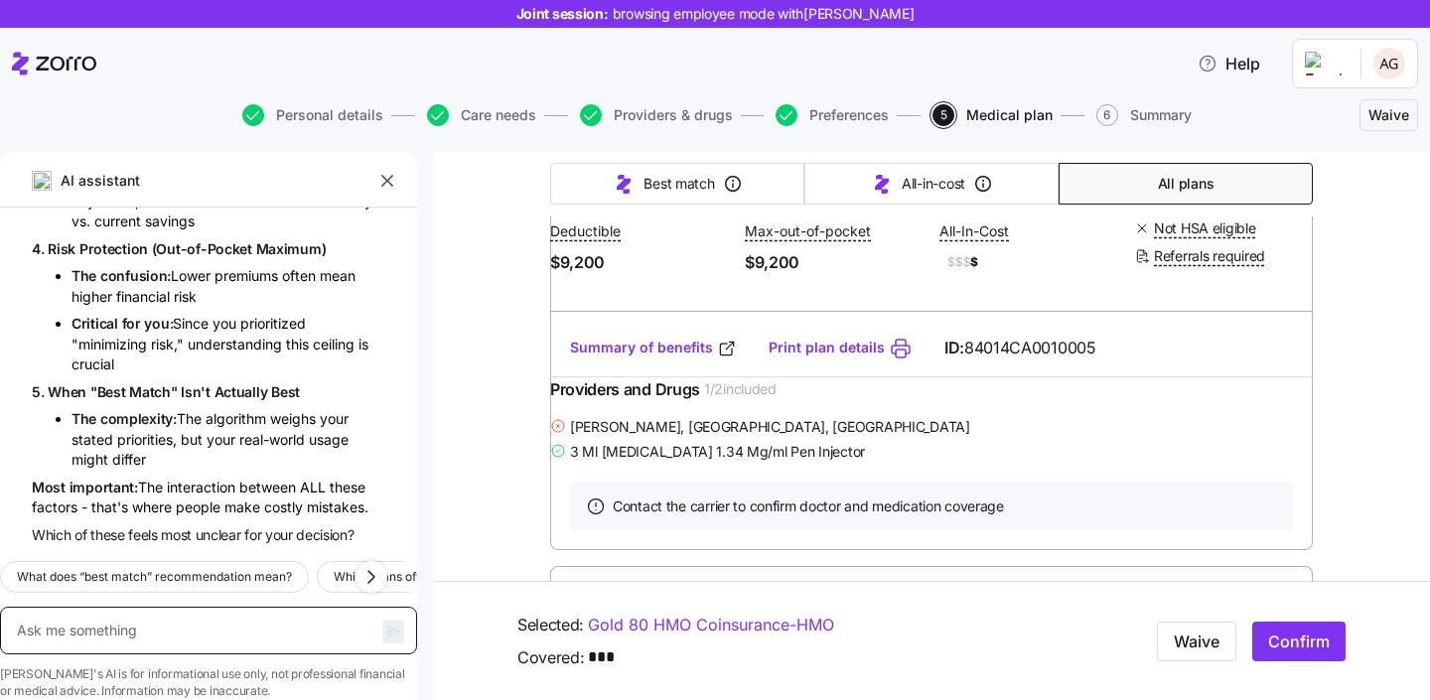
click at [226, 609] on textarea at bounding box center [208, 631] width 417 height 48
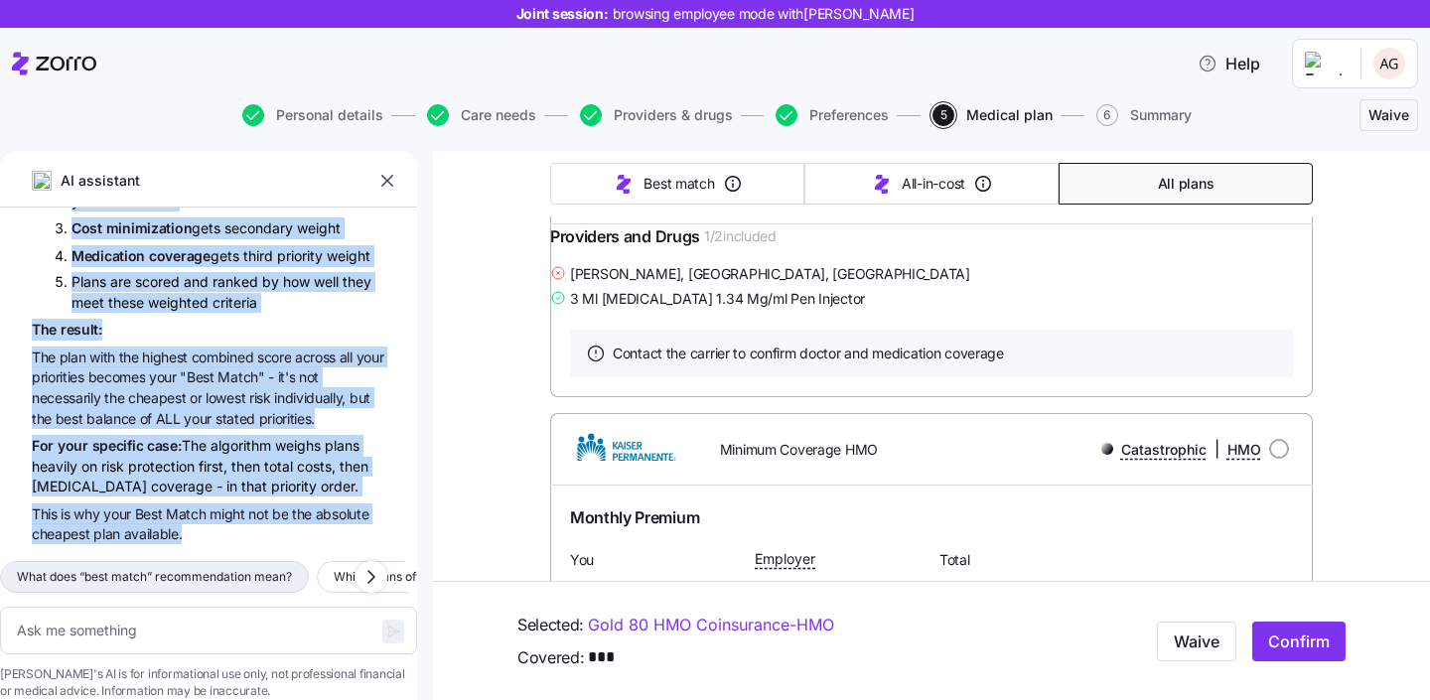
scroll to position [32105, 0]
drag, startPoint x: 52, startPoint y: 277, endPoint x: 237, endPoint y: 502, distance: 292.1
click at [237, 502] on div "A G what is deductible? A deductible is the amount you have to pay for covered …" at bounding box center [208, 377] width 417 height 338
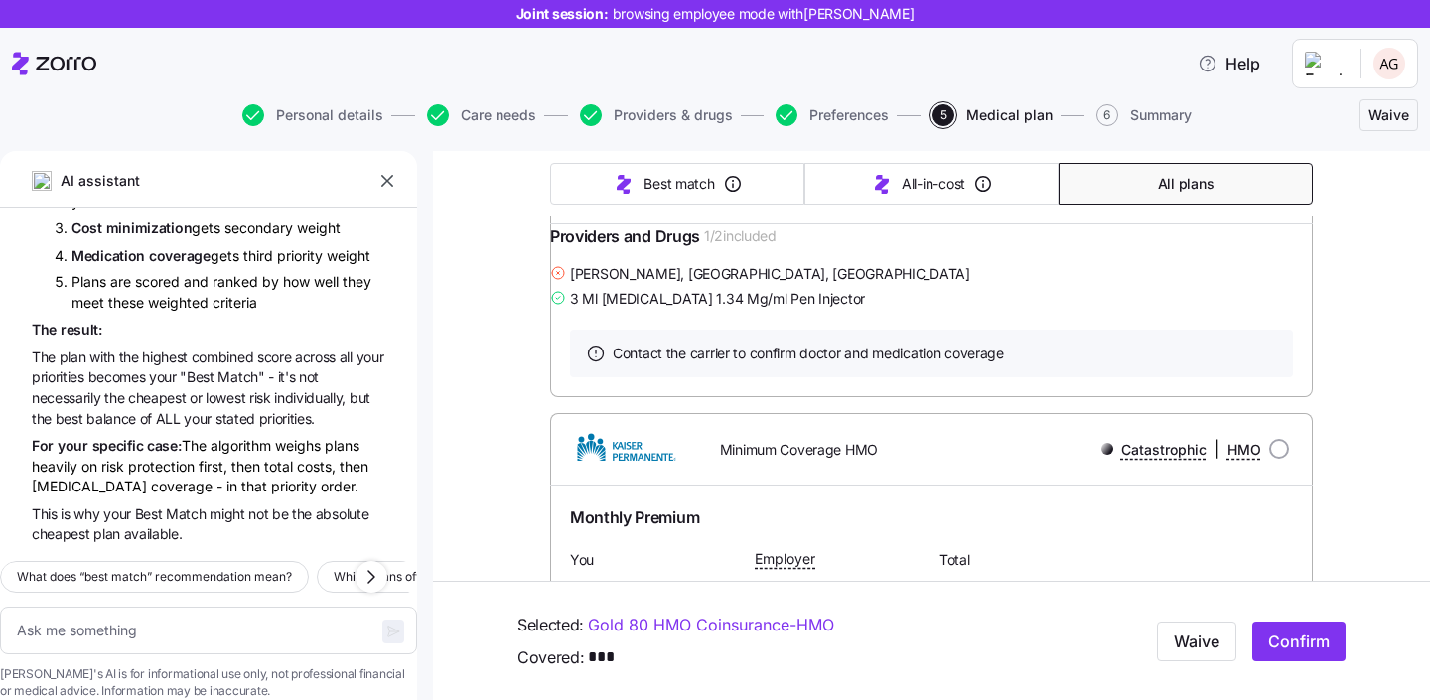
click at [294, 212] on li "Risk minimization gets the highest weight since you ranked it #1" at bounding box center [228, 191] width 314 height 42
click at [141, 607] on textarea at bounding box center [208, 631] width 417 height 48
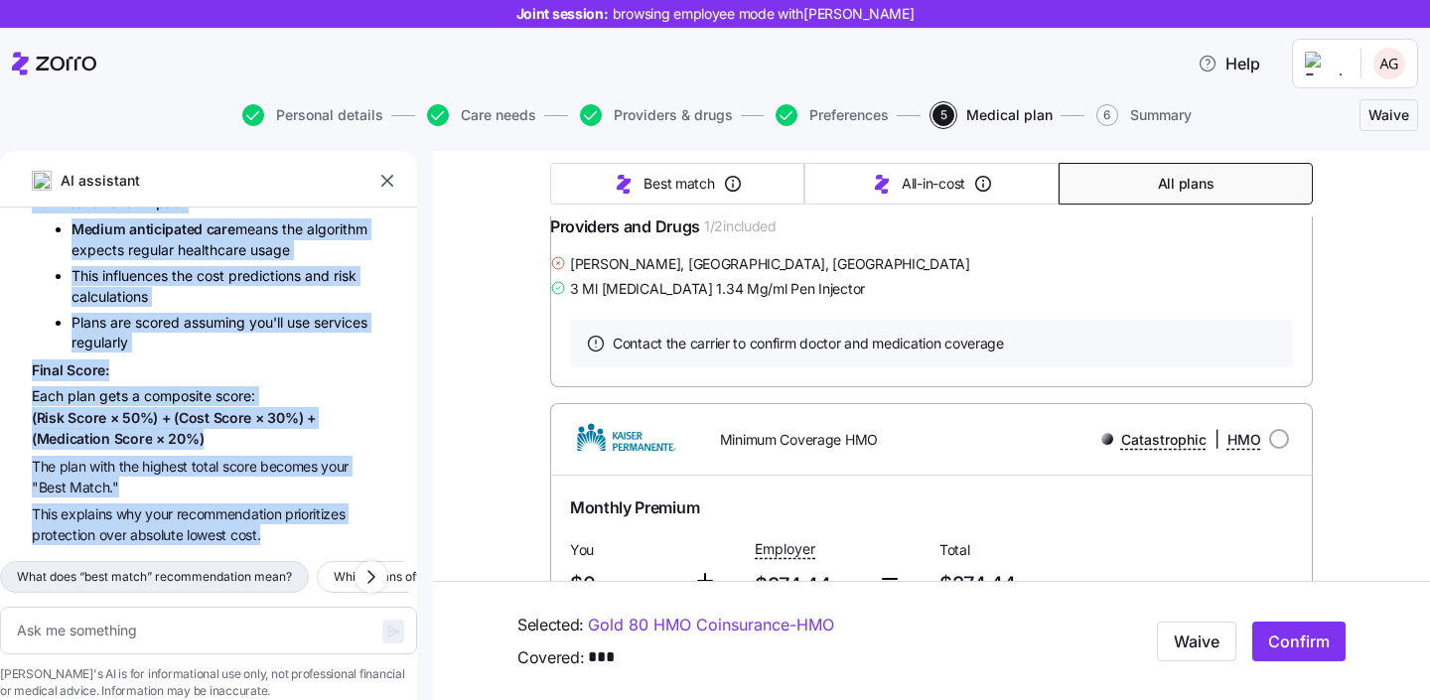
scroll to position [33325, 0]
drag, startPoint x: 52, startPoint y: 326, endPoint x: 269, endPoint y: 504, distance: 281.5
click at [269, 504] on div "A G what is deductible? A deductible is the amount you have to pay for covered …" at bounding box center [208, 377] width 417 height 338
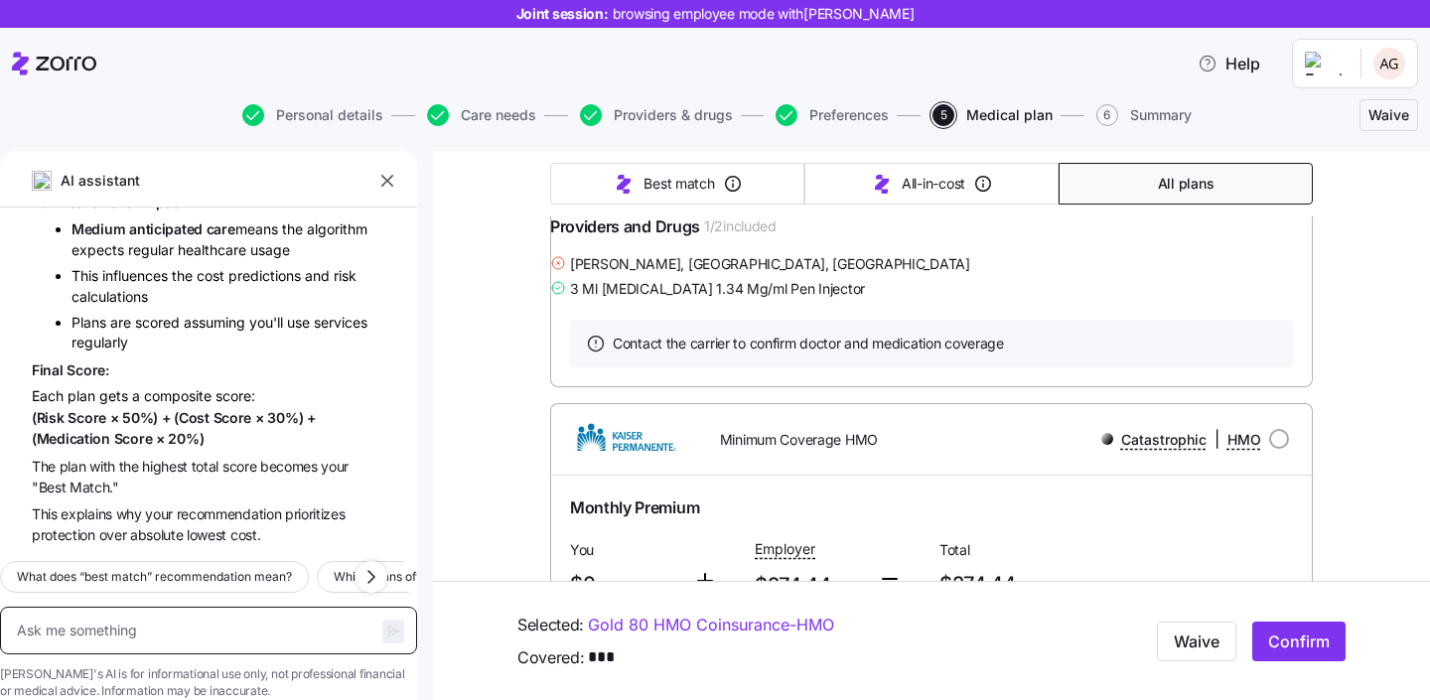
click at [122, 607] on textarea at bounding box center [208, 631] width 417 height 48
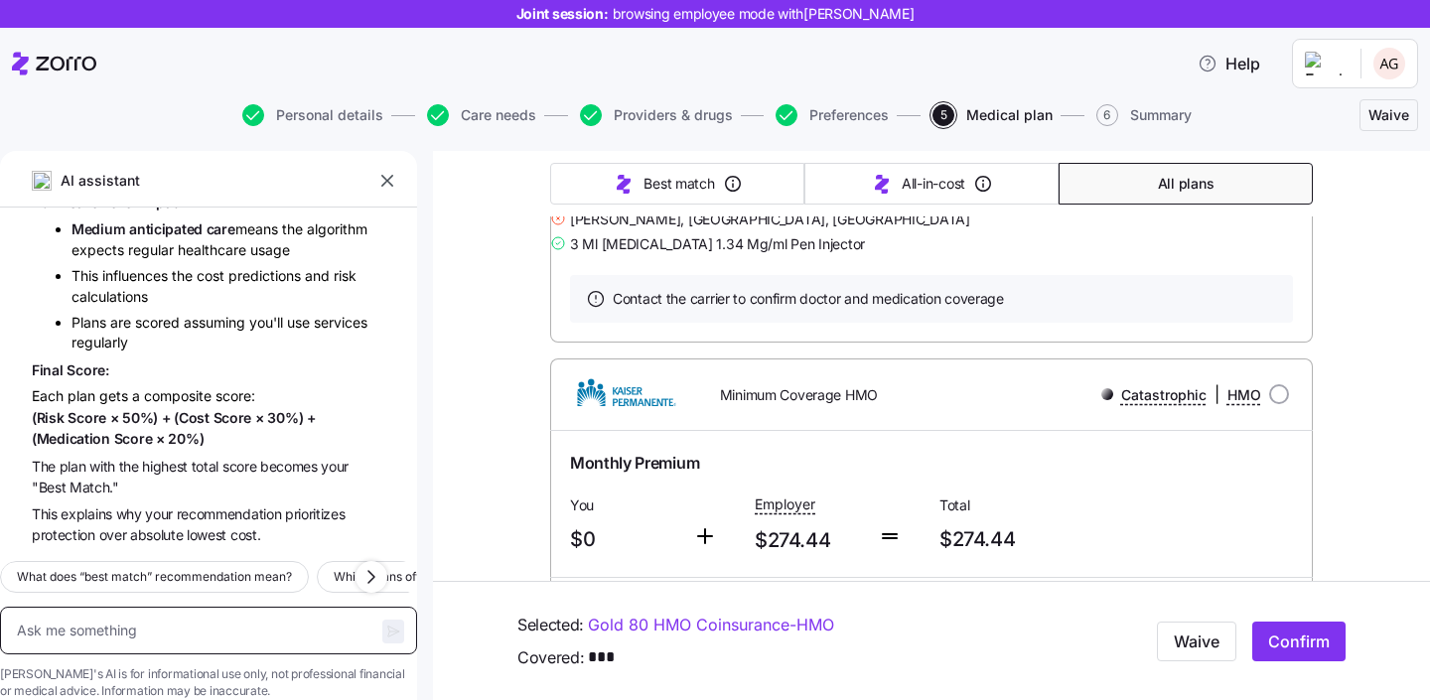
click at [196, 617] on textarea at bounding box center [208, 631] width 417 height 48
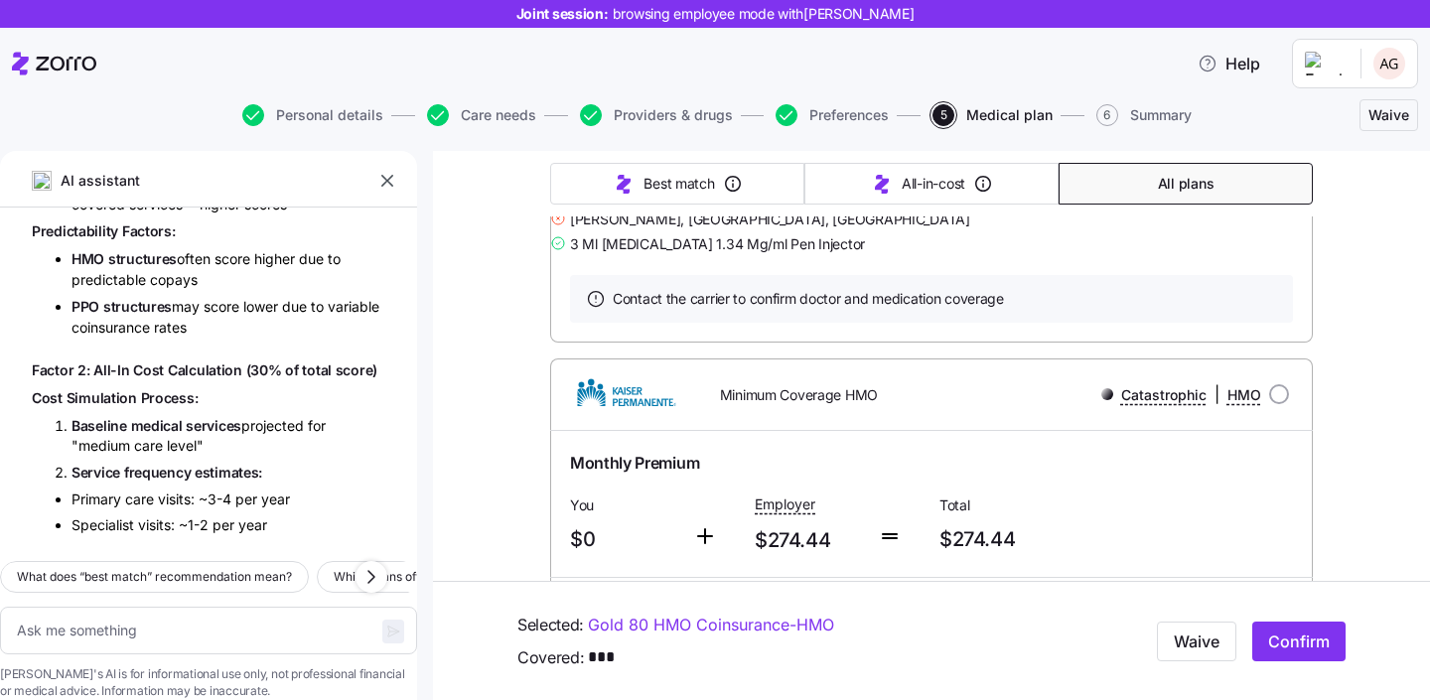
scroll to position [33503, 0]
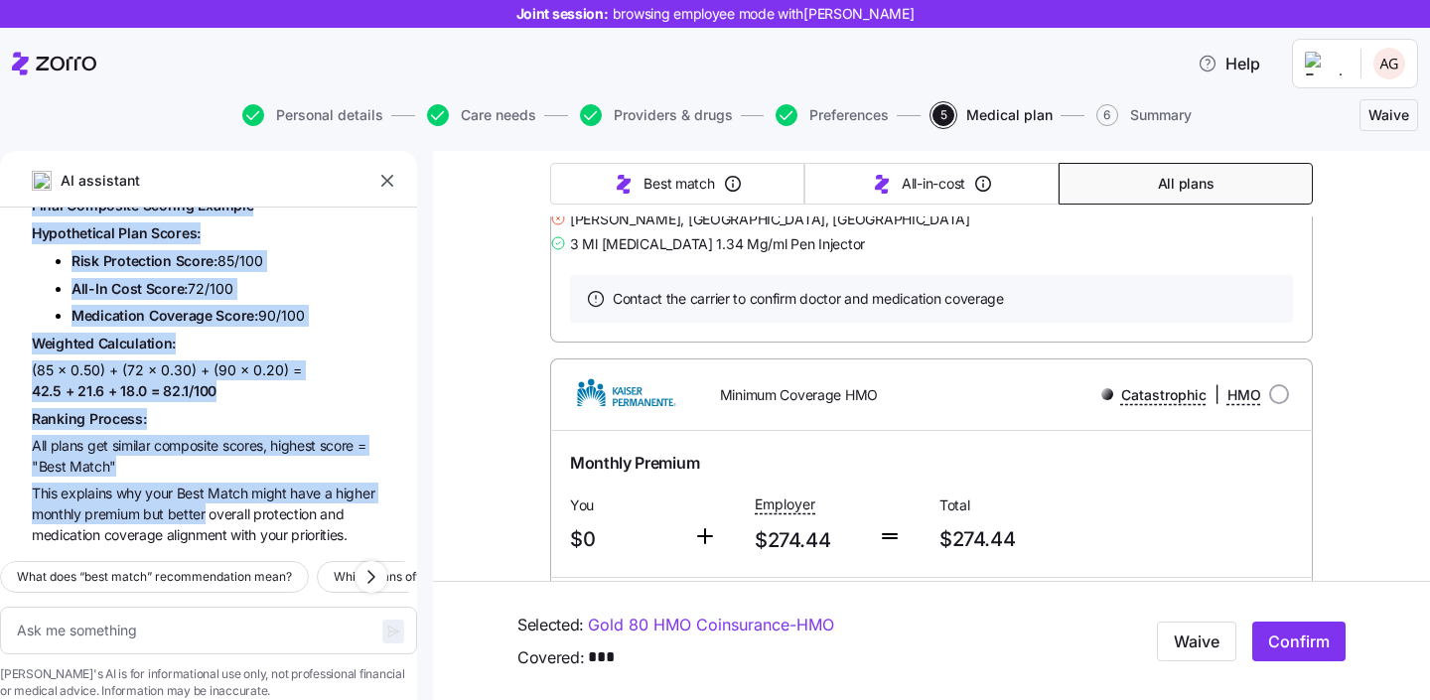
scroll to position [36200, 0]
drag, startPoint x: 194, startPoint y: 403, endPoint x: 83, endPoint y: 499, distance: 146.4
click at [83, 499] on div "A G what is deductible? A deductible is the amount you have to pay for covered …" at bounding box center [208, 377] width 417 height 338
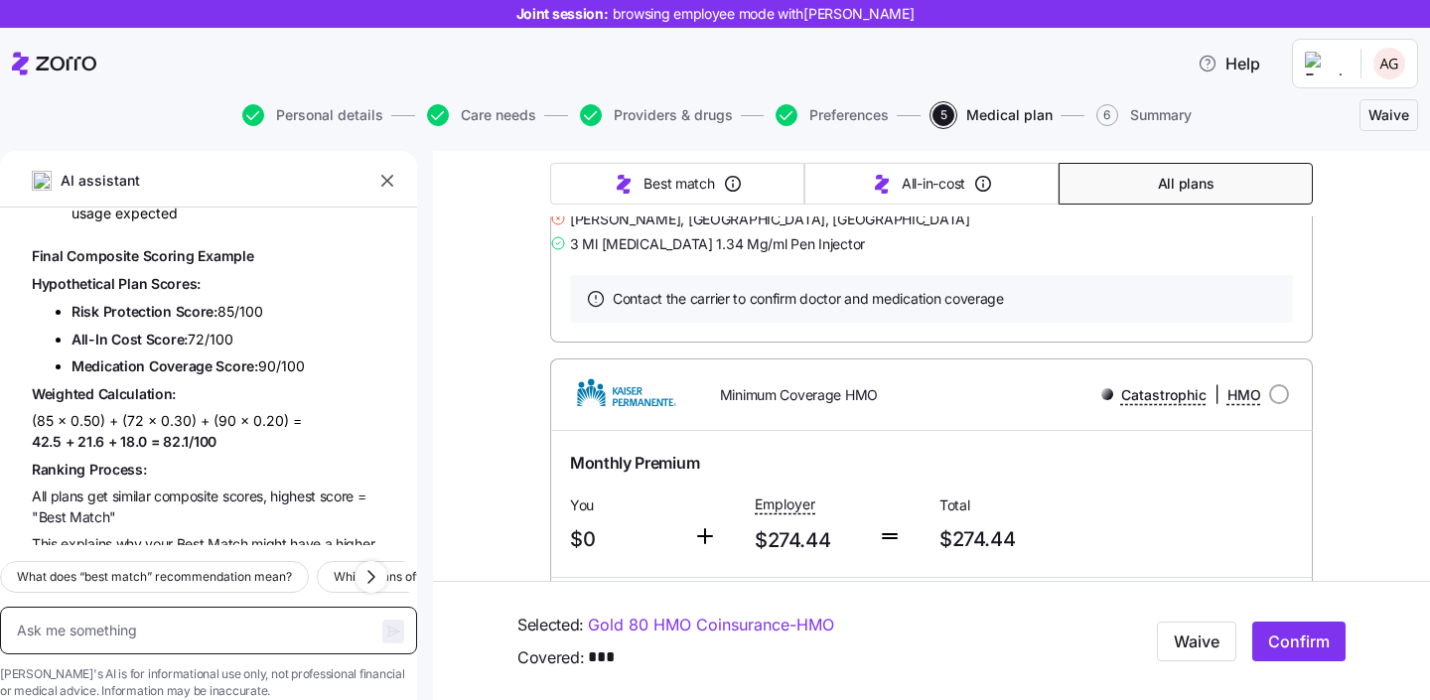
click at [228, 607] on textarea at bounding box center [208, 631] width 417 height 48
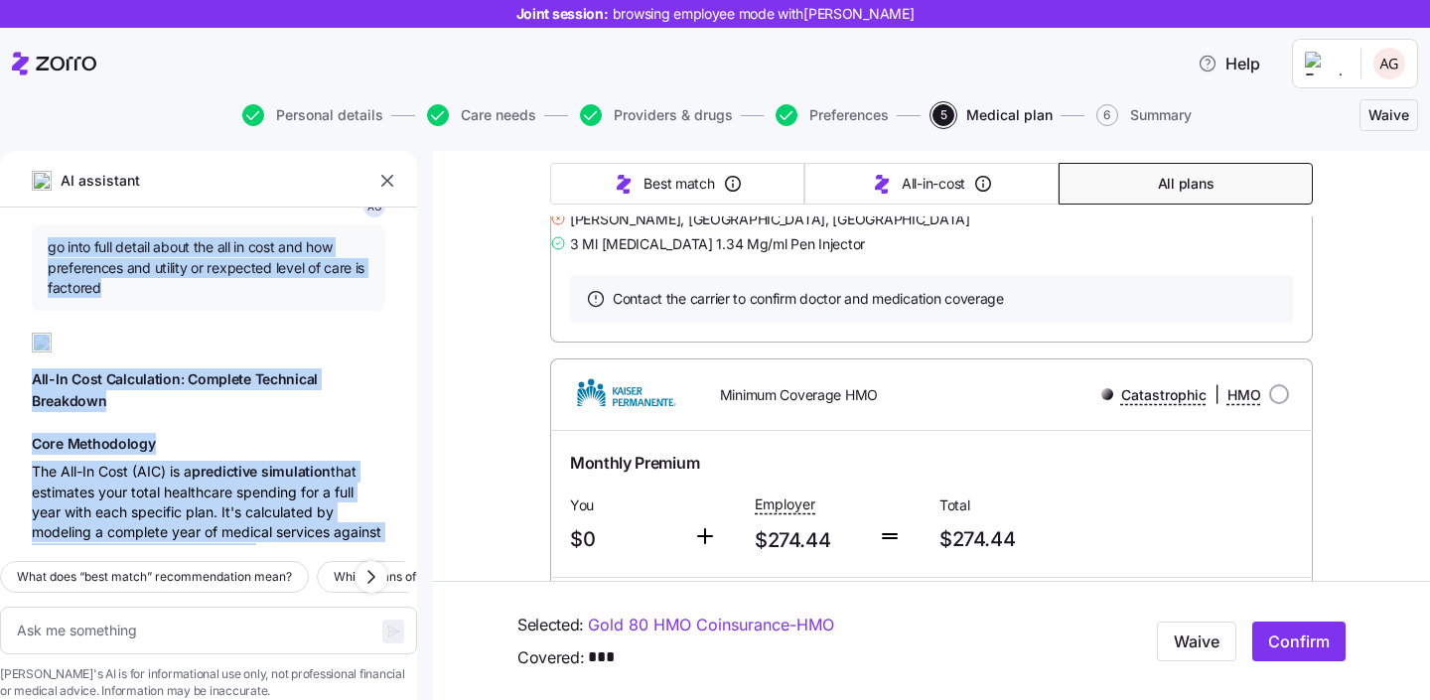
scroll to position [35460, 0]
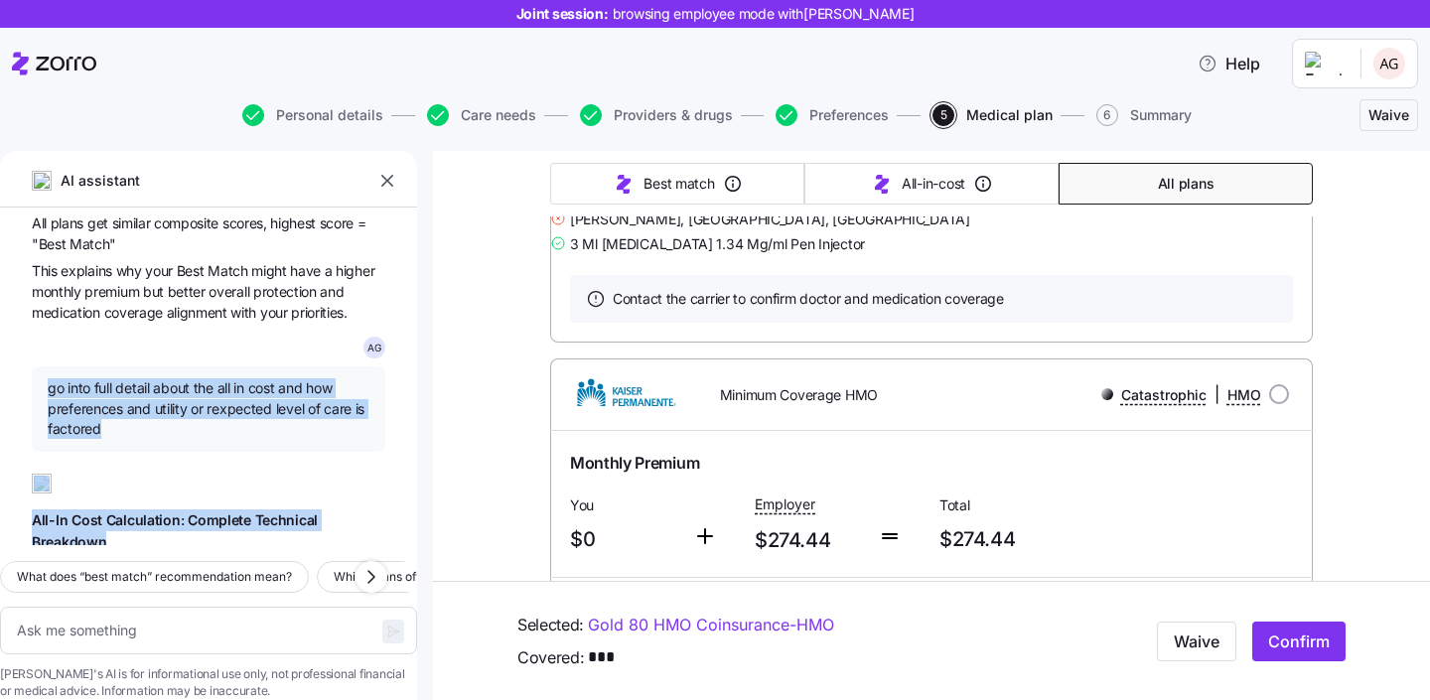
drag, startPoint x: 168, startPoint y: 502, endPoint x: 47, endPoint y: 315, distance: 223.4
click at [47, 315] on div "A G what is deductible? A deductible is the amount you have to pay for covered …" at bounding box center [208, 377] width 417 height 338
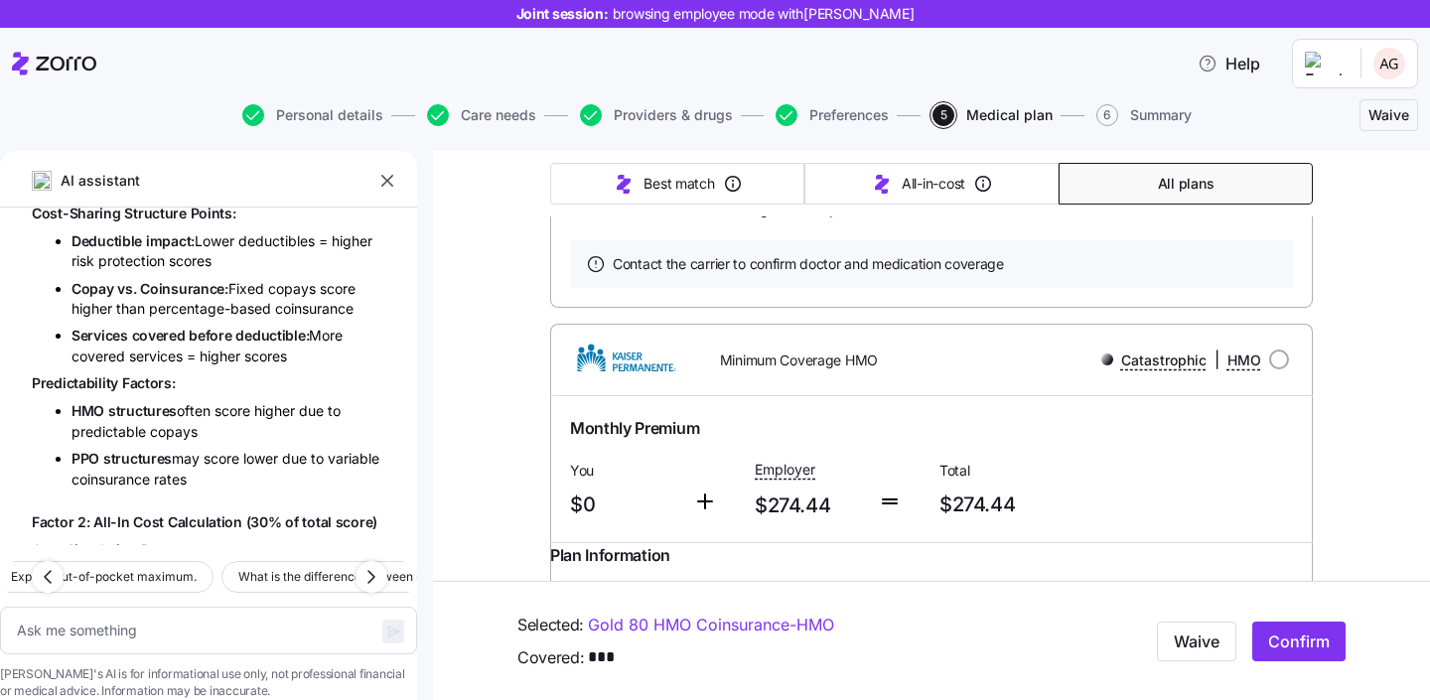
scroll to position [33337, 0]
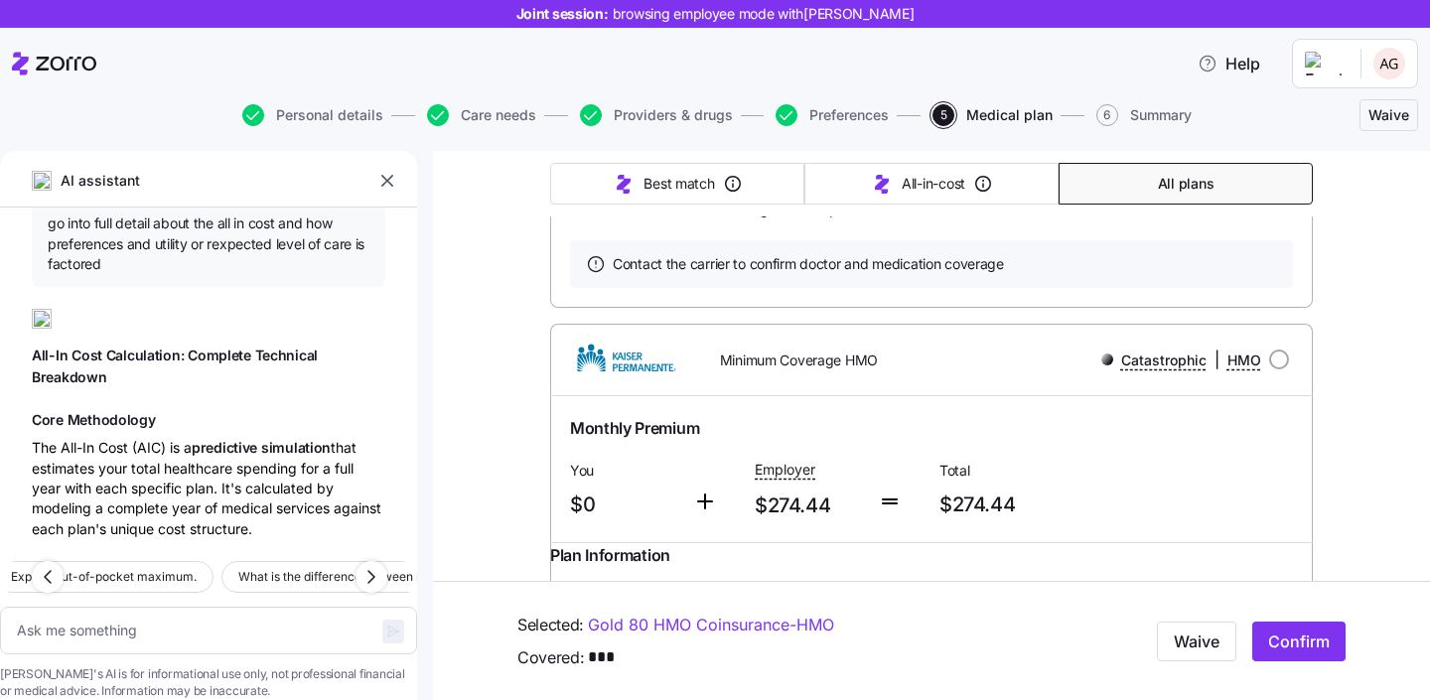
click at [292, 449] on div "The All-In Cost (AIC) is a predictive simulation that estimates your total heal…" at bounding box center [209, 488] width 354 height 102
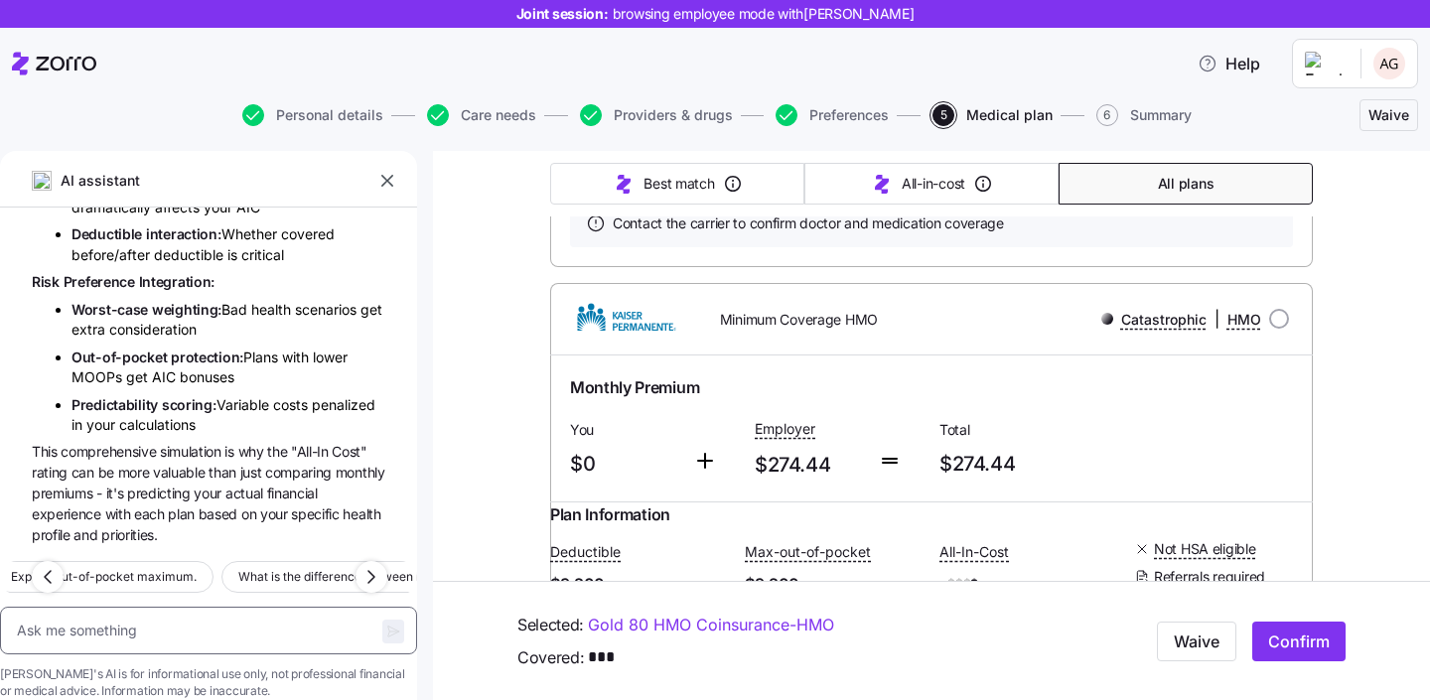
scroll to position [876, 0]
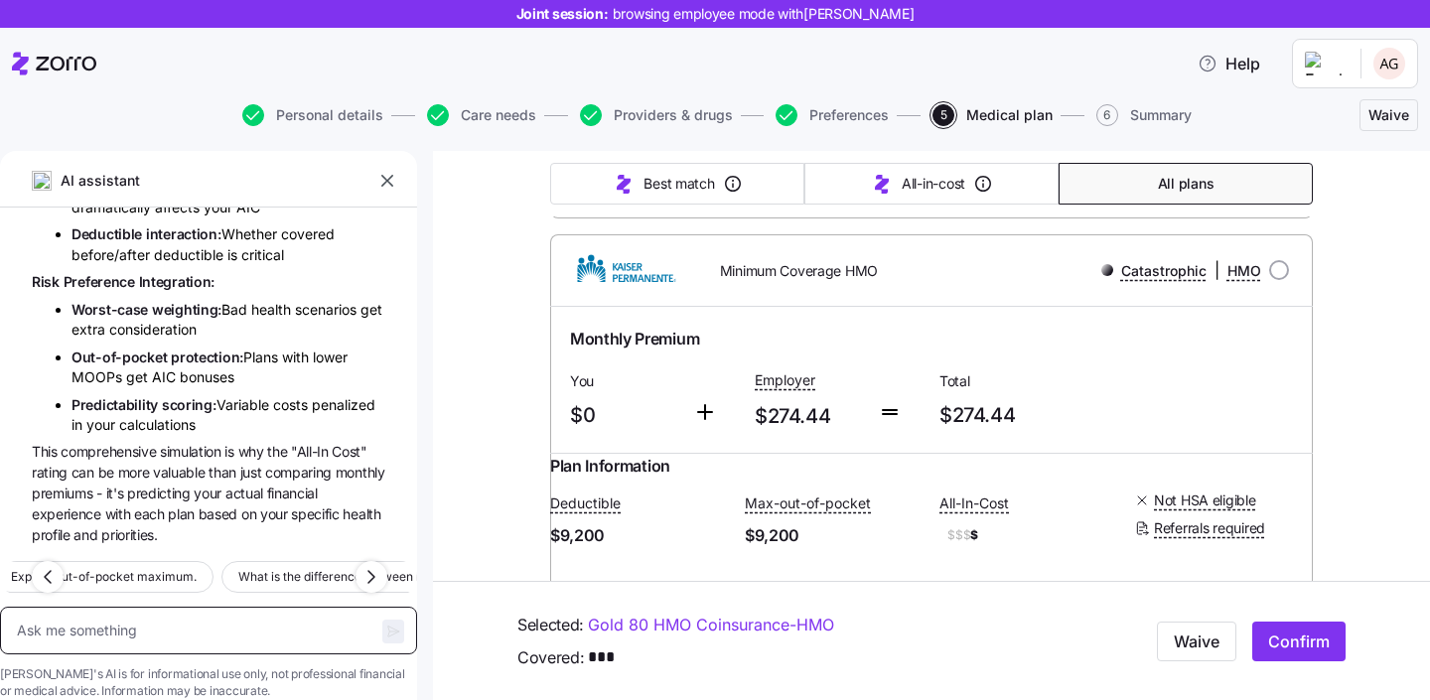
click at [202, 607] on textarea at bounding box center [208, 631] width 417 height 48
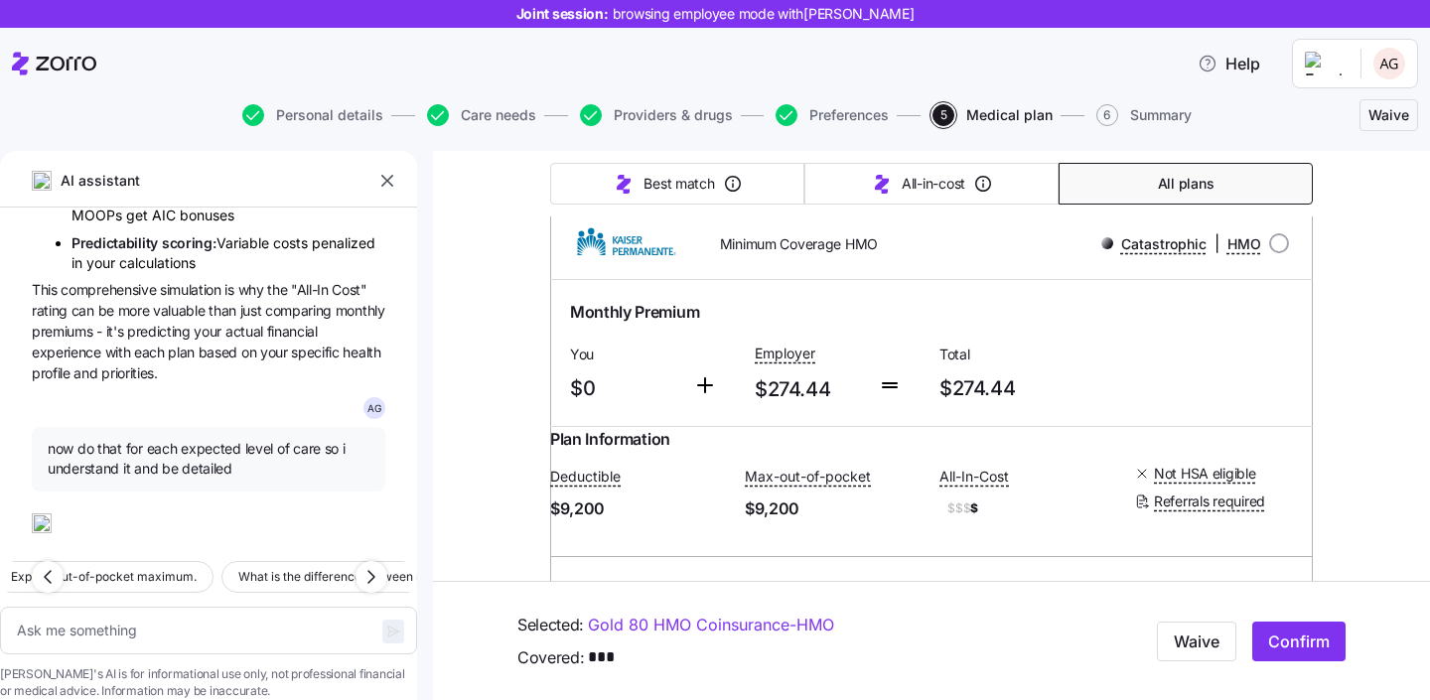
scroll to position [40650, 0]
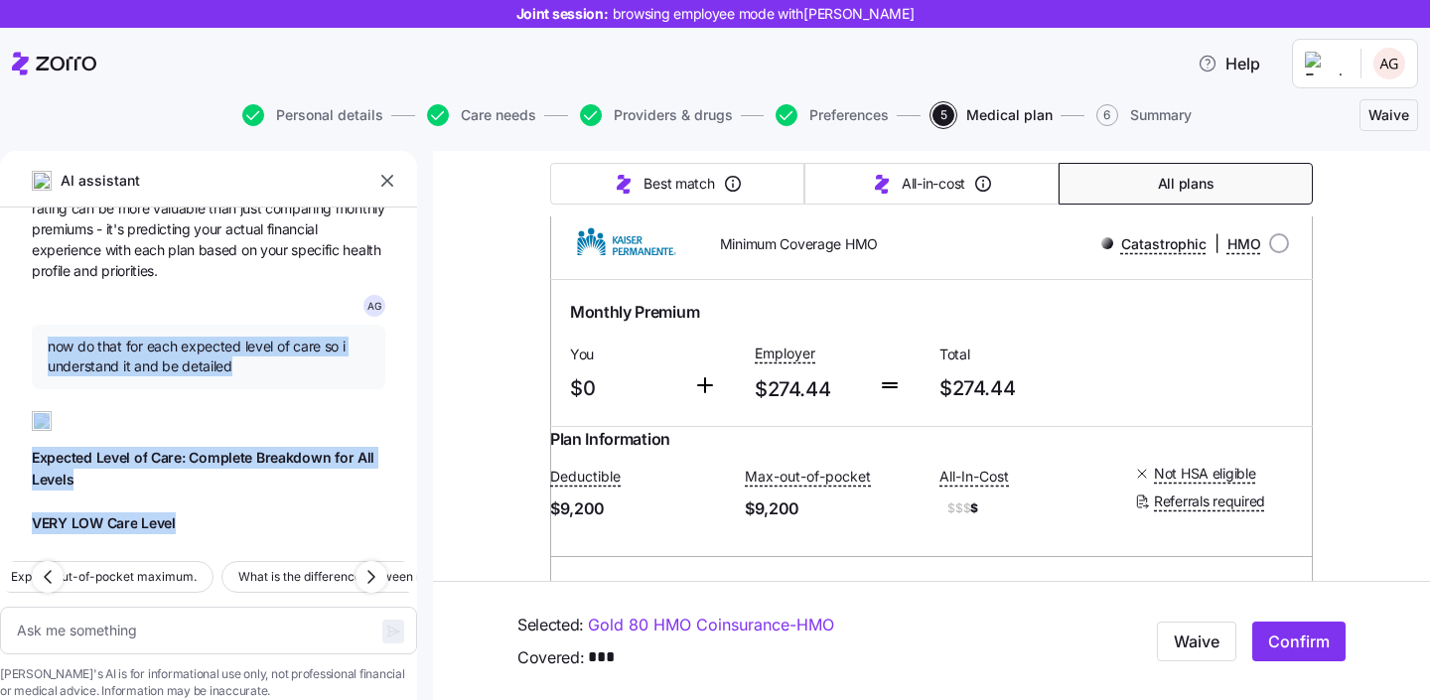
drag, startPoint x: 357, startPoint y: 507, endPoint x: 47, endPoint y: 335, distance: 354.8
click at [47, 335] on div "A G what is deductible? A deductible is the amount you have to pay for covered …" at bounding box center [208, 377] width 417 height 338
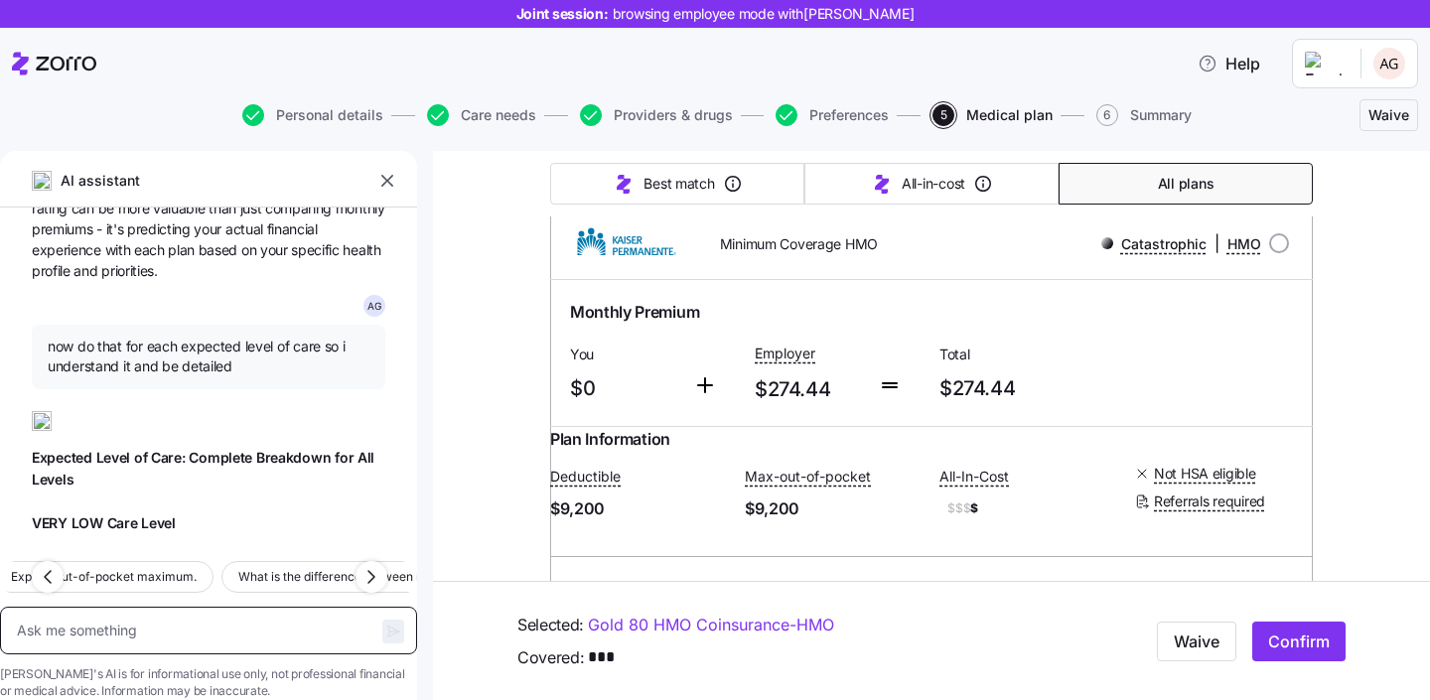
click at [215, 607] on textarea at bounding box center [208, 631] width 417 height 48
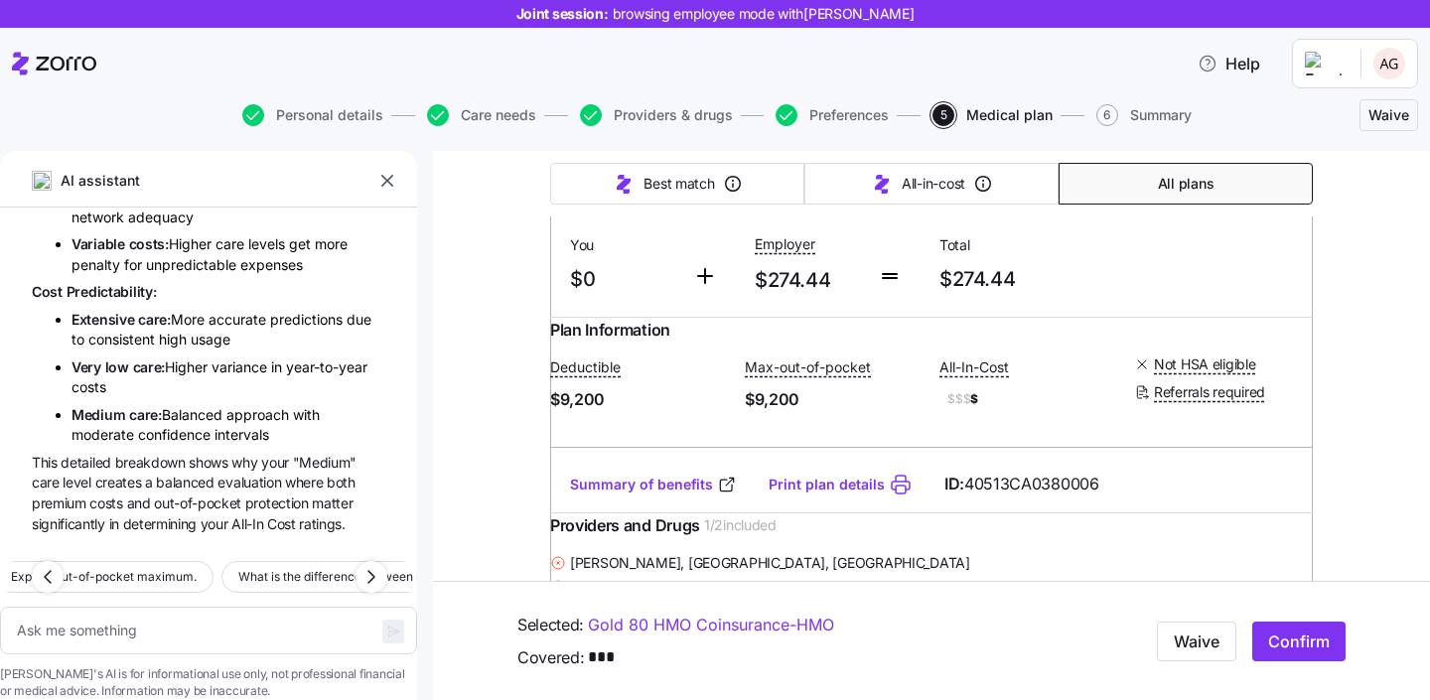
scroll to position [48767, 0]
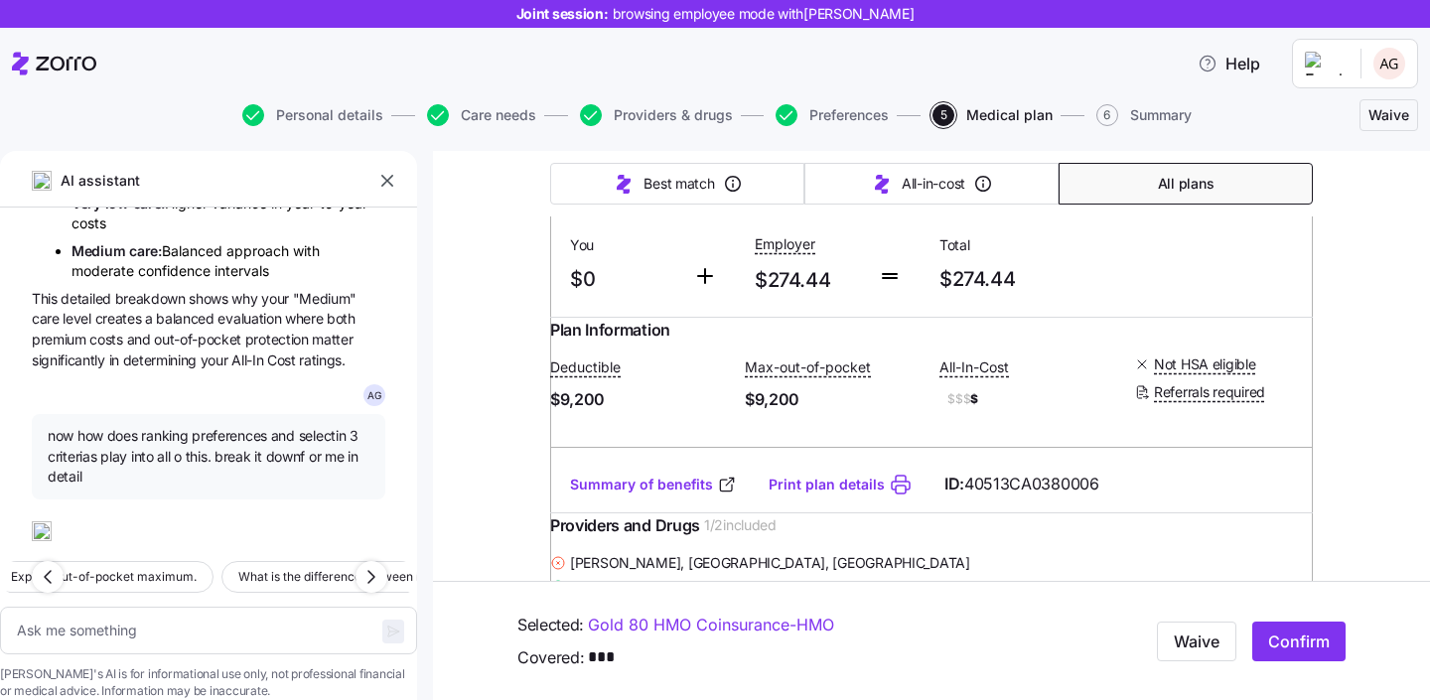
drag, startPoint x: 255, startPoint y: 504, endPoint x: 51, endPoint y: 393, distance: 232.8
click at [51, 393] on div "A G what is deductible? A deductible is the amount you have to pay for covered …" at bounding box center [208, 377] width 417 height 338
click at [160, 607] on textarea at bounding box center [208, 631] width 417 height 48
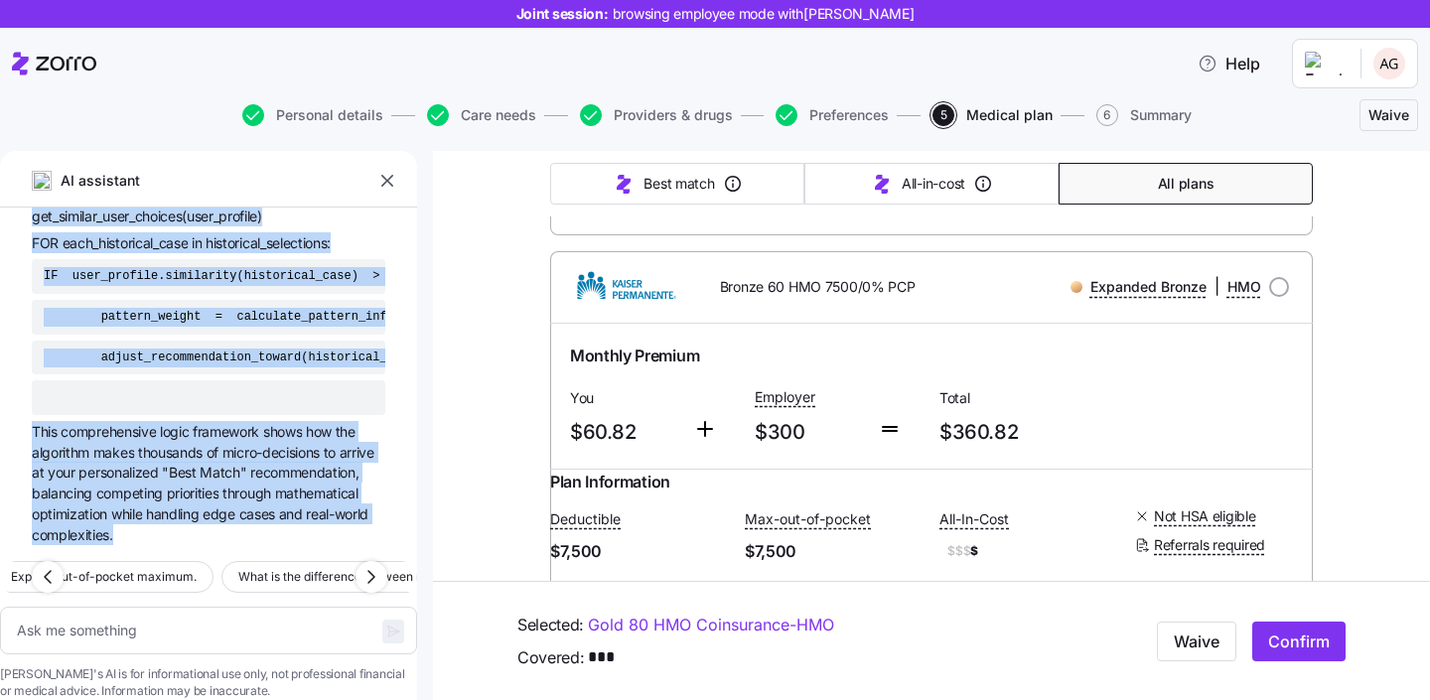
scroll to position [73452, 0]
drag, startPoint x: 50, startPoint y: 373, endPoint x: 123, endPoint y: 505, distance: 151.1
click at [123, 505] on div "A G what is deductible? A deductible is the amount you have to pay for covered …" at bounding box center [208, 377] width 417 height 338
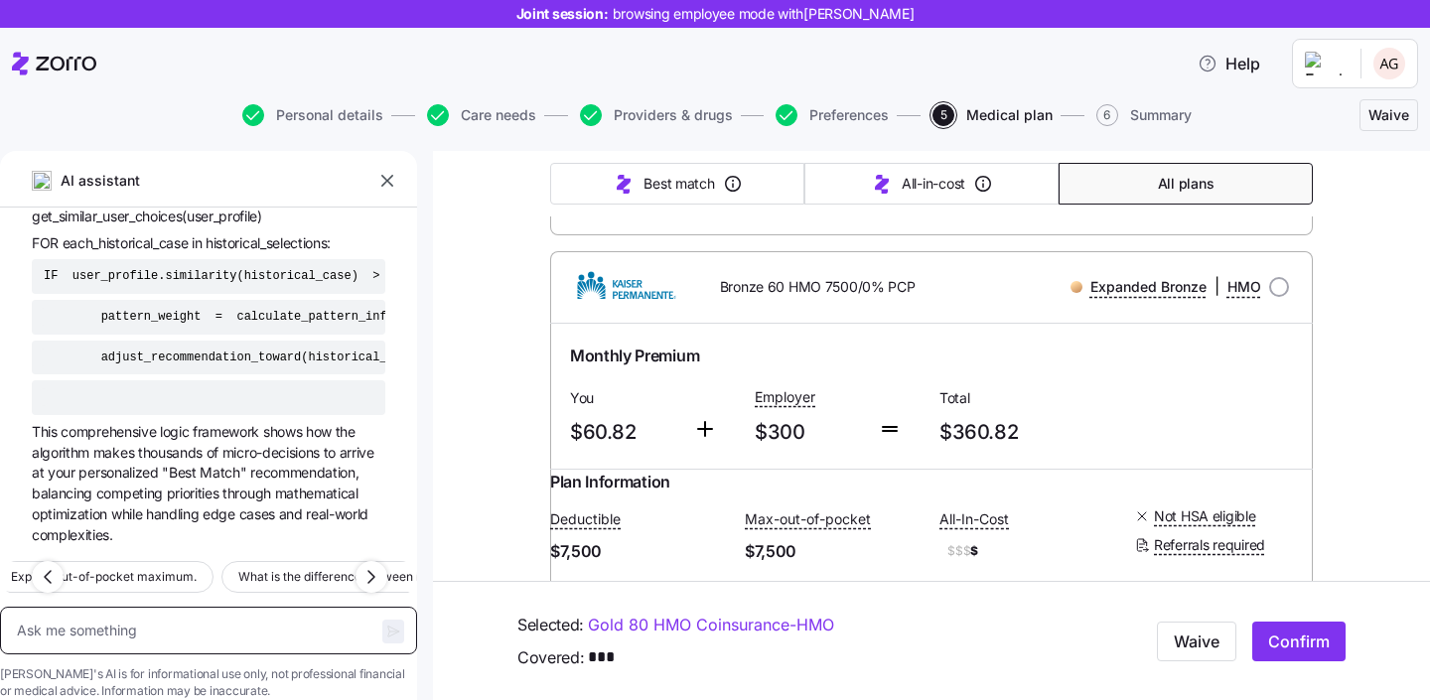
click at [162, 614] on textarea at bounding box center [208, 631] width 417 height 48
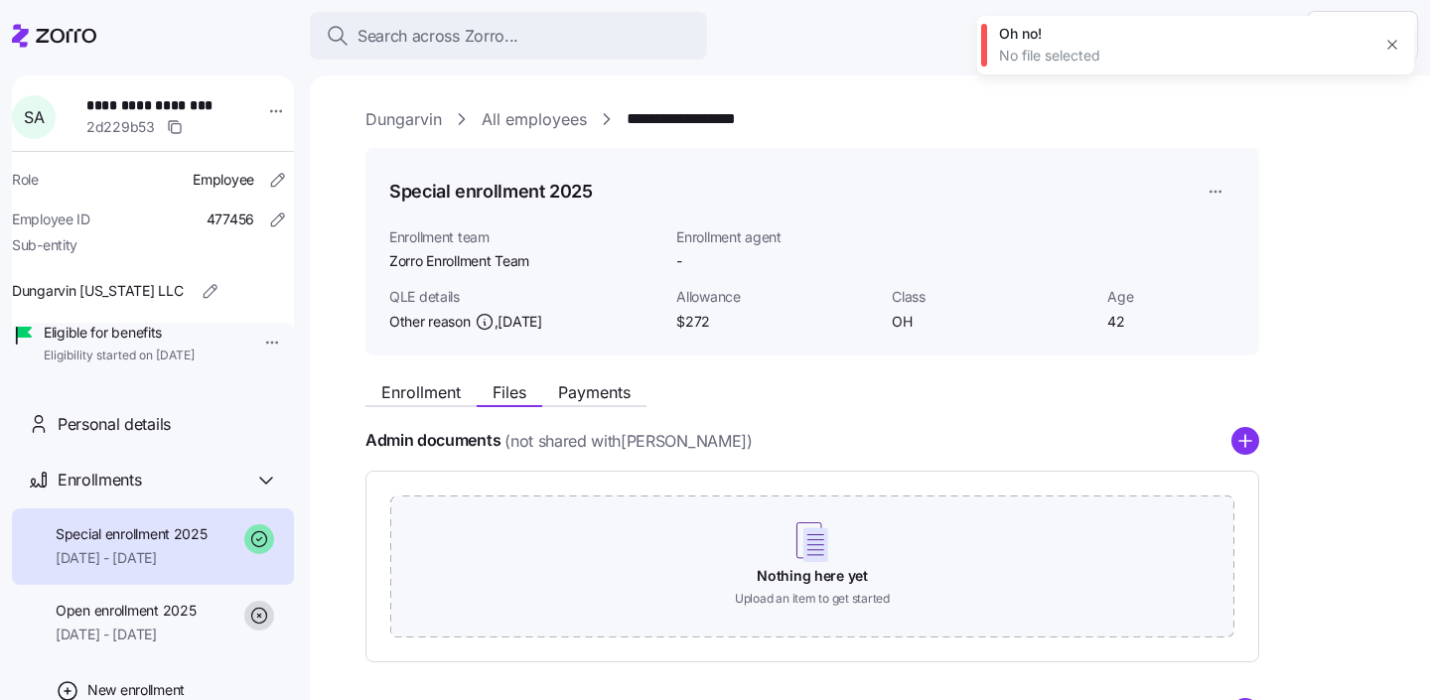
scroll to position [367, 0]
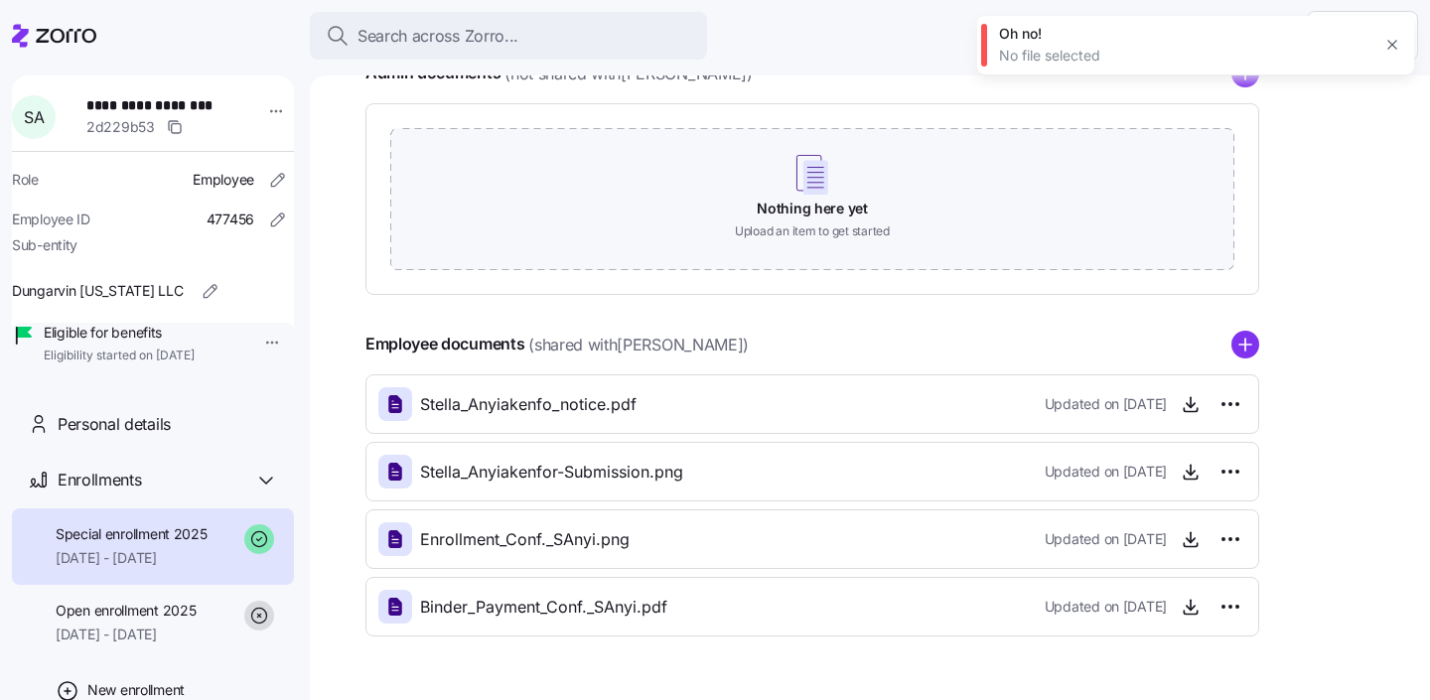
click at [1237, 332] on icon "add icon" at bounding box center [1245, 345] width 28 height 28
